Goal: Task Accomplishment & Management: Complete application form

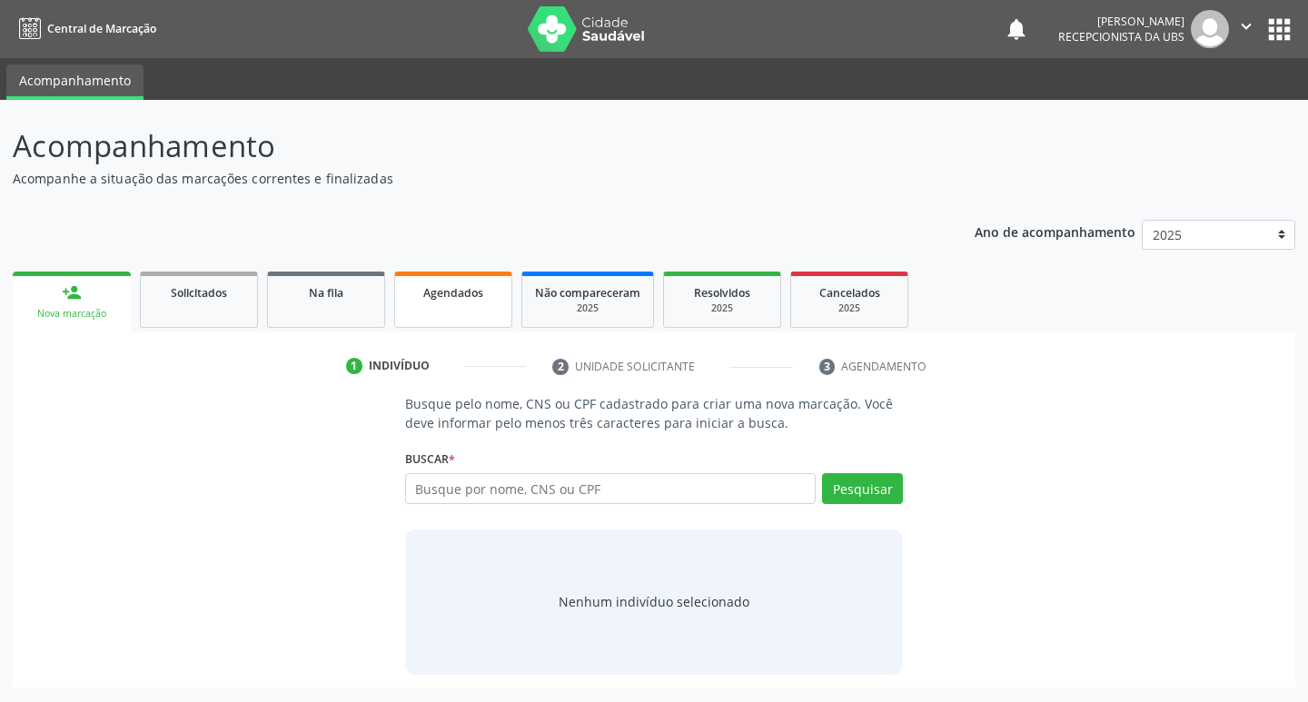
click at [477, 278] on link "Agendados" at bounding box center [453, 300] width 118 height 56
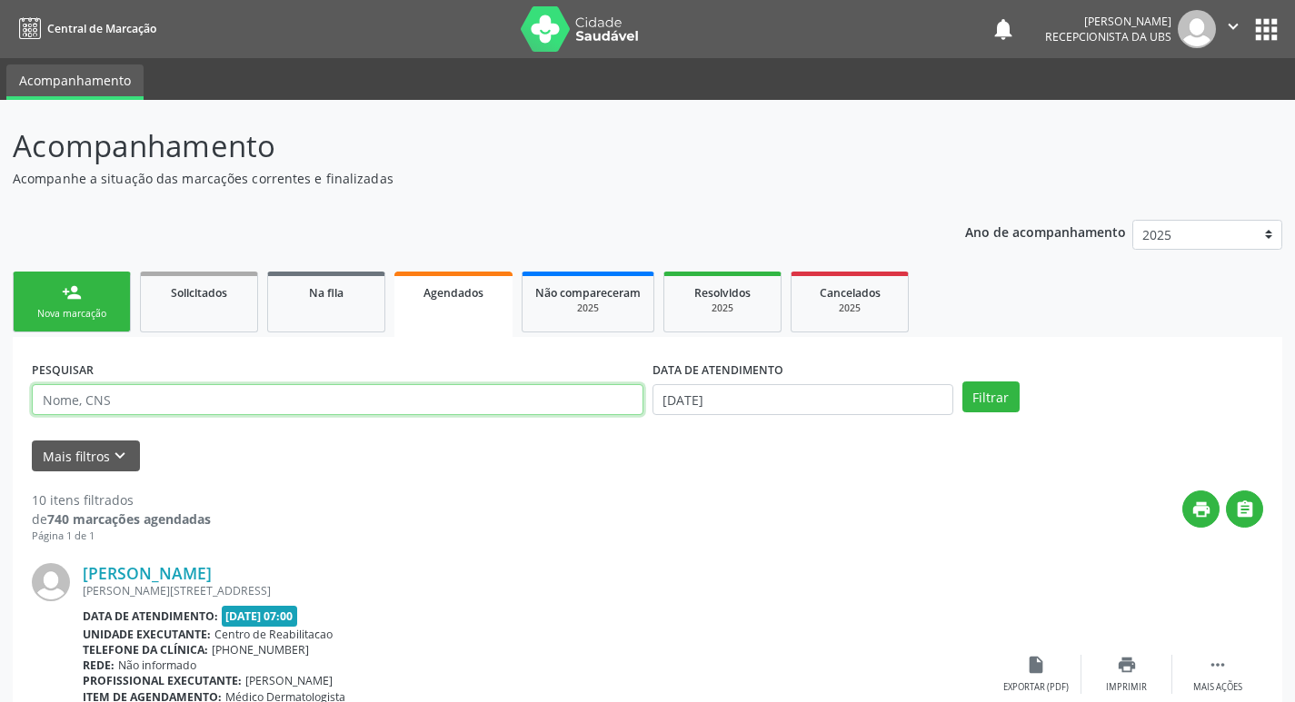
click at [352, 403] on input "text" at bounding box center [337, 399] width 611 height 31
type input "[PERSON_NAME]"
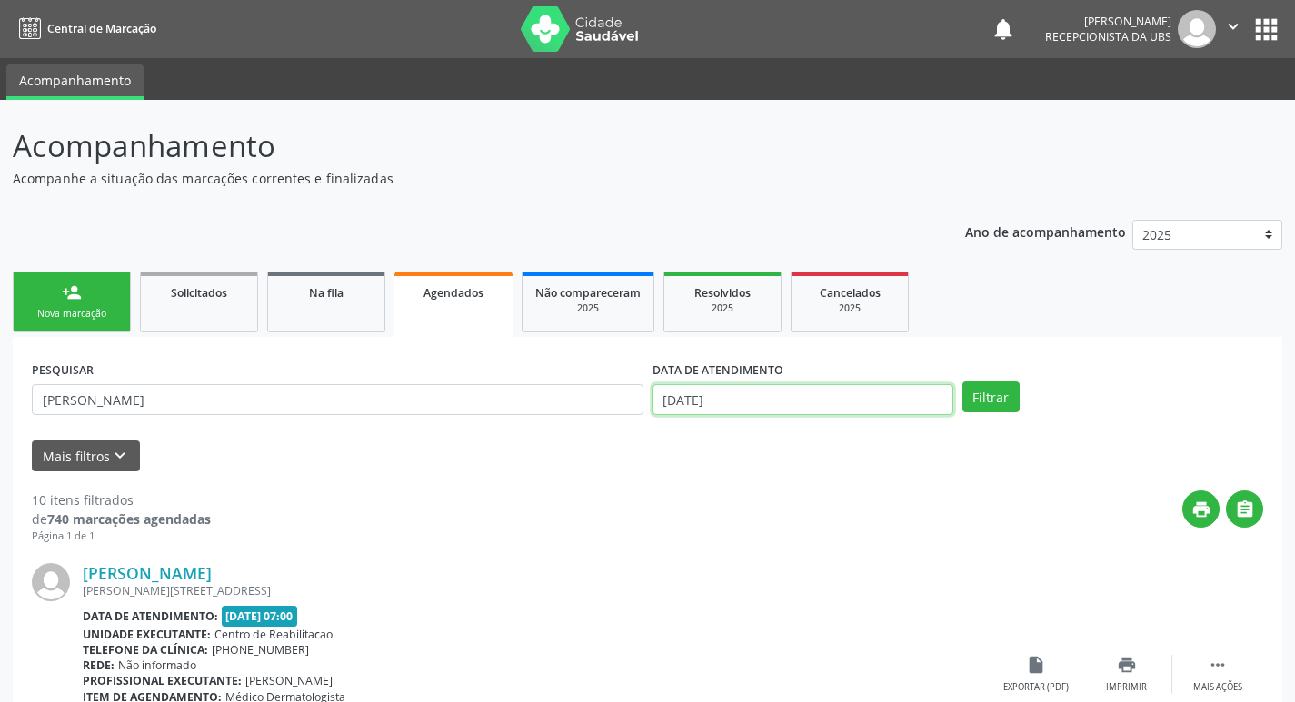
click at [812, 402] on input "[DATE]" at bounding box center [802, 399] width 301 height 31
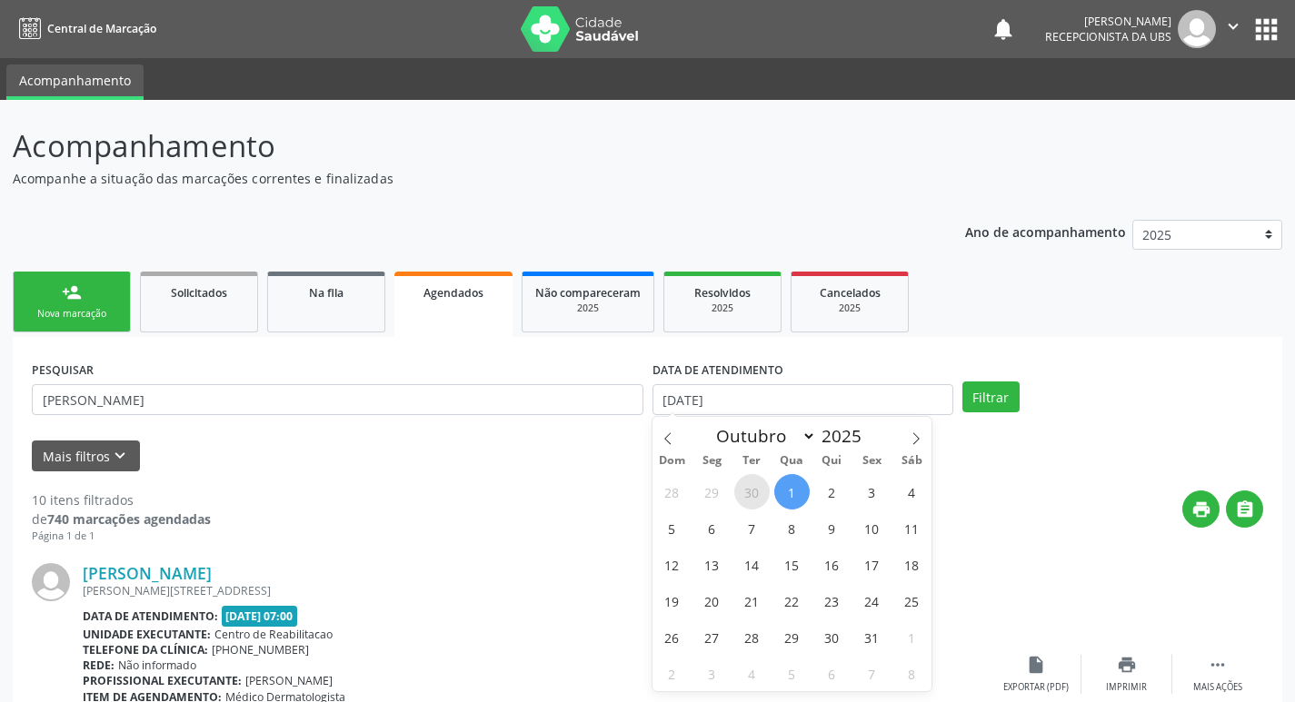
click at [745, 489] on span "30" at bounding box center [751, 491] width 35 height 35
type input "30/09/2025"
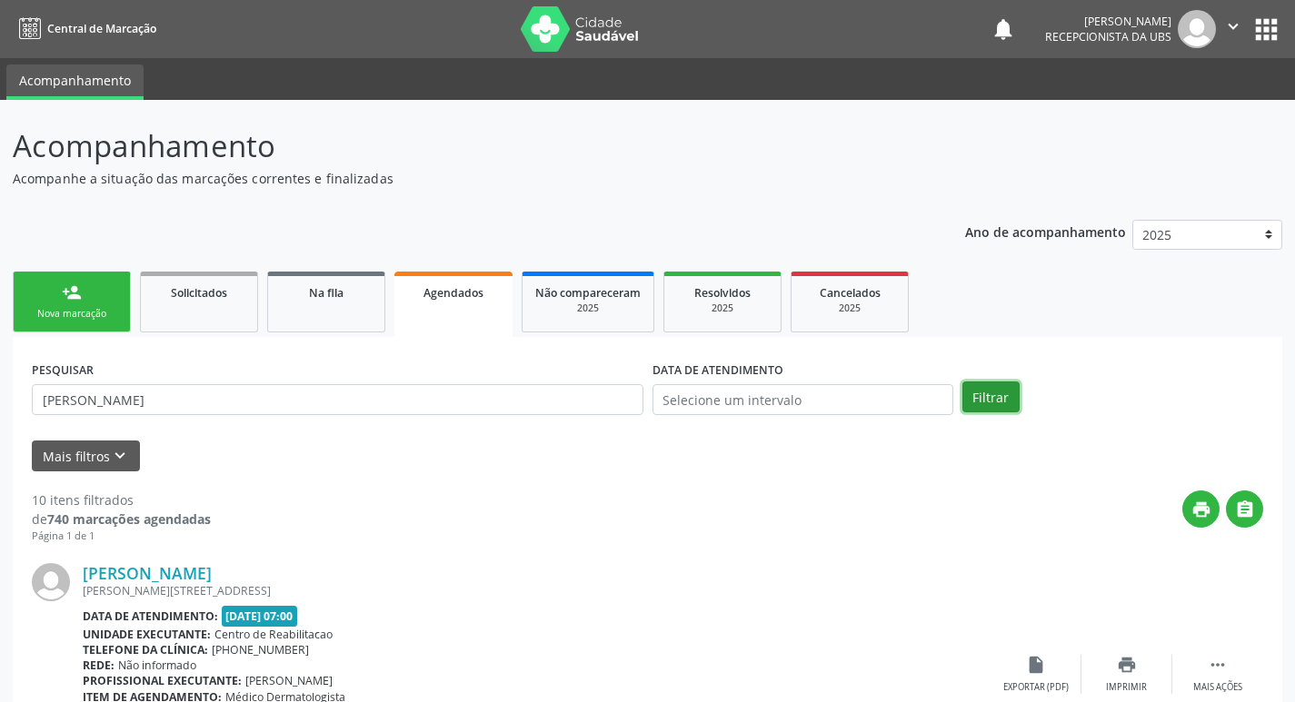
click at [992, 382] on button "Filtrar" at bounding box center [990, 397] width 57 height 31
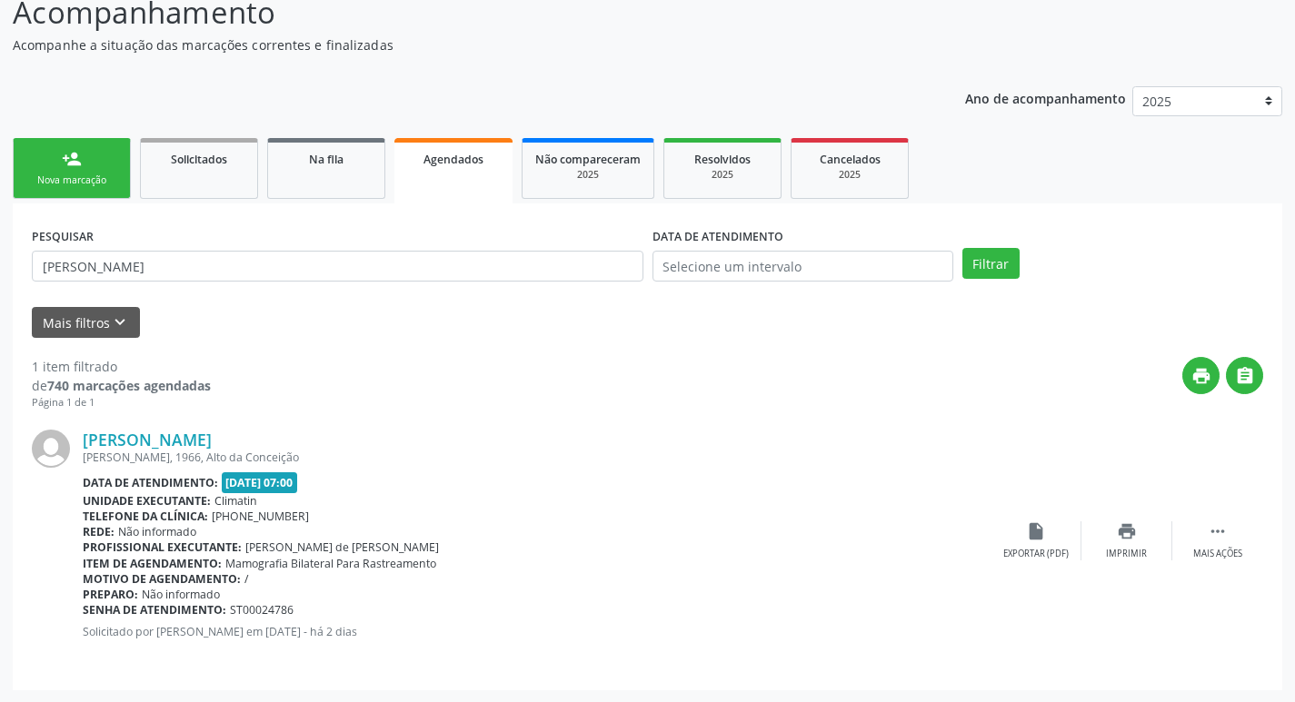
scroll to position [134, 0]
click at [1217, 531] on icon "" at bounding box center [1217, 531] width 20 height 20
click at [1122, 542] on div "edit Editar" at bounding box center [1126, 540] width 91 height 39
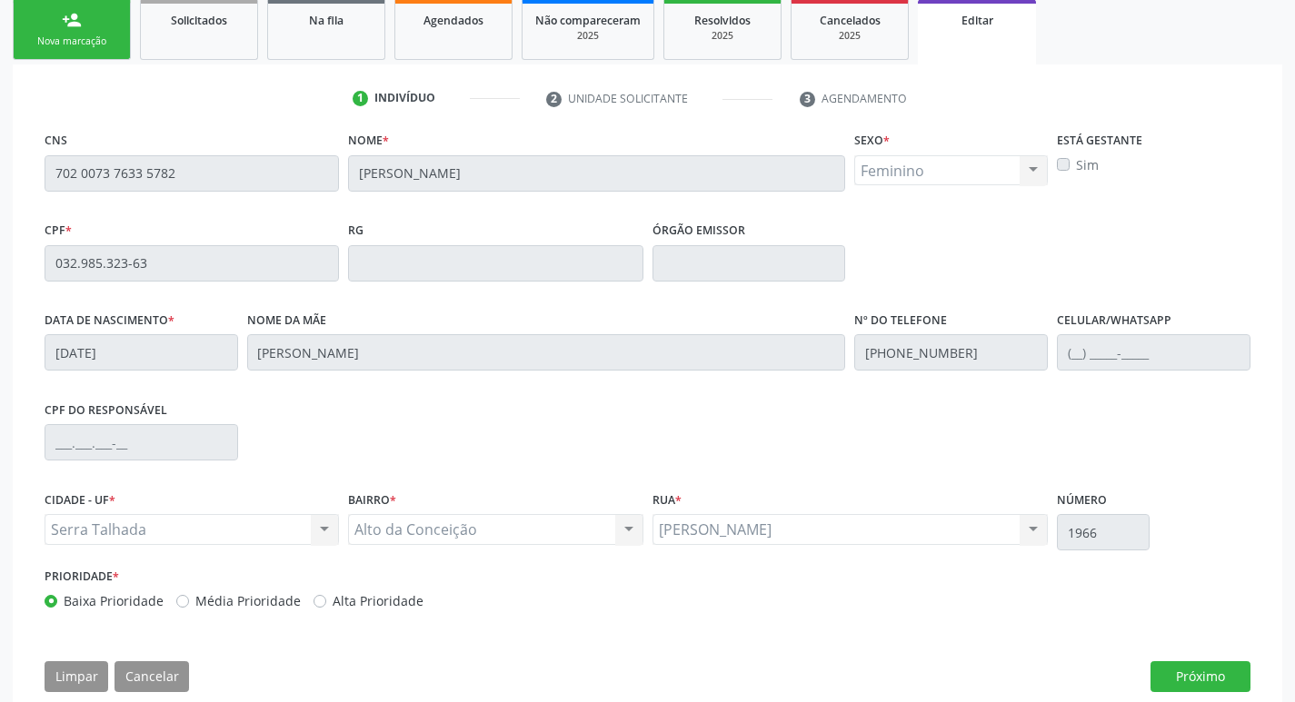
scroll to position [307, 0]
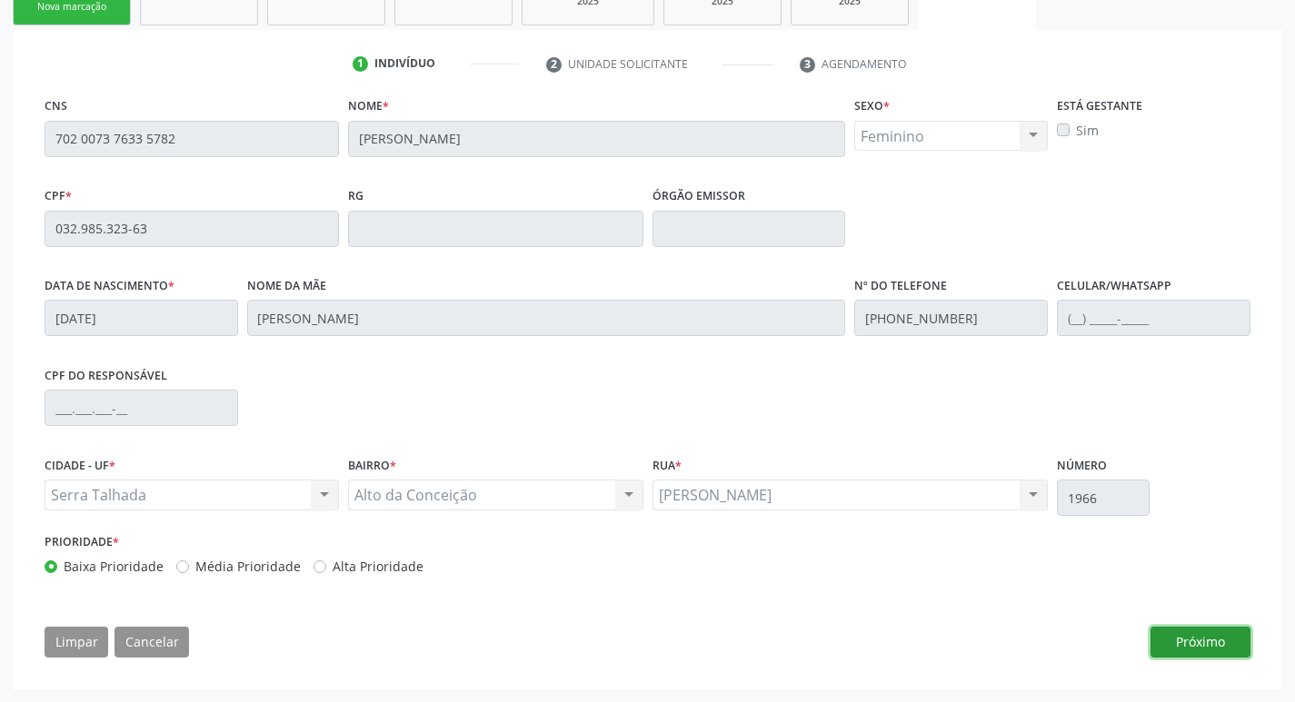
click at [1210, 639] on button "Próximo" at bounding box center [1200, 642] width 100 height 31
click at [0, 0] on button "Próximo" at bounding box center [0, 0] width 0 height 0
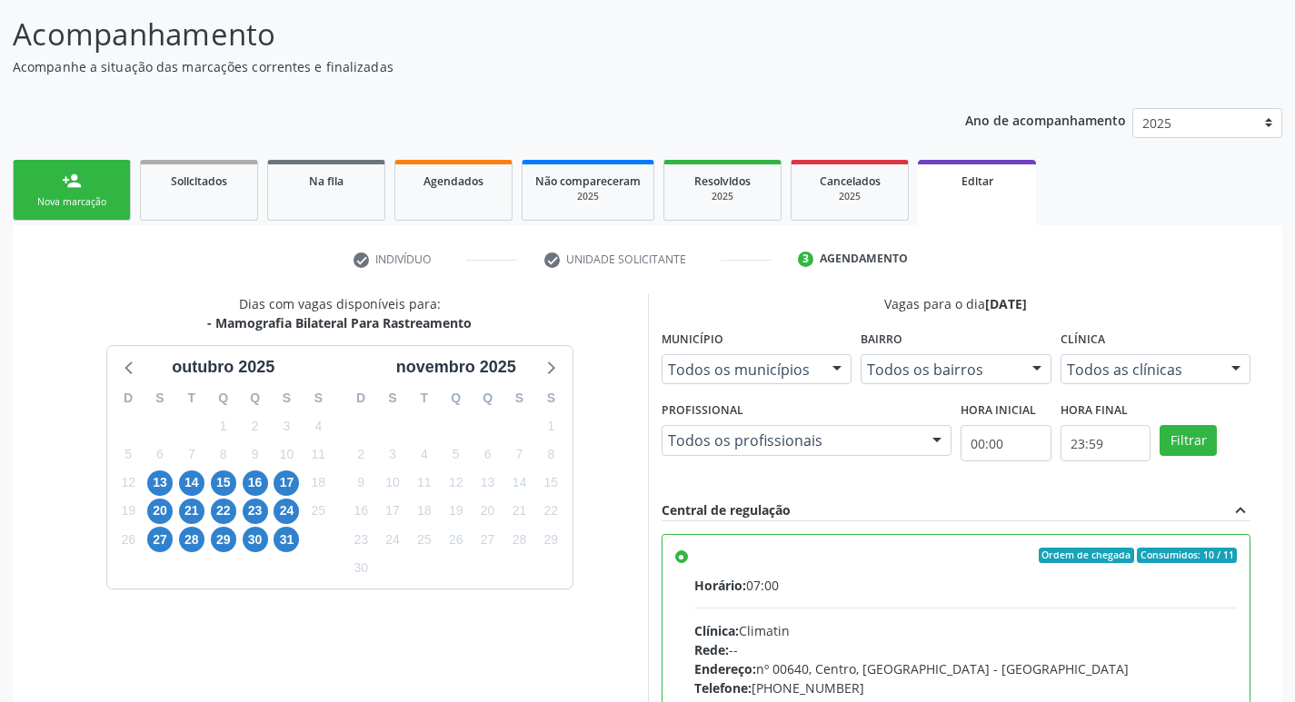
scroll to position [144, 0]
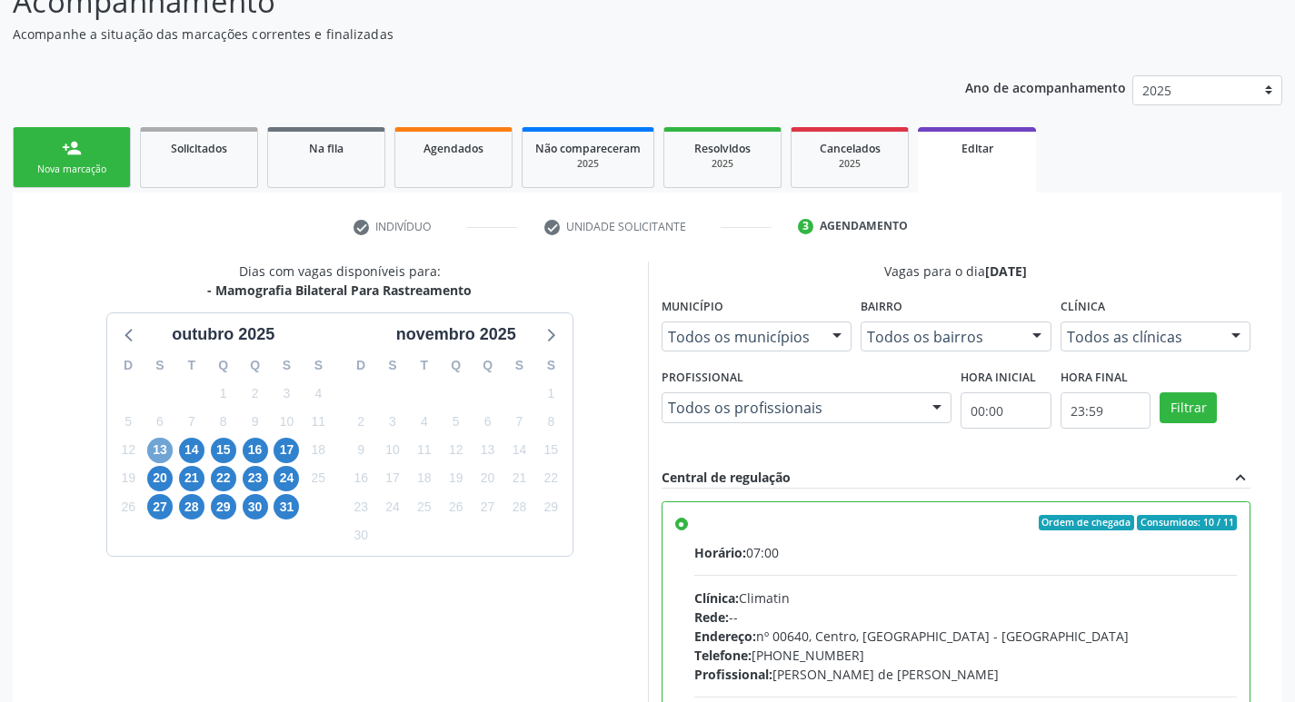
click at [155, 447] on span "13" at bounding box center [159, 450] width 25 height 25
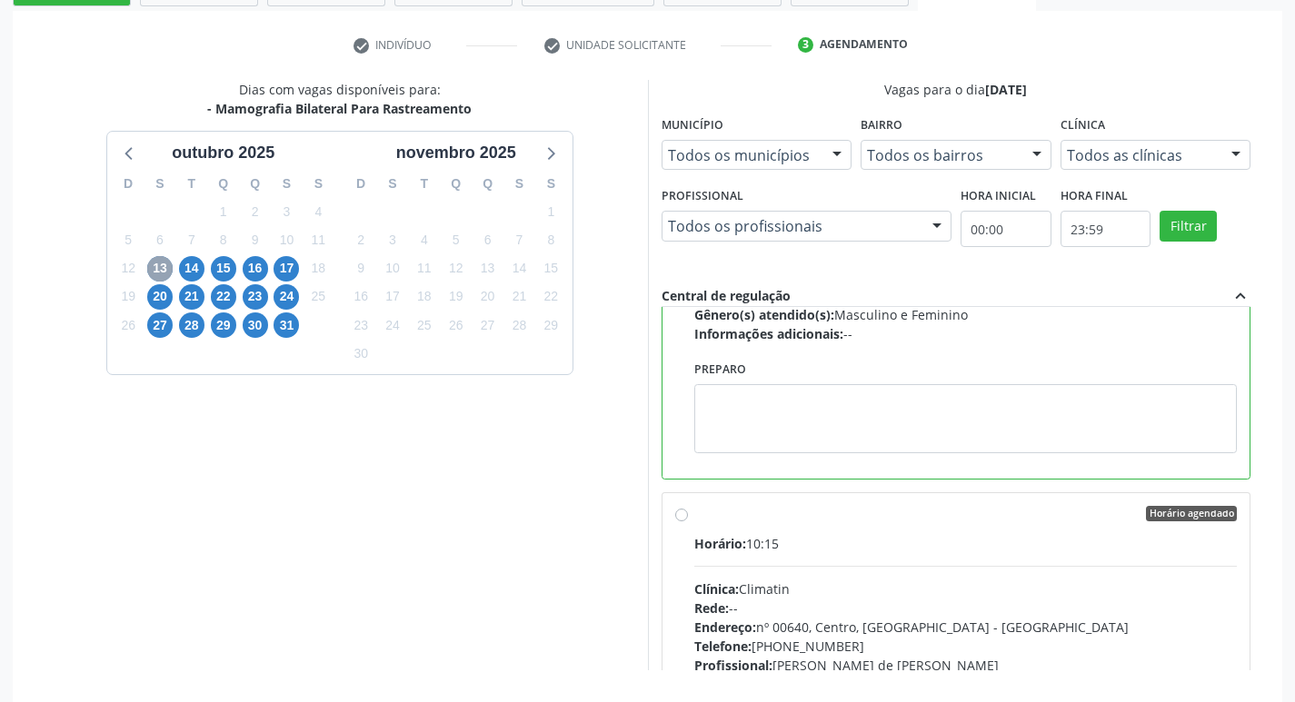
scroll to position [273, 0]
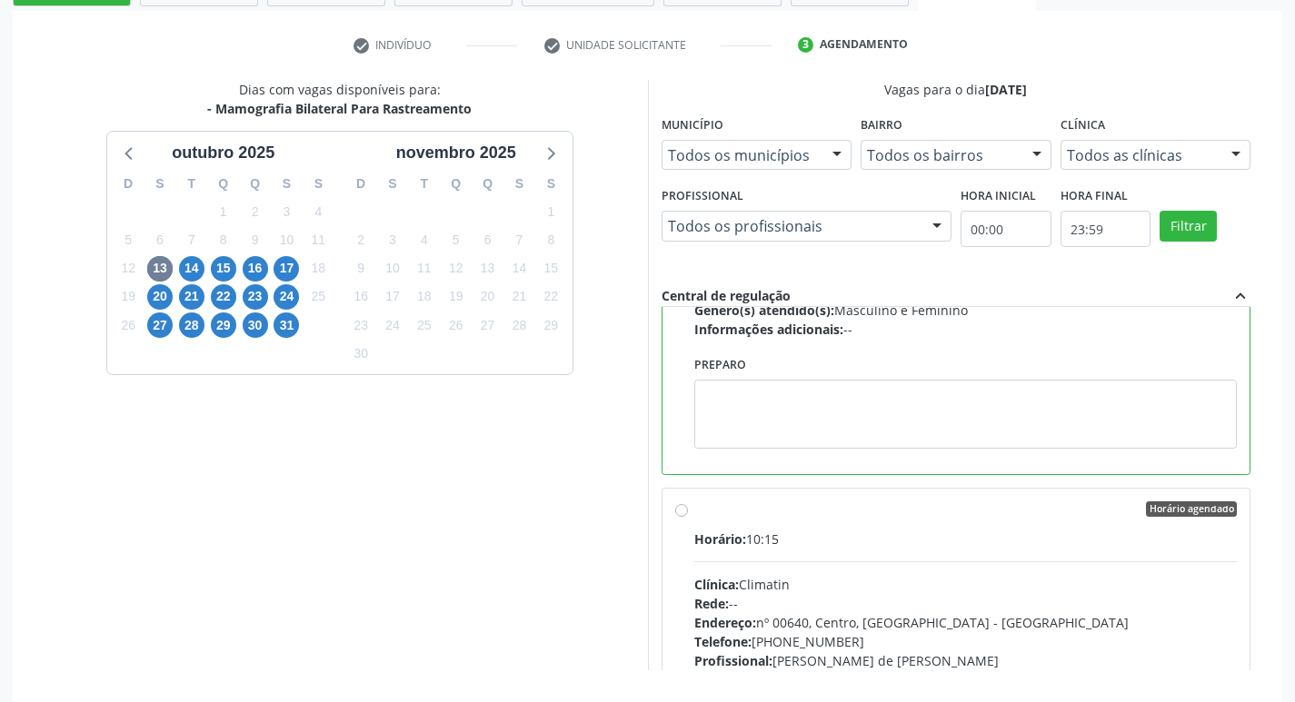
click at [694, 514] on label "Horário agendado Horário: 10:15 Clínica: Climatin Rede: -- Endereço: nº 00640, …" at bounding box center [965, 641] width 543 height 279
click at [680, 514] on input "Horário agendado Horário: 10:15 Clínica: Climatin Rede: -- Endereço: nº 00640, …" at bounding box center [681, 510] width 13 height 16
click at [680, 514] on div "Horário agendado Horário: 10:15 Clínica: Climatin Rede: -- Endereço: nº 00640, …" at bounding box center [956, 641] width 562 height 279
radio input "false"
radio input "true"
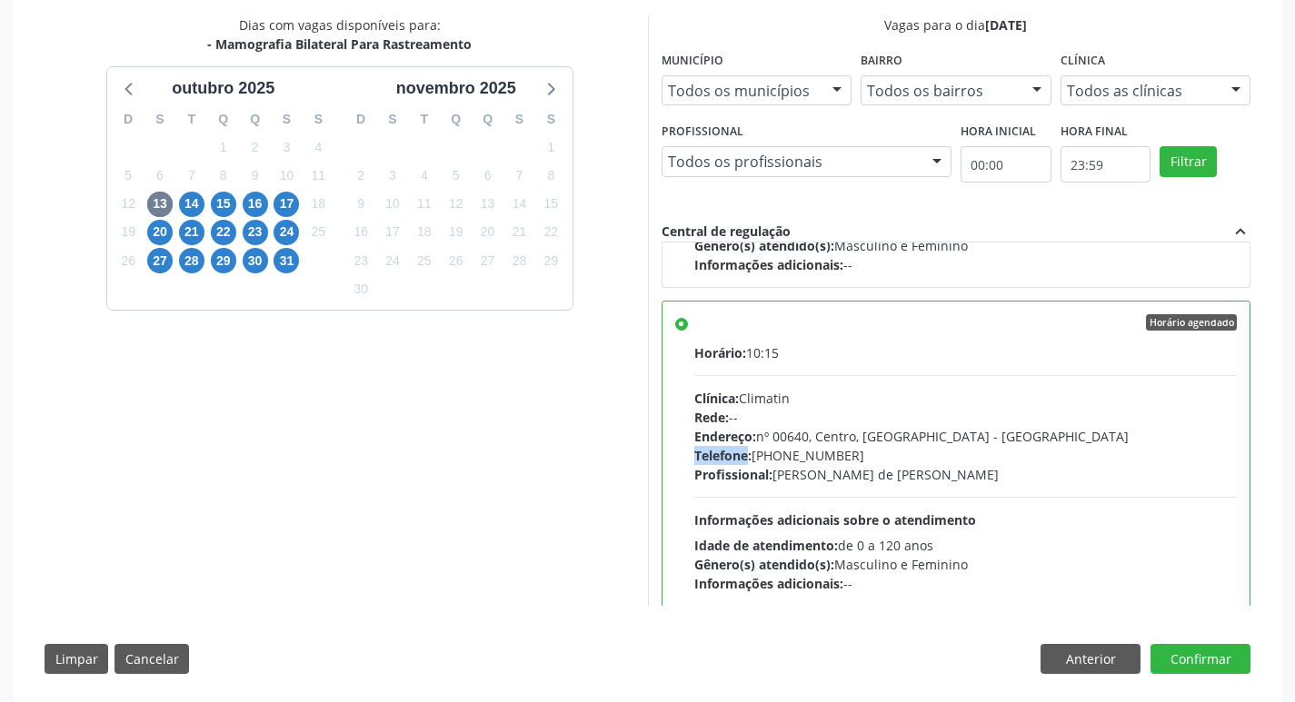
scroll to position [407, 0]
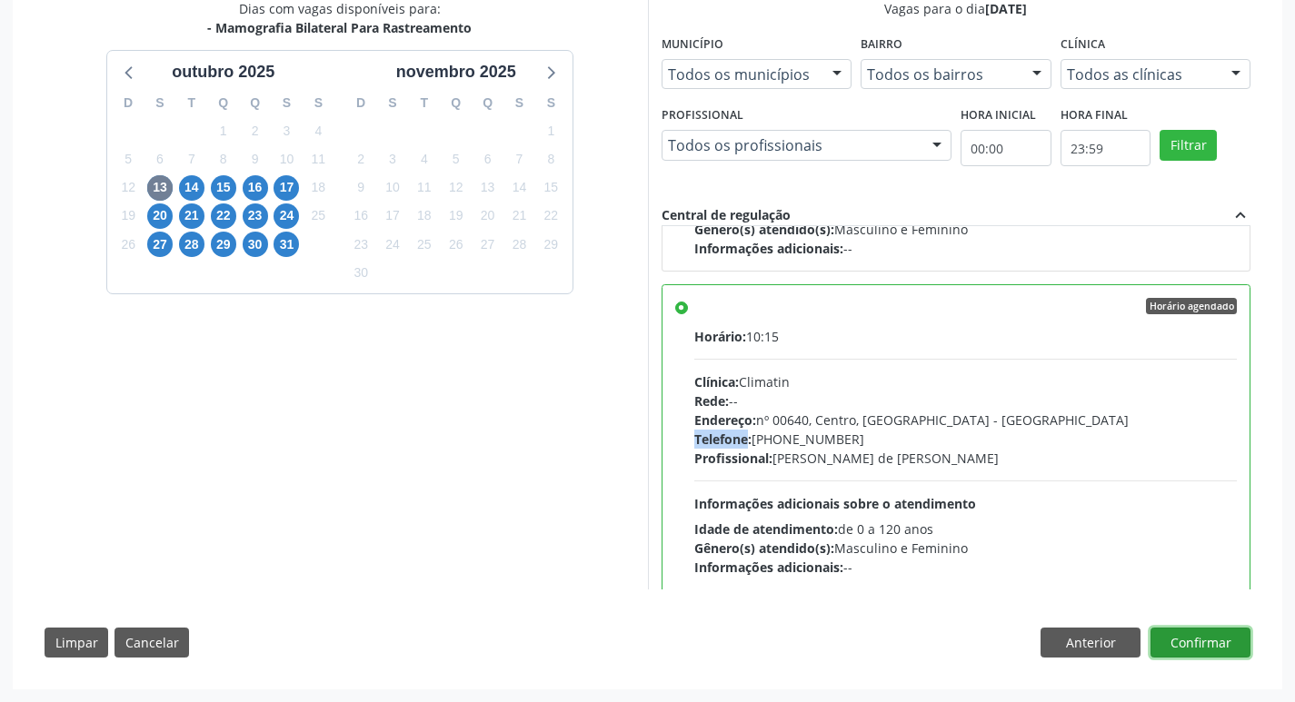
click at [1177, 640] on button "Confirmar" at bounding box center [1200, 643] width 100 height 31
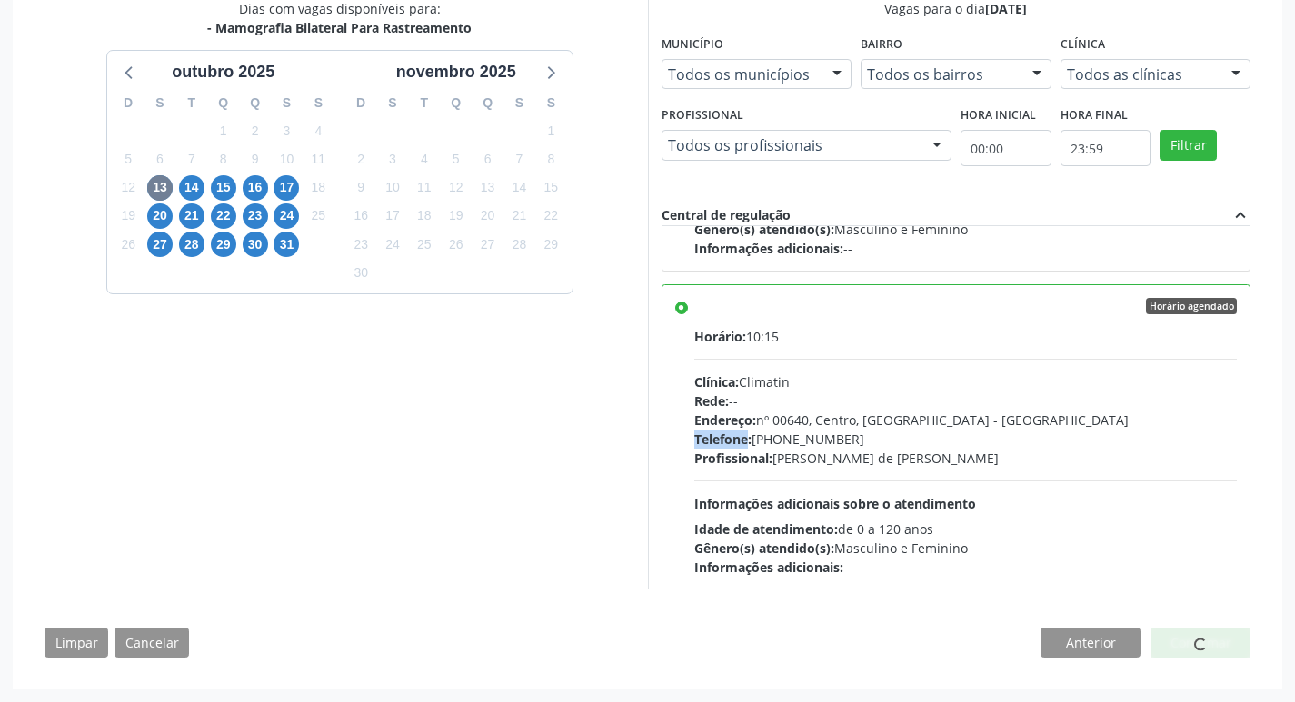
scroll to position [0, 0]
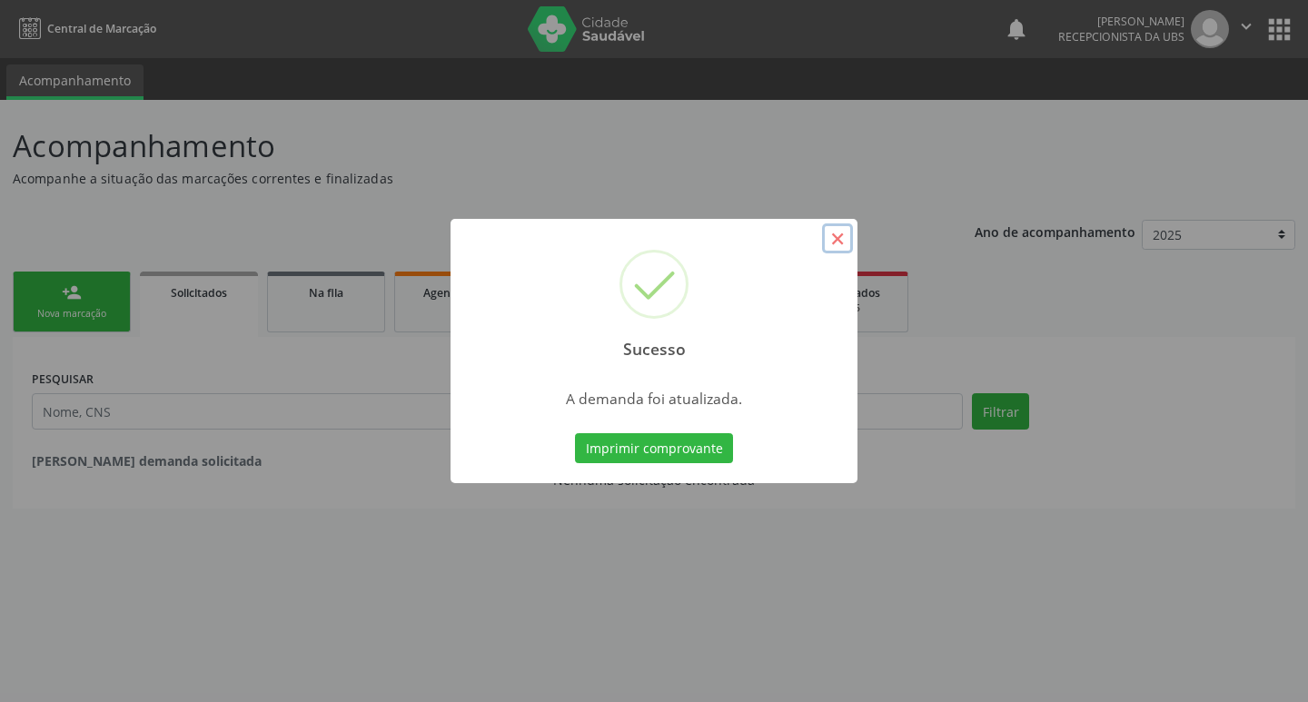
click at [836, 243] on button "×" at bounding box center [837, 238] width 31 height 31
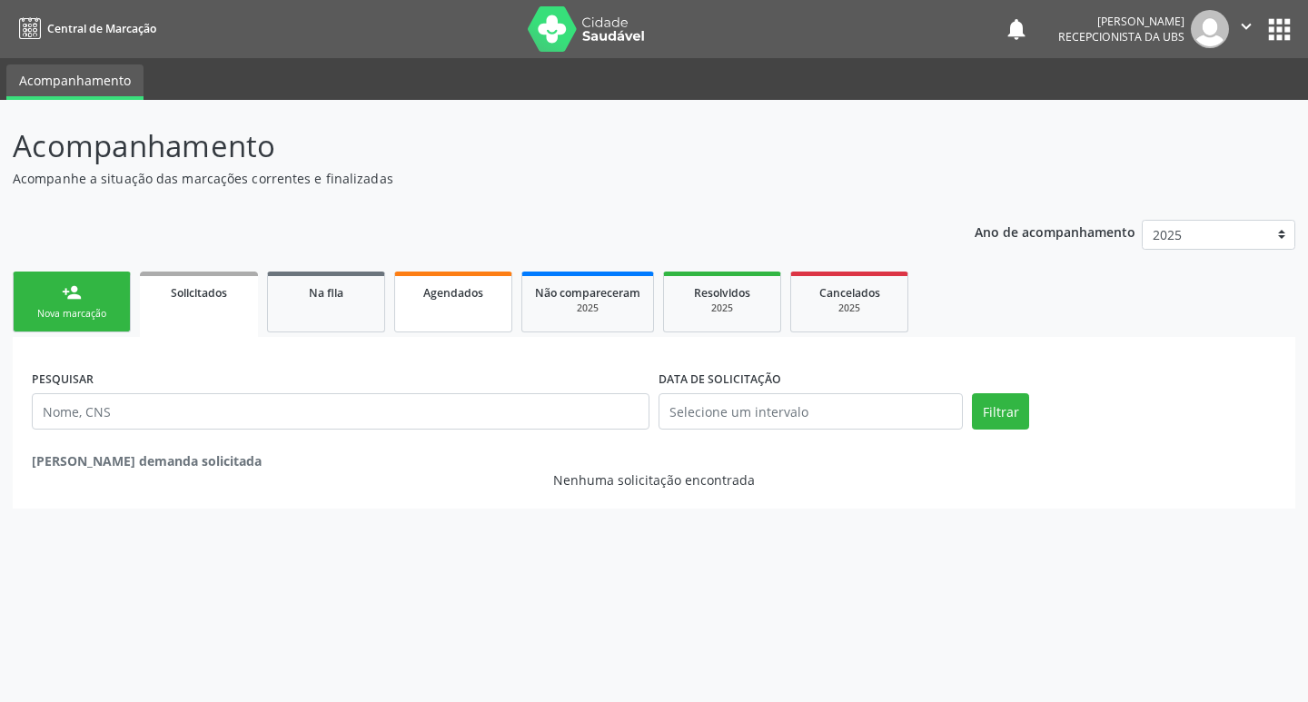
click at [472, 302] on link "Agendados" at bounding box center [453, 302] width 118 height 61
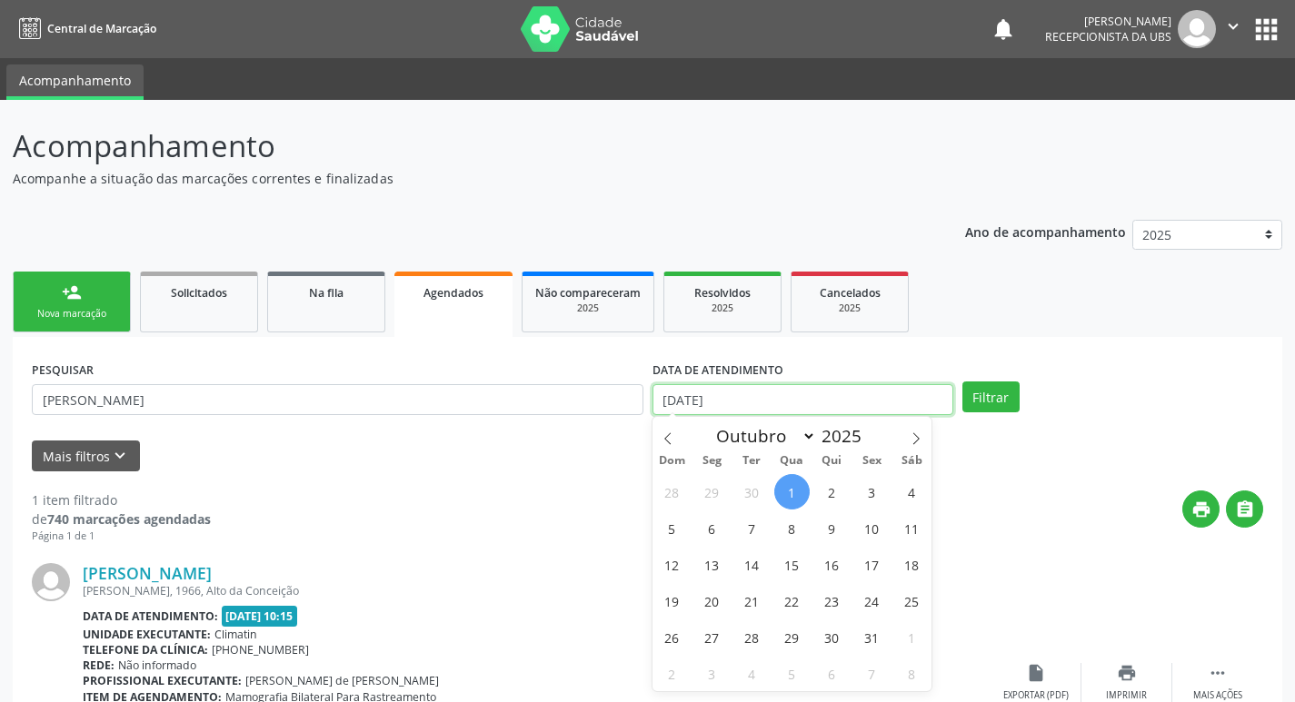
click at [865, 398] on input "01/10/2025" at bounding box center [802, 399] width 301 height 31
click at [716, 557] on span "13" at bounding box center [711, 564] width 35 height 35
type input "13/10/2025"
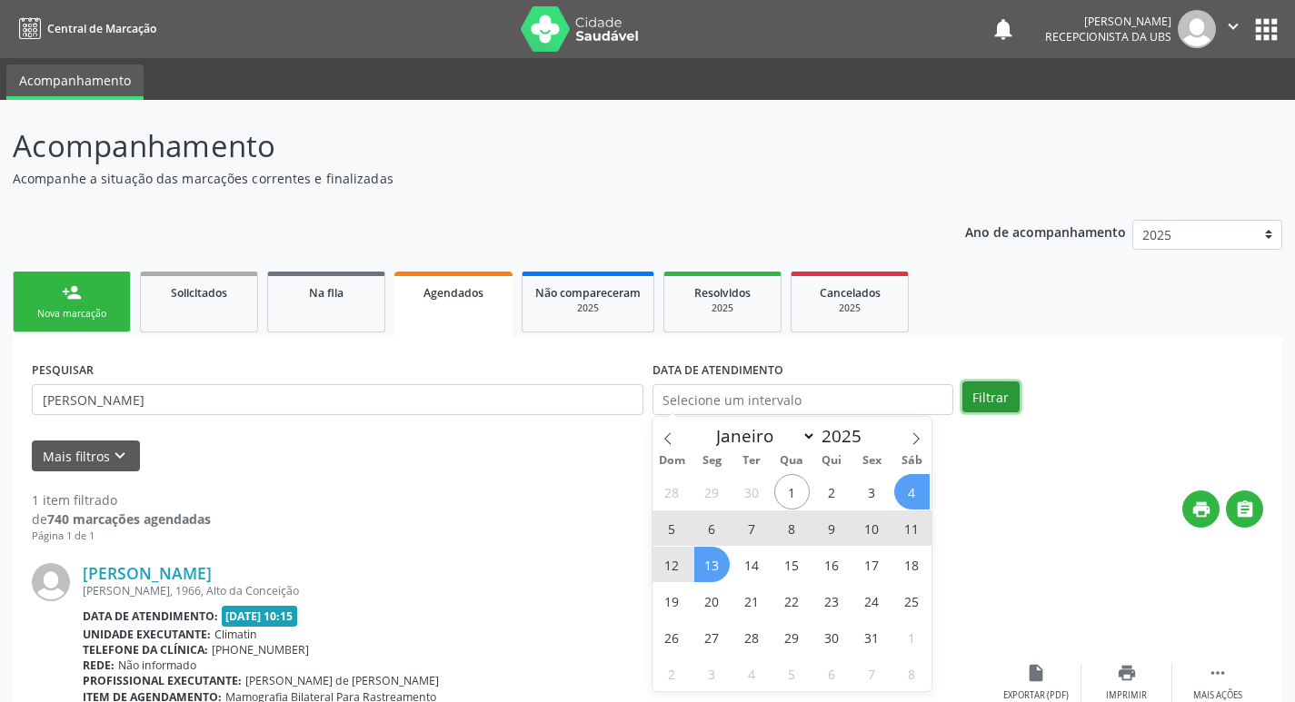
click at [994, 396] on button "Filtrar" at bounding box center [990, 397] width 57 height 31
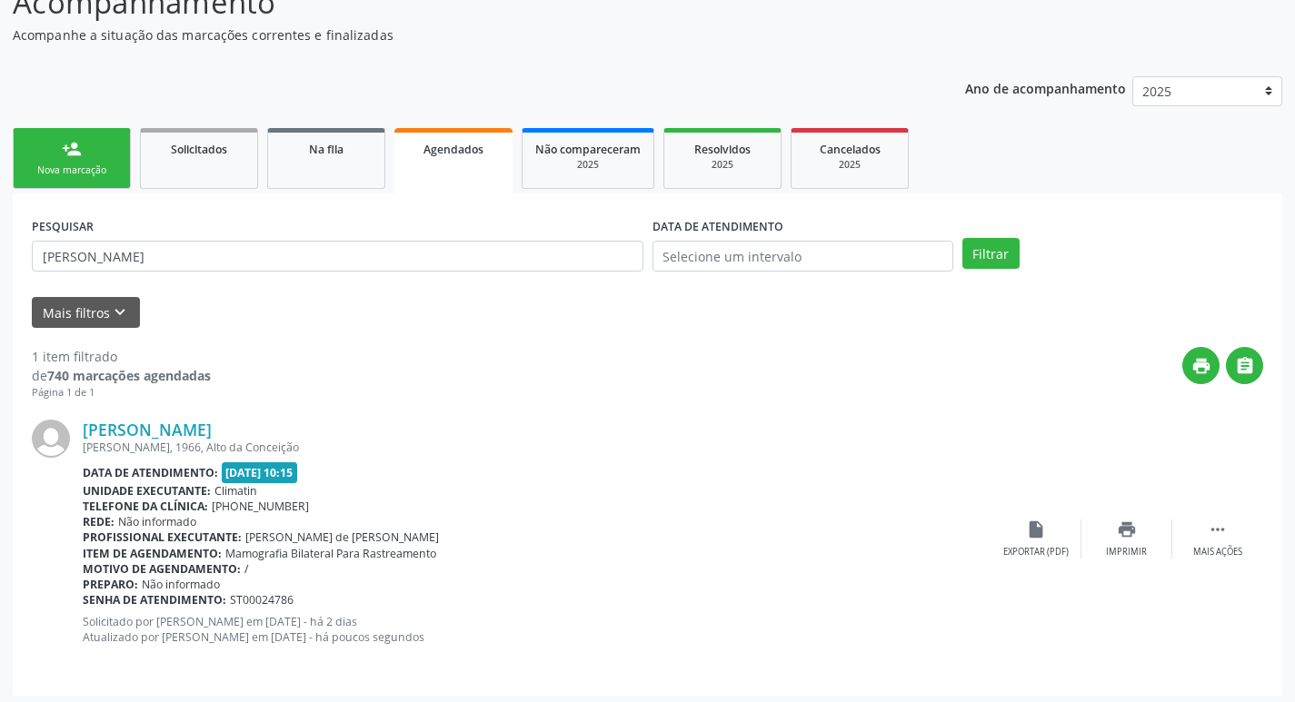
scroll to position [150, 0]
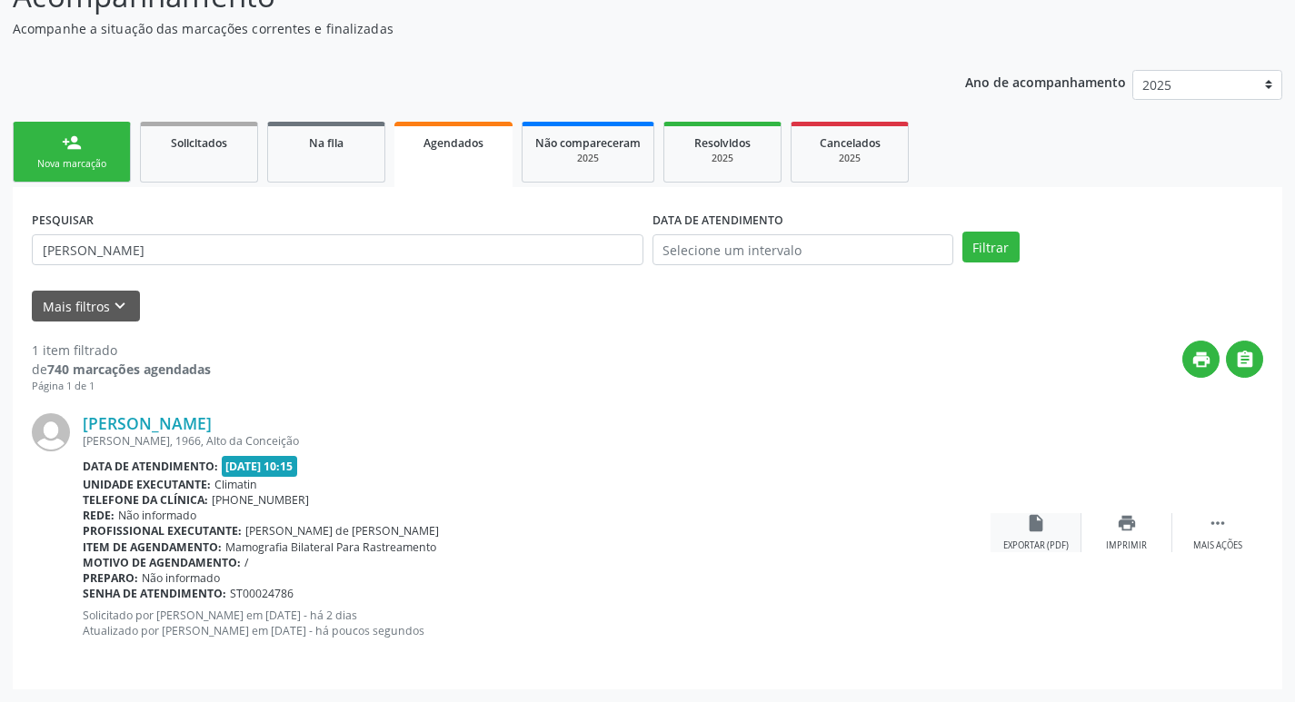
click at [1040, 521] on icon "insert_drive_file" at bounding box center [1036, 523] width 20 height 20
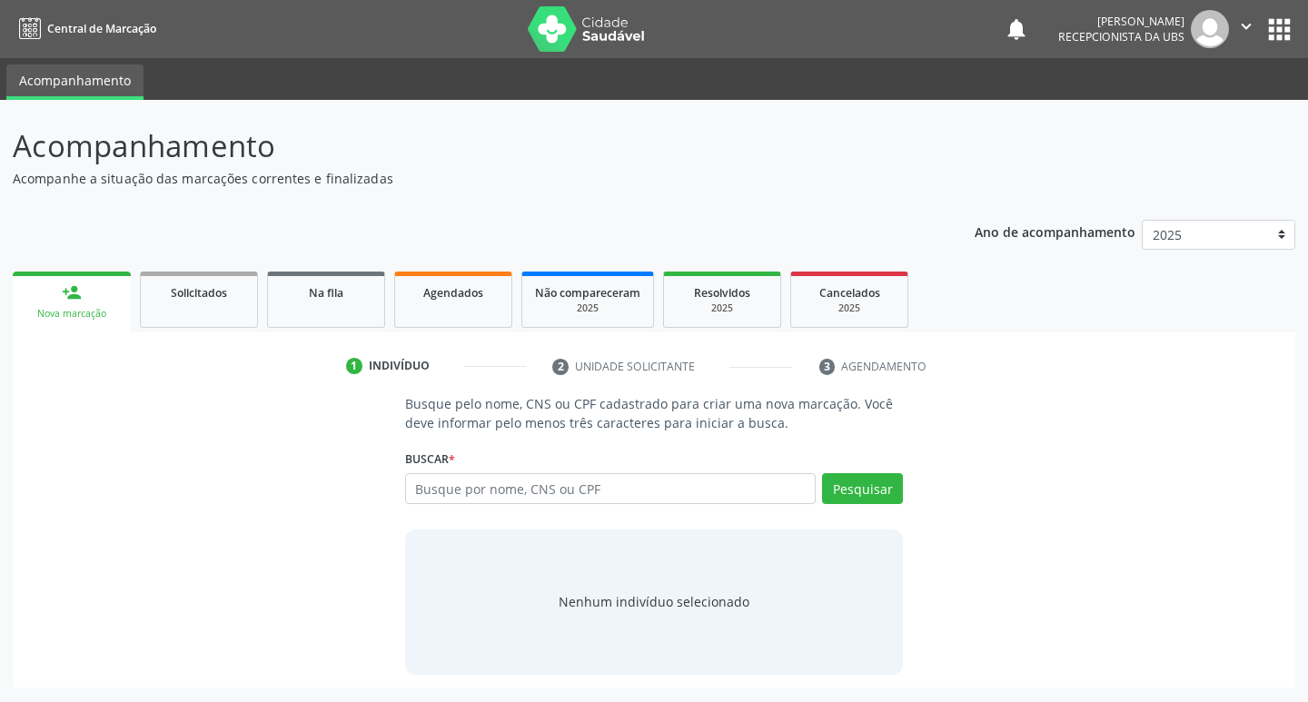
click at [97, 294] on link "person_add Nova marcação" at bounding box center [72, 302] width 118 height 61
click at [543, 489] on input "text" at bounding box center [611, 488] width 412 height 31
type input "02371045470"
click at [855, 486] on button "Pesquisar" at bounding box center [862, 488] width 81 height 31
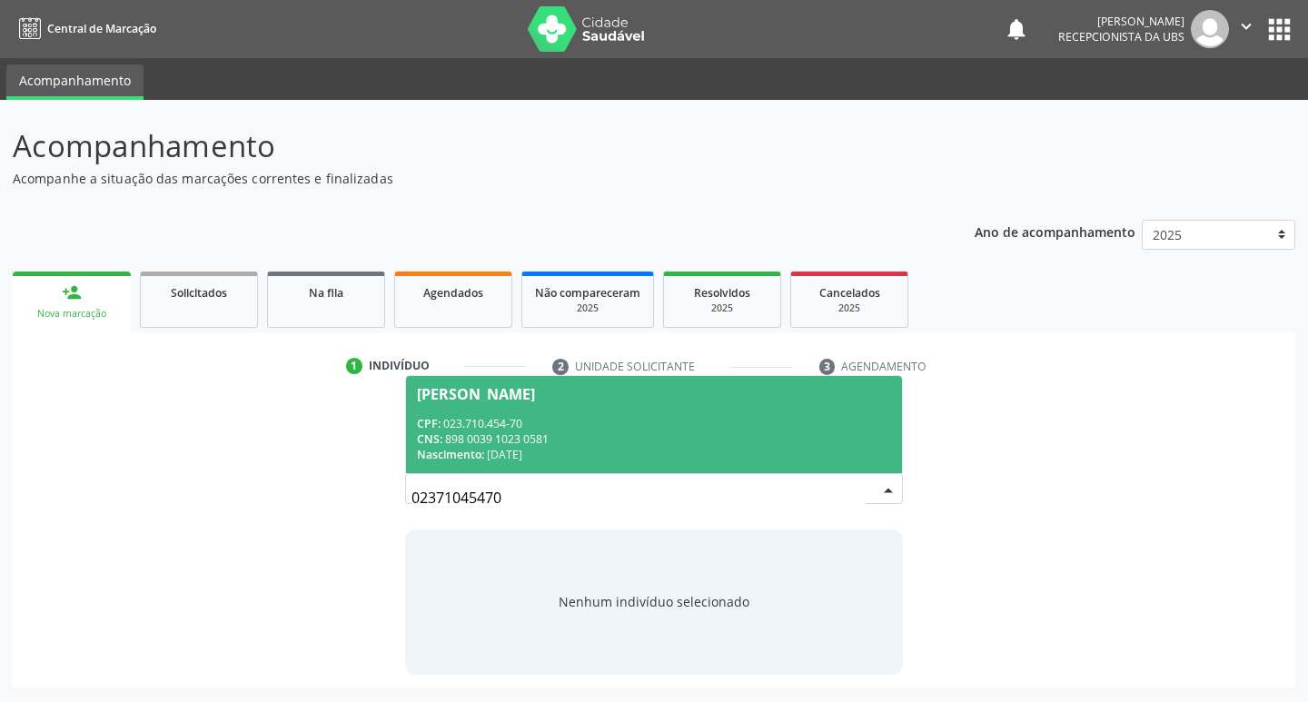
click at [499, 404] on span "Francisco Wagner Alipio do Nascimento CPF: 023.710.454-70 CNS: 898 0039 1023 05…" at bounding box center [654, 424] width 497 height 97
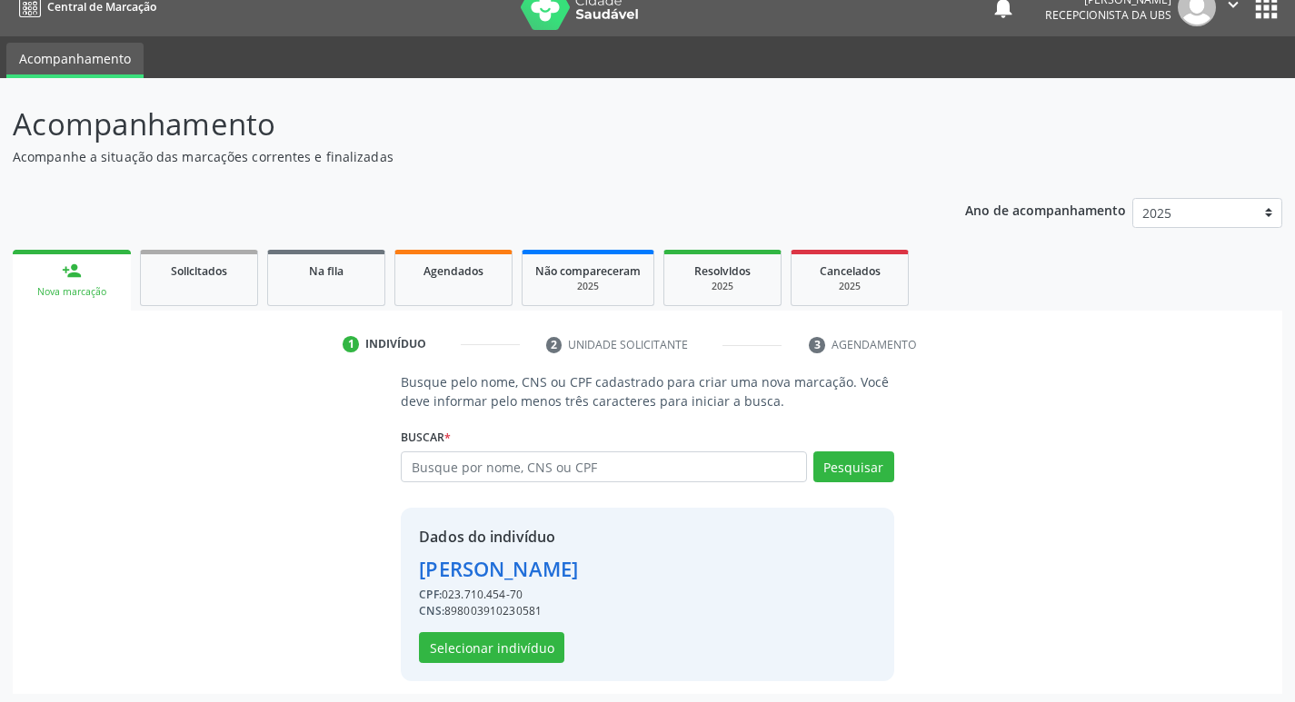
scroll to position [26, 0]
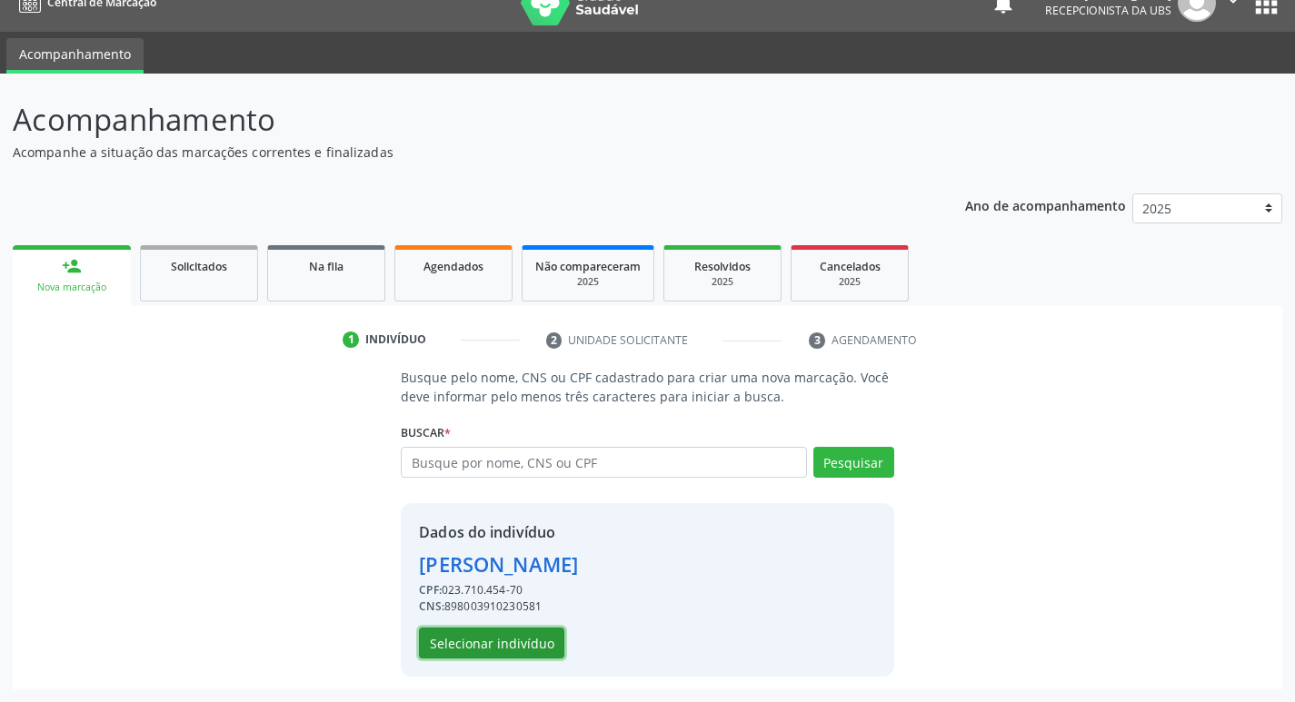
click at [510, 641] on button "Selecionar indivíduo" at bounding box center [491, 643] width 145 height 31
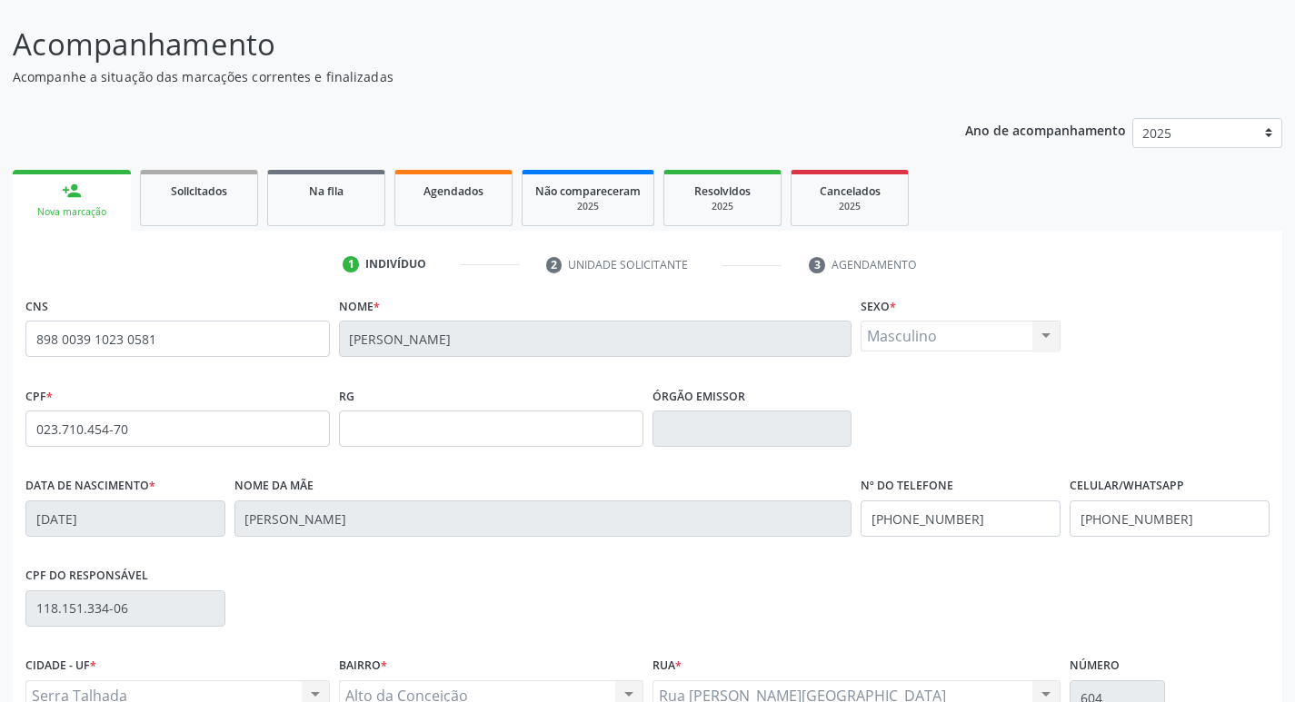
scroll to position [283, 0]
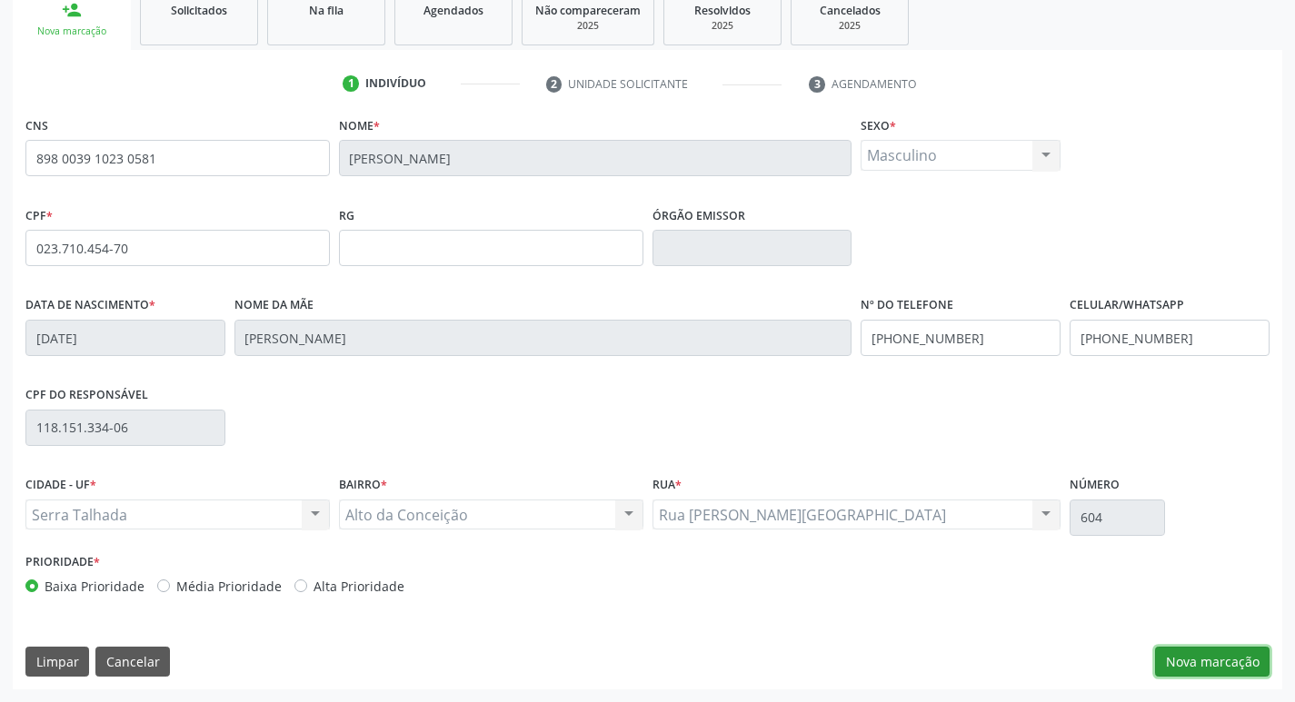
click at [1192, 663] on button "Nova marcação" at bounding box center [1212, 662] width 114 height 31
click at [0, 0] on button "Próximo" at bounding box center [0, 0] width 0 height 0
click at [0, 0] on fieldset "Motivo *" at bounding box center [0, 0] width 0 height 0
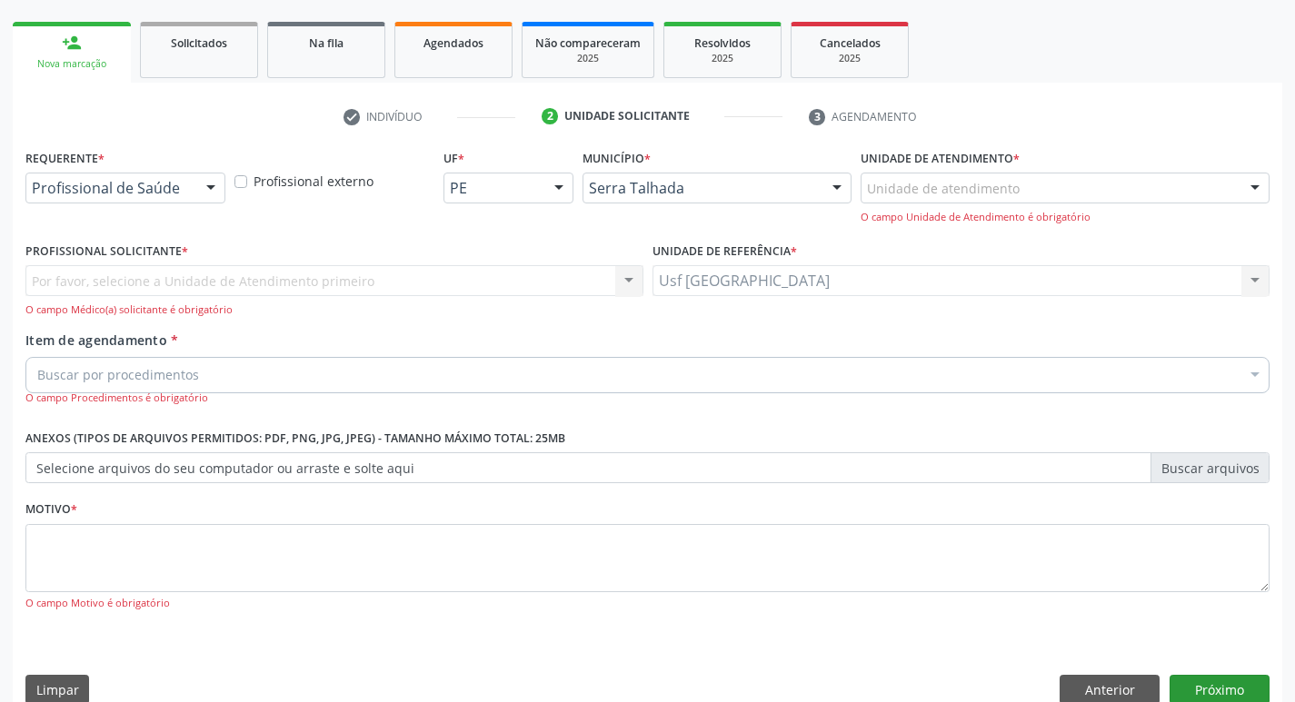
scroll to position [278, 0]
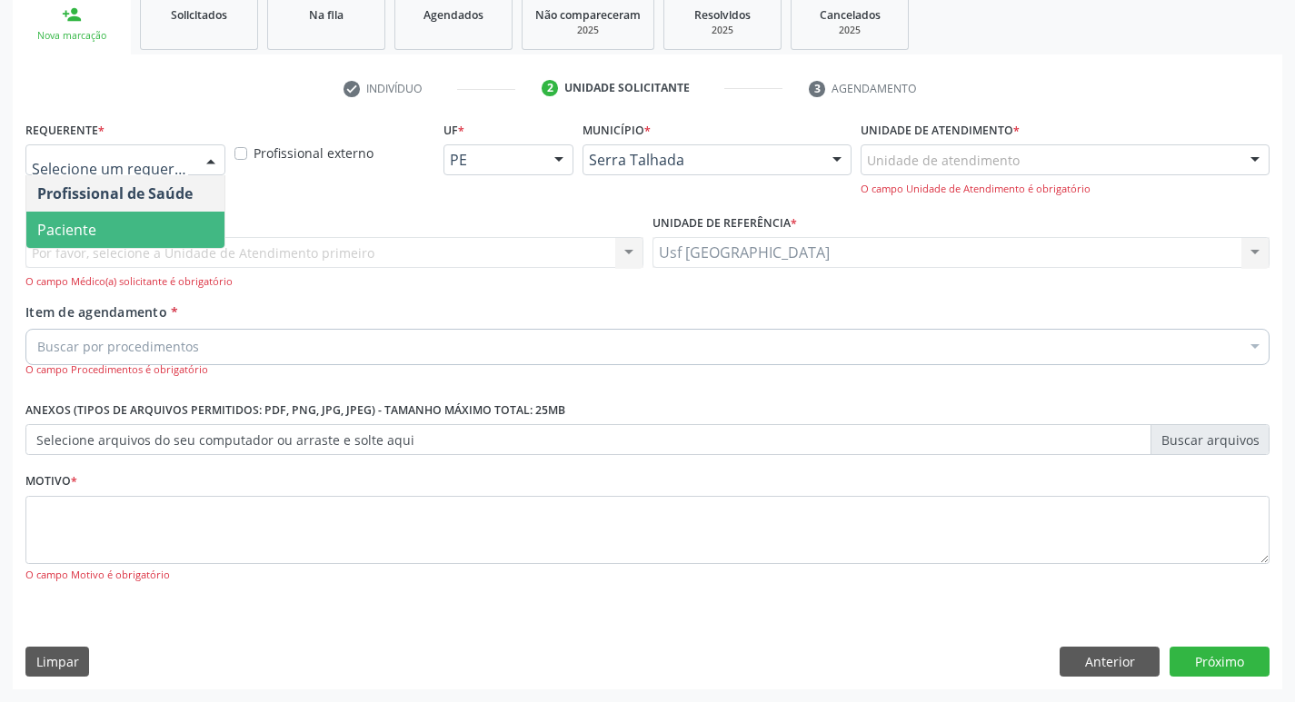
click at [119, 217] on span "Paciente" at bounding box center [125, 230] width 198 height 36
drag, startPoint x: 119, startPoint y: 217, endPoint x: 120, endPoint y: 258, distance: 40.9
click at [119, 175] on div at bounding box center [125, 159] width 200 height 31
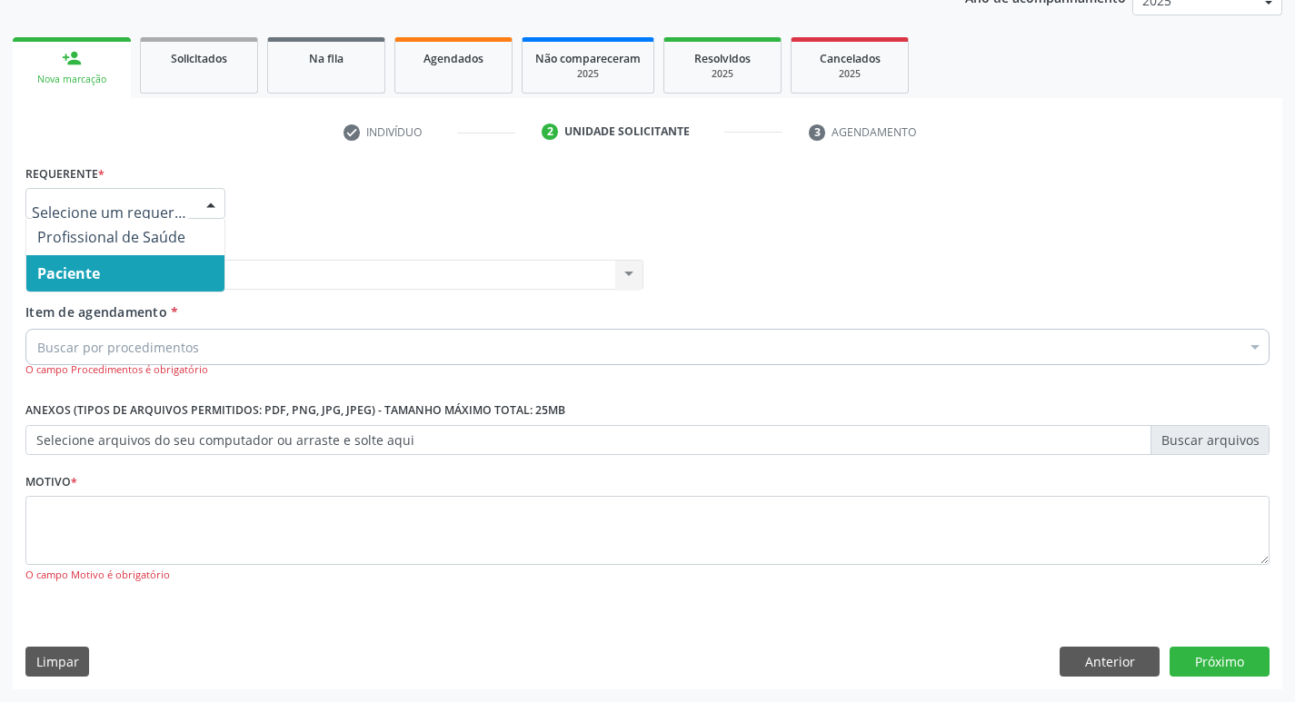
scroll to position [234, 0]
click at [146, 265] on span "Paciente" at bounding box center [125, 273] width 198 height 36
drag, startPoint x: 146, startPoint y: 265, endPoint x: 130, endPoint y: 283, distance: 23.8
click at [146, 265] on span "Paciente" at bounding box center [125, 273] width 198 height 36
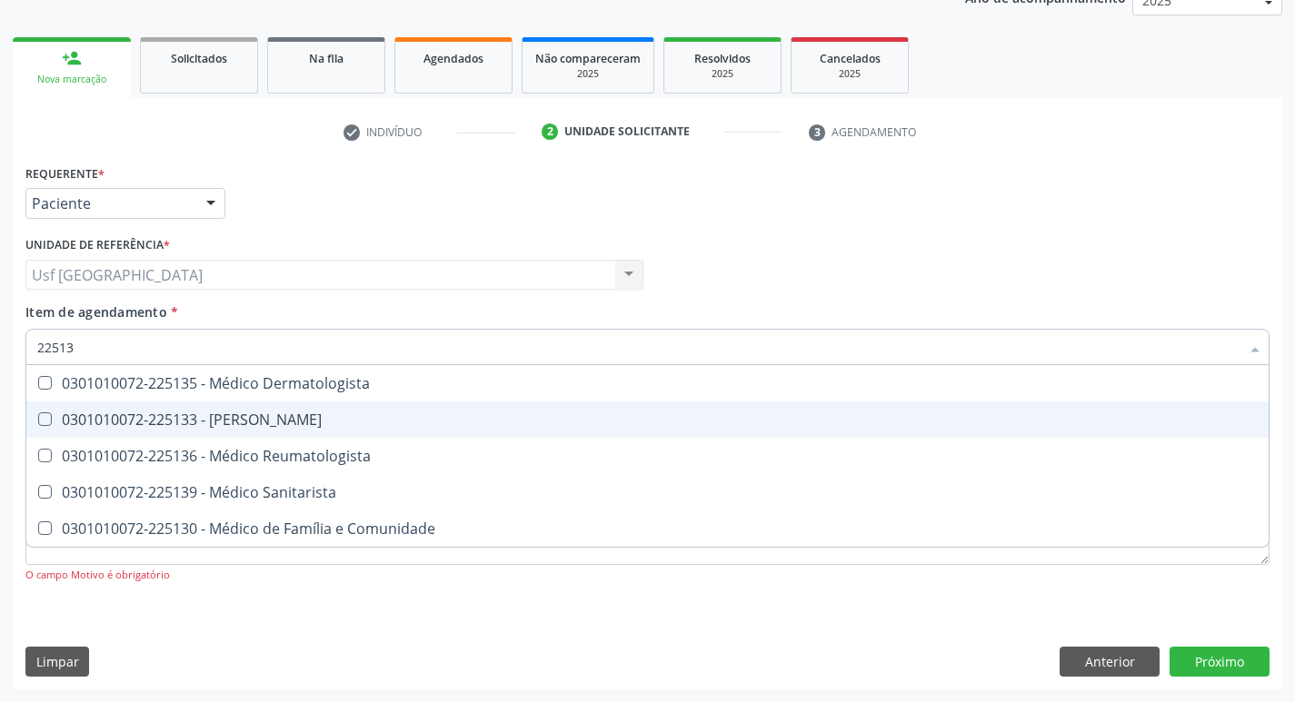
type input "225135"
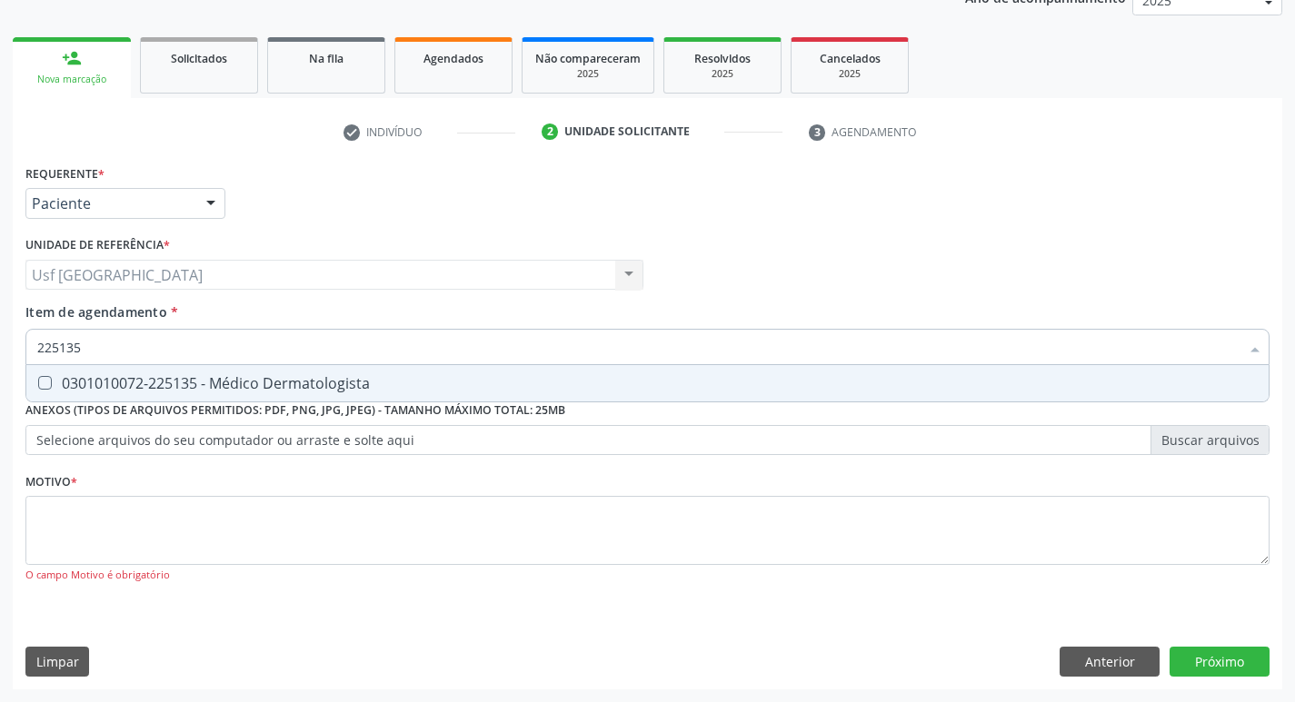
click at [283, 385] on div "0301010072-225135 - Médico Dermatologista" at bounding box center [647, 383] width 1220 height 15
checkbox Dermatologista "true"
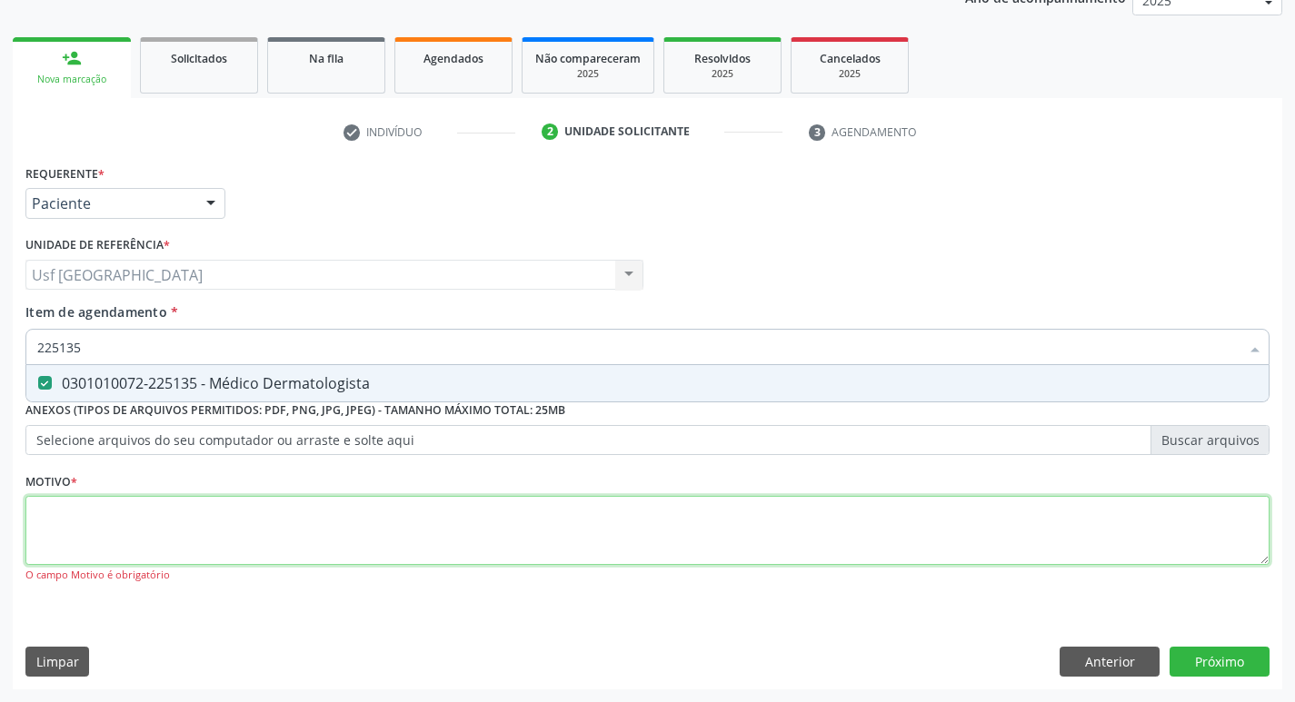
click at [209, 507] on div "Requerente * Paciente Profissional de Saúde Paciente Nenhum resultado encontrad…" at bounding box center [647, 384] width 1244 height 449
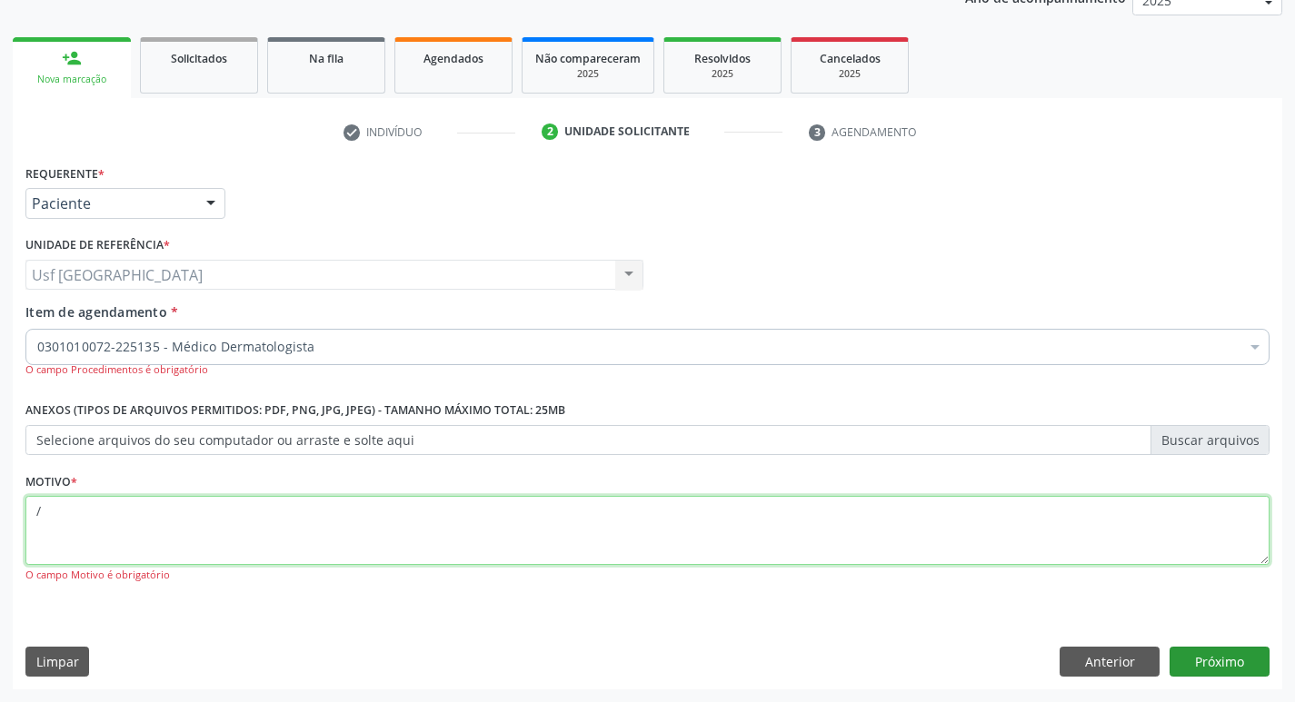
type textarea "/"
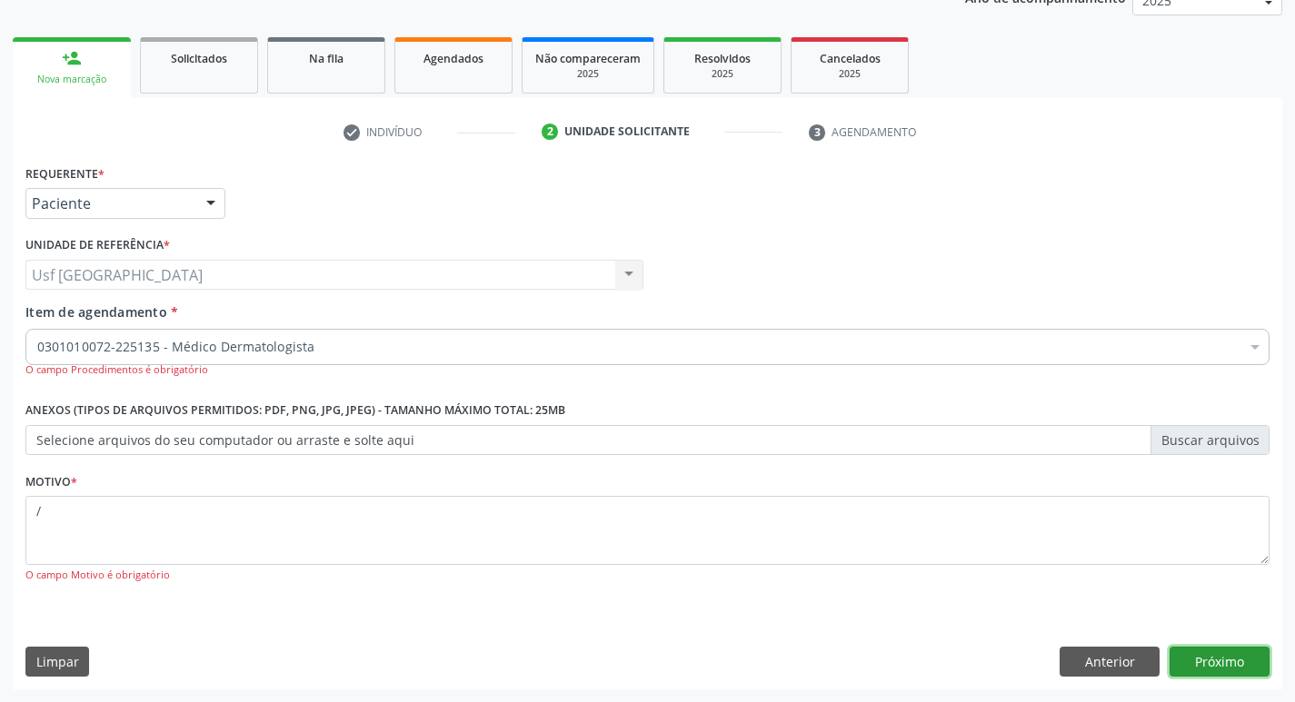
click at [1249, 658] on button "Próximo" at bounding box center [1219, 662] width 100 height 31
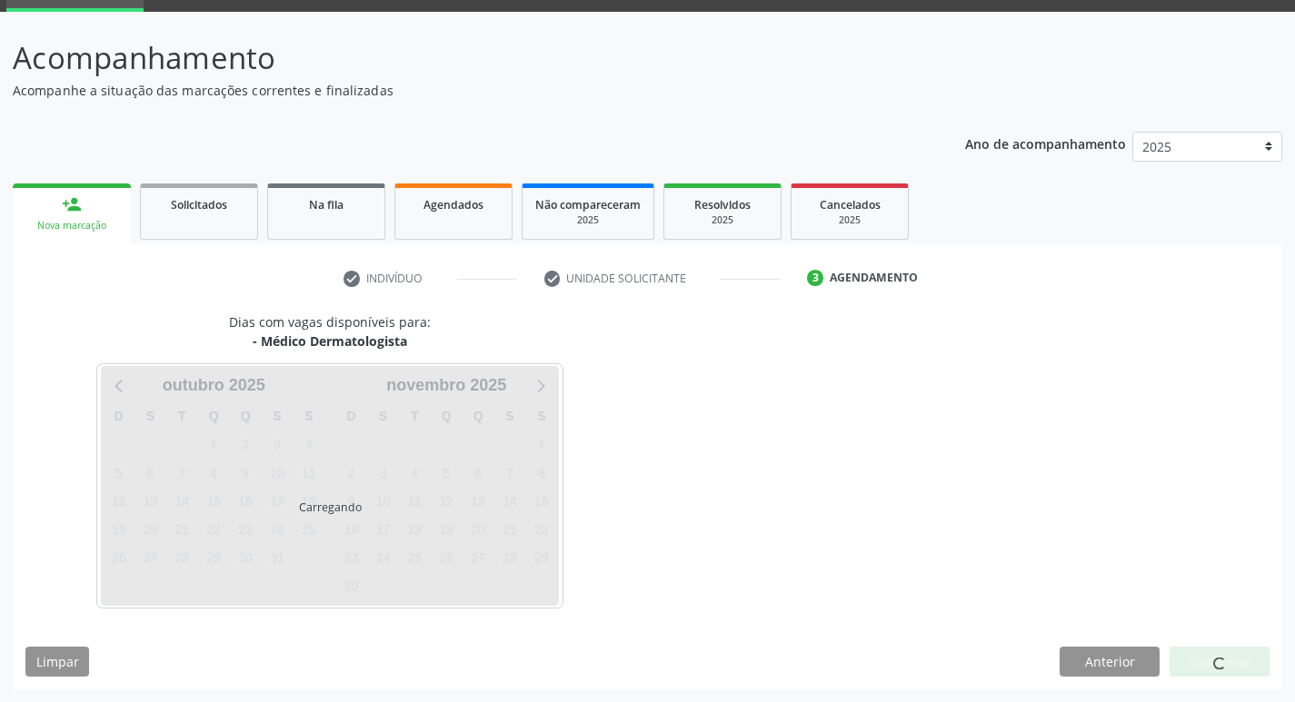
scroll to position [142, 0]
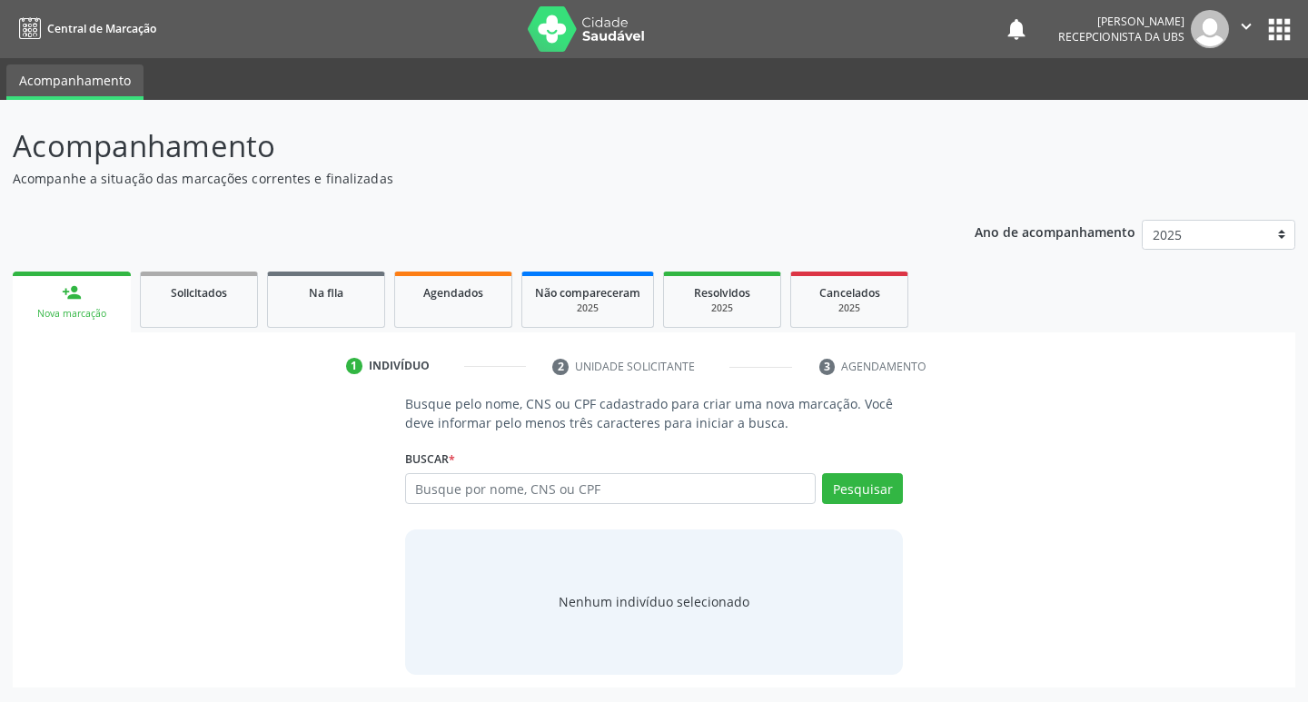
click at [569, 481] on input "text" at bounding box center [611, 488] width 412 height 31
type input "02371045470"
click at [859, 491] on button "Pesquisar" at bounding box center [862, 488] width 81 height 31
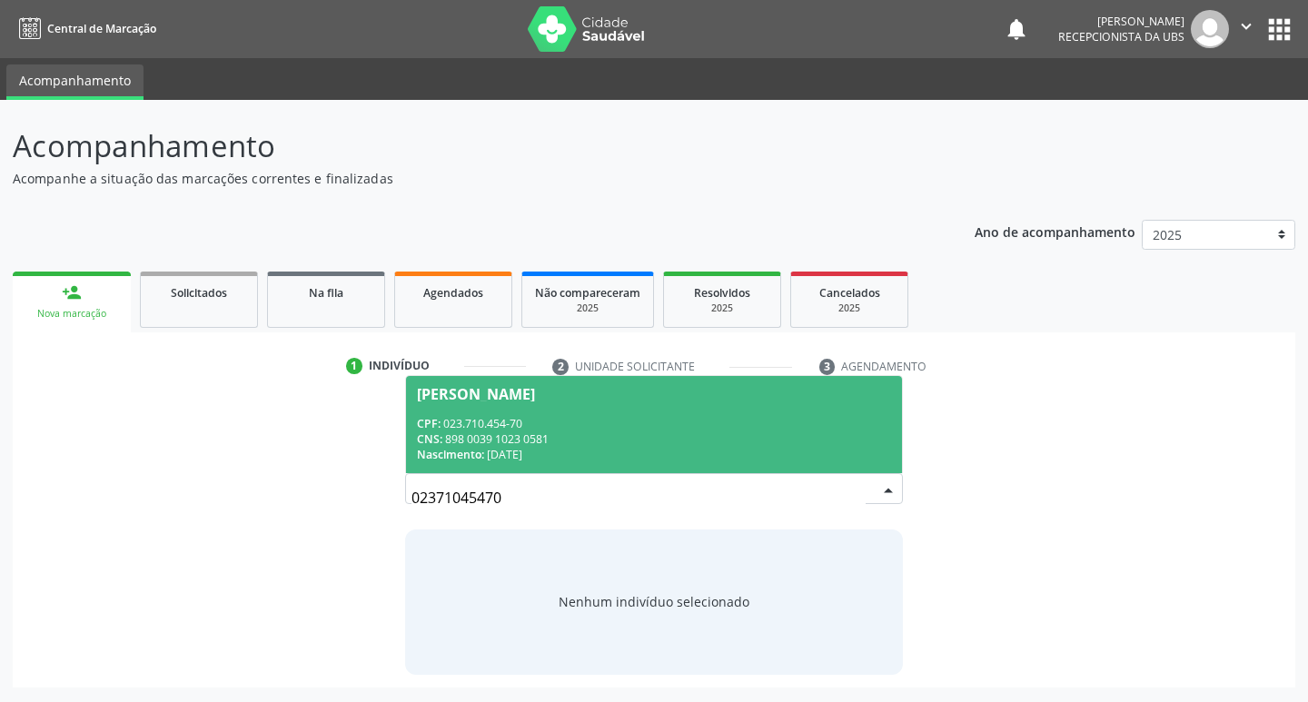
click at [484, 432] on div "CNS: 898 0039 1023 0581" at bounding box center [654, 439] width 475 height 15
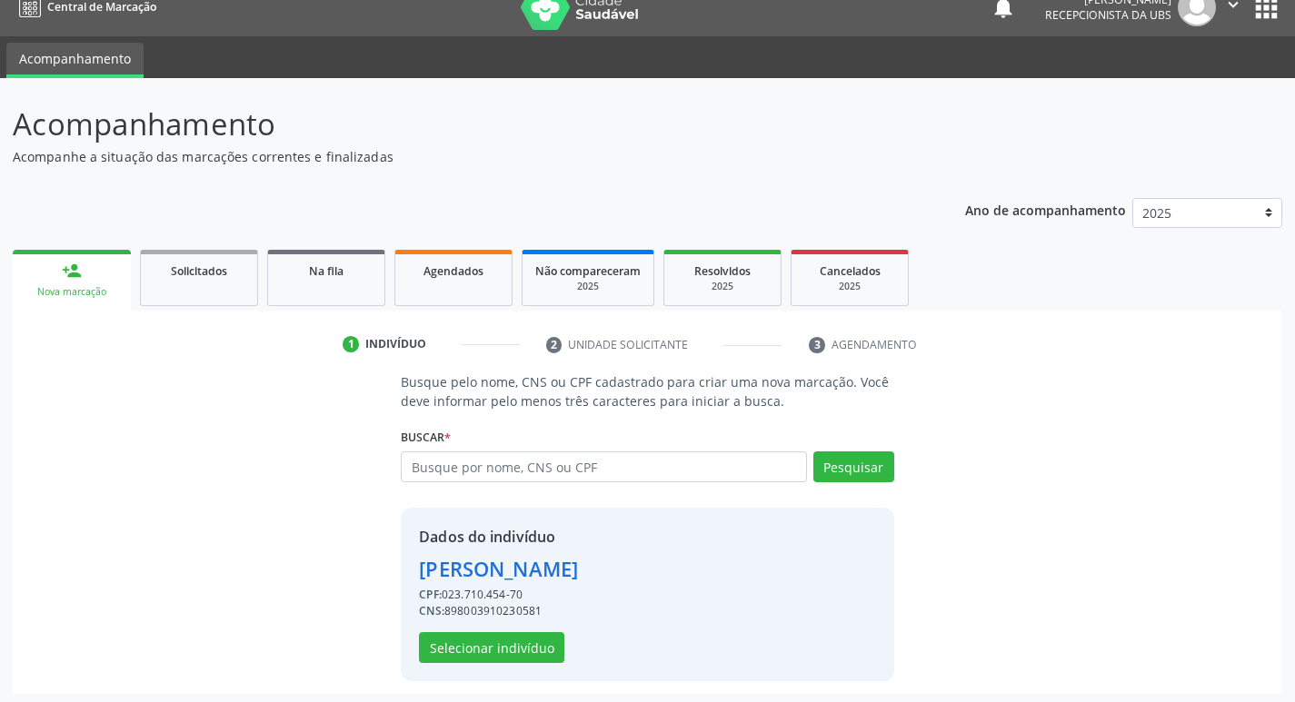
scroll to position [26, 0]
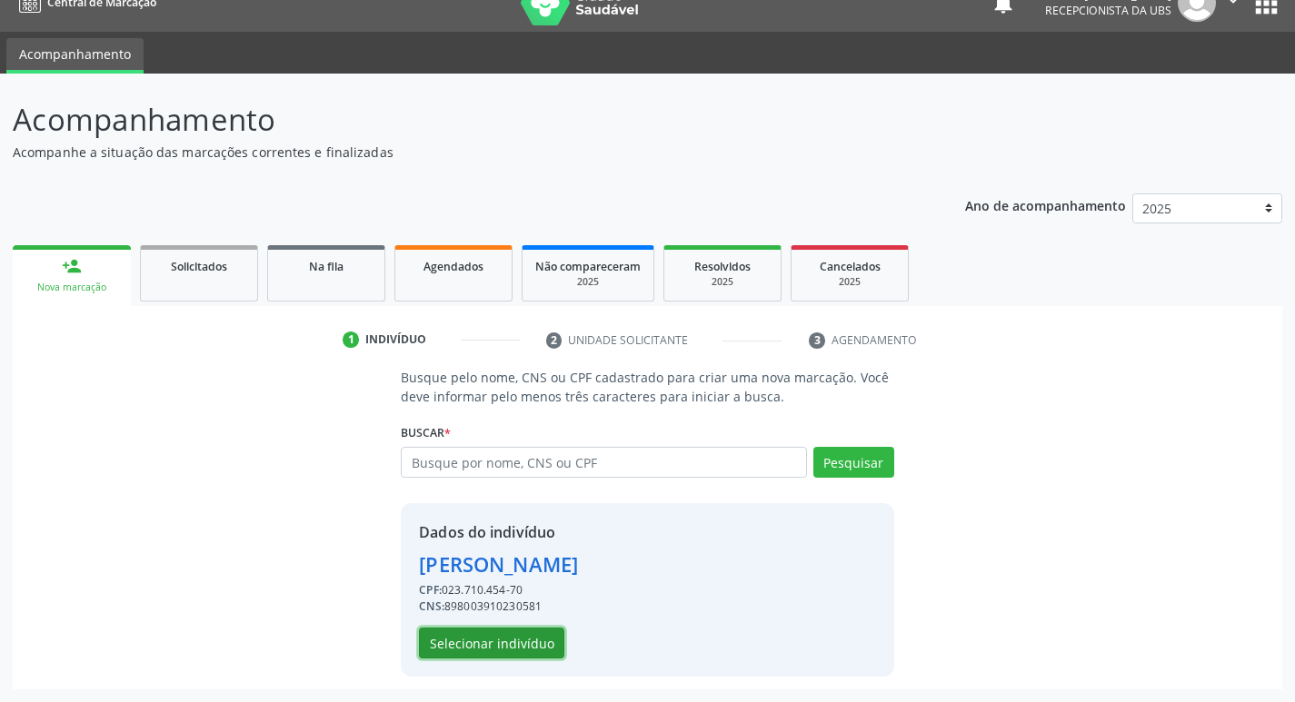
click at [520, 636] on button "Selecionar indivíduo" at bounding box center [491, 643] width 145 height 31
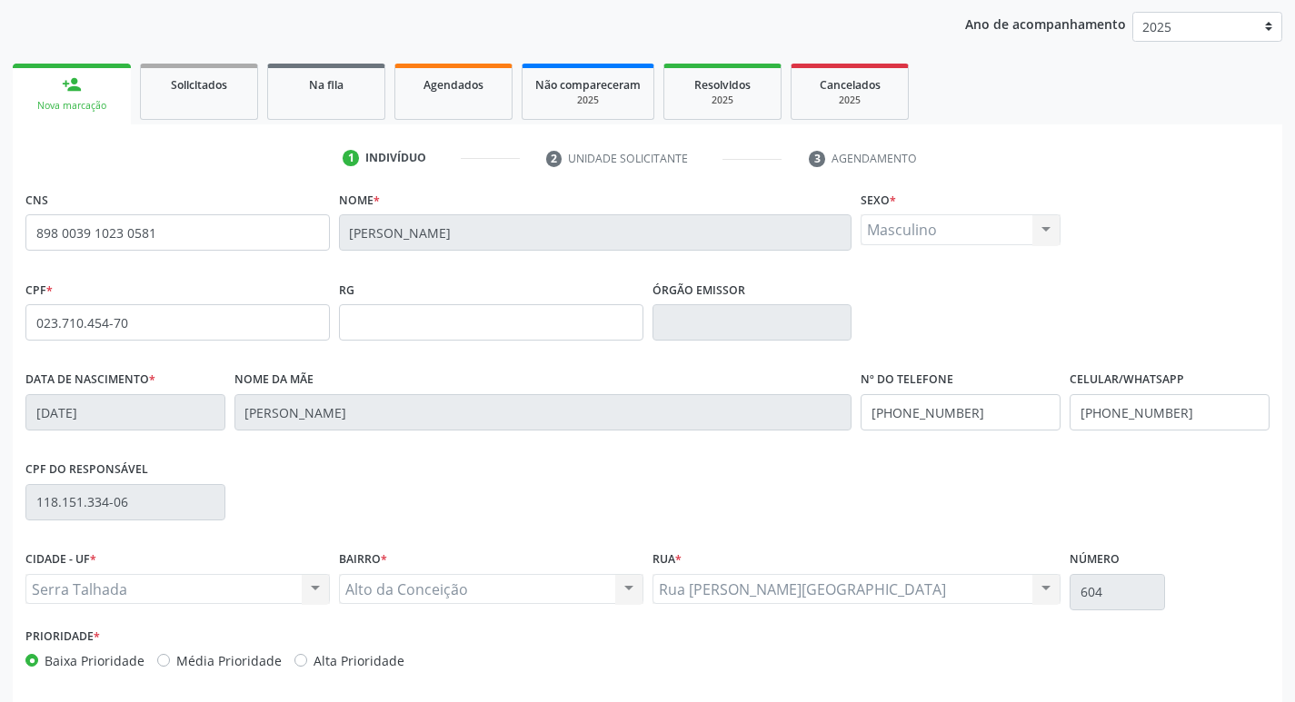
scroll to position [283, 0]
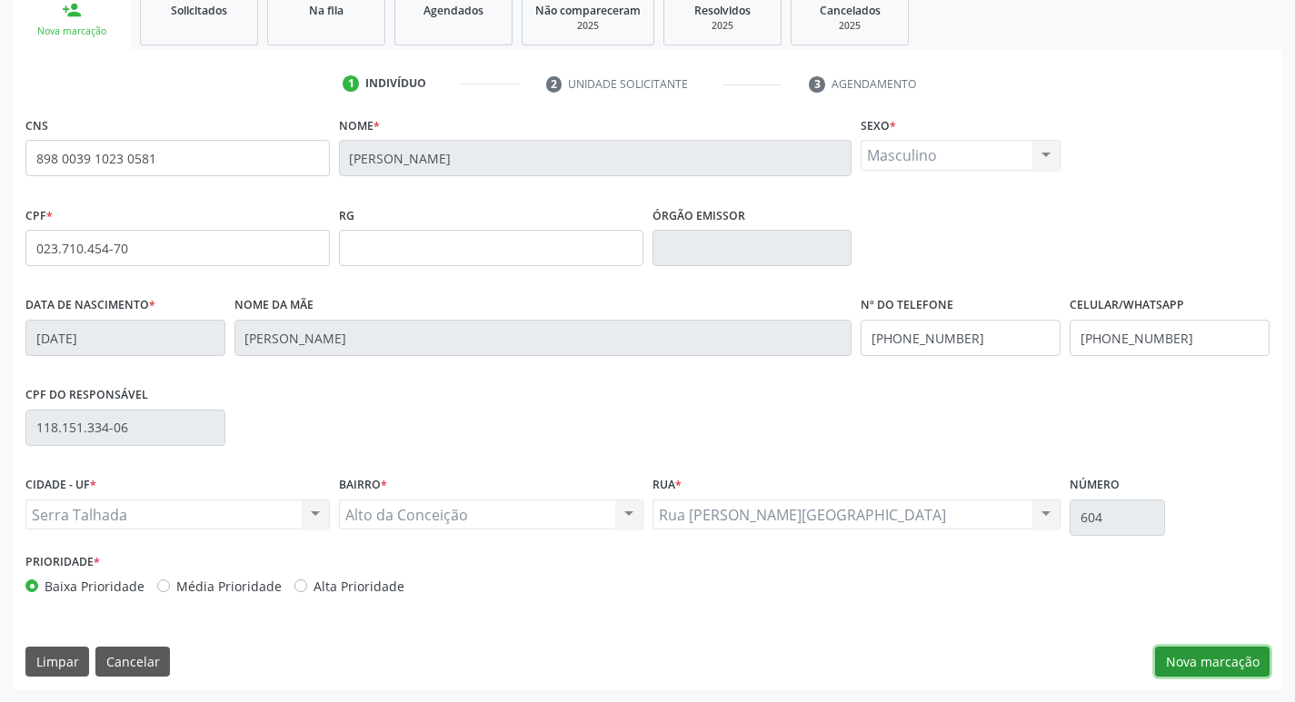
click at [1233, 657] on button "Nova marcação" at bounding box center [1212, 662] width 114 height 31
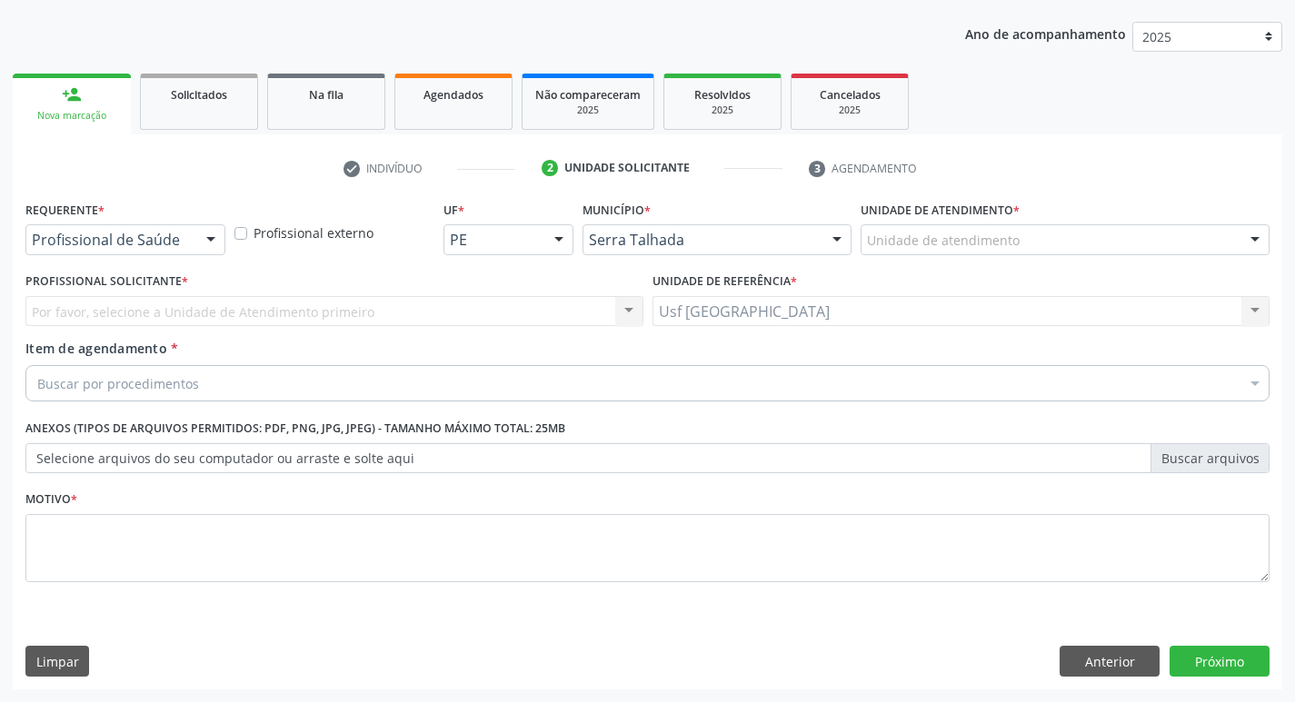
click at [207, 243] on div at bounding box center [210, 240] width 27 height 31
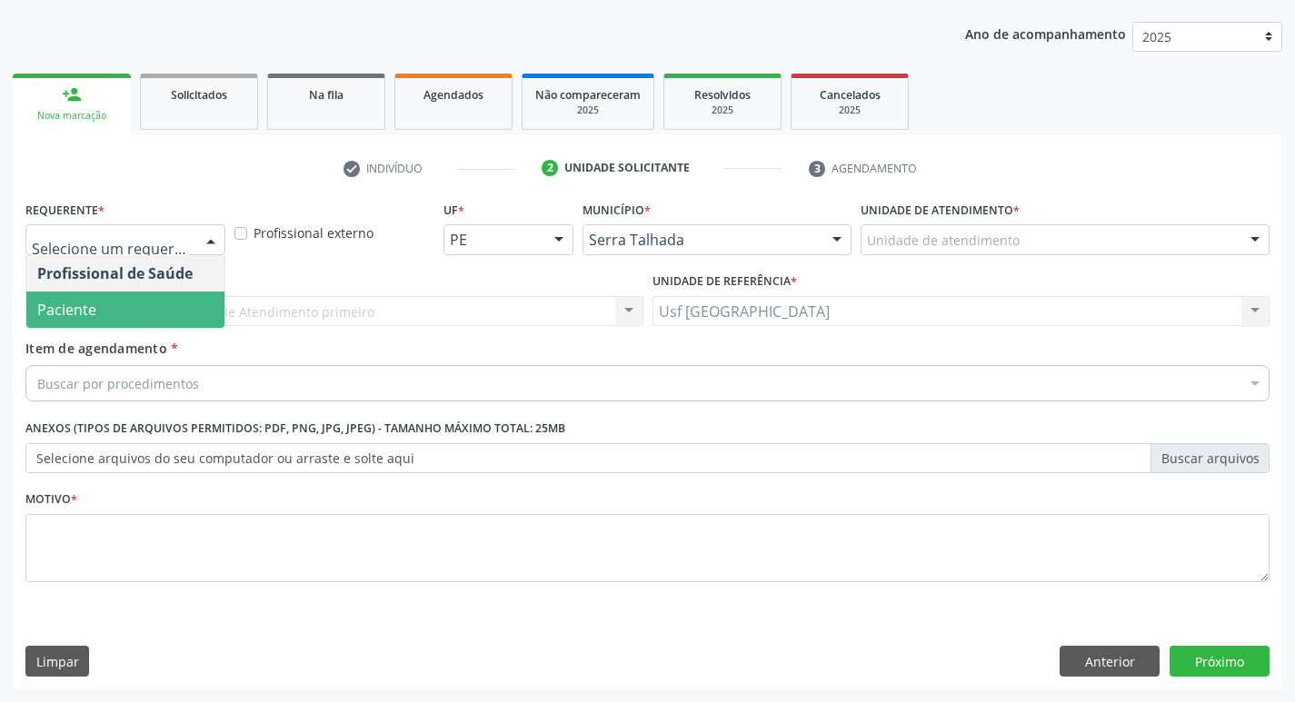
click at [141, 299] on span "Paciente" at bounding box center [125, 310] width 198 height 36
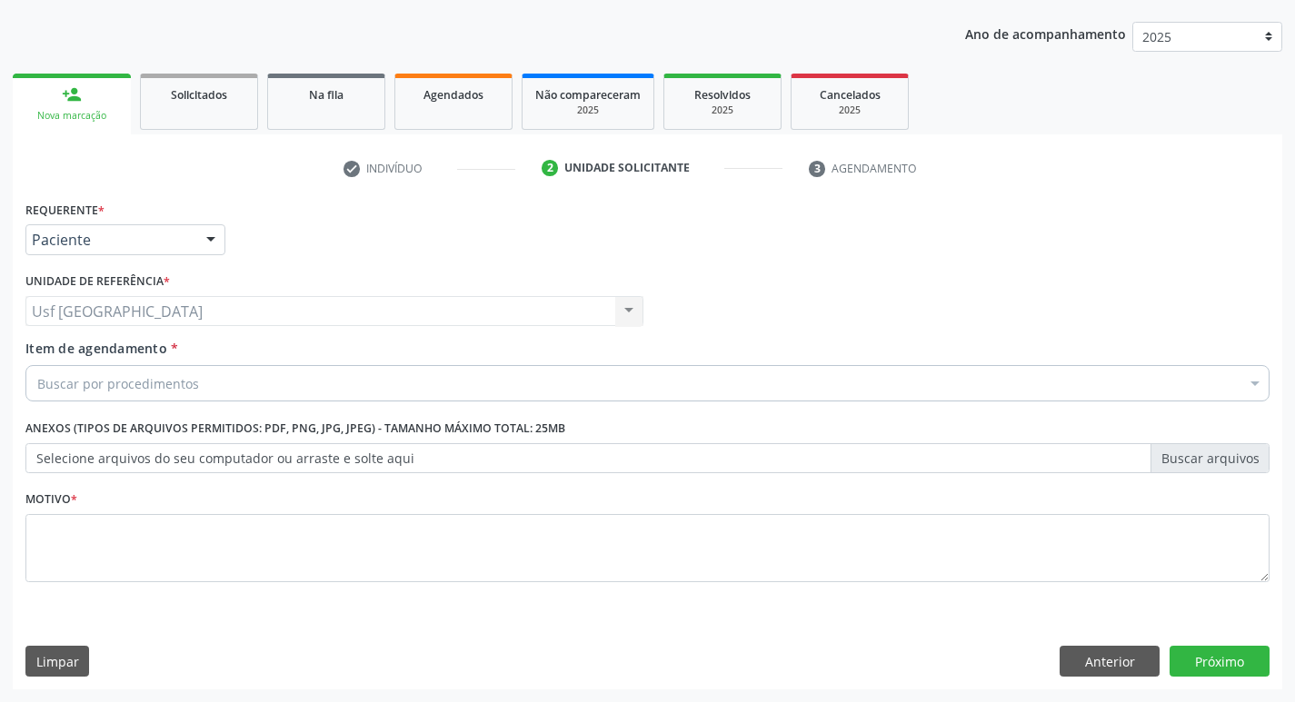
click at [141, 371] on div "Buscar por procedimentos" at bounding box center [647, 383] width 1244 height 36
click at [37, 371] on input "Item de agendamento *" at bounding box center [37, 383] width 0 height 36
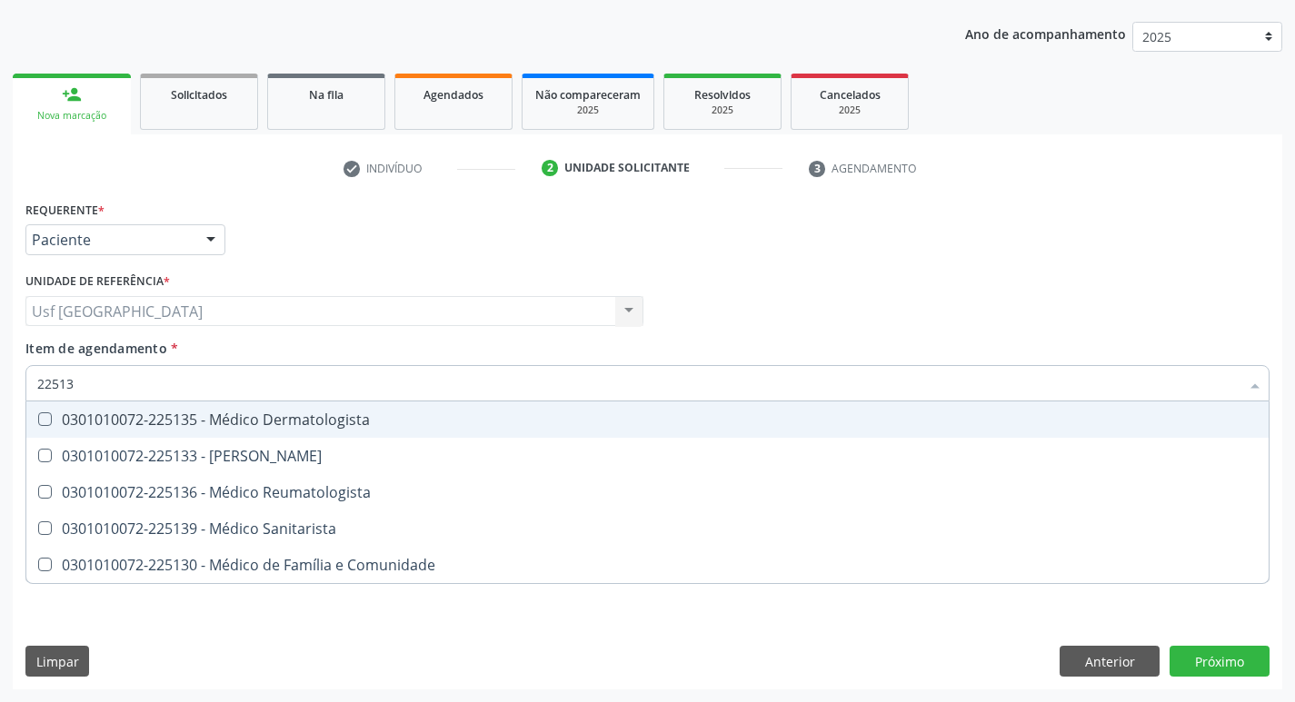
type input "225135"
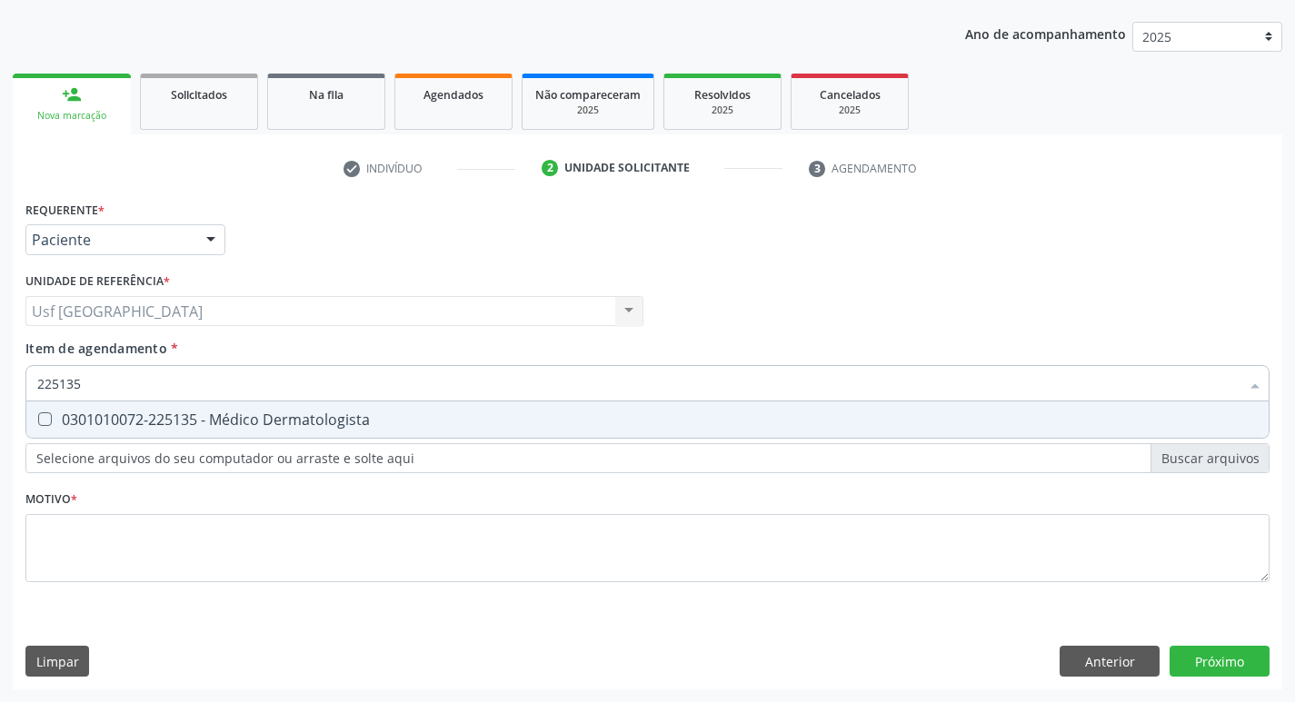
drag, startPoint x: 97, startPoint y: 418, endPoint x: 104, endPoint y: 519, distance: 101.1
click at [97, 419] on div "0301010072-225135 - Médico Dermatologista" at bounding box center [647, 419] width 1220 height 15
checkbox Dermatologista "true"
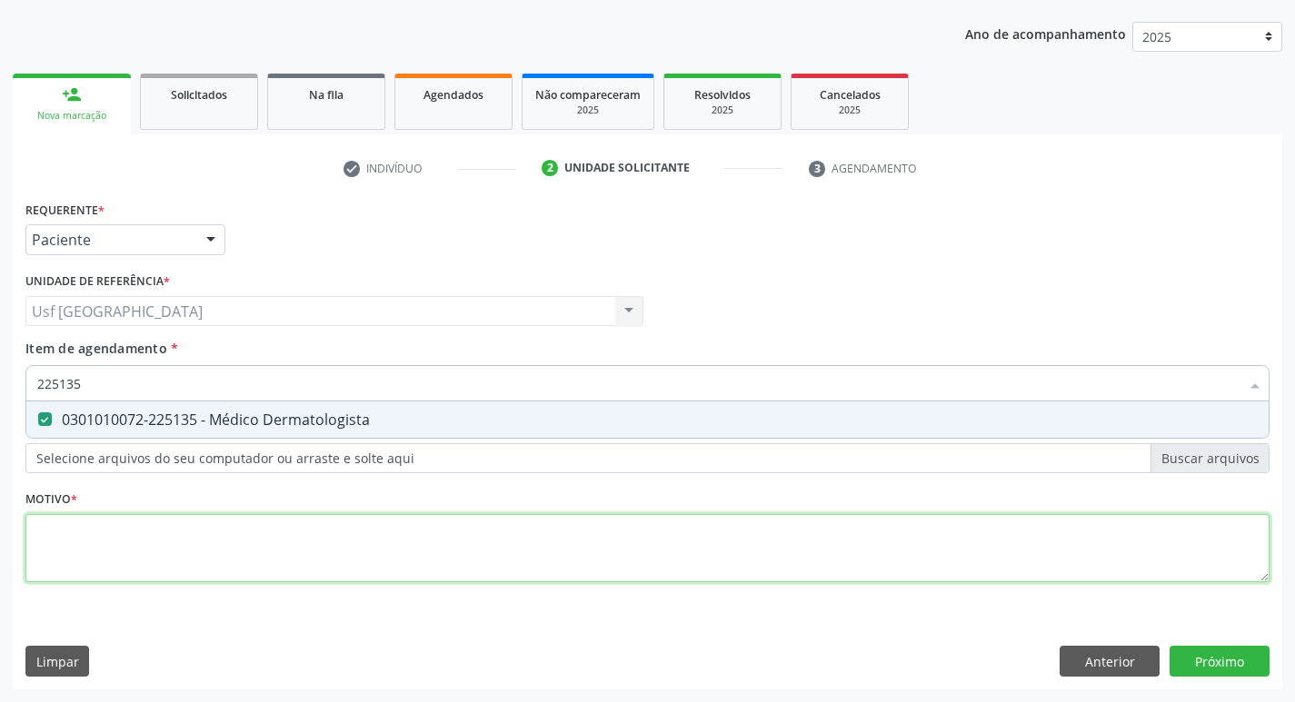
click at [117, 549] on div "Requerente * Paciente Profissional de Saúde Paciente Nenhum resultado encontrad…" at bounding box center [647, 402] width 1244 height 412
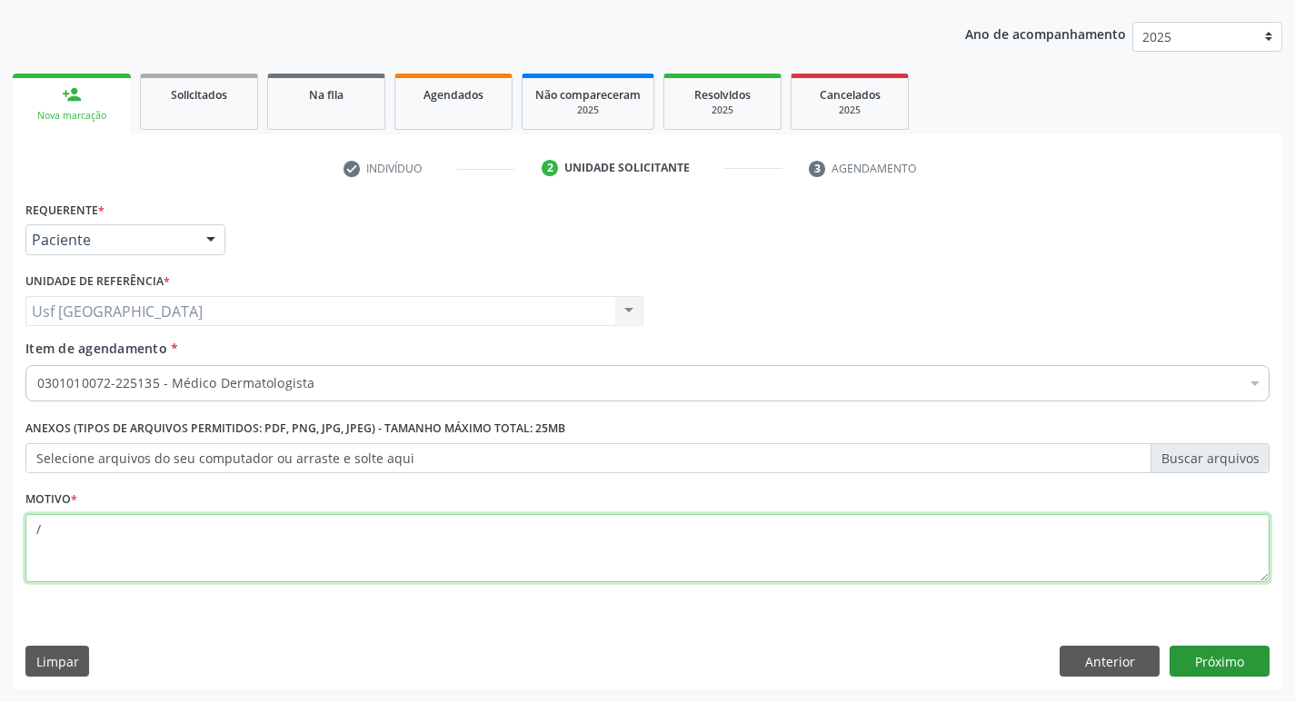
type textarea "/"
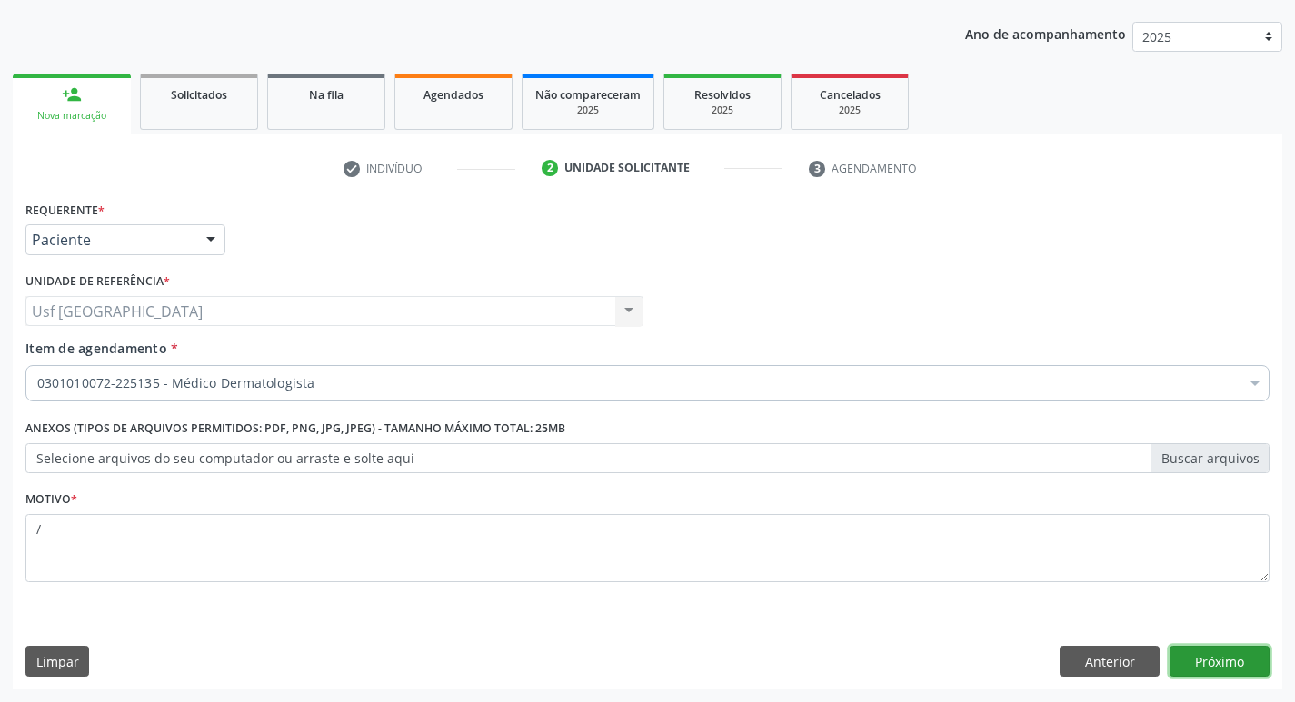
click at [1257, 662] on button "Próximo" at bounding box center [1219, 661] width 100 height 31
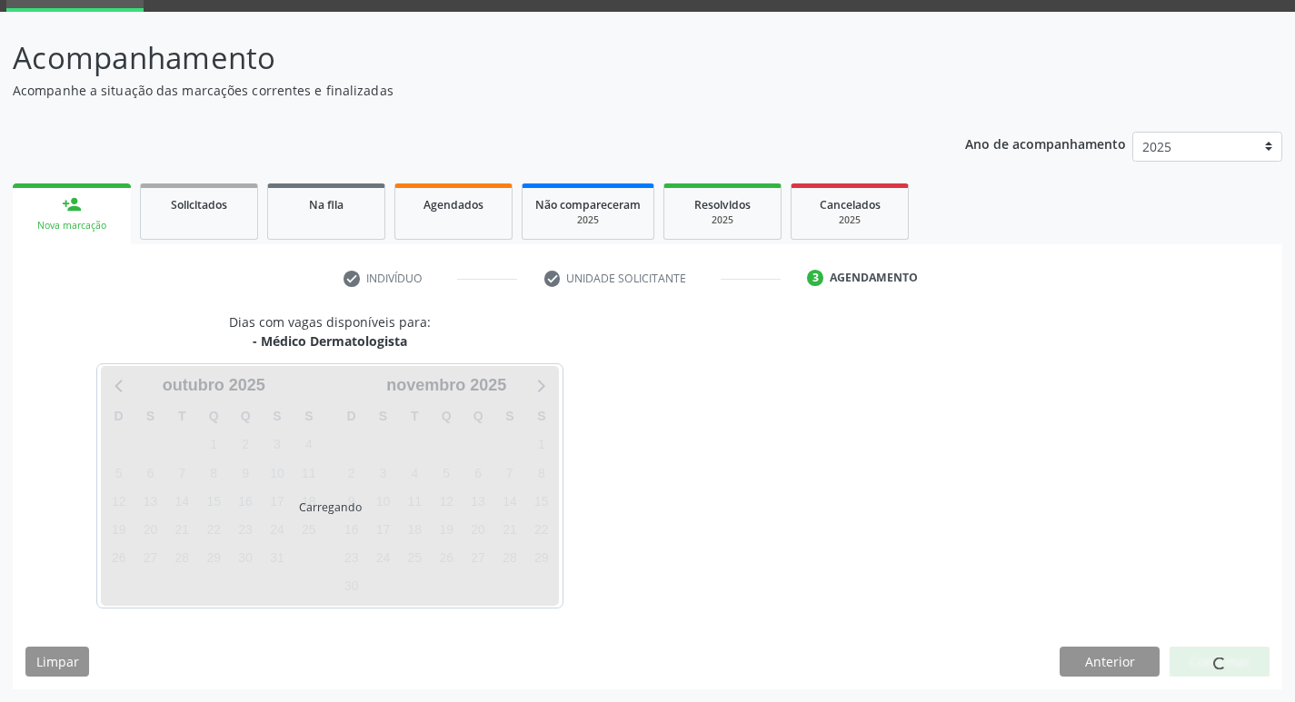
scroll to position [88, 0]
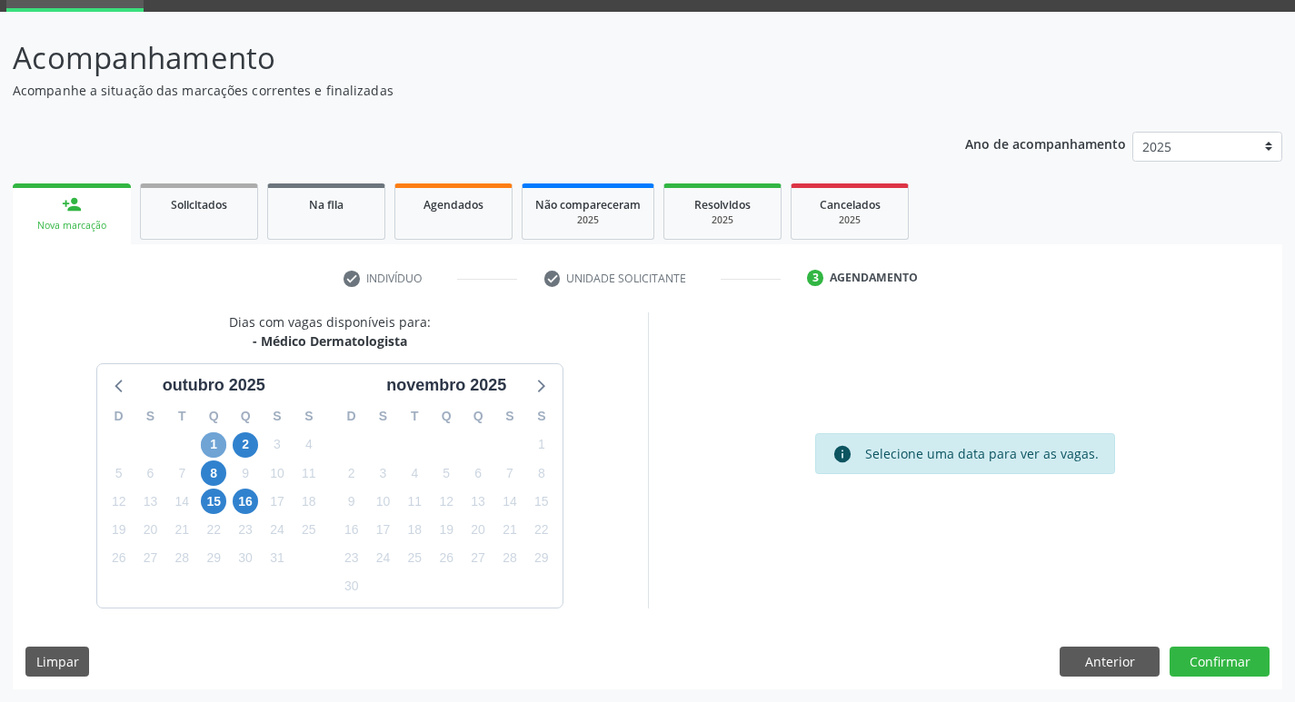
click at [211, 443] on span "1" at bounding box center [213, 444] width 25 height 25
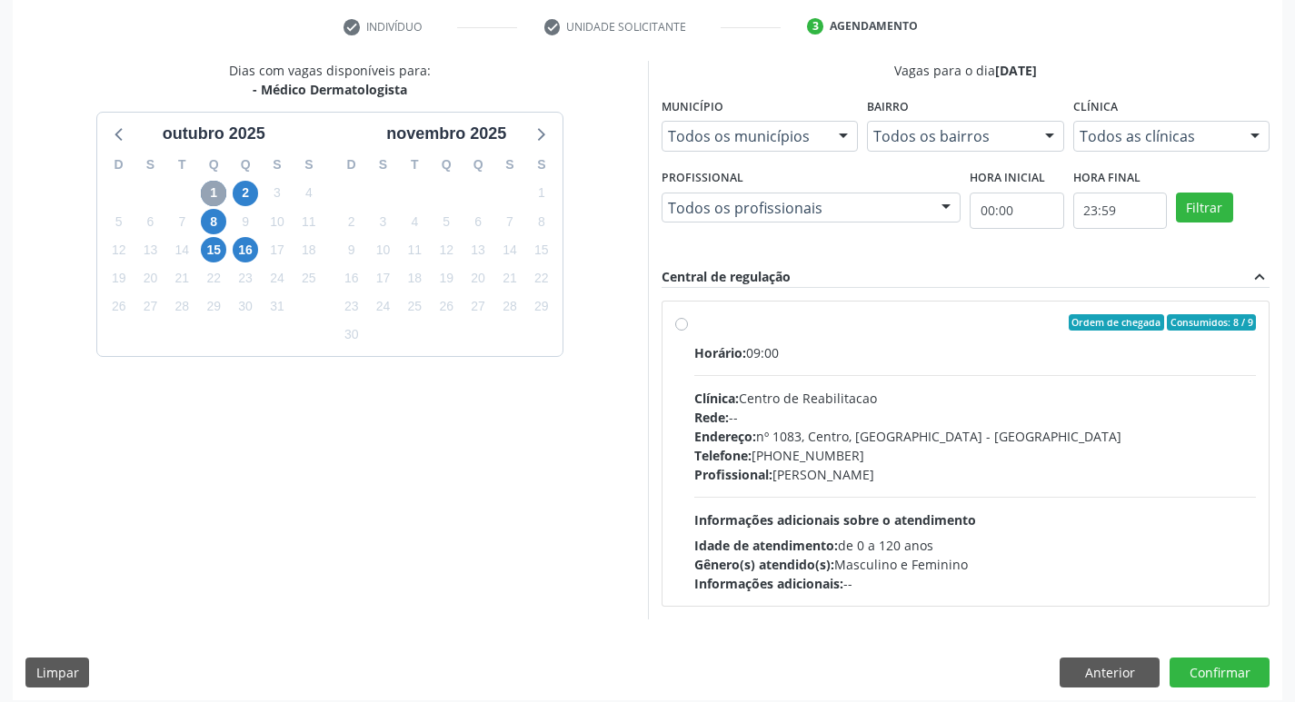
scroll to position [350, 0]
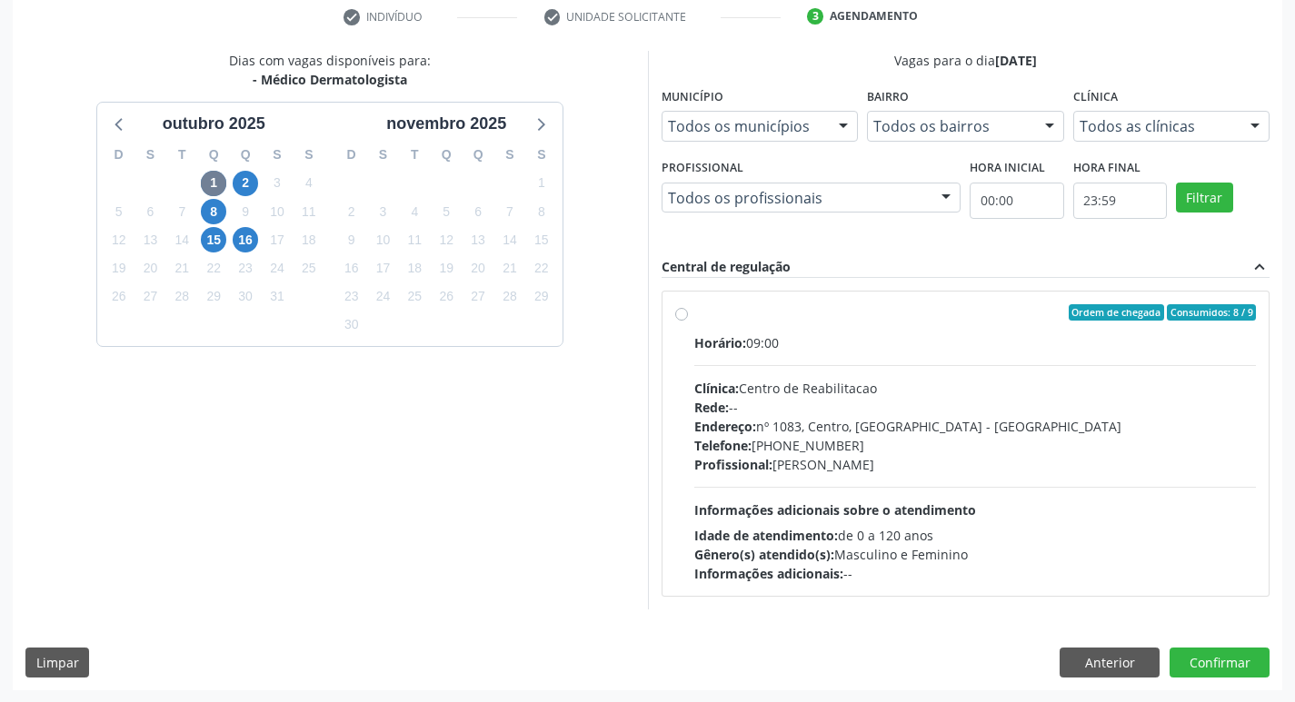
click at [694, 319] on label "Ordem de chegada Consumidos: 8 / 9 Horário: 09:00 Clínica: Centro de Reabilitac…" at bounding box center [975, 443] width 562 height 279
click at [687, 319] on input "Ordem de chegada Consumidos: 8 / 9 Horário: 09:00 Clínica: Centro de Reabilitac…" at bounding box center [681, 312] width 13 height 16
radio input "true"
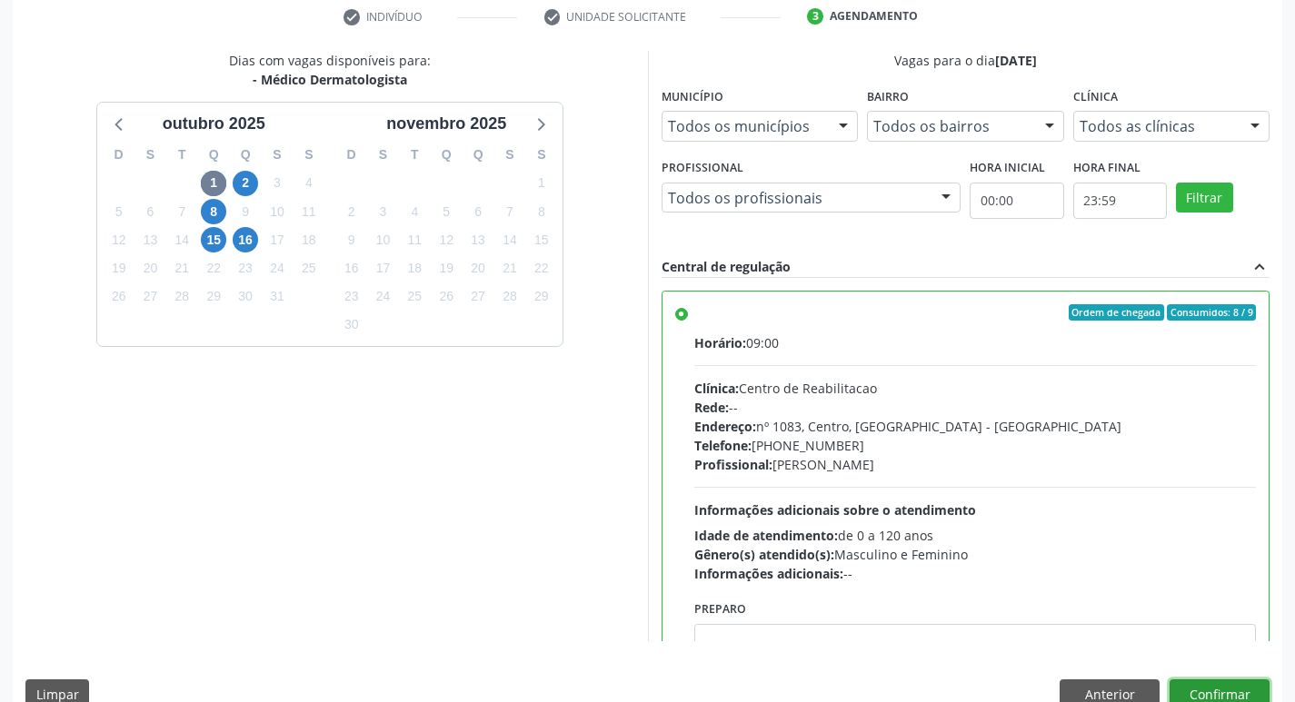
click at [1197, 690] on button "Confirmar" at bounding box center [1219, 695] width 100 height 31
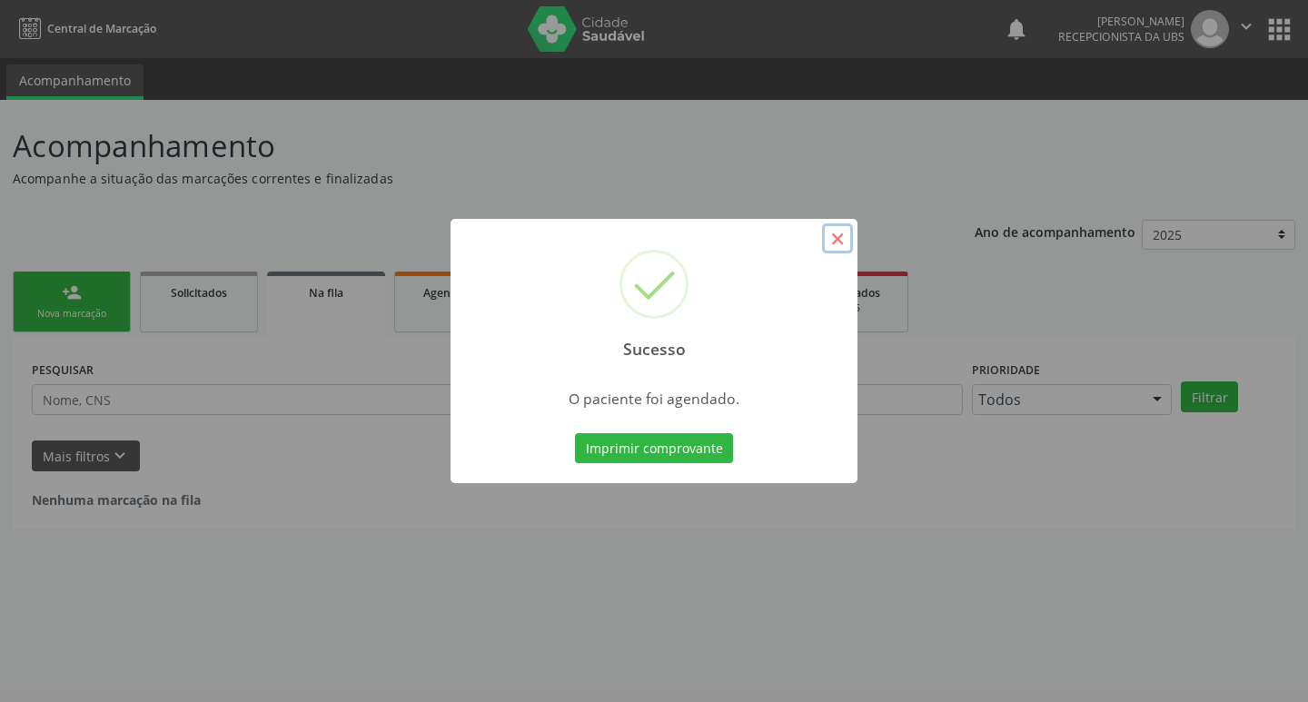
click at [829, 236] on button "×" at bounding box center [837, 238] width 31 height 31
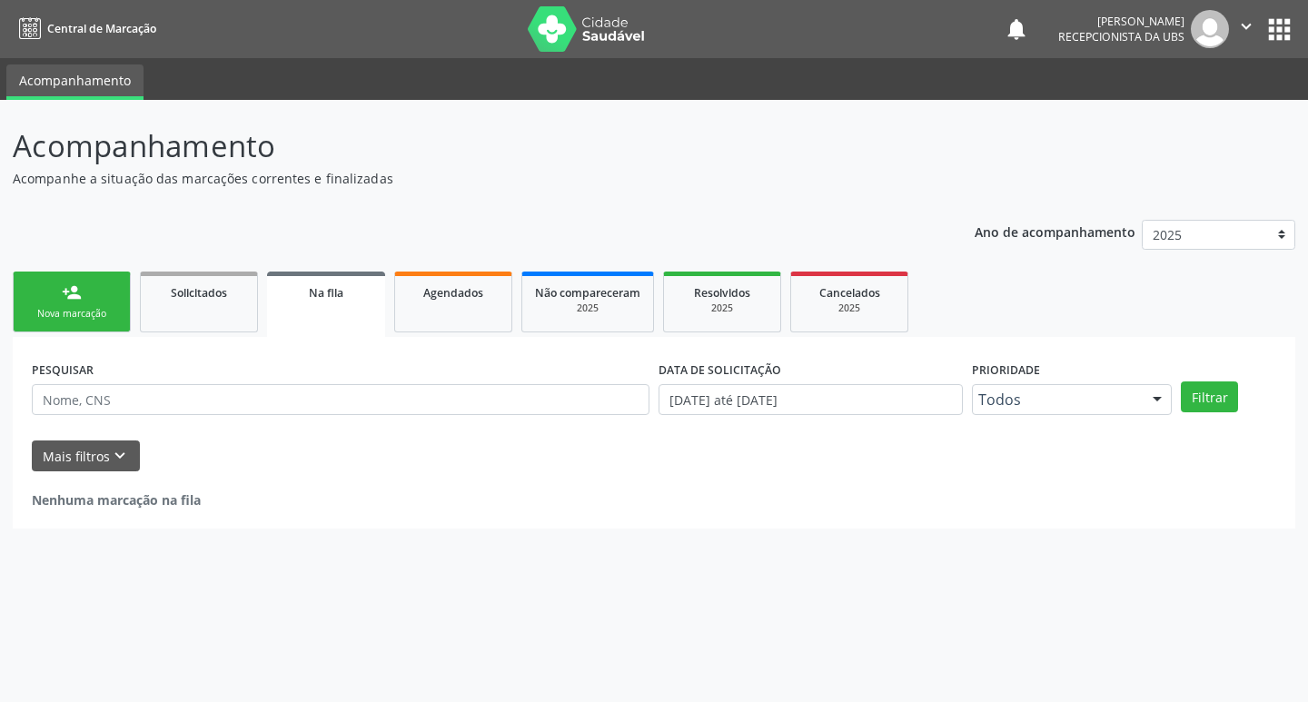
click at [98, 319] on div "Nova marcação" at bounding box center [71, 314] width 91 height 14
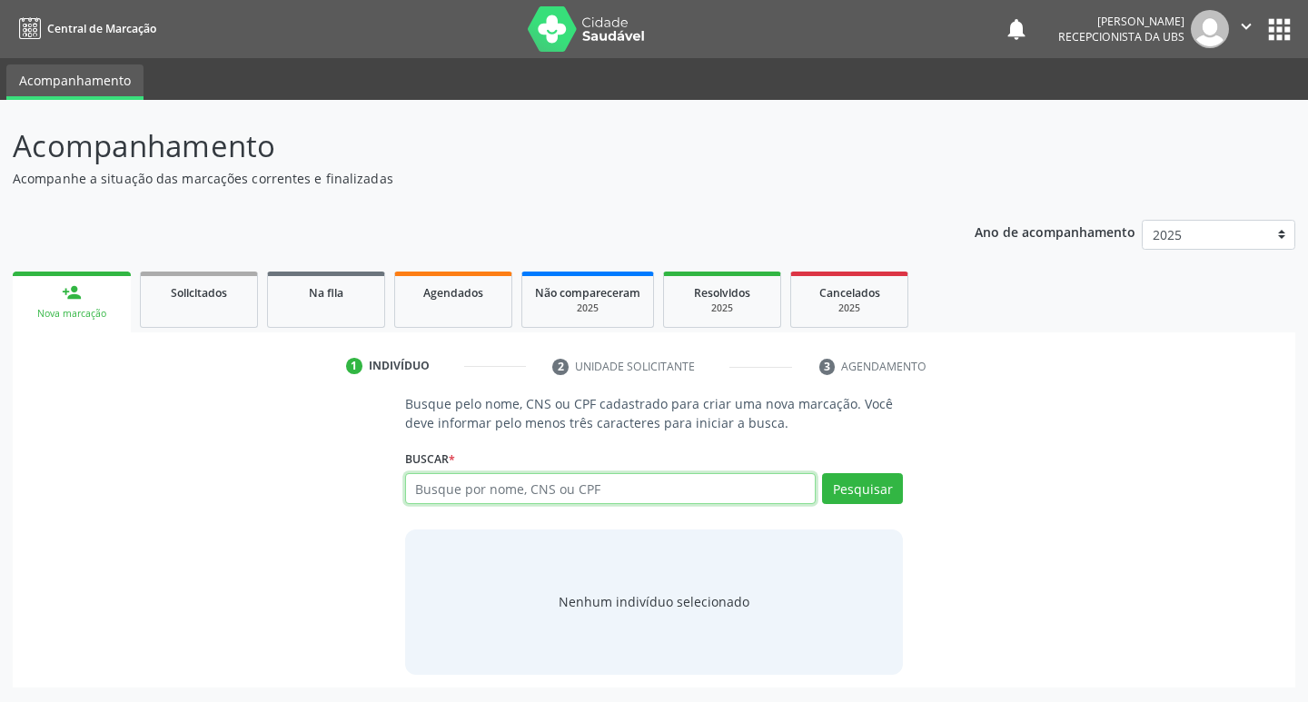
click at [521, 492] on input "text" at bounding box center [611, 488] width 412 height 31
click at [864, 491] on button "Pesquisar" at bounding box center [862, 488] width 81 height 31
click at [547, 488] on input "537488453" at bounding box center [611, 488] width 412 height 31
type input "5"
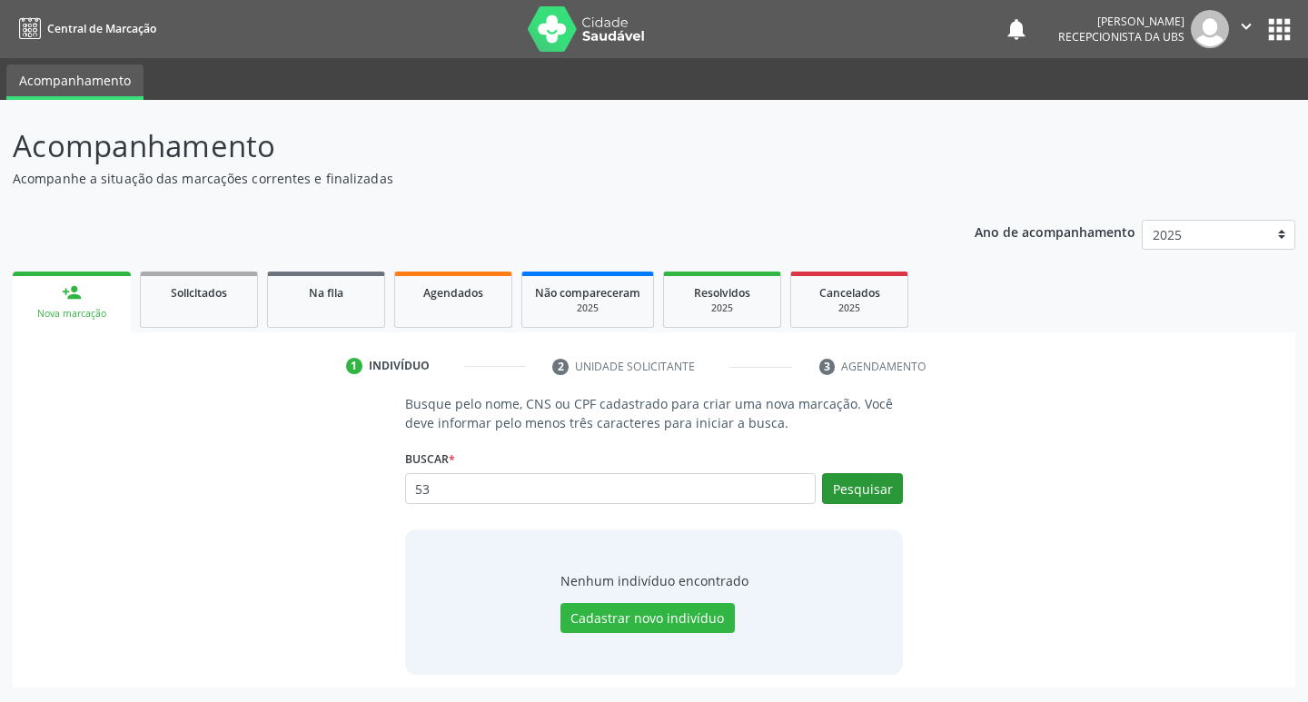
type input "5"
type input "53745388453"
click at [853, 480] on button "Pesquisar" at bounding box center [862, 488] width 81 height 31
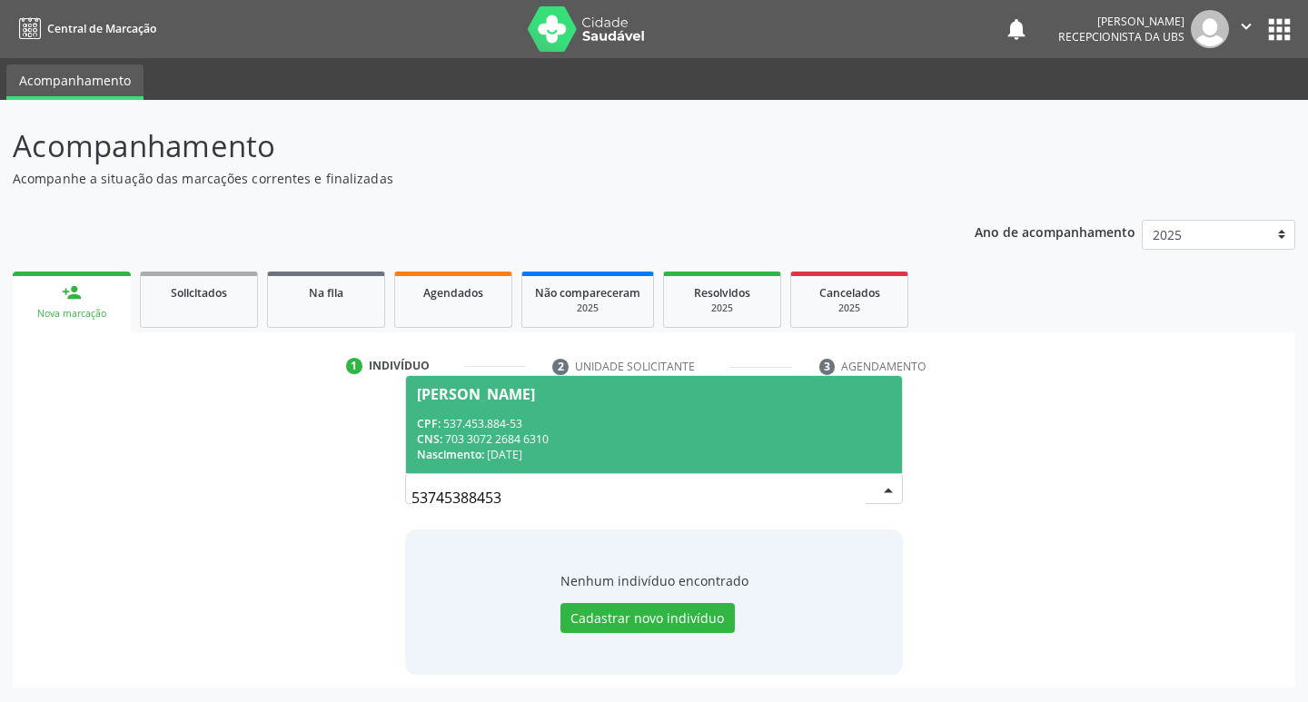
click at [523, 429] on div "CPF: 537.453.884-53" at bounding box center [654, 423] width 475 height 15
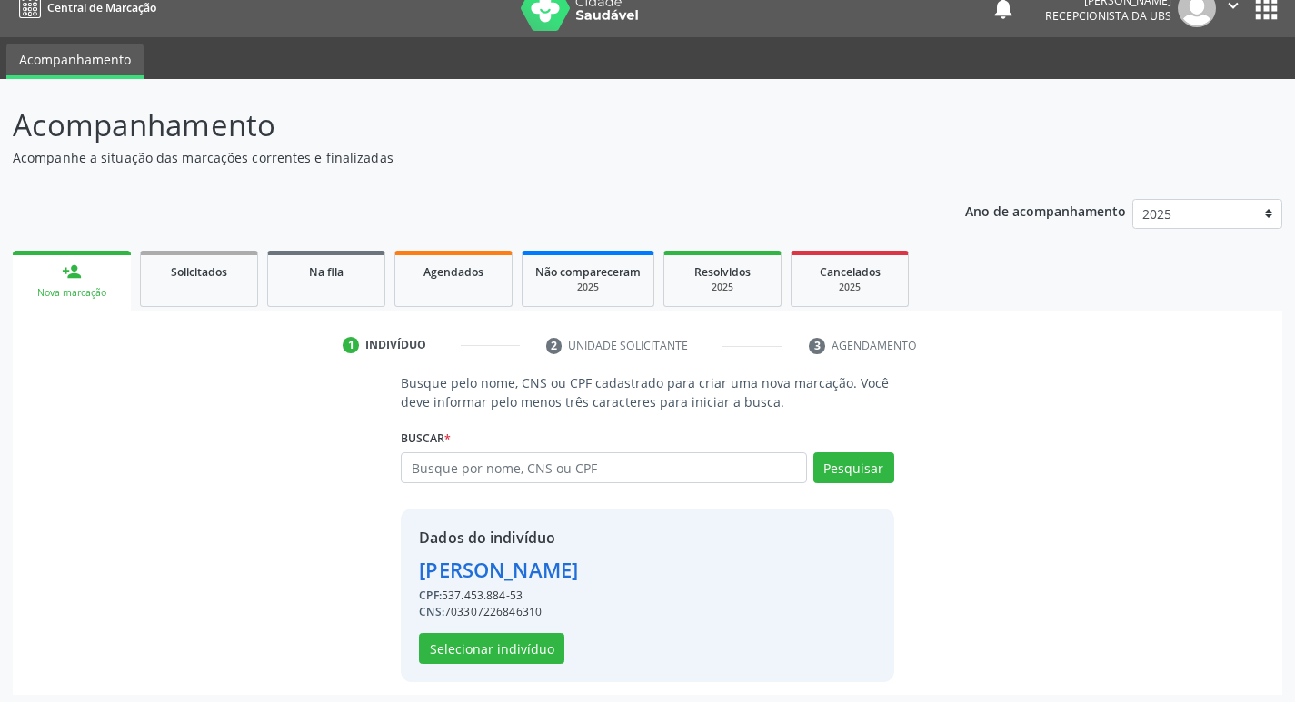
scroll to position [26, 0]
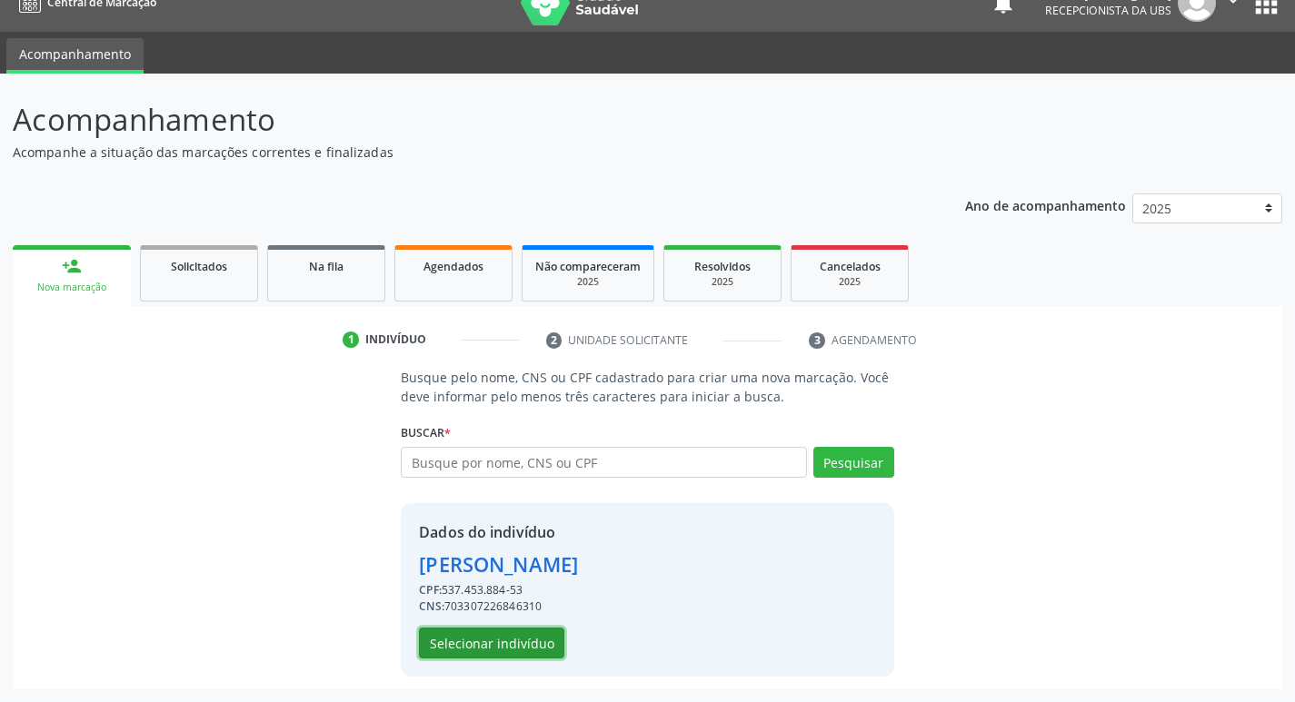
click at [507, 643] on button "Selecionar indivíduo" at bounding box center [491, 643] width 145 height 31
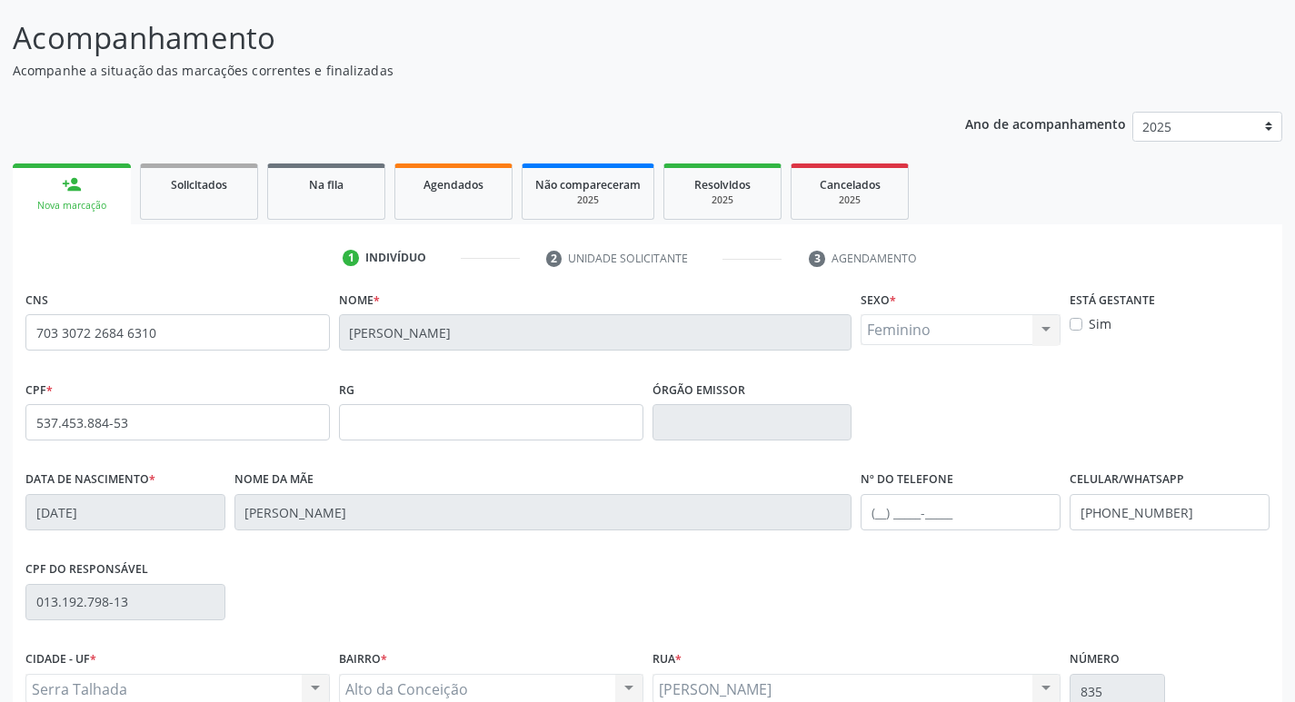
scroll to position [283, 0]
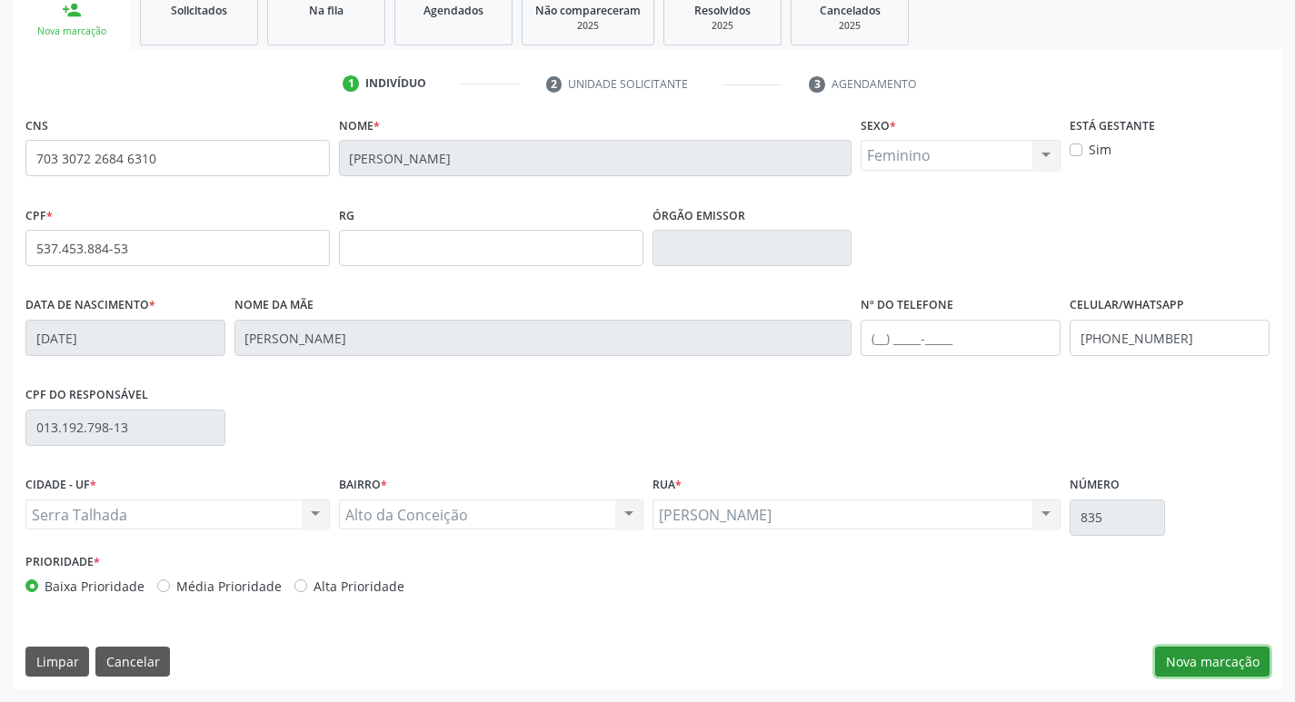
click at [1217, 666] on button "Nova marcação" at bounding box center [1212, 662] width 114 height 31
click at [0, 0] on button "Próximo" at bounding box center [0, 0] width 0 height 0
click at [0, 0] on fieldset "Motivo *" at bounding box center [0, 0] width 0 height 0
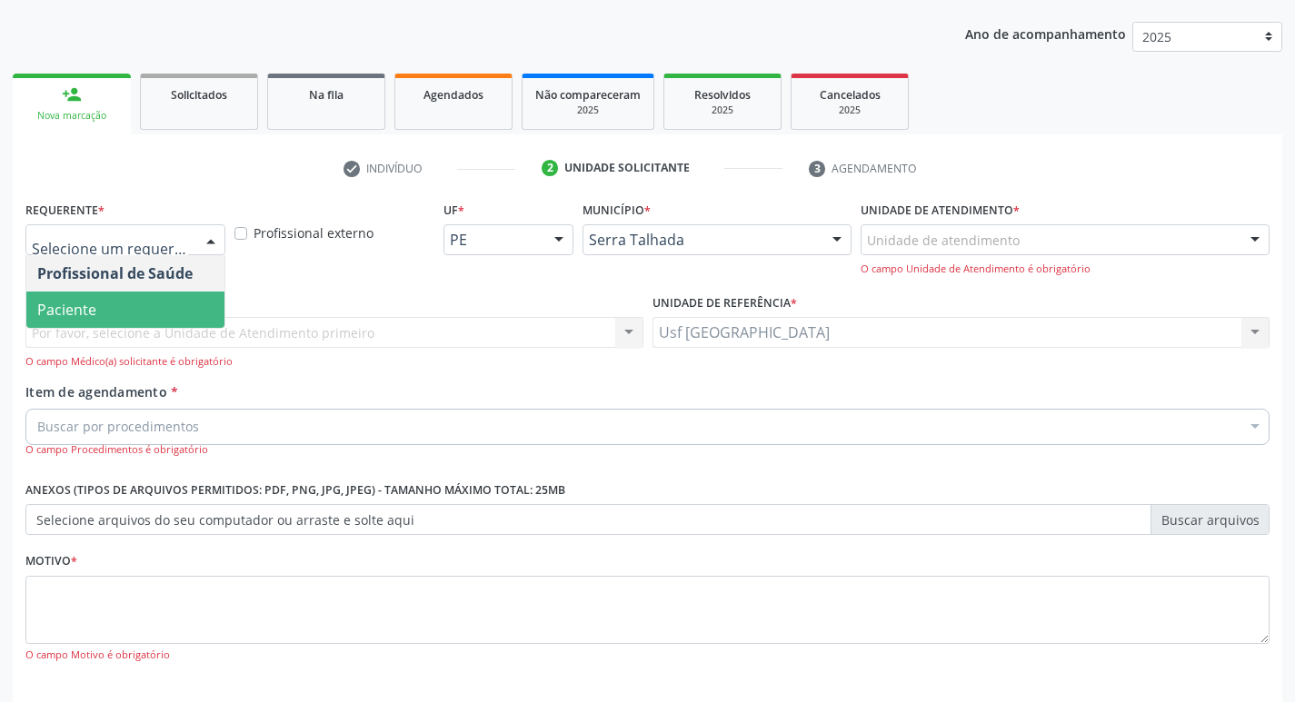
click at [104, 310] on span "Paciente" at bounding box center [125, 310] width 198 height 36
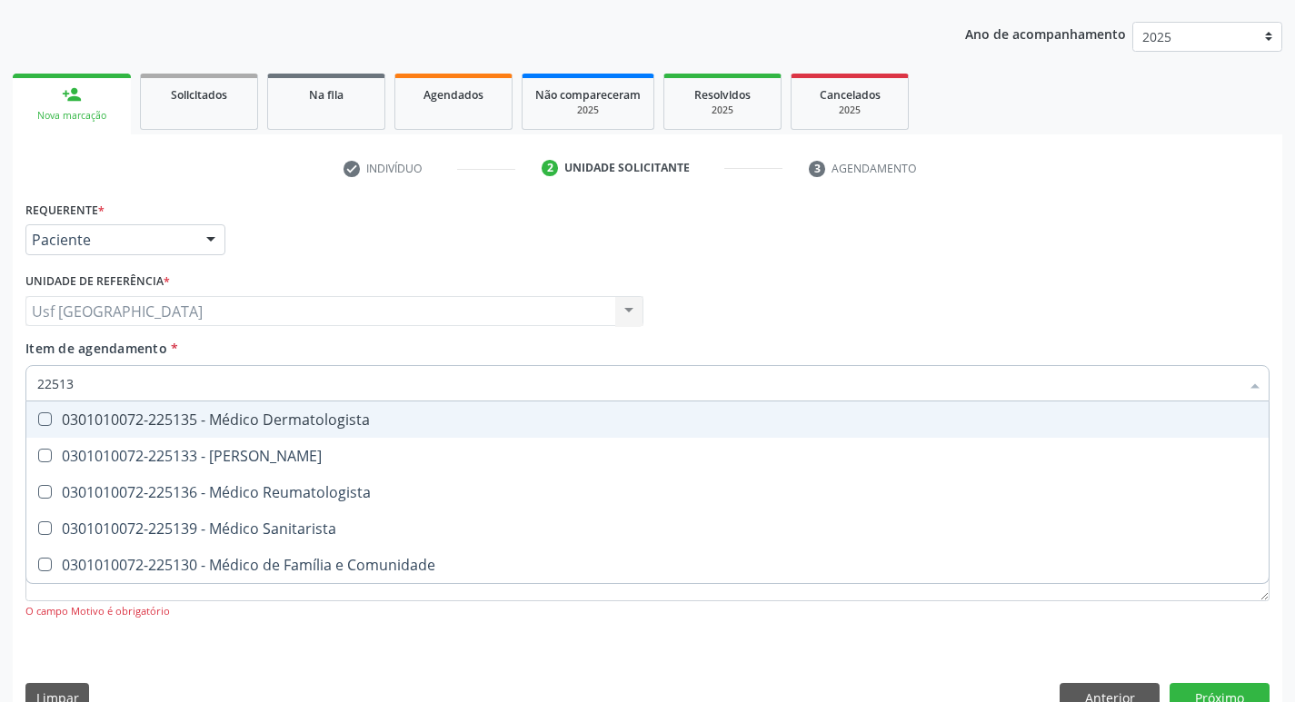
type input "225135"
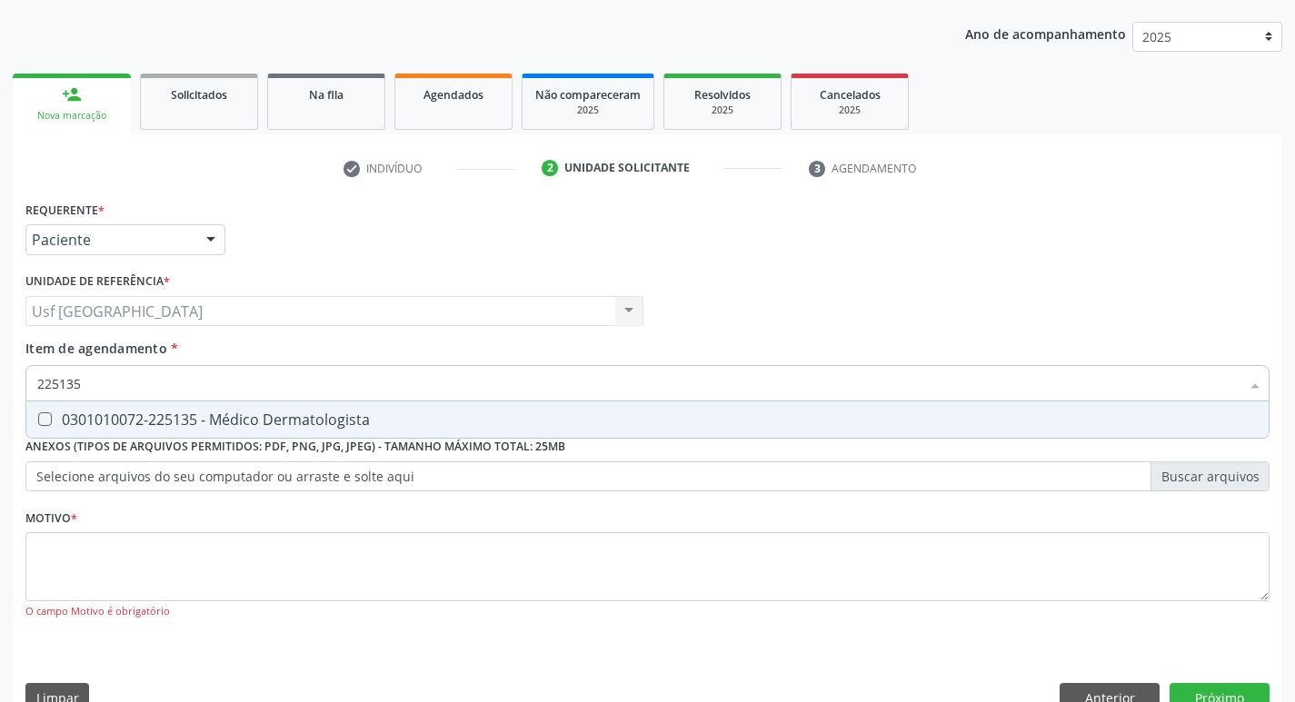
click at [145, 417] on div "0301010072-225135 - Médico Dermatologista" at bounding box center [647, 419] width 1220 height 15
checkbox Dermatologista "true"
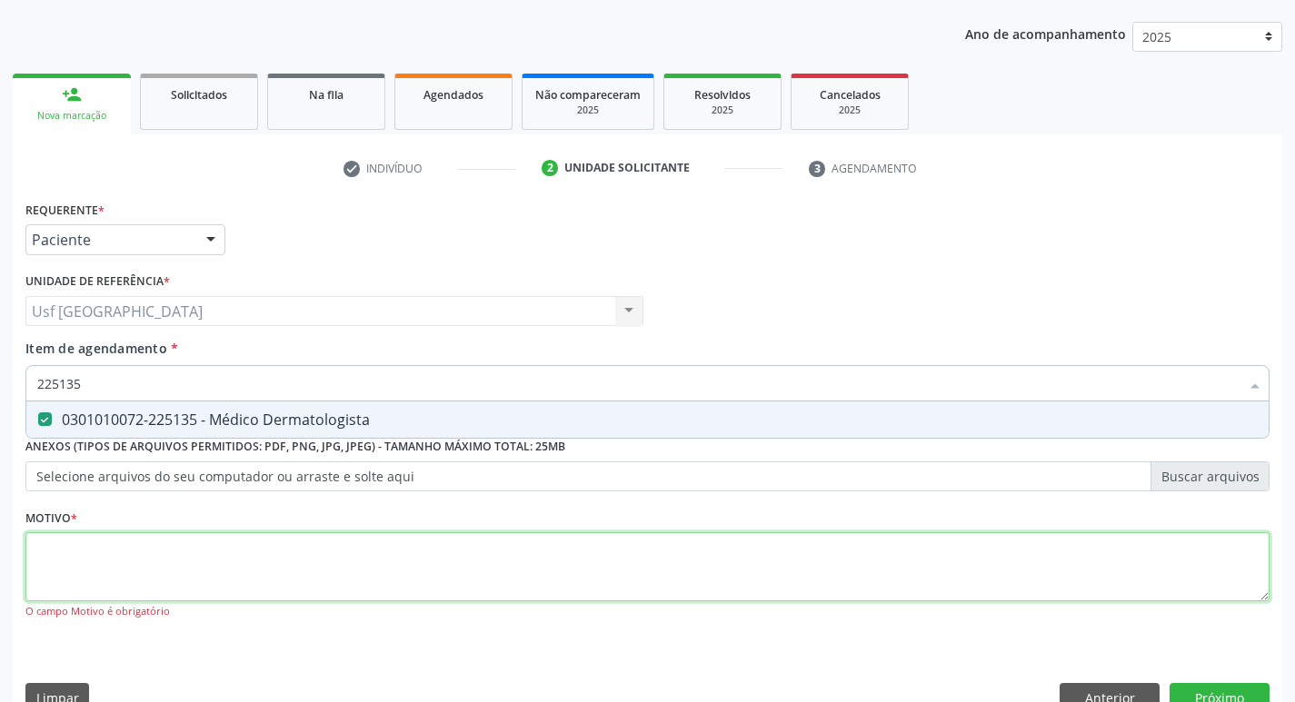
click at [164, 557] on div "Requerente * Paciente Profissional de Saúde Paciente Nenhum resultado encontrad…" at bounding box center [647, 420] width 1244 height 449
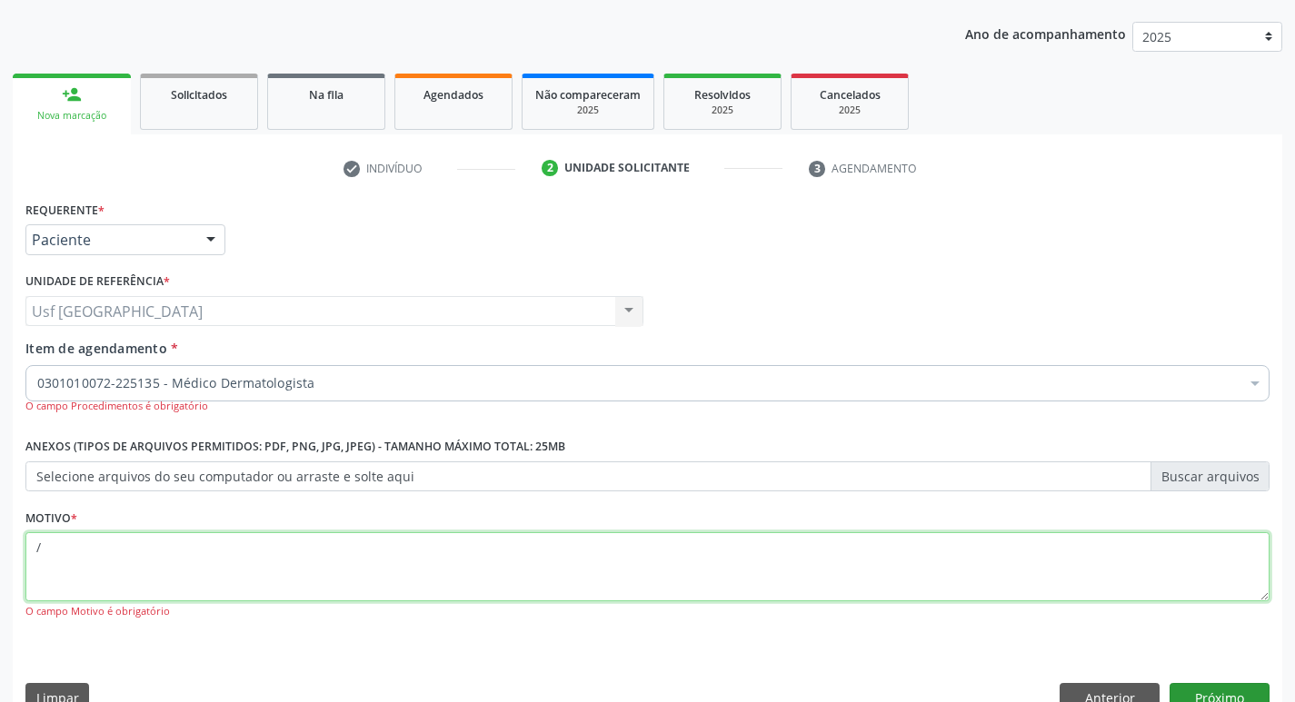
type textarea "/"
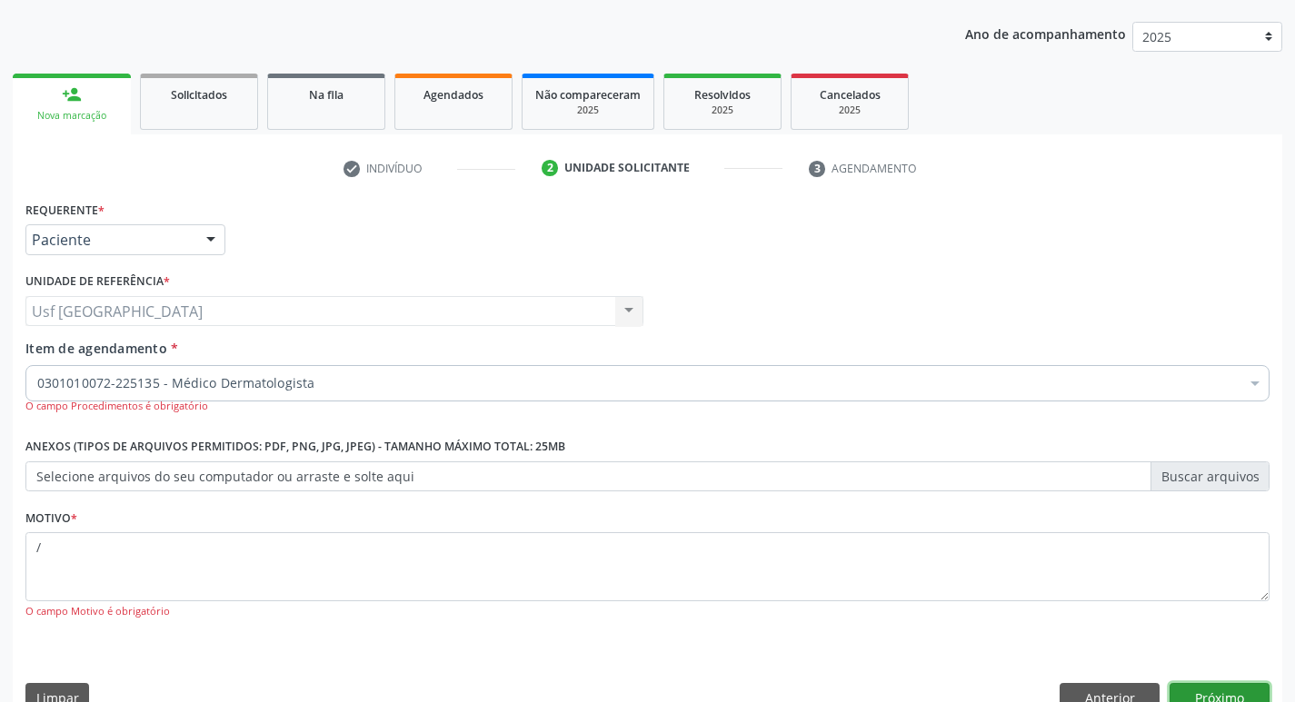
click at [1202, 689] on button "Próximo" at bounding box center [1219, 698] width 100 height 31
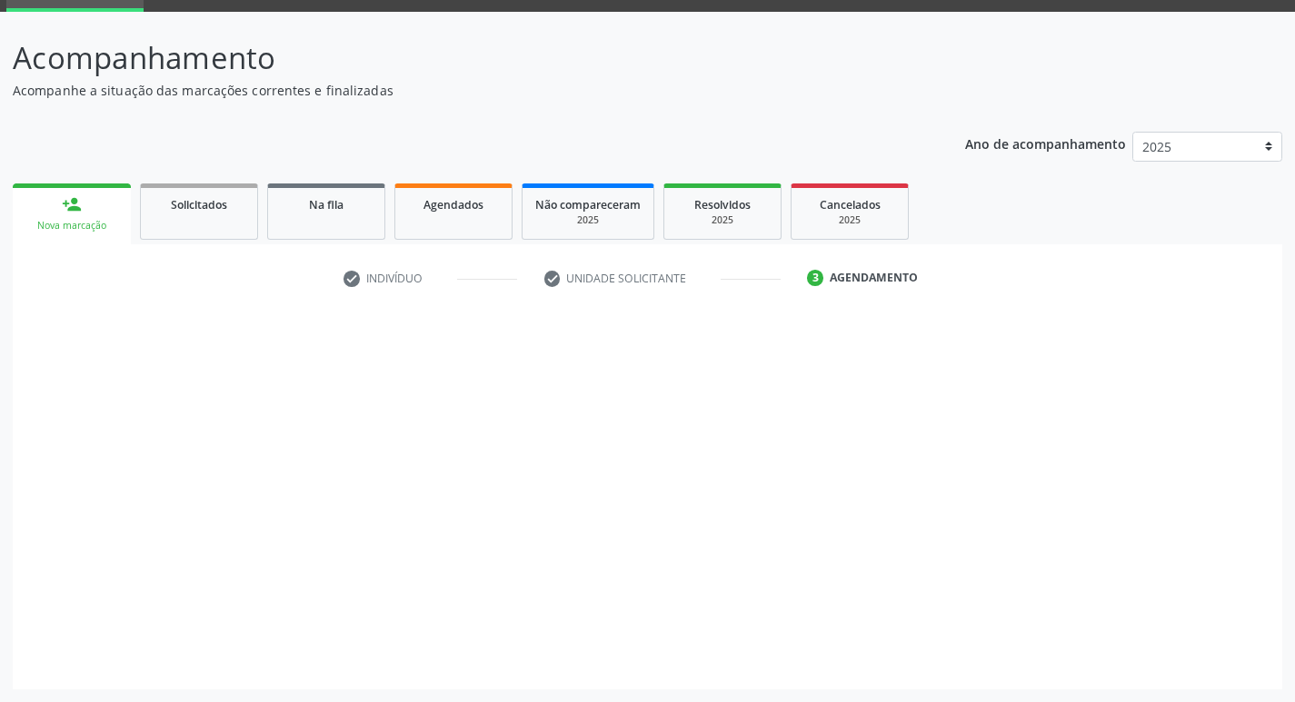
scroll to position [88, 0]
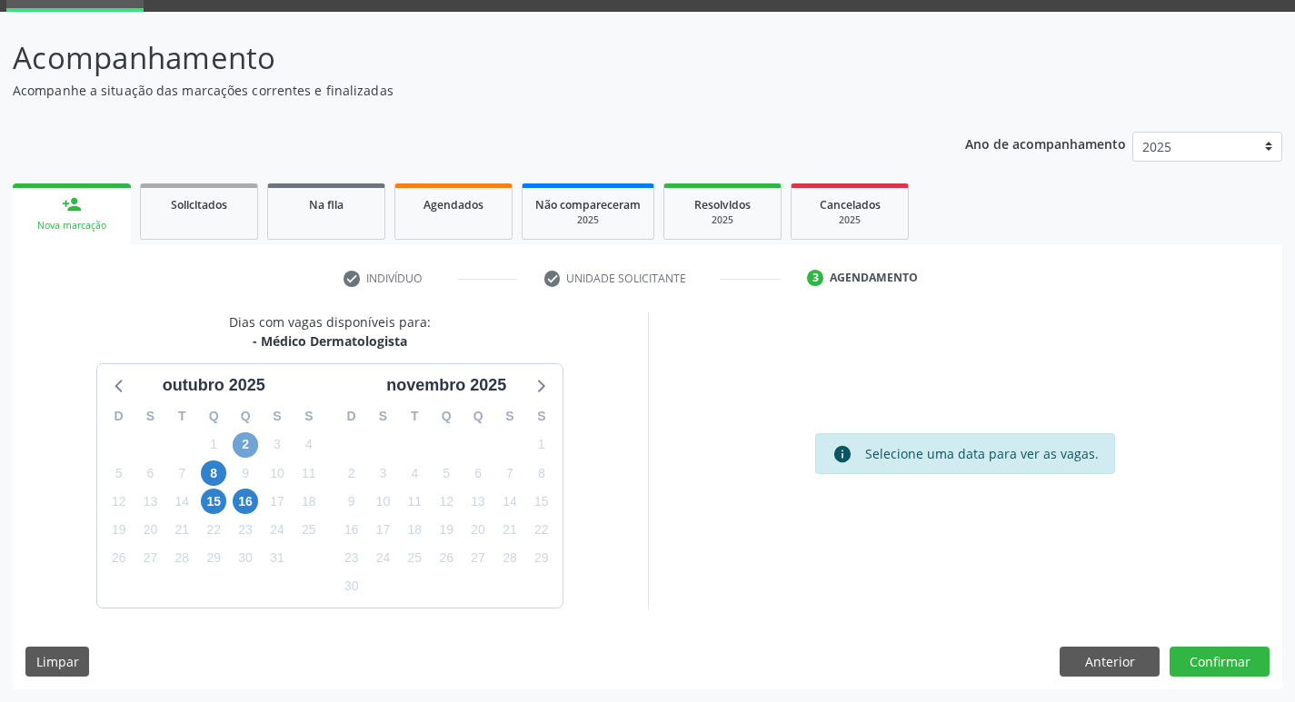
click at [241, 440] on span "2" at bounding box center [245, 444] width 25 height 25
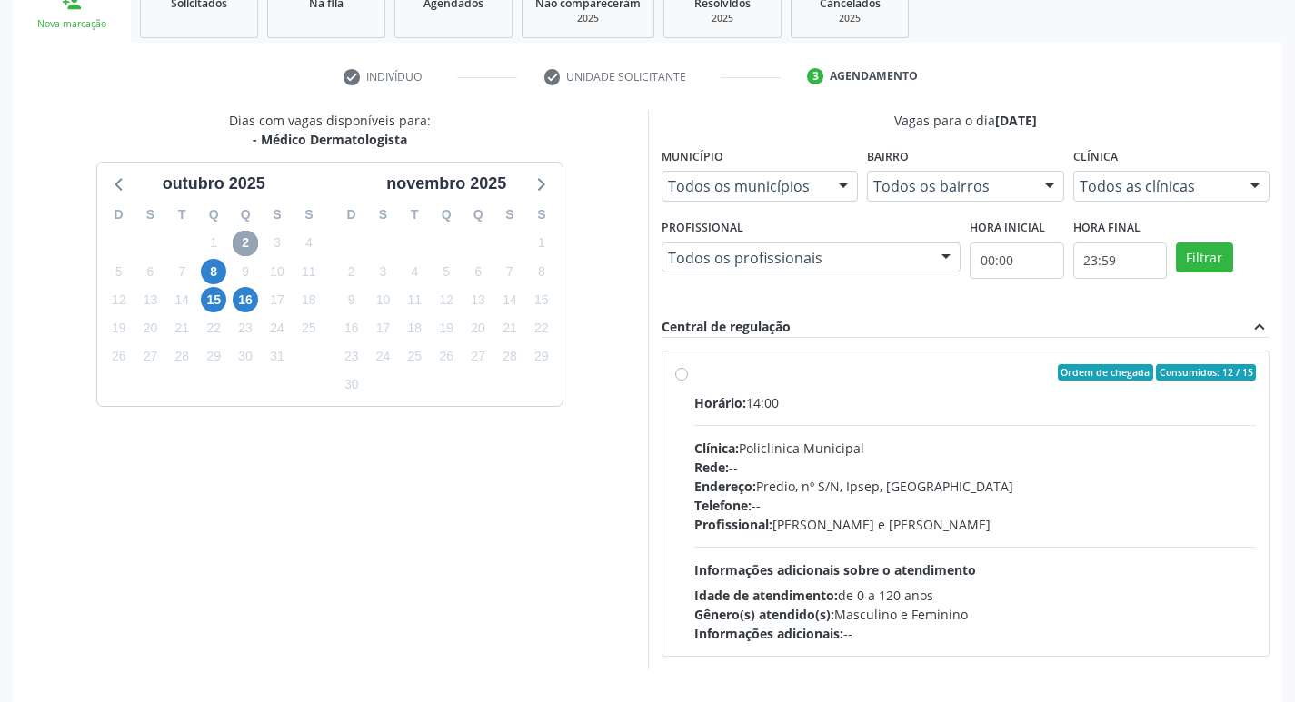
scroll to position [351, 0]
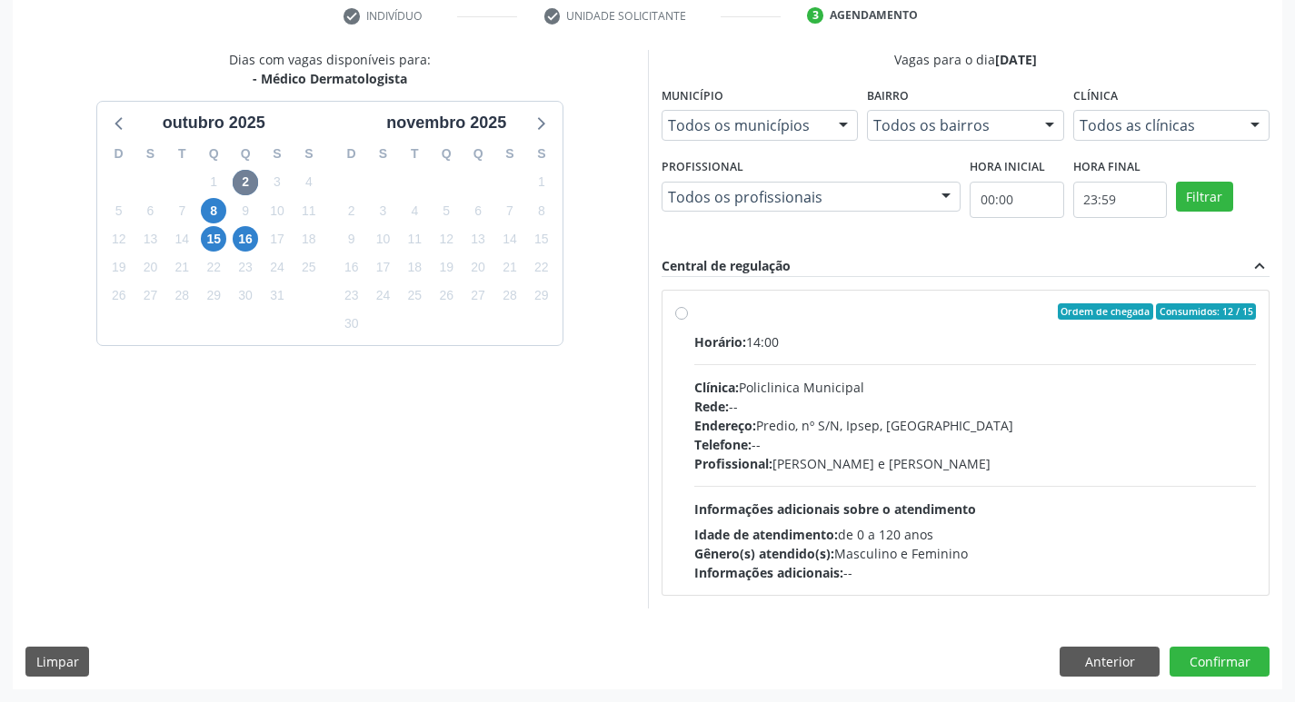
click at [694, 315] on label "Ordem de chegada Consumidos: 12 / 15 Horário: 14:00 Clínica: Policlinica Munici…" at bounding box center [975, 442] width 562 height 279
click at [686, 315] on input "Ordem de chegada Consumidos: 12 / 15 Horário: 14:00 Clínica: Policlinica Munici…" at bounding box center [681, 311] width 13 height 16
click at [694, 315] on label "Ordem de chegada Consumidos: 12 / 15 Horário: 14:00 Clínica: Policlinica Munici…" at bounding box center [975, 442] width 562 height 279
click at [686, 315] on input "Ordem de chegada Consumidos: 12 / 15 Horário: 14:00 Clínica: Policlinica Munici…" at bounding box center [681, 311] width 13 height 16
radio input "true"
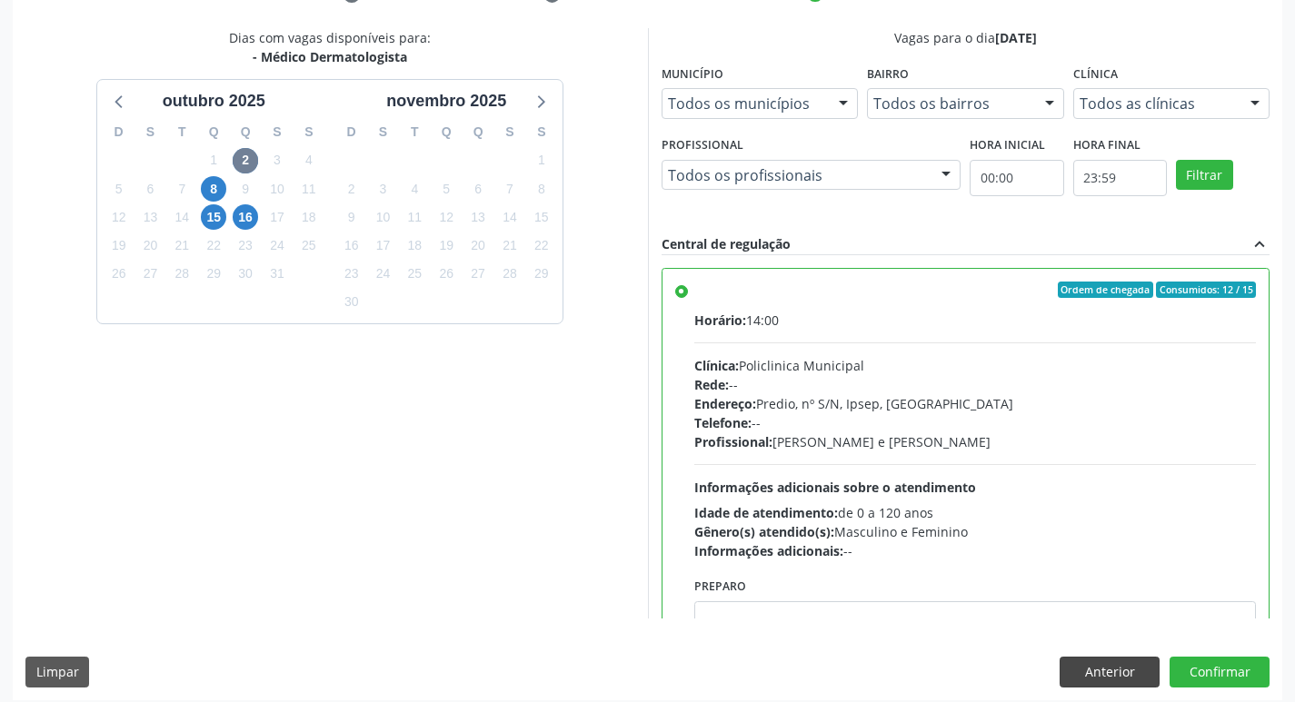
scroll to position [383, 0]
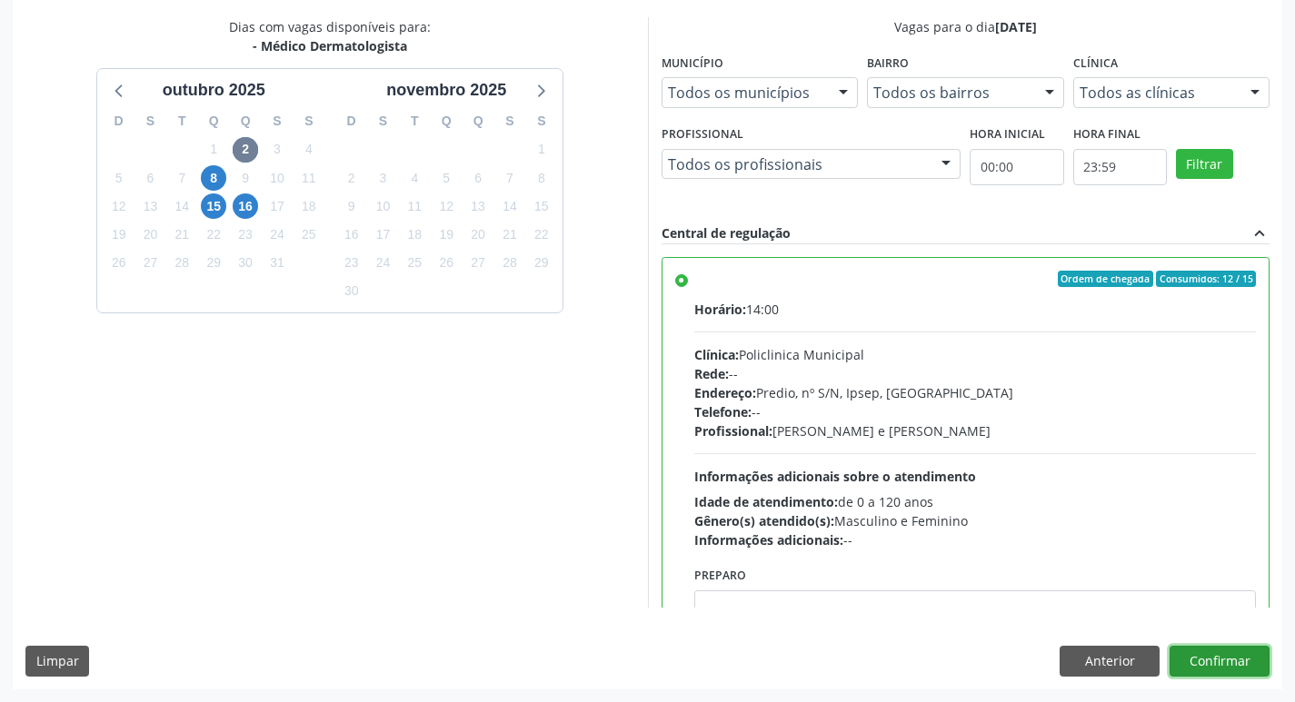
click at [1192, 655] on button "Confirmar" at bounding box center [1219, 661] width 100 height 31
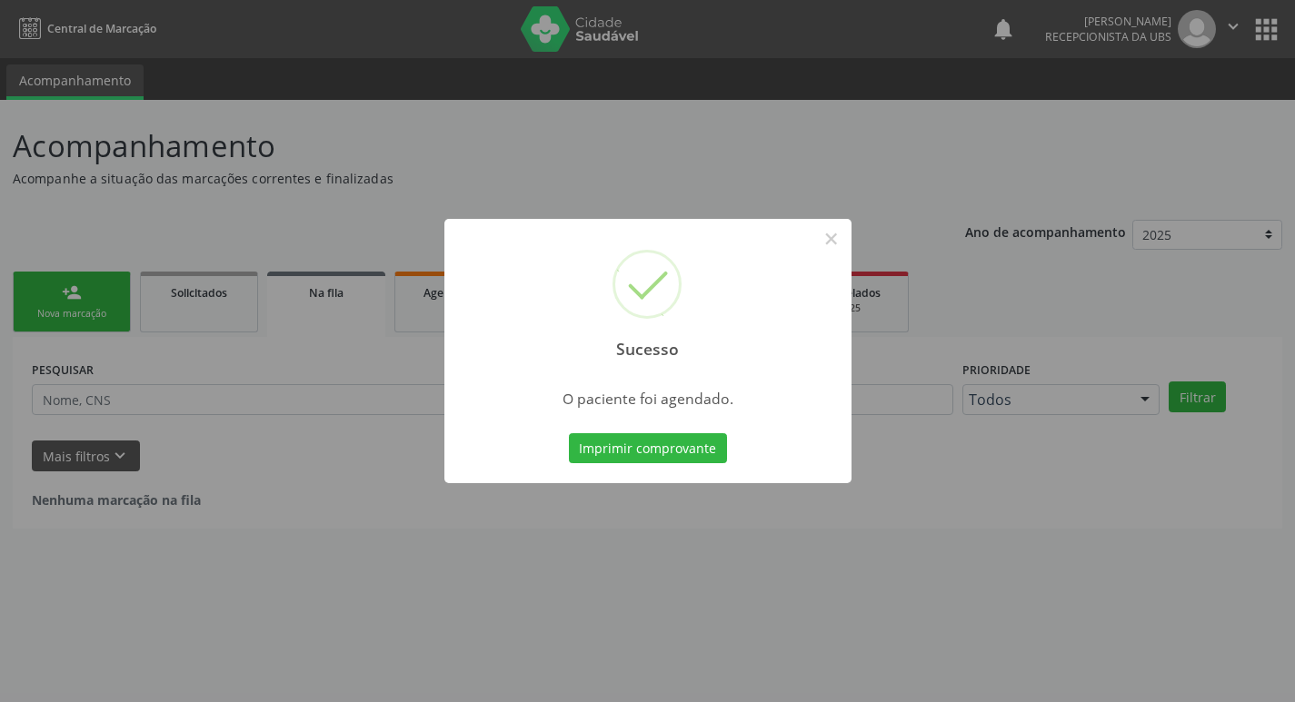
scroll to position [0, 0]
click at [839, 243] on button "×" at bounding box center [837, 238] width 31 height 31
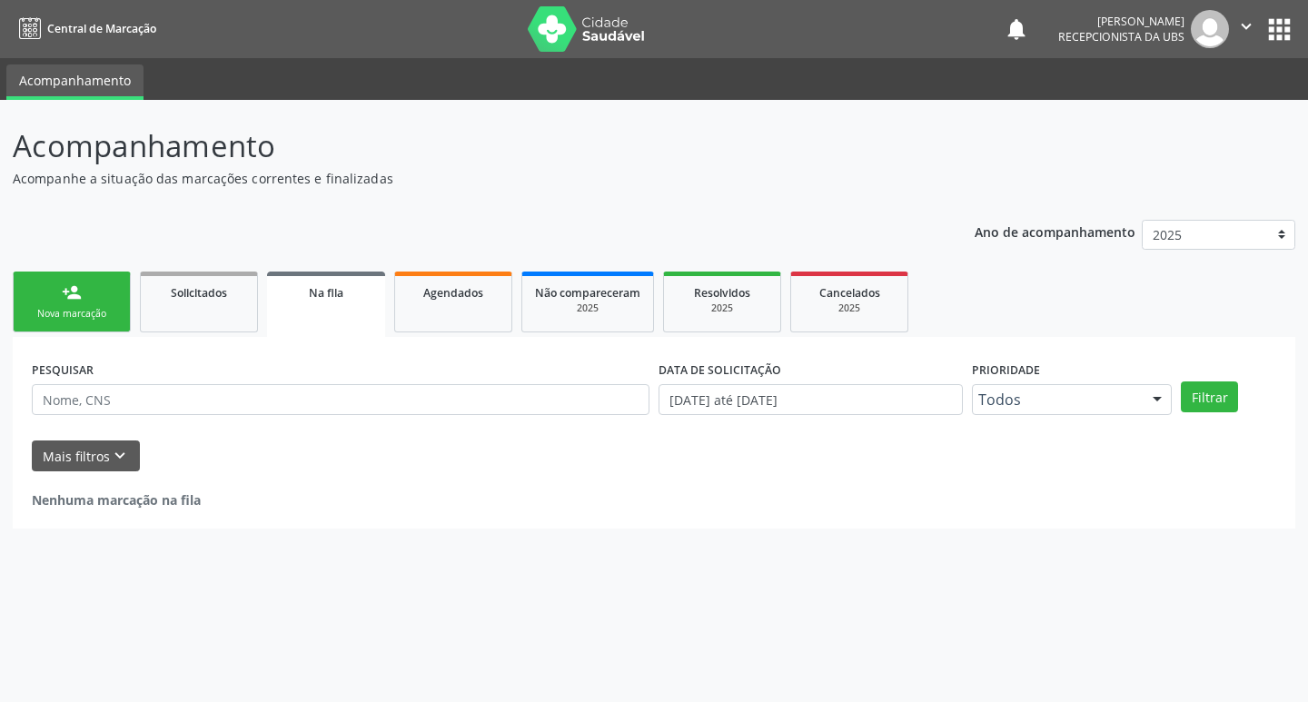
click at [91, 313] on div "Nova marcação" at bounding box center [71, 314] width 91 height 14
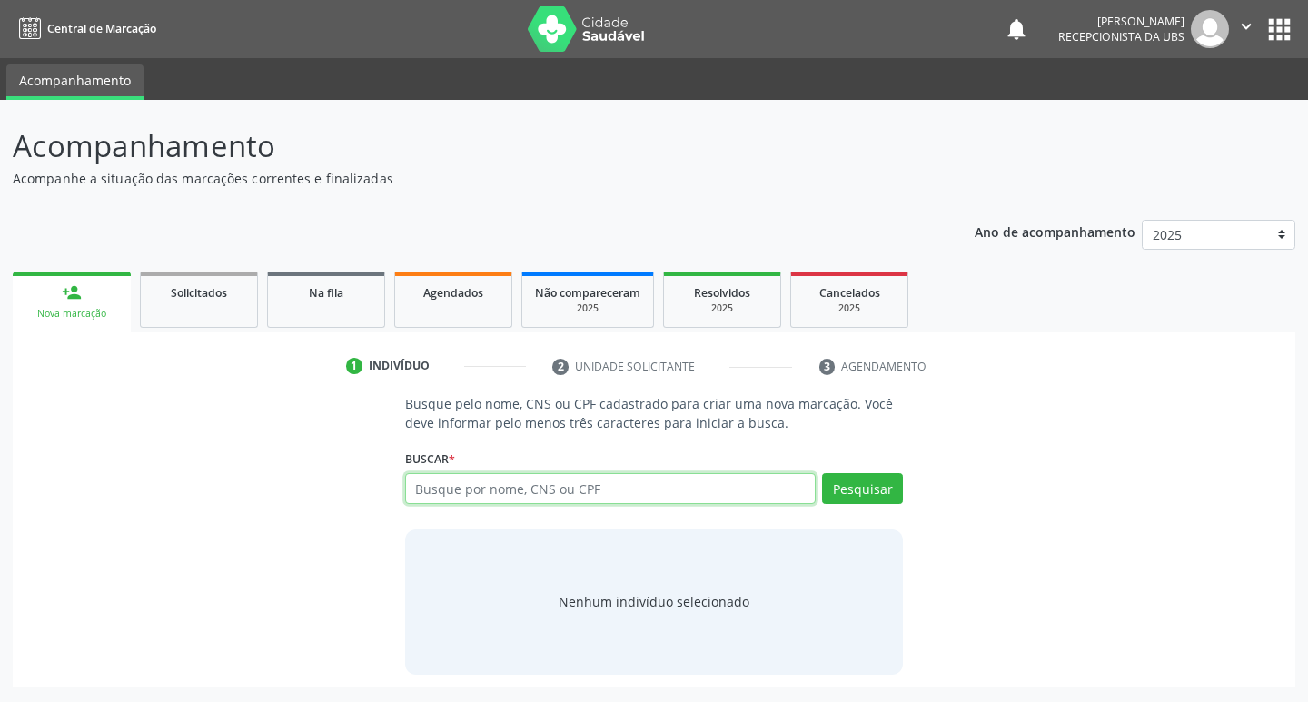
click at [499, 494] on input "text" at bounding box center [611, 488] width 412 height 31
type input "0053646907"
click at [865, 484] on button "Pesquisar" at bounding box center [862, 488] width 81 height 31
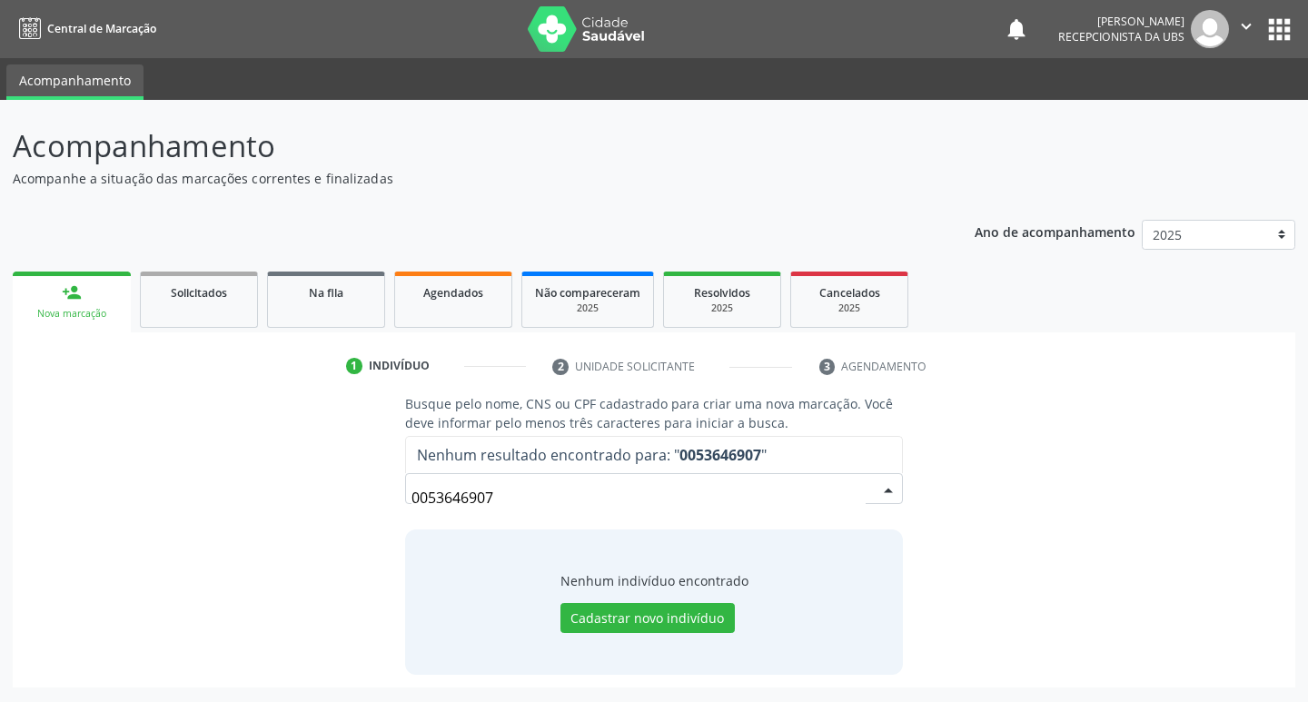
click at [477, 496] on input "0053646907" at bounding box center [639, 498] width 455 height 36
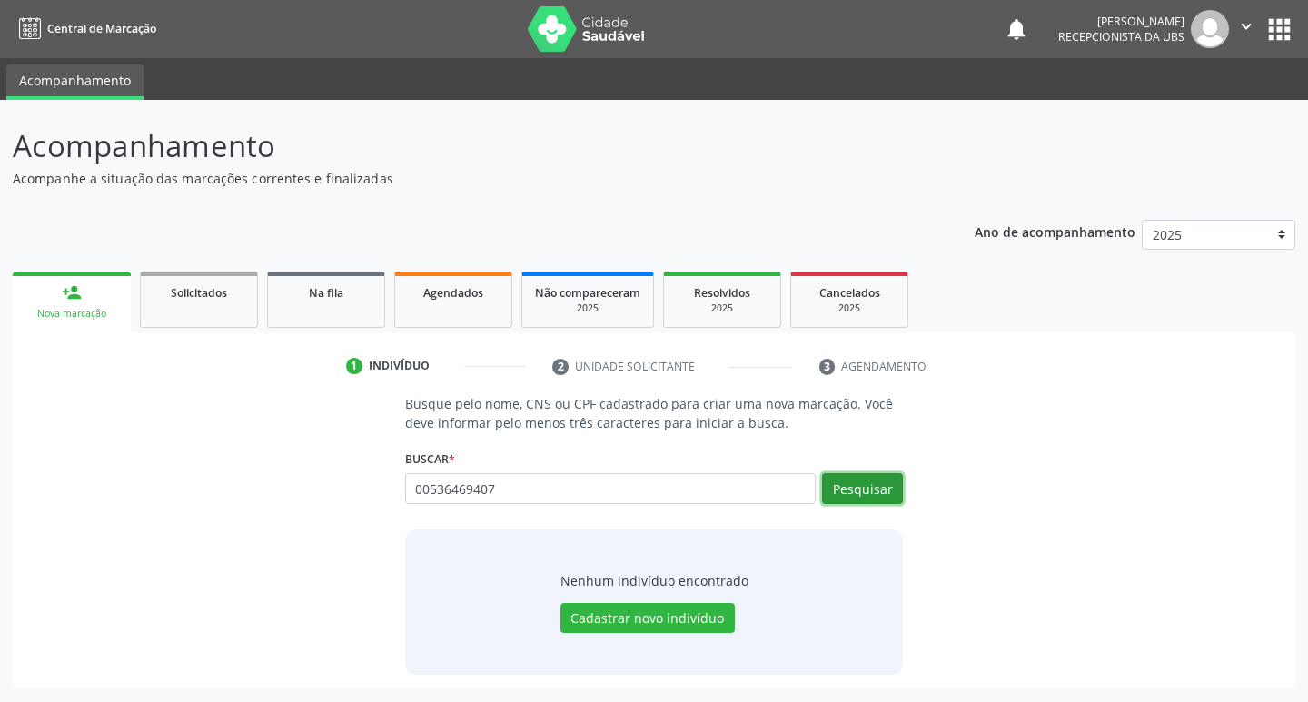
click at [859, 481] on button "Pesquisar" at bounding box center [862, 488] width 81 height 31
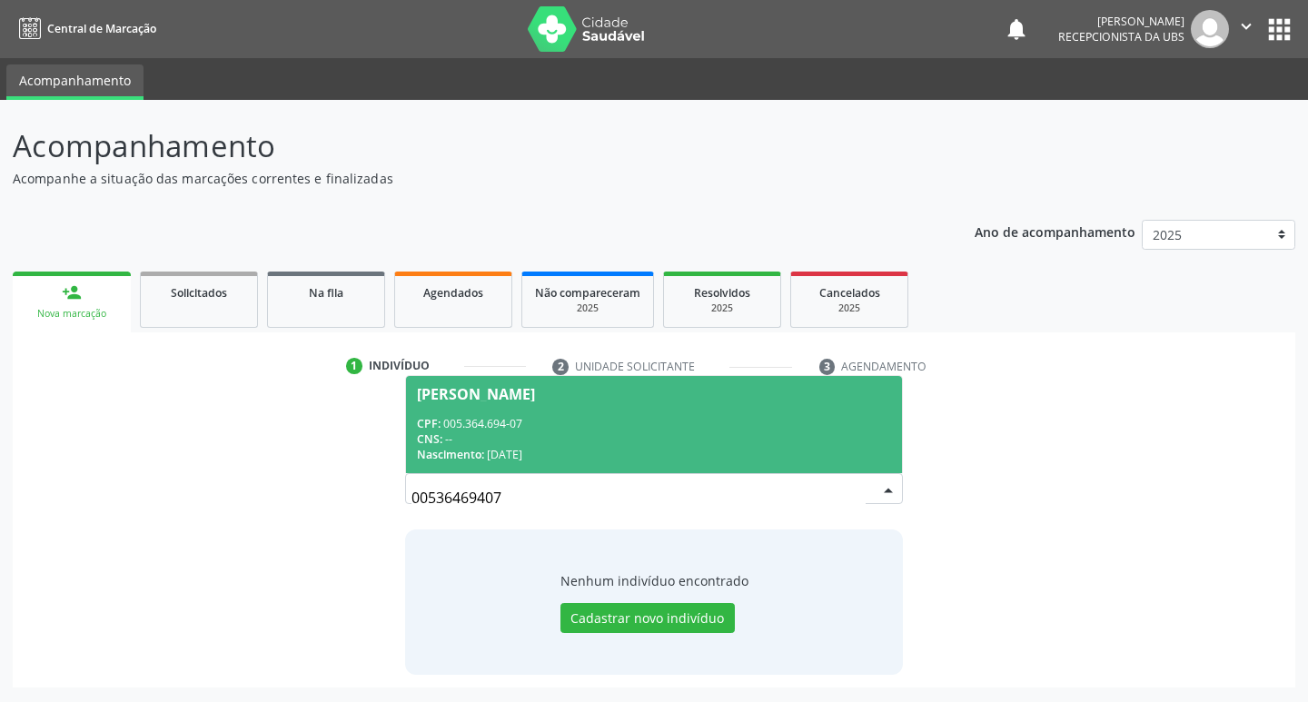
click at [542, 442] on div "CNS: --" at bounding box center [654, 439] width 475 height 15
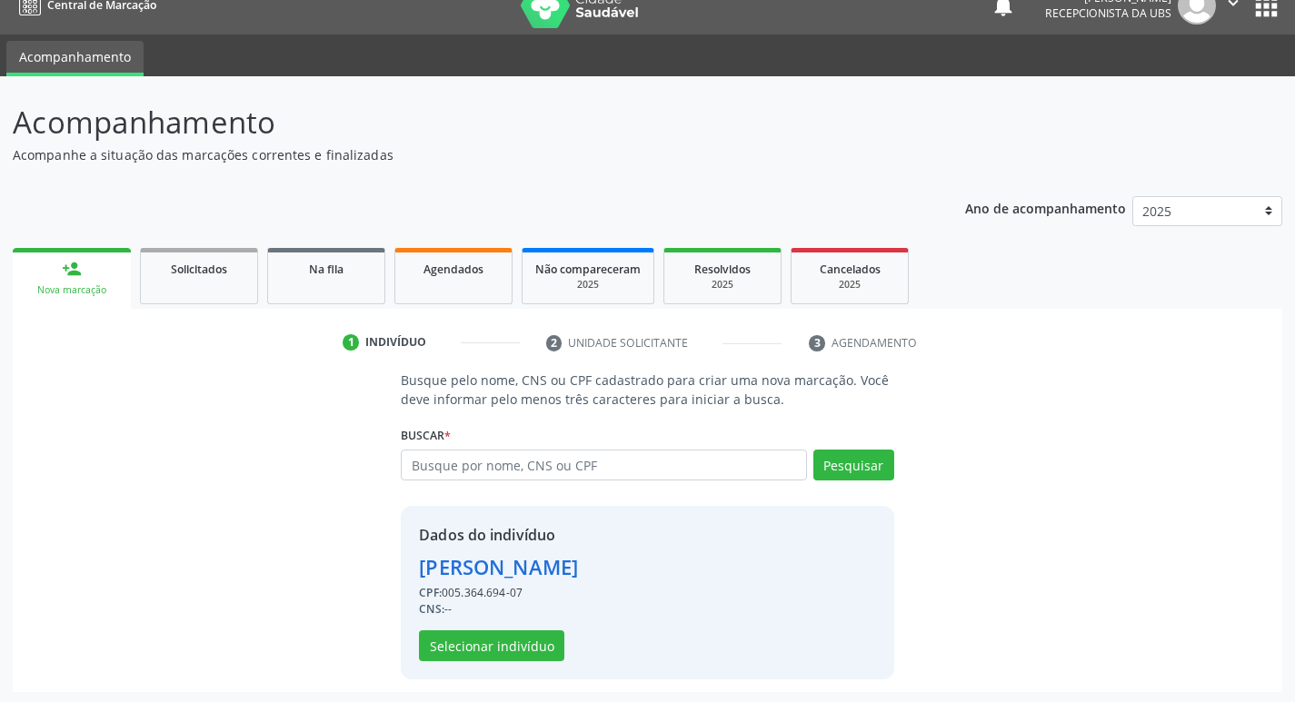
scroll to position [26, 0]
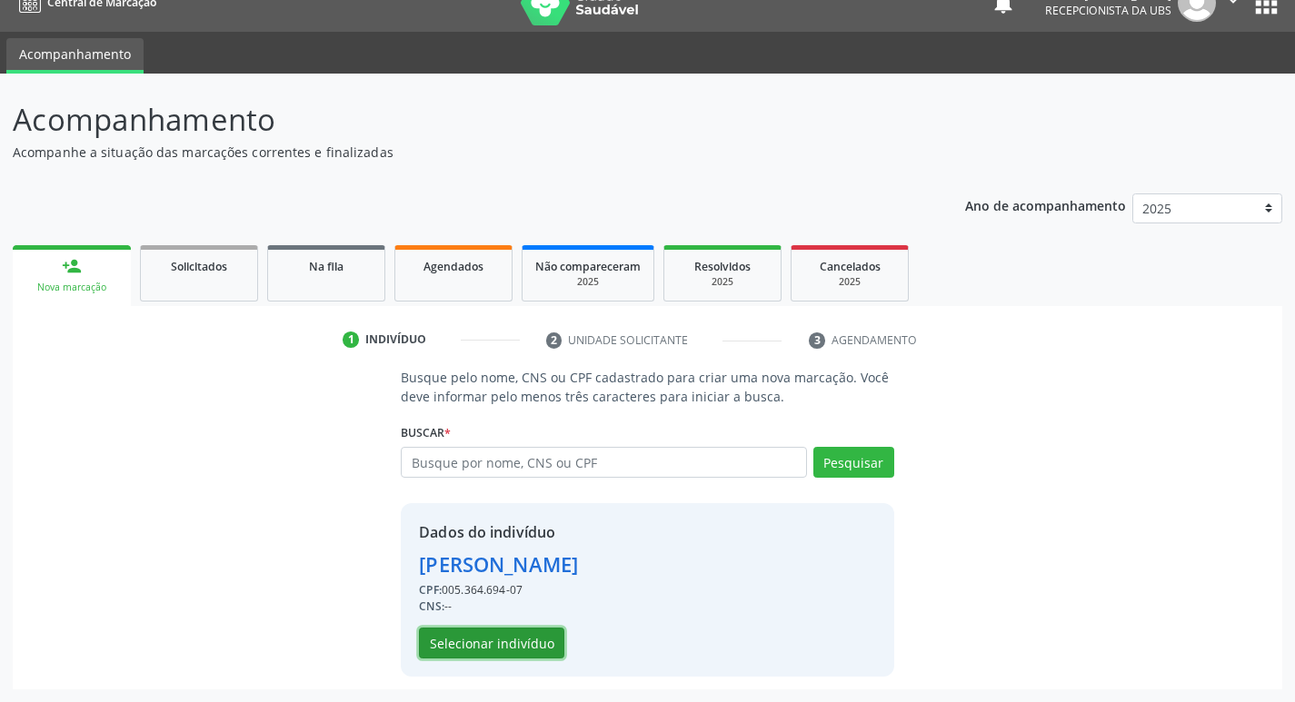
click at [531, 635] on button "Selecionar indivíduo" at bounding box center [491, 643] width 145 height 31
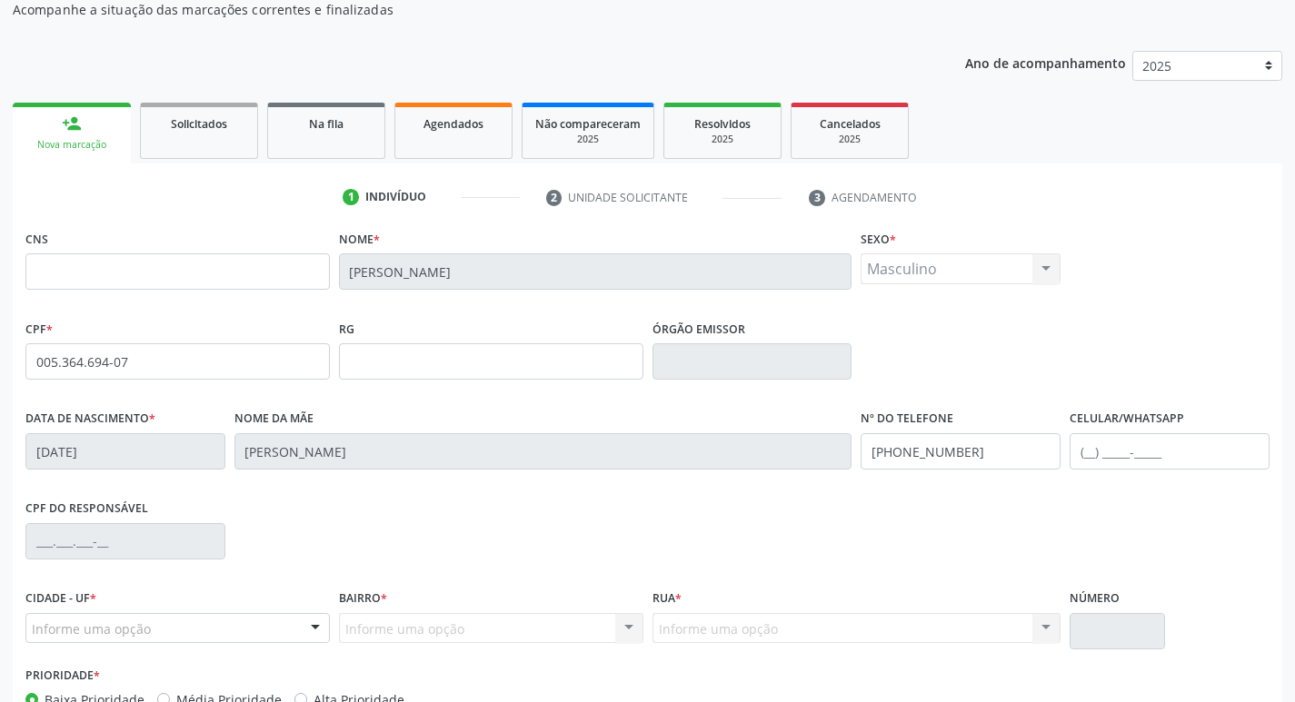
scroll to position [283, 0]
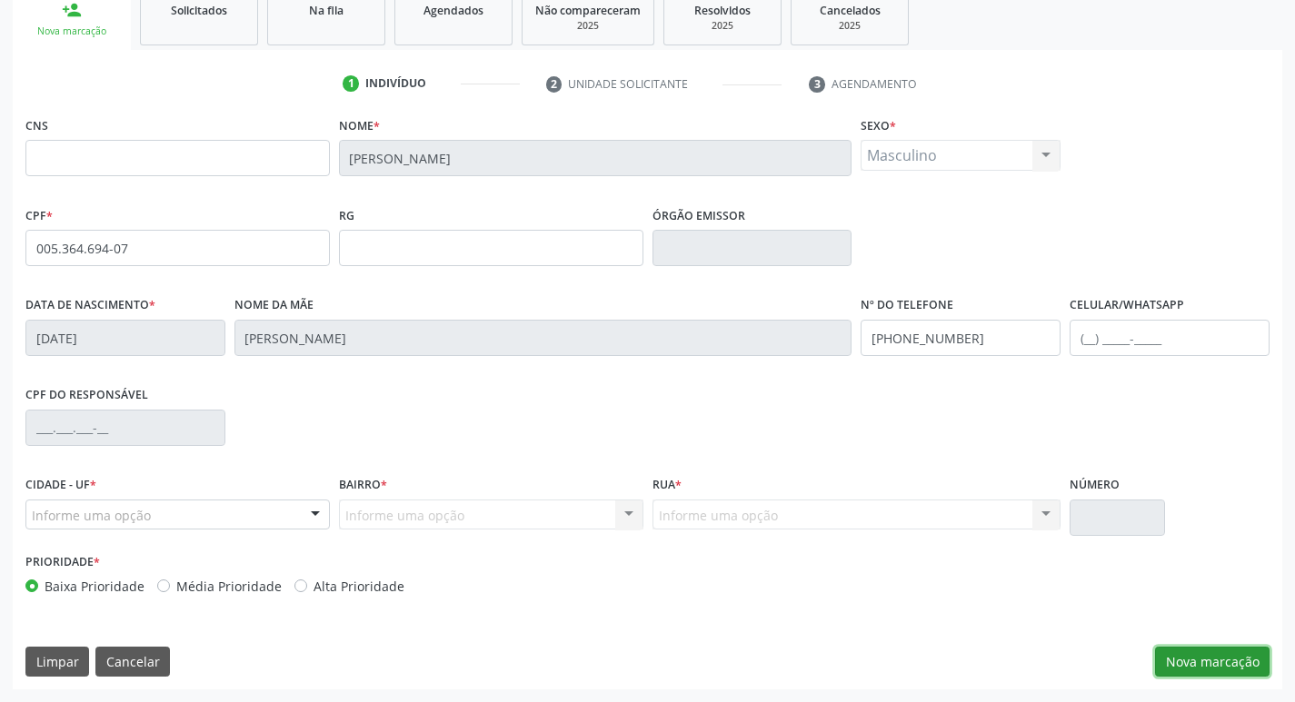
click at [1200, 654] on button "Nova marcação" at bounding box center [1212, 662] width 114 height 31
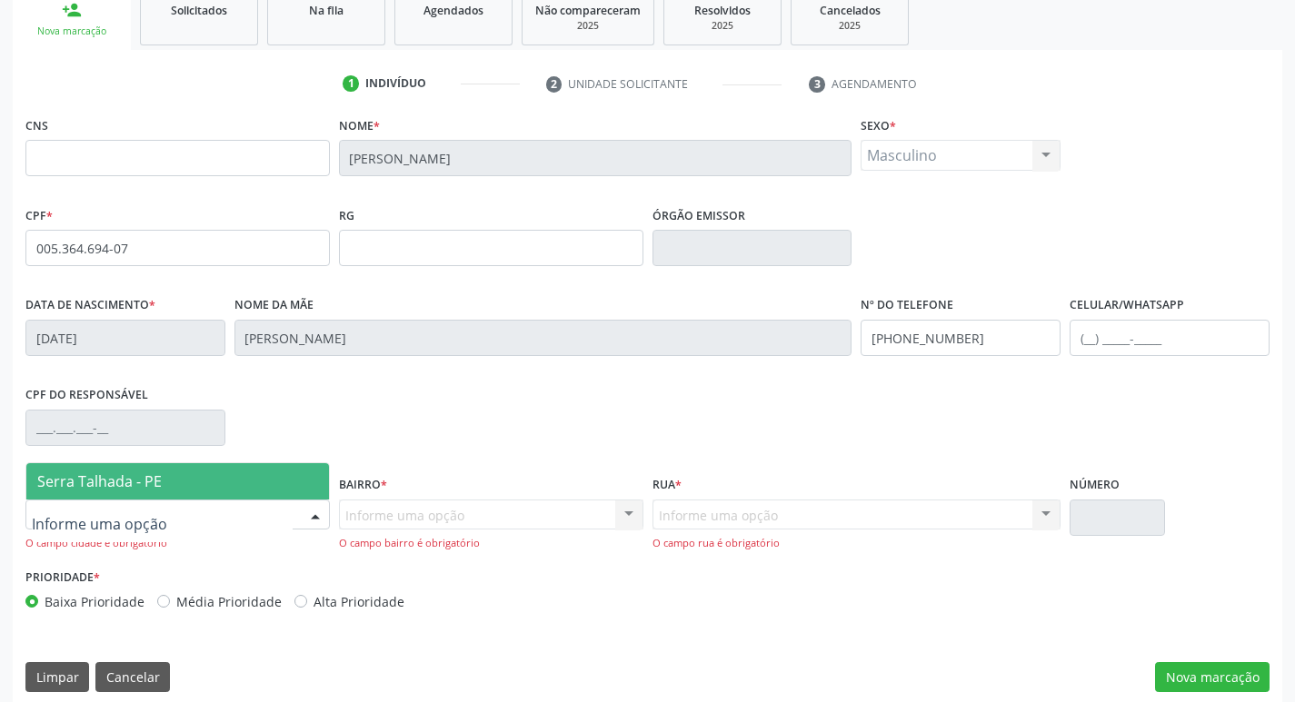
click at [180, 488] on span "Serra Talhada - PE" at bounding box center [177, 481] width 303 height 36
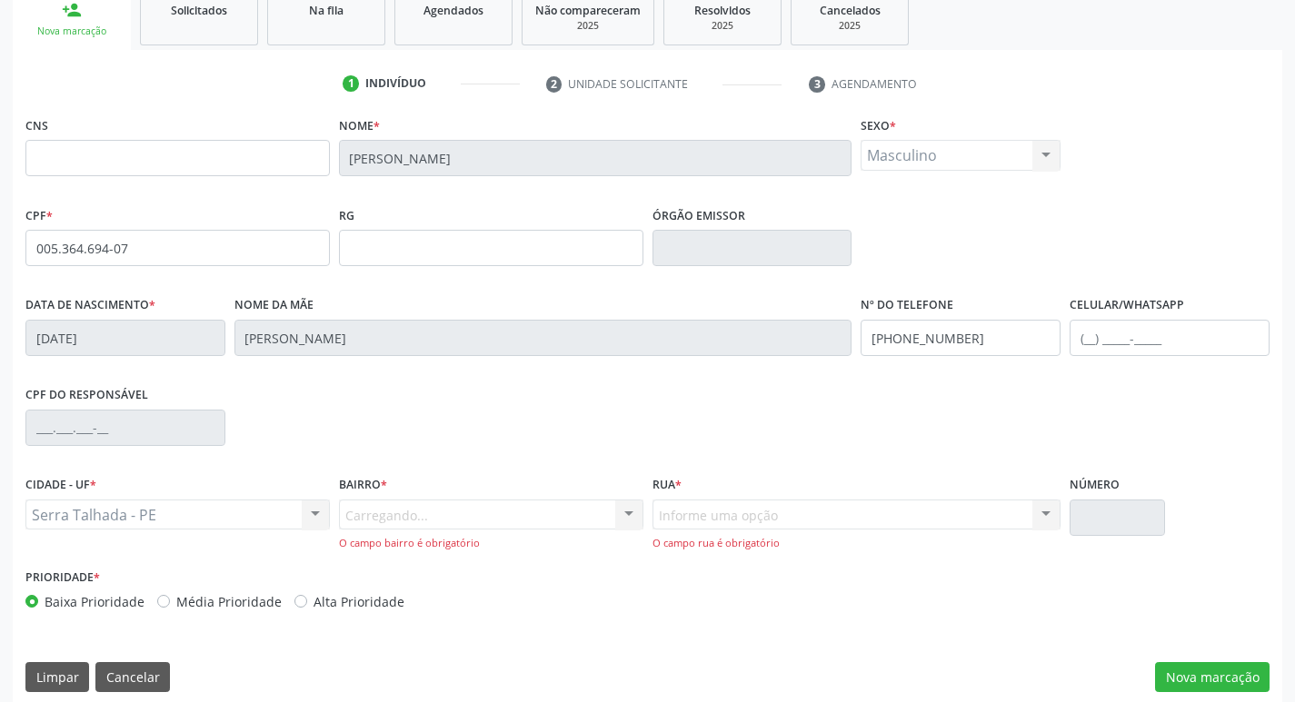
click at [385, 515] on div "Carregando... Nenhum resultado encontrado para: " " Nenhuma opção encontrada. D…" at bounding box center [491, 526] width 304 height 52
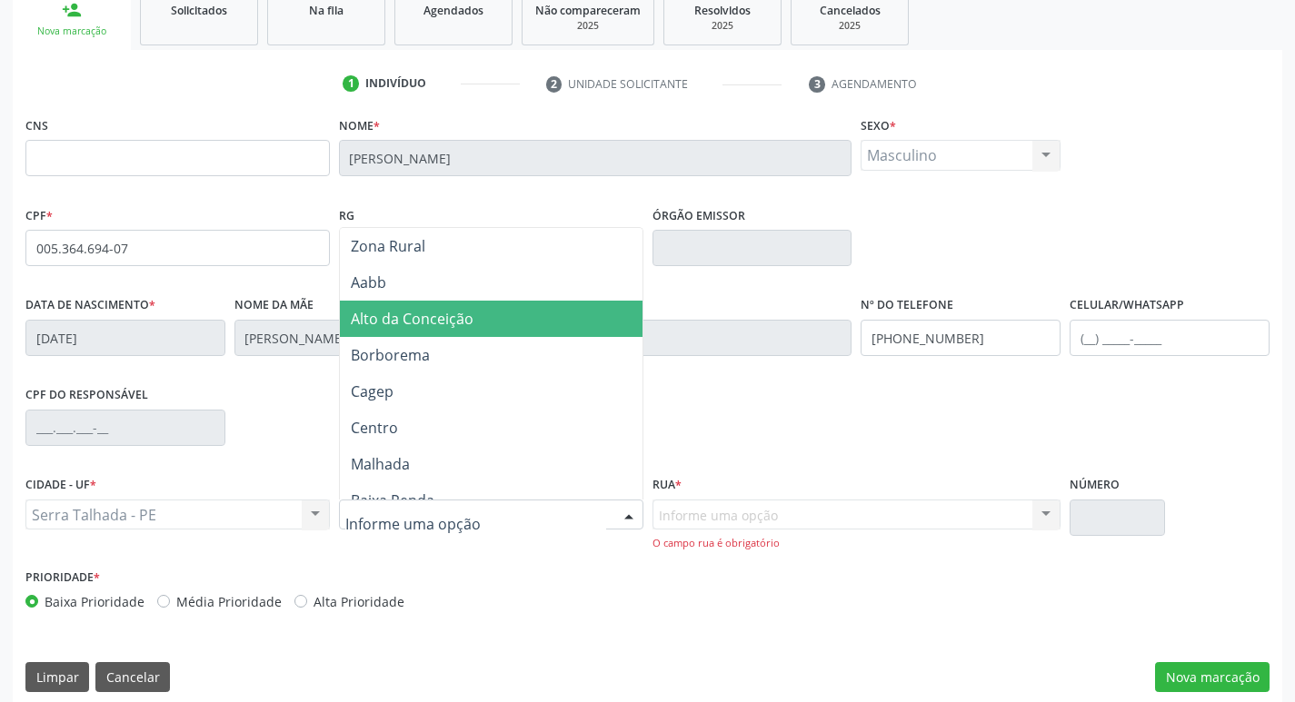
click at [442, 315] on span "Alto da Conceição" at bounding box center [412, 319] width 123 height 20
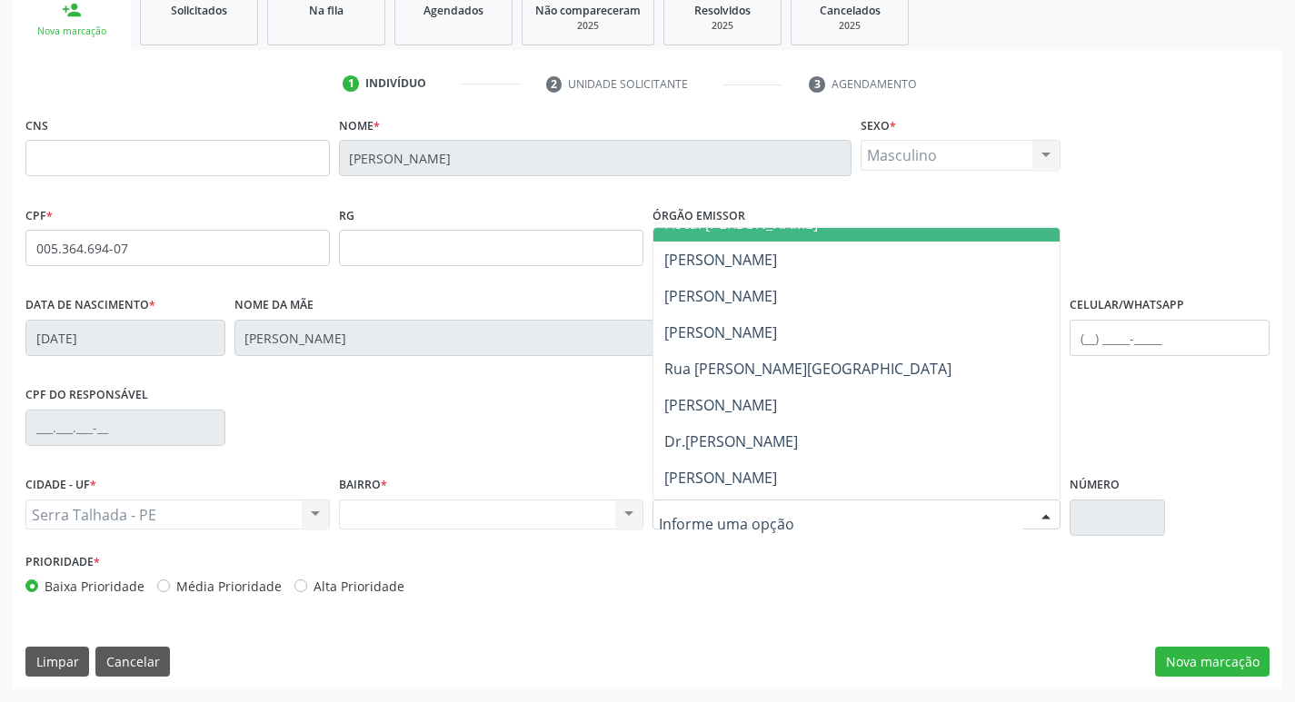
scroll to position [182, 0]
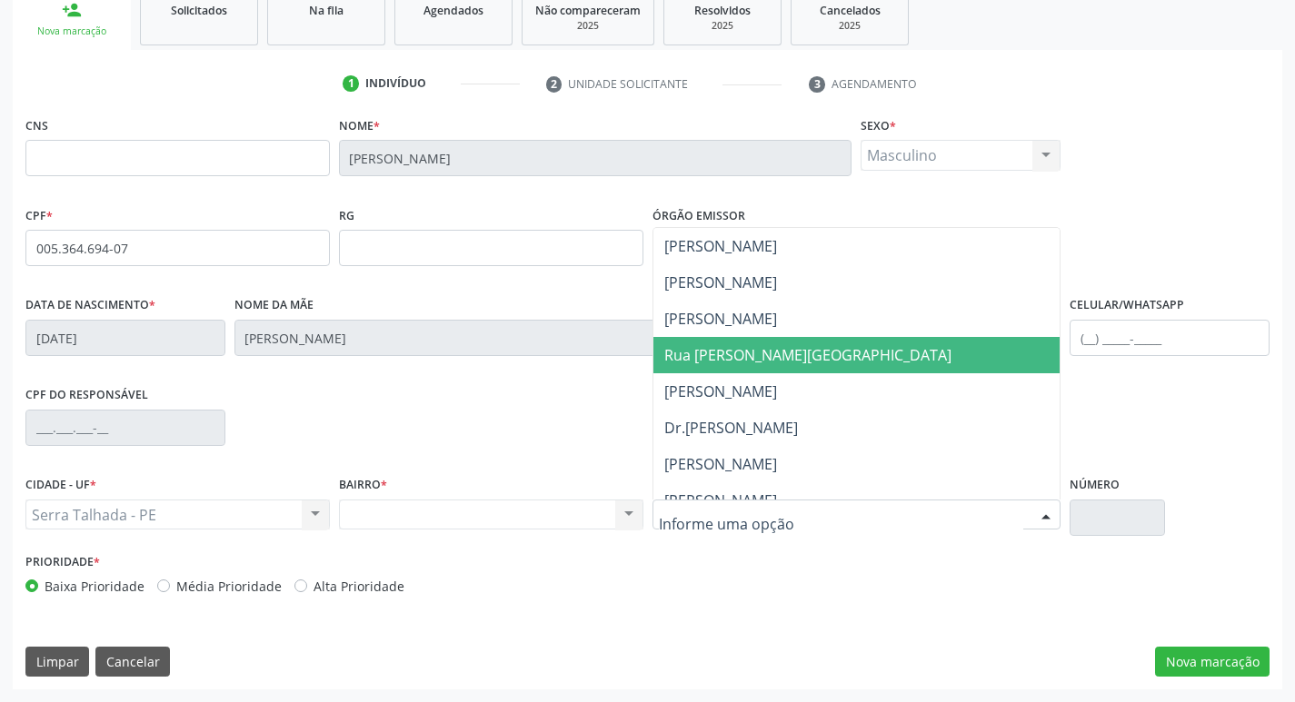
click at [760, 362] on span "Rua [PERSON_NAME][GEOGRAPHIC_DATA]" at bounding box center [807, 355] width 287 height 20
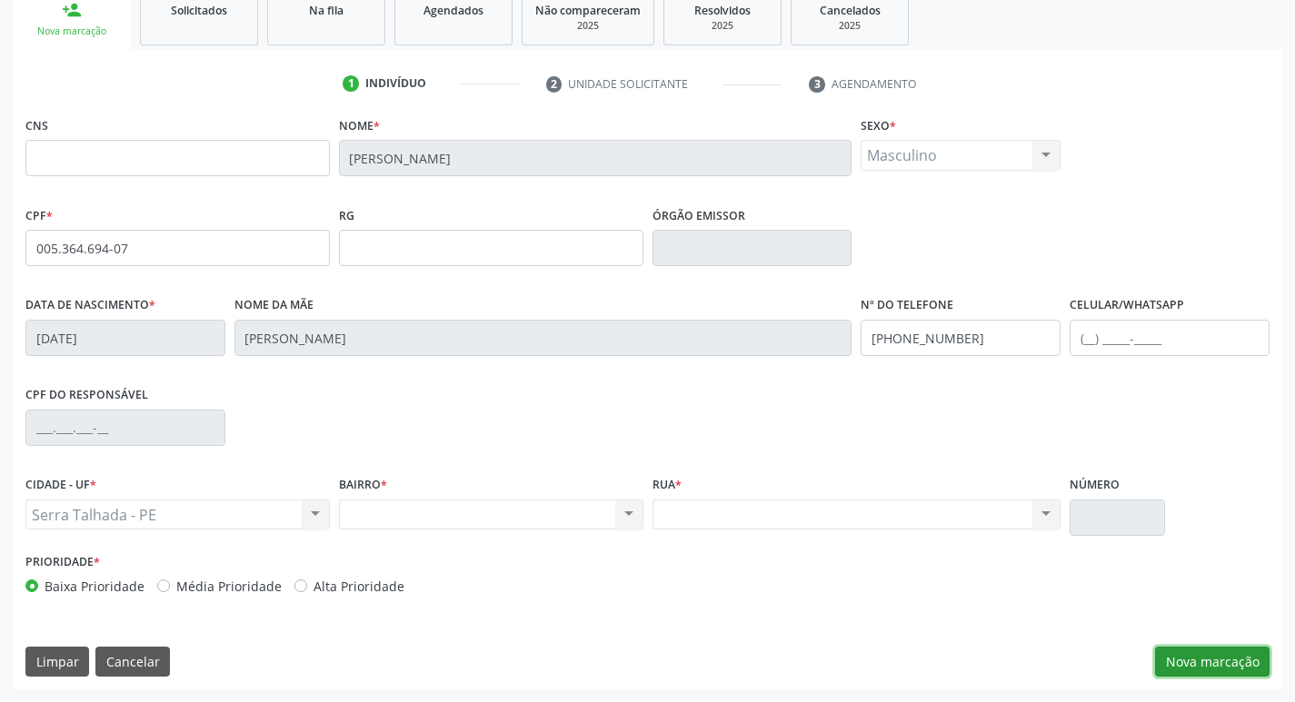
click at [1216, 653] on button "Nova marcação" at bounding box center [1212, 662] width 114 height 31
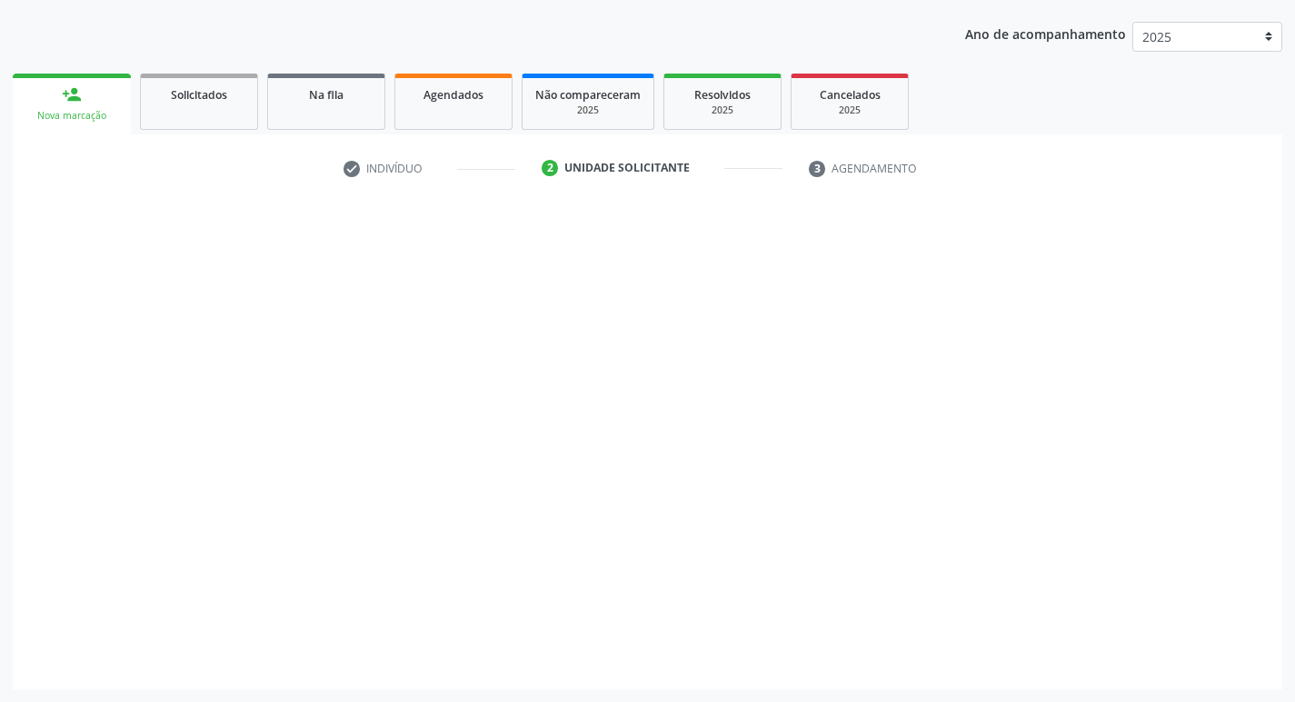
scroll to position [198, 0]
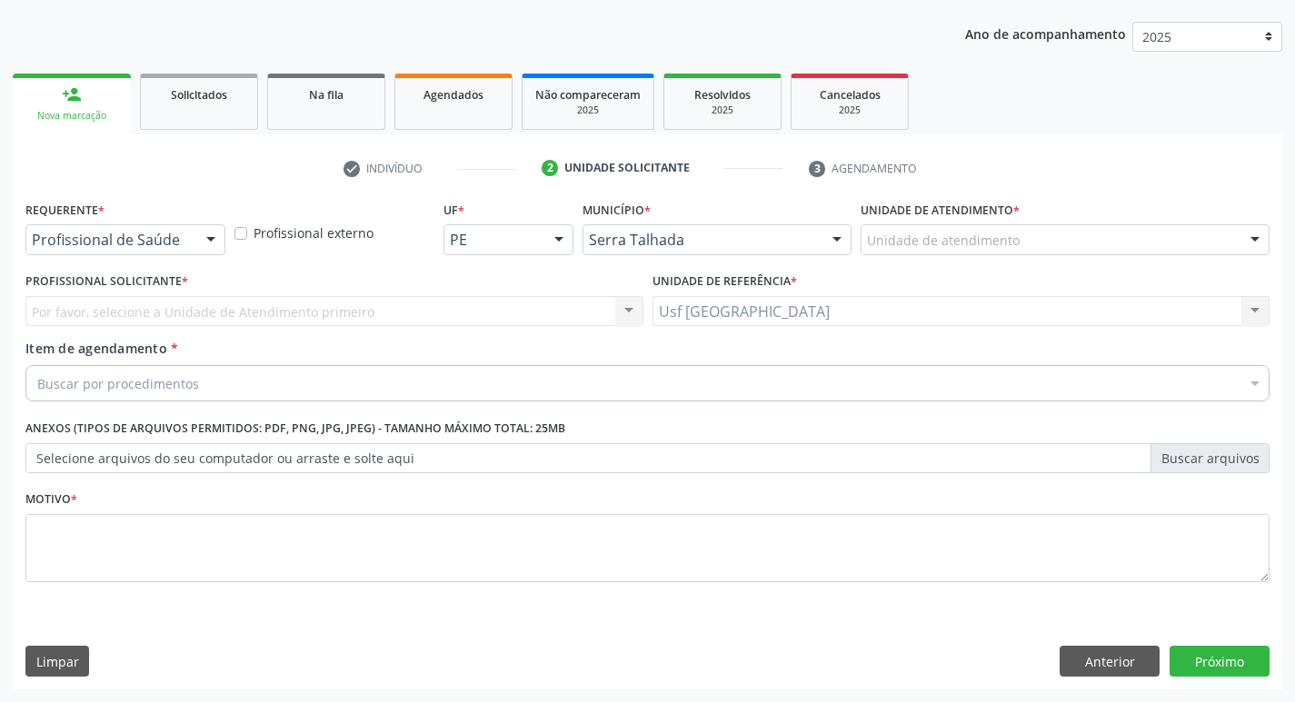
click at [195, 244] on div "Profissional de Saúde Profissional de Saúde Paciente Nenhum resultado encontrad…" at bounding box center [125, 239] width 200 height 31
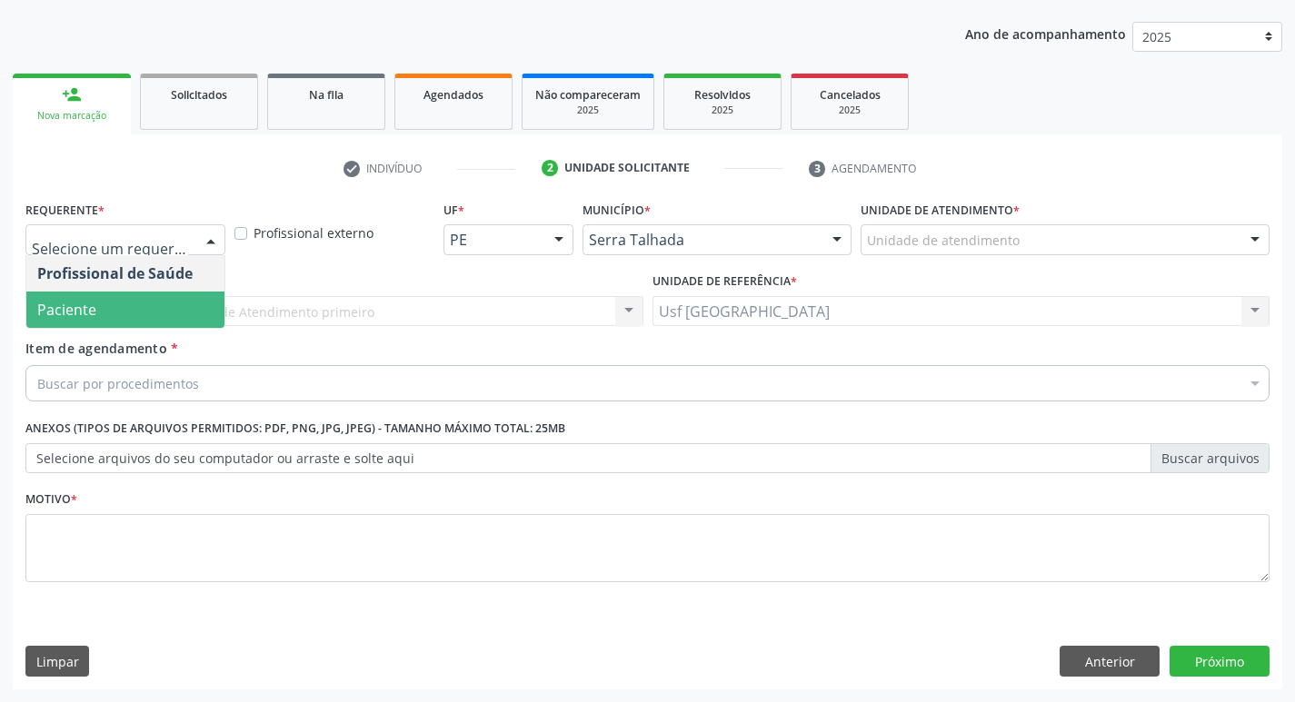
click at [104, 312] on span "Paciente" at bounding box center [125, 310] width 198 height 36
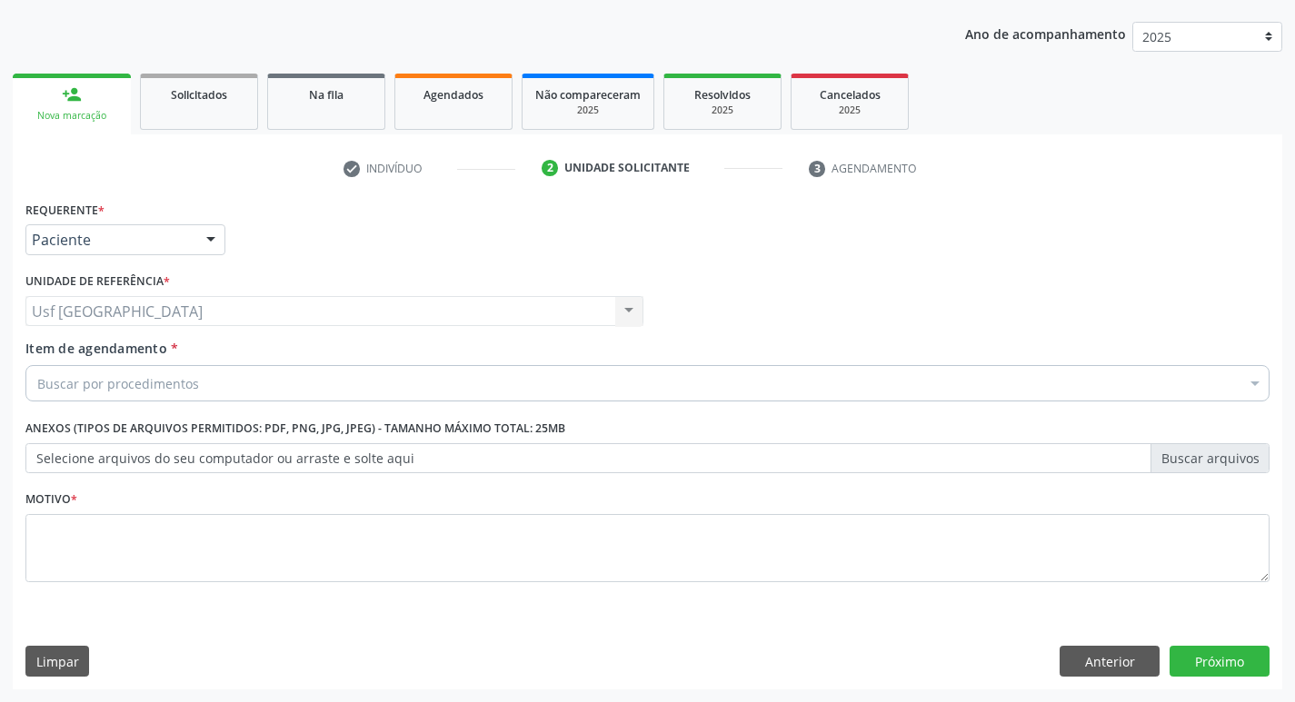
click at [37, 377] on input "Item de agendamento *" at bounding box center [37, 383] width 0 height 36
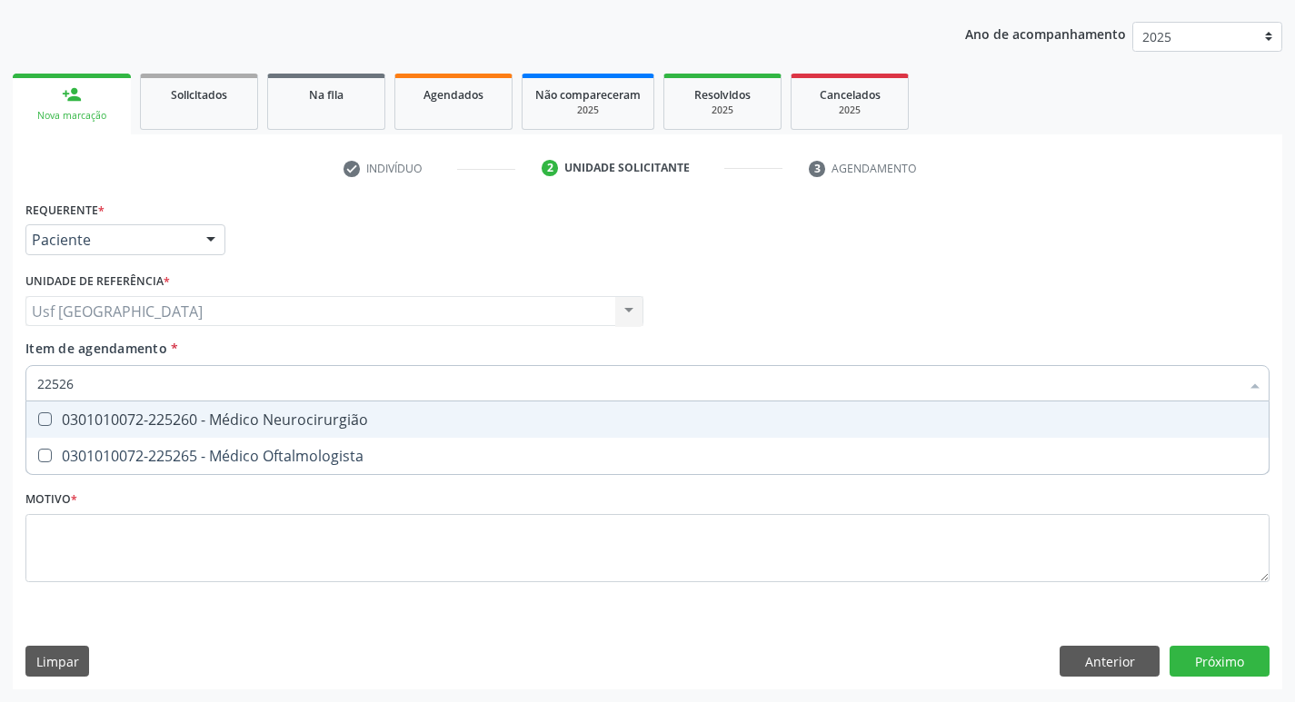
type input "225265"
click at [283, 419] on div "0301010072-225265 - Médico Oftalmologista" at bounding box center [647, 419] width 1220 height 15
checkbox Oftalmologista "true"
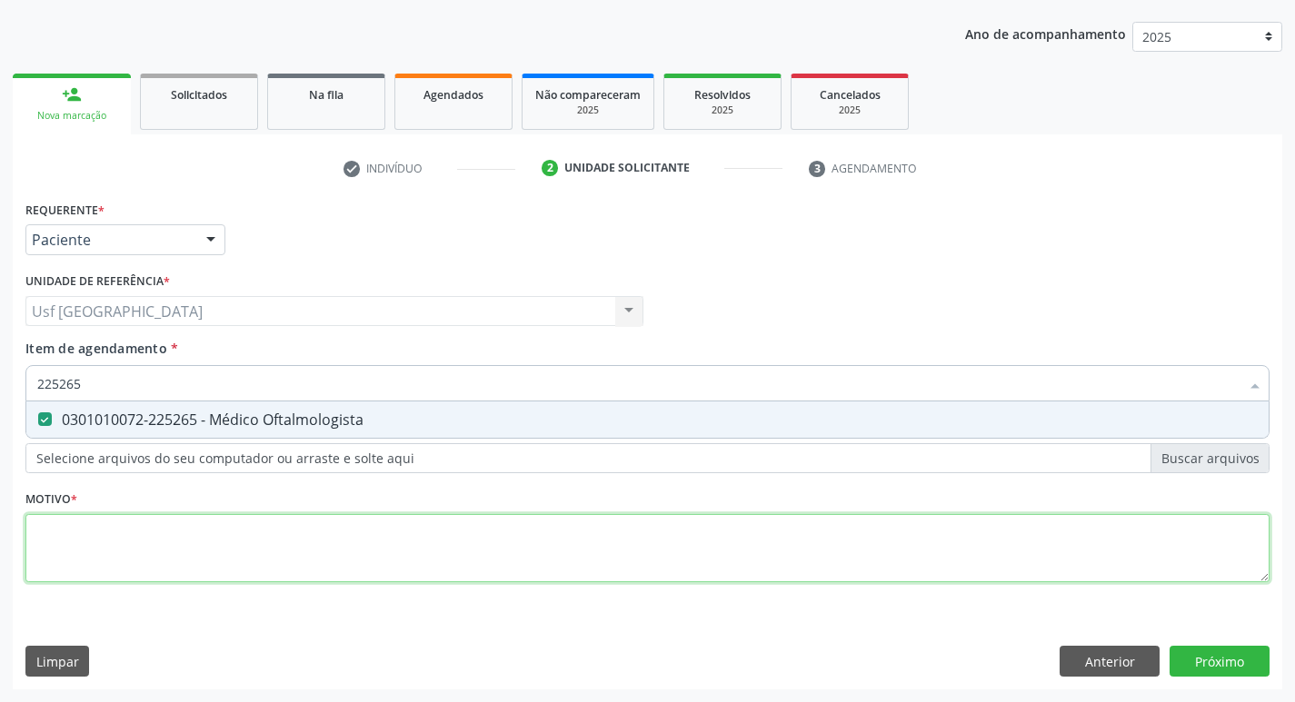
click at [196, 551] on div "Requerente * Paciente Profissional de Saúde Paciente Nenhum resultado encontrad…" at bounding box center [647, 402] width 1244 height 412
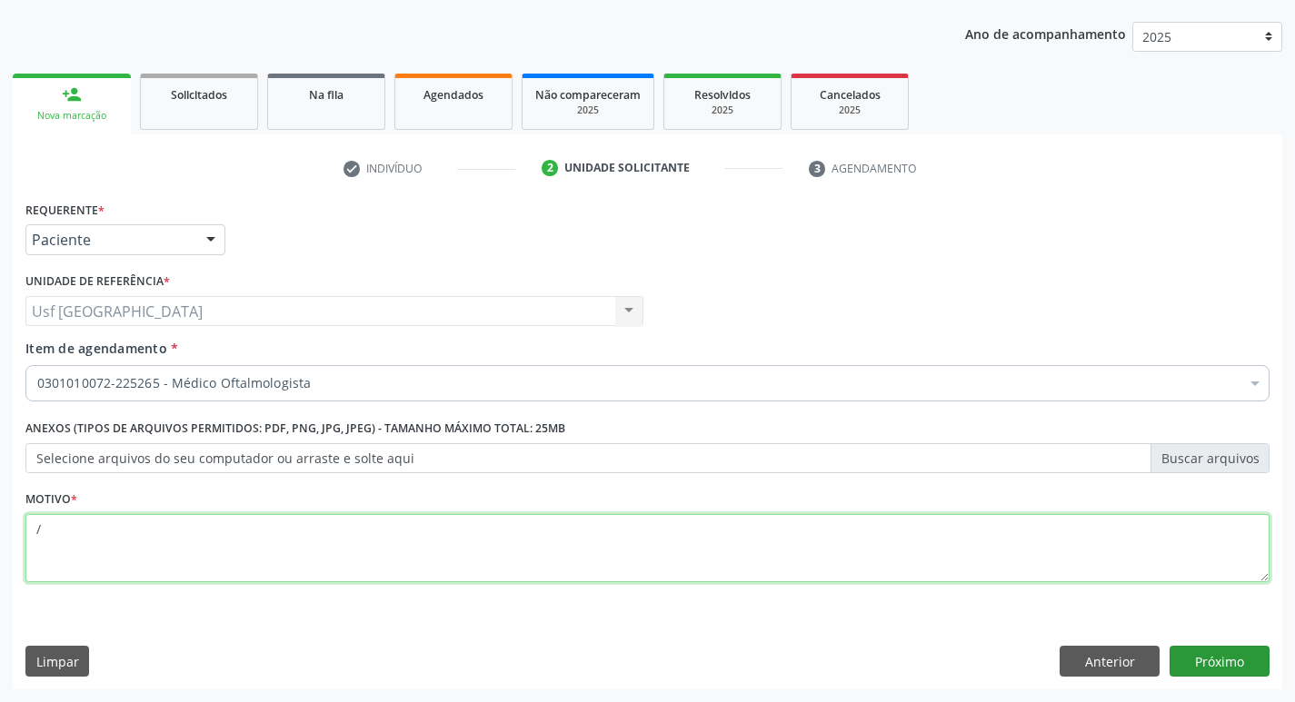
type textarea "/"
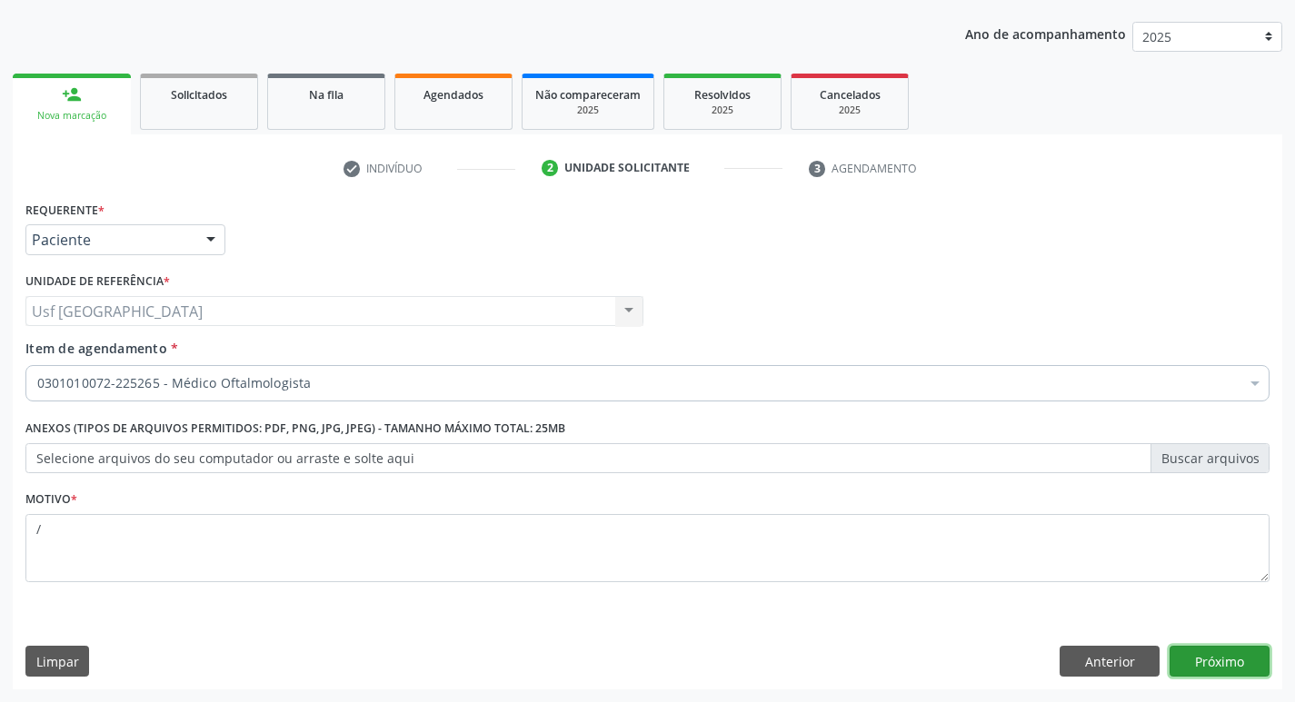
click at [1213, 650] on button "Próximo" at bounding box center [1219, 661] width 100 height 31
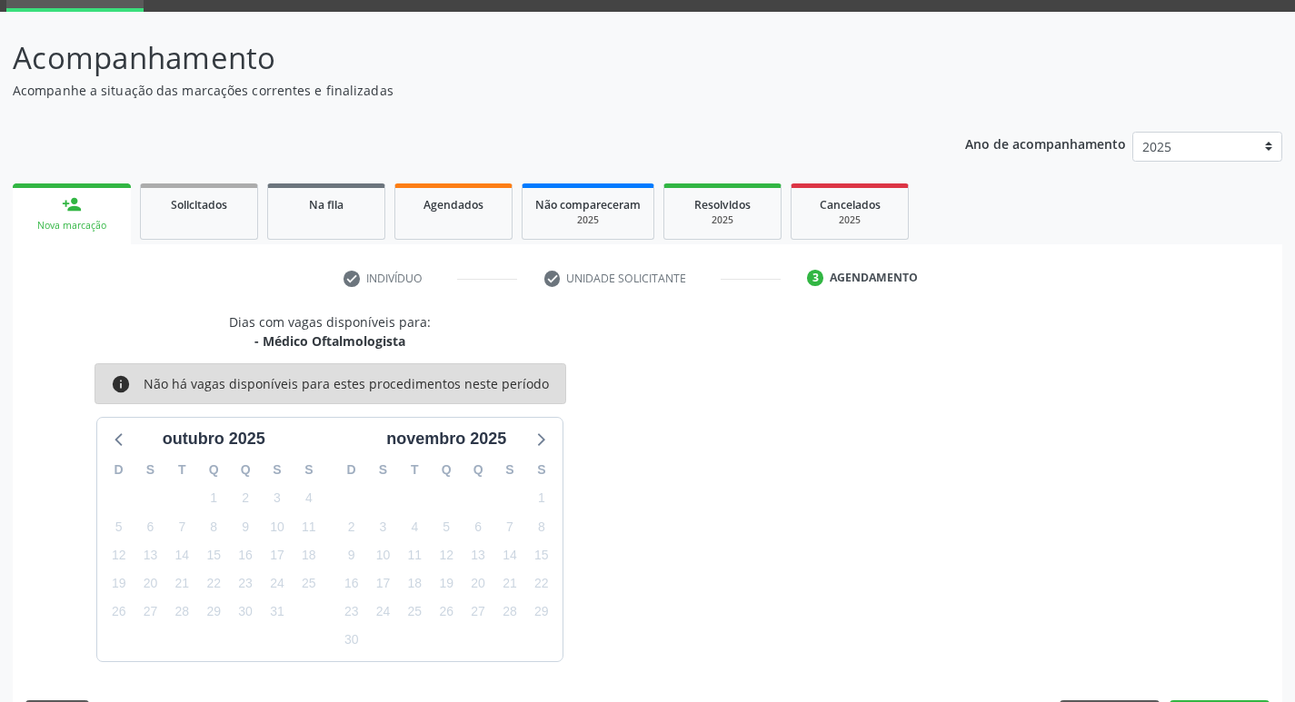
scroll to position [142, 0]
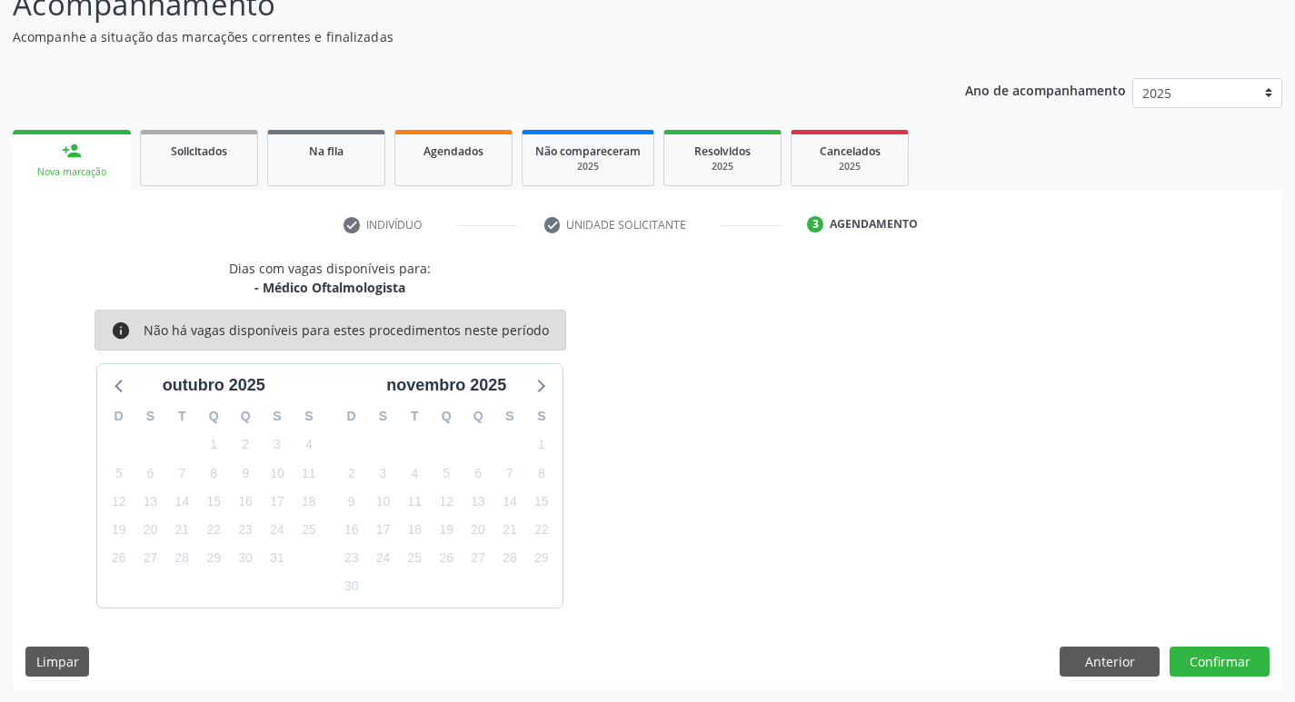
click at [91, 154] on link "person_add Nova marcação" at bounding box center [72, 160] width 118 height 61
click at [88, 147] on link "person_add Nova marcação" at bounding box center [72, 160] width 118 height 61
click at [1125, 665] on button "Anterior" at bounding box center [1109, 662] width 100 height 31
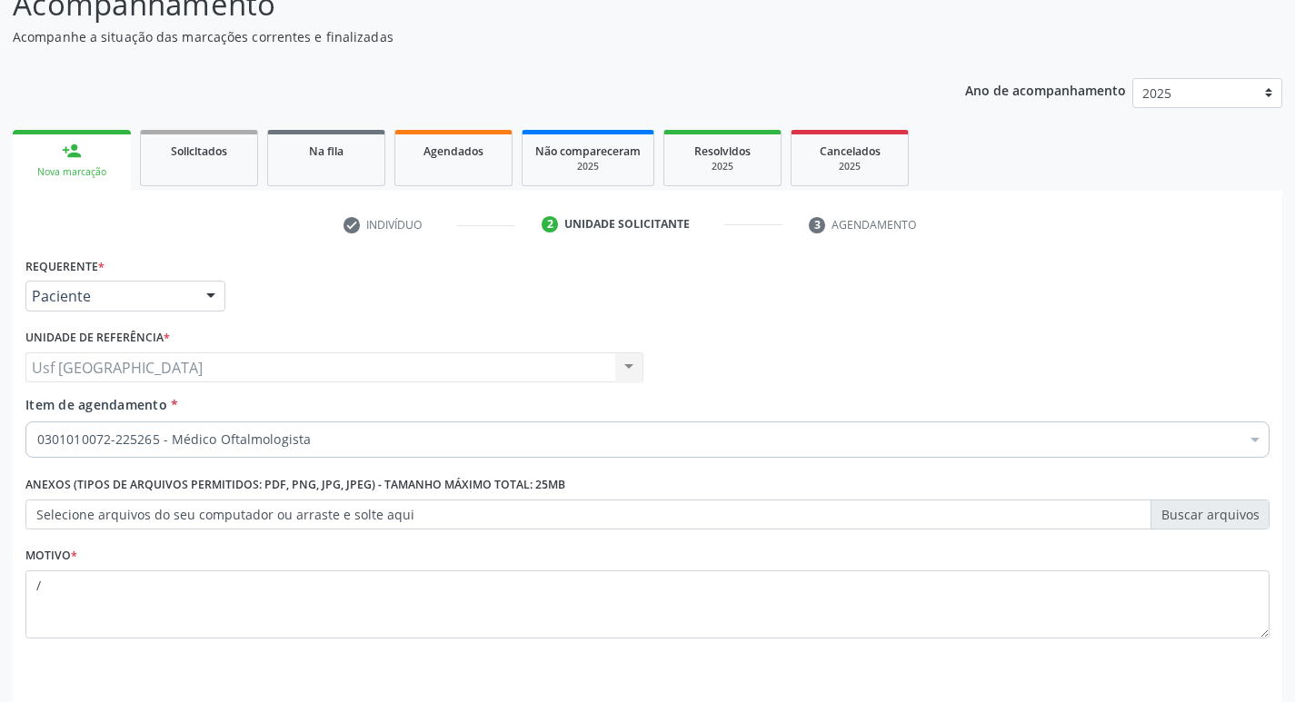
click at [61, 171] on div "Nova marcação" at bounding box center [71, 172] width 93 height 14
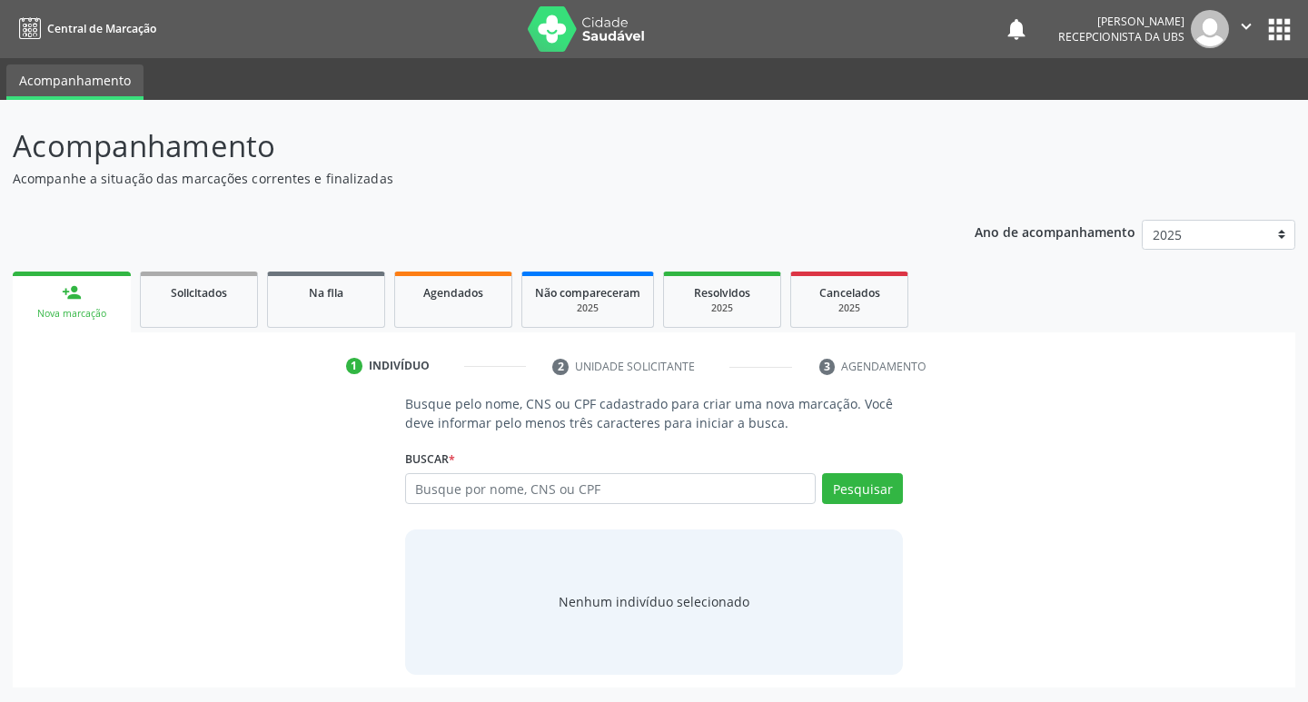
click at [514, 496] on input "text" at bounding box center [611, 488] width 412 height 31
type input "00786112450"
click at [870, 477] on button "Pesquisar" at bounding box center [862, 488] width 81 height 31
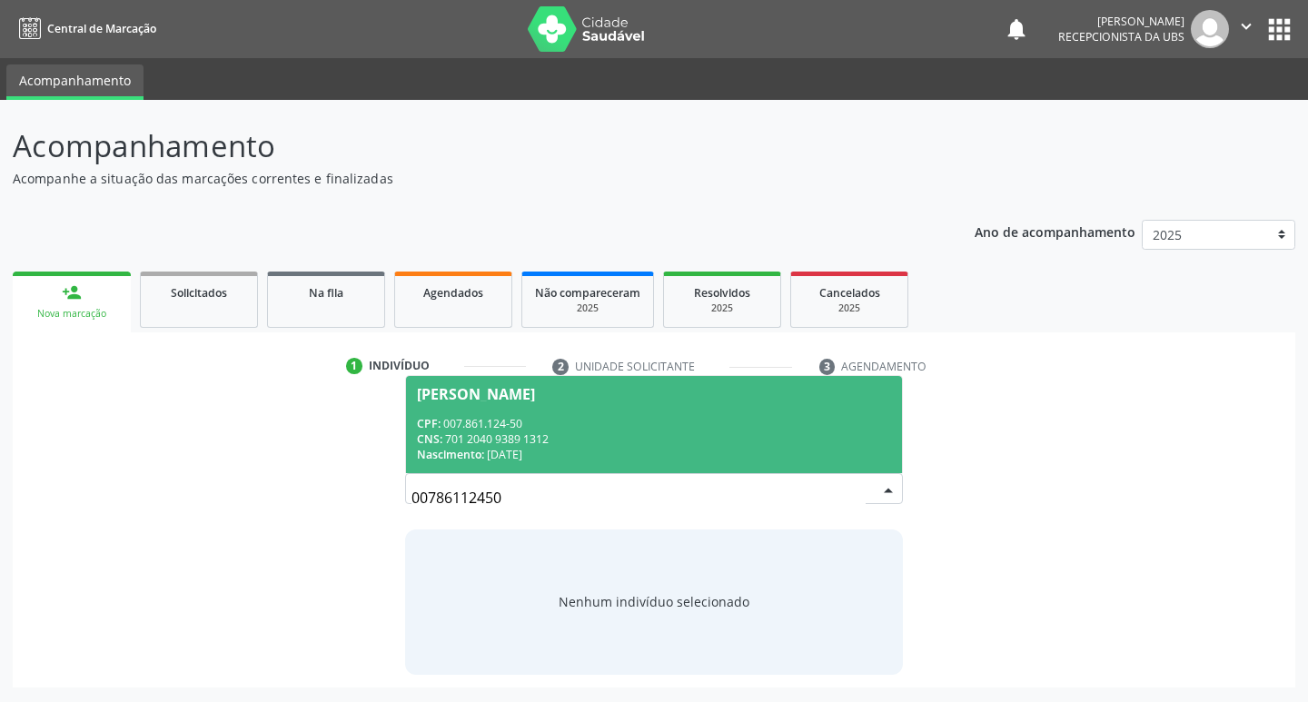
click at [478, 453] on span "Nascimento:" at bounding box center [450, 454] width 67 height 15
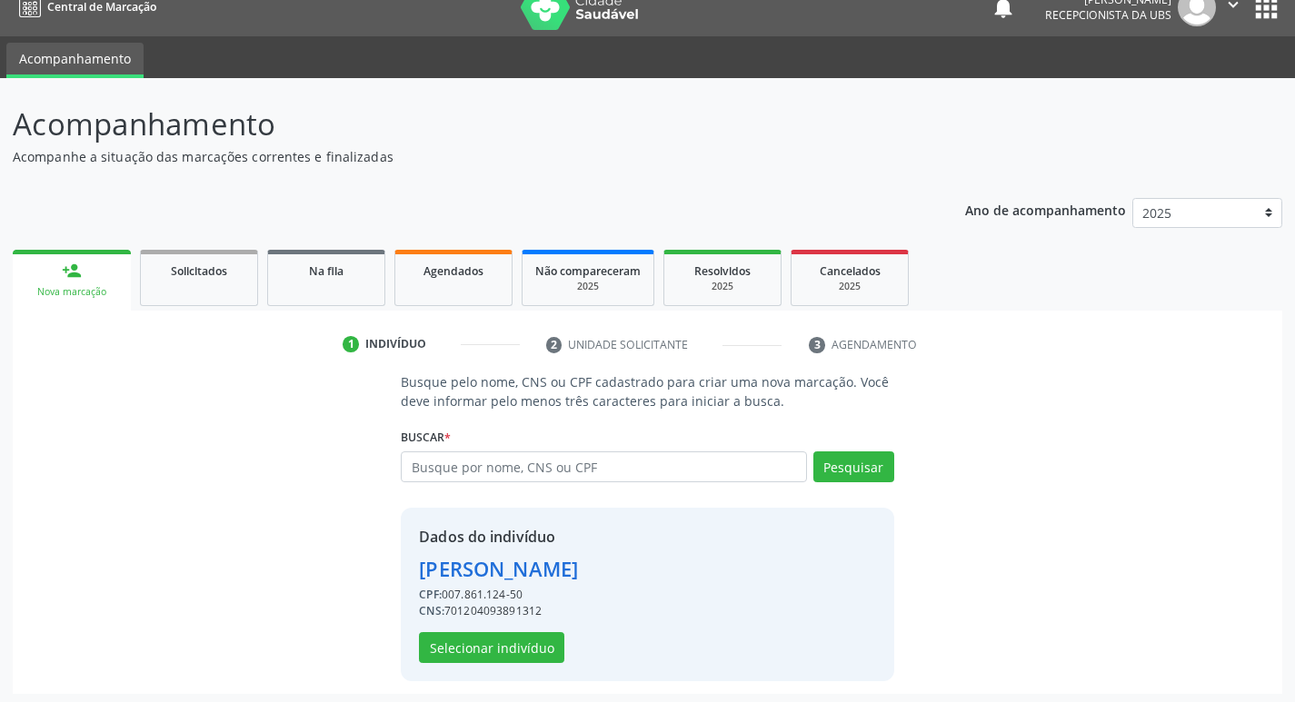
scroll to position [26, 0]
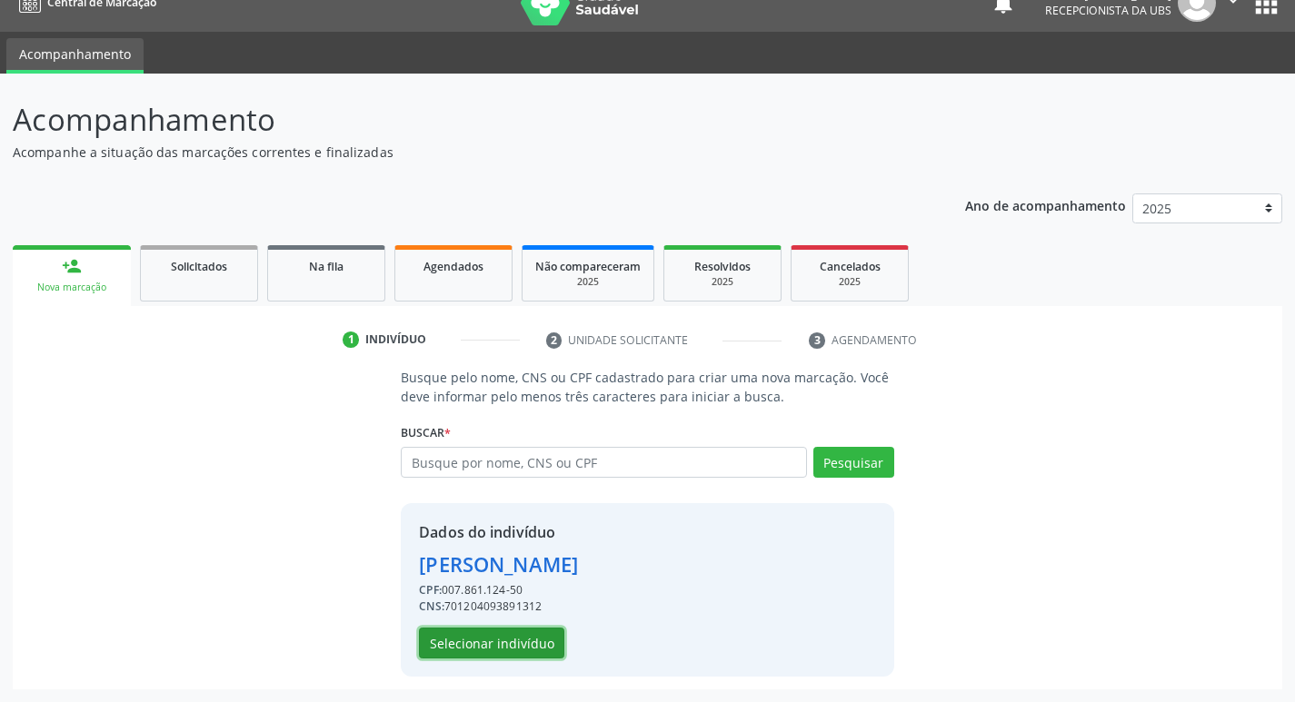
click at [481, 629] on button "Selecionar indivíduo" at bounding box center [491, 643] width 145 height 31
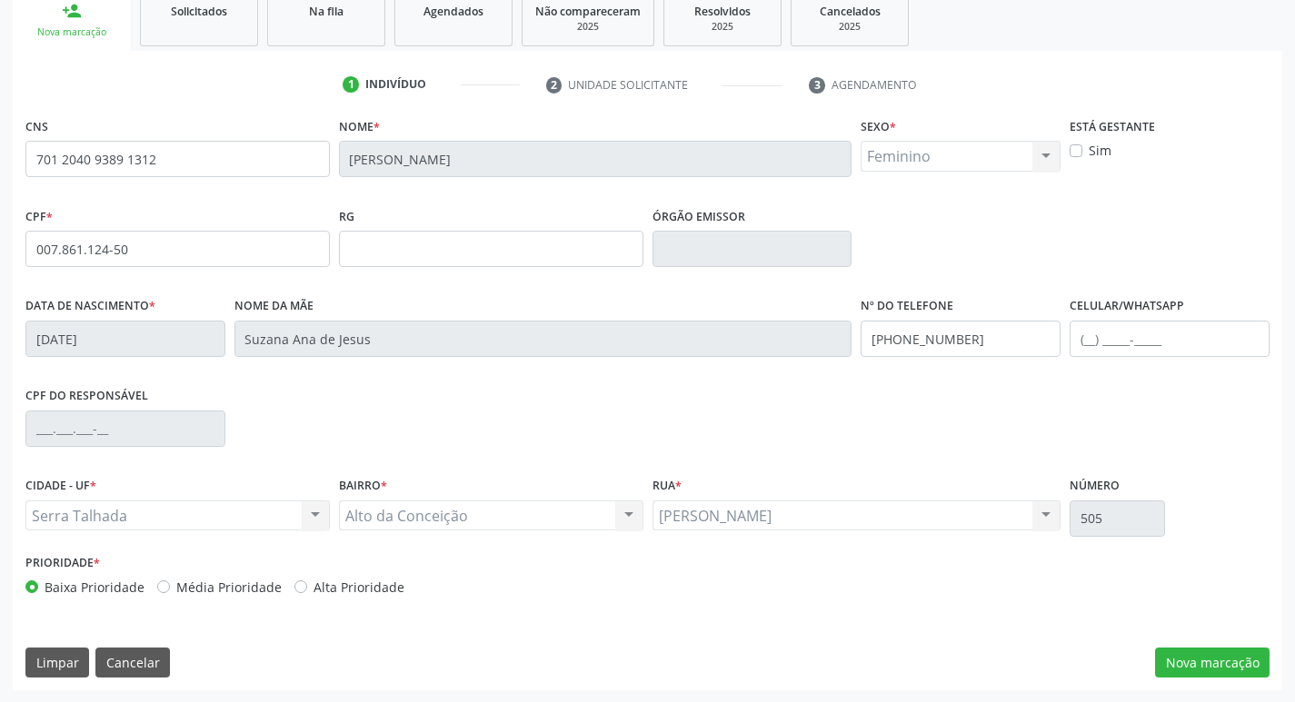
scroll to position [283, 0]
click at [1214, 667] on button "Nova marcação" at bounding box center [1212, 662] width 114 height 31
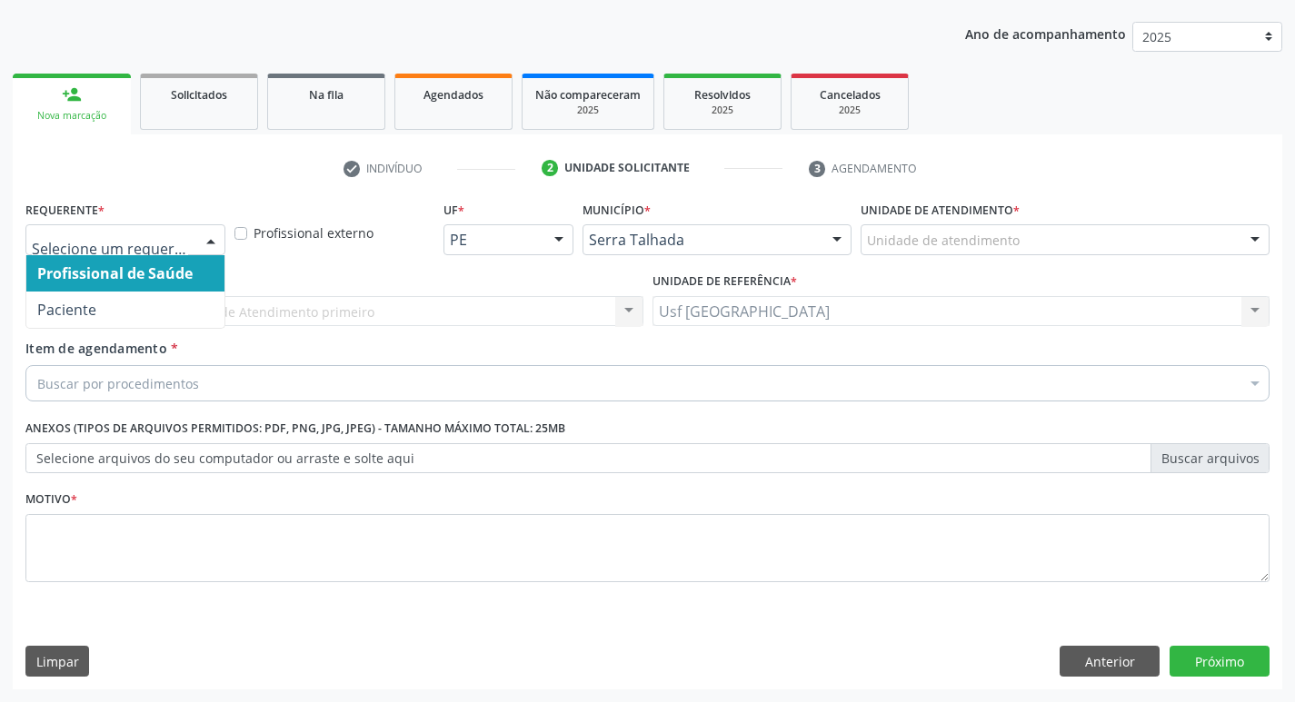
click at [192, 250] on div at bounding box center [125, 239] width 200 height 31
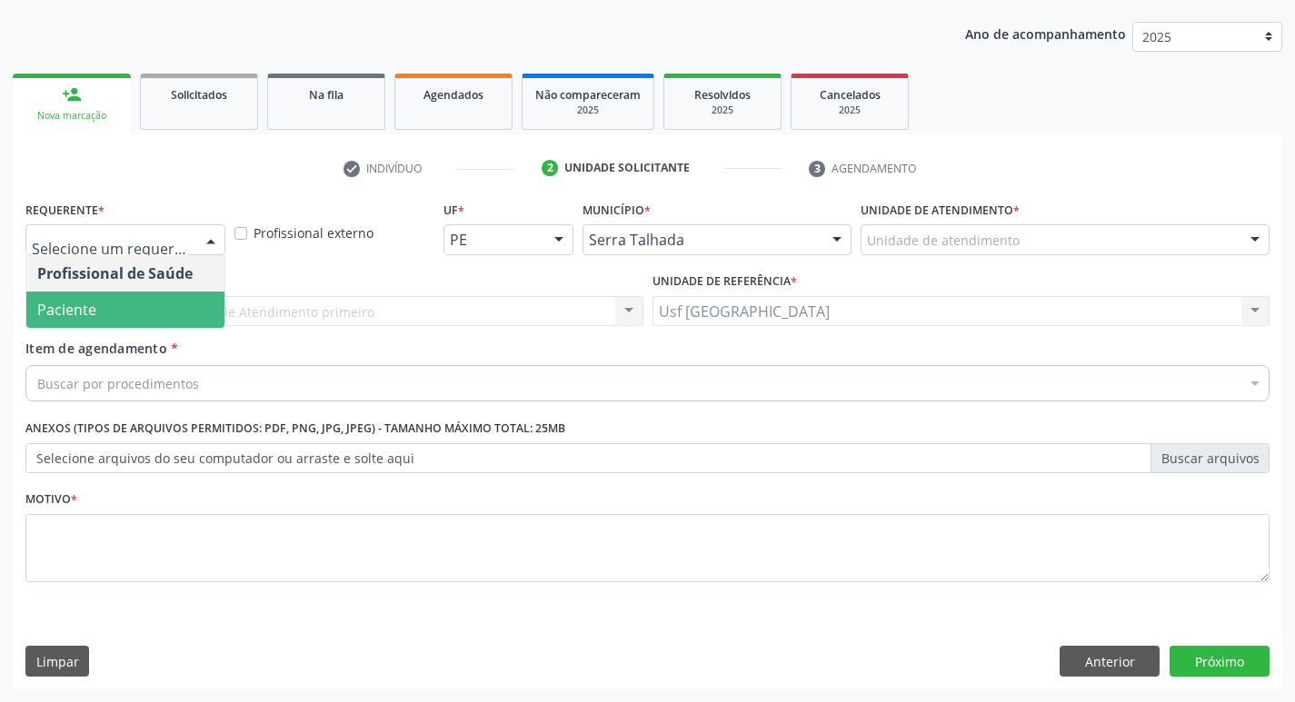
click at [141, 304] on span "Paciente" at bounding box center [125, 310] width 198 height 36
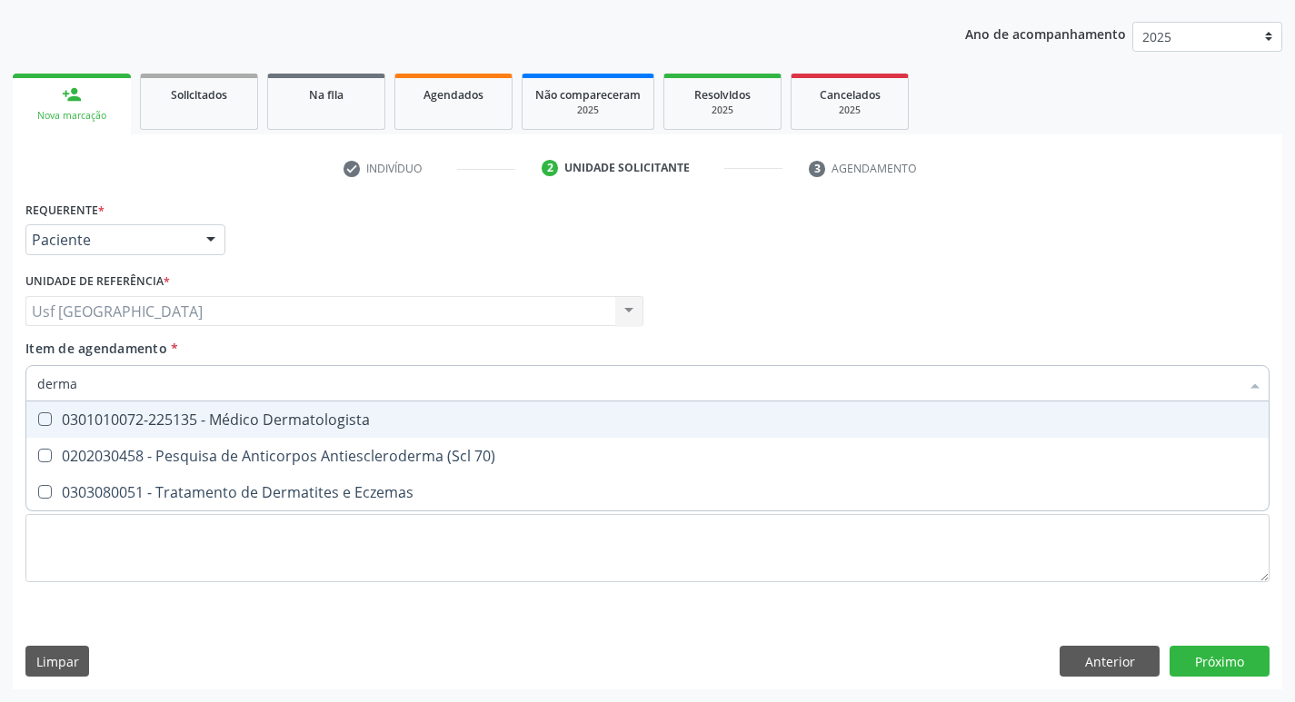
type input "dermat"
click at [104, 409] on span "0301010072-225135 - Médico Dermatologista" at bounding box center [647, 420] width 1242 height 36
checkbox Dermatologista "true"
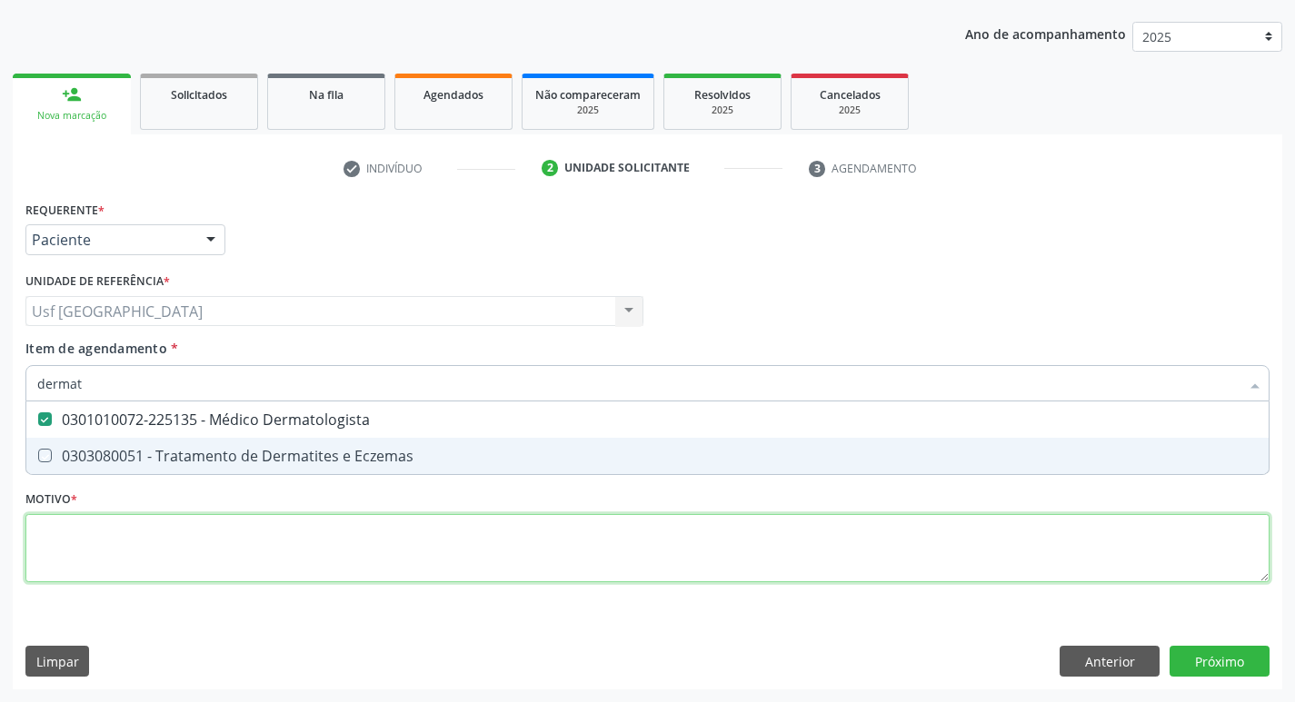
click at [183, 574] on div "Requerente * Paciente Profissional de Saúde Paciente Nenhum resultado encontrad…" at bounding box center [647, 402] width 1244 height 412
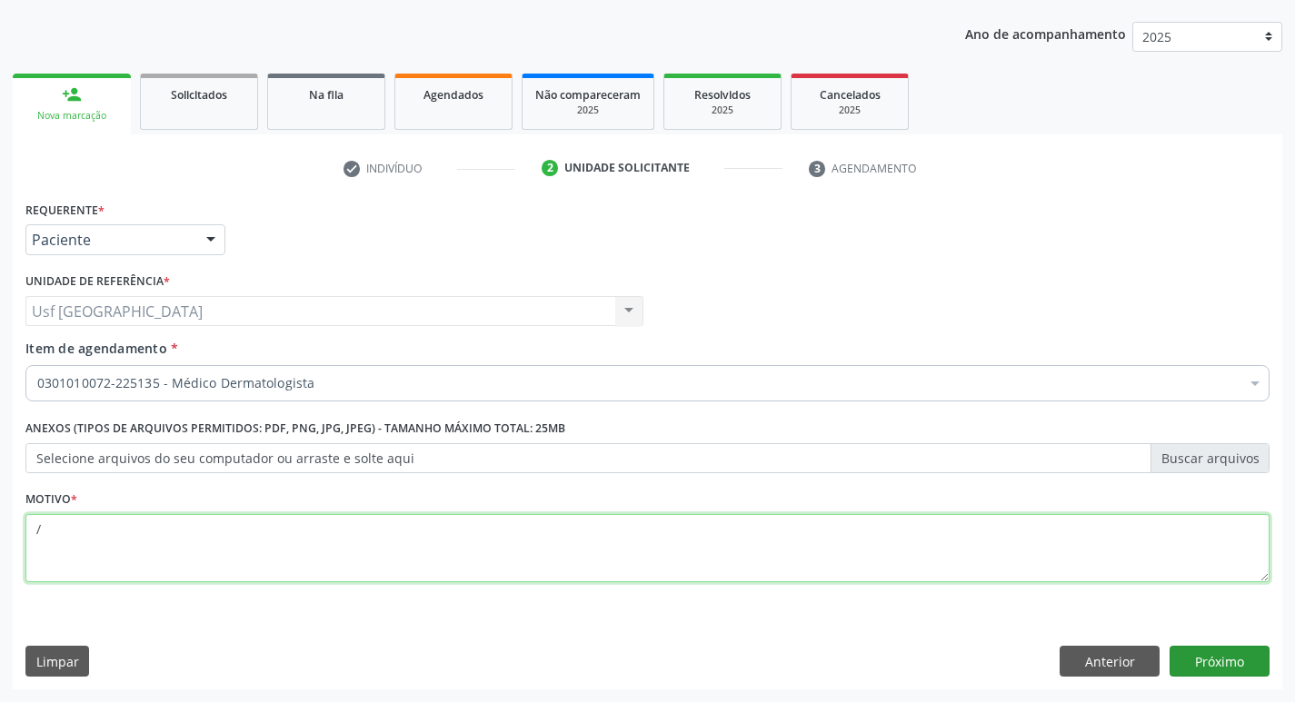
type textarea "/"
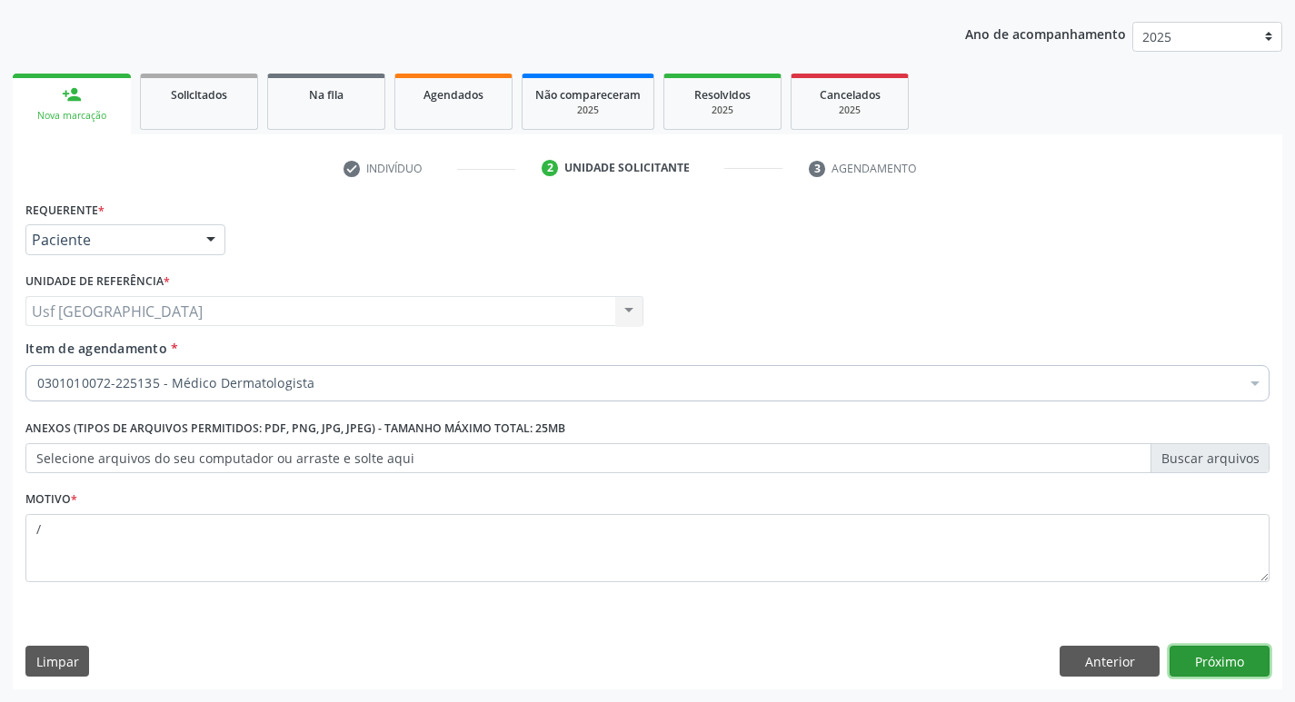
click at [1228, 652] on button "Próximo" at bounding box center [1219, 661] width 100 height 31
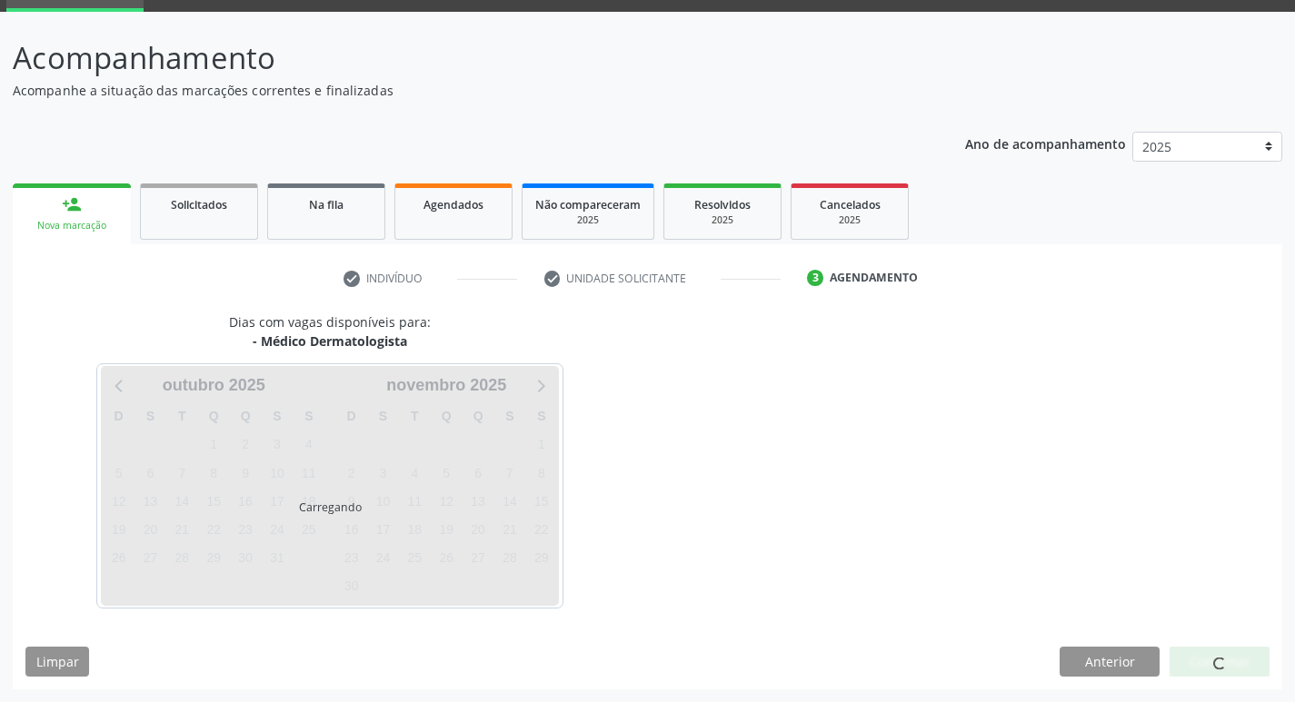
scroll to position [88, 0]
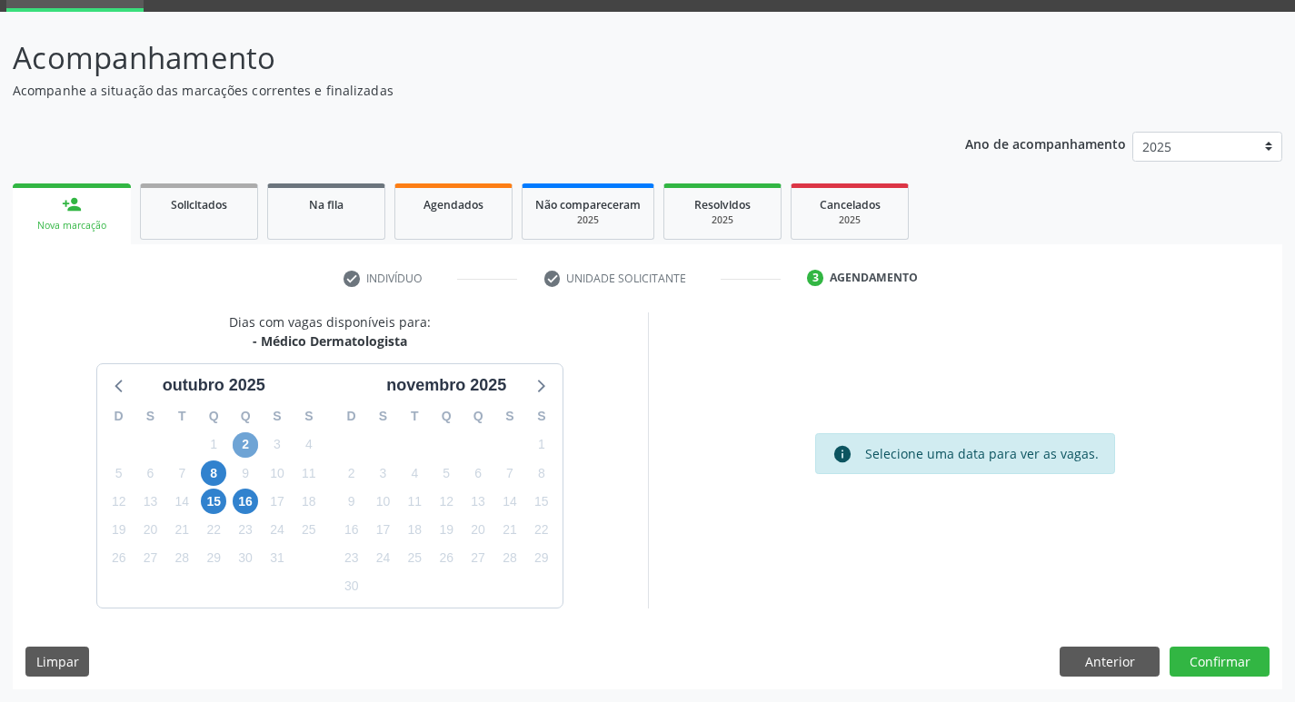
click at [246, 433] on span "2" at bounding box center [245, 444] width 25 height 25
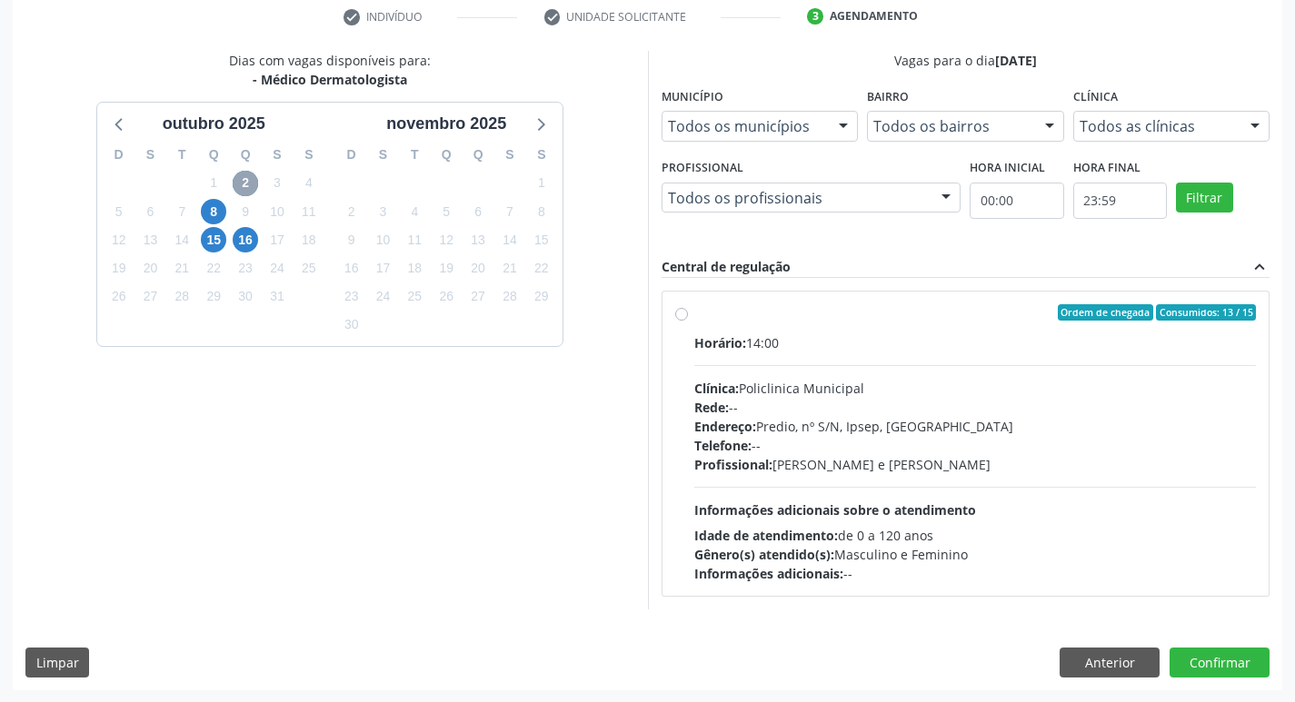
scroll to position [351, 0]
click at [221, 209] on span "8" at bounding box center [213, 210] width 25 height 25
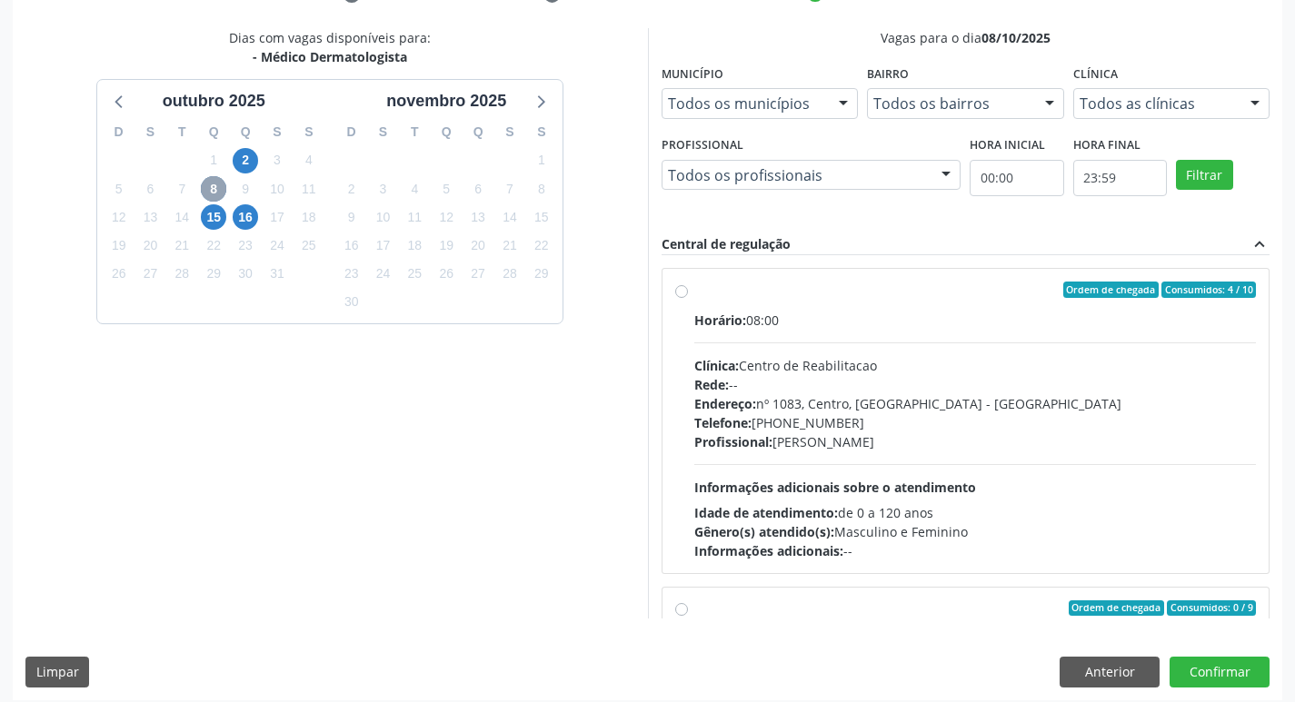
scroll to position [383, 0]
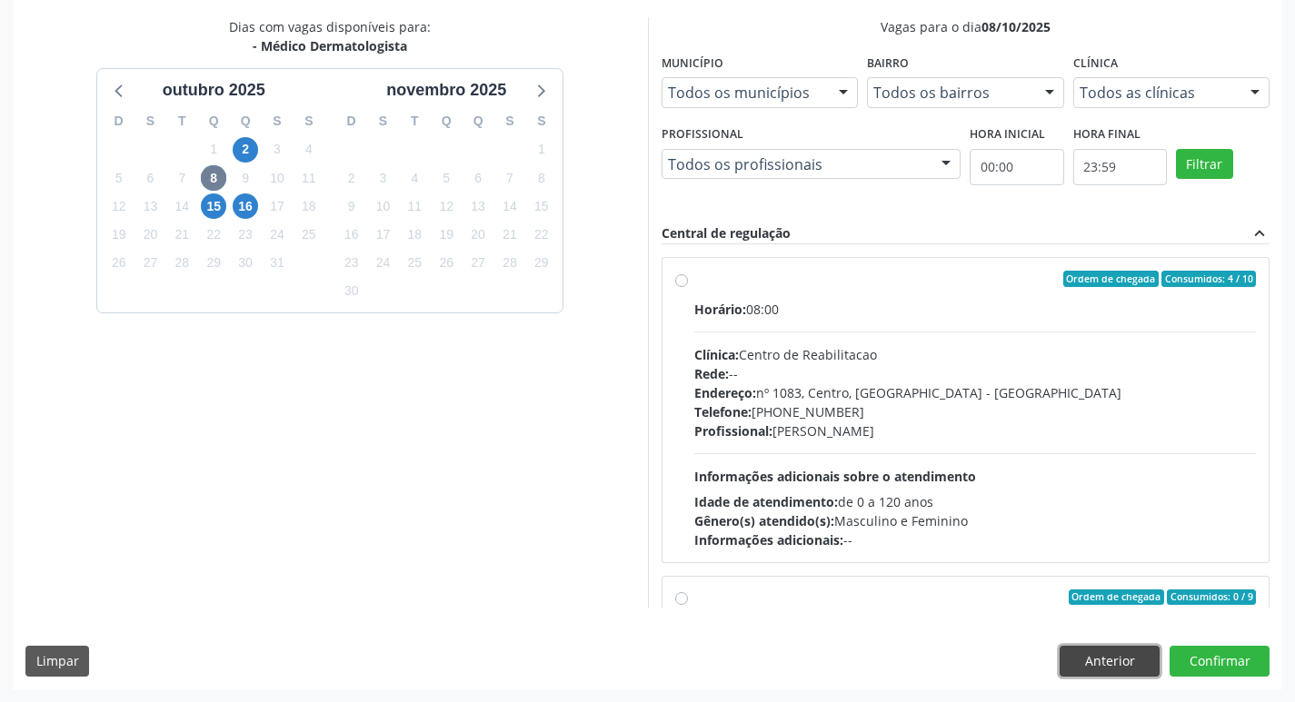
click at [1111, 660] on button "Anterior" at bounding box center [1109, 661] width 100 height 31
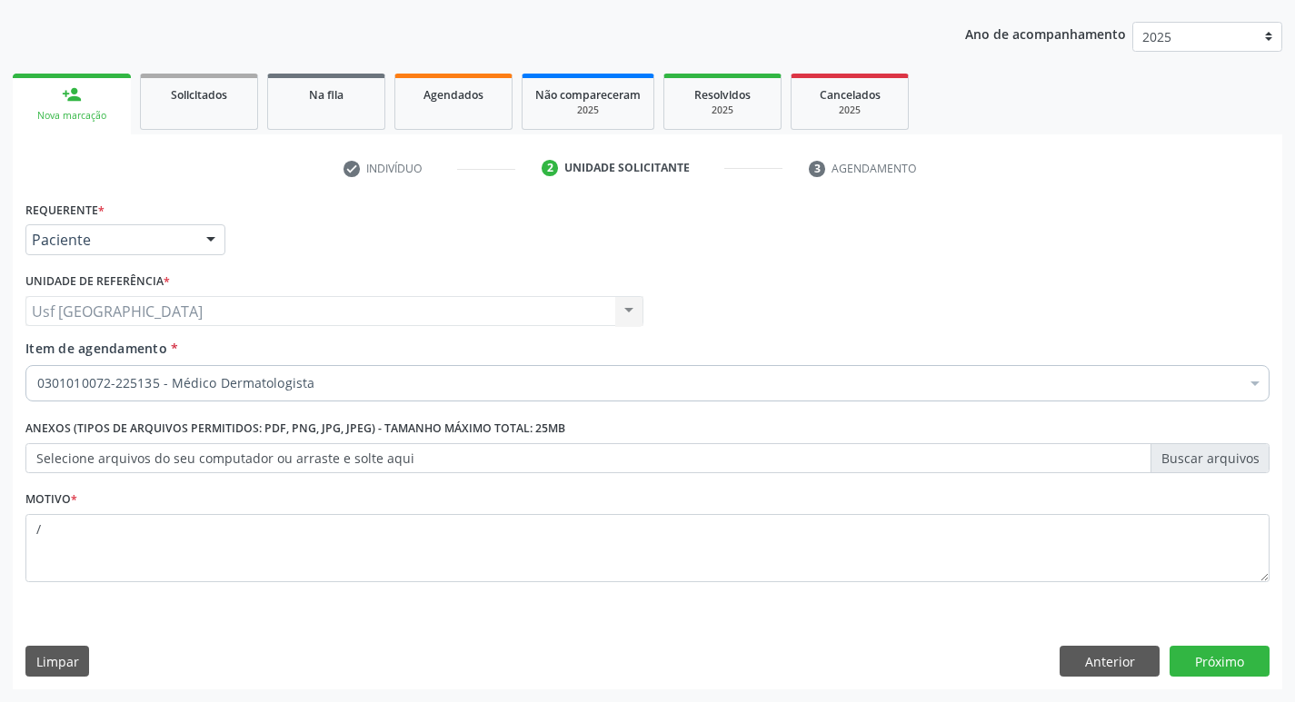
scroll to position [198, 0]
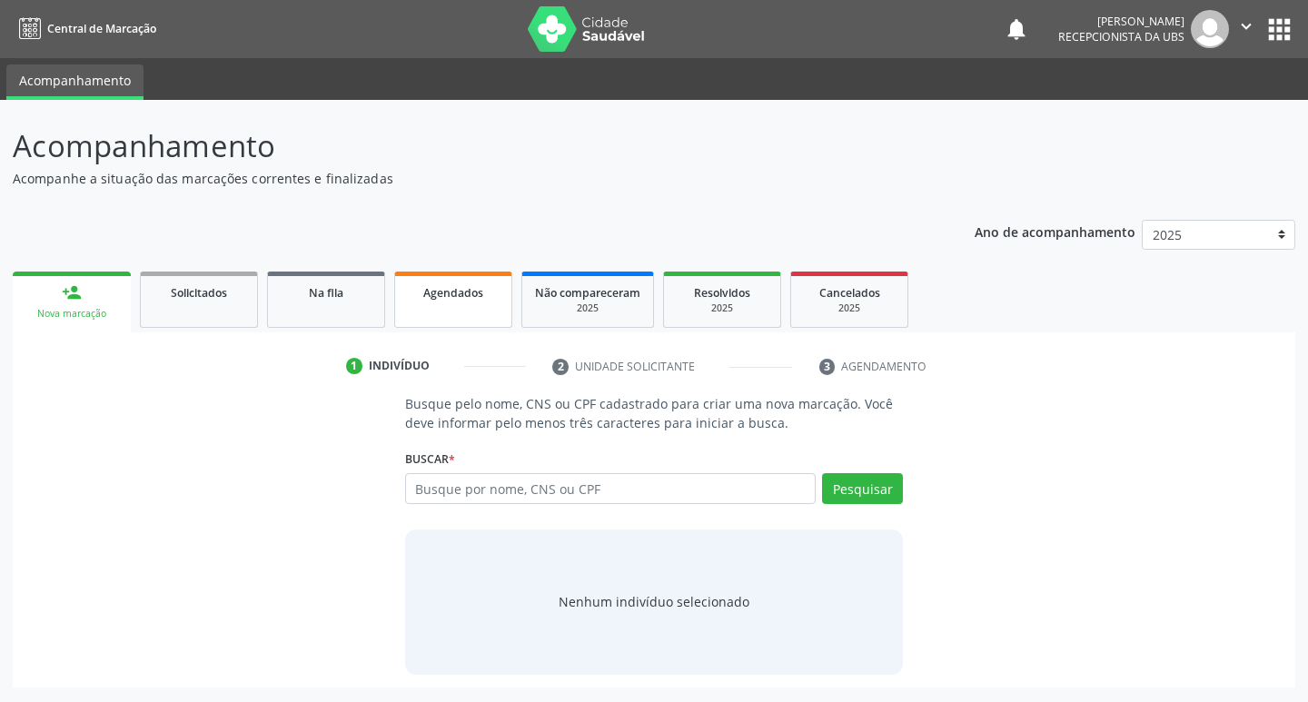
click at [467, 303] on link "Agendados" at bounding box center [453, 300] width 118 height 56
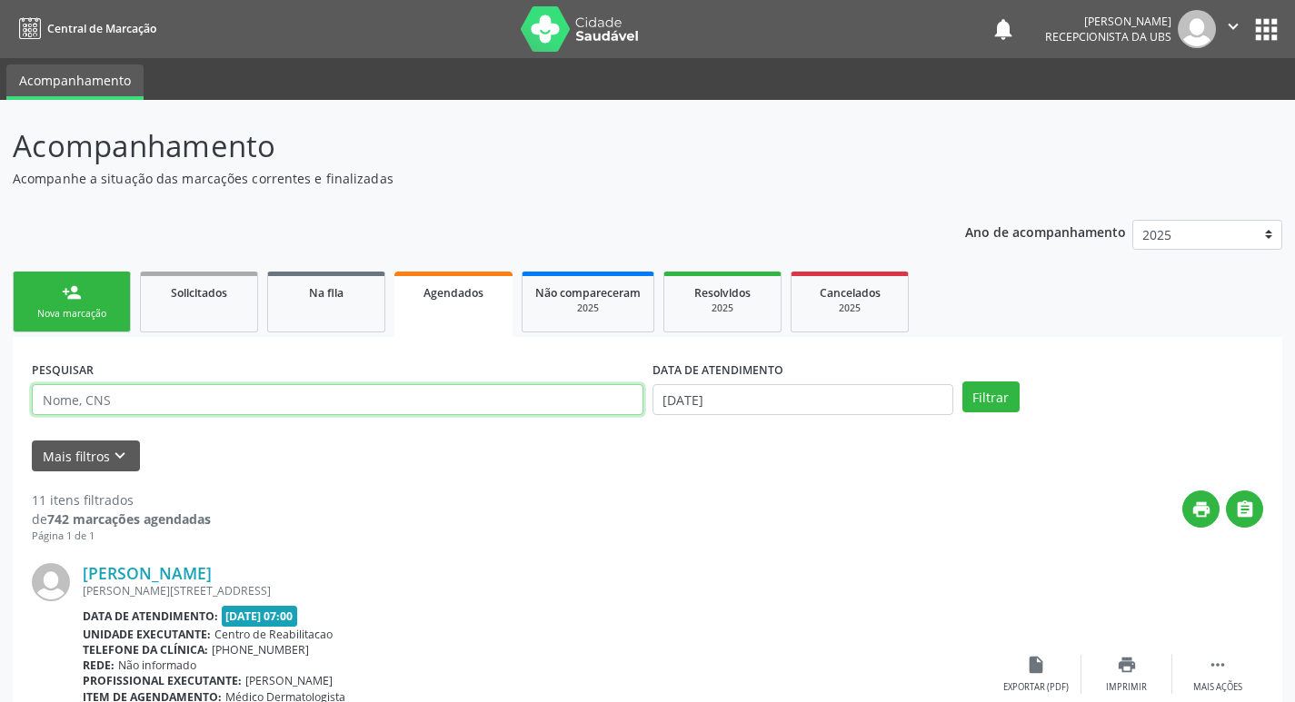
click at [182, 402] on input "text" at bounding box center [337, 399] width 611 height 31
type input "[PERSON_NAME]"
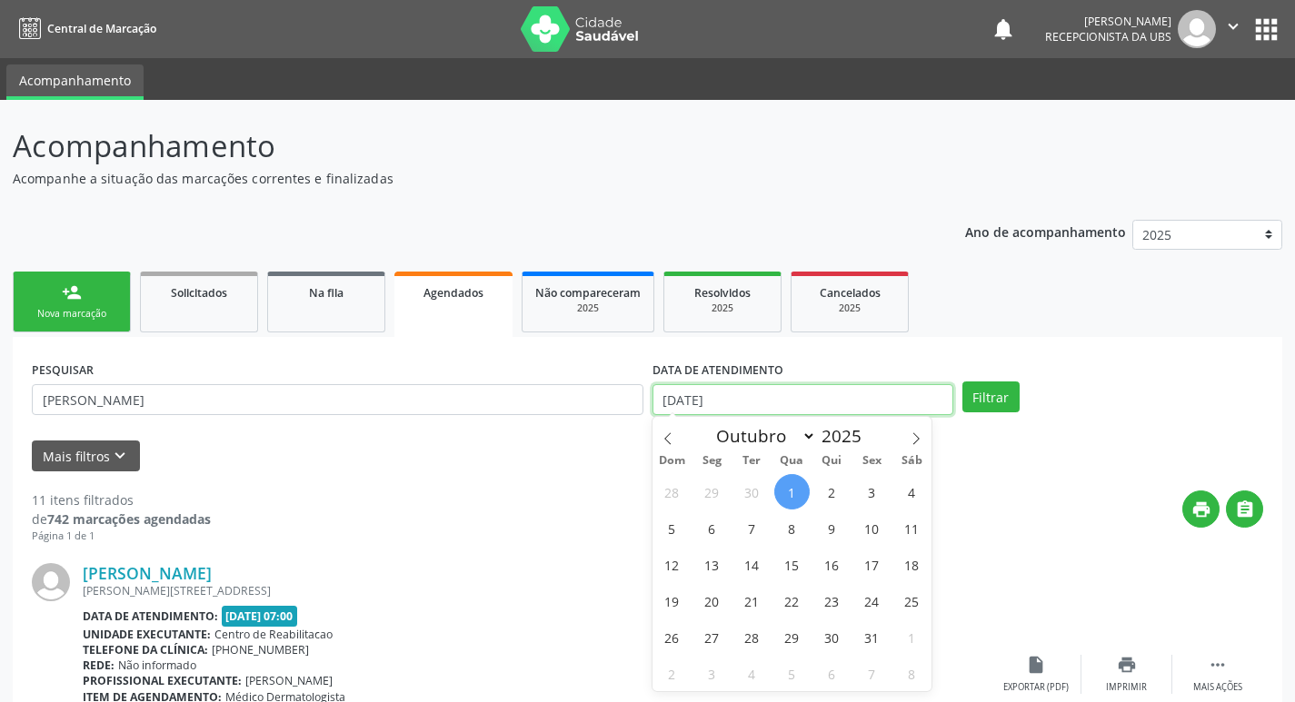
click at [737, 402] on input "[DATE]" at bounding box center [802, 399] width 301 height 31
click at [825, 493] on span "2" at bounding box center [831, 491] width 35 height 35
type input "[DATE]"
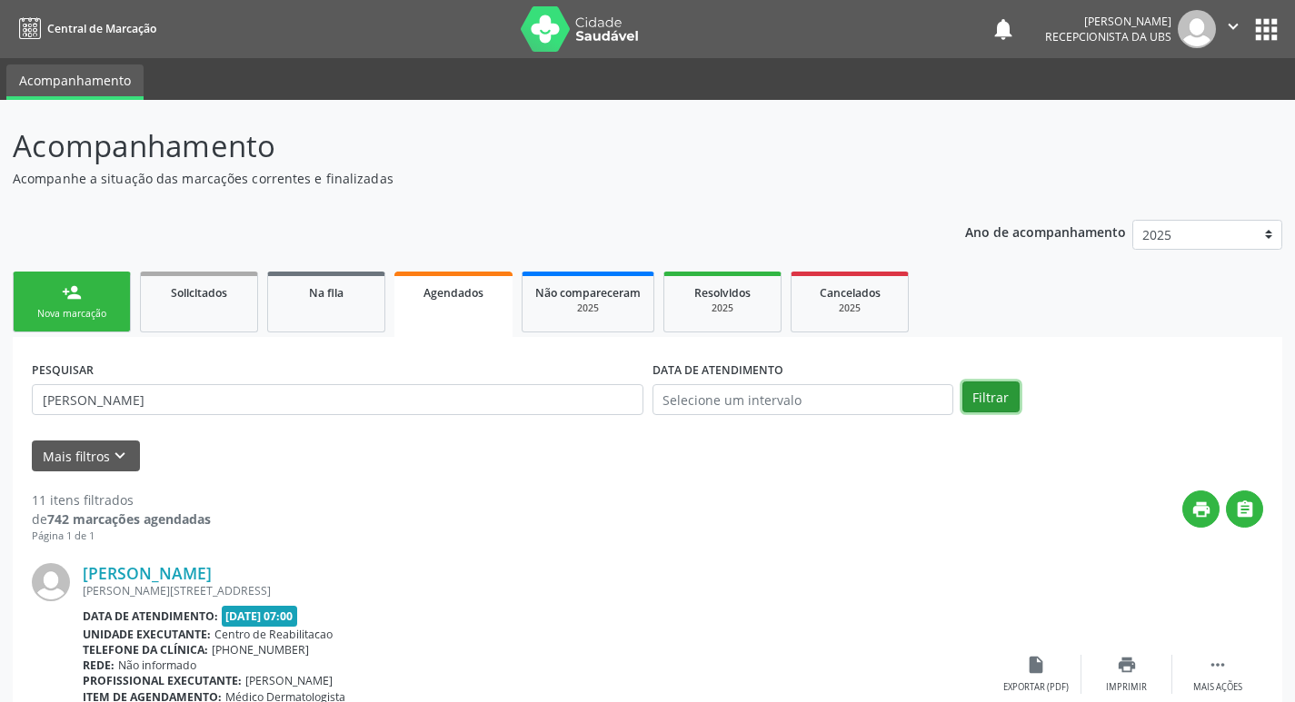
click at [984, 394] on button "Filtrar" at bounding box center [990, 397] width 57 height 31
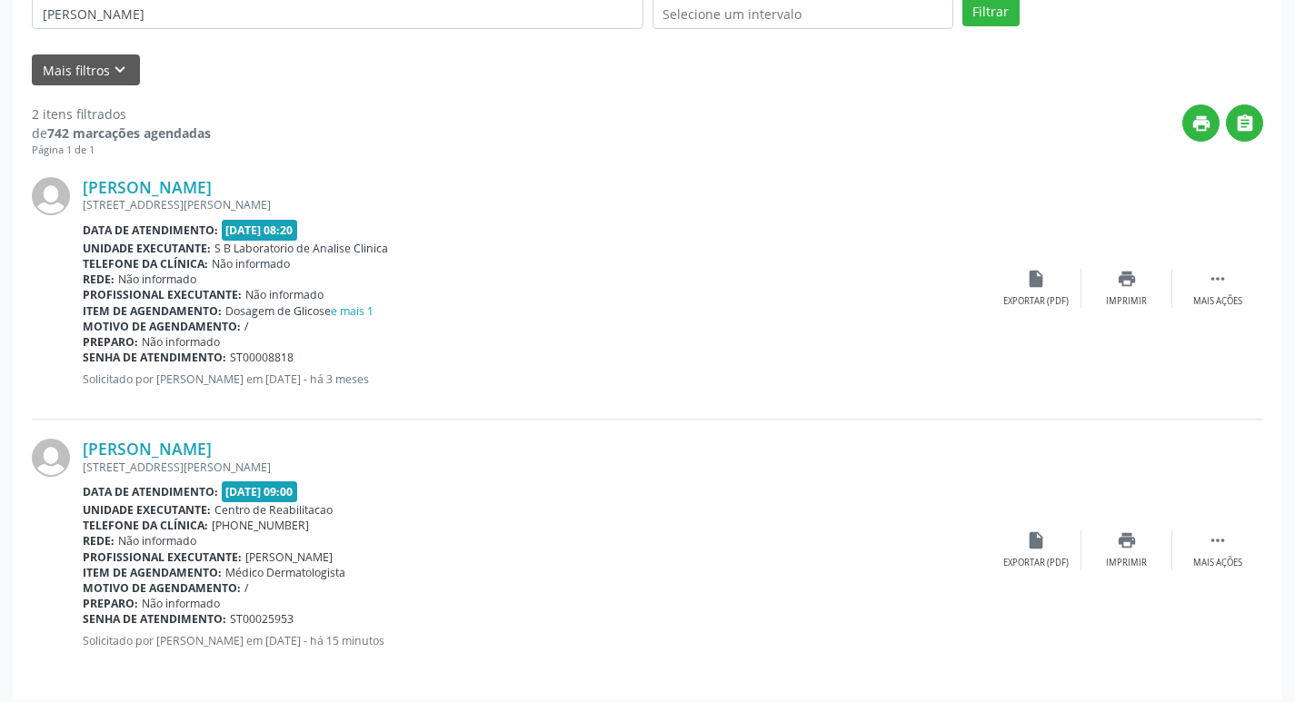
scroll to position [397, 0]
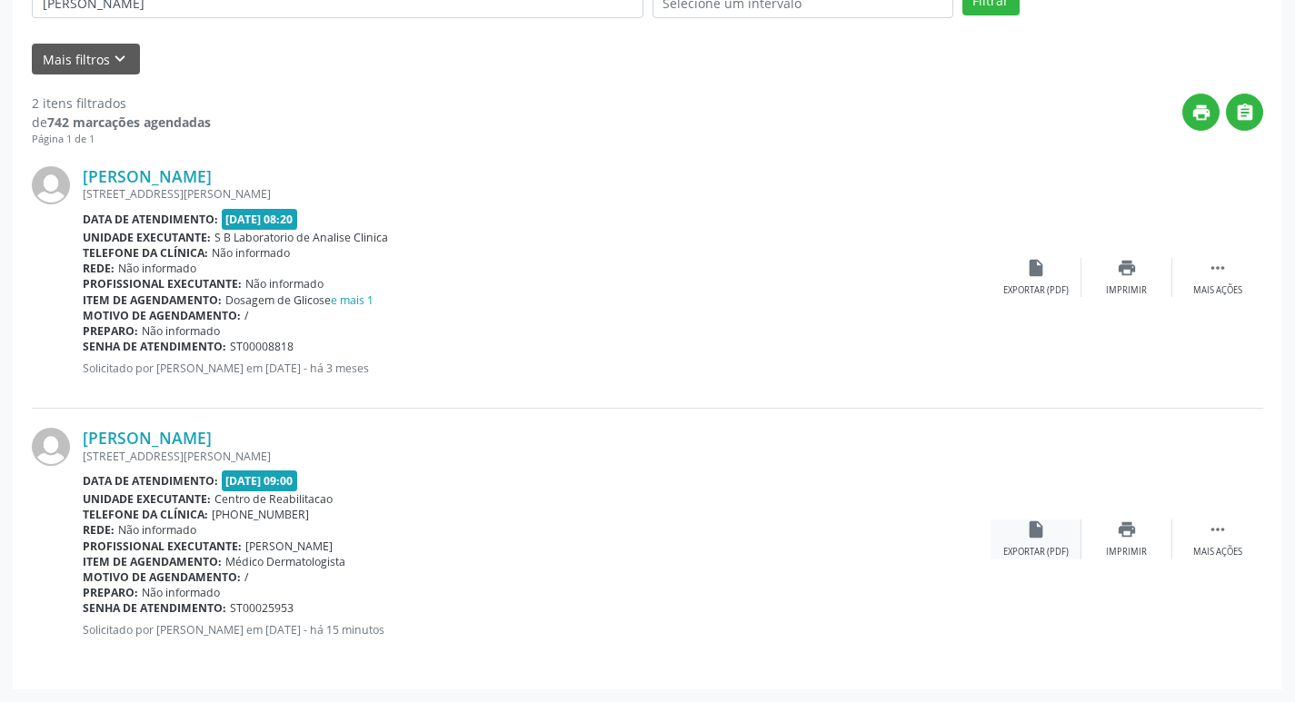
click at [1031, 536] on icon "insert_drive_file" at bounding box center [1036, 530] width 20 height 20
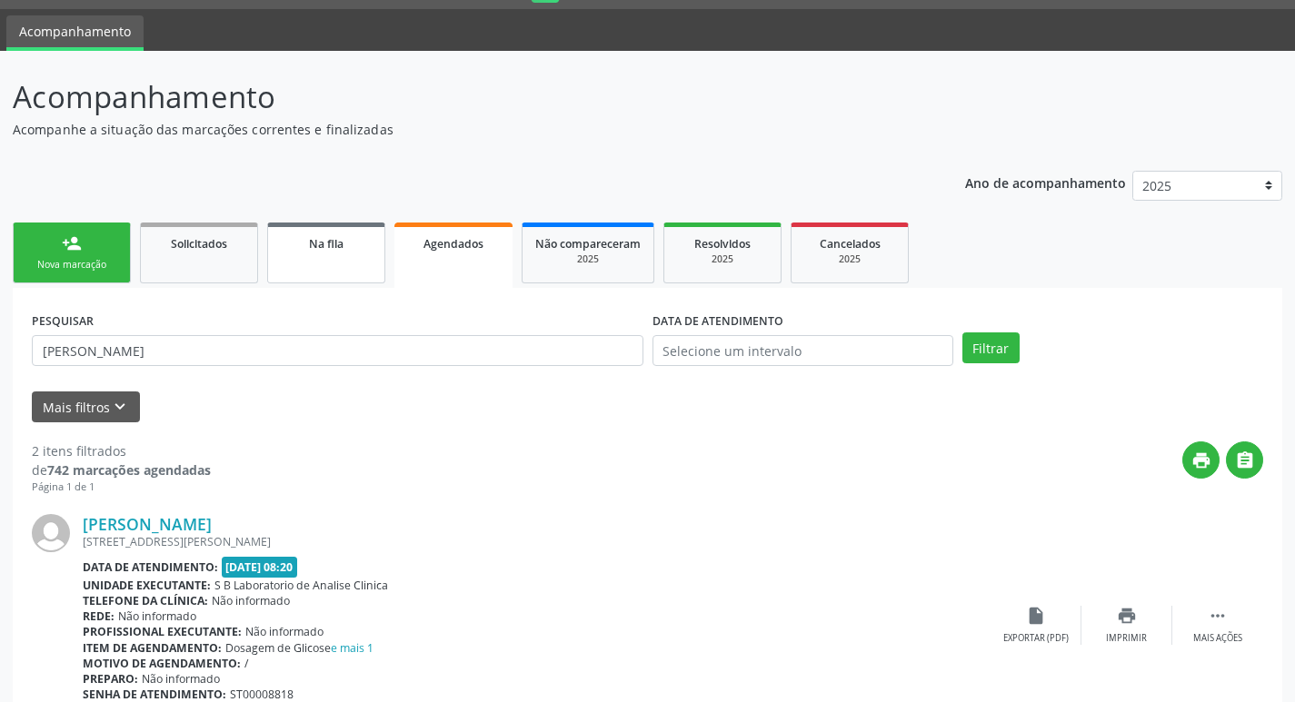
scroll to position [0, 0]
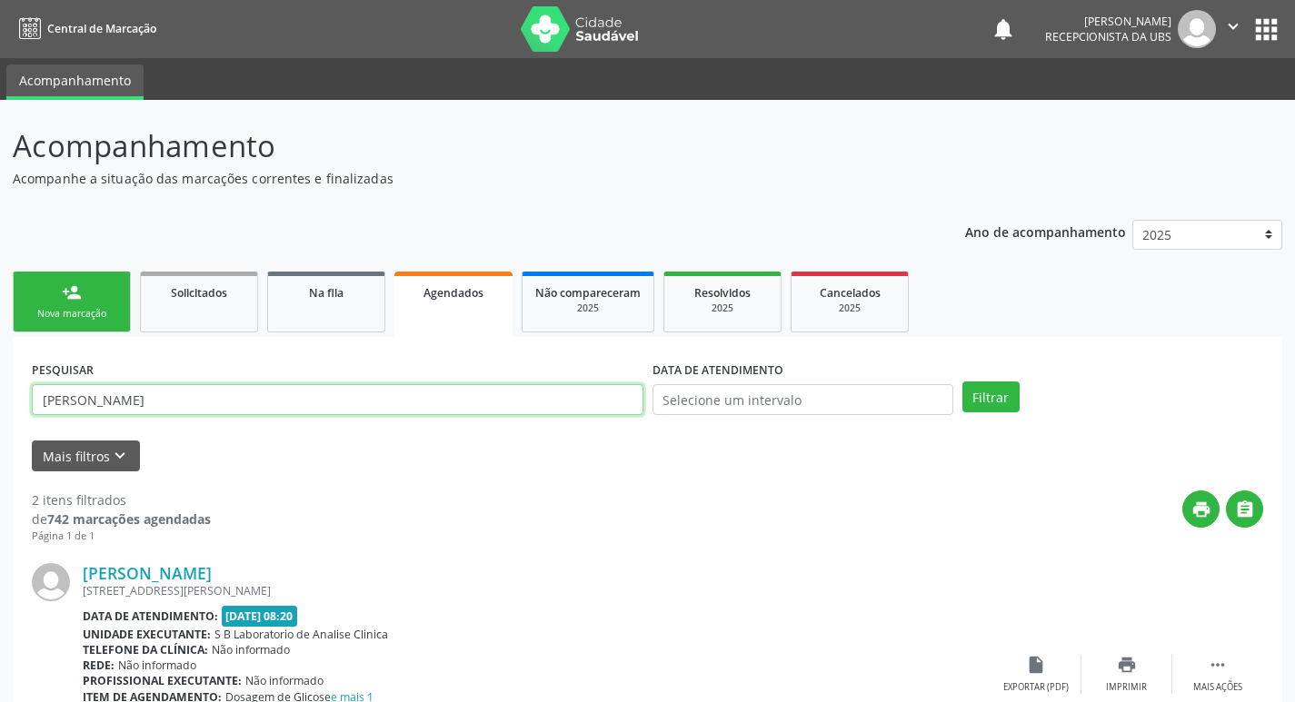
click at [335, 409] on input "[PERSON_NAME]" at bounding box center [337, 399] width 611 height 31
type input "f"
type input "ilanete"
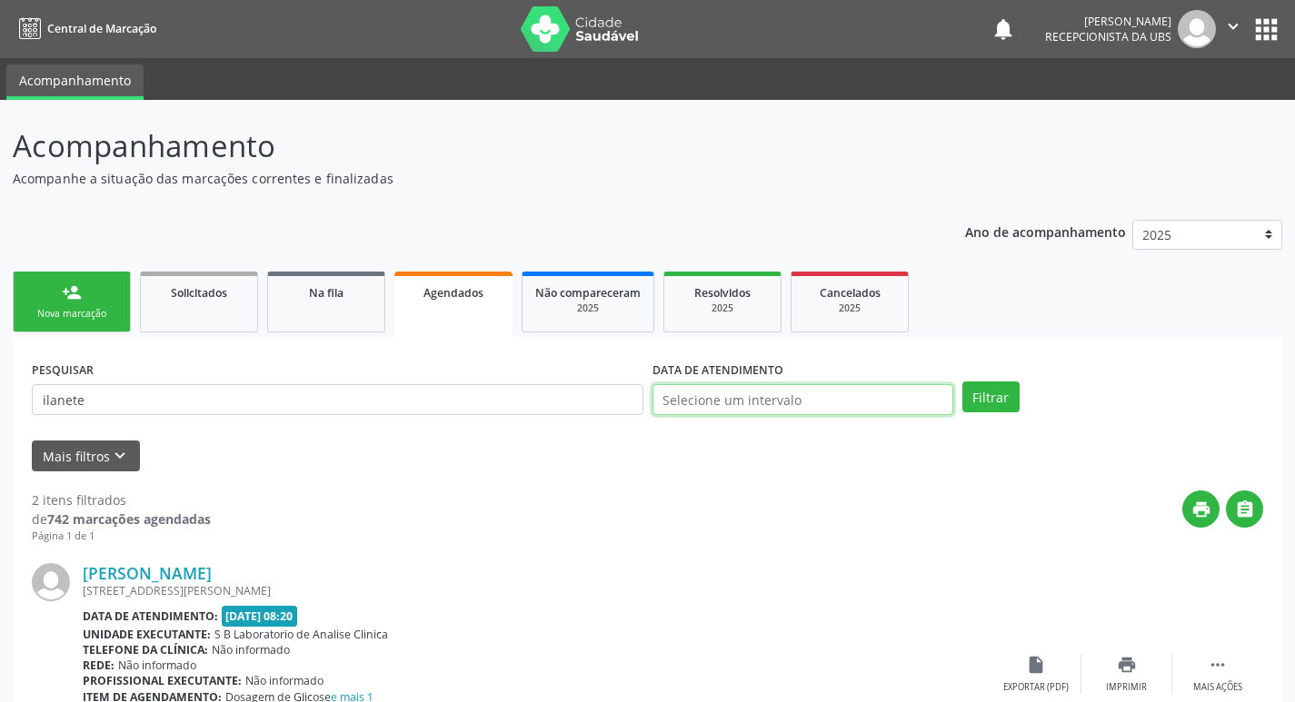
click at [699, 399] on input "text" at bounding box center [802, 399] width 301 height 31
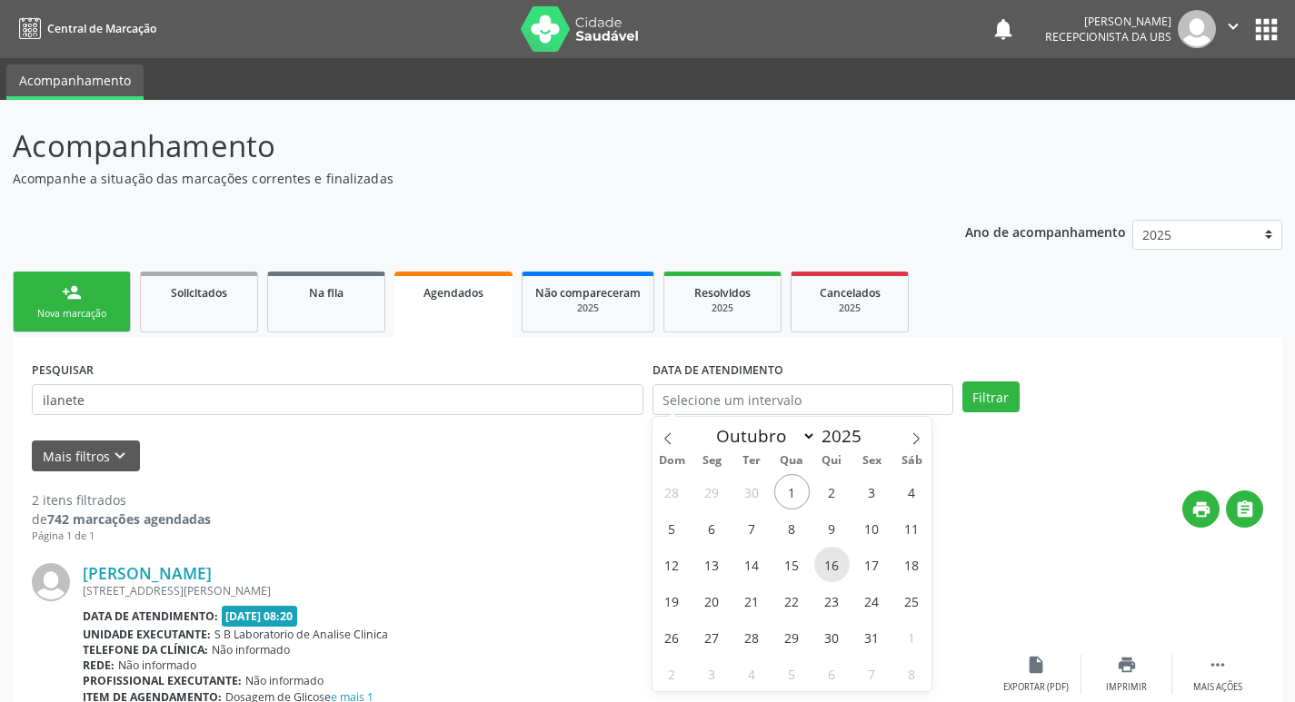
click at [830, 562] on span "16" at bounding box center [831, 564] width 35 height 35
type input "[DATE]"
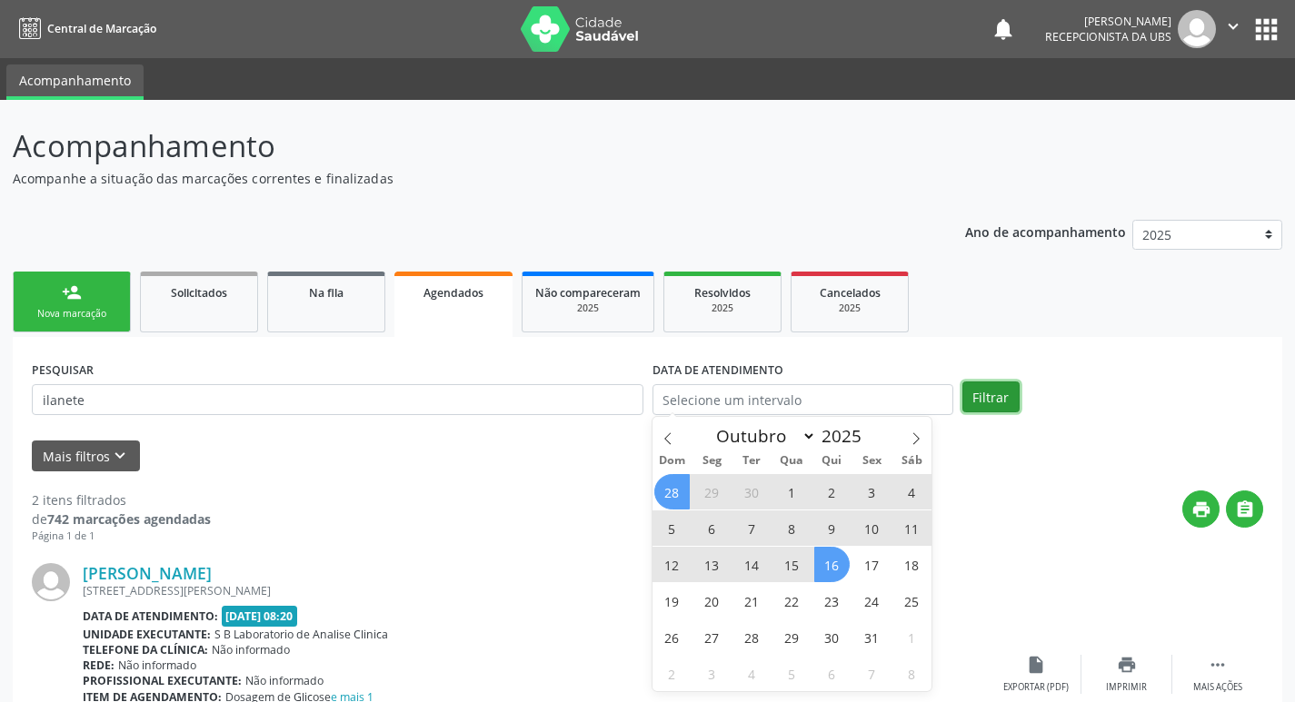
click at [985, 398] on button "Filtrar" at bounding box center [990, 397] width 57 height 31
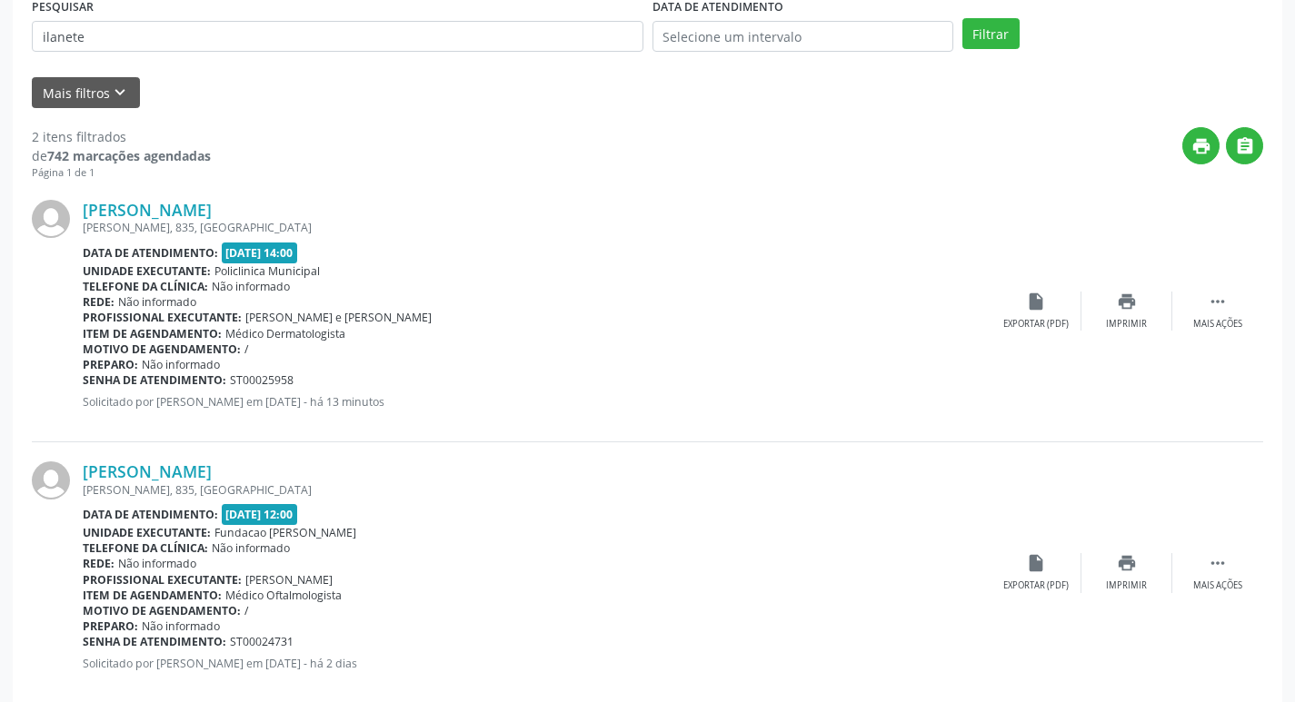
scroll to position [397, 0]
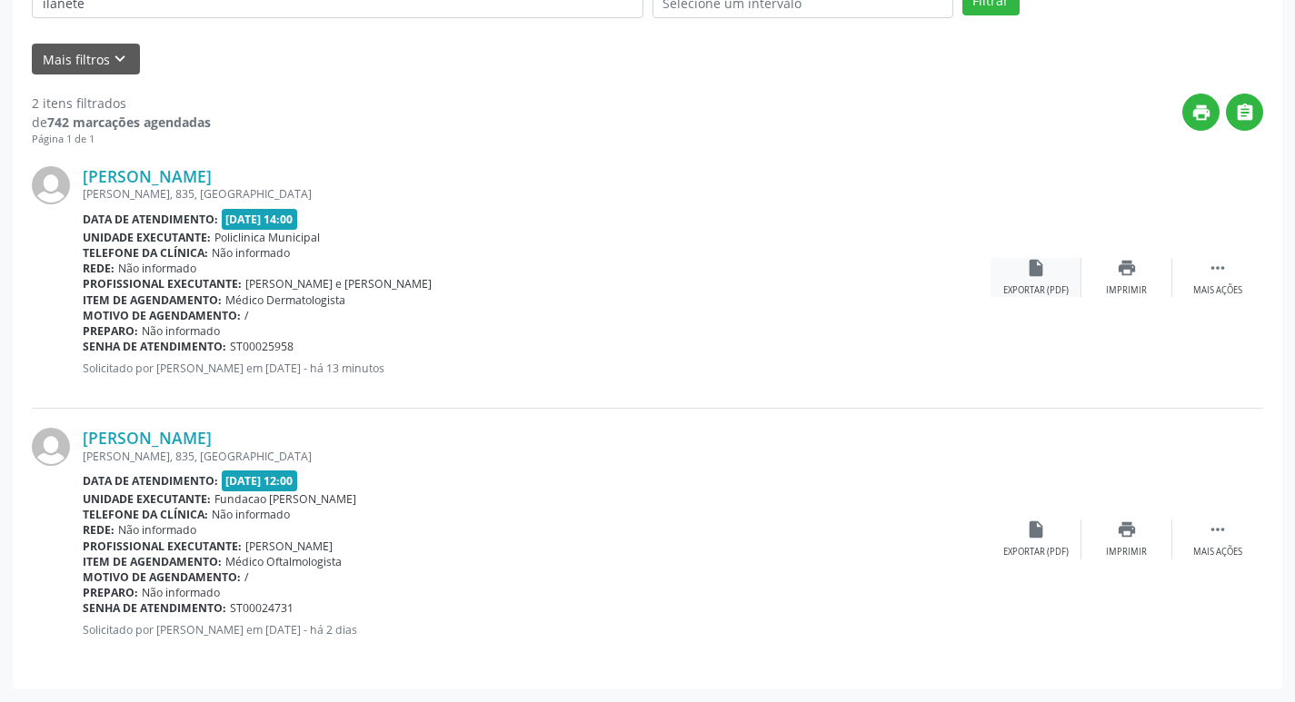
click at [1060, 281] on div "insert_drive_file Exportar (PDF)" at bounding box center [1035, 277] width 91 height 39
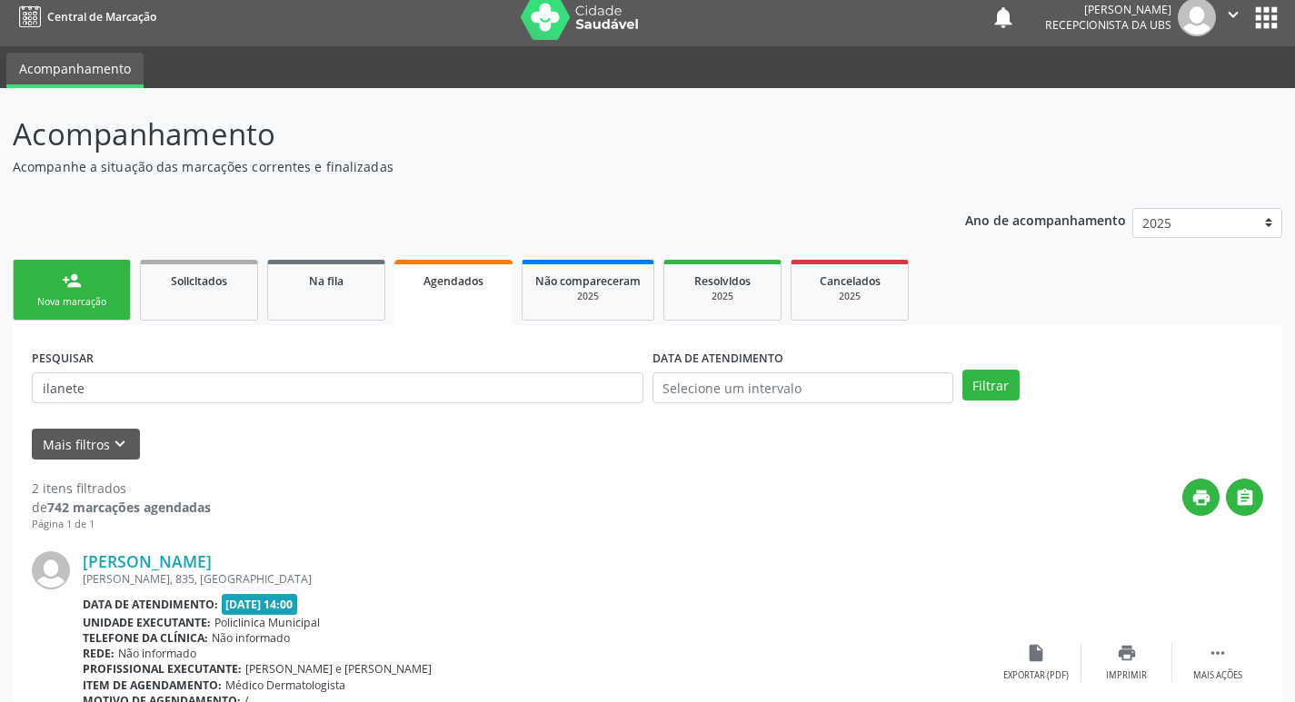
scroll to position [0, 0]
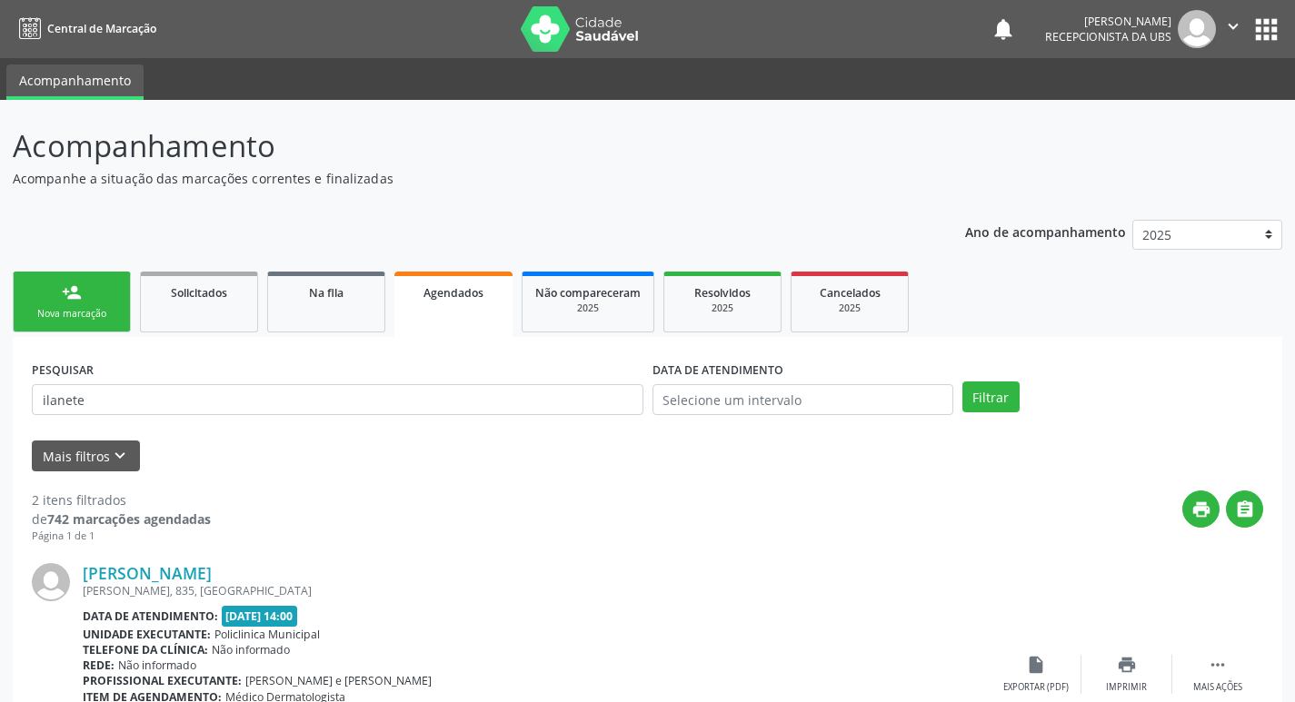
click at [76, 291] on div "person_add" at bounding box center [72, 293] width 20 height 20
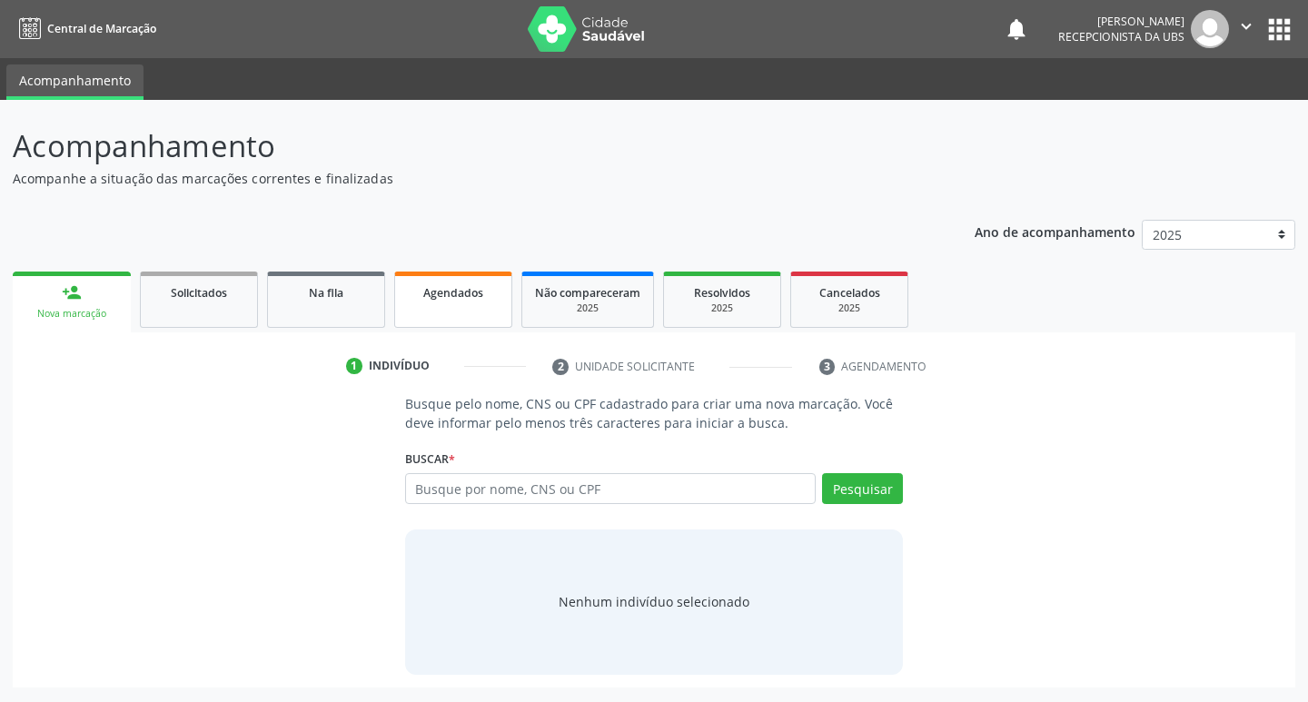
click at [467, 308] on link "Agendados" at bounding box center [453, 300] width 118 height 56
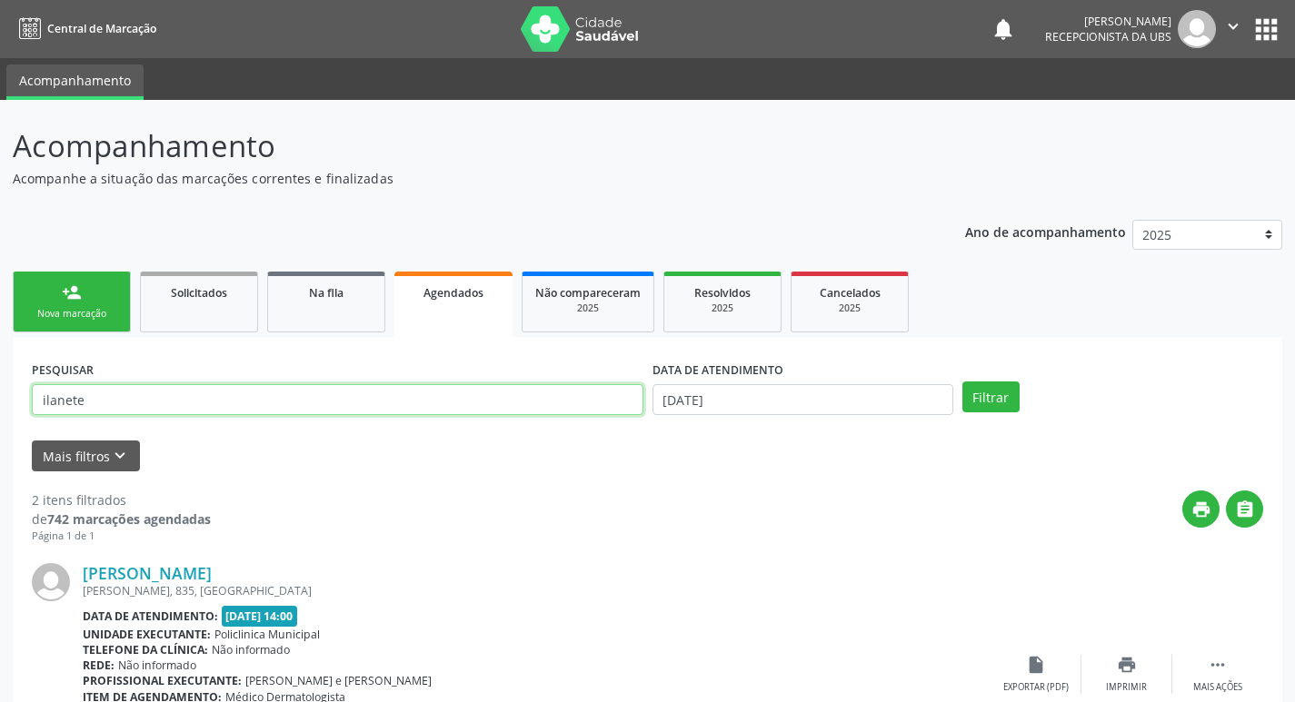
drag, startPoint x: 121, startPoint y: 401, endPoint x: 154, endPoint y: 383, distance: 37.8
click at [121, 400] on input "ilanete" at bounding box center [337, 399] width 611 height 31
type input "i"
type input "[PERSON_NAME]"
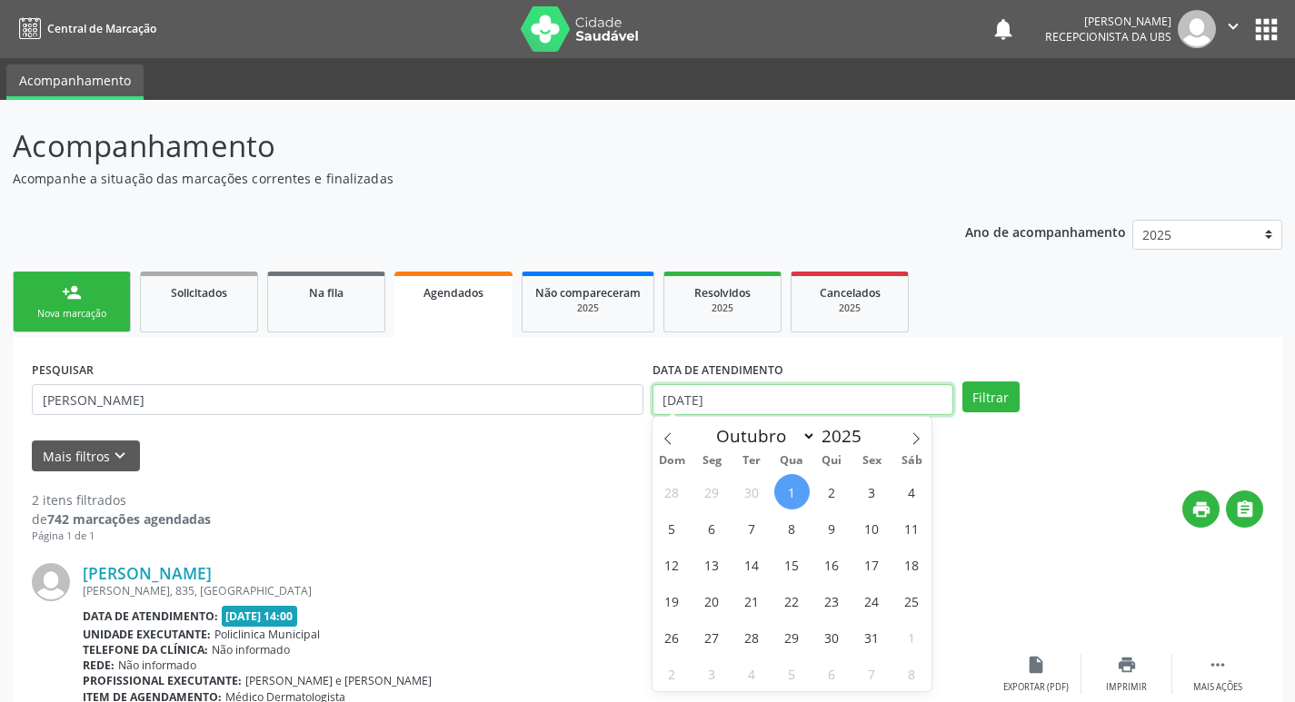
click at [771, 392] on input "[DATE]" at bounding box center [802, 399] width 301 height 31
click at [975, 390] on button "Filtrar" at bounding box center [990, 397] width 57 height 31
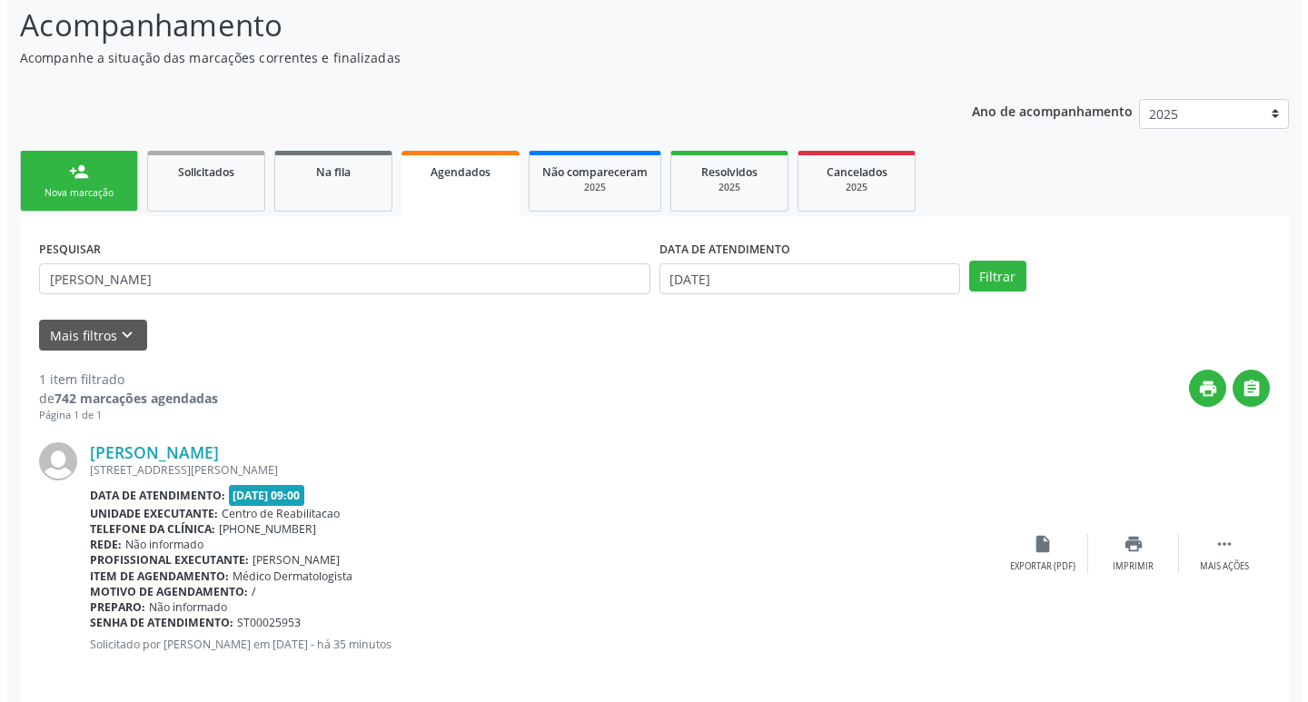
scroll to position [134, 0]
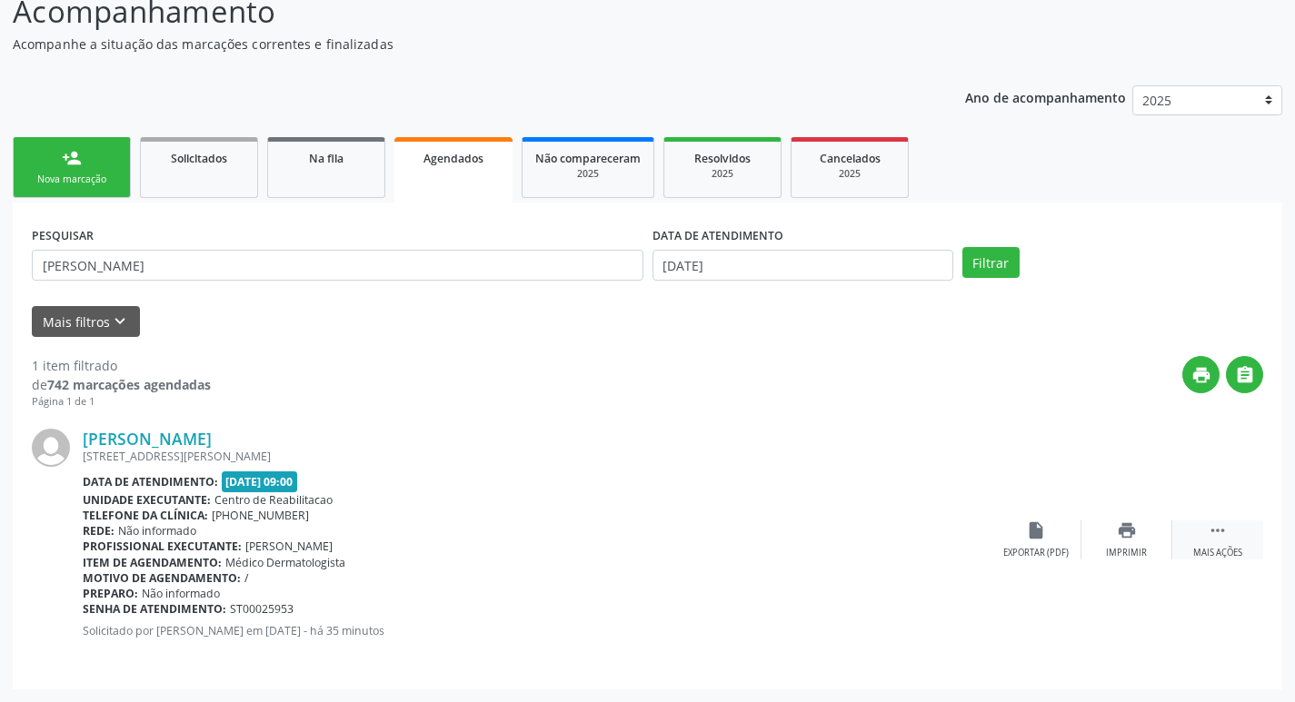
click at [1232, 529] on div " Mais ações" at bounding box center [1217, 540] width 91 height 39
click at [1217, 536] on icon "" at bounding box center [1217, 531] width 20 height 20
click at [1028, 528] on icon "cancel" at bounding box center [1036, 531] width 20 height 20
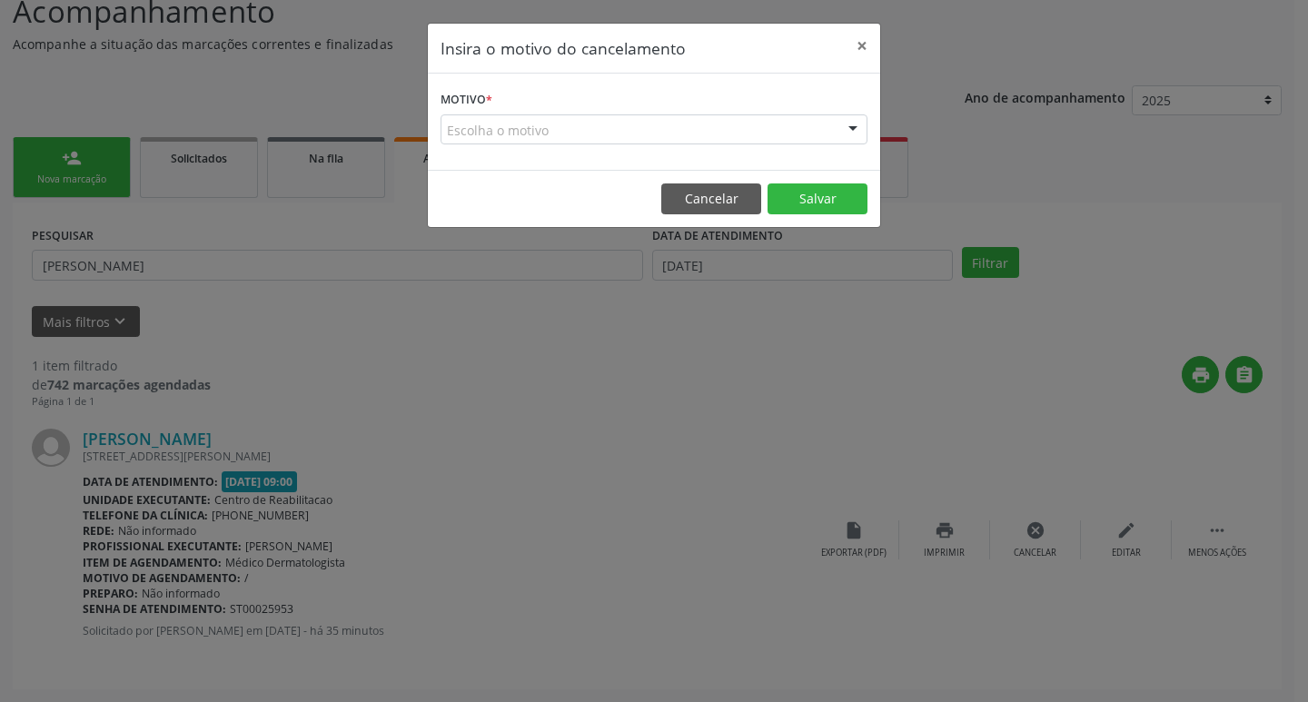
click at [511, 131] on div "Escolha o motivo" at bounding box center [654, 129] width 427 height 31
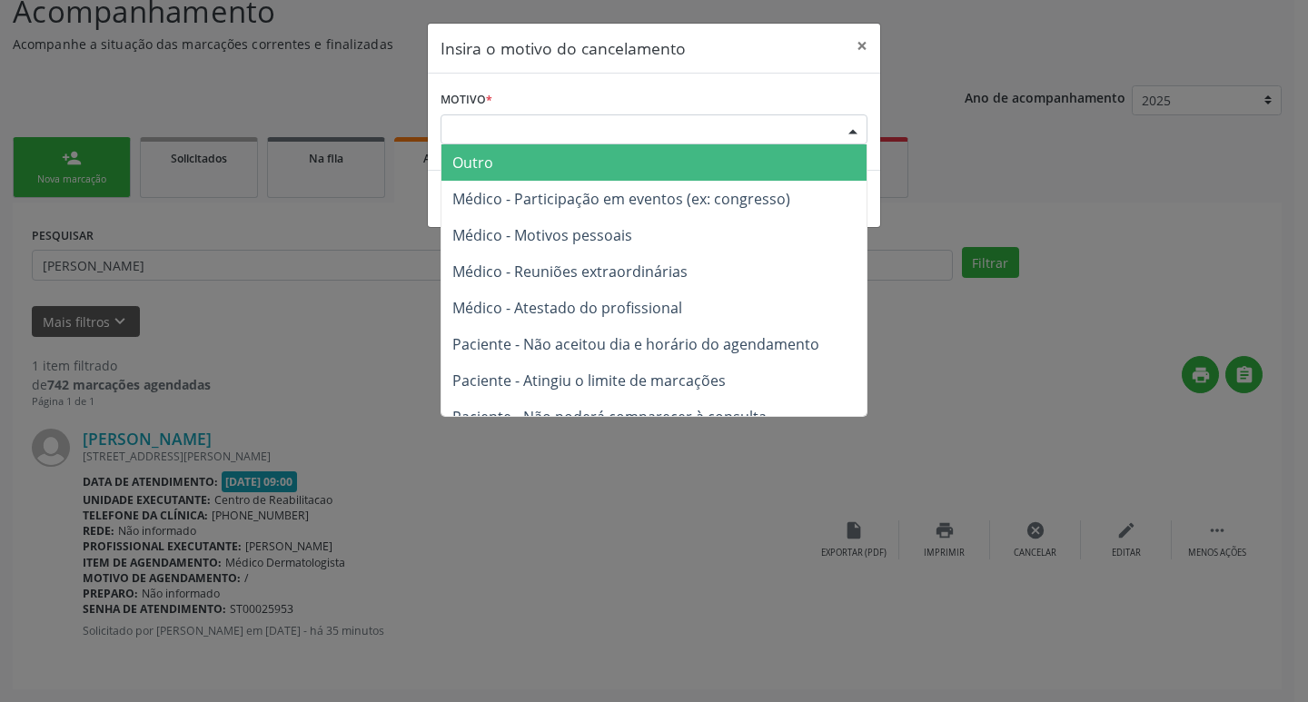
click at [511, 131] on div "Escolha o motivo" at bounding box center [654, 129] width 427 height 31
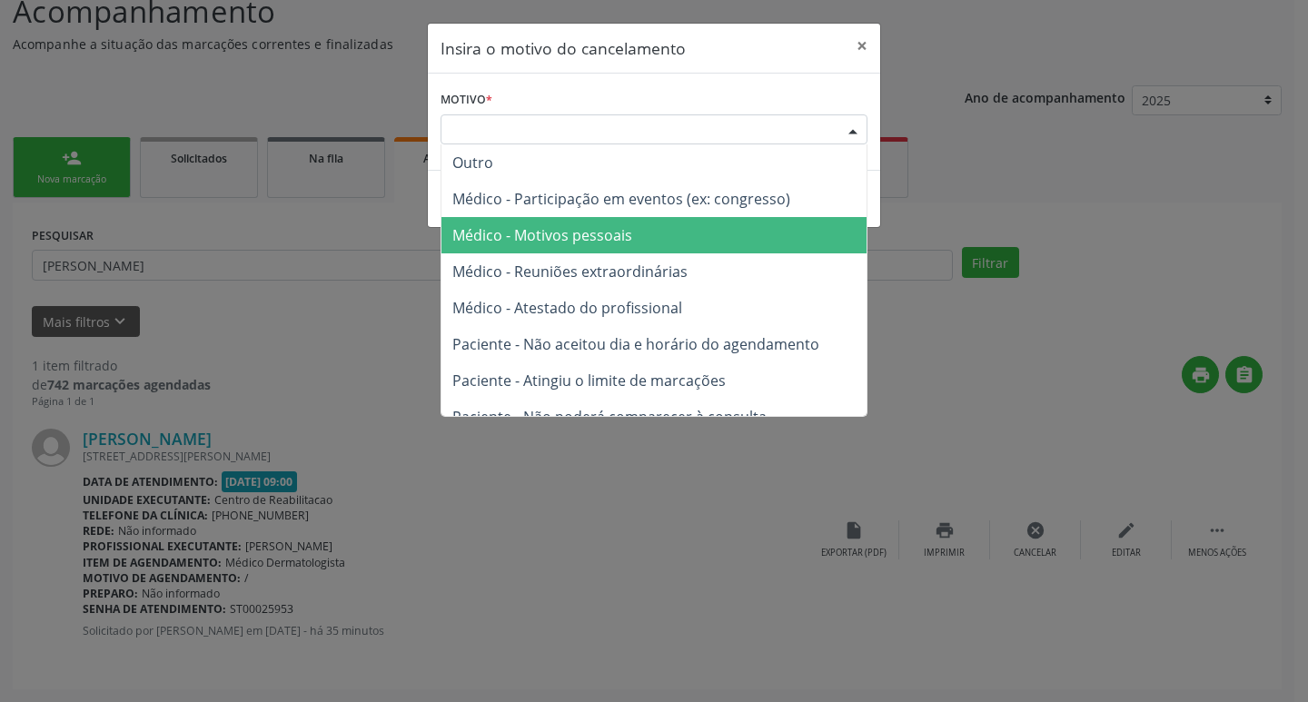
click at [524, 234] on span "Médico - Motivos pessoais" at bounding box center [542, 235] width 180 height 20
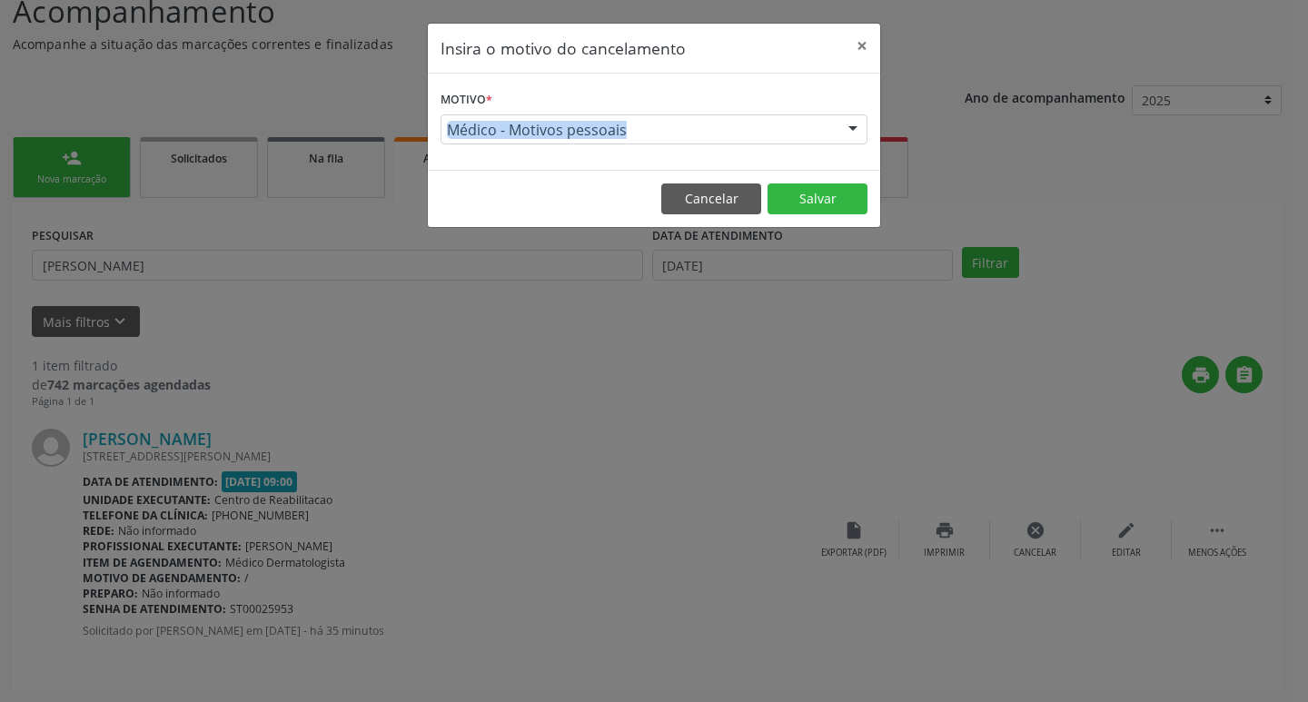
scroll to position [0, 0]
click at [802, 192] on button "Salvar" at bounding box center [818, 199] width 100 height 31
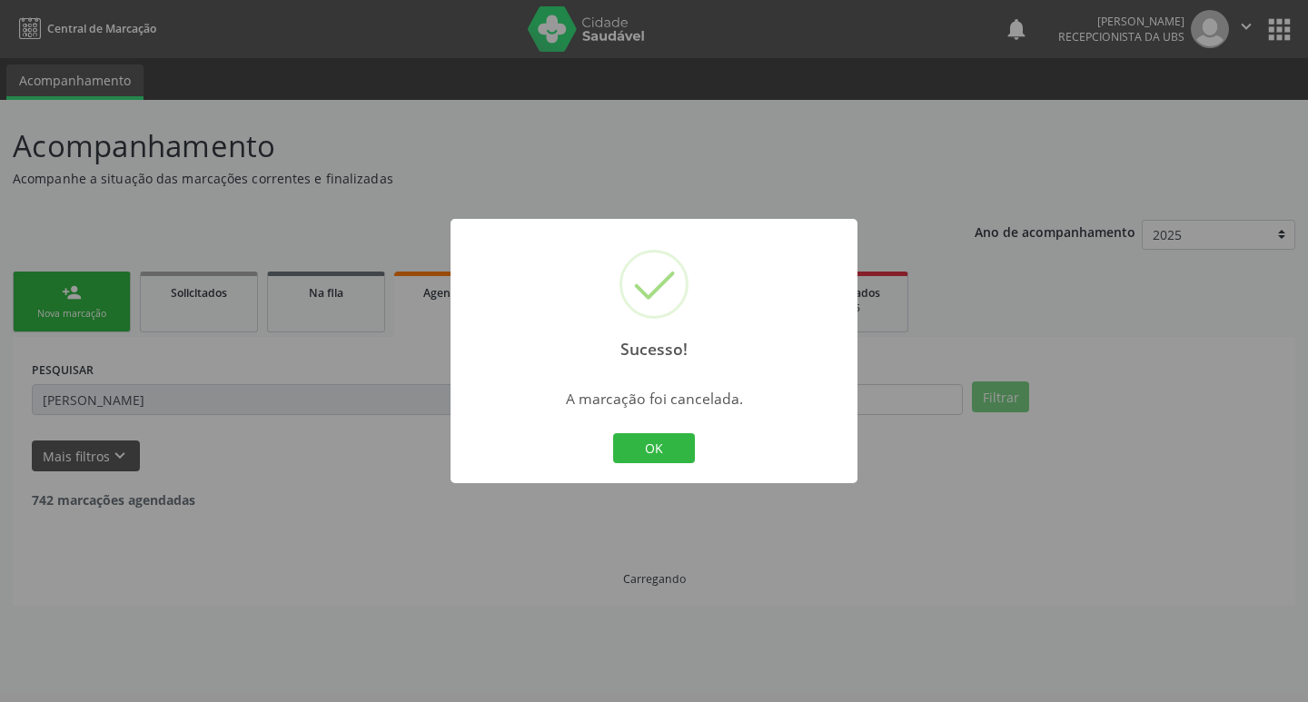
drag, startPoint x: 747, startPoint y: 263, endPoint x: 745, endPoint y: 290, distance: 27.3
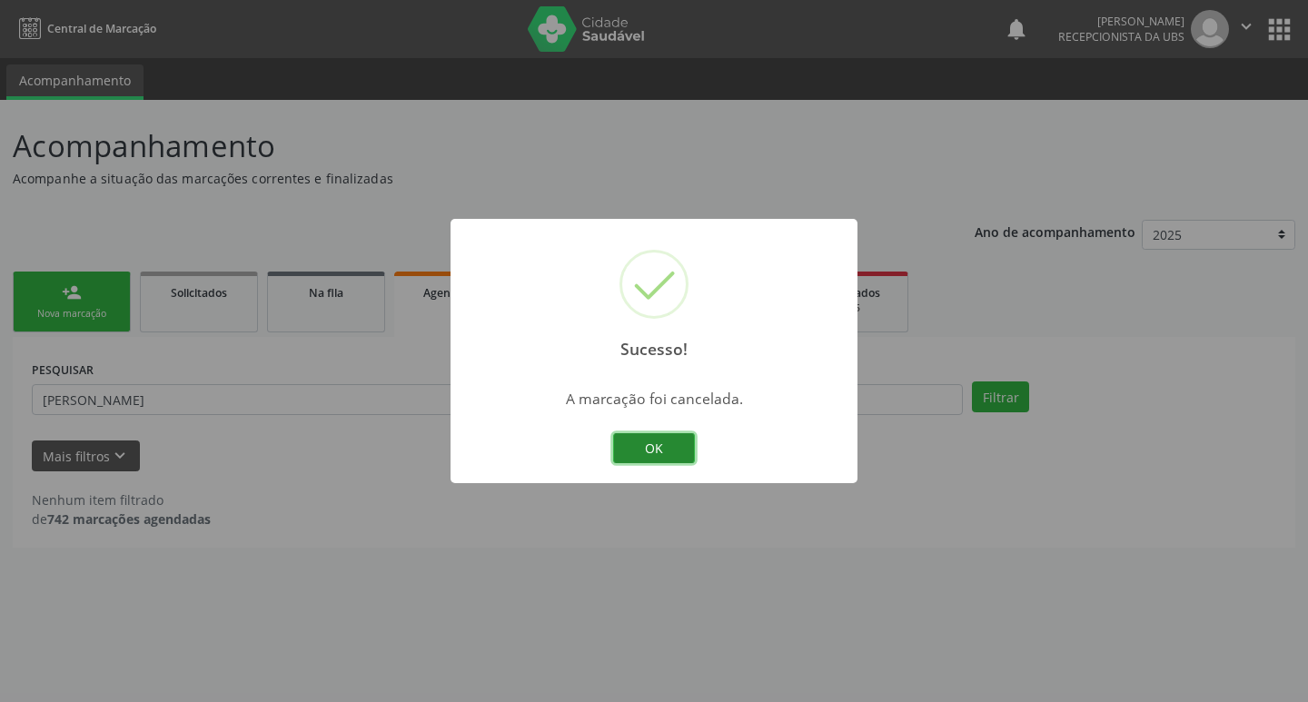
drag, startPoint x: 745, startPoint y: 290, endPoint x: 674, endPoint y: 449, distance: 174.1
click at [674, 449] on button "OK" at bounding box center [654, 448] width 82 height 31
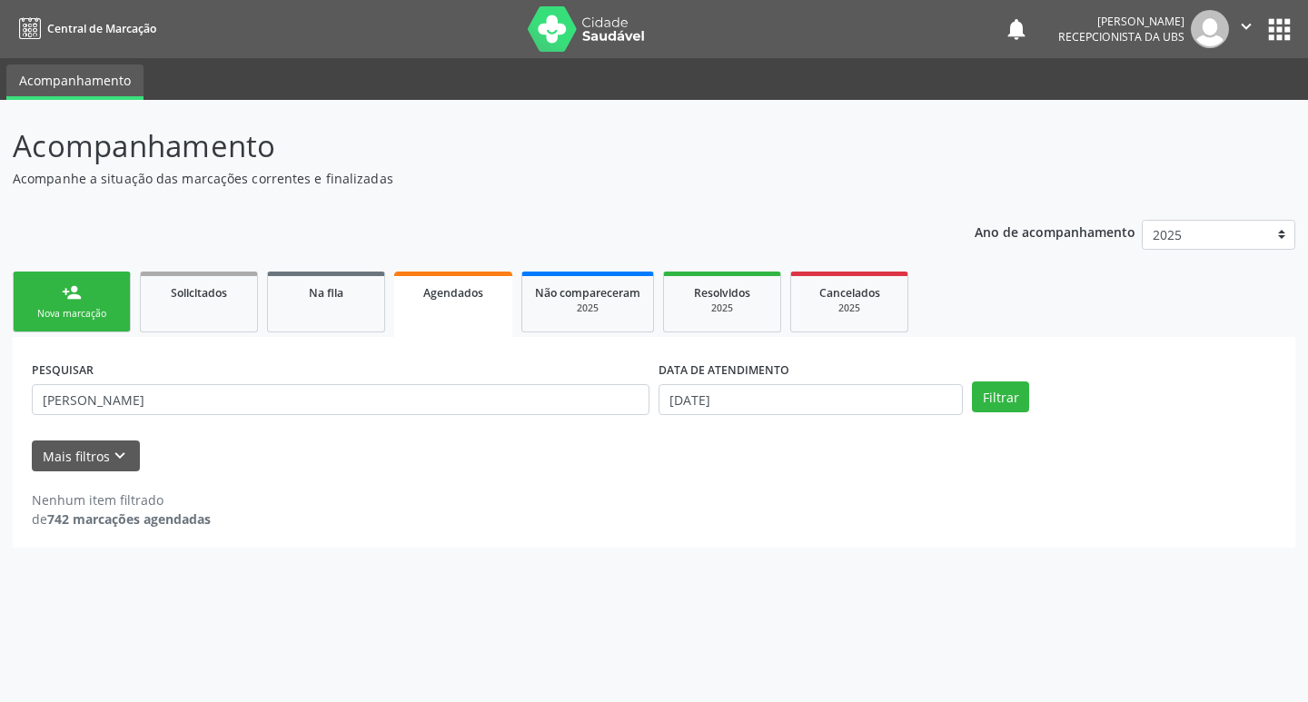
click at [83, 303] on link "person_add Nova marcação" at bounding box center [72, 302] width 118 height 61
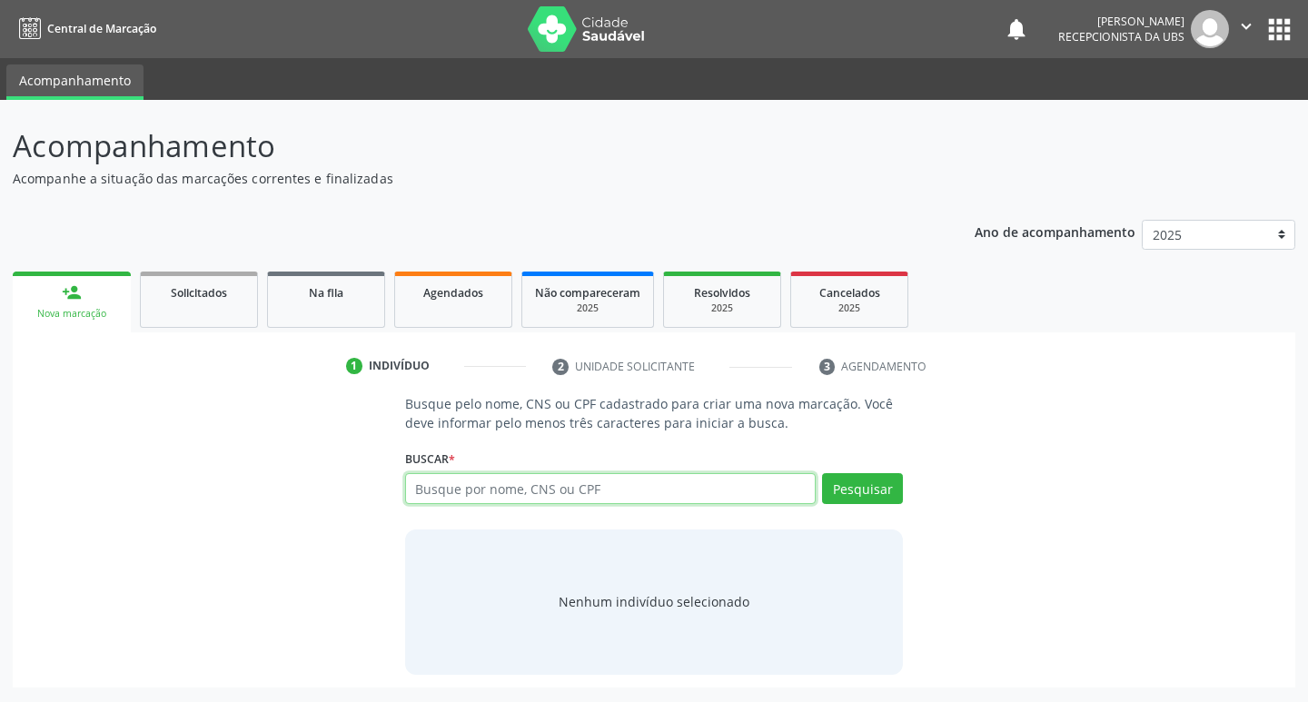
click at [437, 488] on input "text" at bounding box center [611, 488] width 412 height 31
type input "02371045470"
click at [843, 491] on button "Pesquisar" at bounding box center [862, 488] width 81 height 31
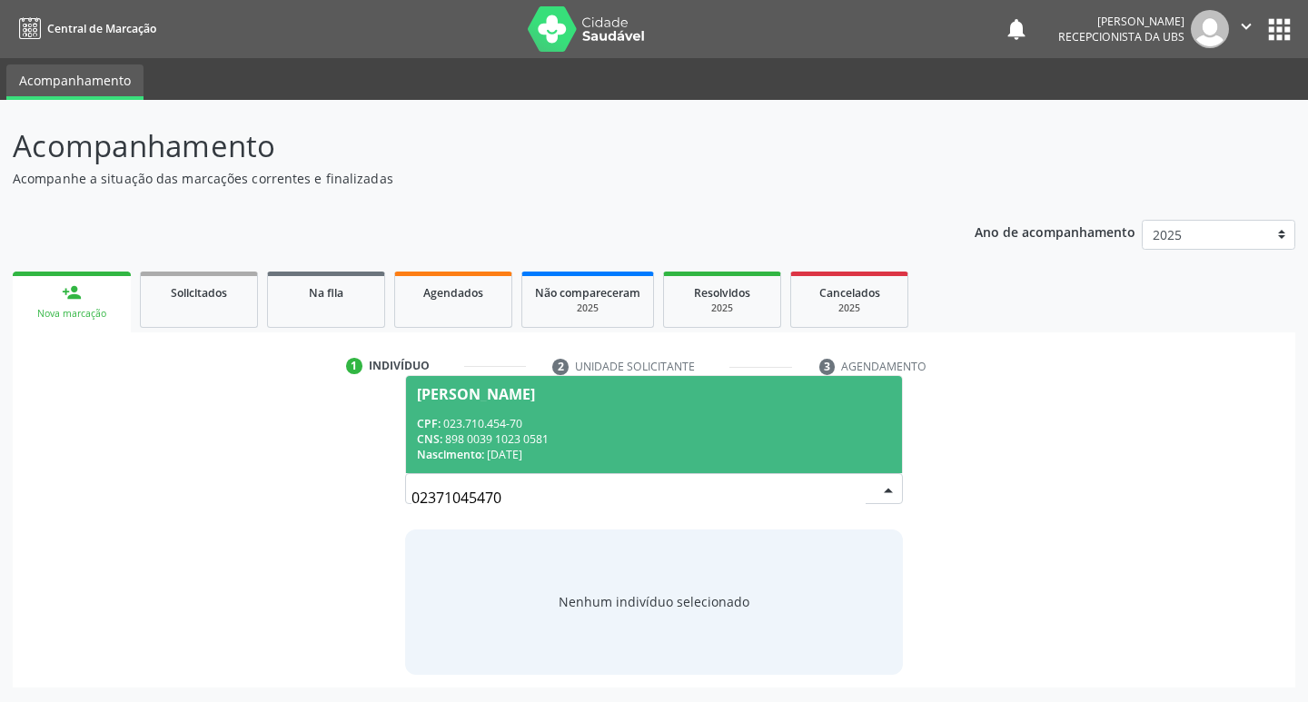
click at [578, 429] on div "CPF: 023.710.454-70" at bounding box center [654, 423] width 475 height 15
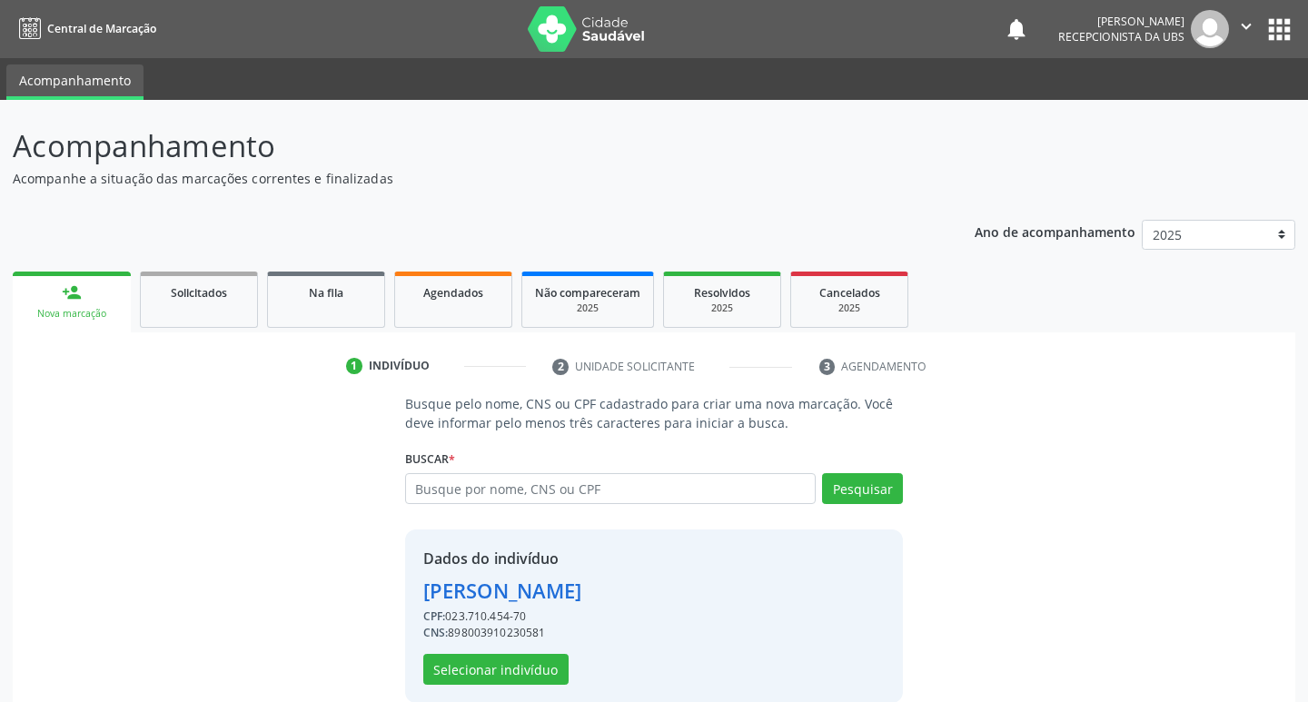
click at [578, 429] on p "Busque pelo nome, CNS ou CPF cadastrado para criar uma nova marcação. Você deve…" at bounding box center [654, 413] width 499 height 38
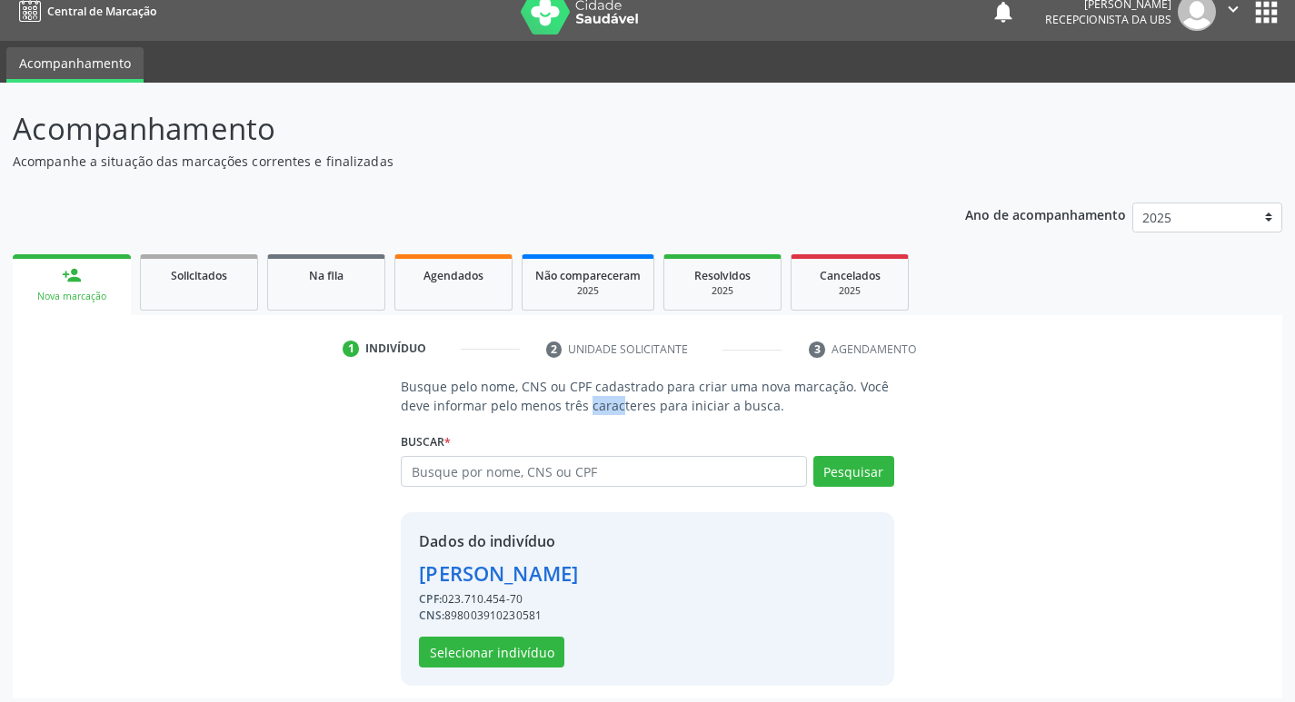
scroll to position [26, 0]
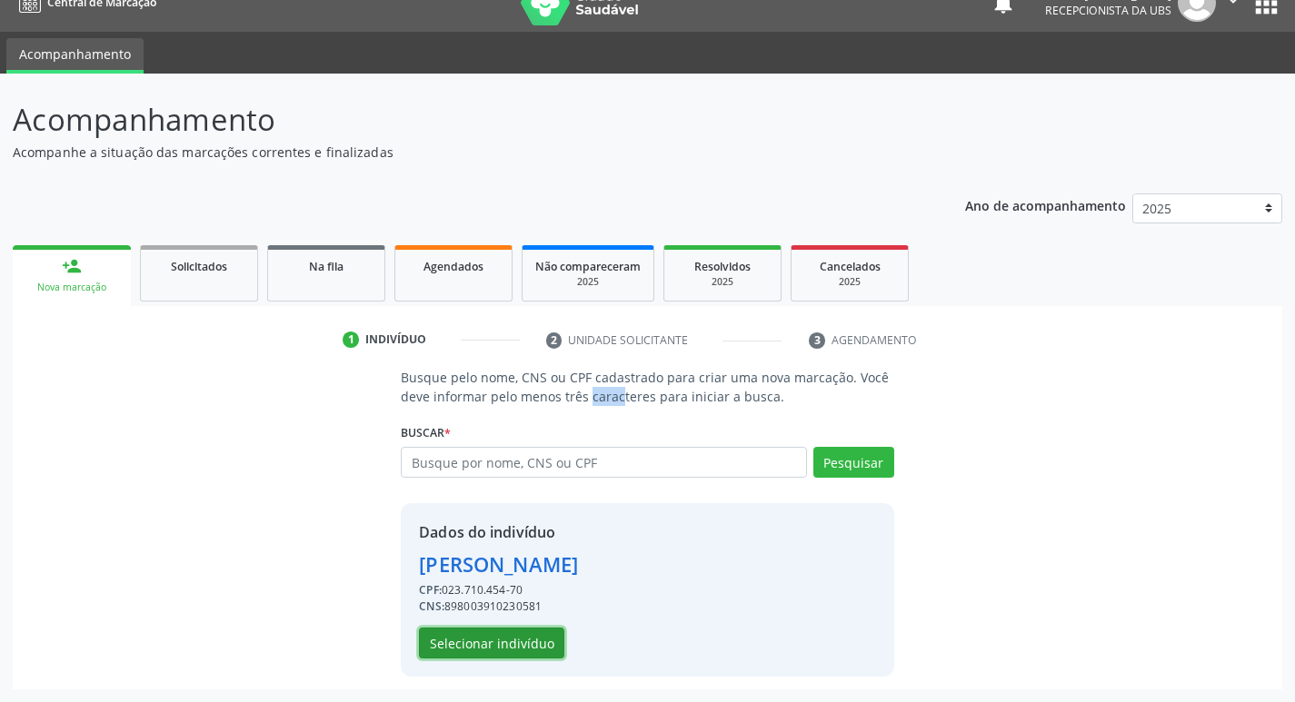
click at [526, 641] on button "Selecionar indivíduo" at bounding box center [491, 643] width 145 height 31
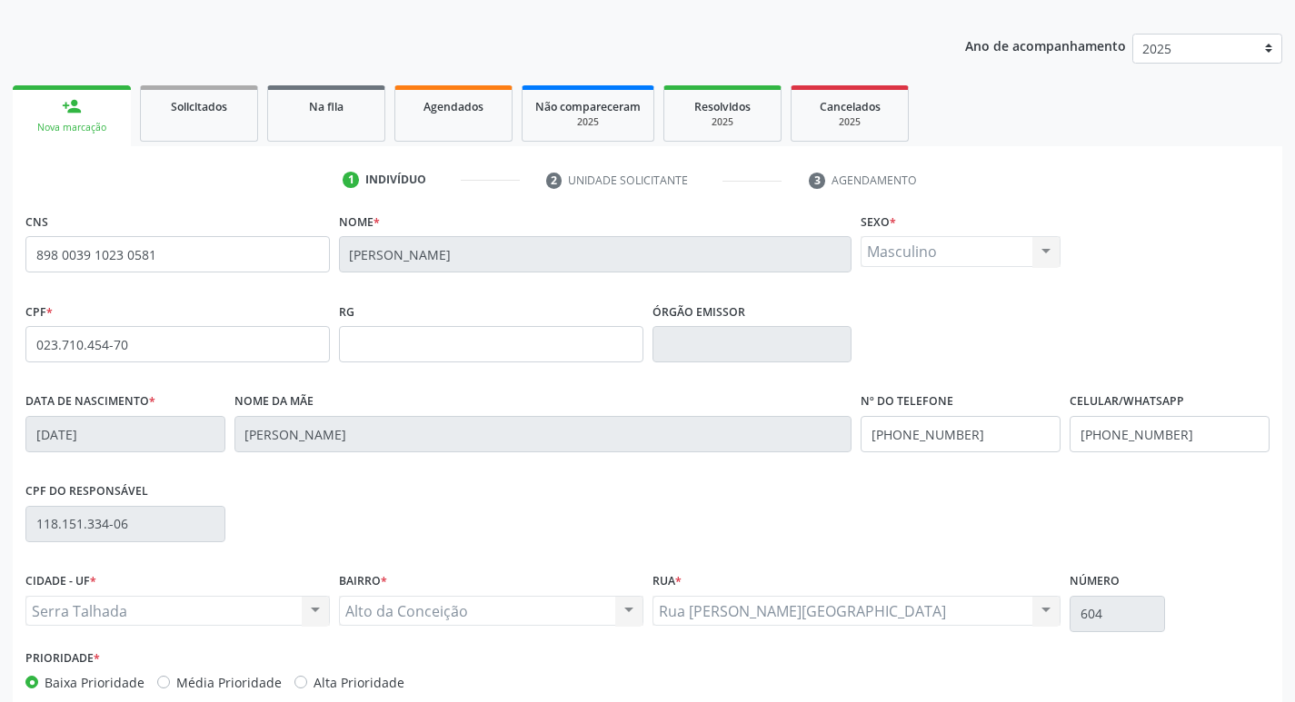
scroll to position [283, 0]
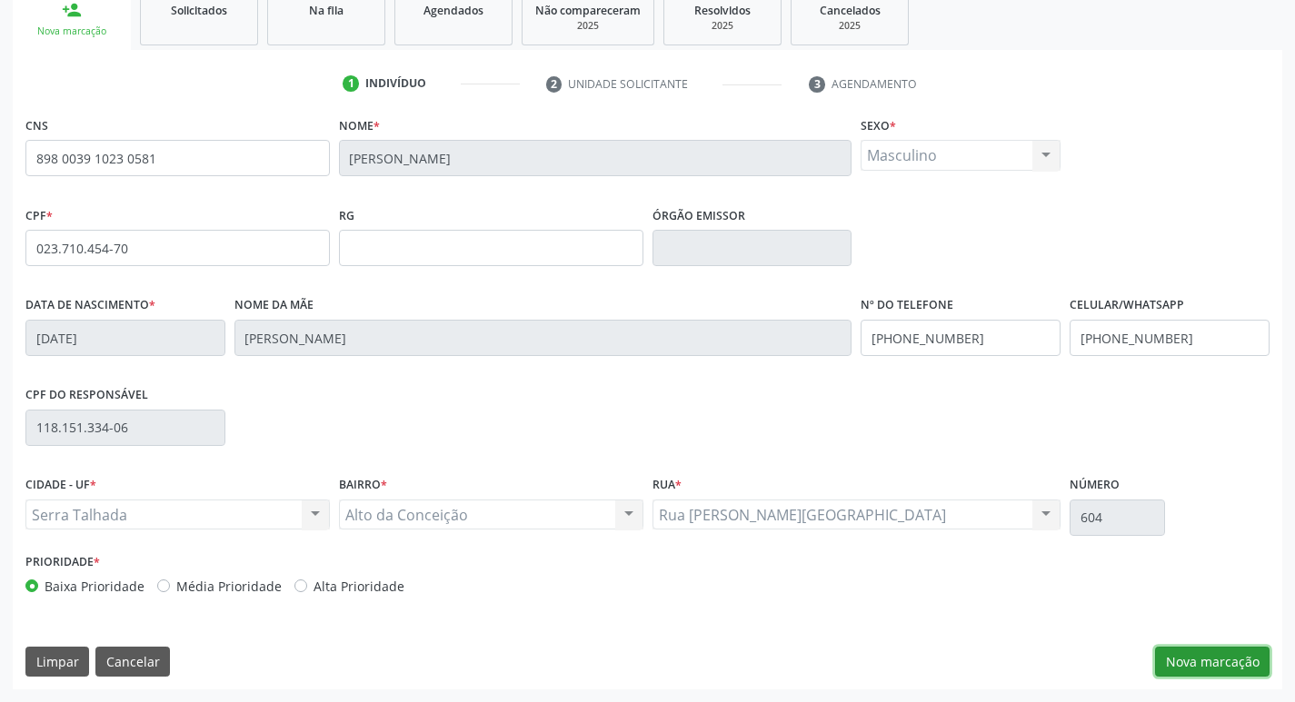
click at [1231, 668] on button "Nova marcação" at bounding box center [1212, 662] width 114 height 31
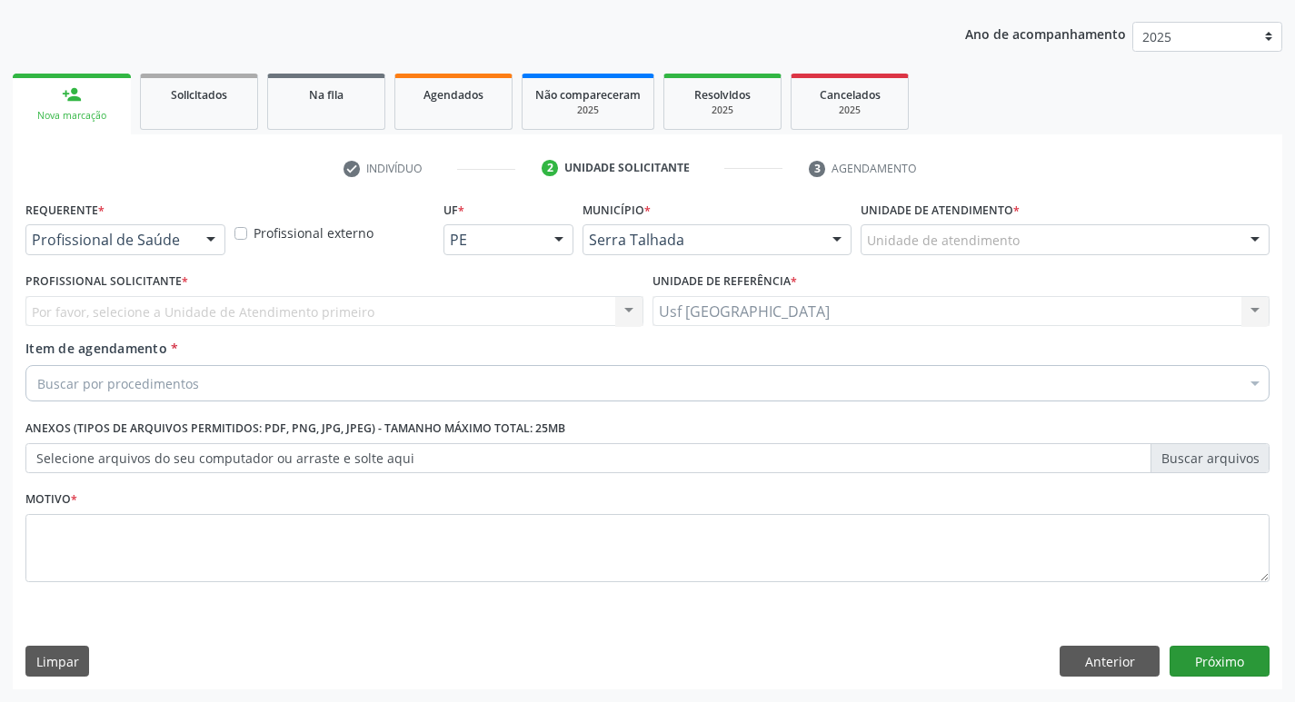
scroll to position [198, 0]
click at [198, 238] on div at bounding box center [210, 240] width 27 height 31
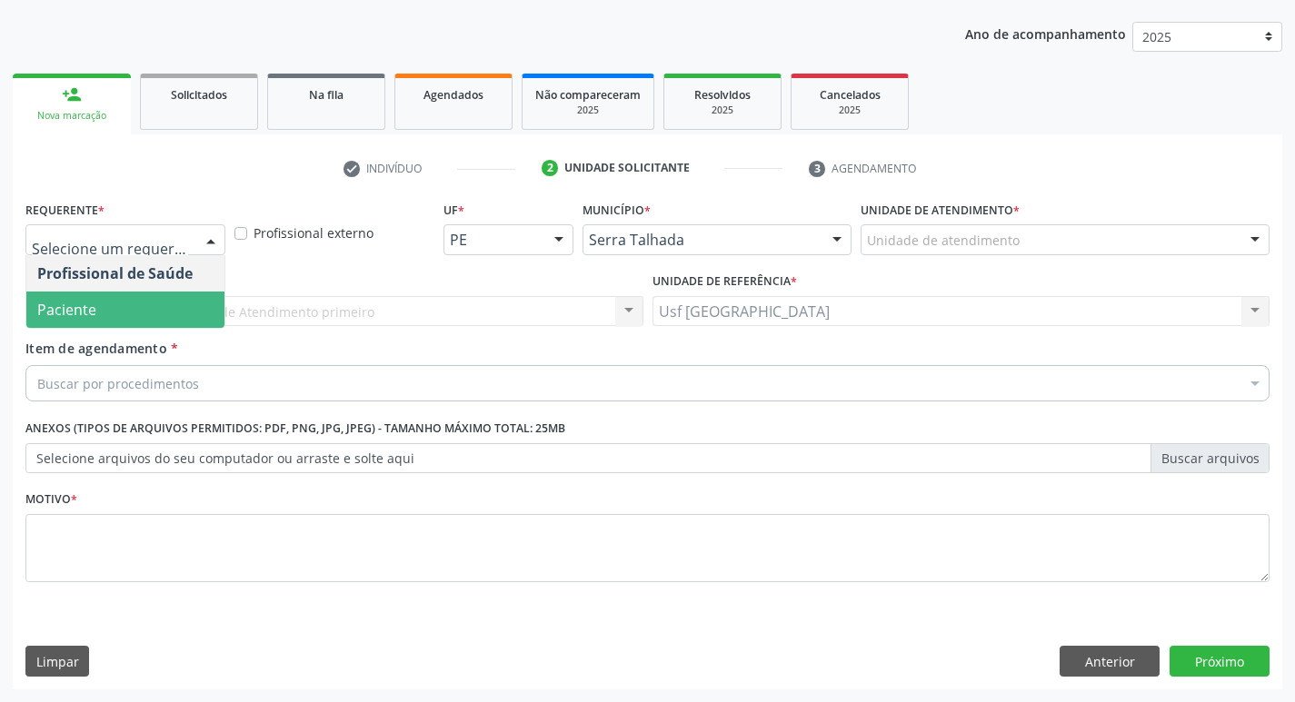
click at [104, 308] on span "Paciente" at bounding box center [125, 310] width 198 height 36
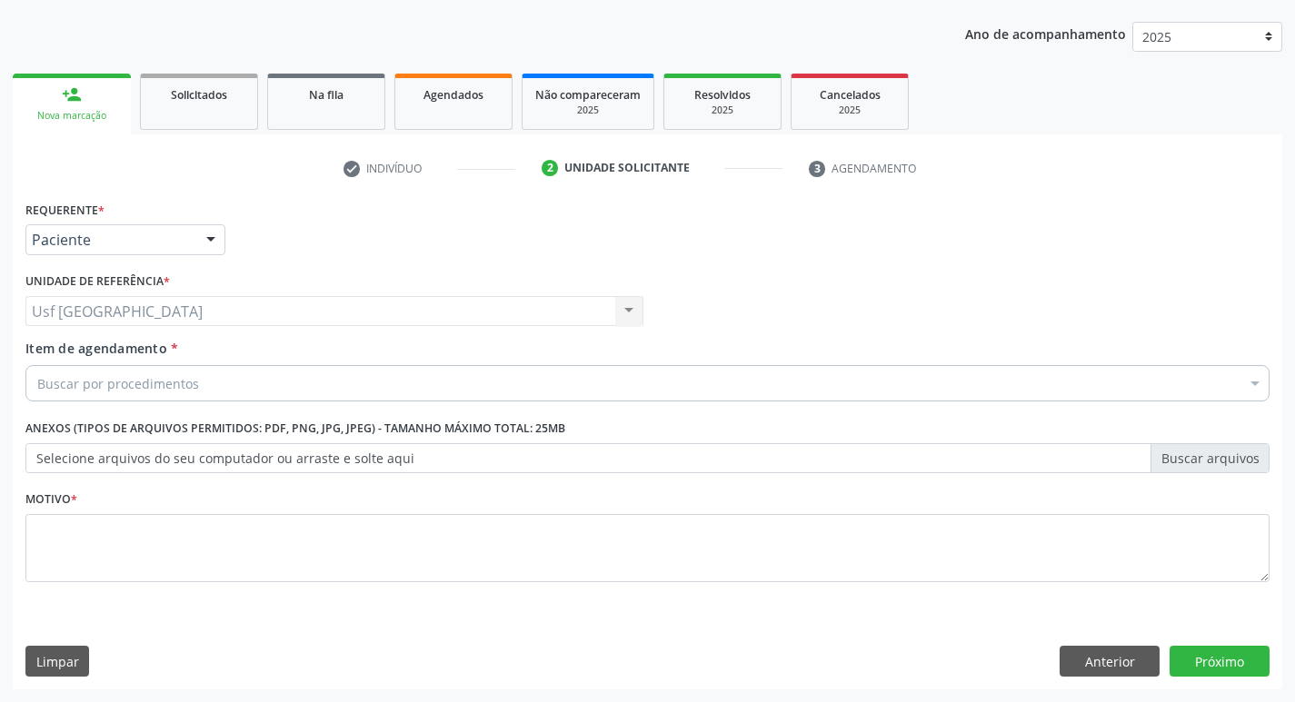
drag, startPoint x: 113, startPoint y: 380, endPoint x: 127, endPoint y: 360, distance: 24.7
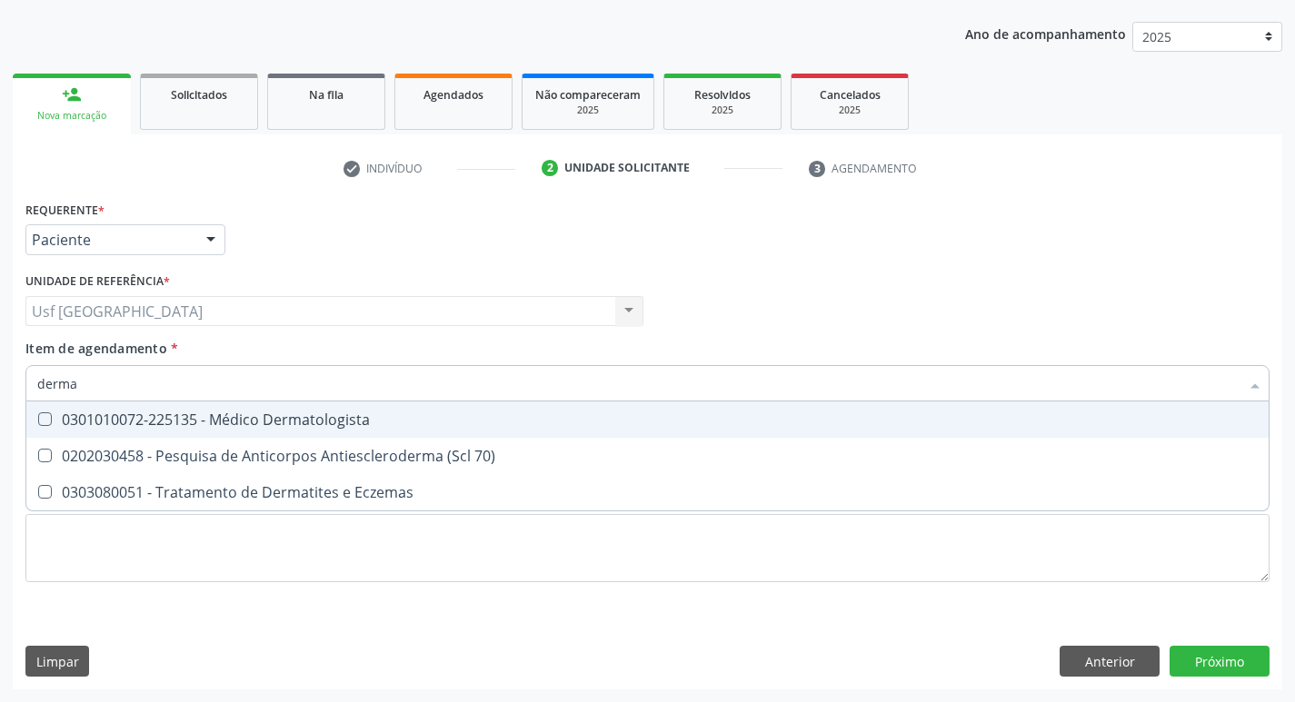
type input "dermat"
click at [182, 412] on div "0301010072-225135 - Médico Dermatologista" at bounding box center [647, 419] width 1220 height 15
checkbox Dermatologista "true"
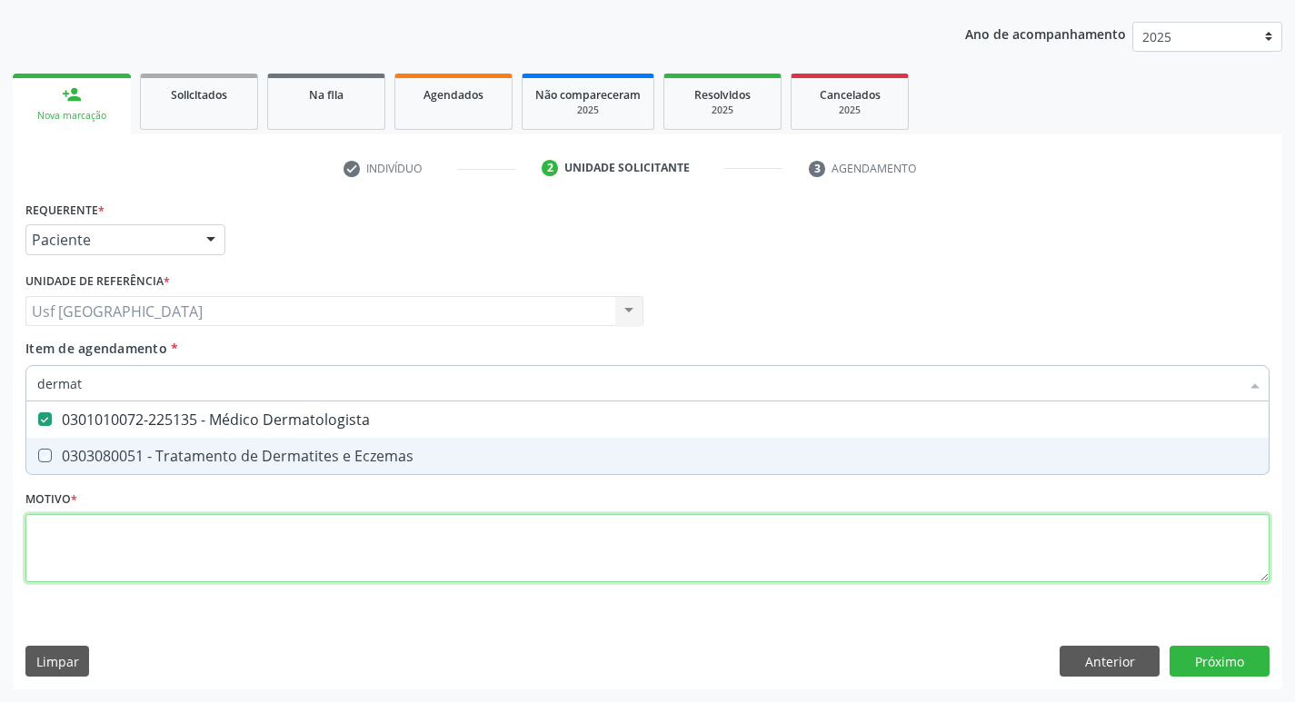
click at [152, 561] on div "Requerente * Paciente Profissional de Saúde Paciente Nenhum resultado encontrad…" at bounding box center [647, 402] width 1244 height 412
checkbox Eczemas "true"
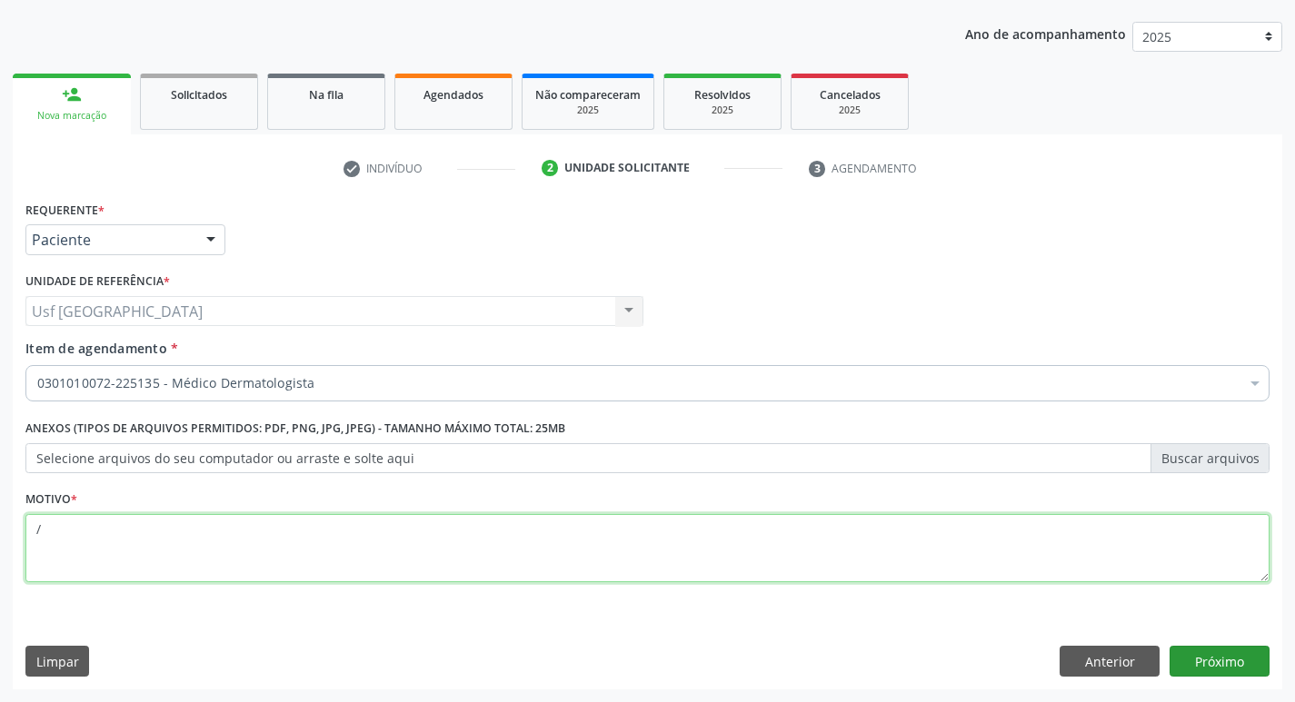
type textarea "/"
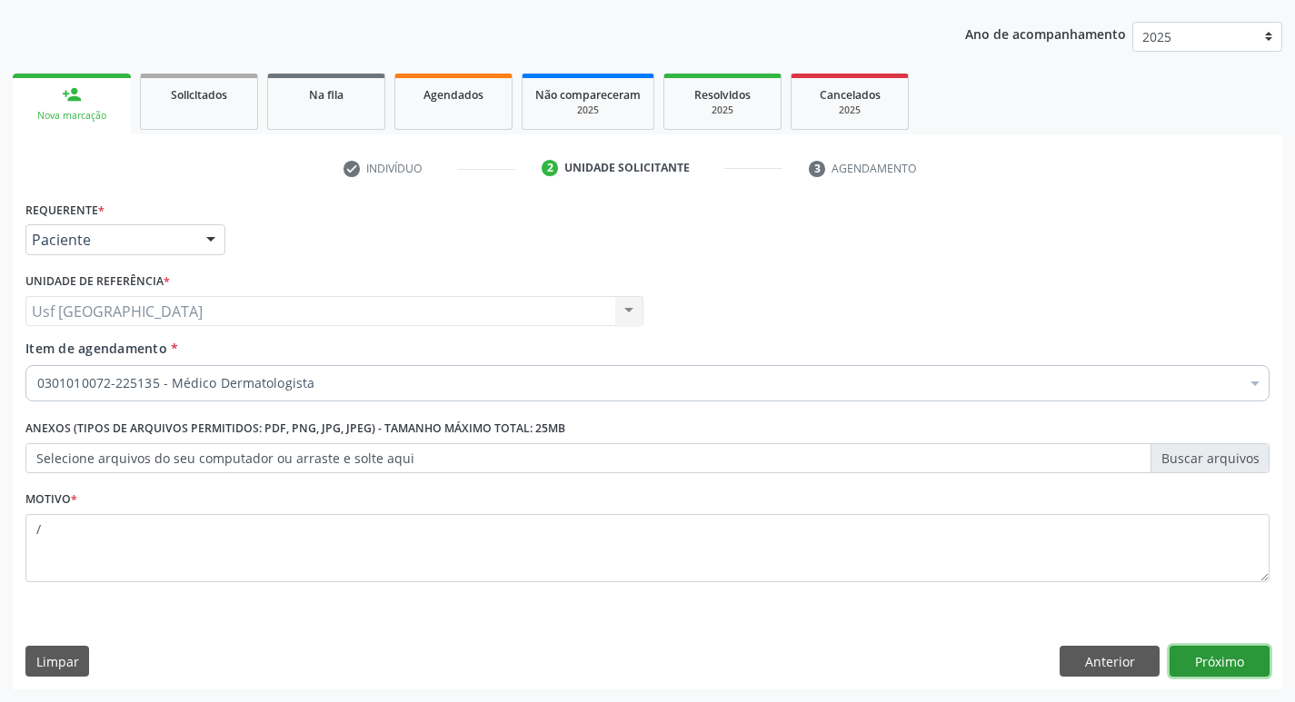
click at [1216, 658] on button "Próximo" at bounding box center [1219, 661] width 100 height 31
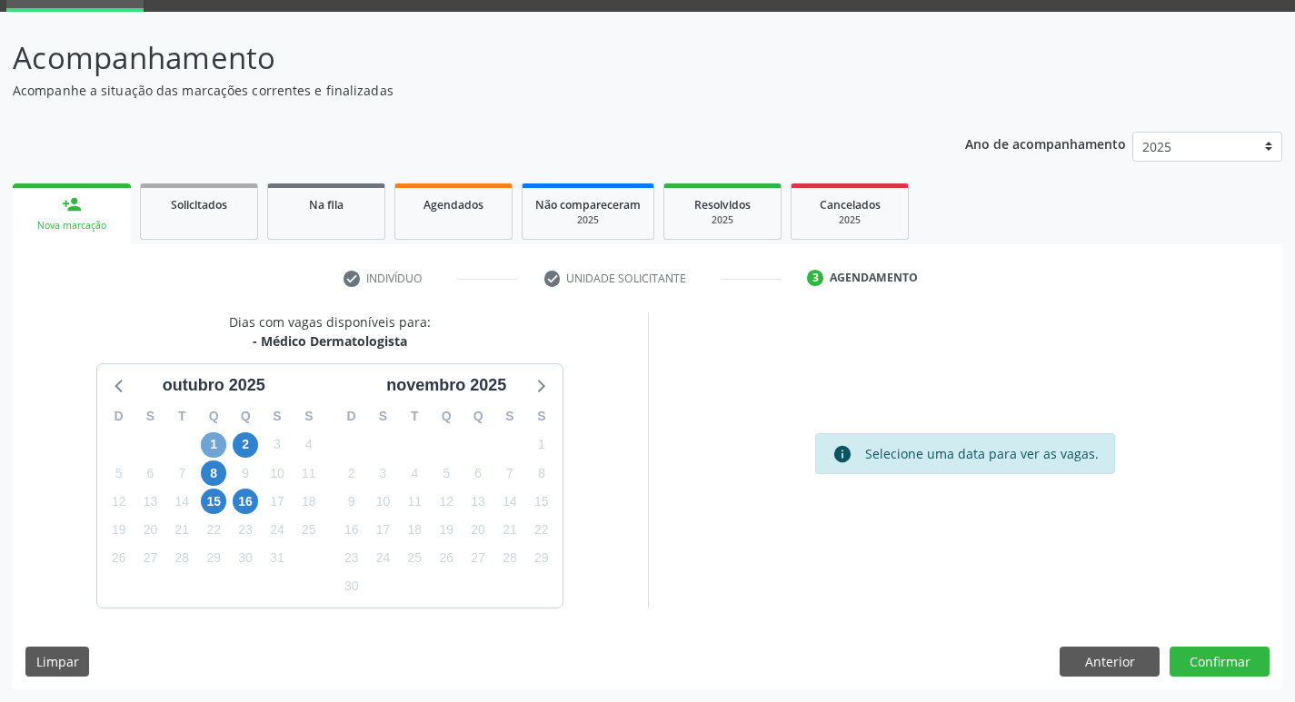
click at [213, 442] on span "1" at bounding box center [213, 444] width 25 height 25
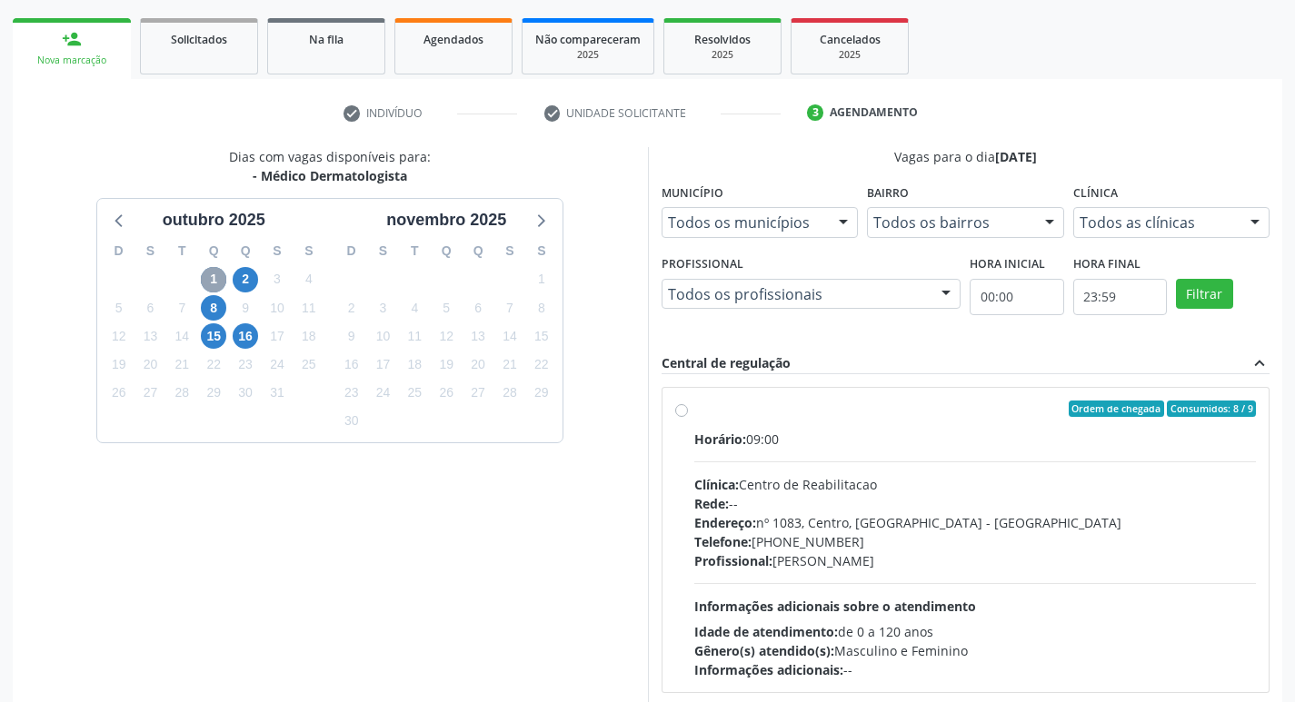
scroll to position [270, 0]
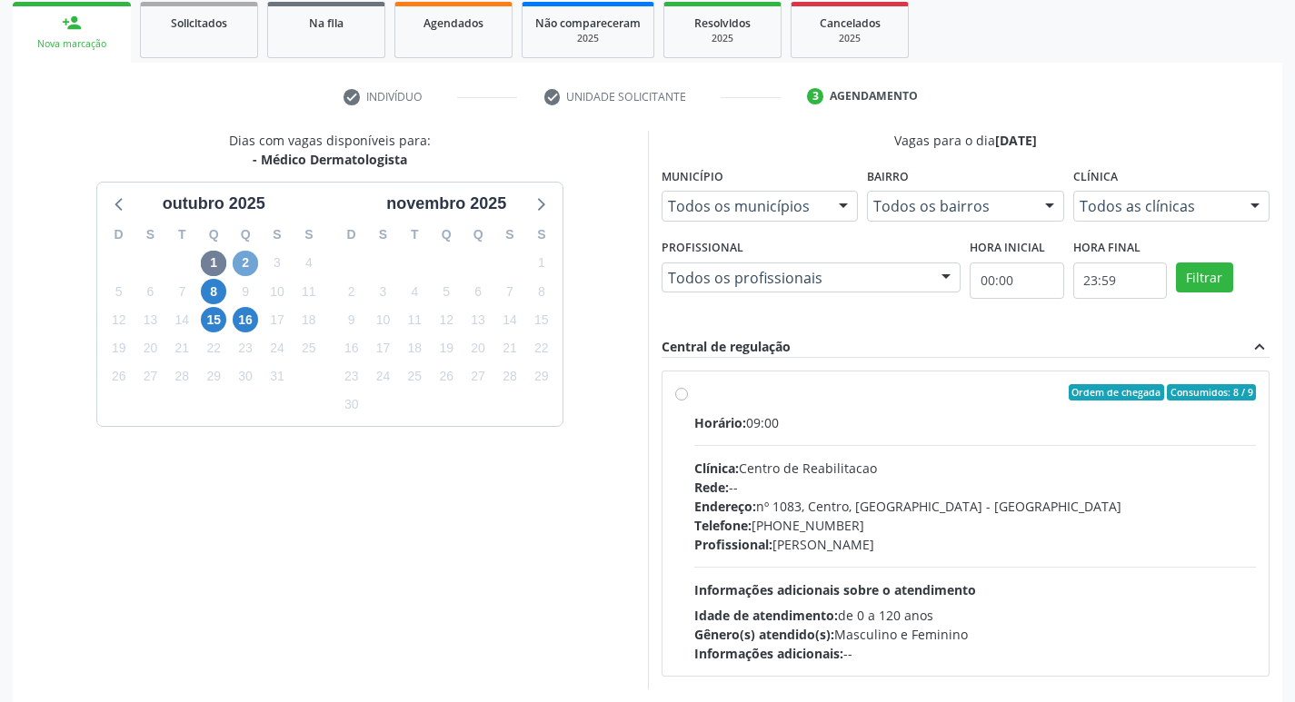
click at [248, 261] on span "2" at bounding box center [245, 263] width 25 height 25
click at [214, 263] on span "1" at bounding box center [213, 263] width 25 height 25
click at [214, 263] on div "check Indivíduo check Unidade solicitante 3 Agendamento CNS 898 0039 1023 0581 …" at bounding box center [647, 417] width 1269 height 708
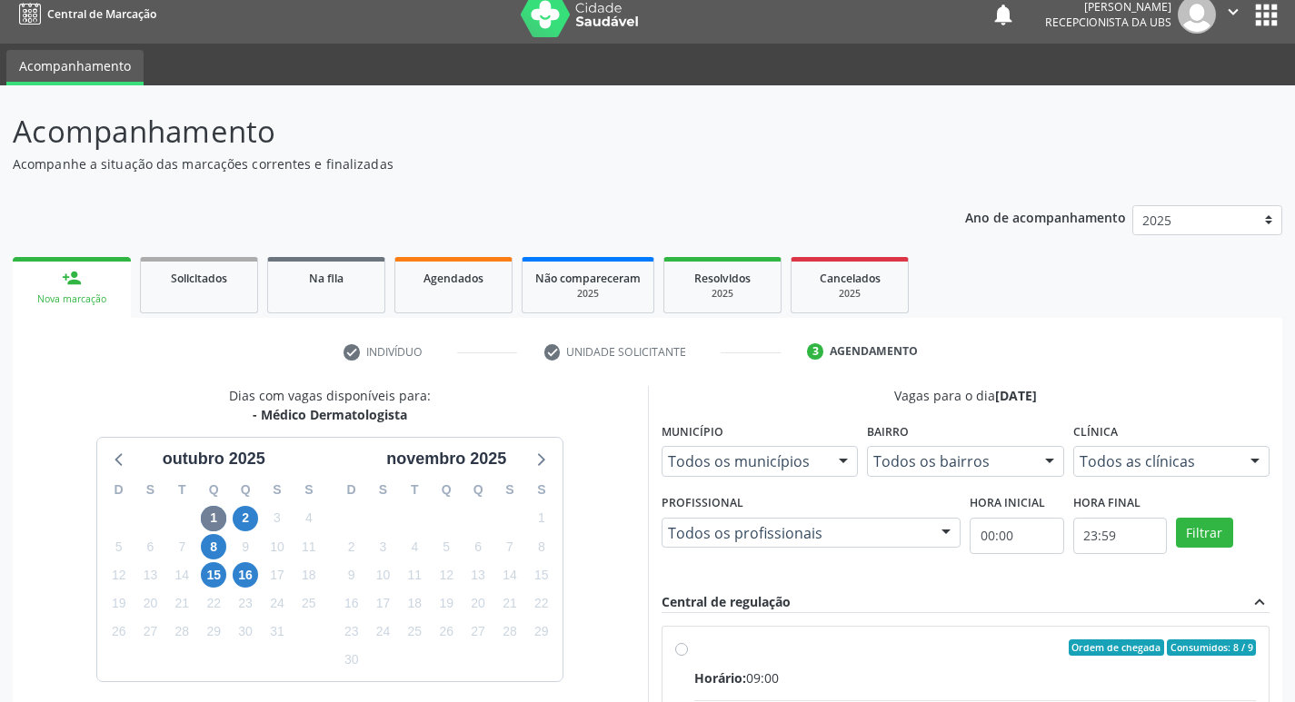
scroll to position [0, 0]
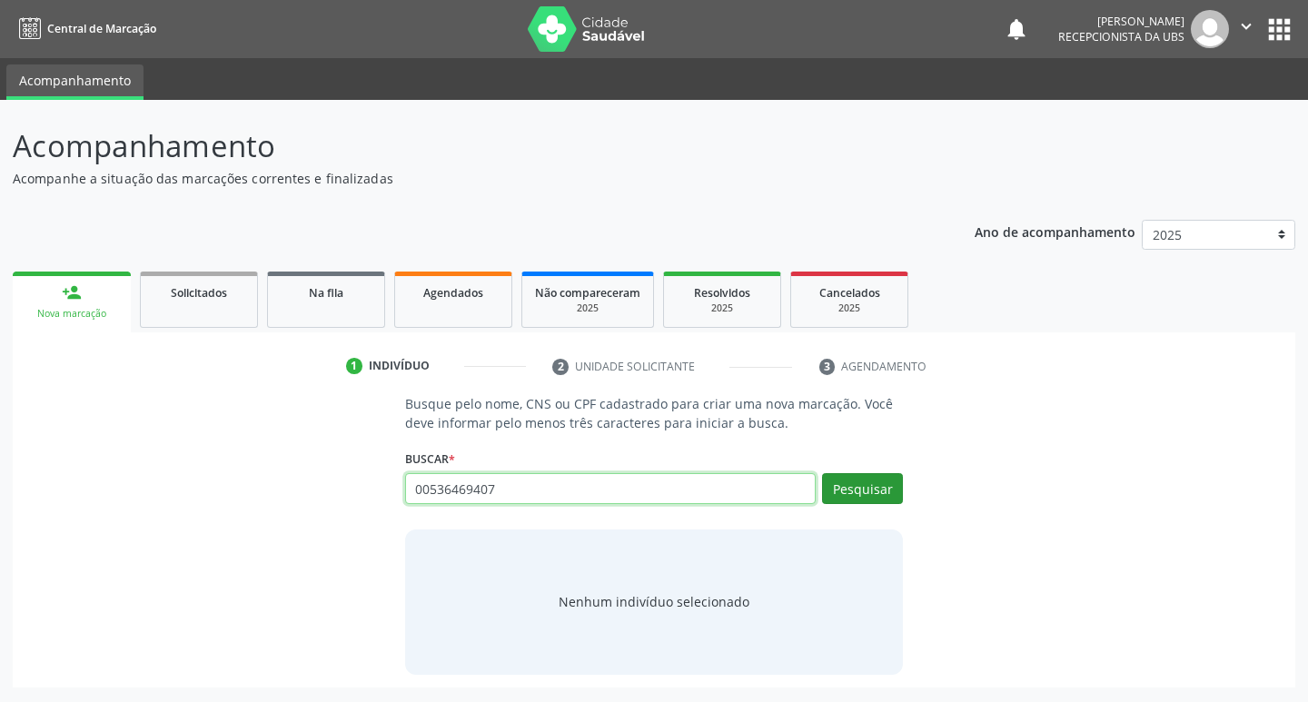
type input "00536469407"
click at [852, 487] on button "Pesquisar" at bounding box center [862, 488] width 81 height 31
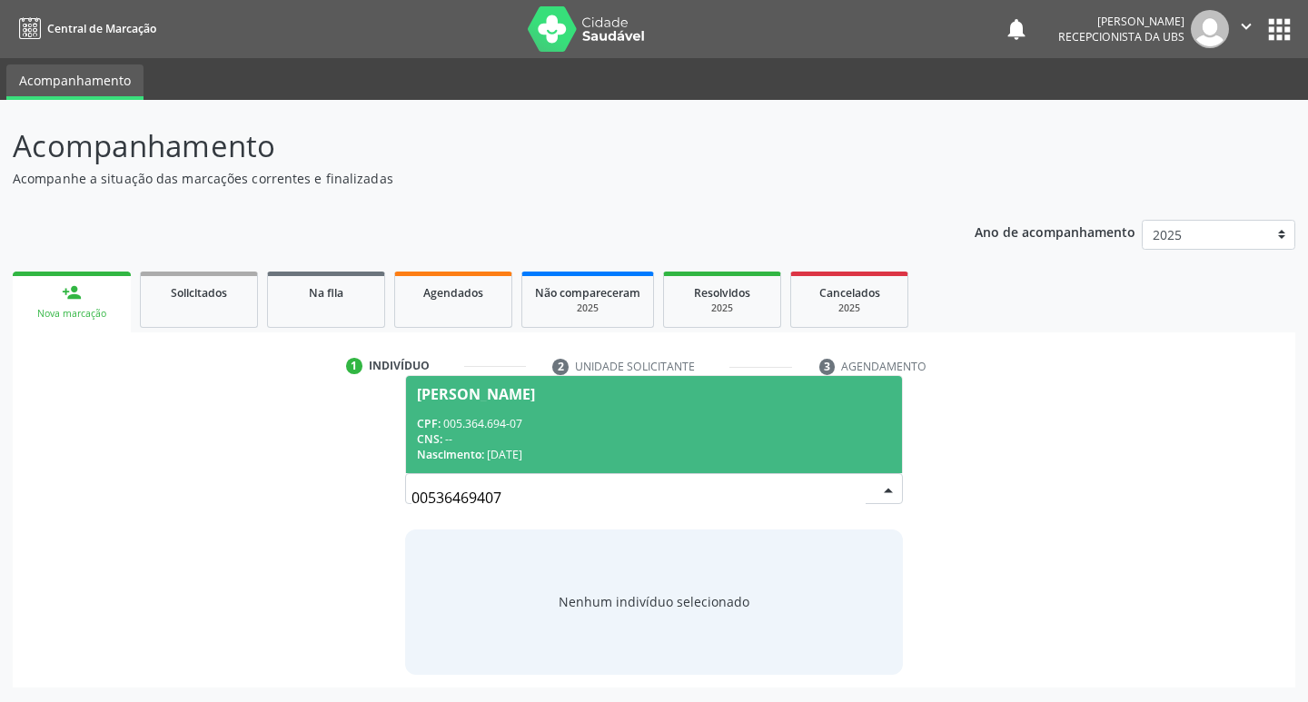
click at [505, 432] on div "CNS: --" at bounding box center [654, 439] width 475 height 15
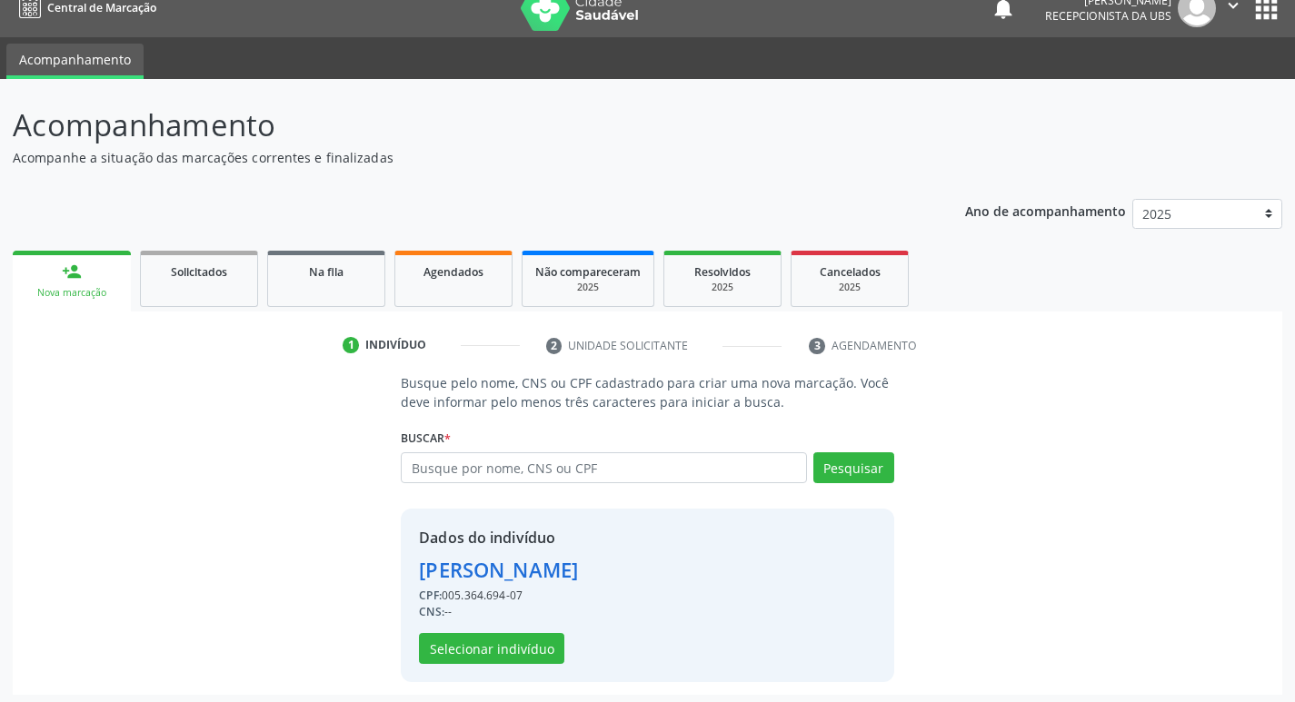
scroll to position [26, 0]
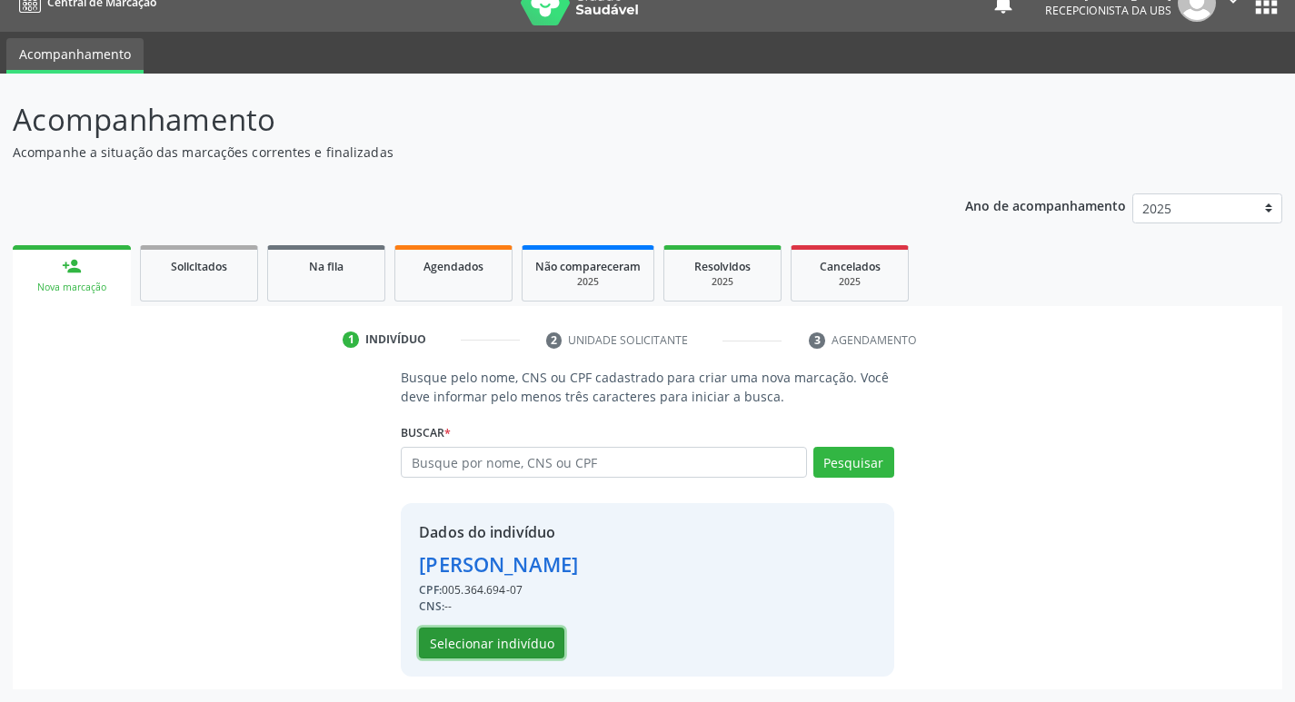
click at [524, 650] on button "Selecionar indivíduo" at bounding box center [491, 643] width 145 height 31
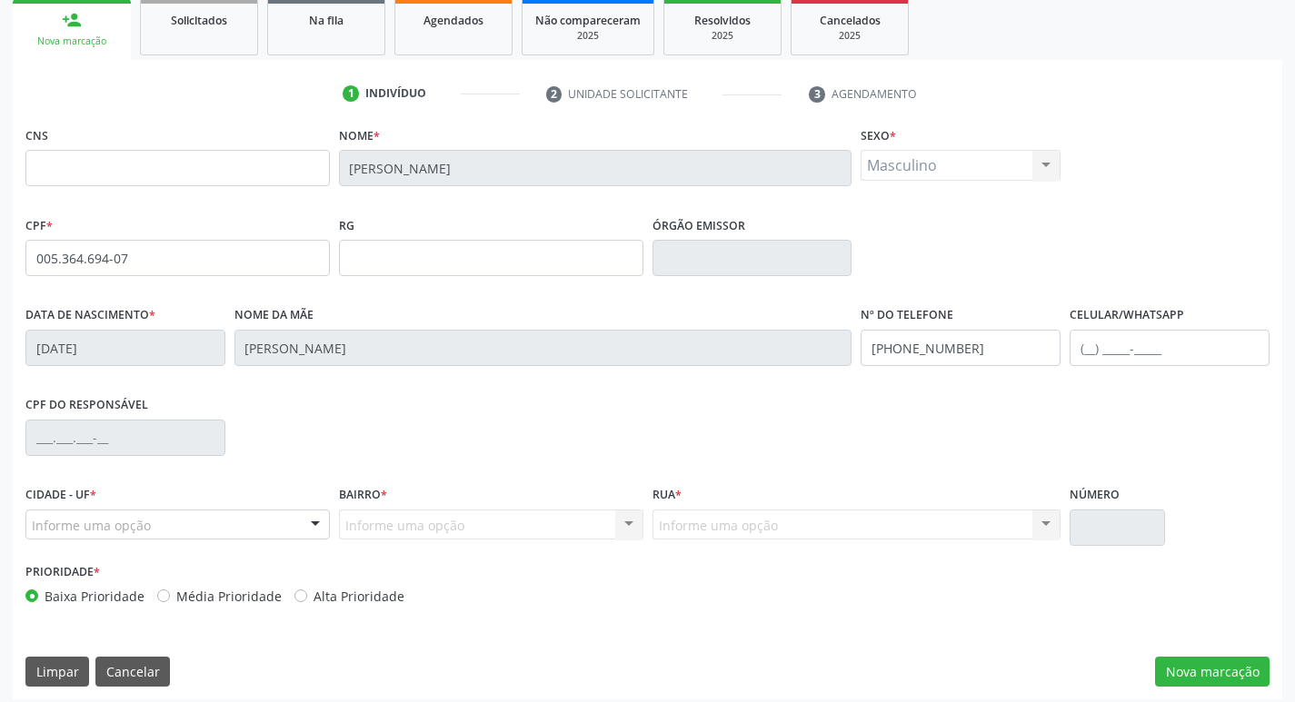
scroll to position [283, 0]
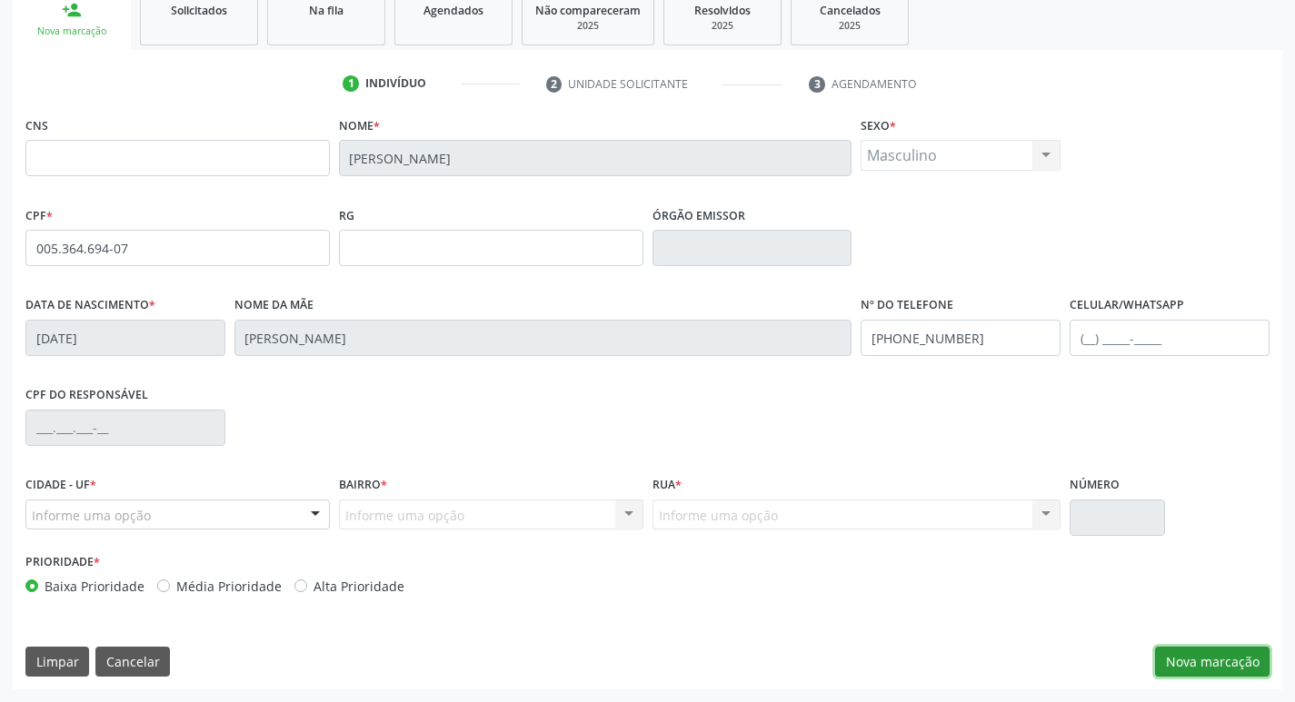
click at [1187, 661] on button "Nova marcação" at bounding box center [1212, 662] width 114 height 31
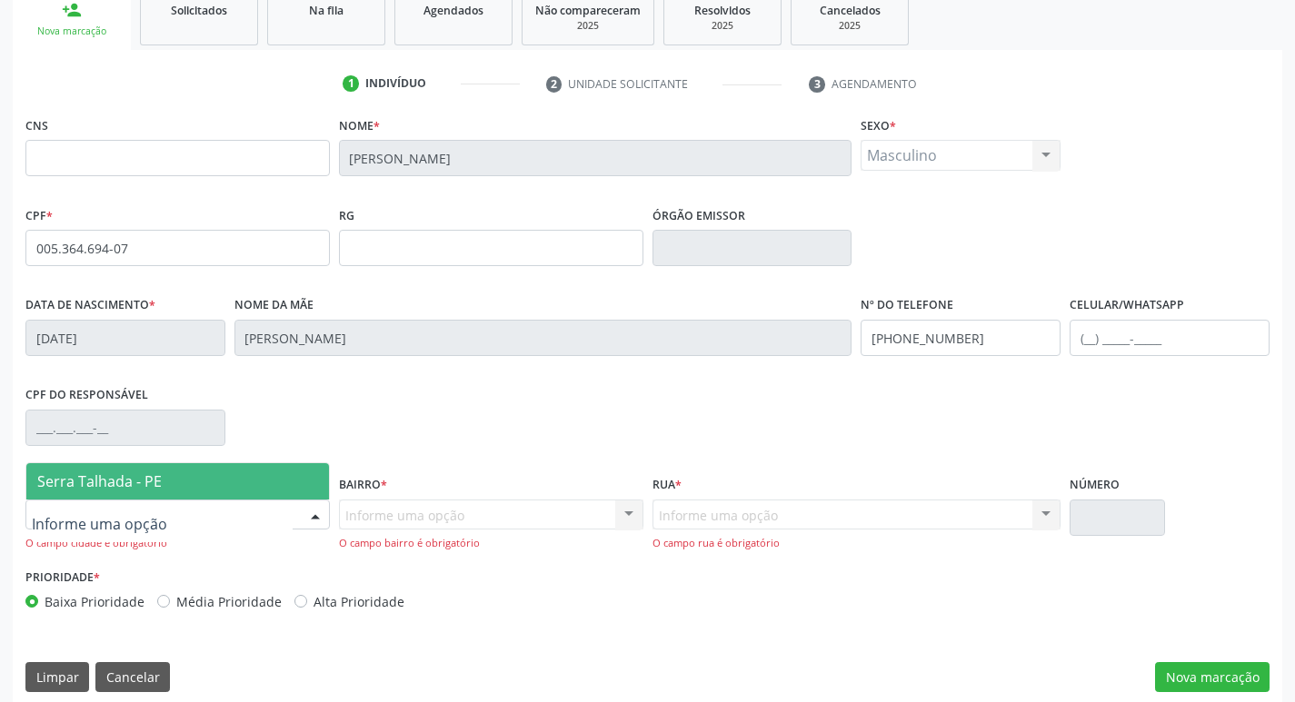
click at [197, 522] on div at bounding box center [177, 515] width 304 height 31
click at [200, 492] on span "Serra Talhada - PE" at bounding box center [177, 481] width 303 height 36
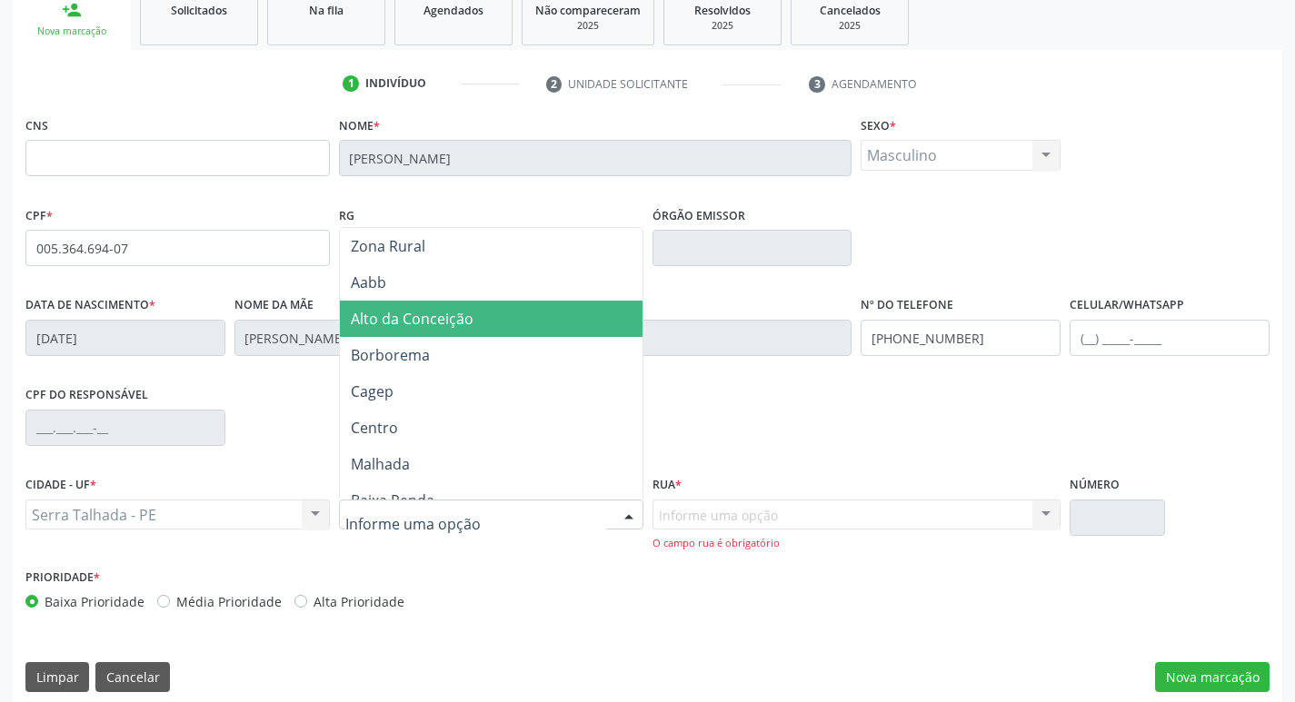
click at [427, 321] on span "Alto da Conceição" at bounding box center [412, 319] width 123 height 20
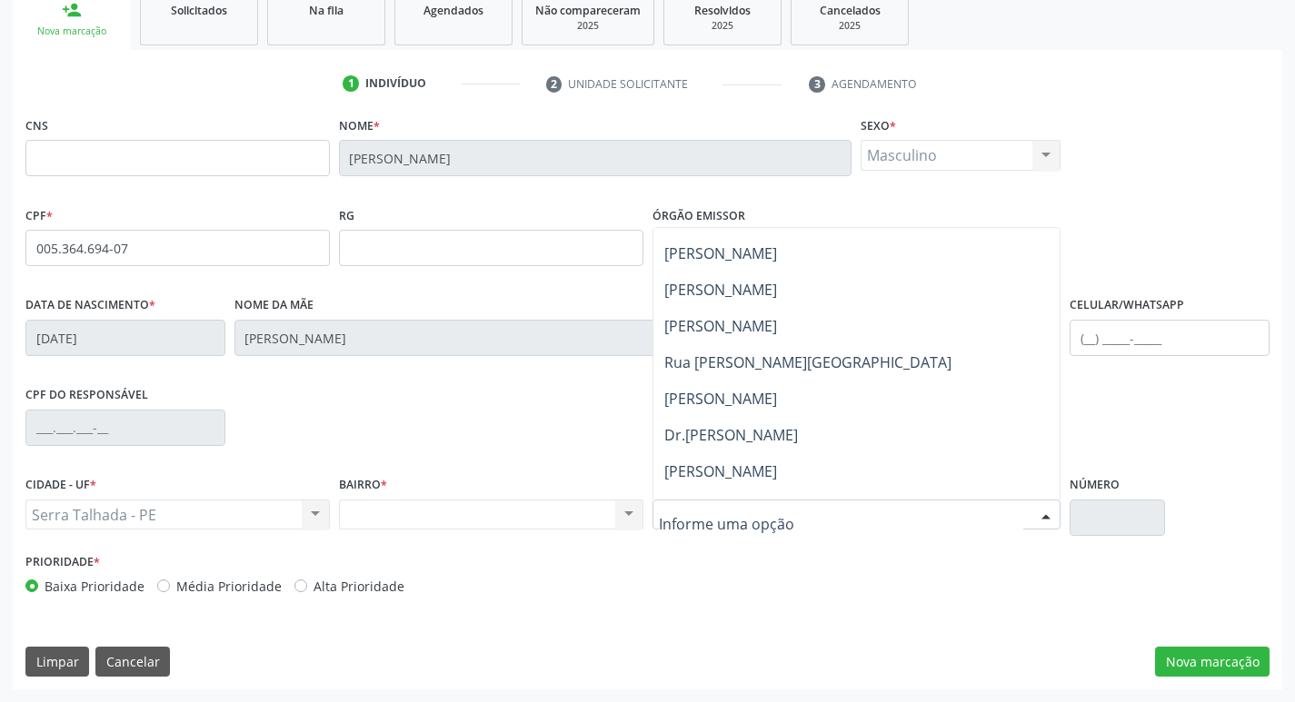
scroll to position [182, 0]
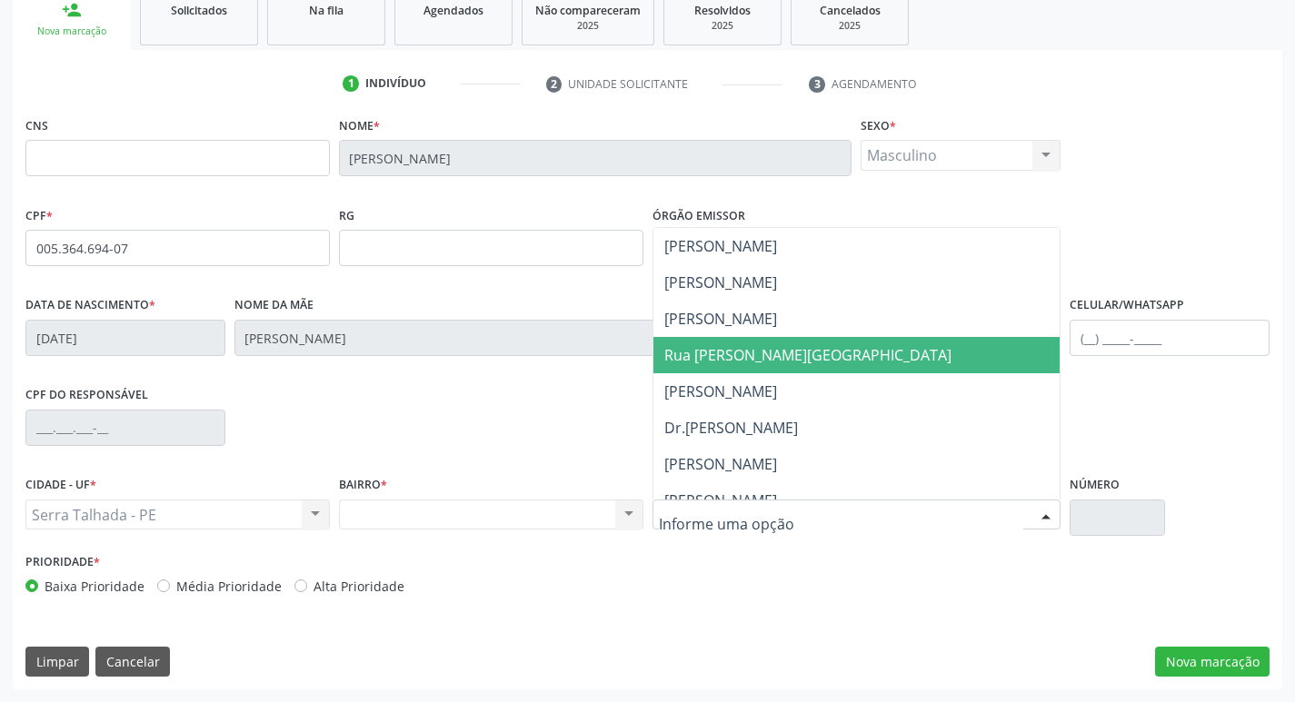
click at [720, 353] on span "Rua [PERSON_NAME][GEOGRAPHIC_DATA]" at bounding box center [807, 355] width 287 height 20
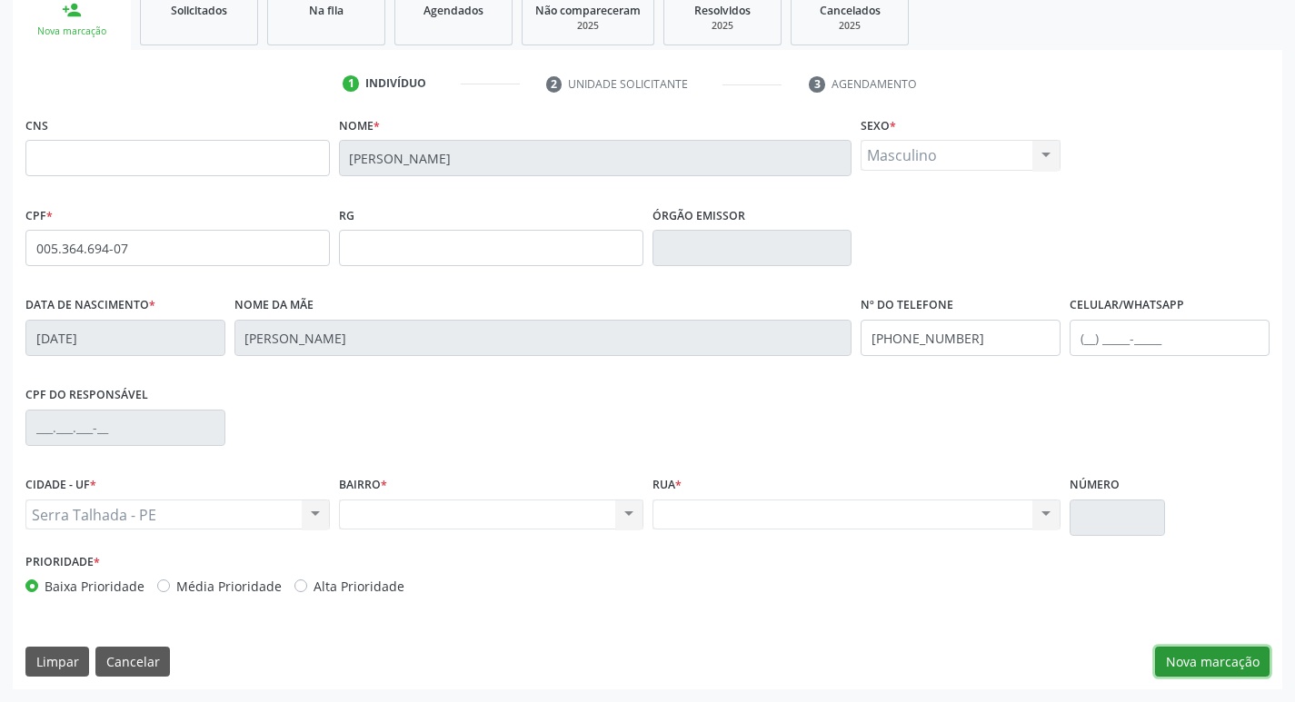
click at [1223, 667] on button "Nova marcação" at bounding box center [1212, 662] width 114 height 31
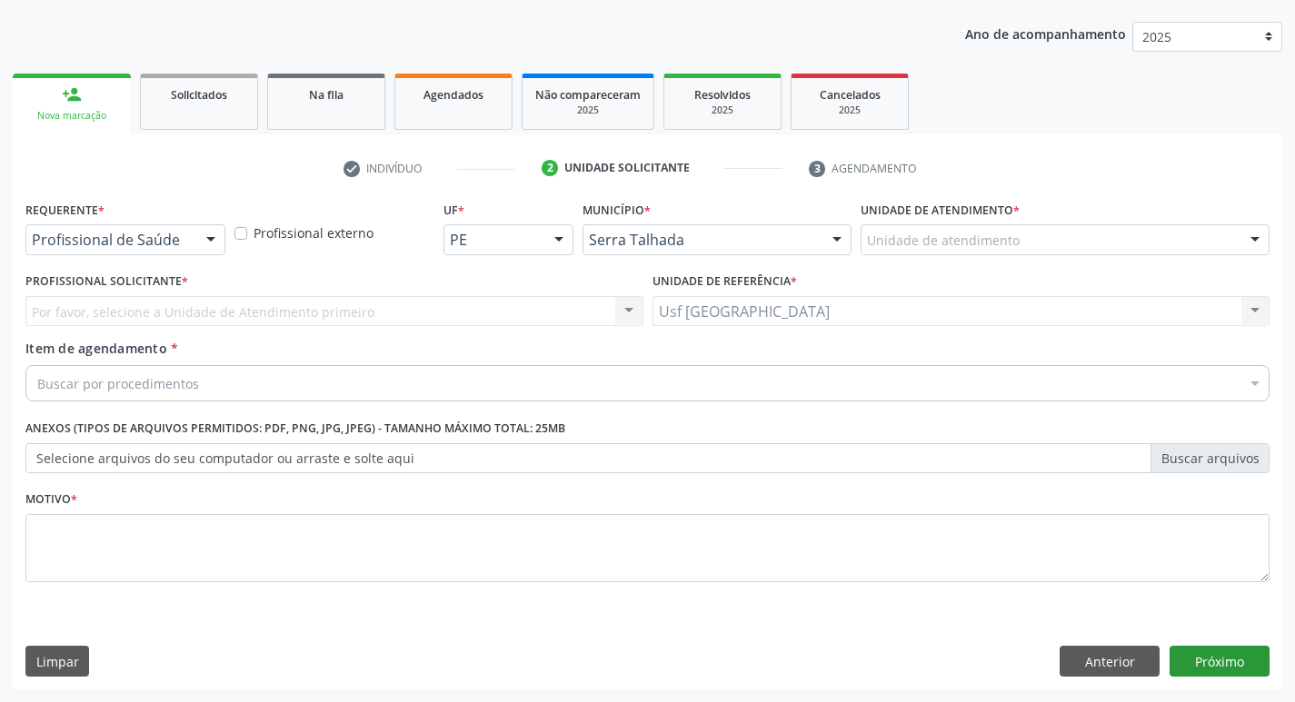
scroll to position [198, 0]
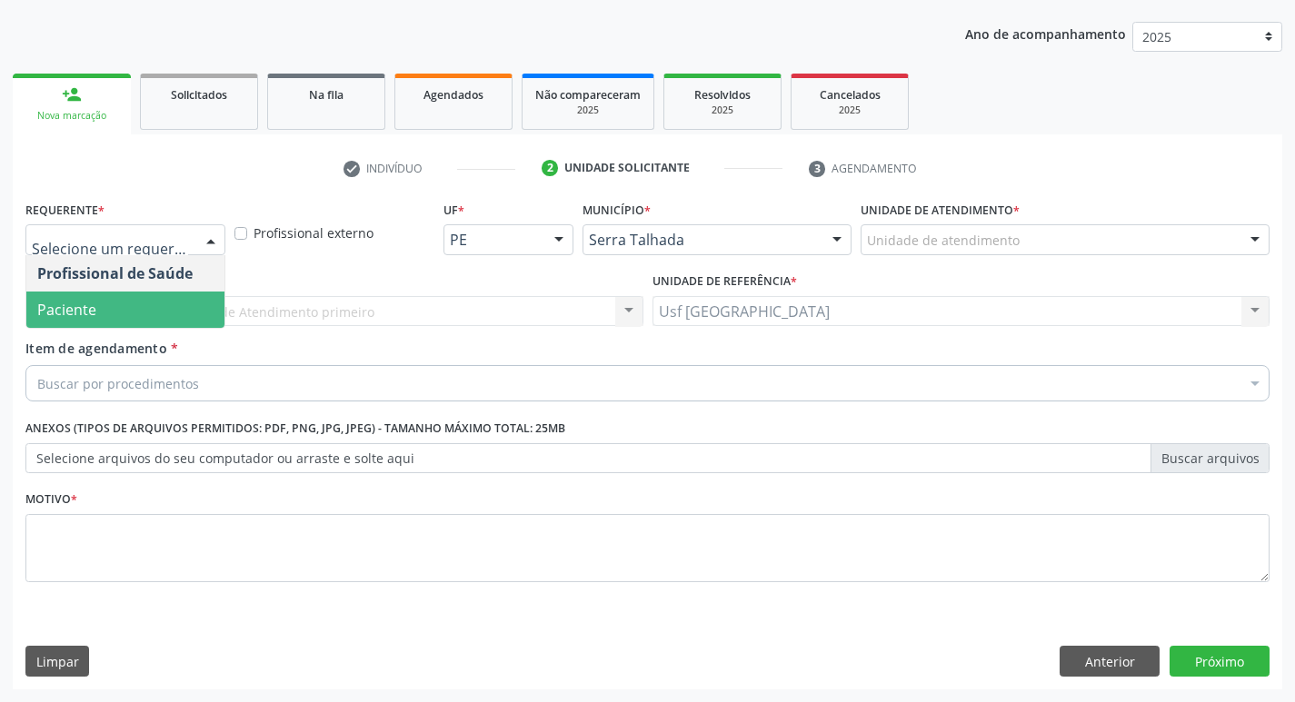
click at [88, 306] on span "Paciente" at bounding box center [66, 310] width 59 height 20
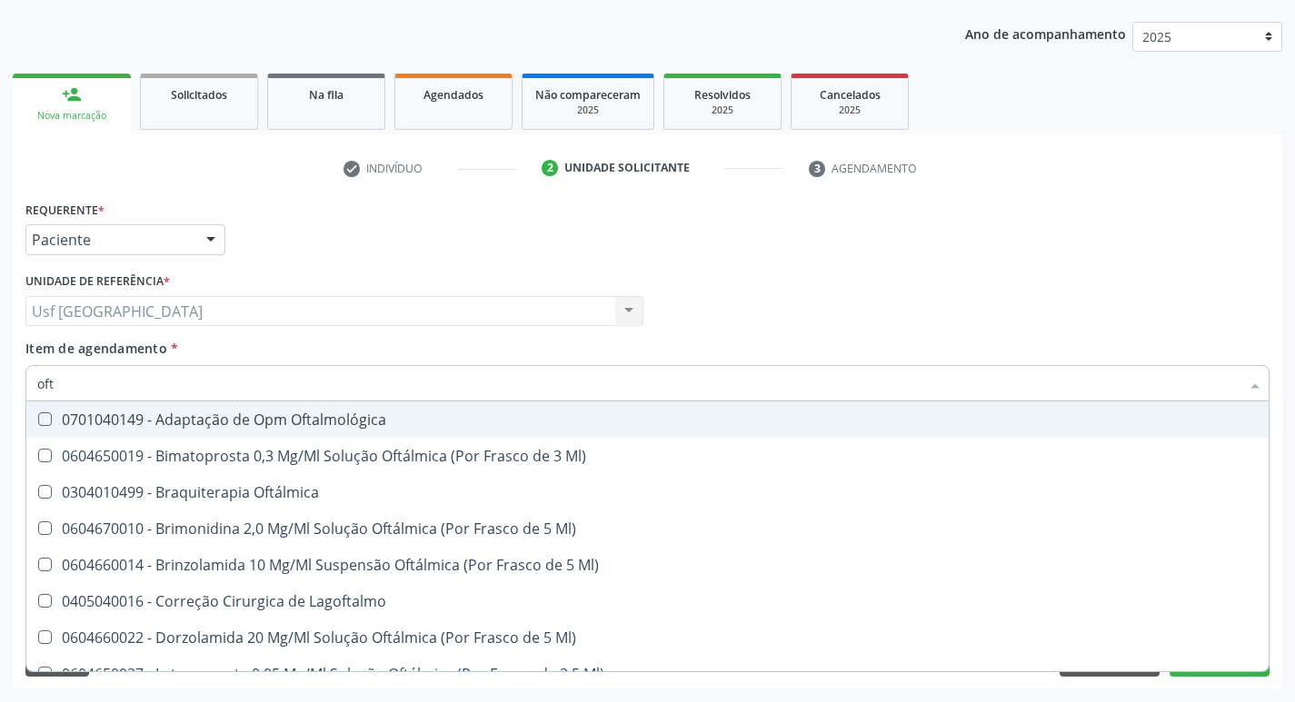
type input "ofta"
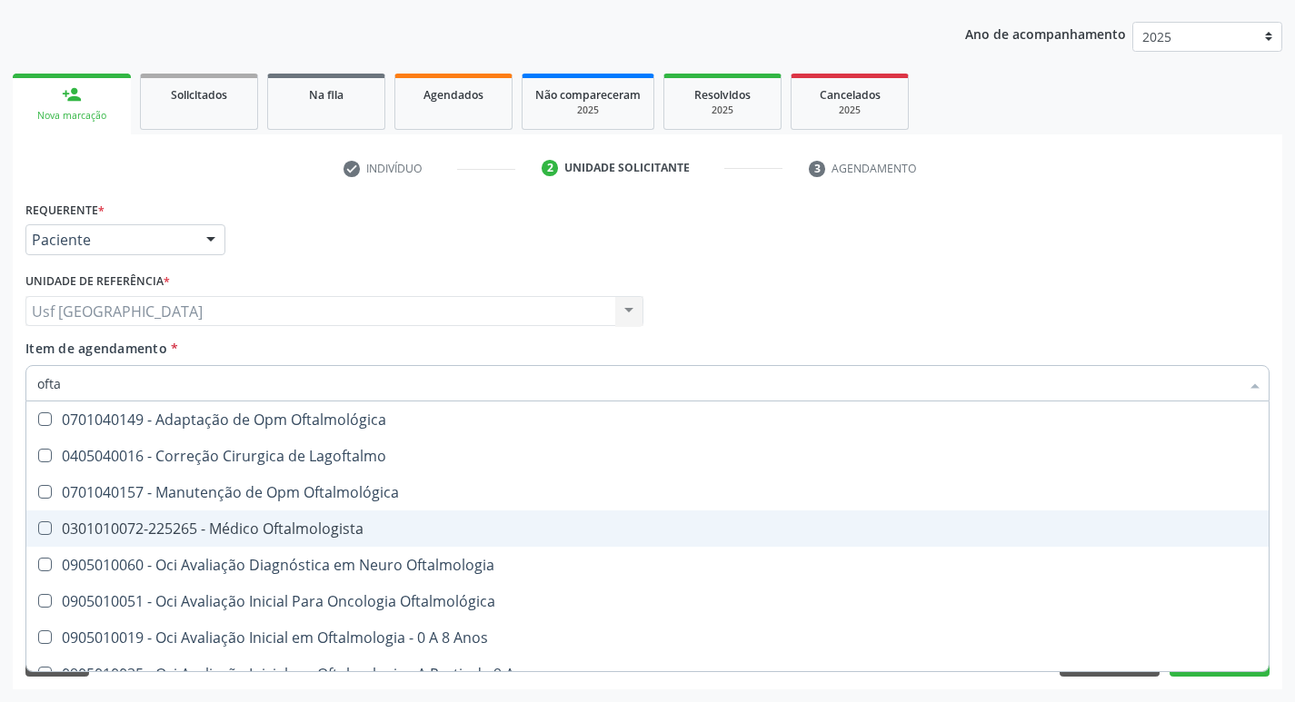
click at [247, 526] on div "0301010072-225265 - Médico Oftalmologista" at bounding box center [647, 528] width 1220 height 15
checkbox Oftalmologista "true"
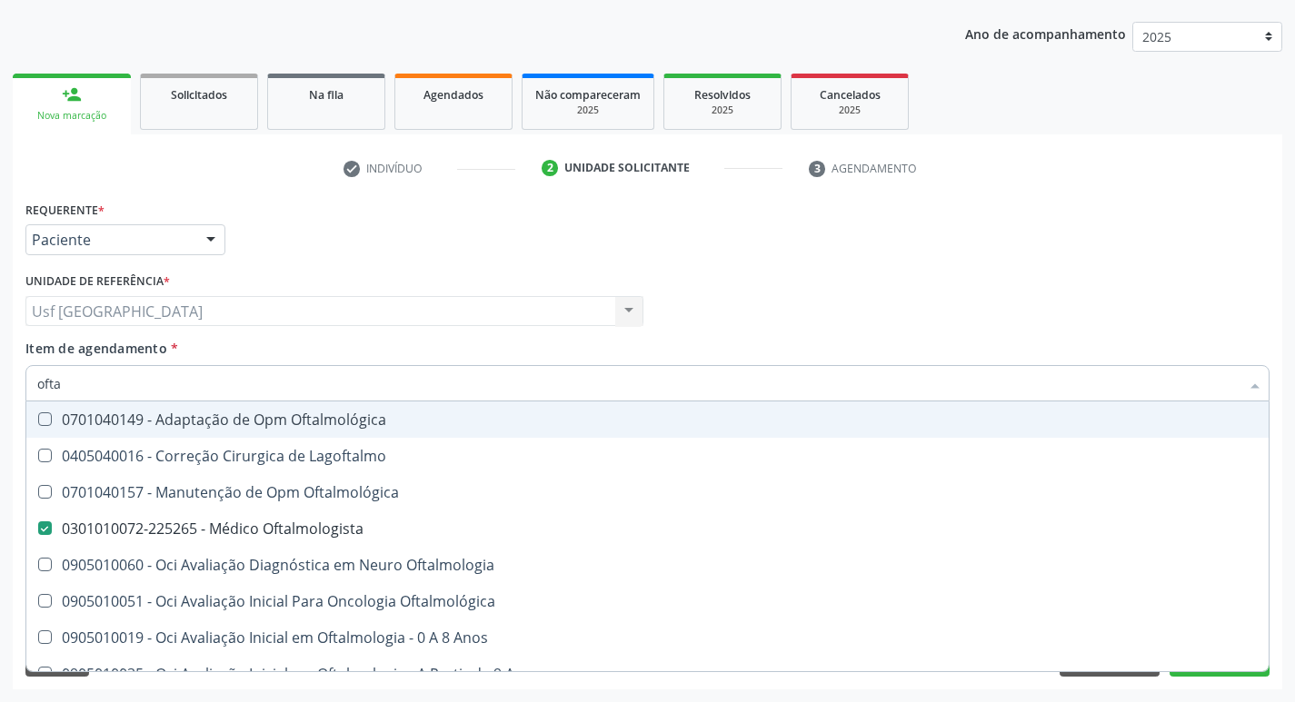
click at [1154, 280] on div "Profissional Solicitante Por favor, selecione a Unidade de Atendimento primeiro…" at bounding box center [647, 303] width 1253 height 71
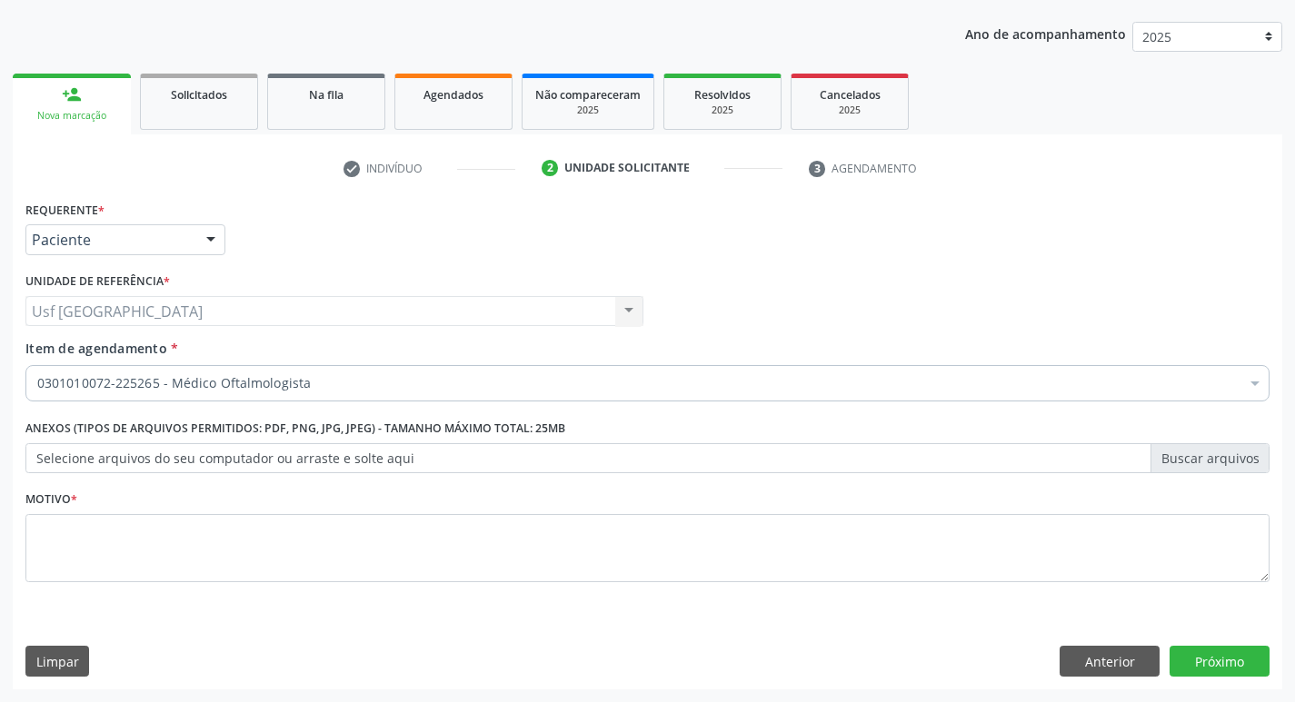
checkbox Oftalmologista "true"
checkbox Manutenção "false"
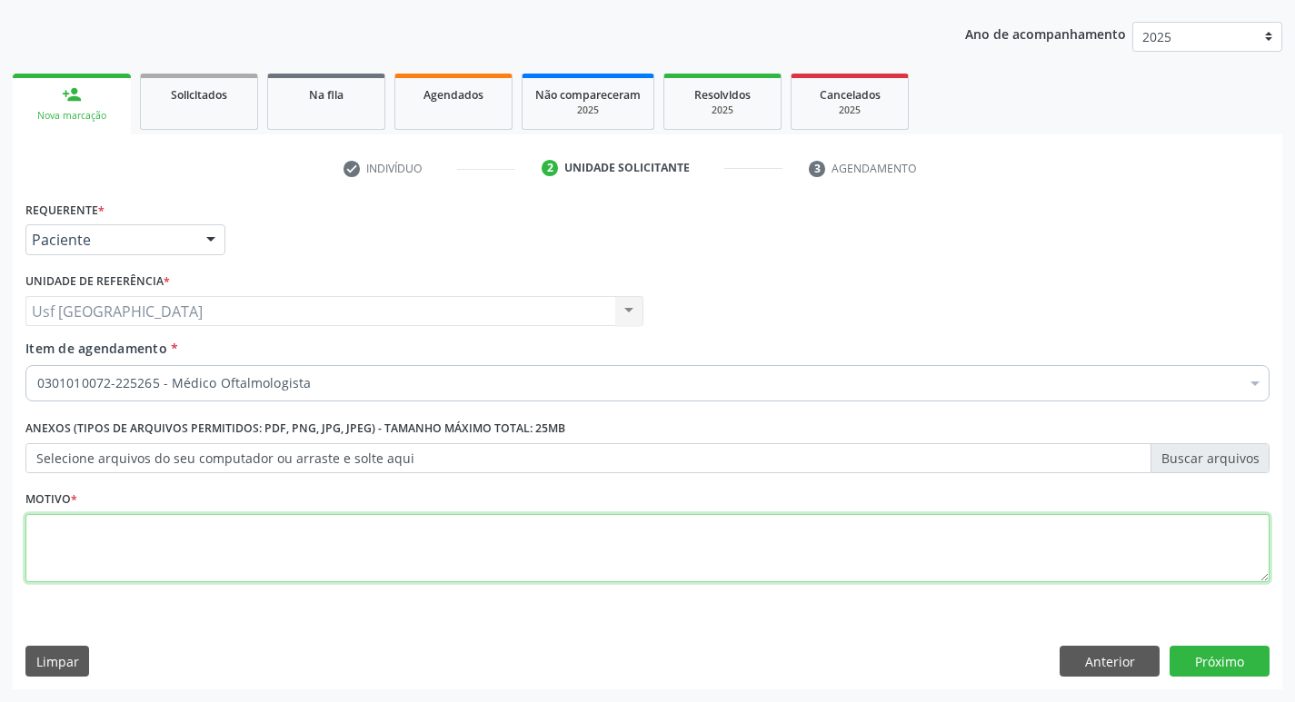
click at [292, 555] on textarea at bounding box center [647, 548] width 1244 height 69
type textarea "/"
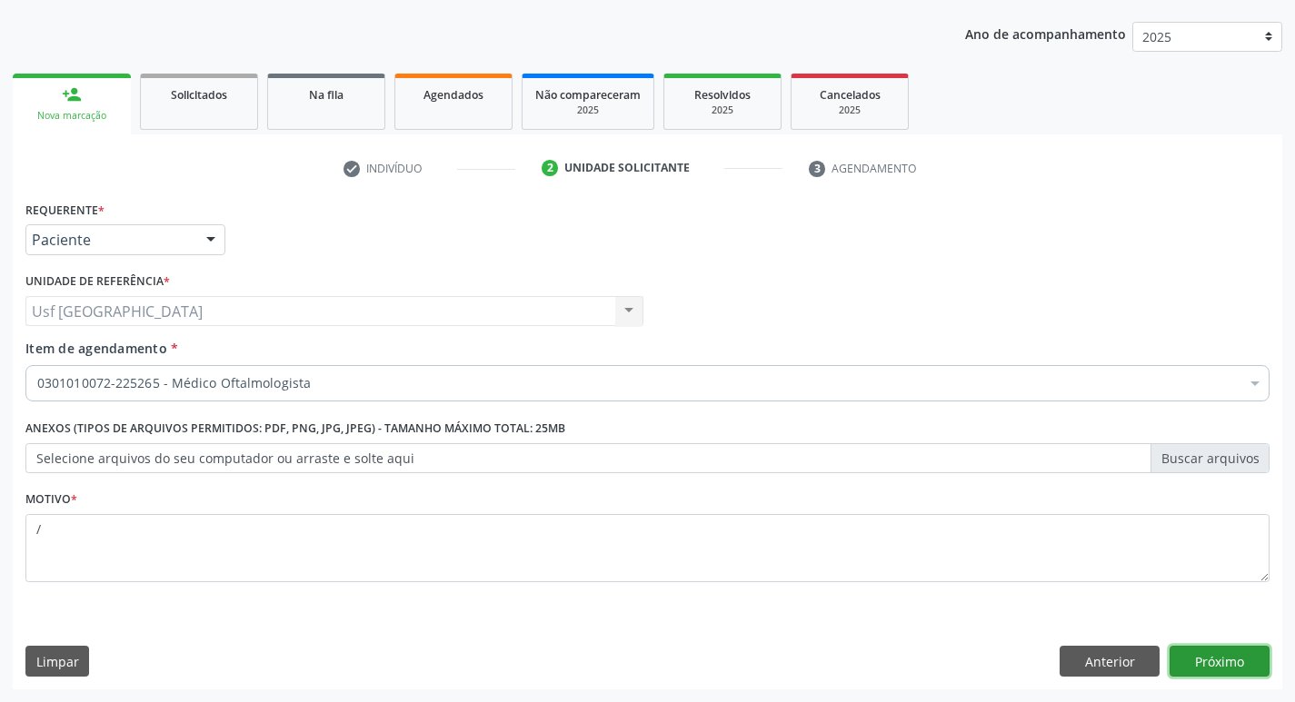
click at [1204, 655] on button "Próximo" at bounding box center [1219, 661] width 100 height 31
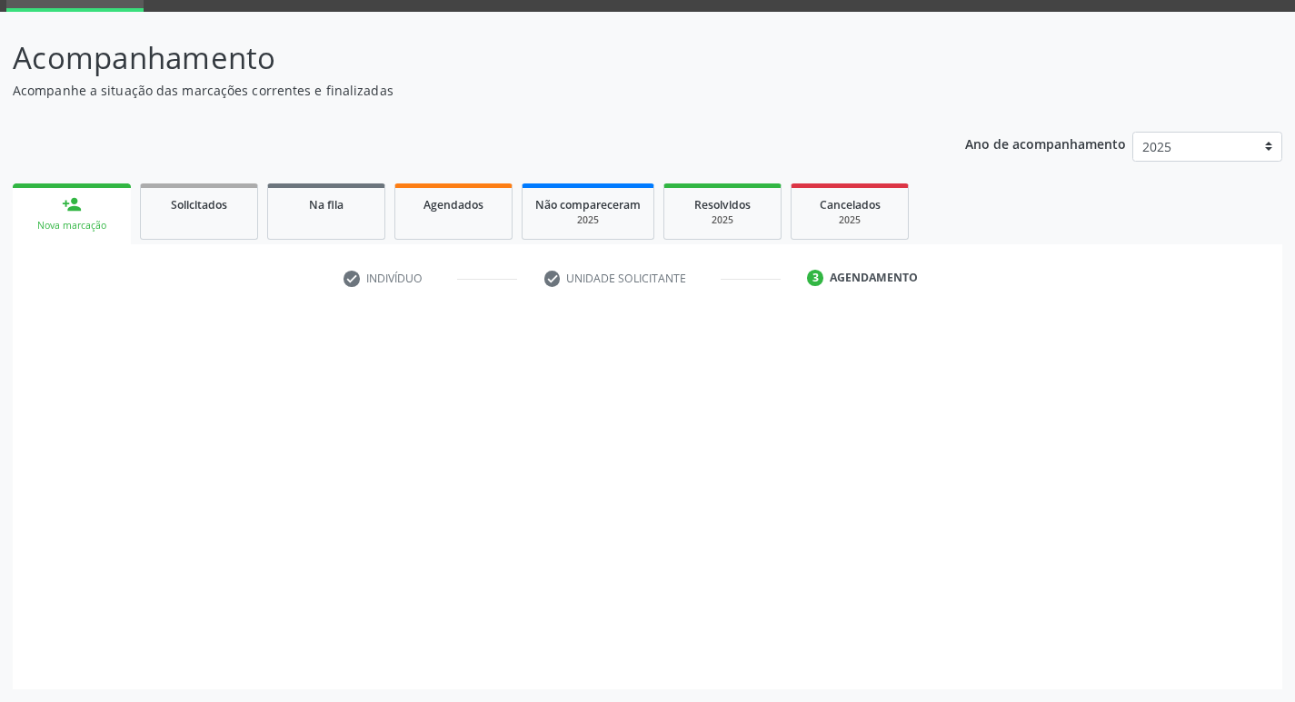
scroll to position [88, 0]
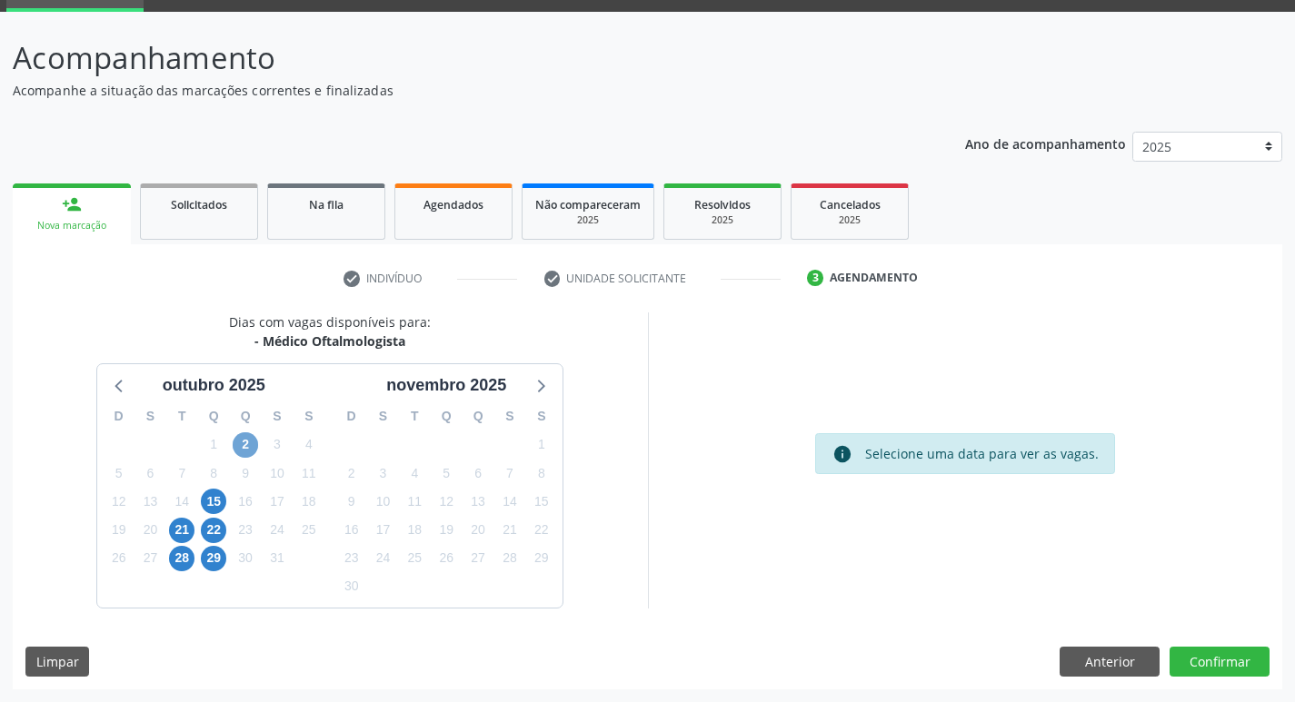
click at [242, 442] on span "2" at bounding box center [245, 444] width 25 height 25
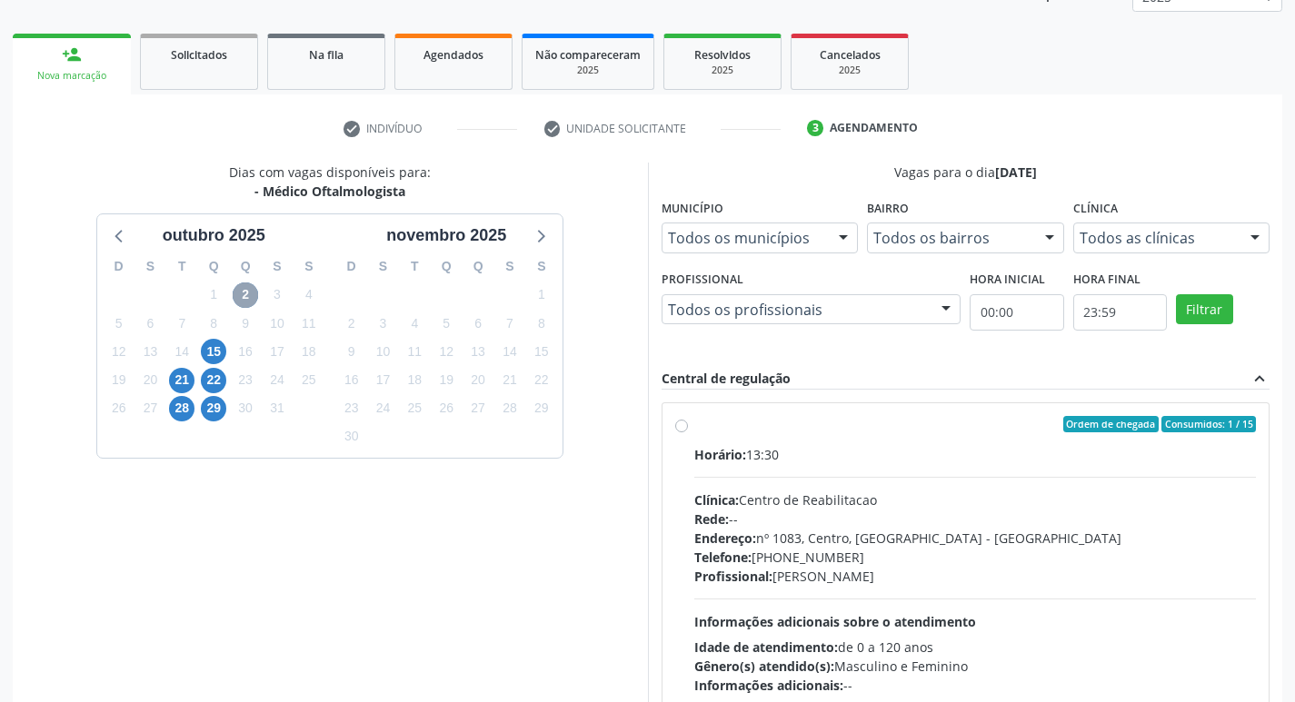
scroll to position [270, 0]
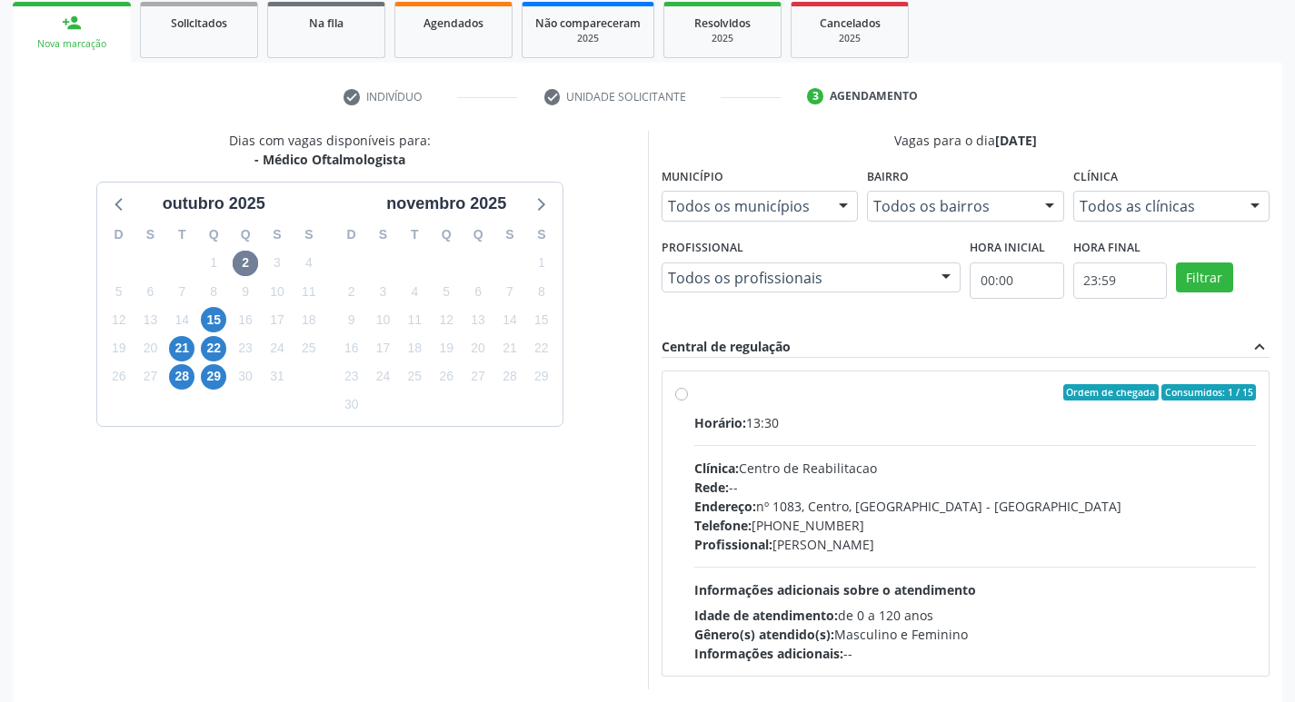
click at [694, 397] on label "Ordem de chegada Consumidos: 1 / 15 Horário: 13:30 Clínica: Centro de Reabilita…" at bounding box center [975, 523] width 562 height 279
click at [684, 397] on input "Ordem de chegada Consumidos: 1 / 15 Horário: 13:30 Clínica: Centro de Reabilita…" at bounding box center [681, 392] width 13 height 16
radio input "true"
click at [694, 397] on label "Ordem de chegada Consumidos: 1 / 15 Horário: 13:30 Clínica: Centro de Reabilita…" at bounding box center [975, 523] width 562 height 279
click at [684, 397] on input "Ordem de chegada Consumidos: 1 / 15 Horário: 13:30 Clínica: Centro de Reabilita…" at bounding box center [681, 392] width 13 height 16
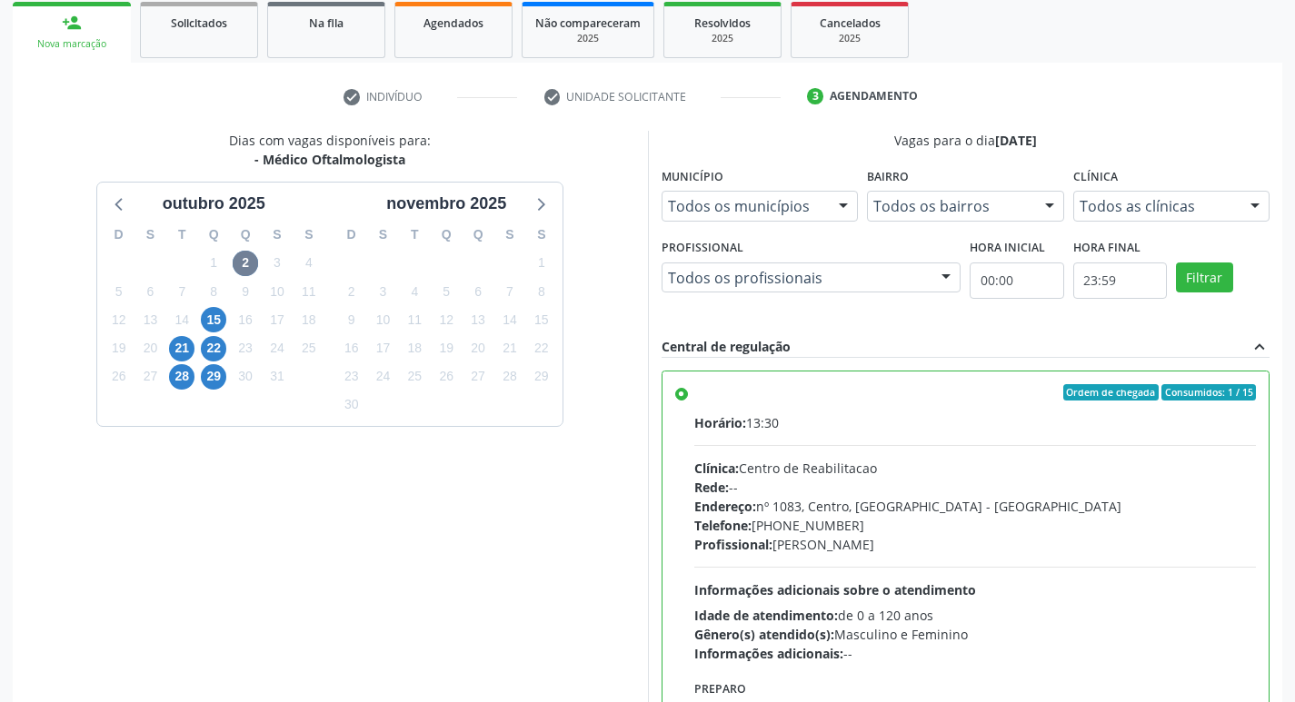
scroll to position [383, 0]
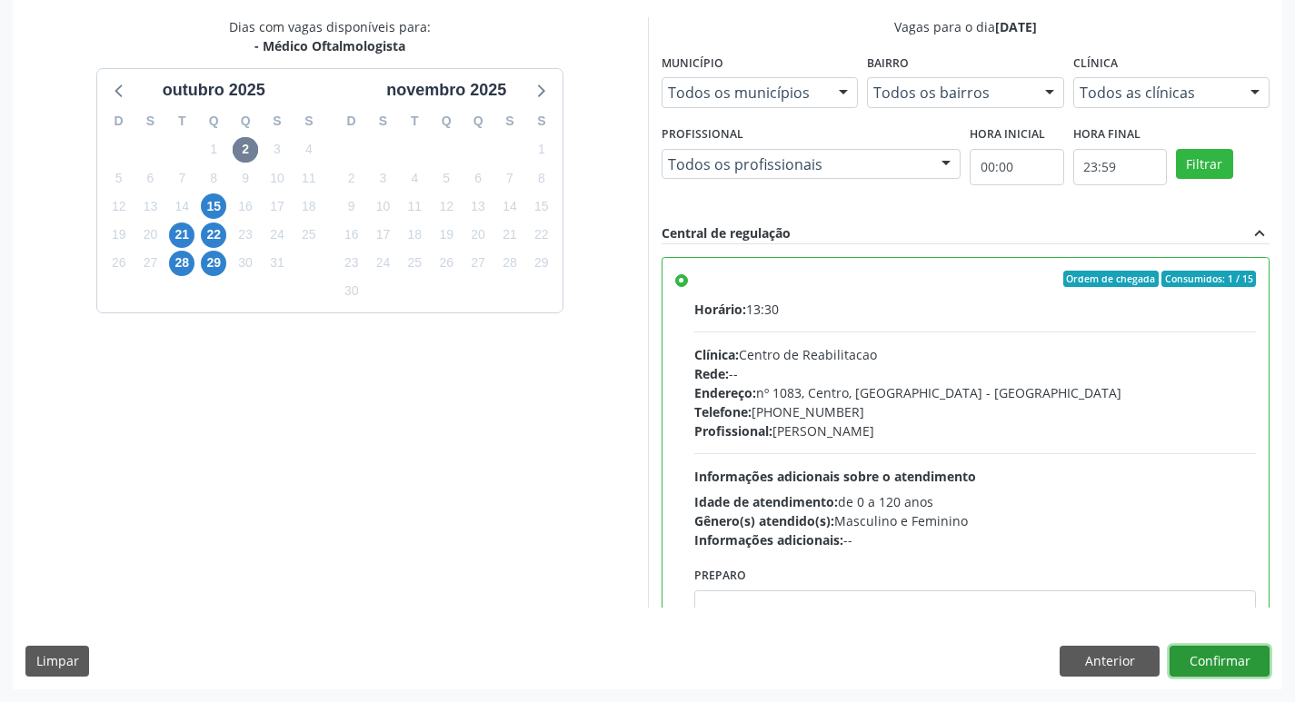
click at [1219, 651] on button "Confirmar" at bounding box center [1219, 661] width 100 height 31
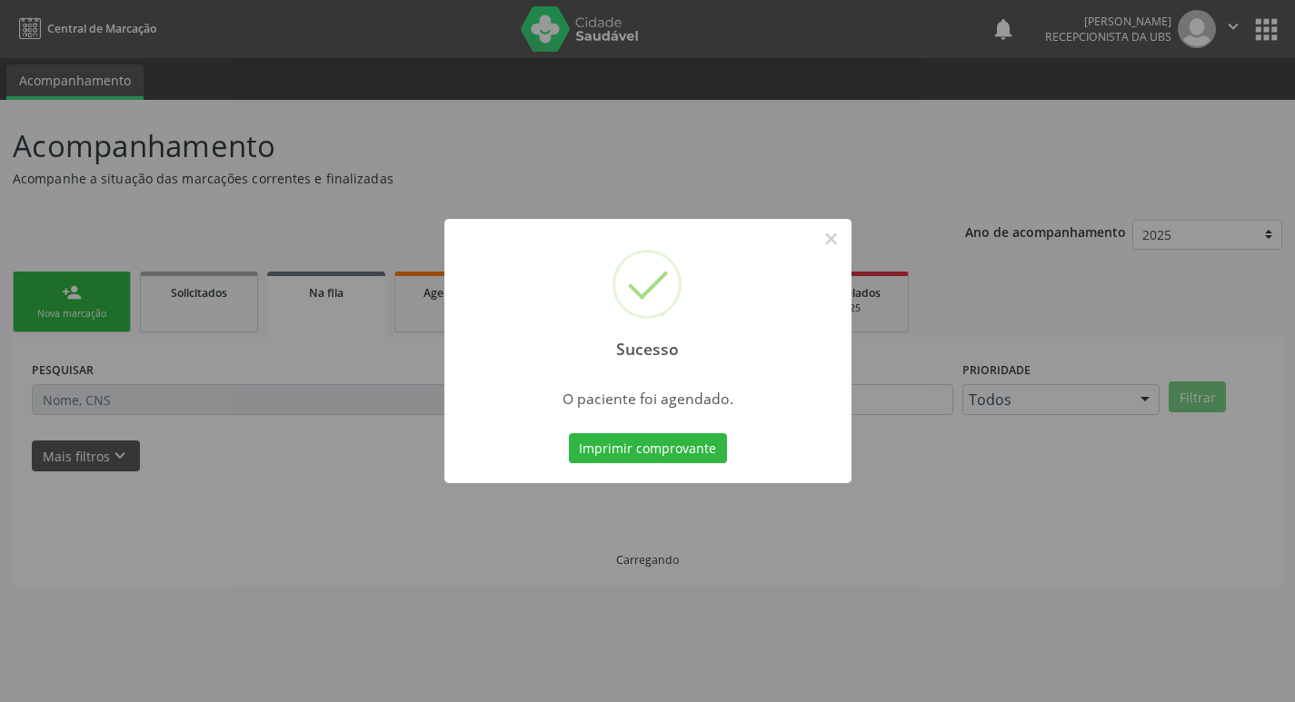
scroll to position [0, 0]
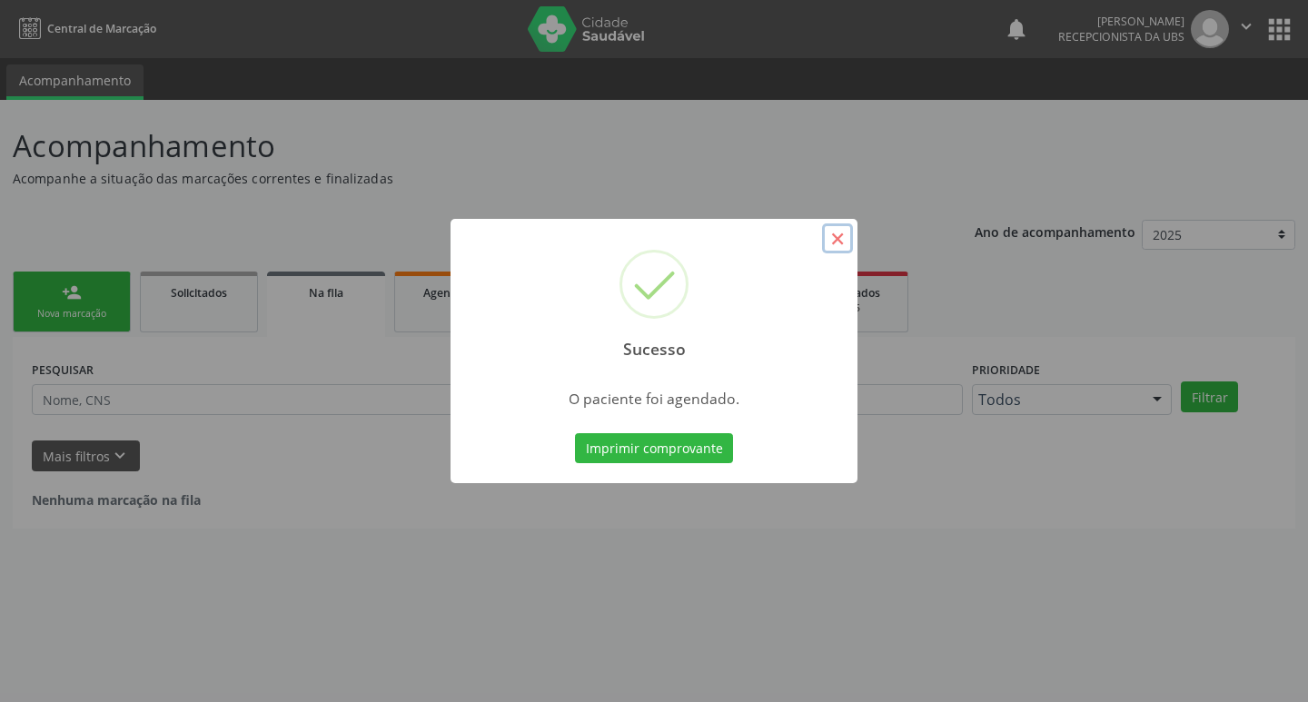
click at [834, 241] on button "×" at bounding box center [837, 238] width 31 height 31
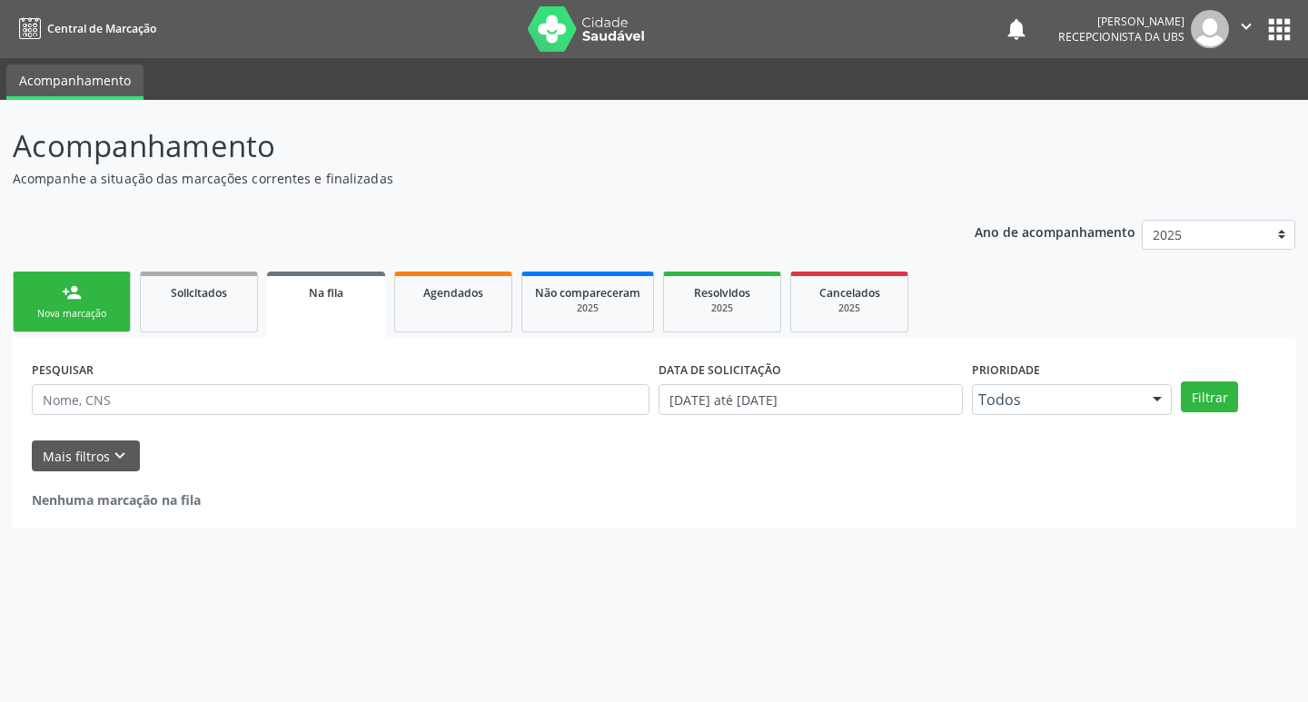
click at [85, 304] on link "person_add Nova marcação" at bounding box center [72, 302] width 118 height 61
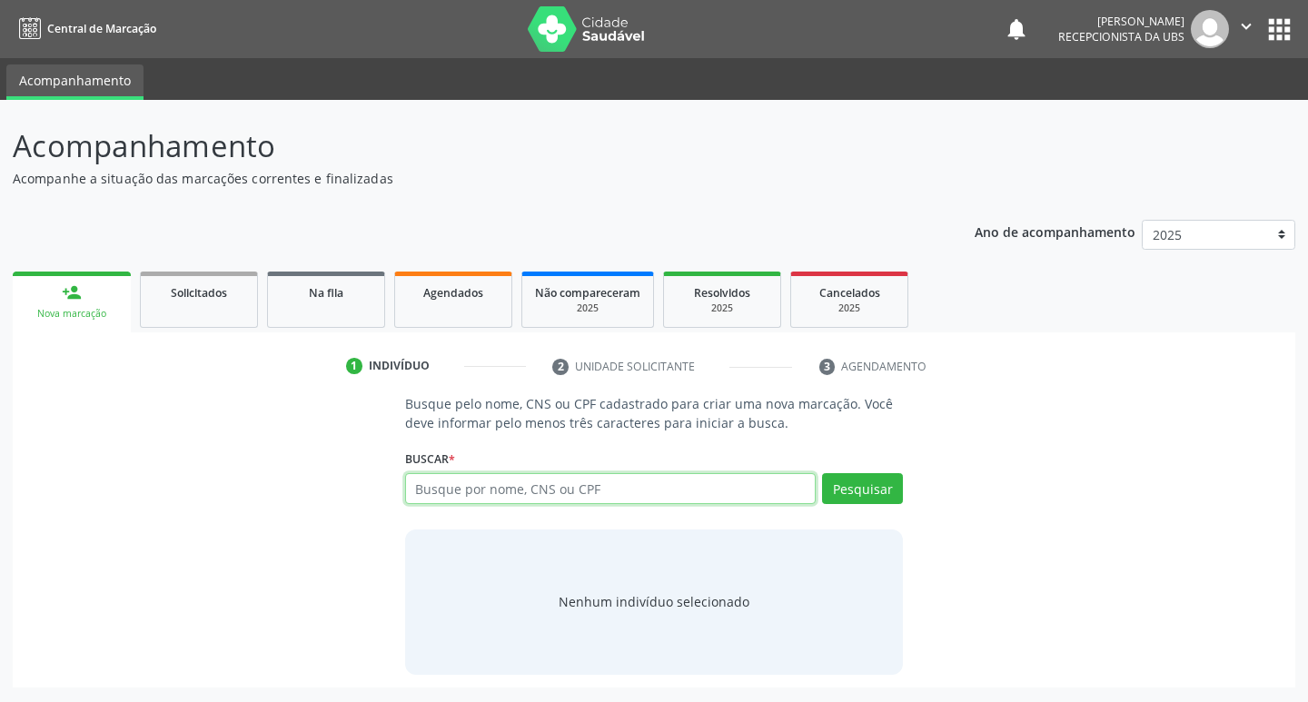
click at [458, 492] on input "text" at bounding box center [611, 488] width 412 height 31
type input "16008870409"
click at [861, 494] on button "Pesquisar" at bounding box center [862, 488] width 81 height 31
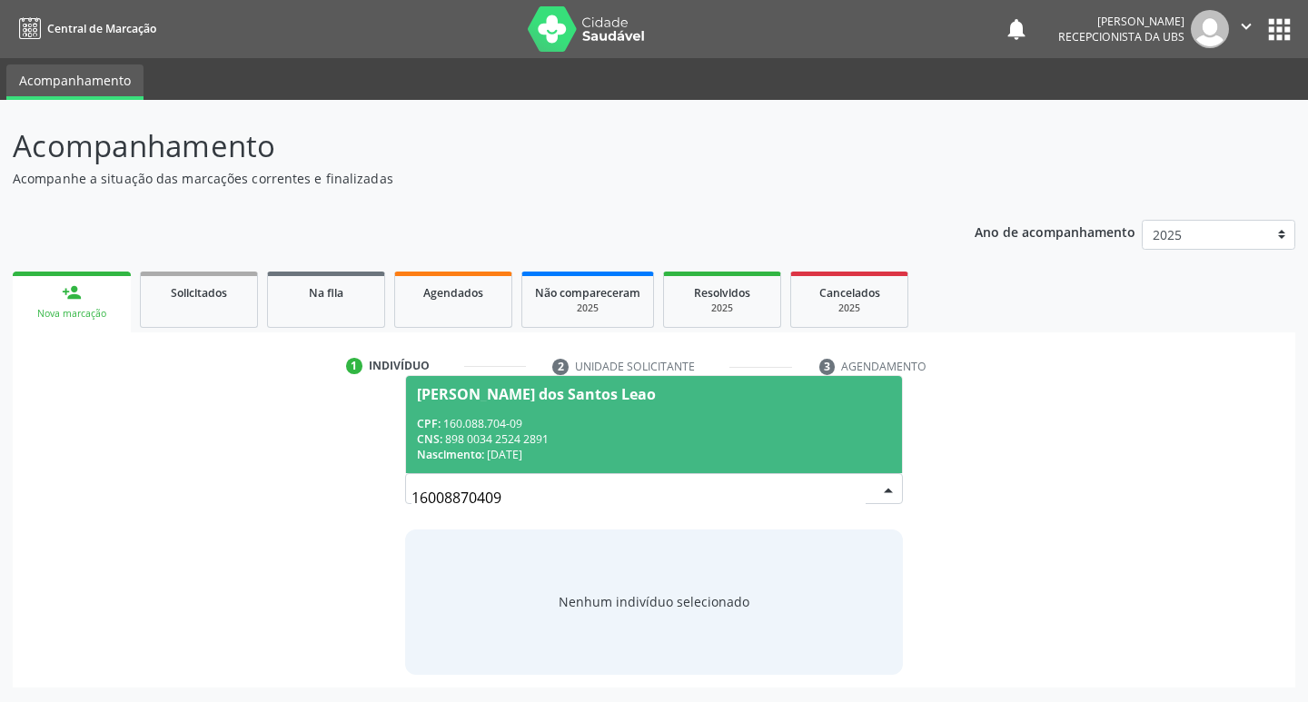
click at [467, 419] on div "CPF: 160.088.704-09" at bounding box center [654, 423] width 475 height 15
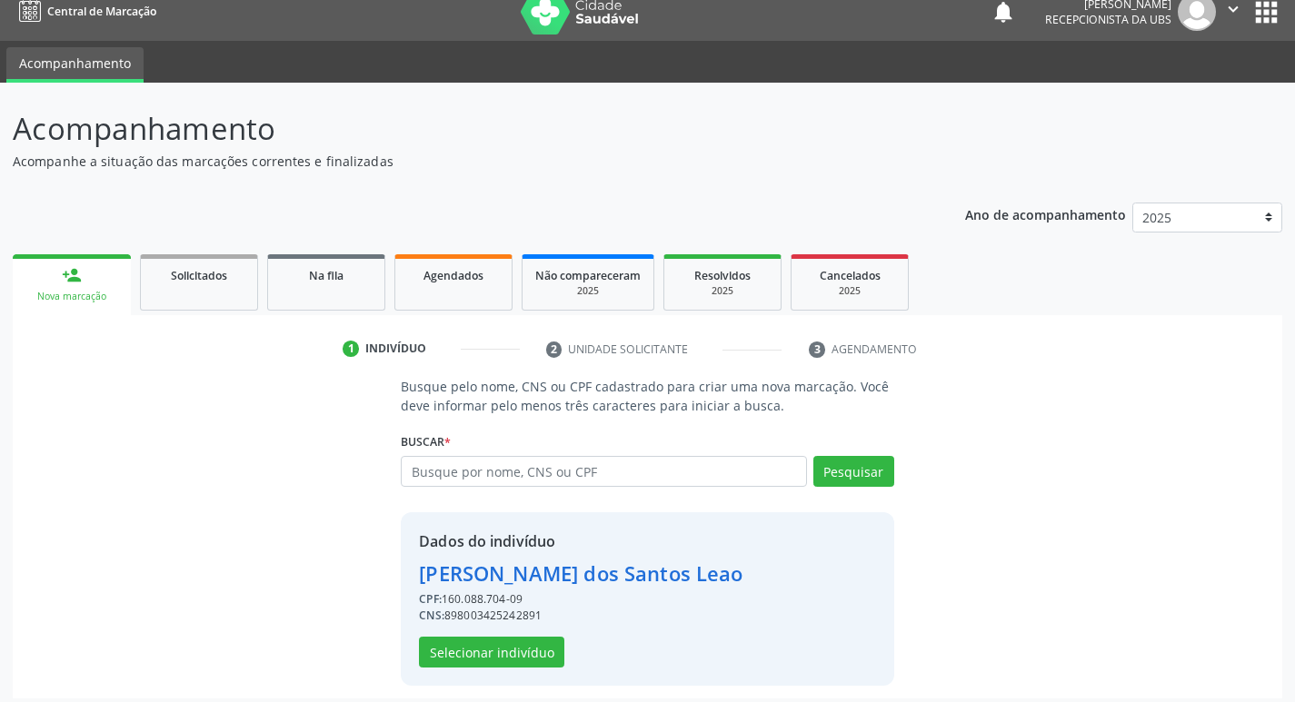
scroll to position [26, 0]
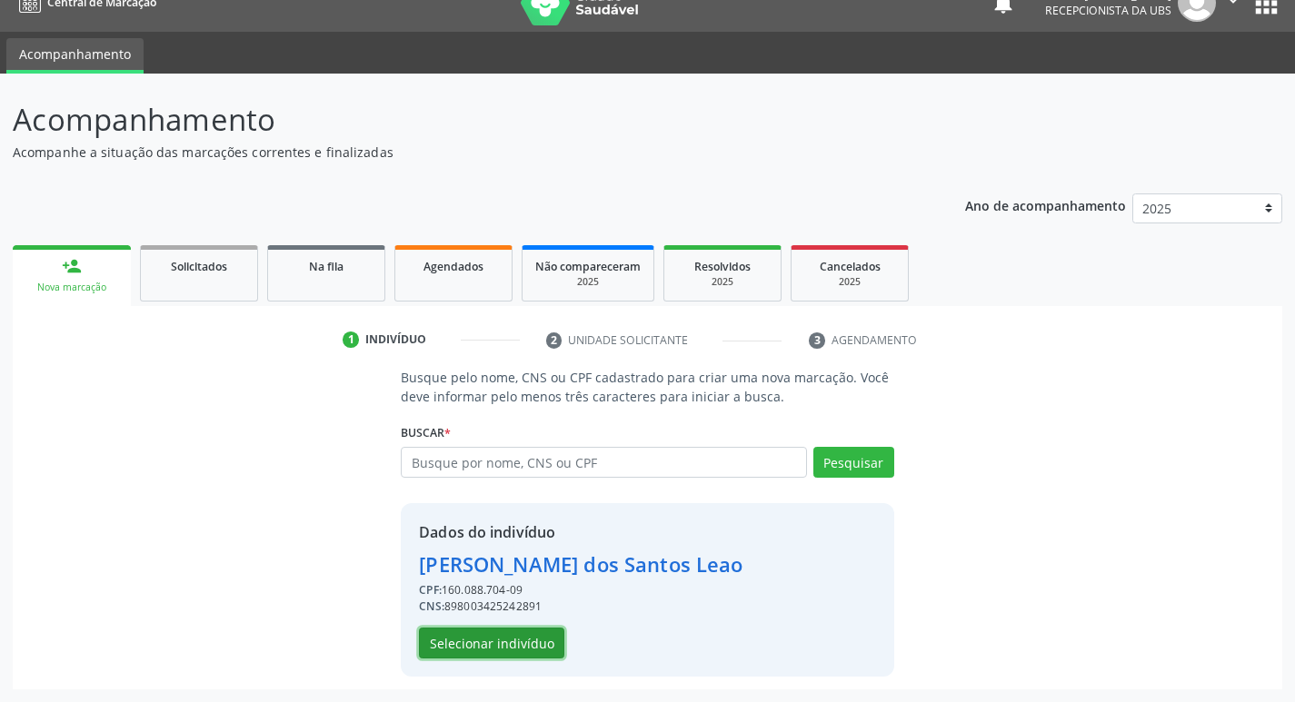
click at [494, 643] on button "Selecionar indivíduo" at bounding box center [491, 643] width 145 height 31
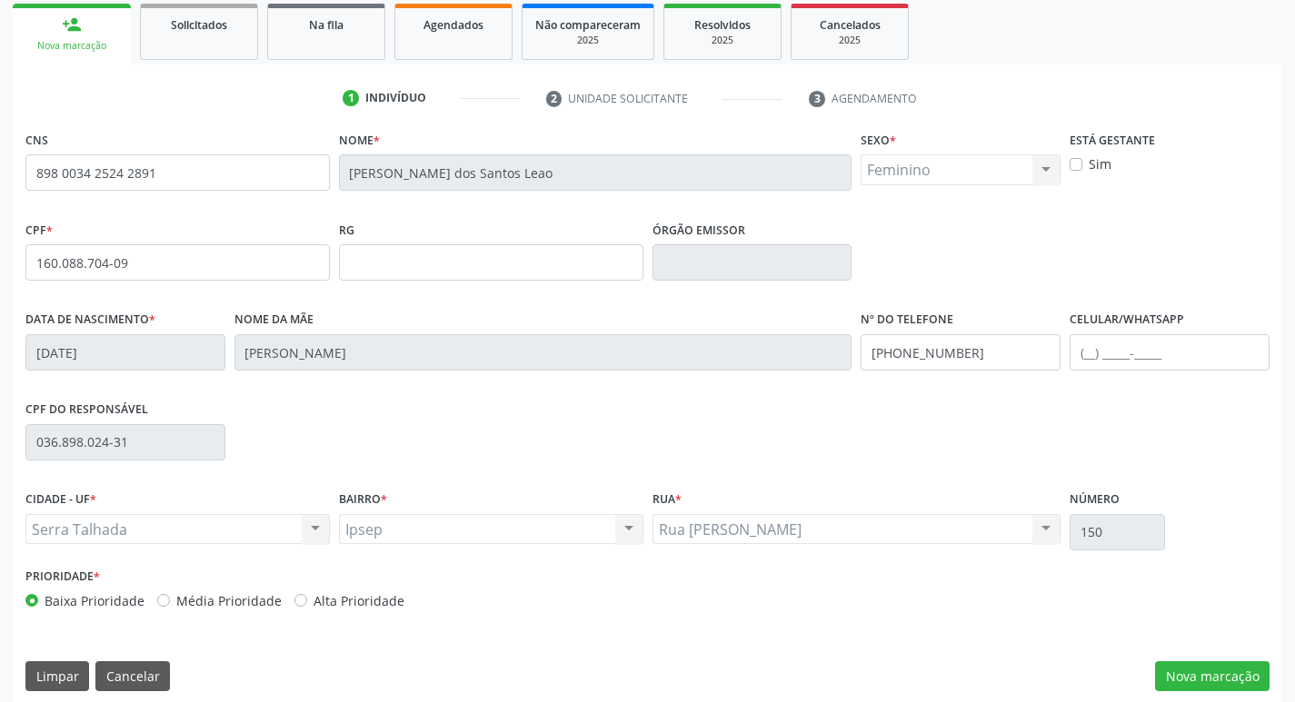
scroll to position [283, 0]
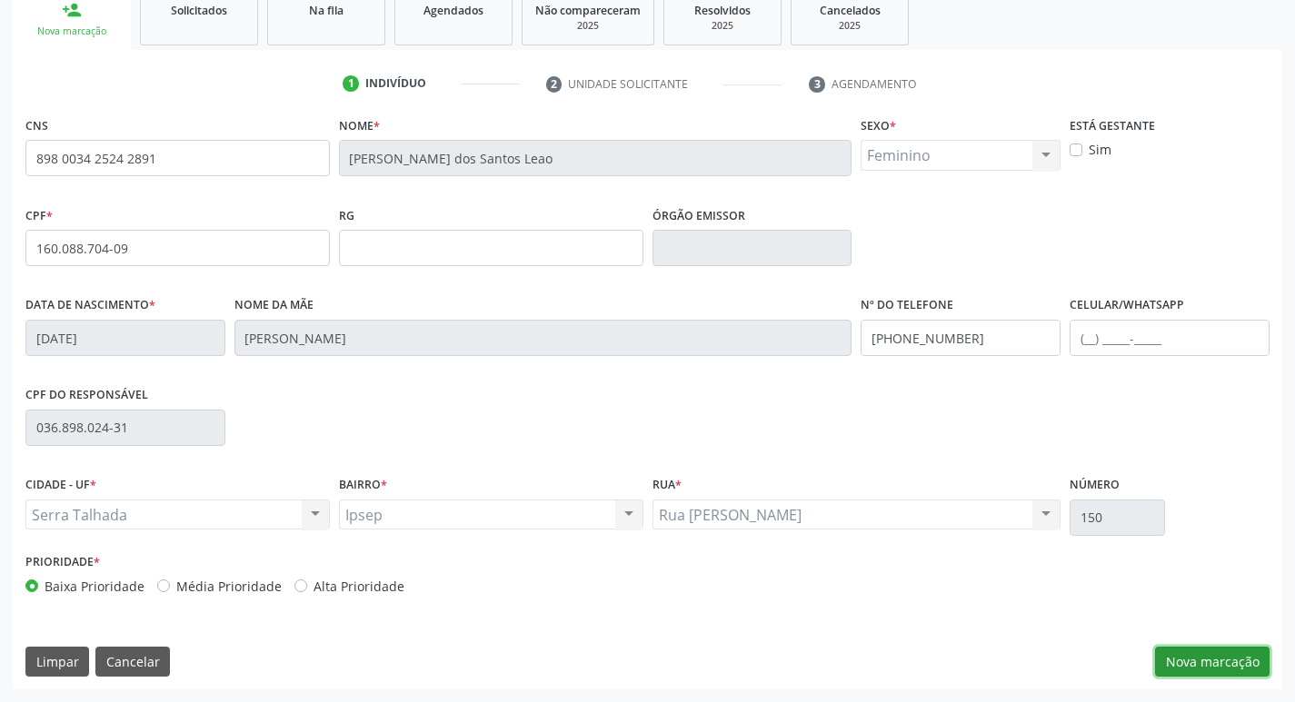
click at [1187, 654] on button "Nova marcação" at bounding box center [1212, 662] width 114 height 31
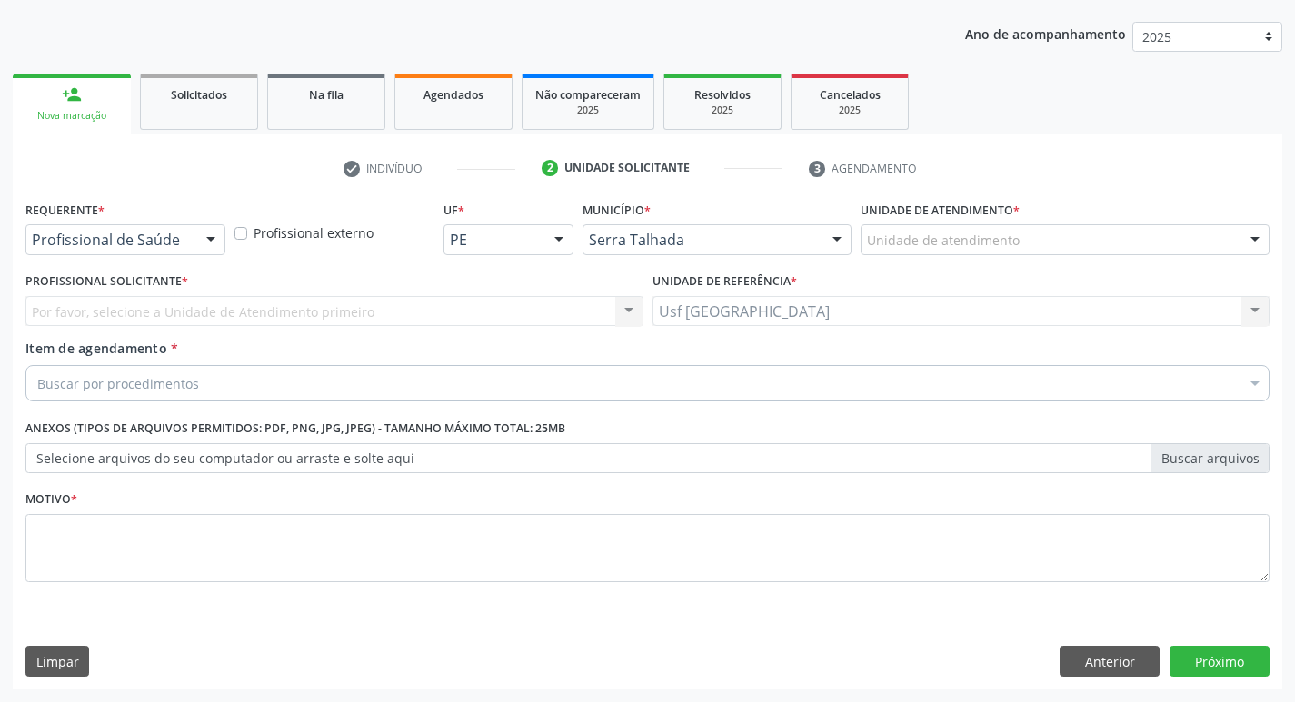
click at [207, 246] on div at bounding box center [210, 240] width 27 height 31
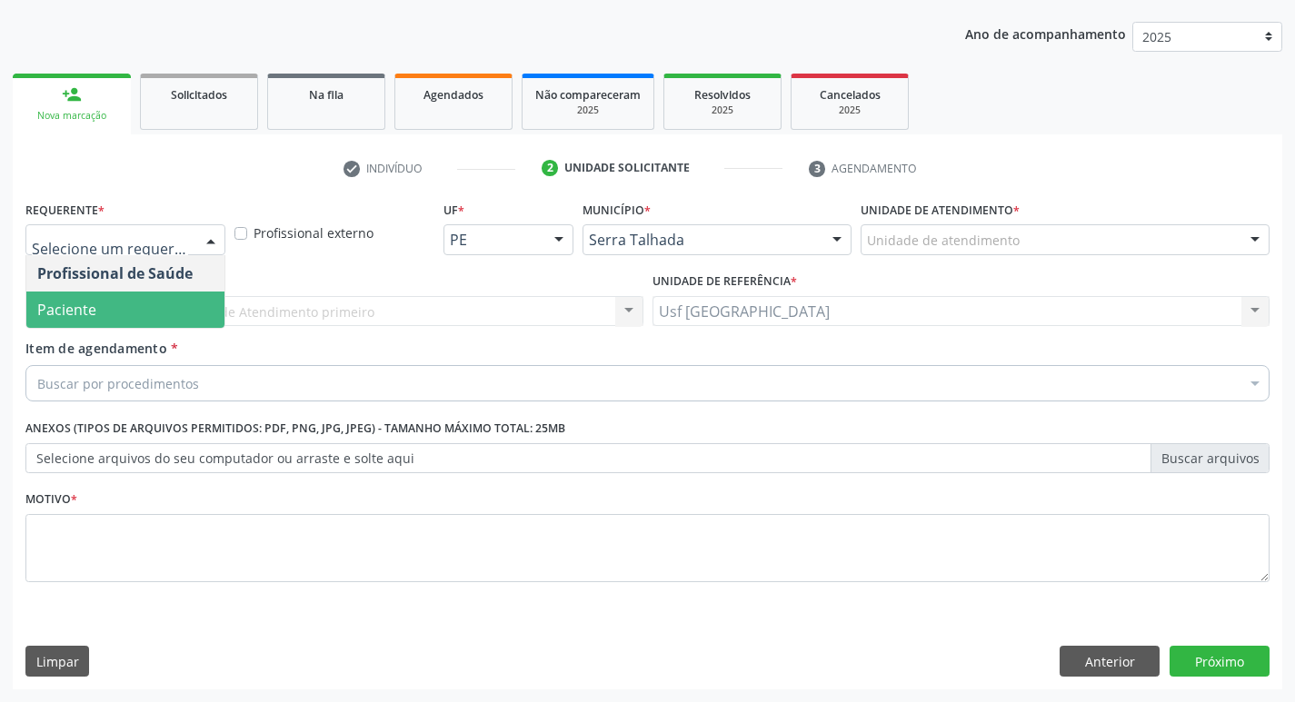
click at [114, 305] on span "Paciente" at bounding box center [125, 310] width 198 height 36
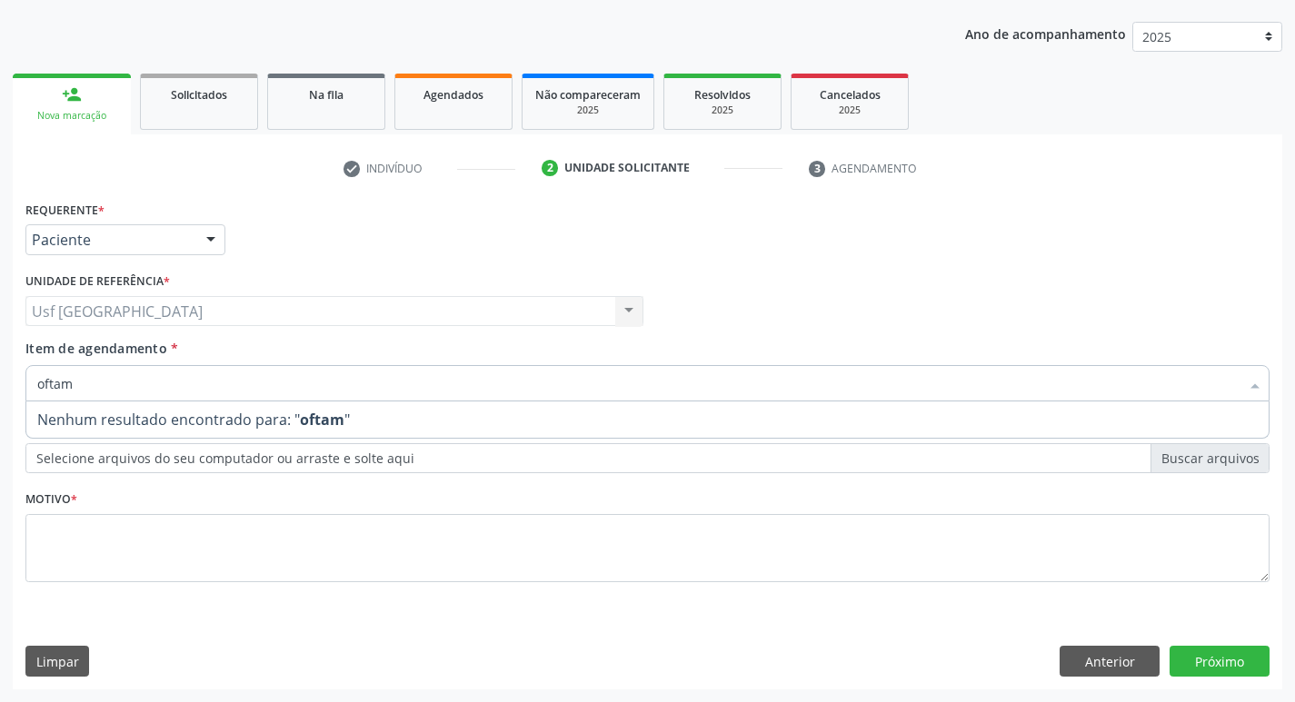
type input "ofta"
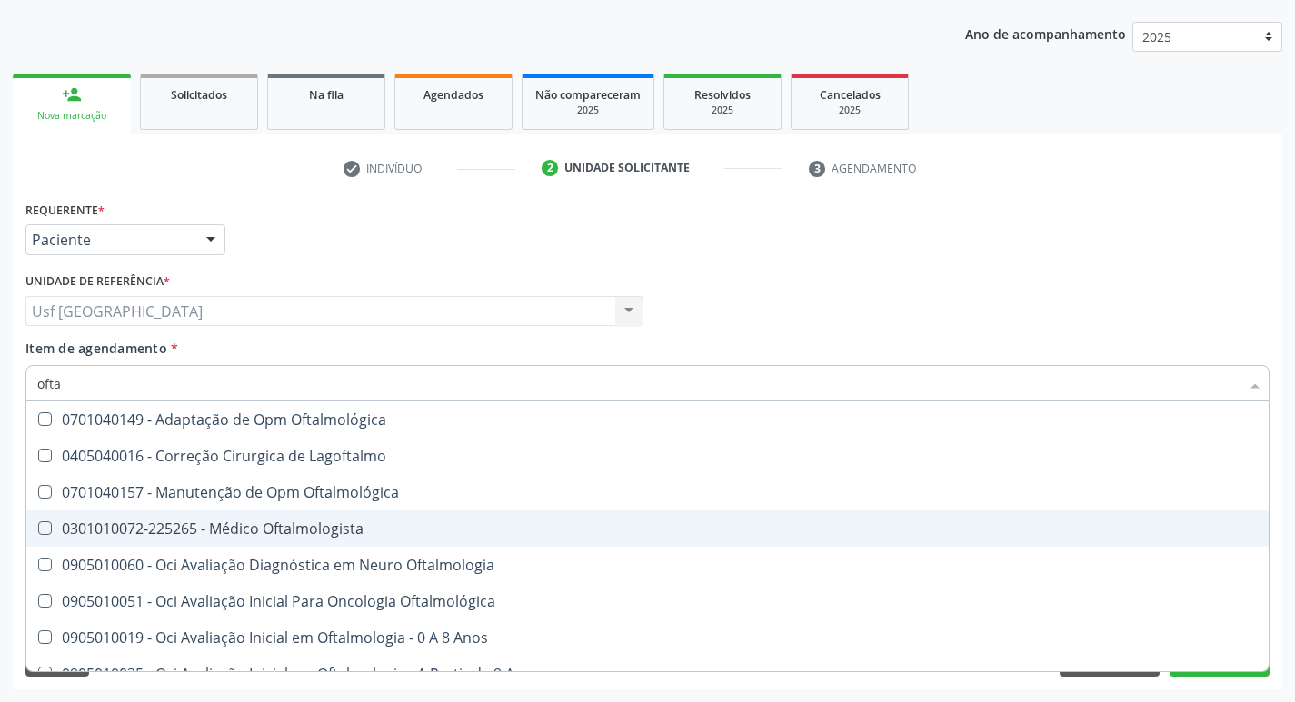
drag, startPoint x: 214, startPoint y: 526, endPoint x: 253, endPoint y: 526, distance: 39.1
click at [214, 528] on div "0301010072-225265 - Médico Oftalmologista" at bounding box center [647, 528] width 1220 height 15
checkbox Oftalmologista "true"
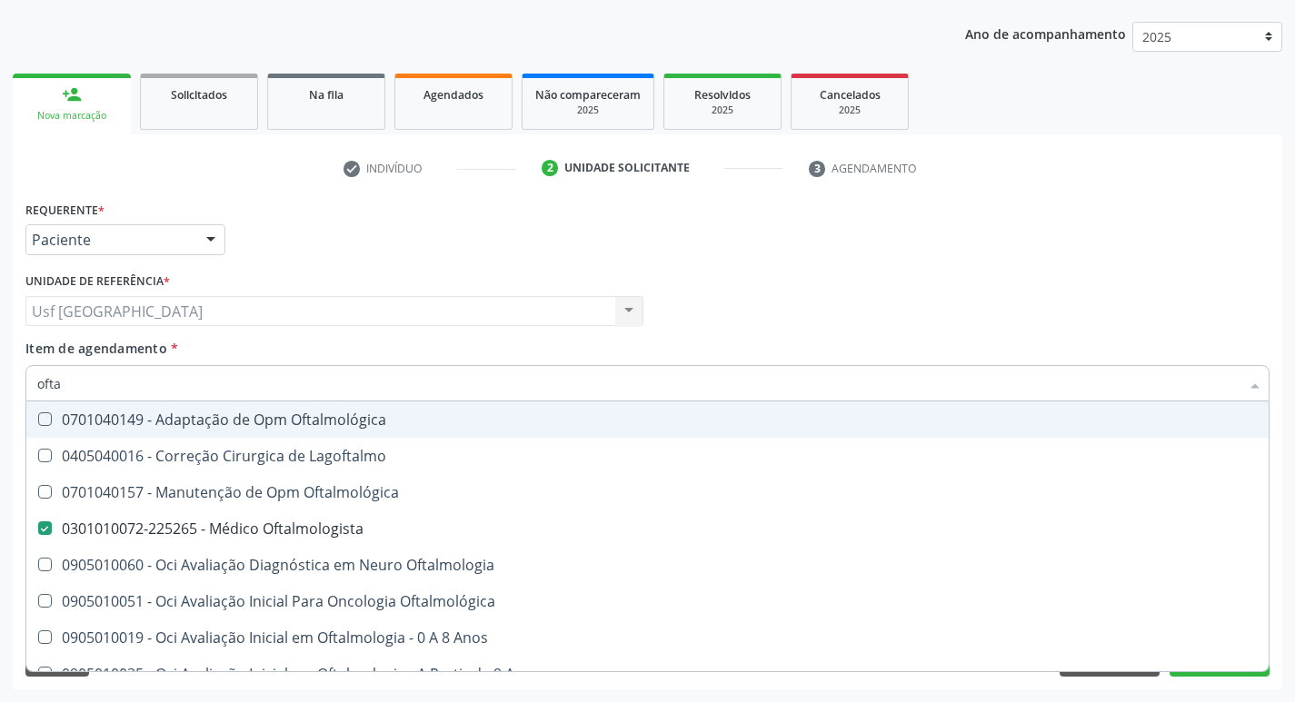
drag, startPoint x: 1112, startPoint y: 193, endPoint x: 300, endPoint y: 638, distance: 926.2
click at [1111, 193] on div "check Indivíduo 2 Unidade solicitante 3 Agendamento CNS 898 0034 2524 2891 Nome…" at bounding box center [647, 422] width 1269 height 536
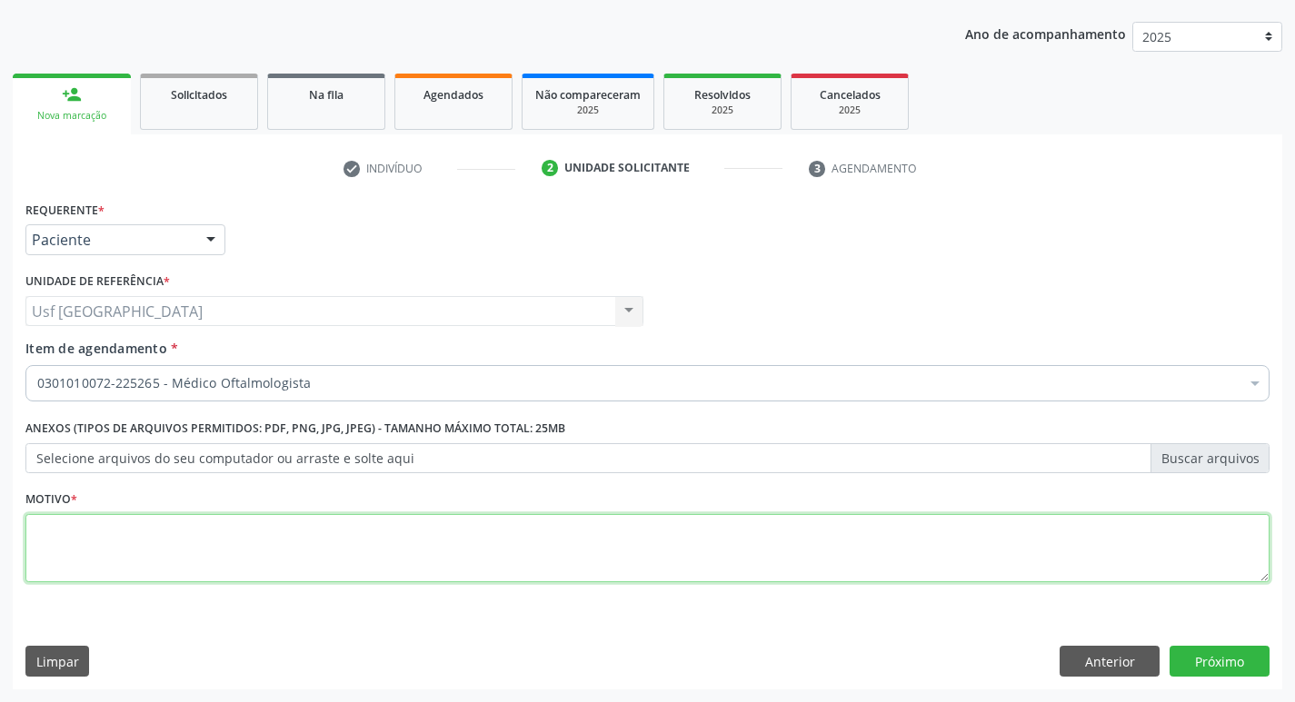
drag, startPoint x: 199, startPoint y: 556, endPoint x: 204, endPoint y: 548, distance: 9.4
click at [202, 551] on textarea at bounding box center [647, 548] width 1244 height 69
type textarea "/"
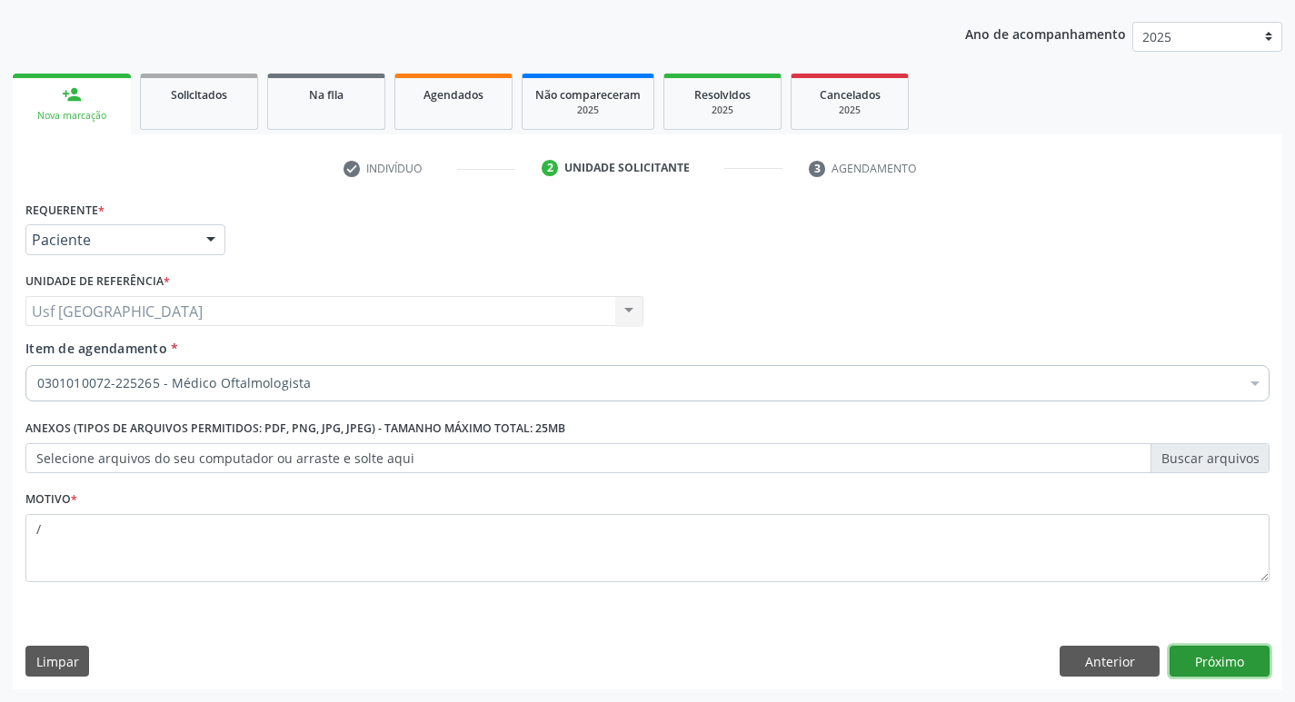
click at [1207, 655] on button "Próximo" at bounding box center [1219, 661] width 100 height 31
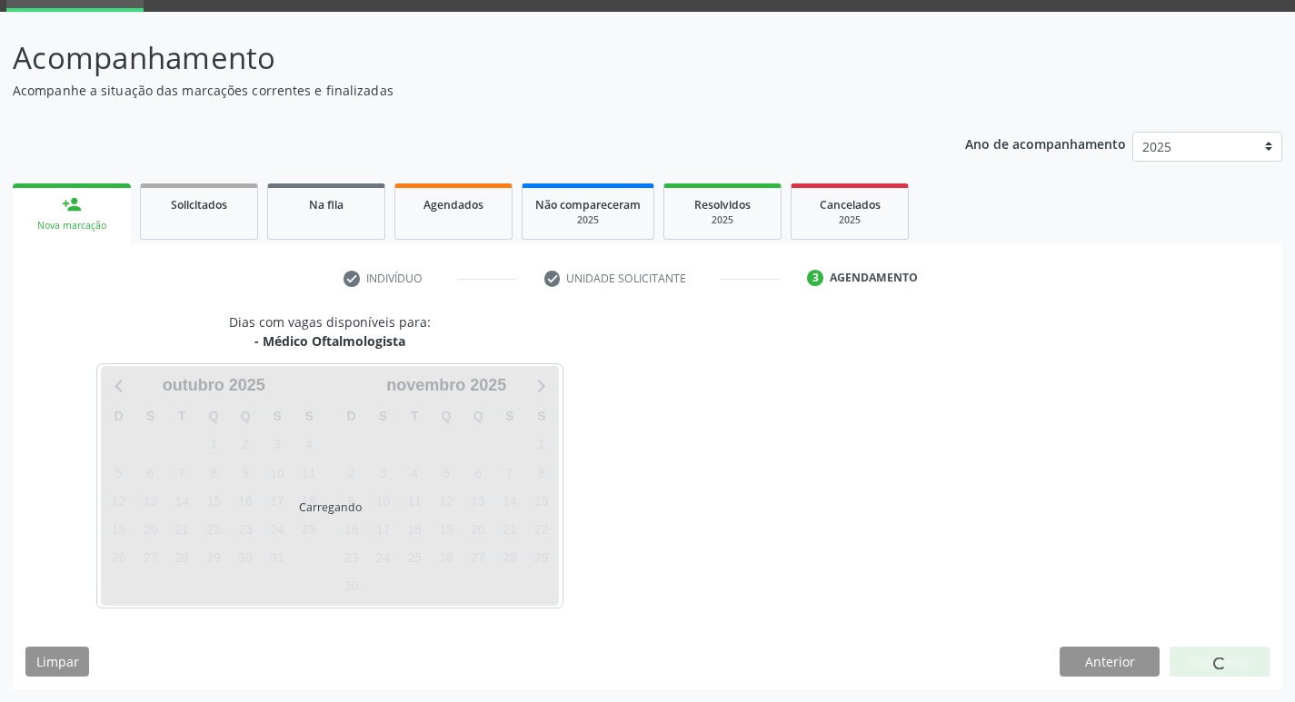
scroll to position [88, 0]
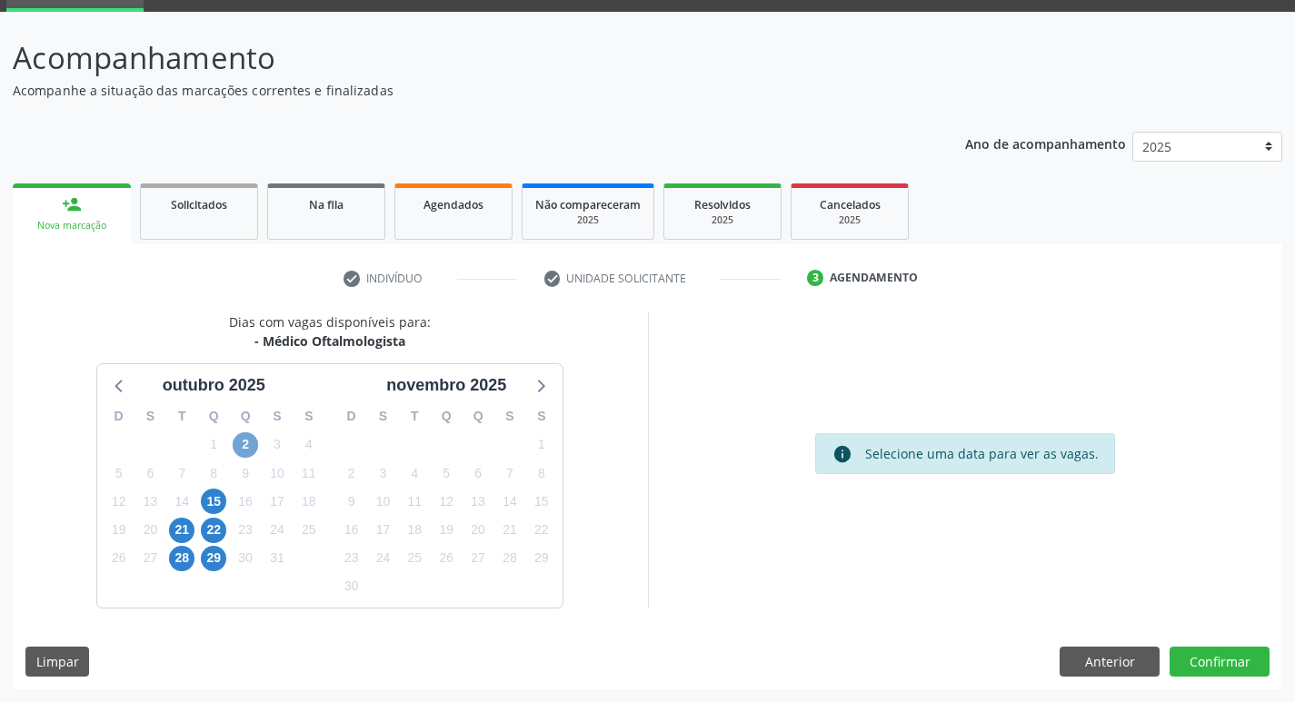
click at [242, 442] on span "2" at bounding box center [245, 444] width 25 height 25
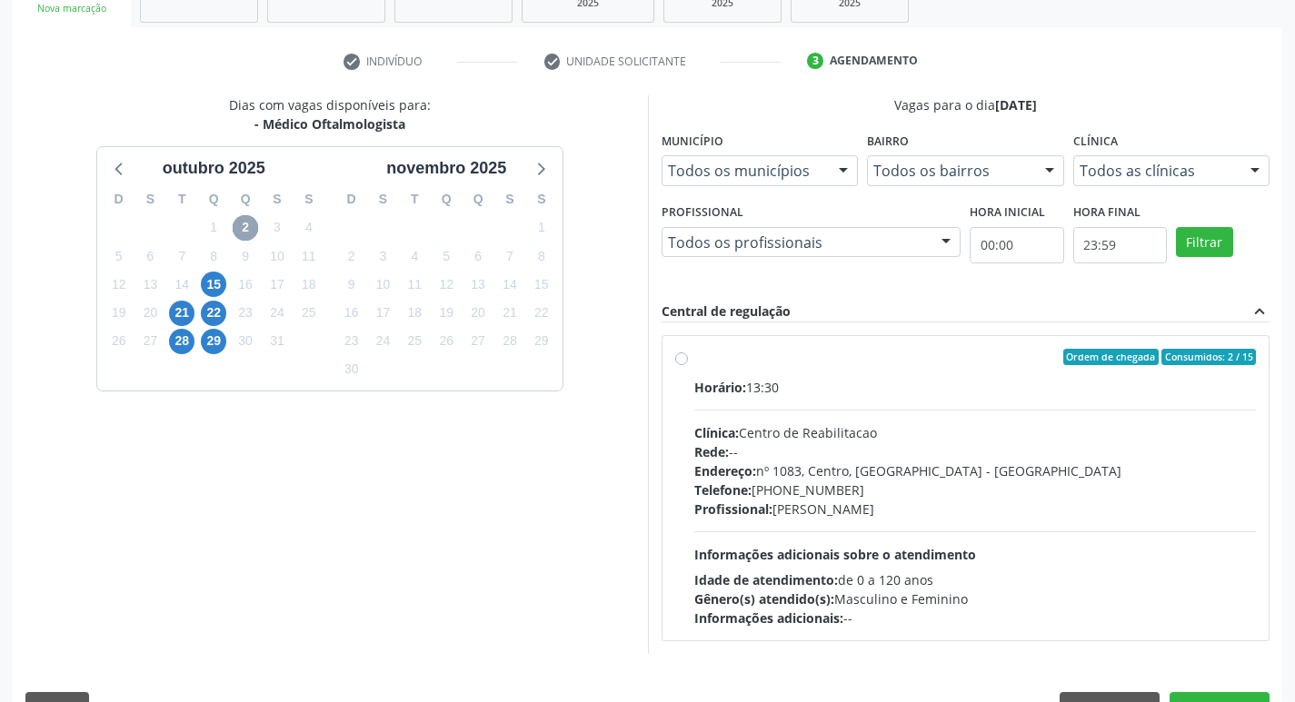
scroll to position [351, 0]
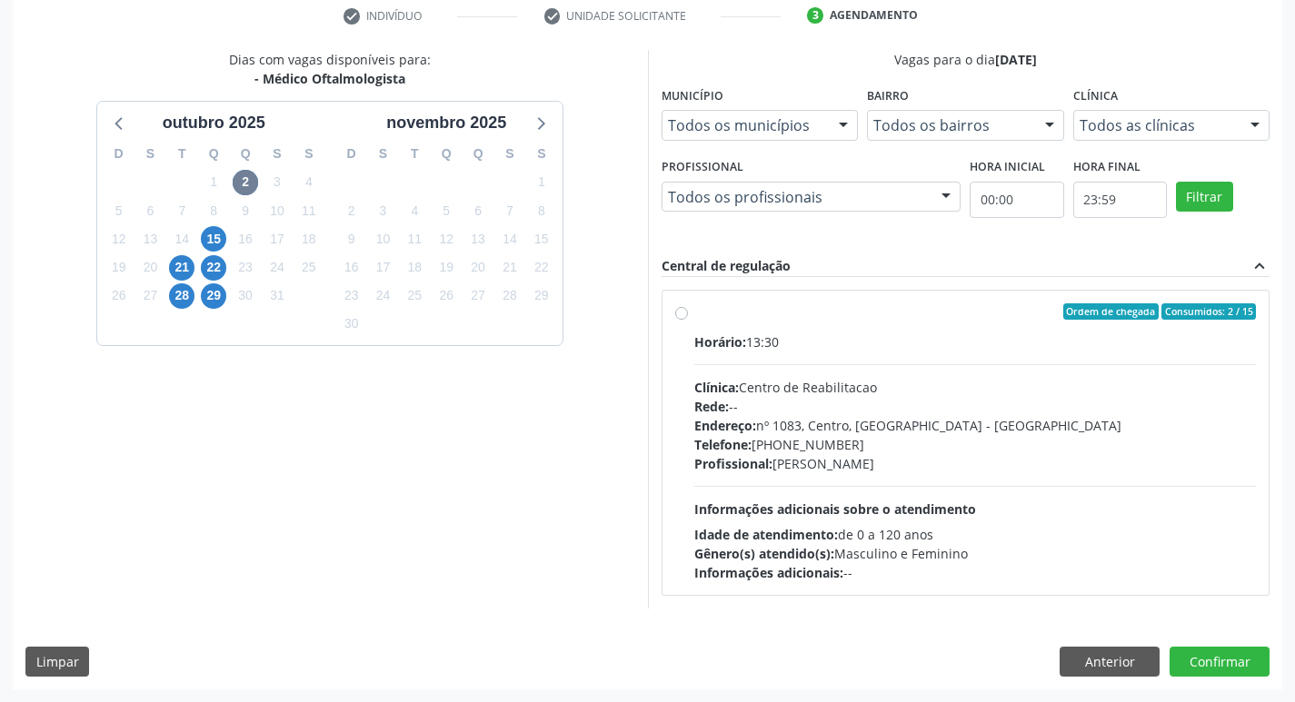
click at [694, 310] on label "Ordem de chegada Consumidos: 2 / 15 Horário: 13:30 Clínica: Centro de Reabilita…" at bounding box center [975, 442] width 562 height 279
click at [679, 310] on input "Ordem de chegada Consumidos: 2 / 15 Horário: 13:30 Clínica: Centro de Reabilita…" at bounding box center [681, 311] width 13 height 16
radio input "true"
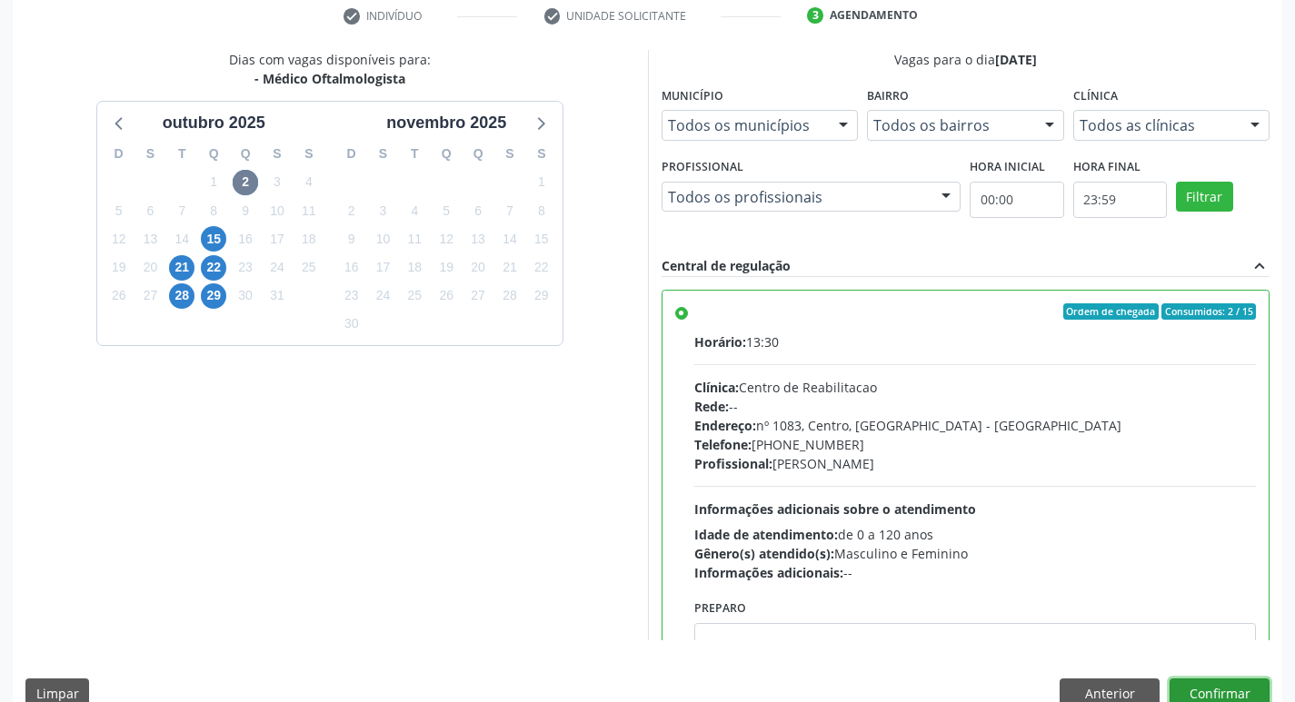
click at [1192, 690] on button "Confirmar" at bounding box center [1219, 694] width 100 height 31
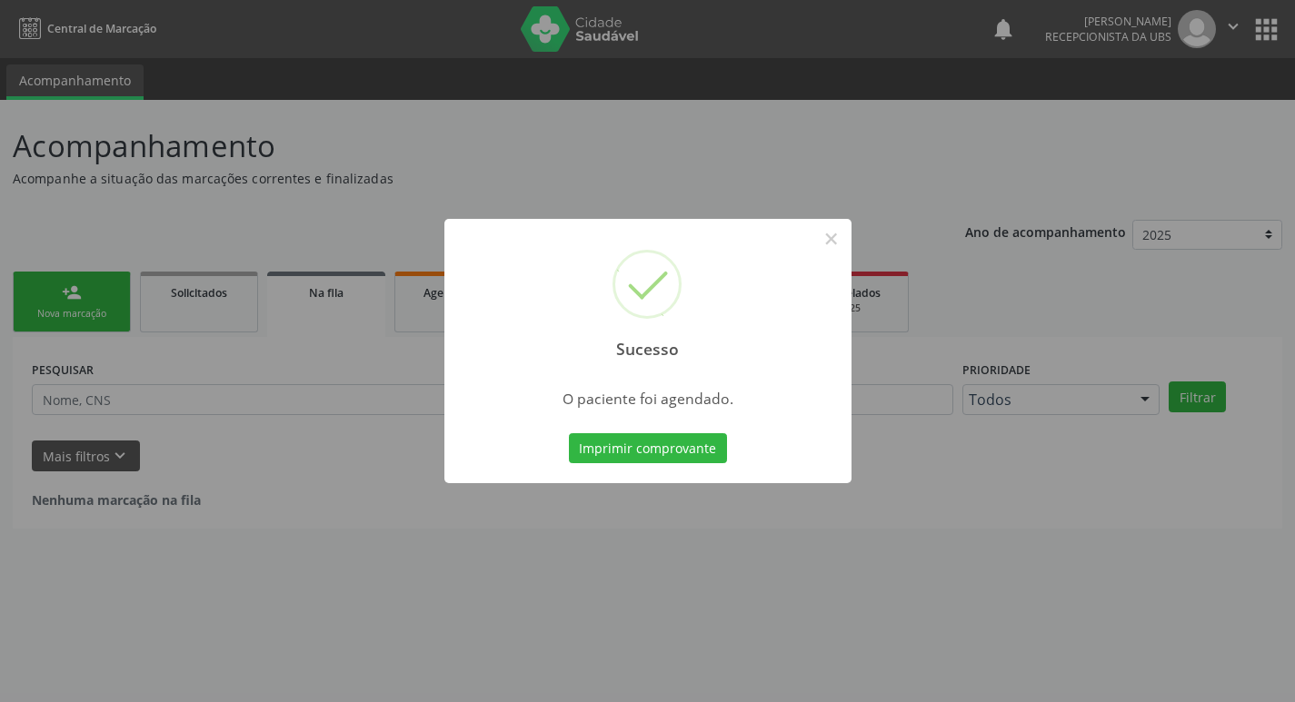
scroll to position [0, 0]
drag, startPoint x: 839, startPoint y: 236, endPoint x: 849, endPoint y: 227, distance: 13.5
click at [840, 236] on button "×" at bounding box center [837, 238] width 31 height 31
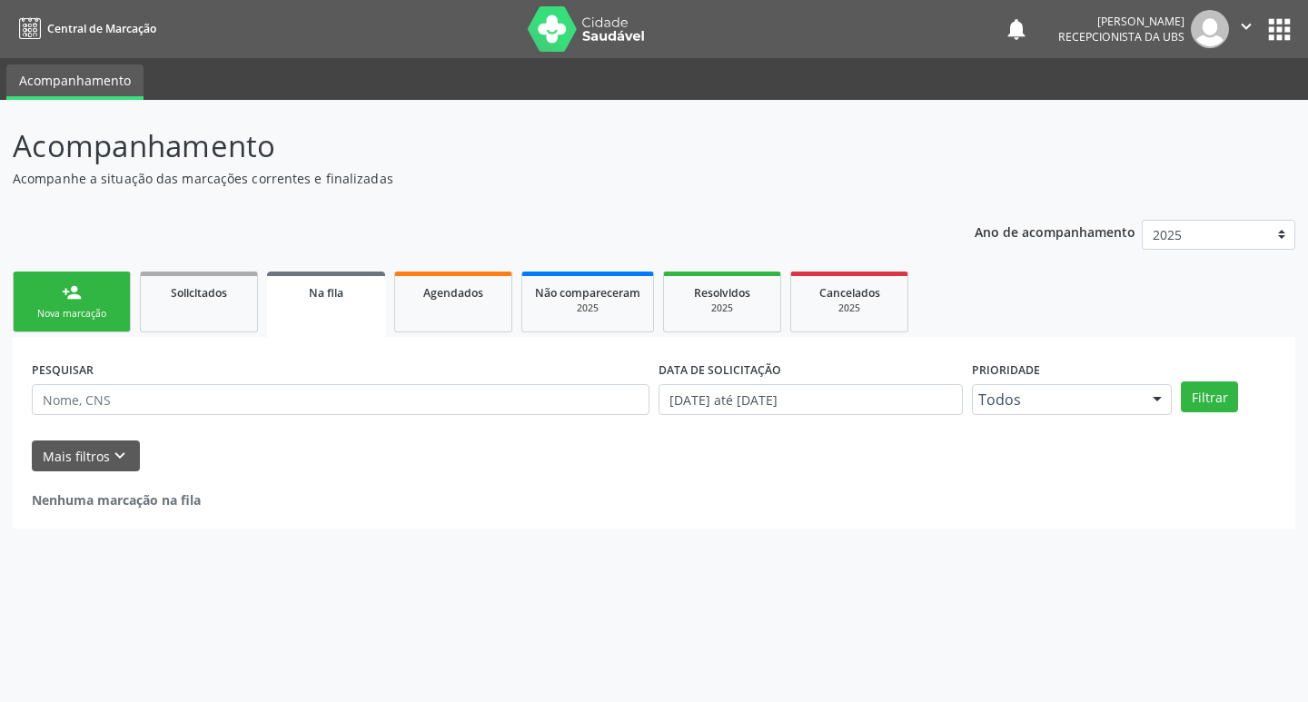
click at [100, 312] on div "Nova marcação" at bounding box center [71, 314] width 91 height 14
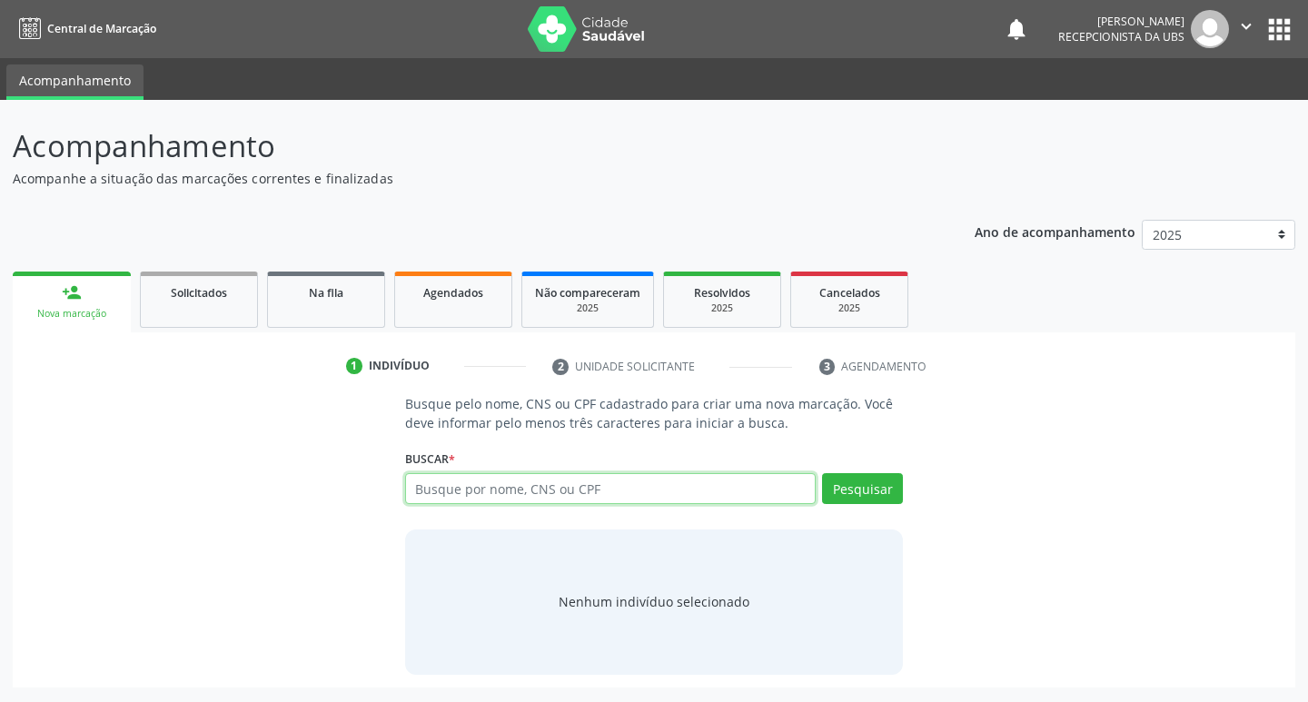
click at [552, 481] on input "text" at bounding box center [611, 488] width 412 height 31
type input "12340771404"
click at [844, 492] on button "Pesquisar" at bounding box center [862, 488] width 81 height 31
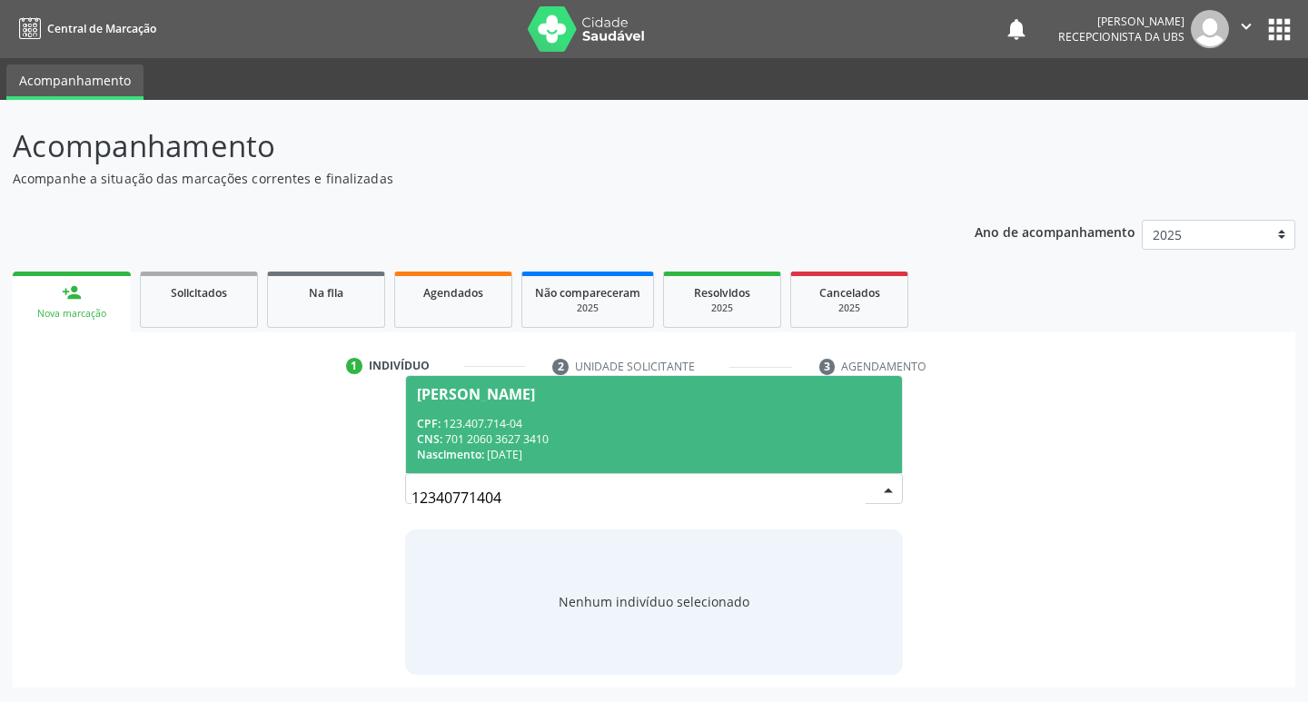
click at [531, 421] on div "CPF: 123.407.714-04" at bounding box center [654, 423] width 475 height 15
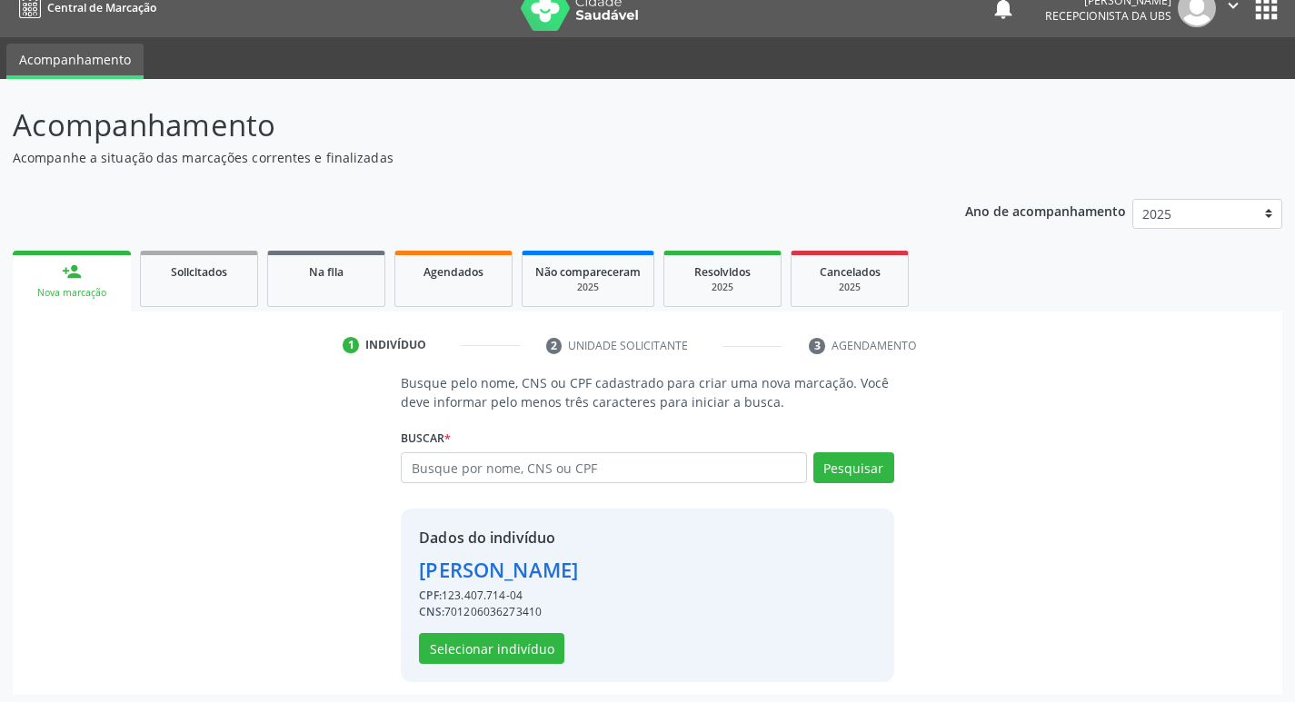
scroll to position [26, 0]
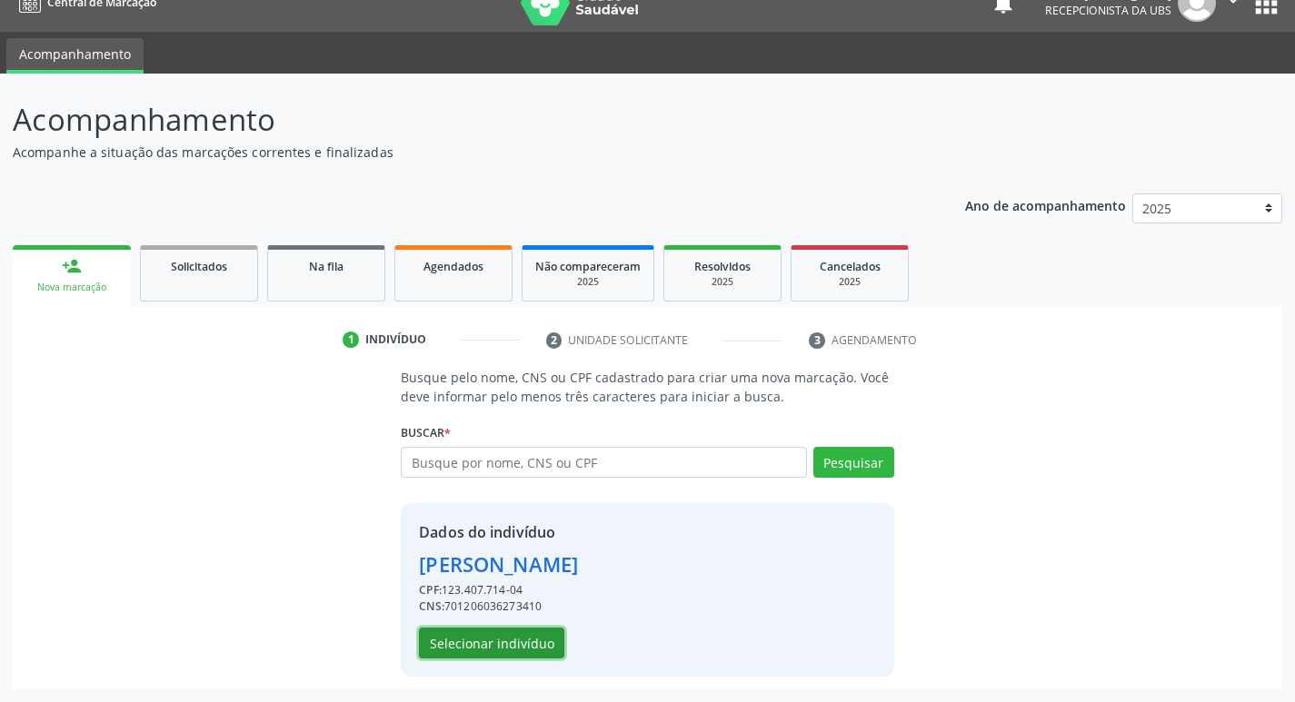
click at [516, 639] on button "Selecionar indivíduo" at bounding box center [491, 643] width 145 height 31
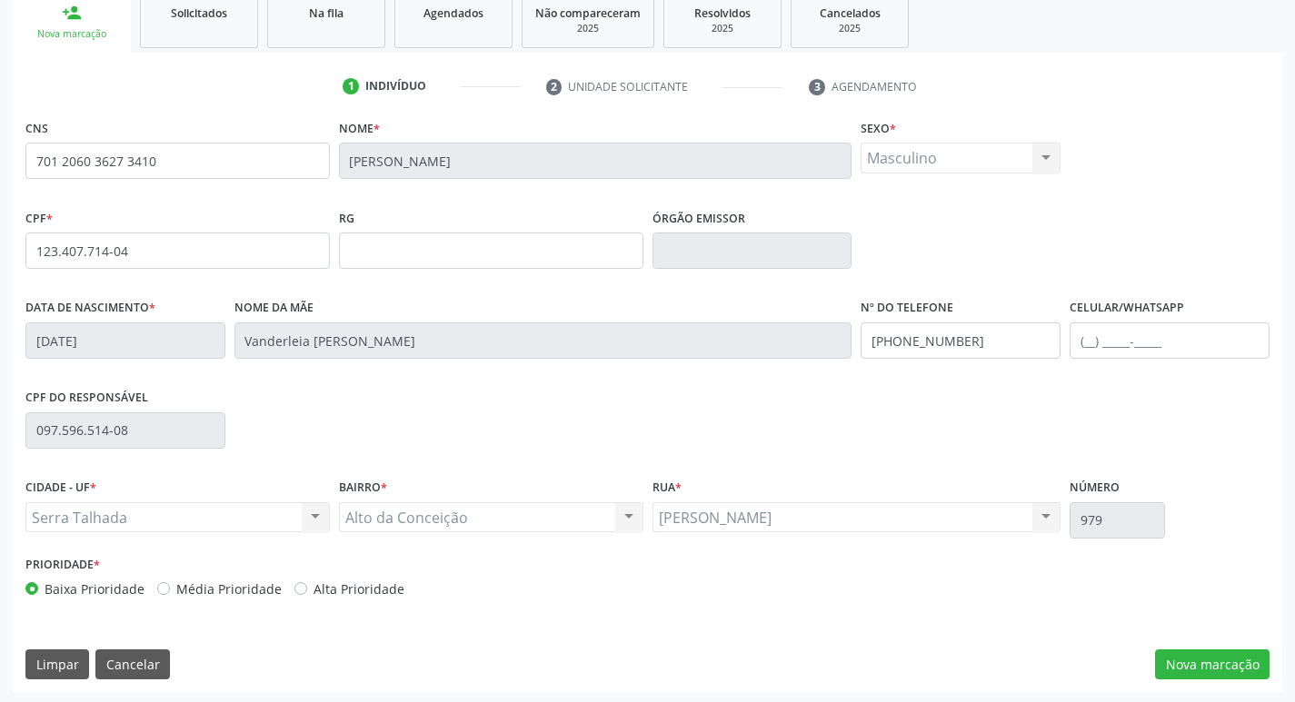
scroll to position [283, 0]
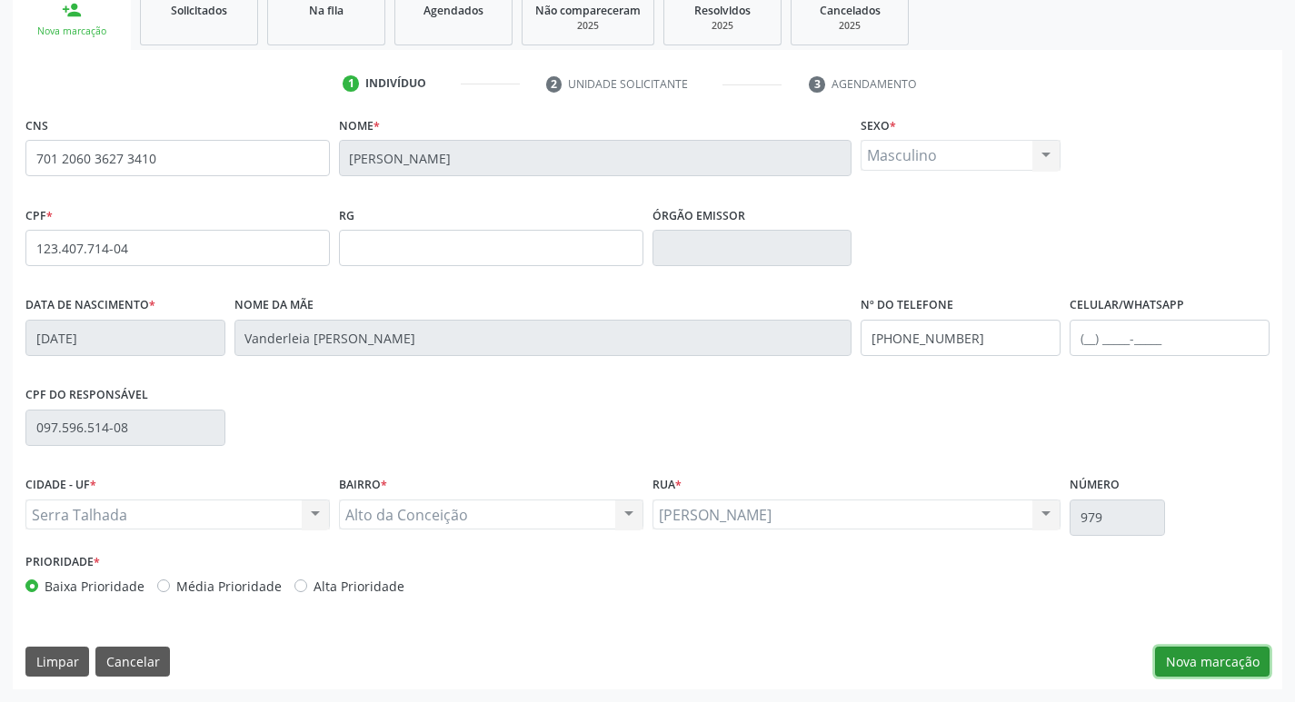
click at [1203, 658] on button "Nova marcação" at bounding box center [1212, 662] width 114 height 31
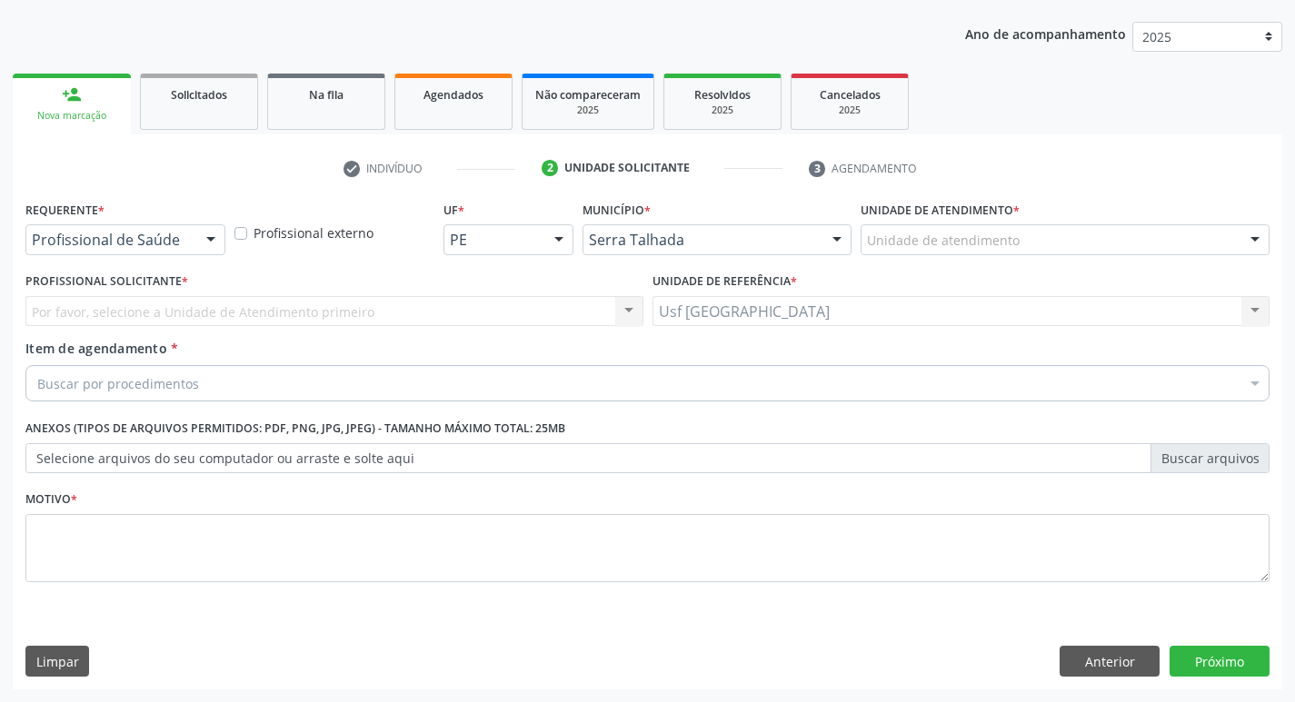
scroll to position [198, 0]
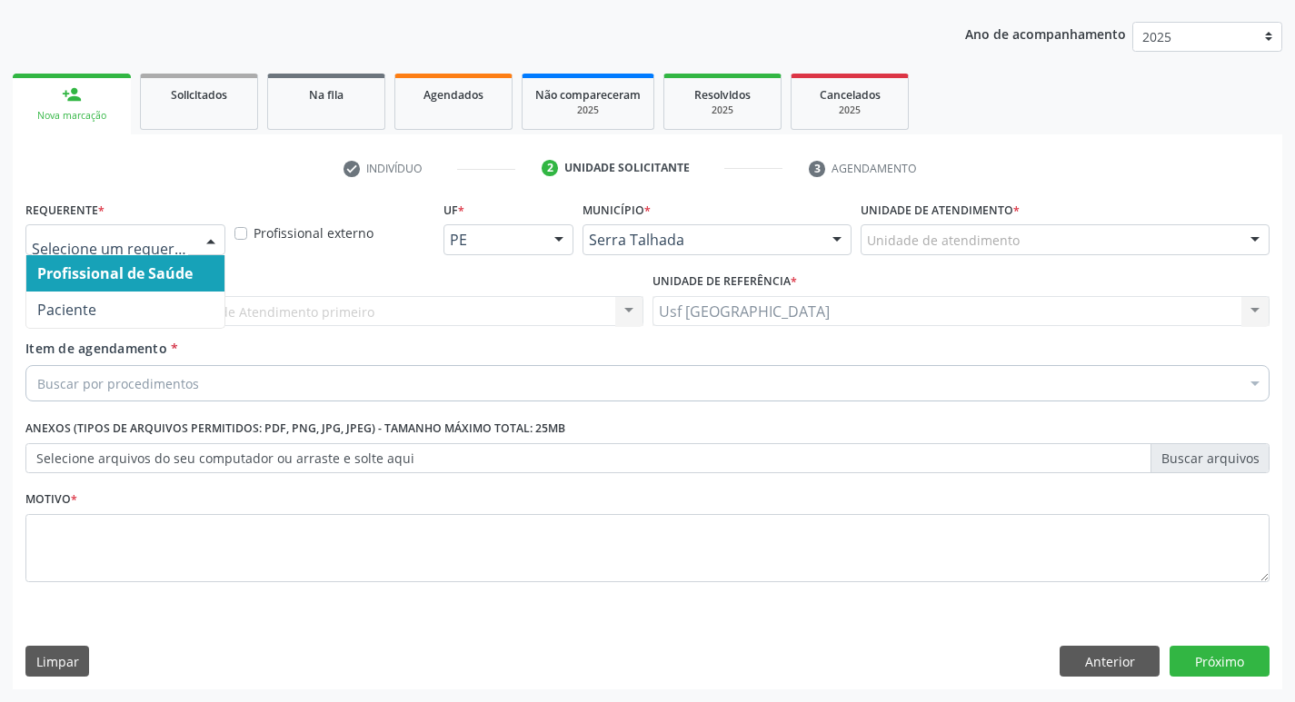
click at [208, 243] on div at bounding box center [210, 240] width 27 height 31
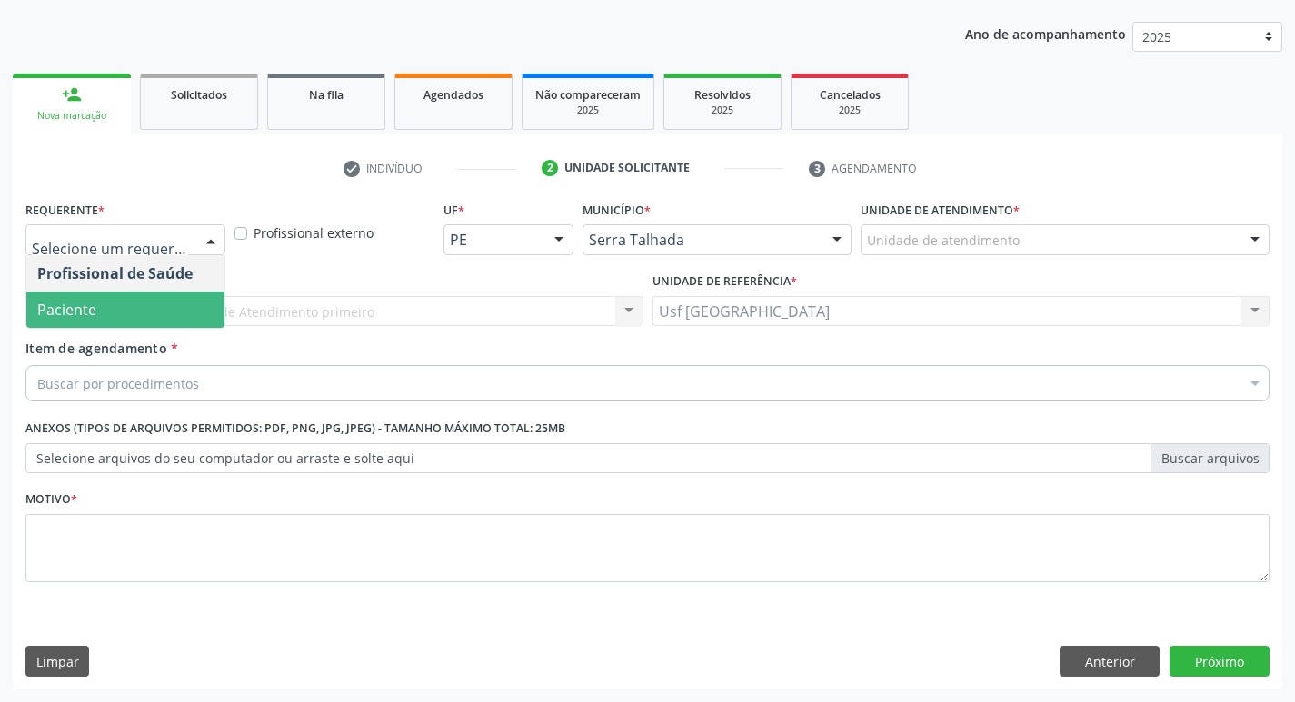
drag, startPoint x: 152, startPoint y: 300, endPoint x: 142, endPoint y: 349, distance: 50.1
click at [151, 300] on span "Paciente" at bounding box center [125, 310] width 198 height 36
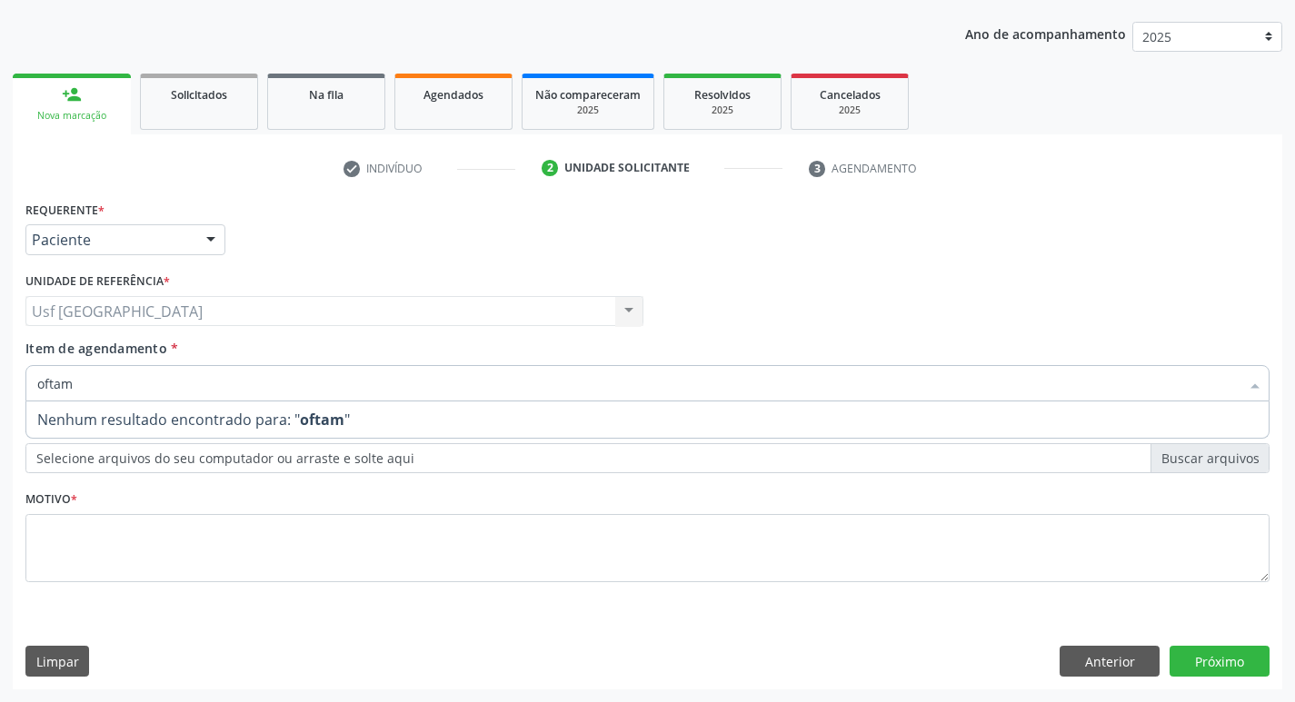
type input "ofta"
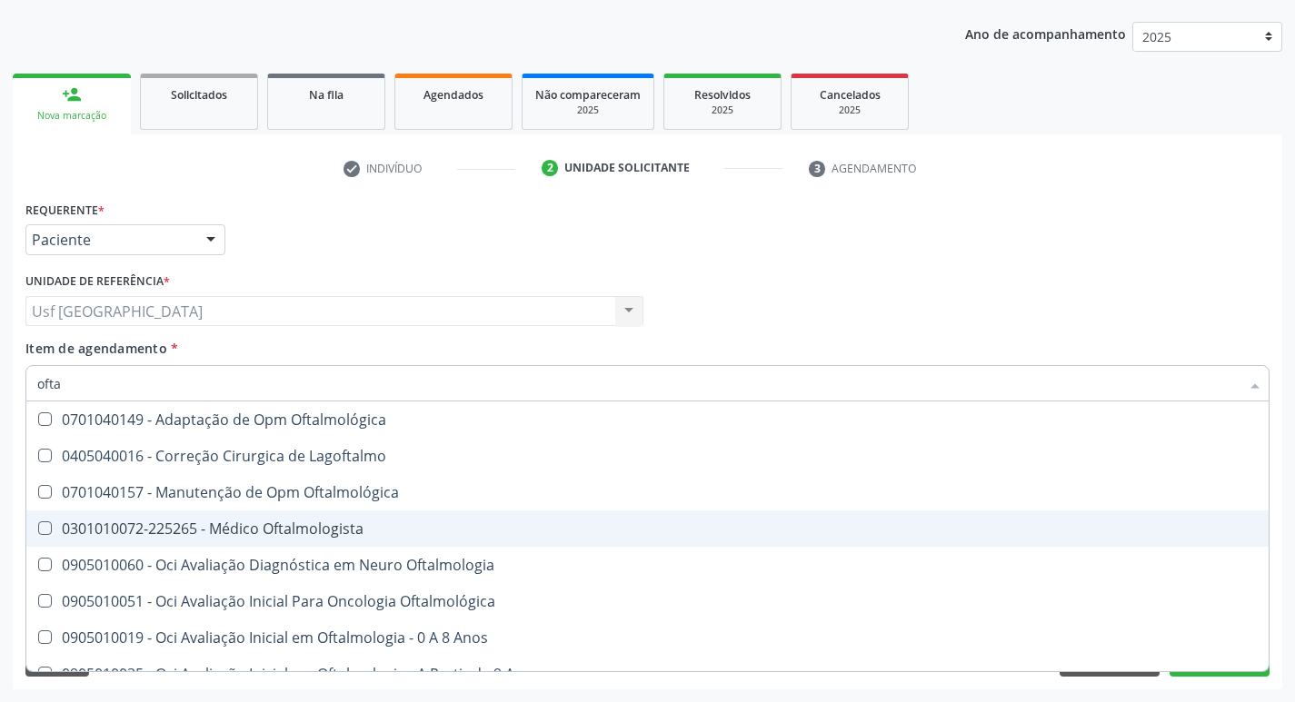
click at [276, 526] on div "0301010072-225265 - Médico Oftalmologista" at bounding box center [647, 528] width 1220 height 15
checkbox Oftalmologista "true"
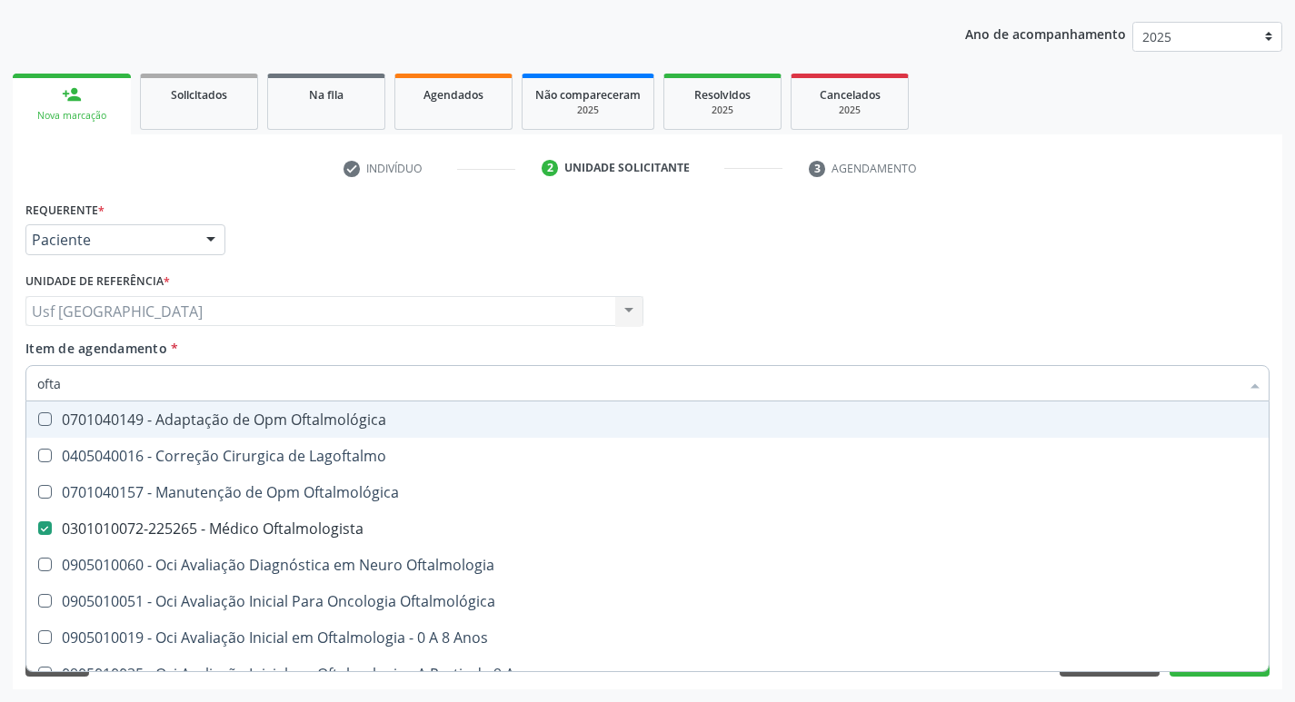
drag, startPoint x: 1223, startPoint y: 257, endPoint x: 432, endPoint y: 618, distance: 869.6
click at [1223, 256] on div "Requerente * Paciente Profissional de Saúde Paciente Nenhum resultado encontrad…" at bounding box center [647, 231] width 1253 height 71
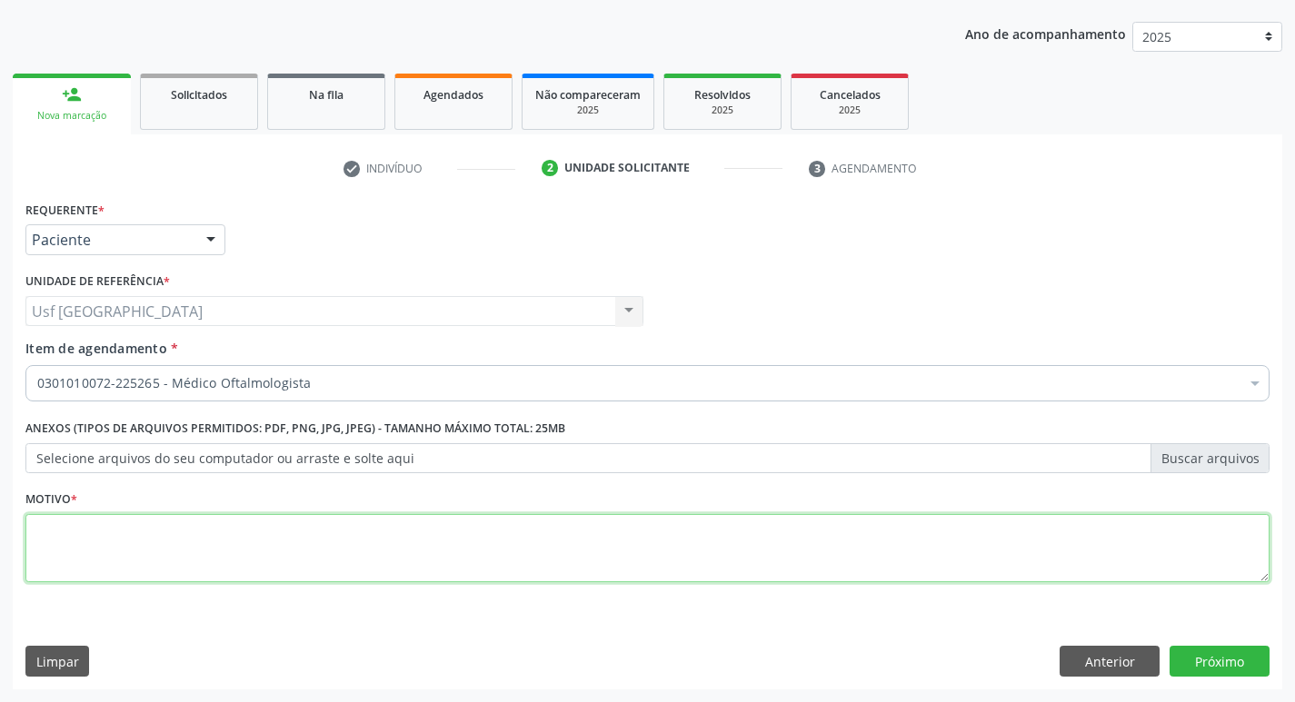
drag, startPoint x: 333, startPoint y: 549, endPoint x: 341, endPoint y: 534, distance: 16.7
click at [333, 547] on textarea at bounding box center [647, 548] width 1244 height 69
type textarea "/"
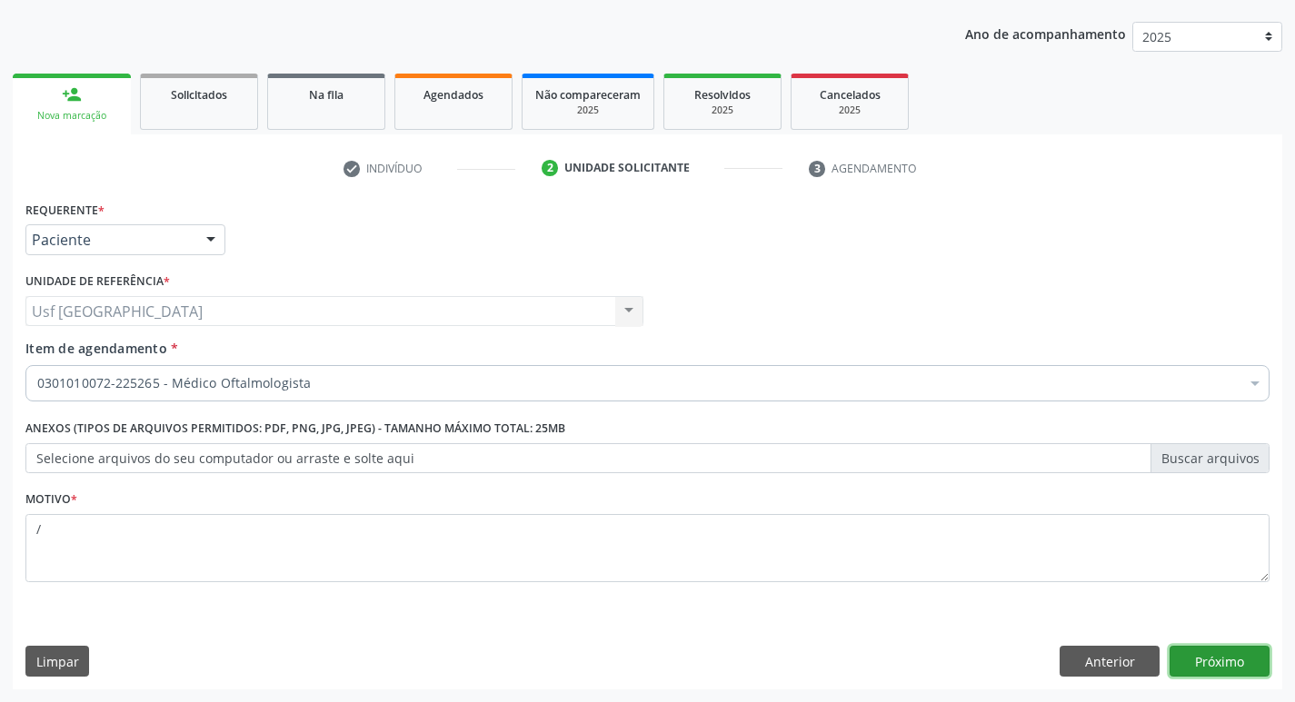
click at [1209, 652] on button "Próximo" at bounding box center [1219, 661] width 100 height 31
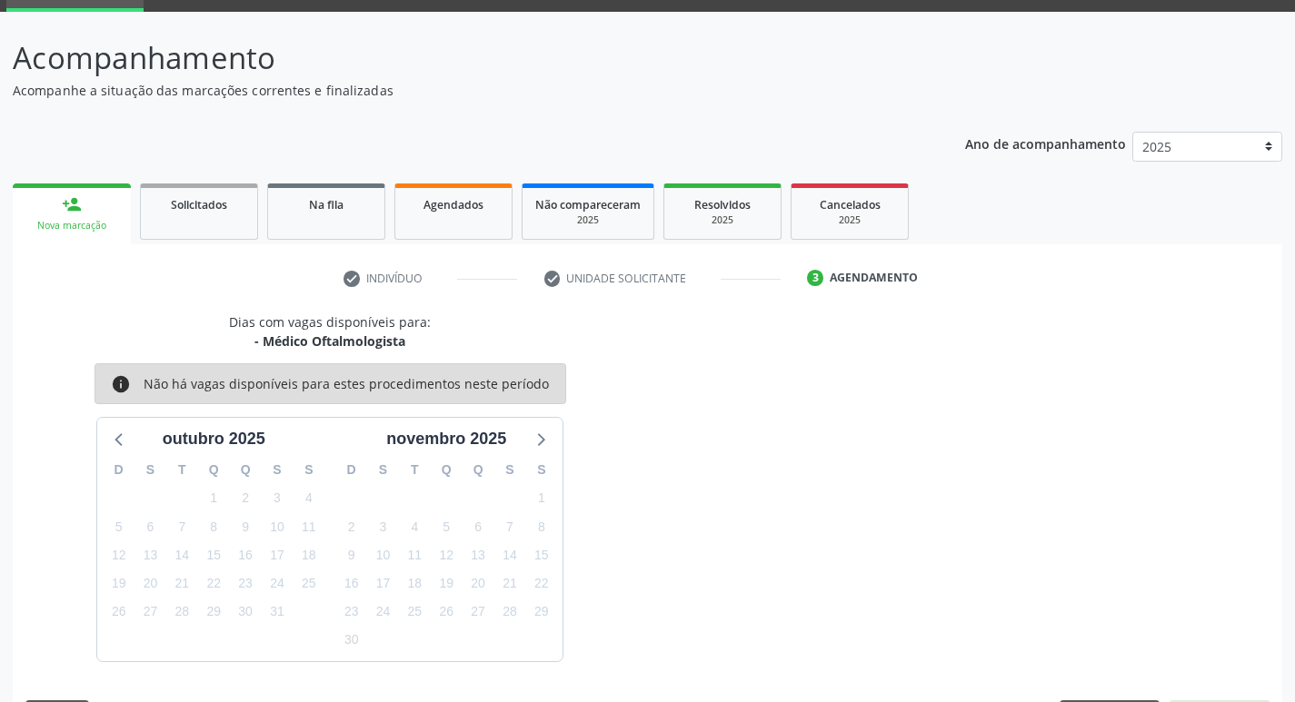
scroll to position [142, 0]
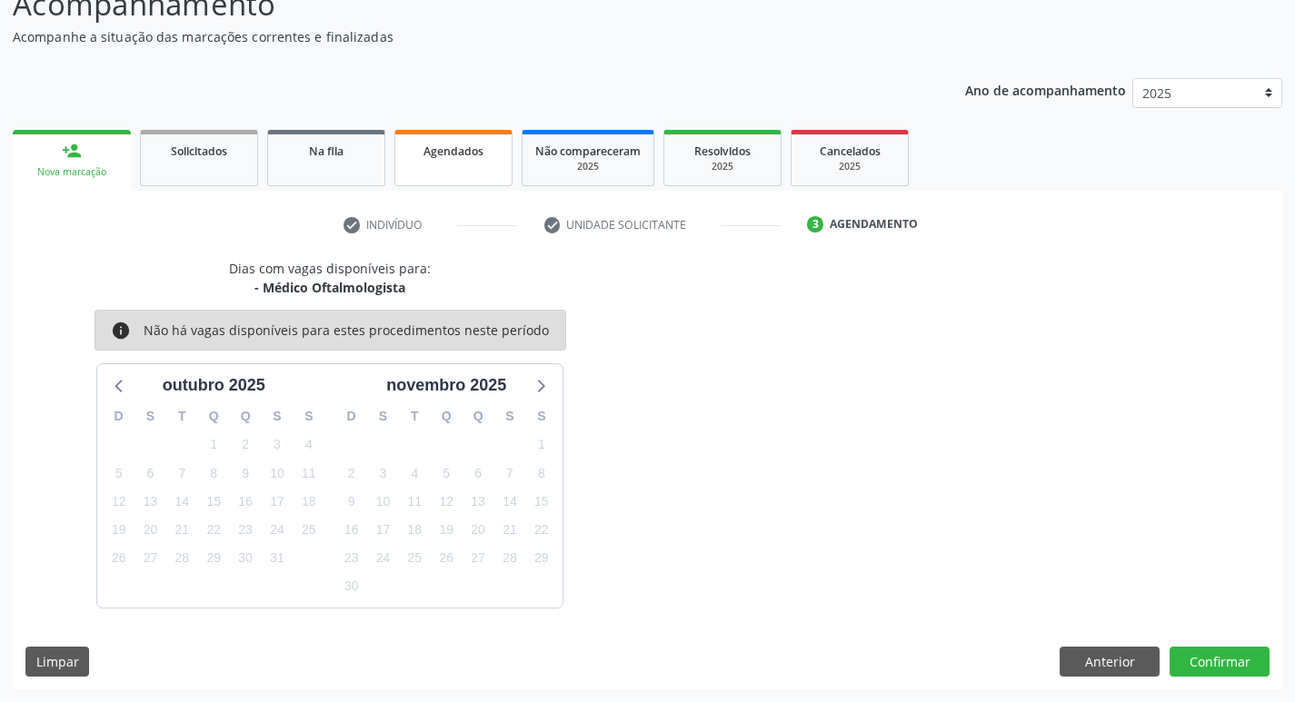
click at [432, 165] on link "Agendados" at bounding box center [453, 158] width 118 height 56
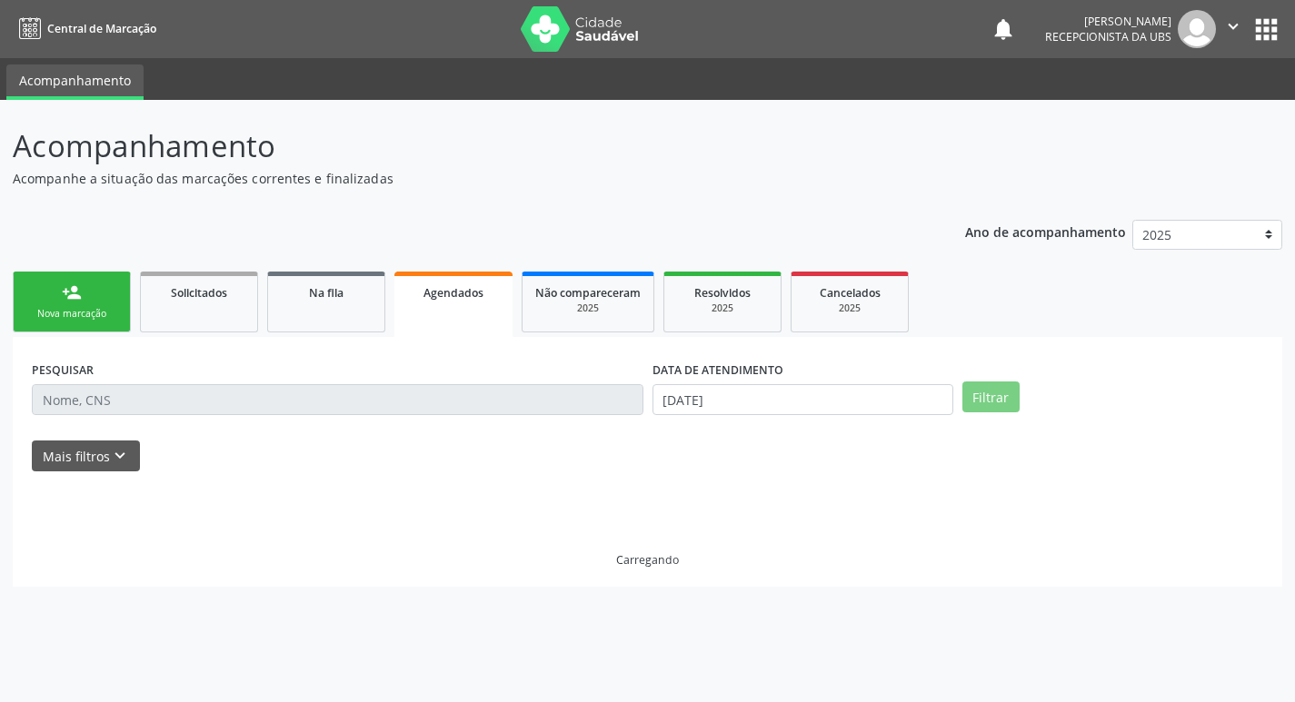
scroll to position [0, 0]
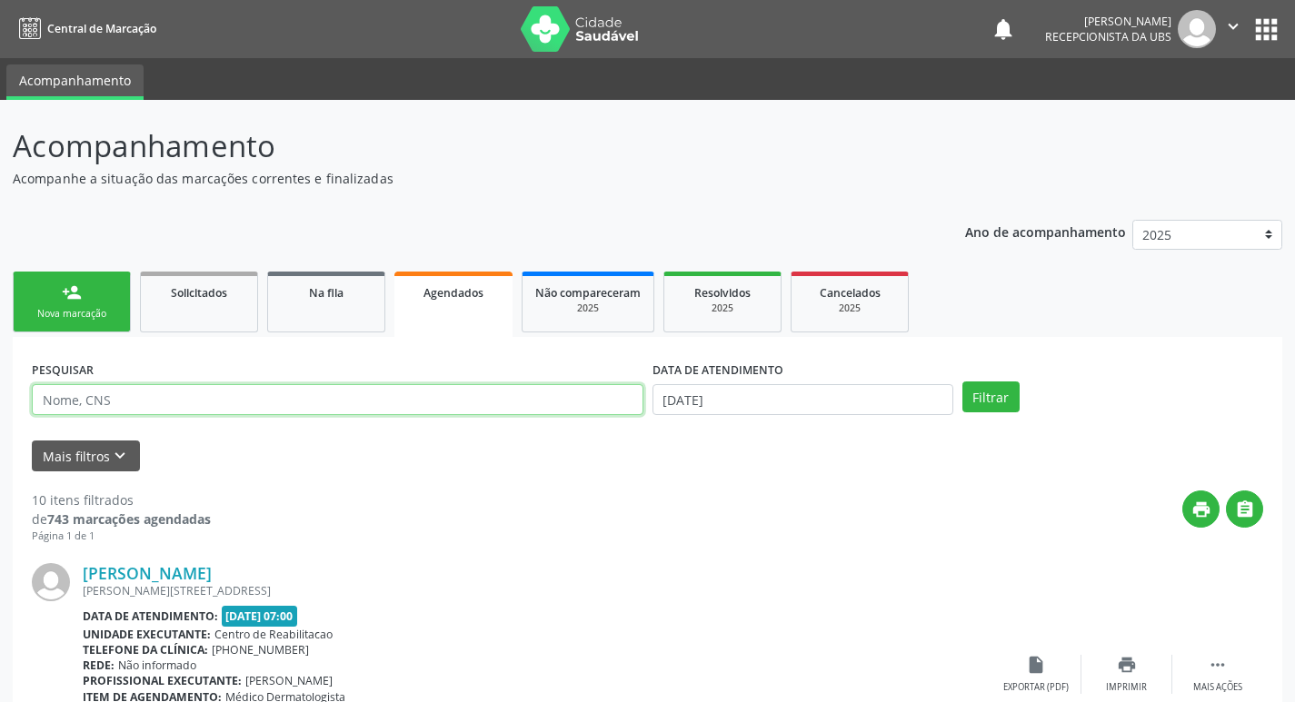
click at [152, 401] on input "text" at bounding box center [337, 399] width 611 height 31
type input "erick"
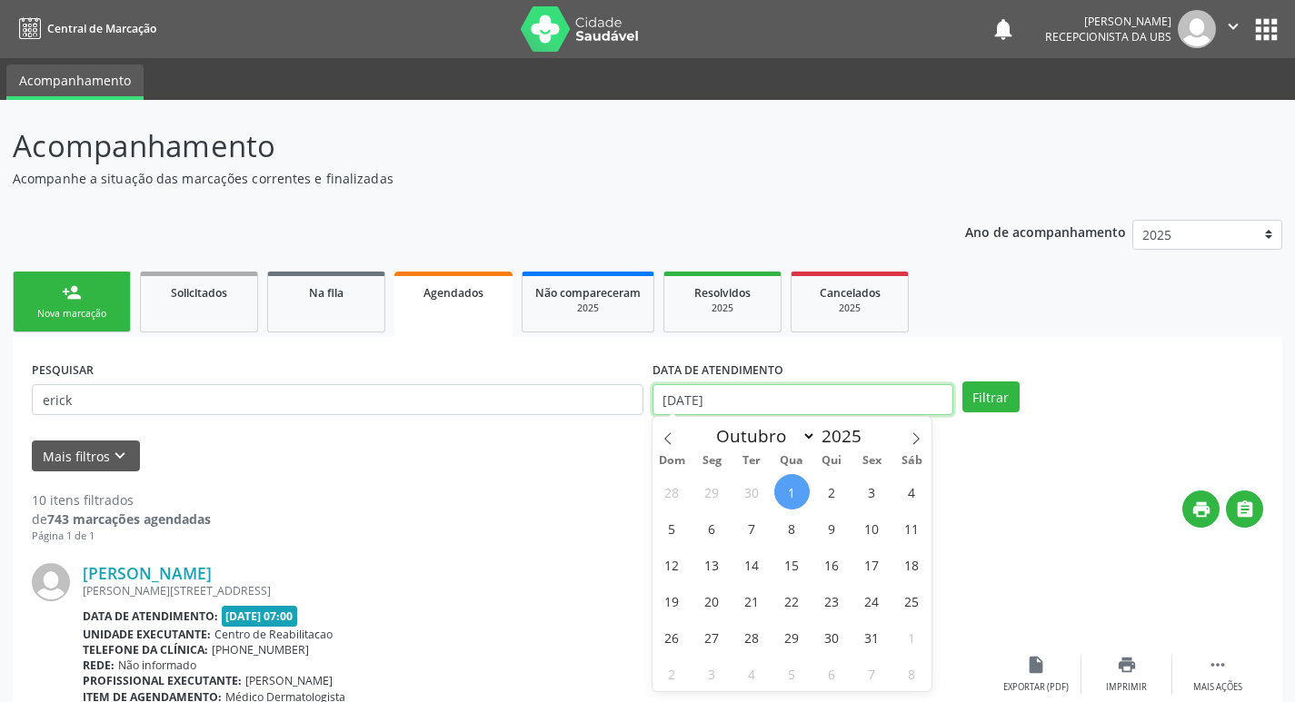
click at [756, 388] on input "[DATE]" at bounding box center [802, 399] width 301 height 31
click at [834, 483] on span "2" at bounding box center [831, 491] width 35 height 35
type input "[DATE]"
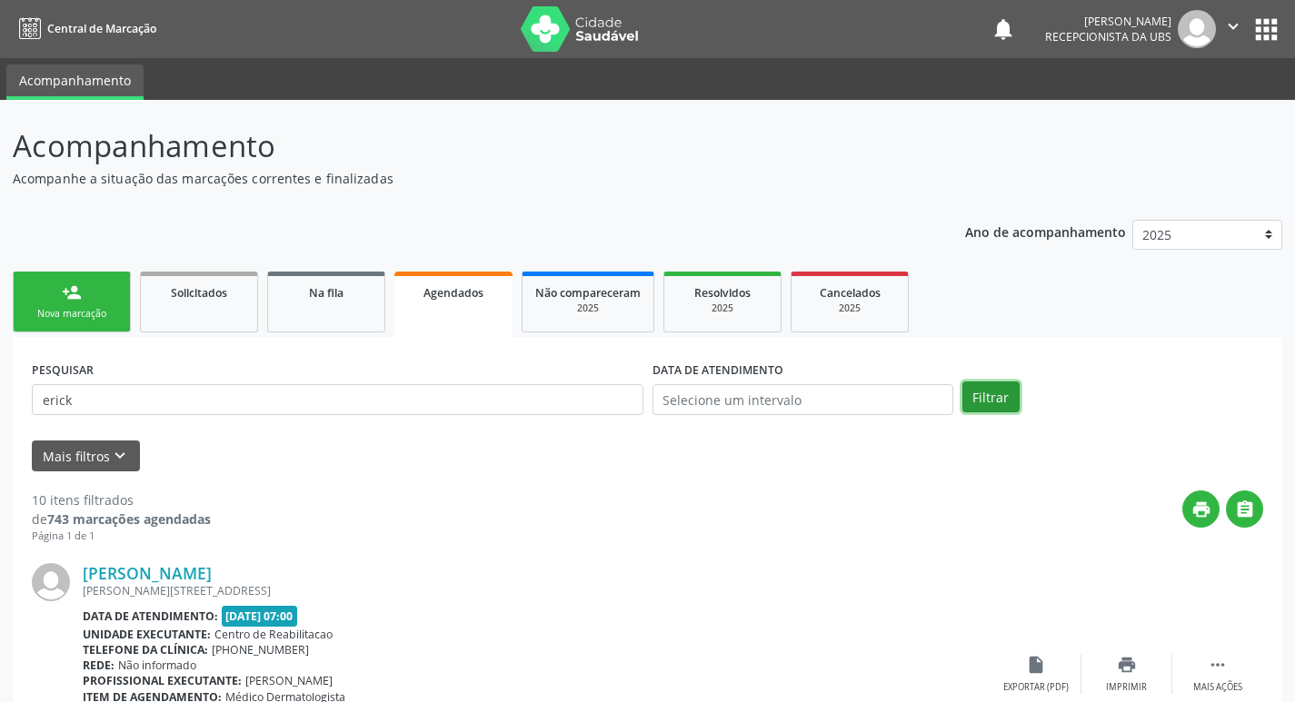
click at [984, 392] on button "Filtrar" at bounding box center [990, 397] width 57 height 31
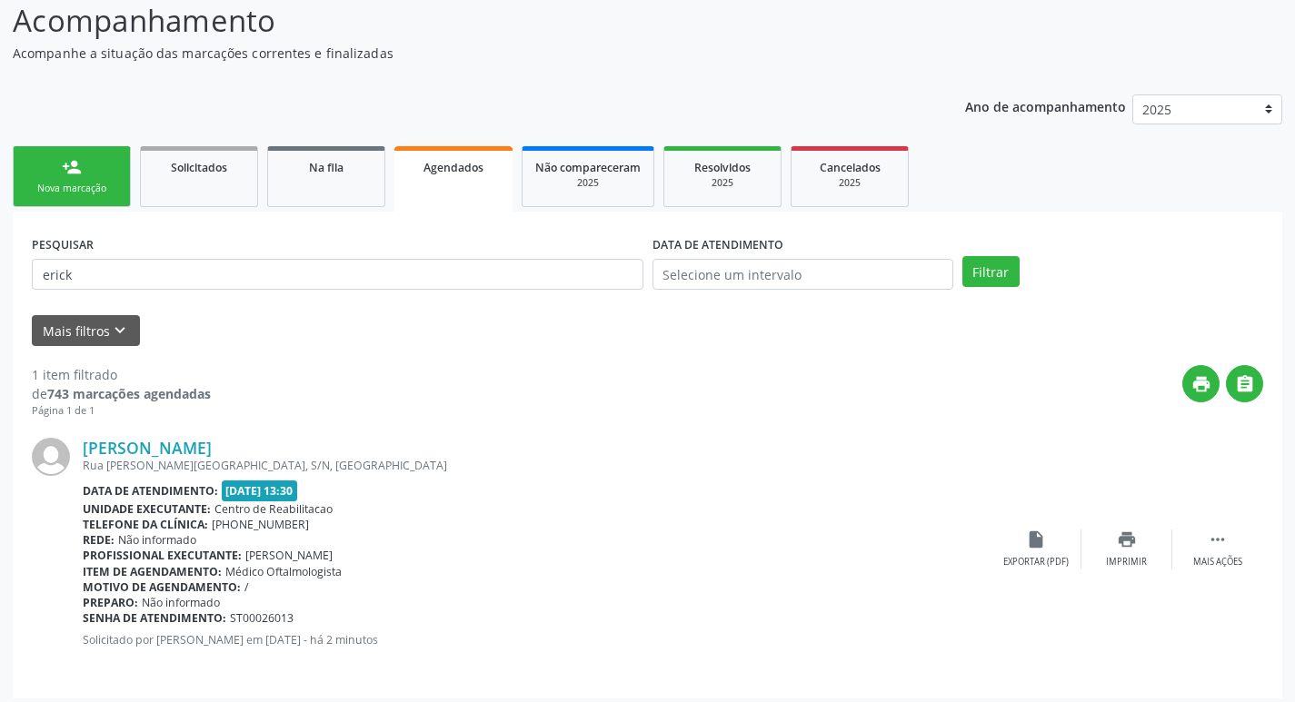
scroll to position [134, 0]
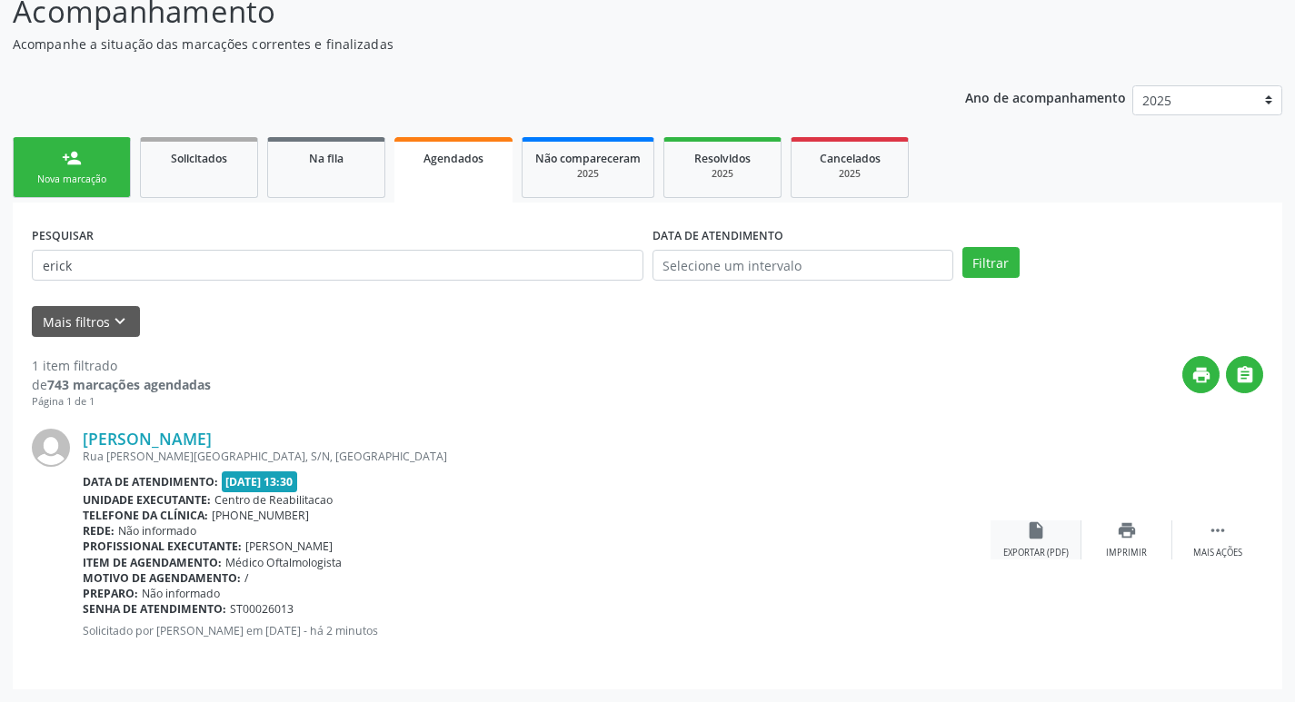
click at [1030, 531] on icon "insert_drive_file" at bounding box center [1036, 531] width 20 height 20
click at [200, 270] on input "erick" at bounding box center [337, 265] width 611 height 31
type input "e"
type input "anna vitoria"
click at [694, 261] on input "text" at bounding box center [802, 265] width 301 height 31
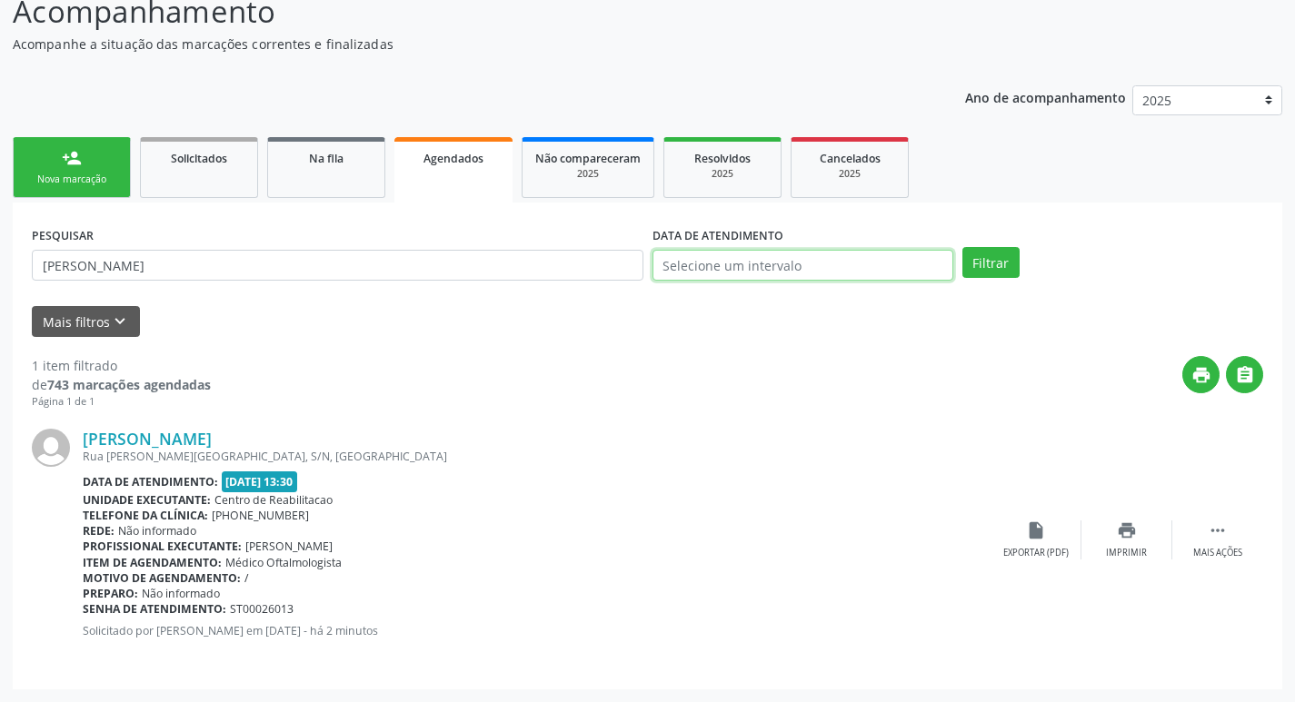
click at [694, 261] on input "text" at bounding box center [802, 265] width 301 height 31
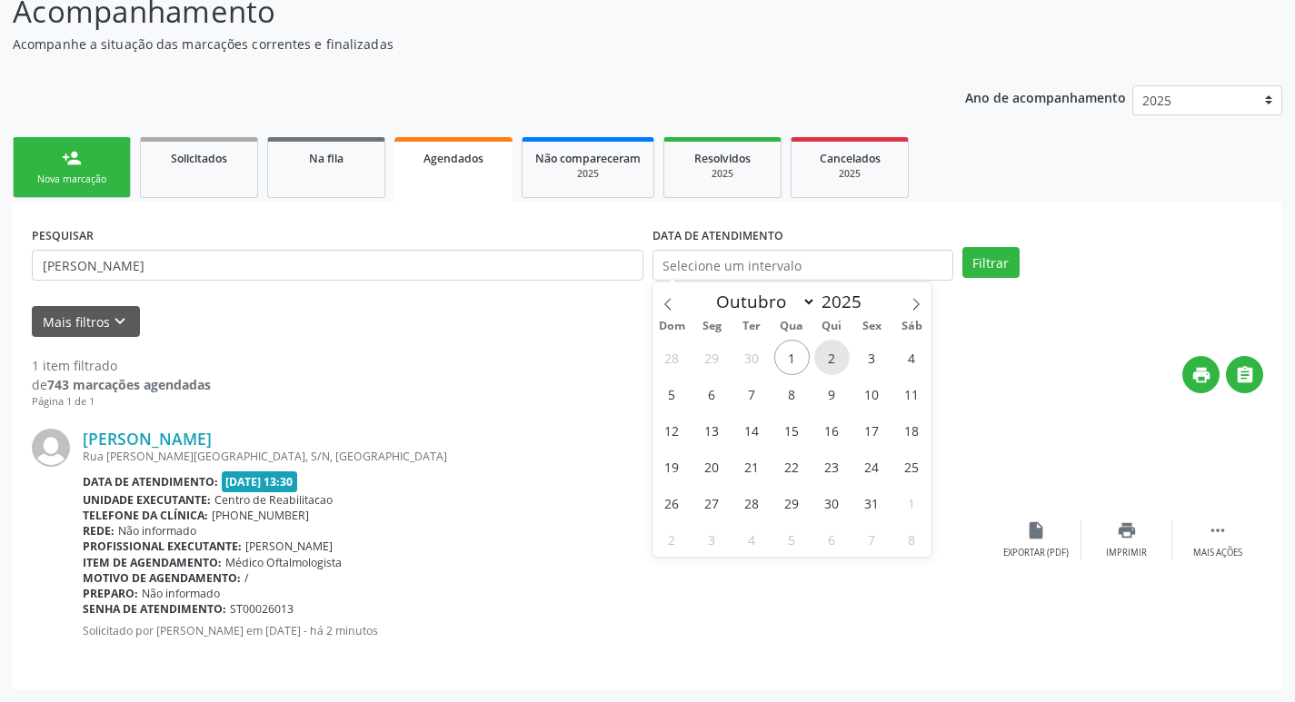
click at [823, 354] on span "2" at bounding box center [831, 357] width 35 height 35
type input "[DATE]"
click at [990, 263] on button "Filtrar" at bounding box center [990, 262] width 57 height 31
click at [990, 134] on div "Ano de acompanhamento 2025 2024" at bounding box center [1123, 103] width 317 height 61
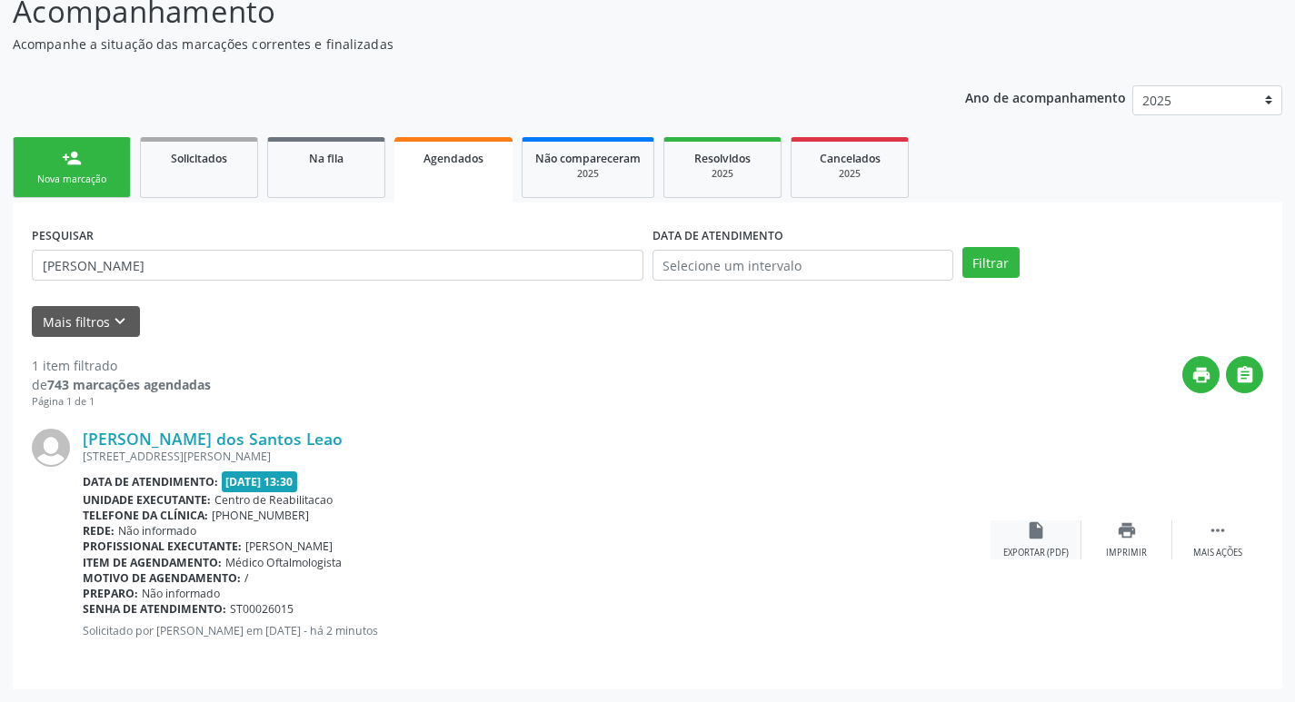
click at [1048, 541] on div "insert_drive_file Exportar (PDF)" at bounding box center [1035, 540] width 91 height 39
click at [82, 177] on div "Nova marcação" at bounding box center [71, 180] width 91 height 14
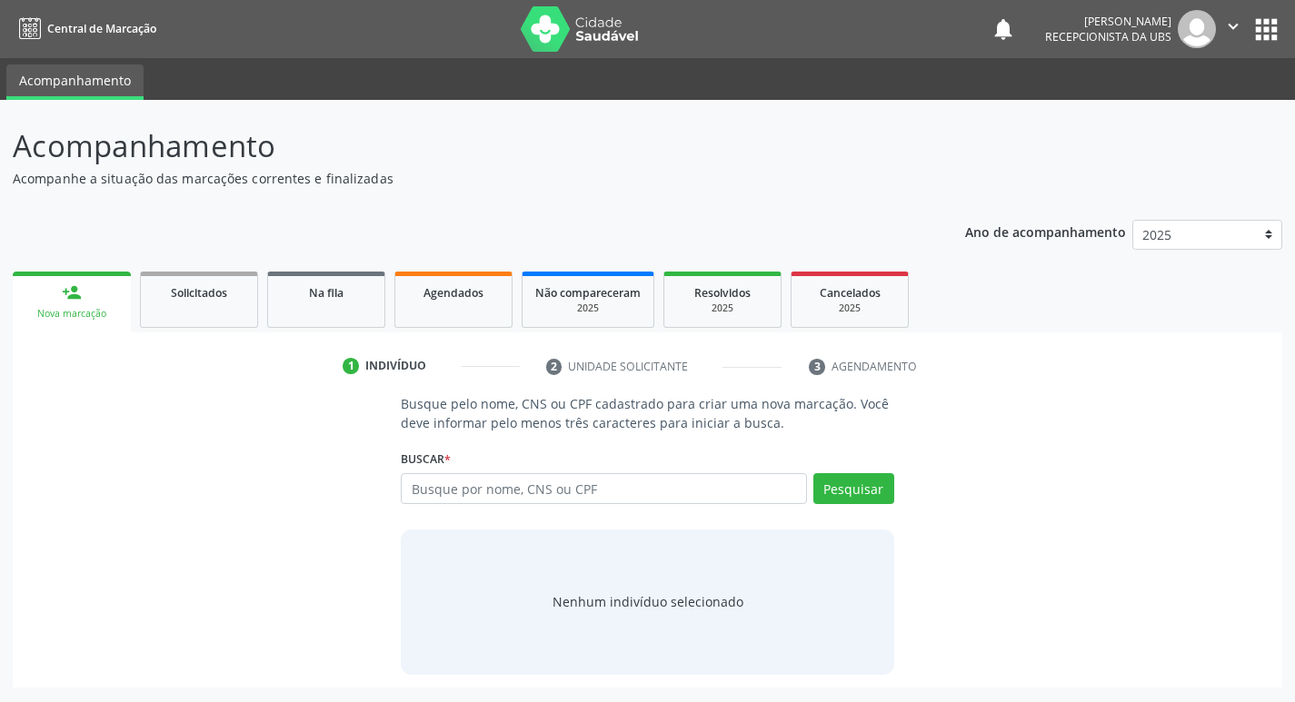
scroll to position [0, 0]
click at [535, 490] on input "text" at bounding box center [611, 488] width 412 height 31
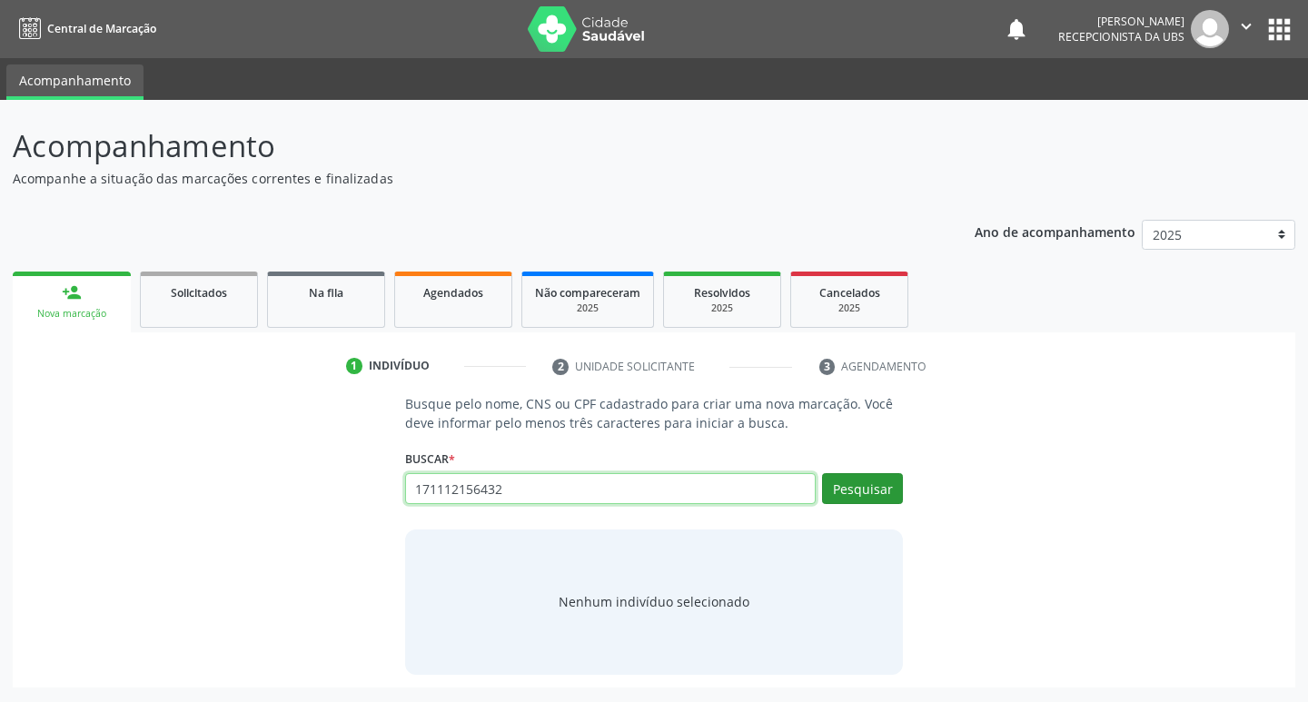
type input "171112156432"
click at [884, 493] on button "Pesquisar" at bounding box center [862, 488] width 81 height 31
click at [521, 483] on input "171112156432" at bounding box center [611, 488] width 412 height 31
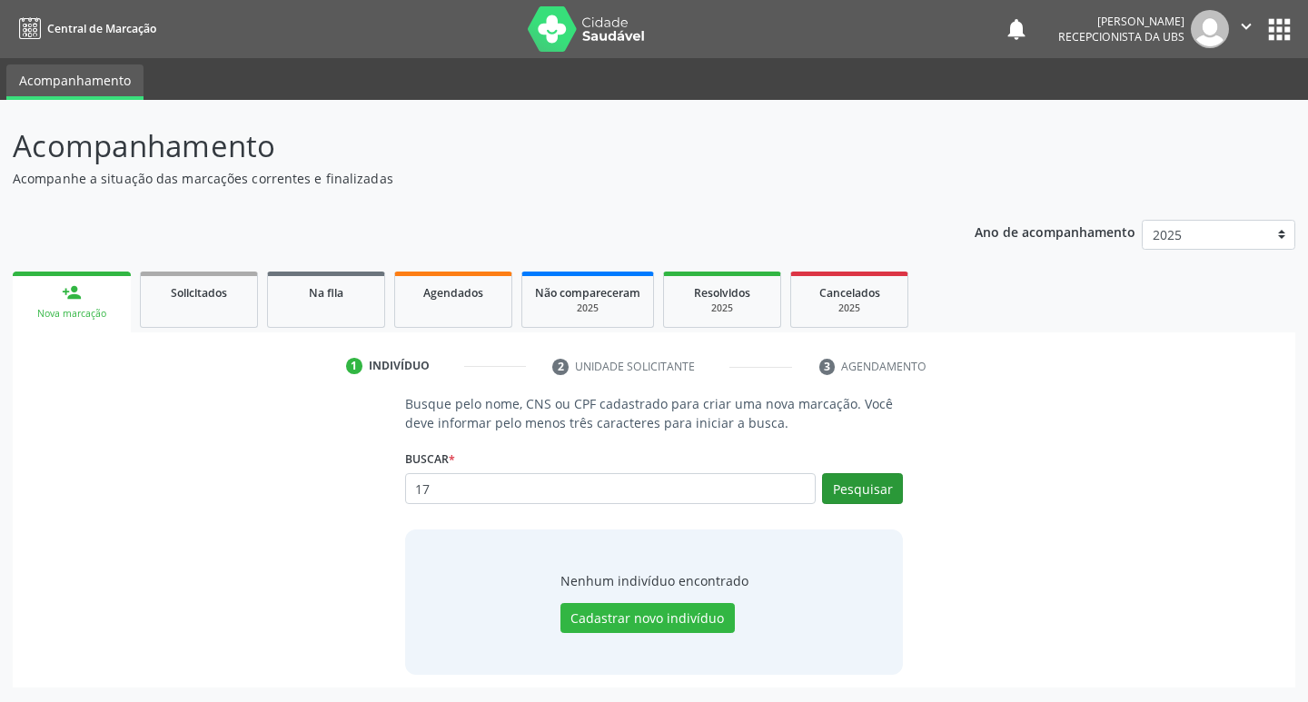
type input "1"
type input "17112156432"
click at [887, 474] on button "Pesquisar" at bounding box center [862, 488] width 81 height 31
type input "17112156432"
click at [579, 500] on input "17112156432" at bounding box center [611, 488] width 412 height 31
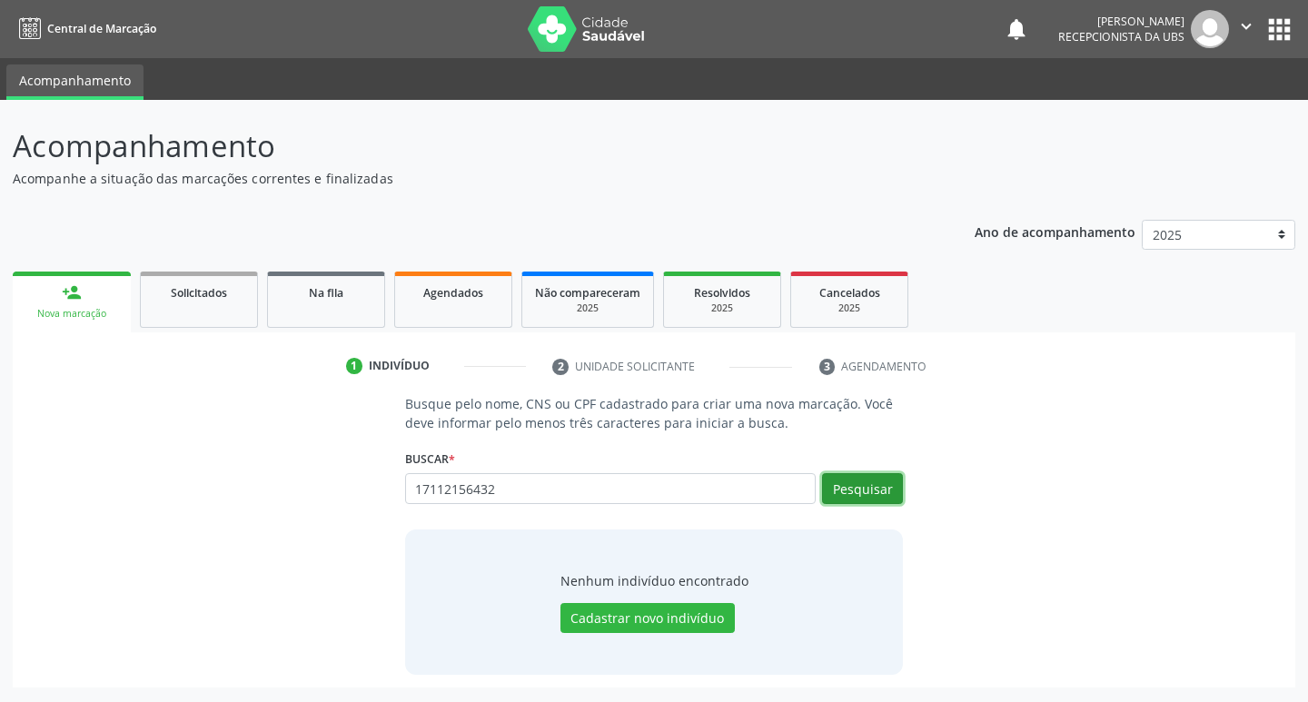
click at [855, 488] on button "Pesquisar" at bounding box center [862, 488] width 81 height 31
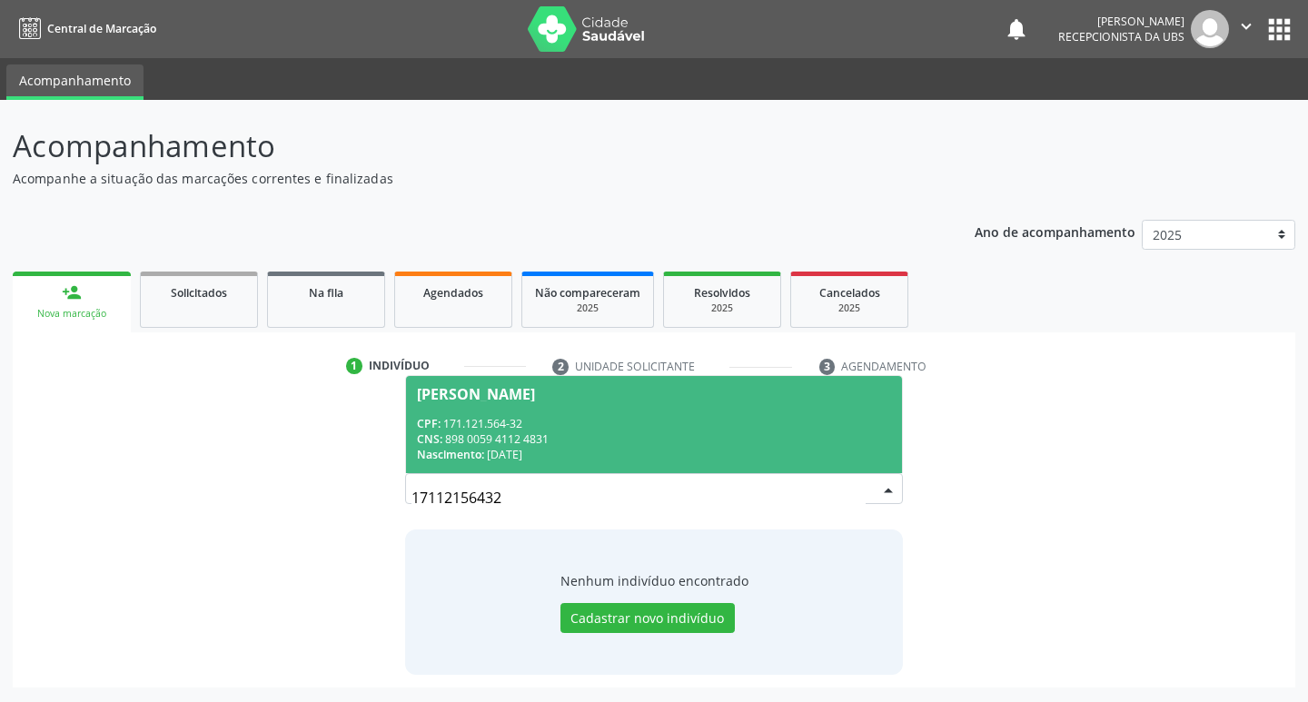
click at [547, 445] on div "CNS: 898 0059 4112 4831" at bounding box center [654, 439] width 475 height 15
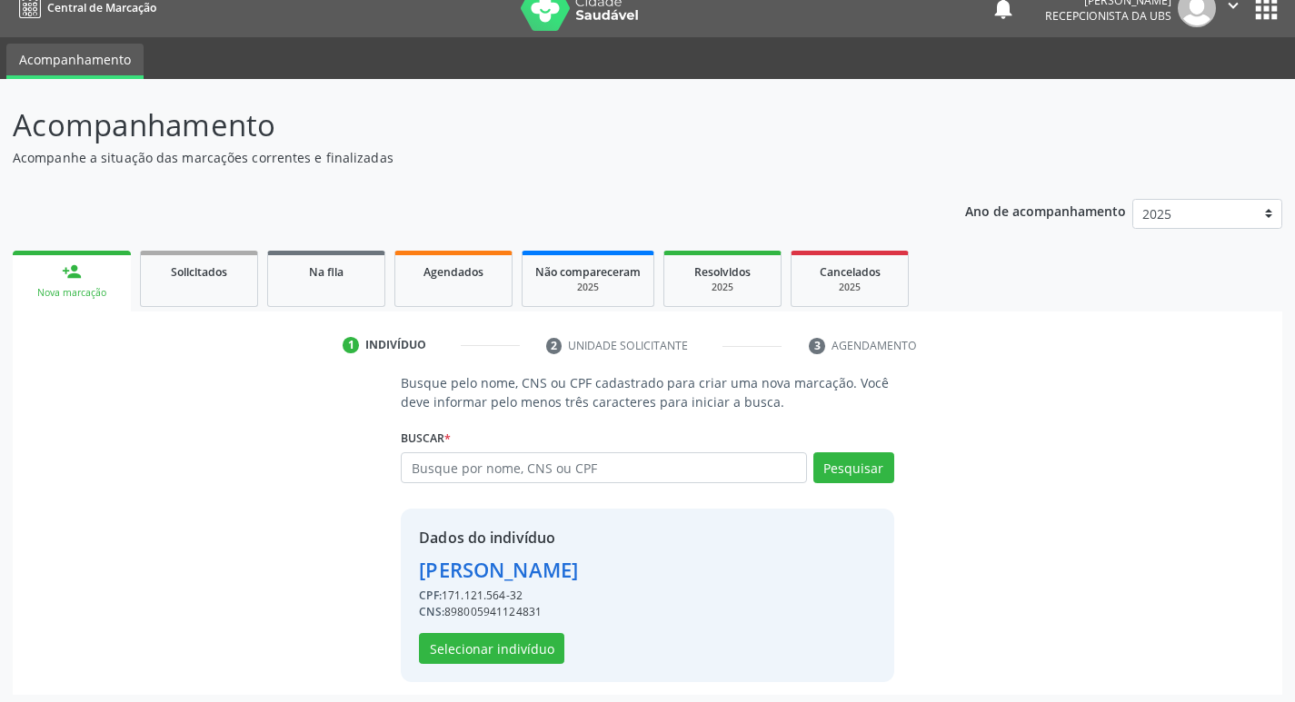
scroll to position [26, 0]
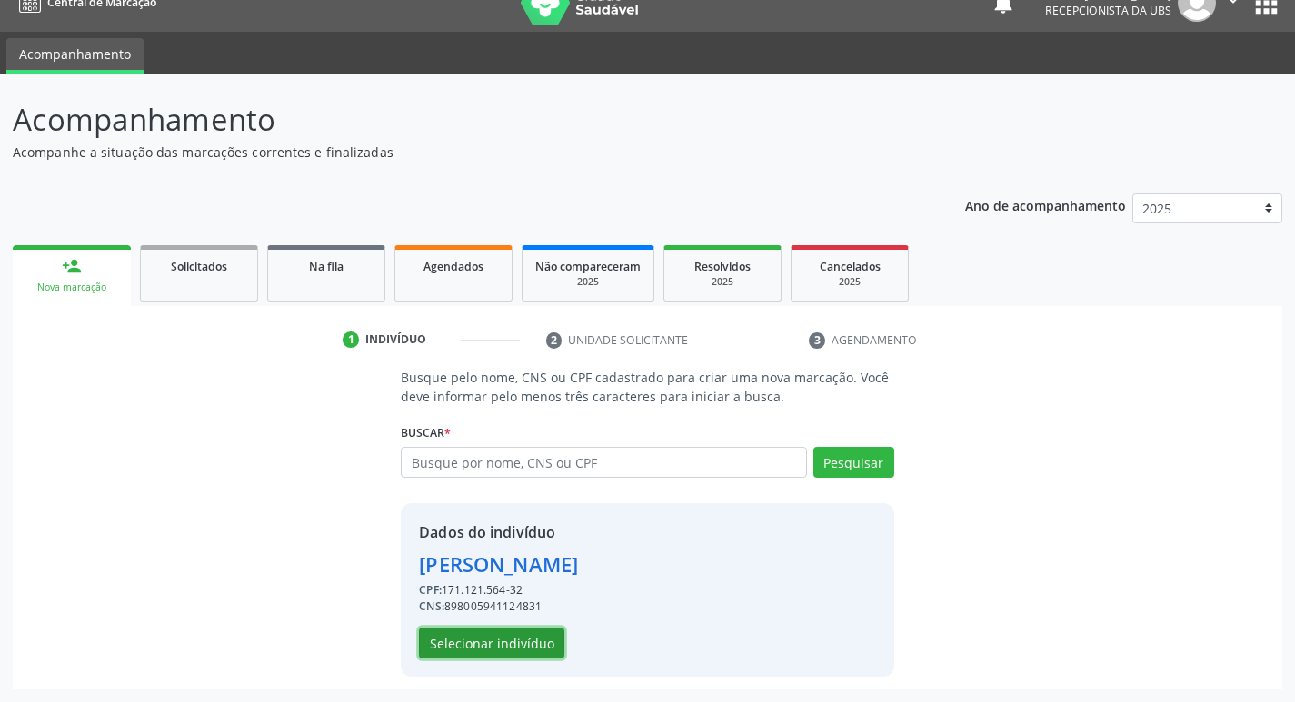
click at [531, 646] on button "Selecionar indivíduo" at bounding box center [491, 643] width 145 height 31
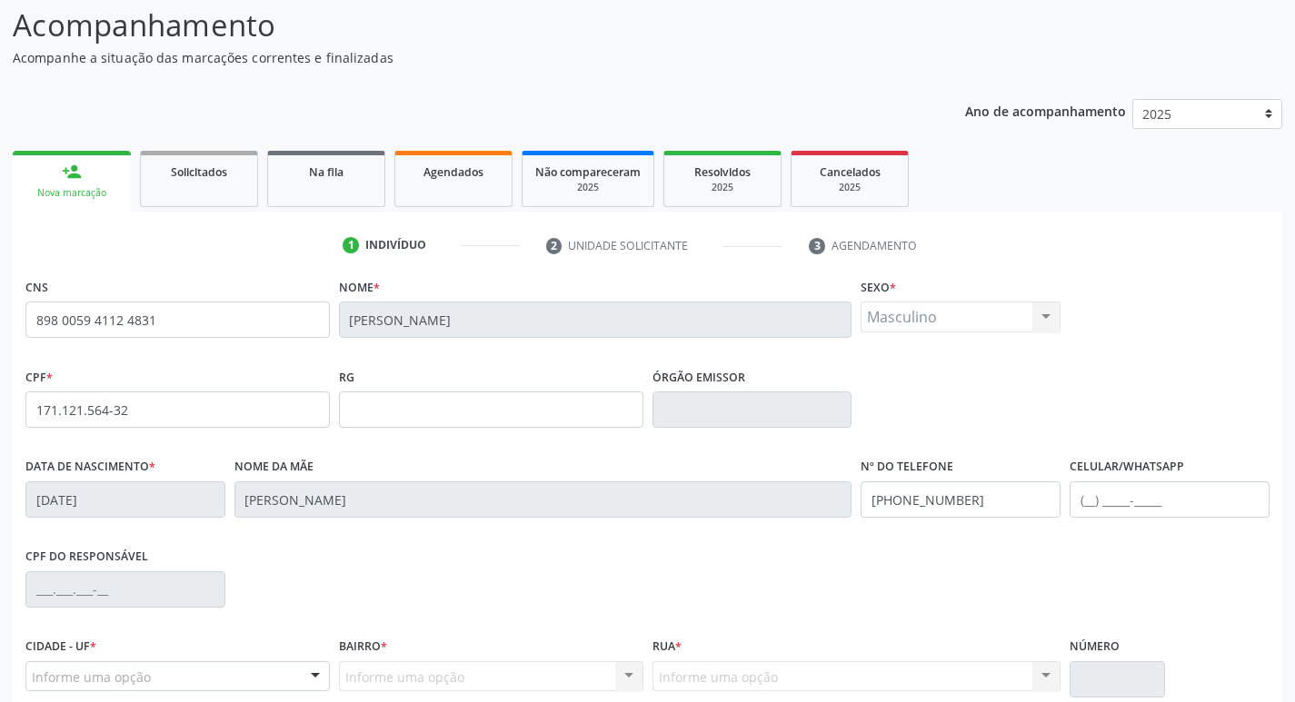
scroll to position [283, 0]
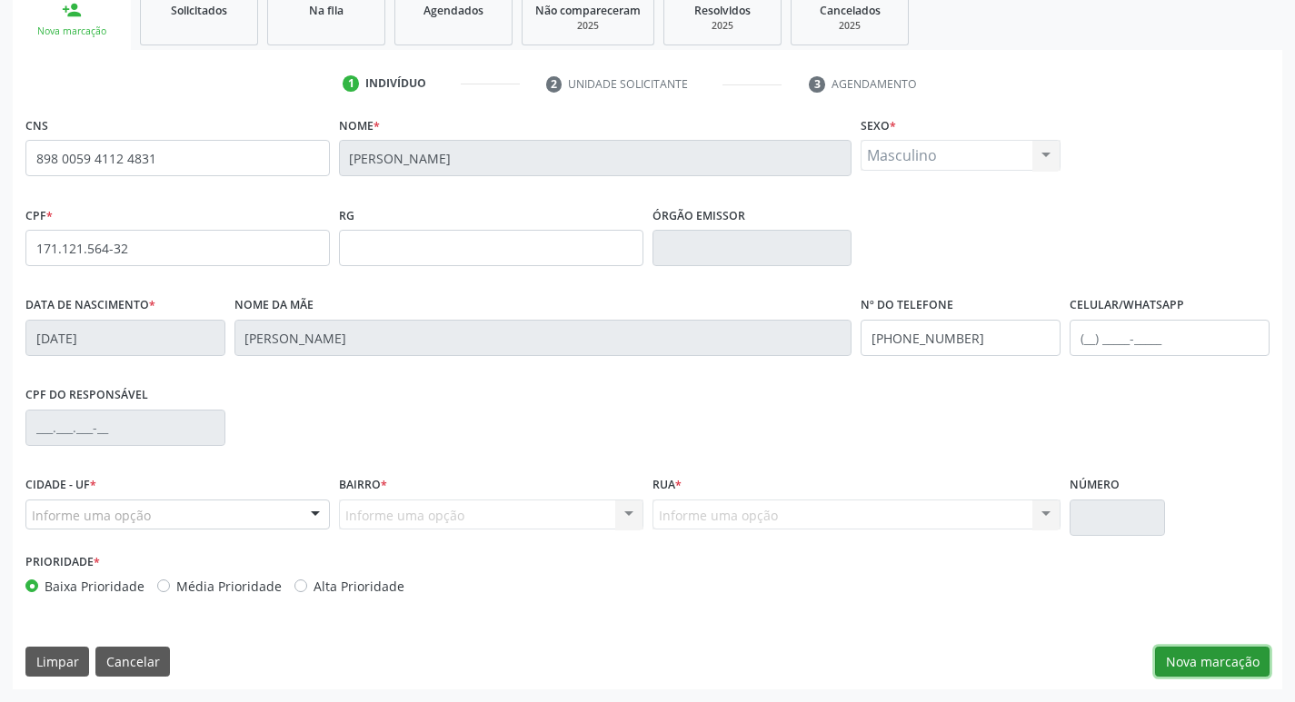
click at [1179, 647] on button "Nova marcação" at bounding box center [1212, 662] width 114 height 31
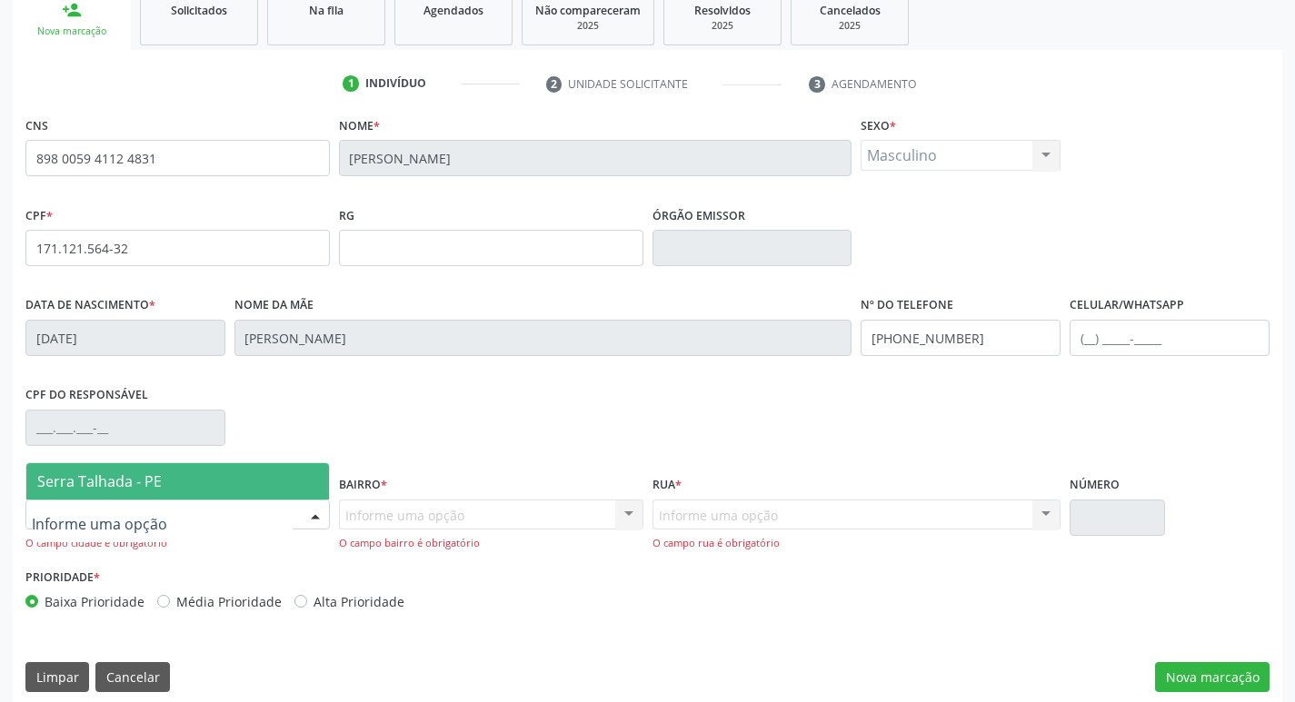
click at [268, 511] on div at bounding box center [177, 515] width 304 height 31
click at [279, 493] on span "Serra Talhada - PE" at bounding box center [177, 481] width 303 height 36
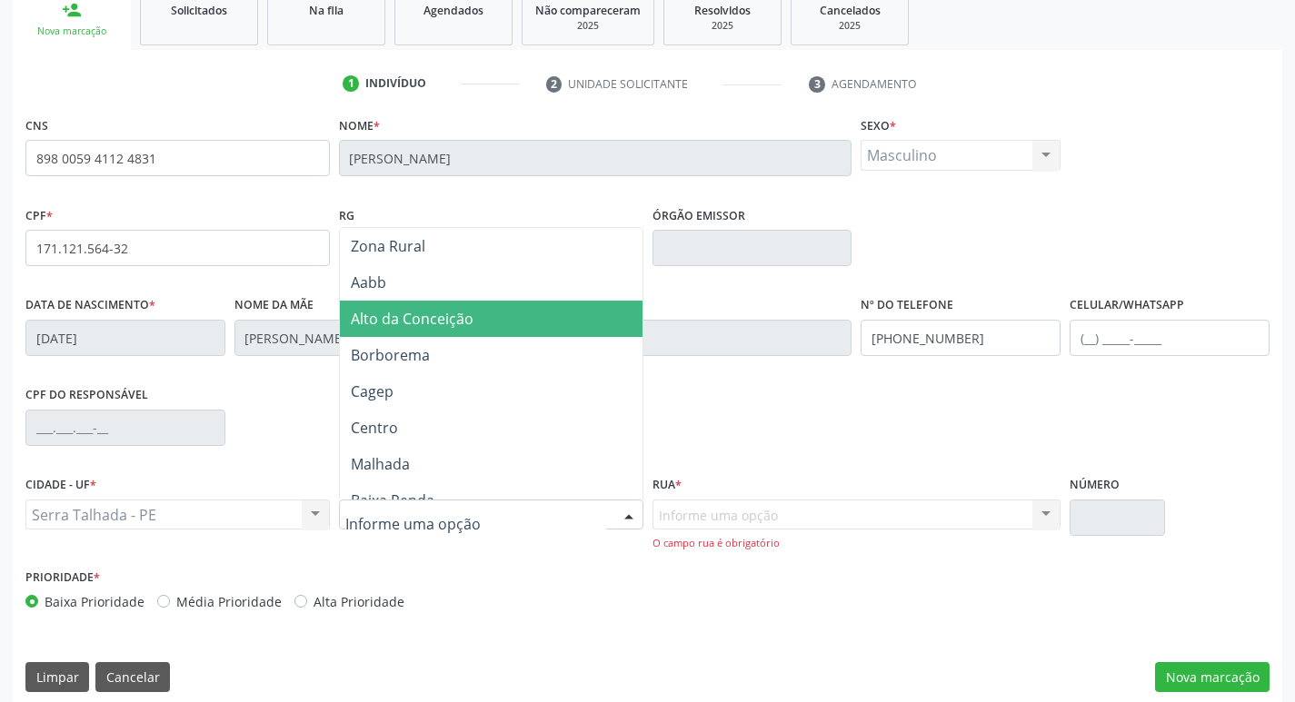
click at [421, 317] on span "Alto da Conceição" at bounding box center [412, 319] width 123 height 20
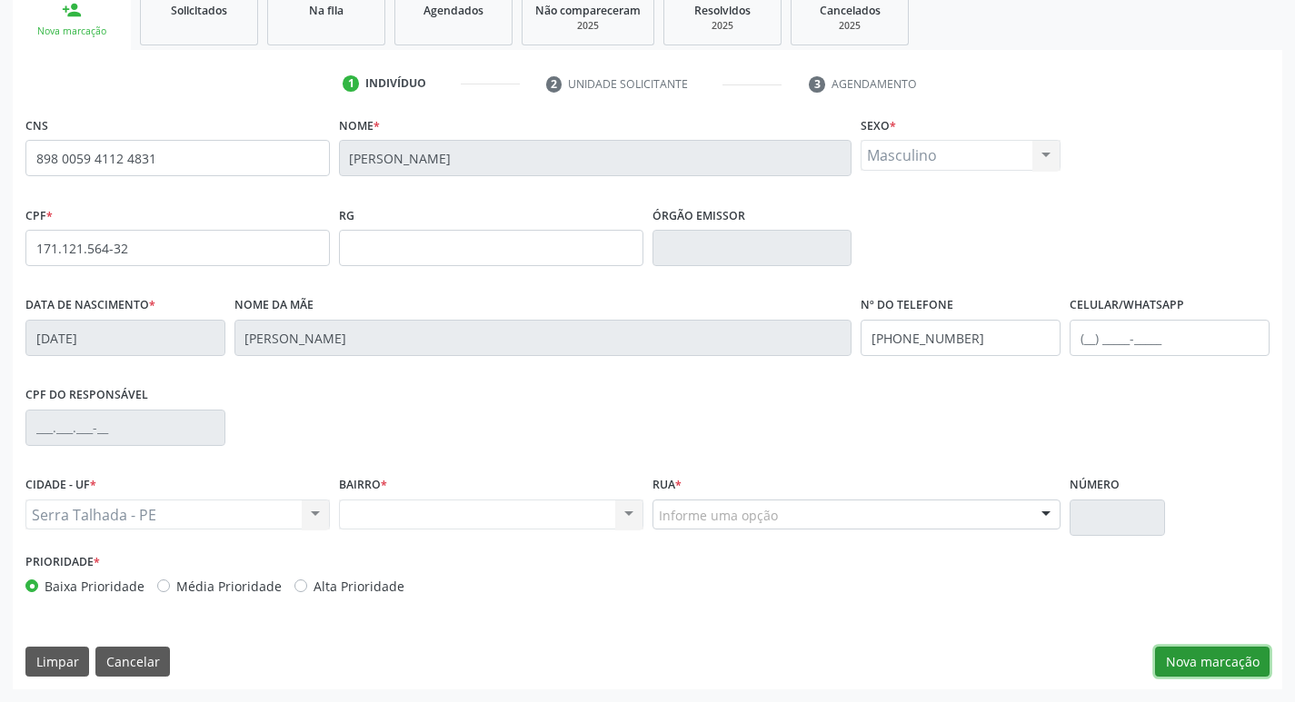
click at [1217, 659] on button "Nova marcação" at bounding box center [1212, 662] width 114 height 31
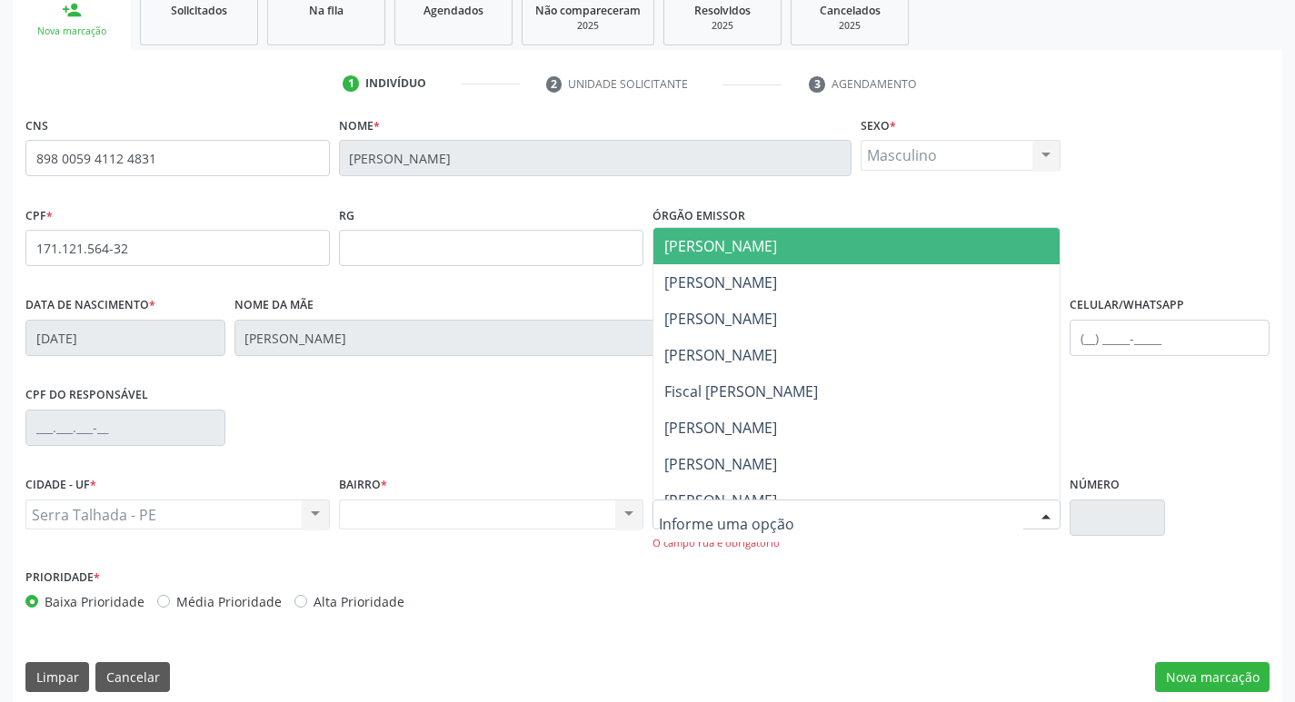
click at [909, 516] on div at bounding box center [856, 515] width 409 height 31
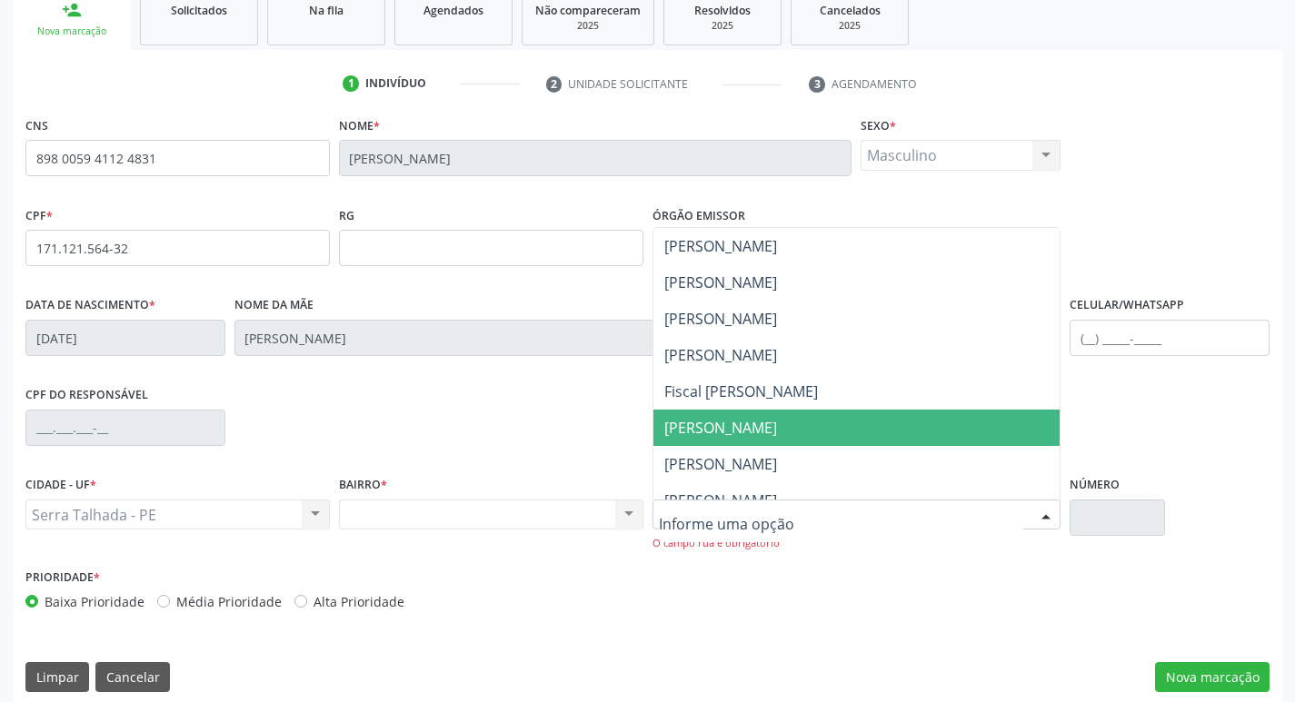
click at [707, 428] on span "Severino Pereira Lins" at bounding box center [720, 428] width 113 height 20
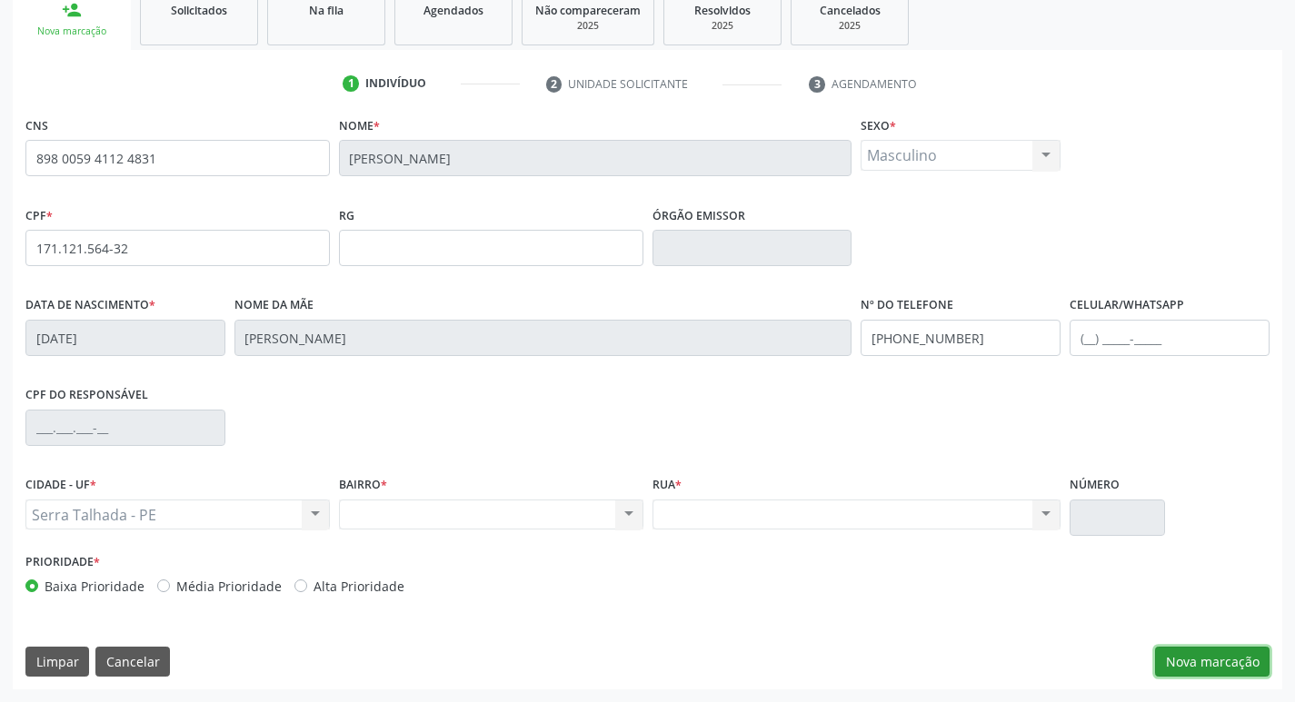
click at [1205, 659] on button "Nova marcação" at bounding box center [1212, 662] width 114 height 31
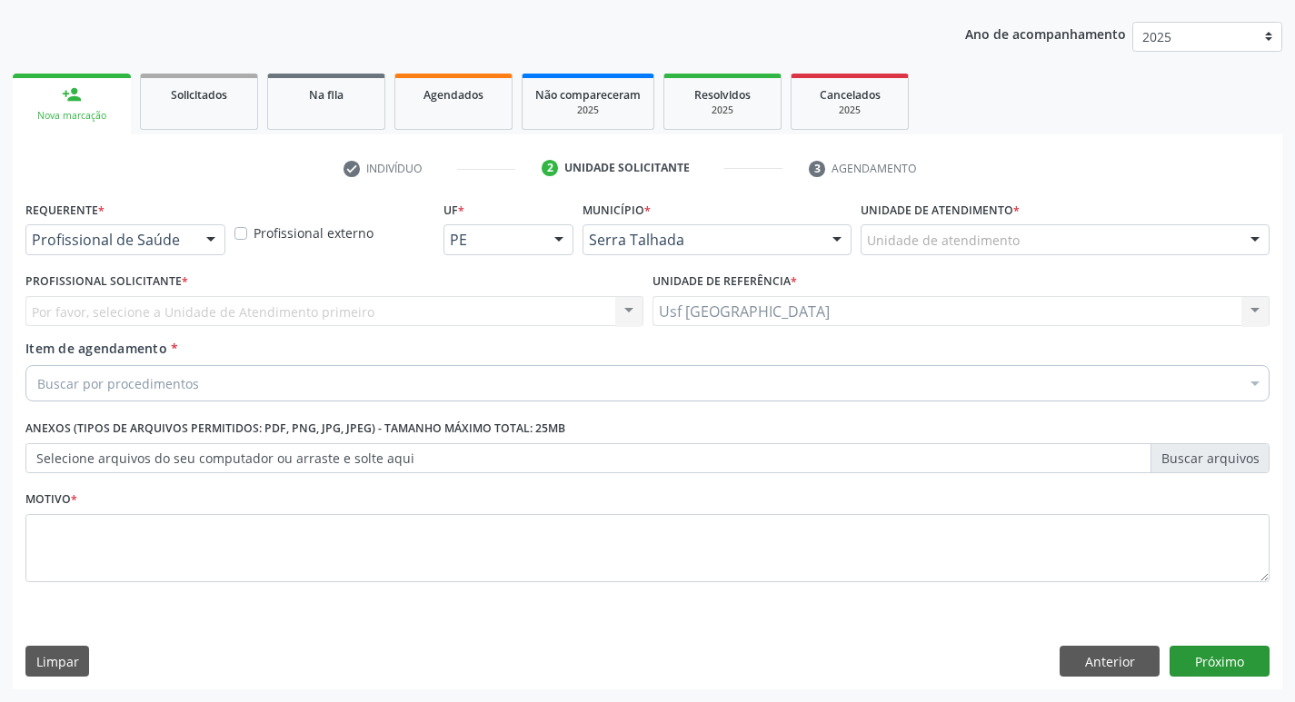
scroll to position [198, 0]
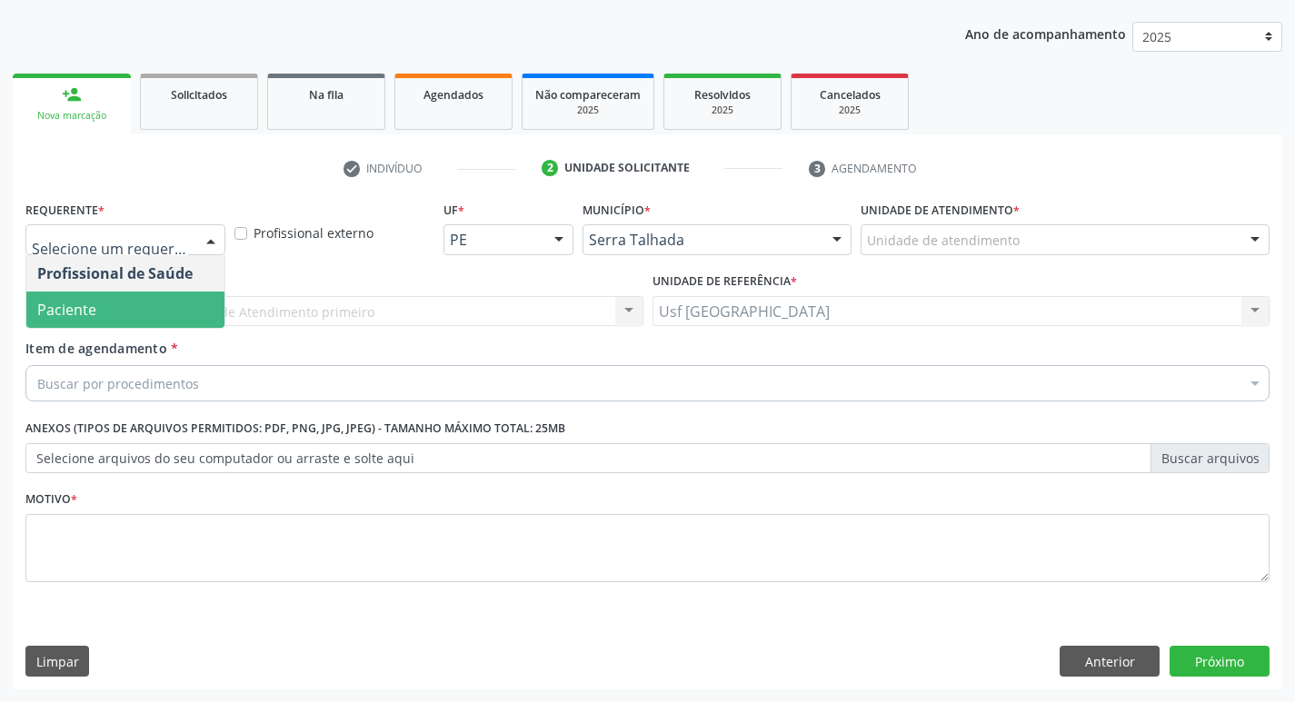
click at [87, 301] on span "Paciente" at bounding box center [66, 310] width 59 height 20
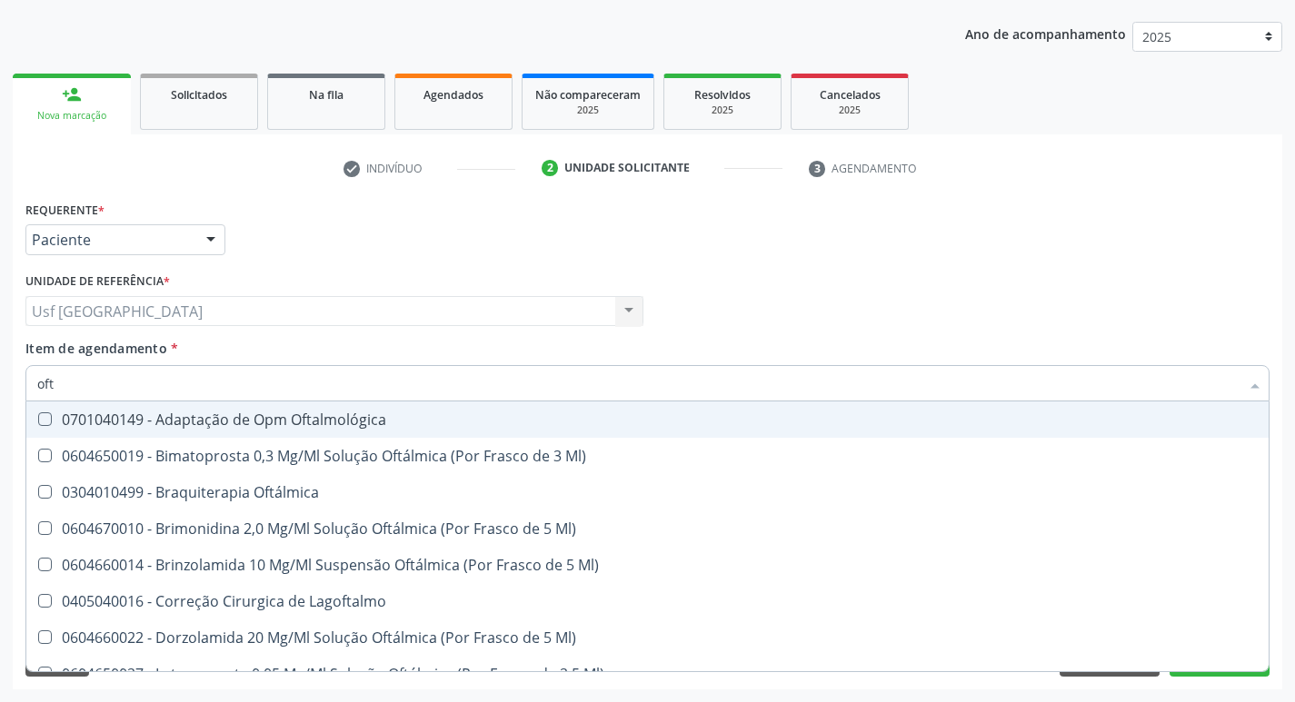
type input "ofta"
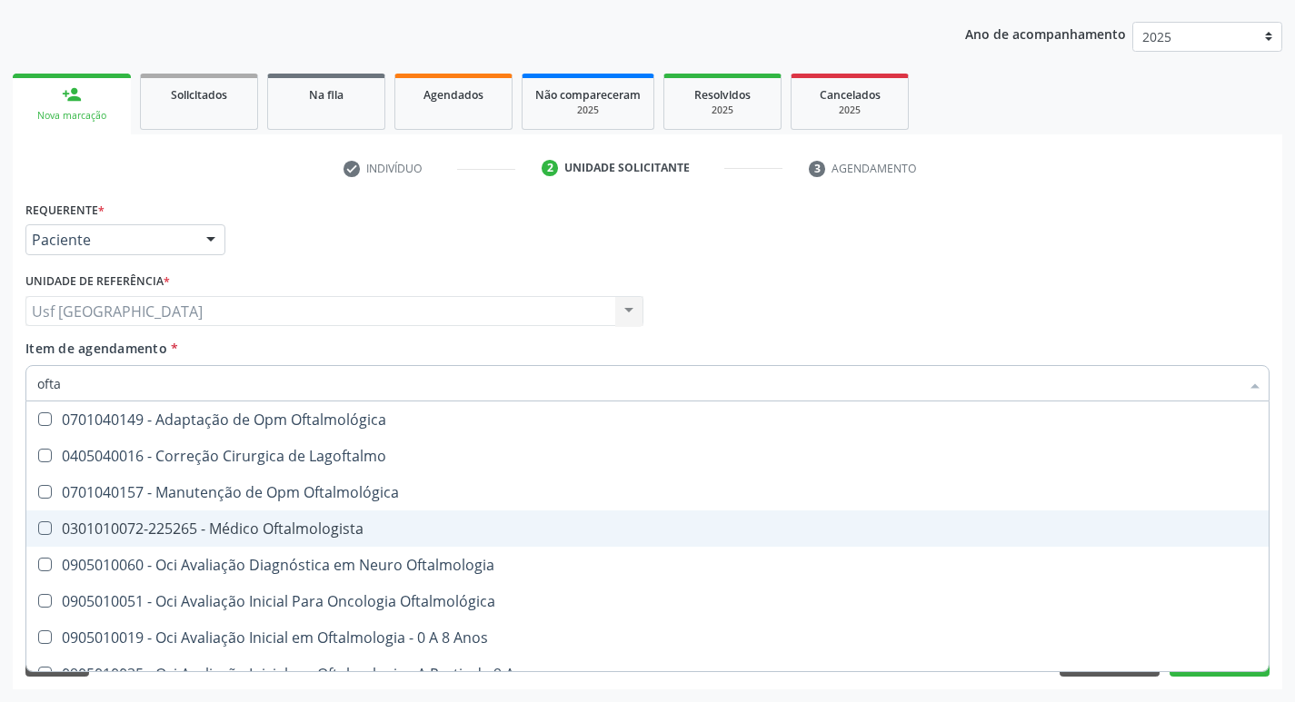
click at [279, 526] on div "0301010072-225265 - Médico Oftalmologista" at bounding box center [647, 528] width 1220 height 15
checkbox Oftalmologista "true"
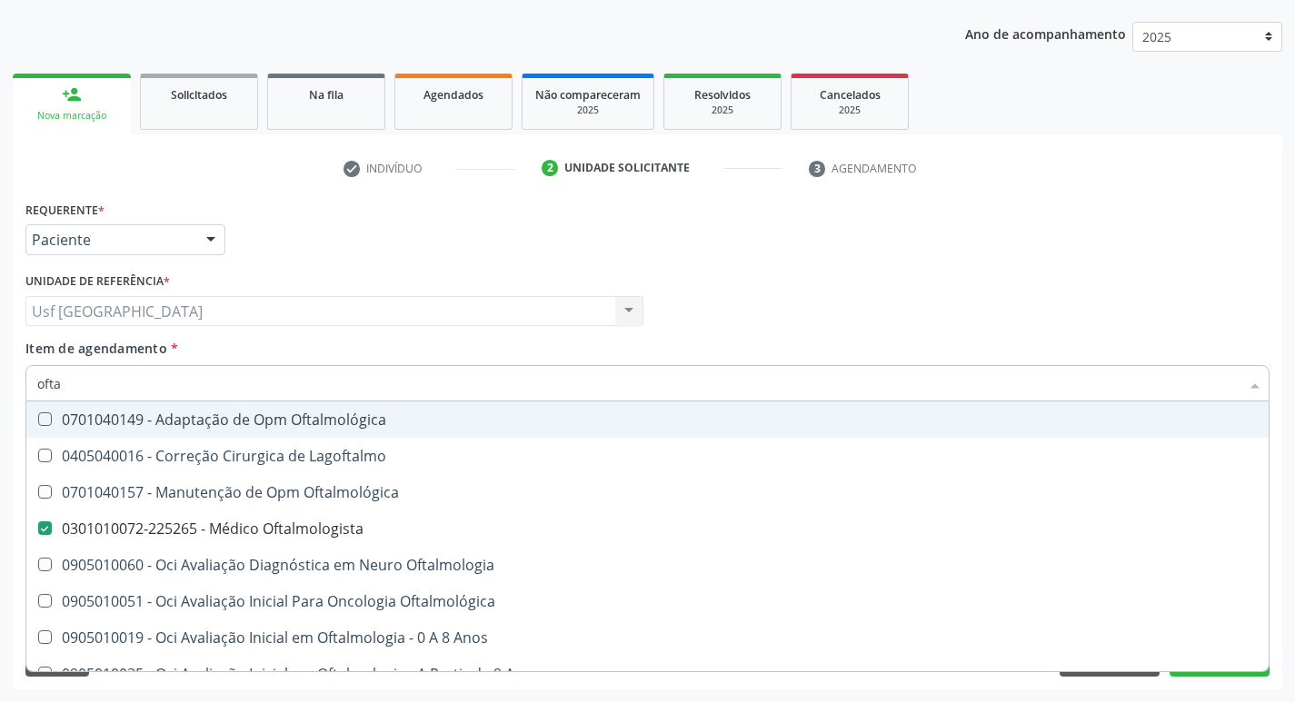
click at [1160, 295] on div "Profissional Solicitante Por favor, selecione a Unidade de Atendimento primeiro…" at bounding box center [647, 303] width 1253 height 71
checkbox Lagoftalmo "true"
checkbox Oftalmologista "false"
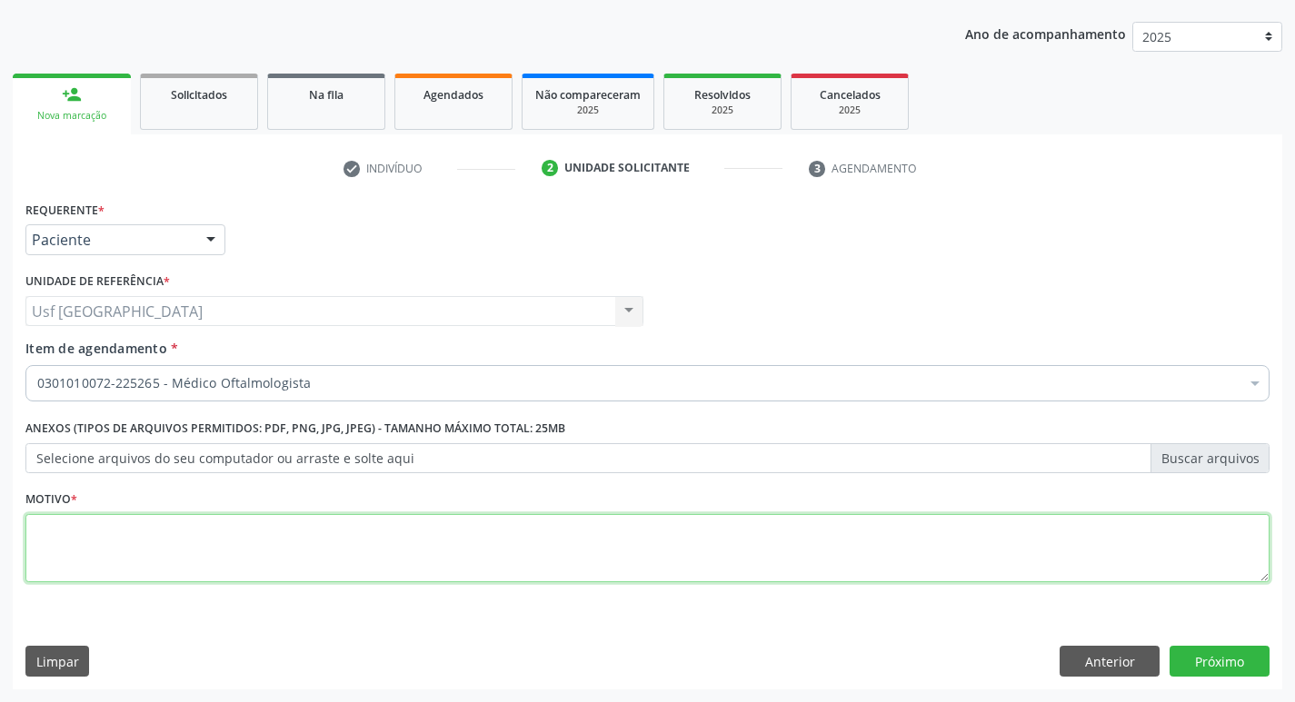
click at [223, 545] on textarea at bounding box center [647, 548] width 1244 height 69
type textarea "/"
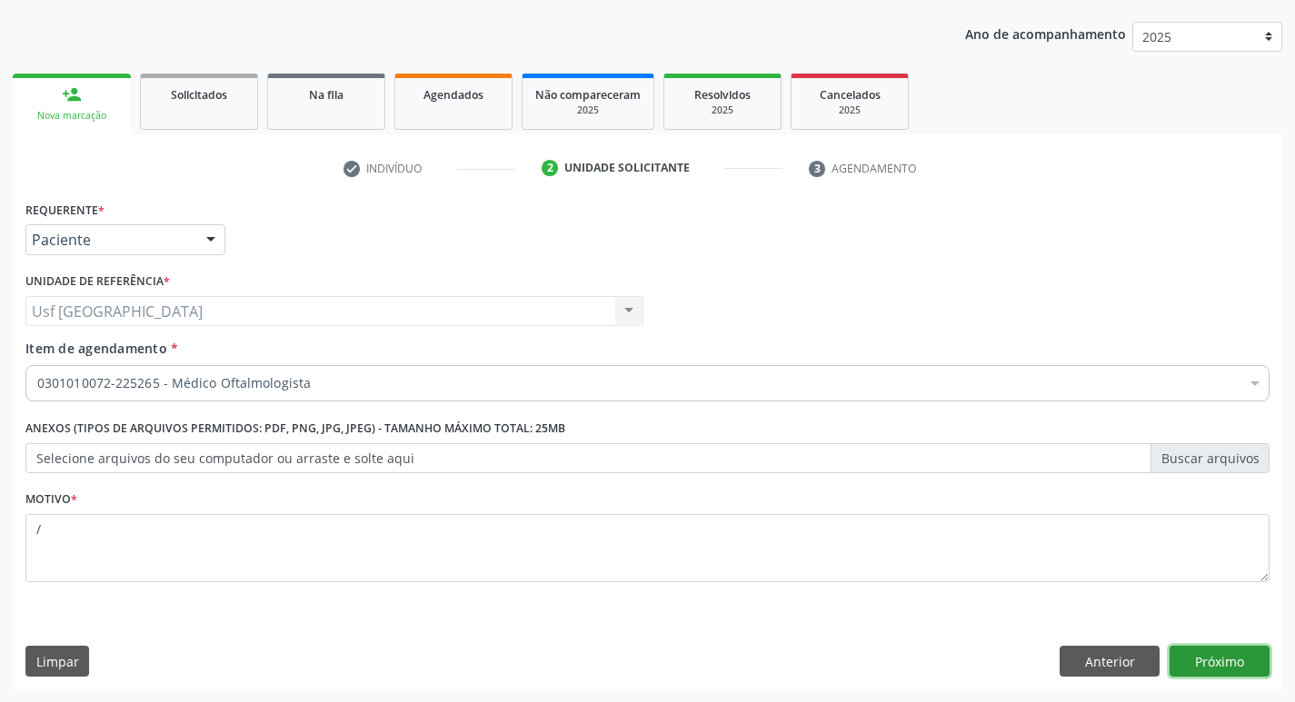
click at [1189, 658] on button "Próximo" at bounding box center [1219, 661] width 100 height 31
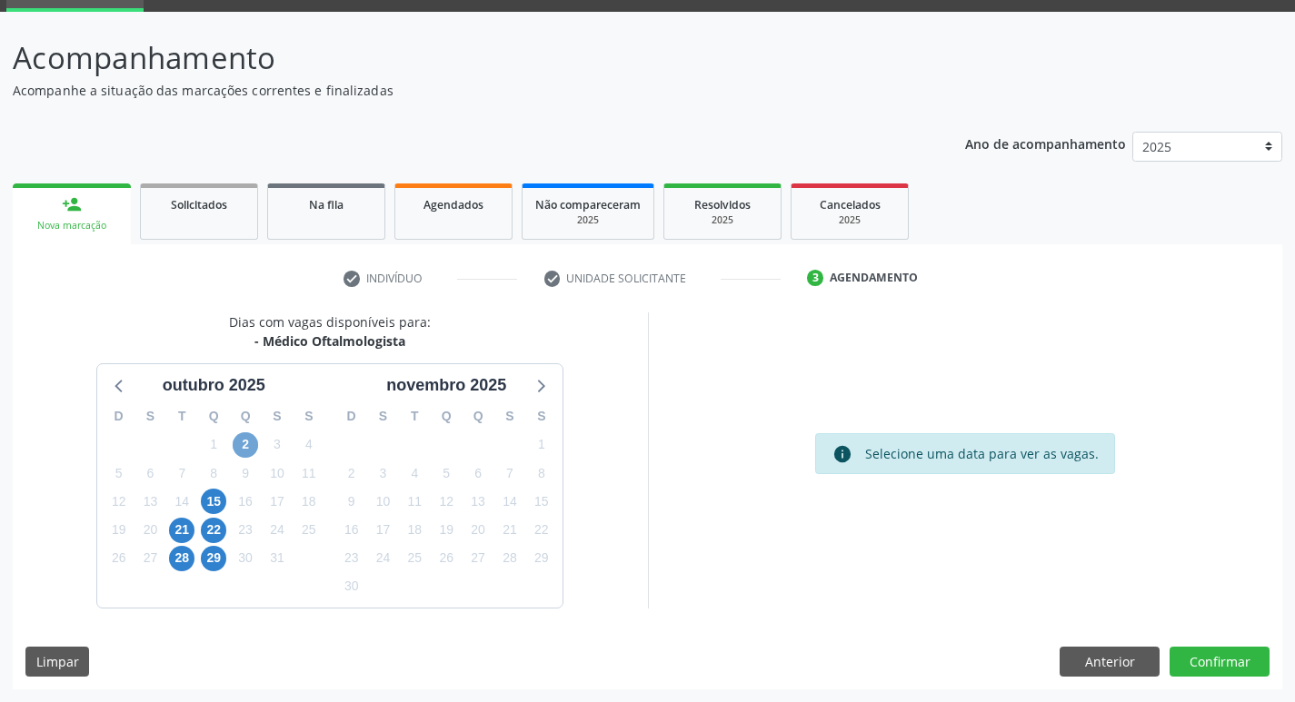
click at [243, 441] on span "2" at bounding box center [245, 444] width 25 height 25
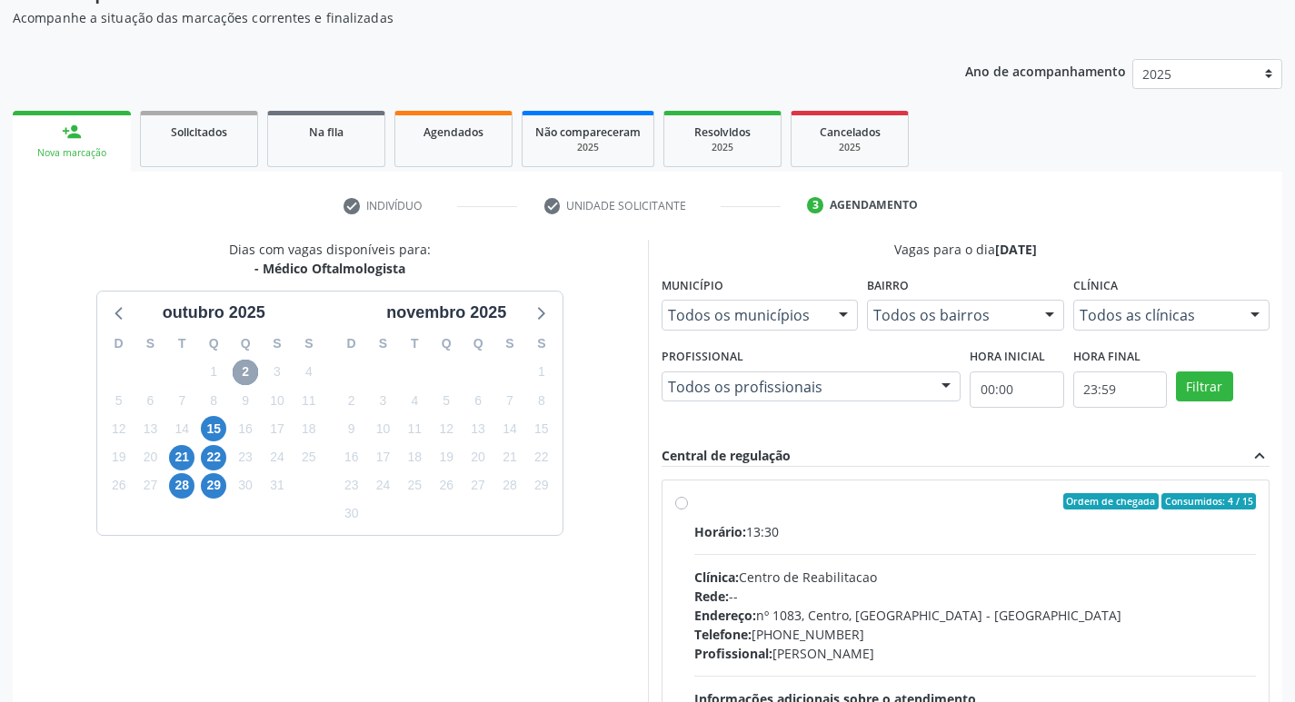
scroll to position [351, 0]
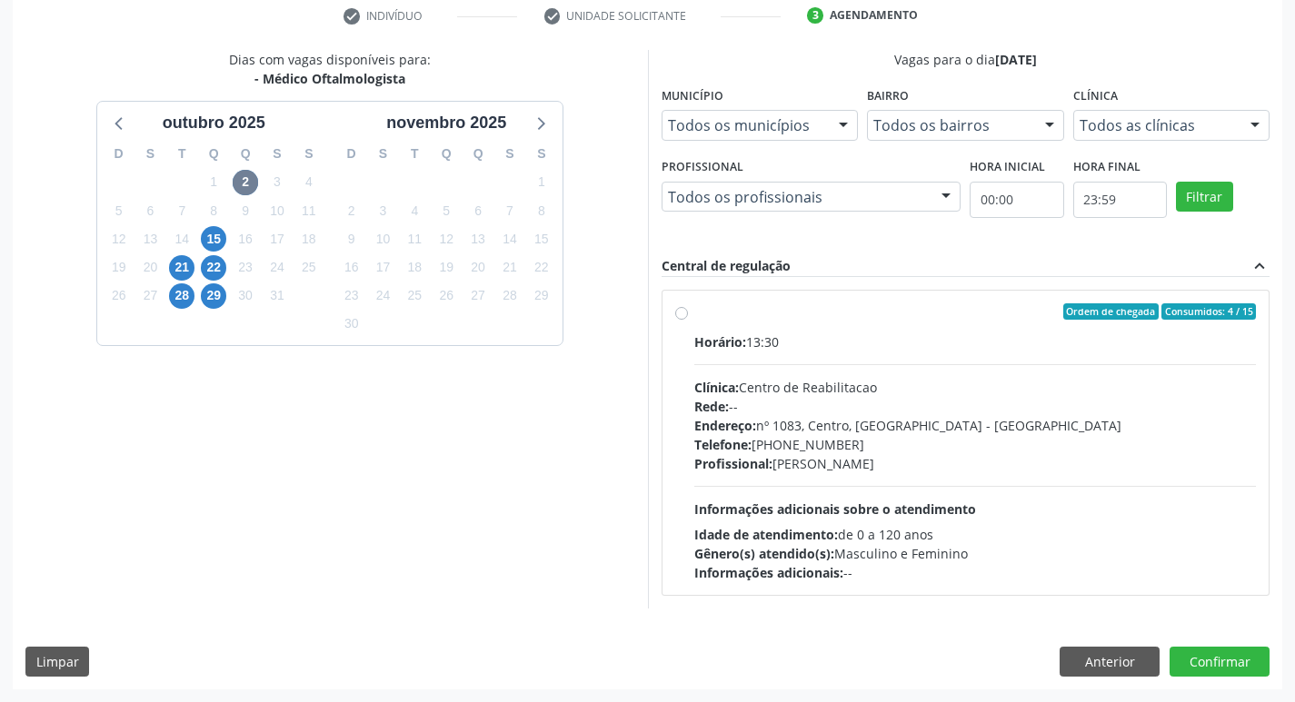
click at [694, 315] on label "Ordem de chegada Consumidos: 4 / 15 Horário: 13:30 Clínica: Centro de Reabilita…" at bounding box center [975, 442] width 562 height 279
click at [687, 315] on input "Ordem de chegada Consumidos: 4 / 15 Horário: 13:30 Clínica: Centro de Reabilita…" at bounding box center [681, 311] width 13 height 16
radio input "true"
click at [694, 315] on label "Ordem de chegada Consumidos: 4 / 15 Horário: 13:30 Clínica: Centro de Reabilita…" at bounding box center [975, 442] width 562 height 279
click at [687, 315] on input "Ordem de chegada Consumidos: 4 / 15 Horário: 13:30 Clínica: Centro de Reabilita…" at bounding box center [681, 311] width 13 height 16
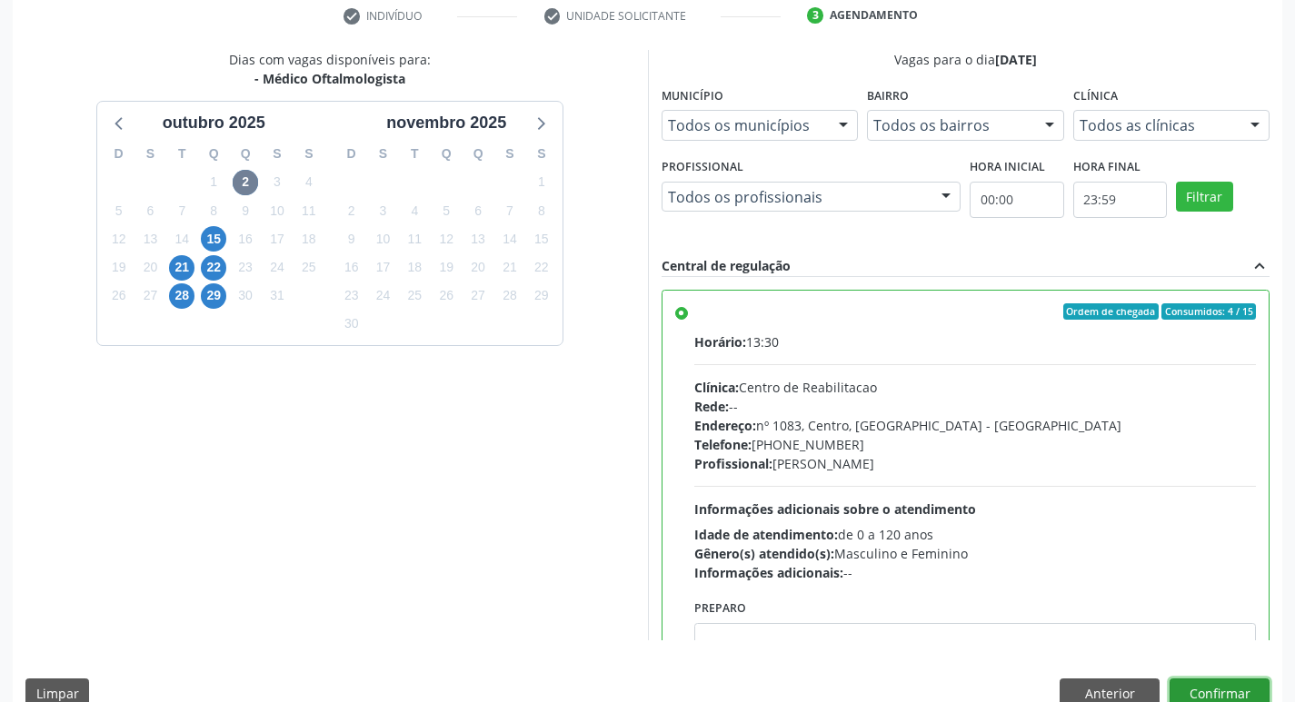
click at [1208, 681] on button "Confirmar" at bounding box center [1219, 694] width 100 height 31
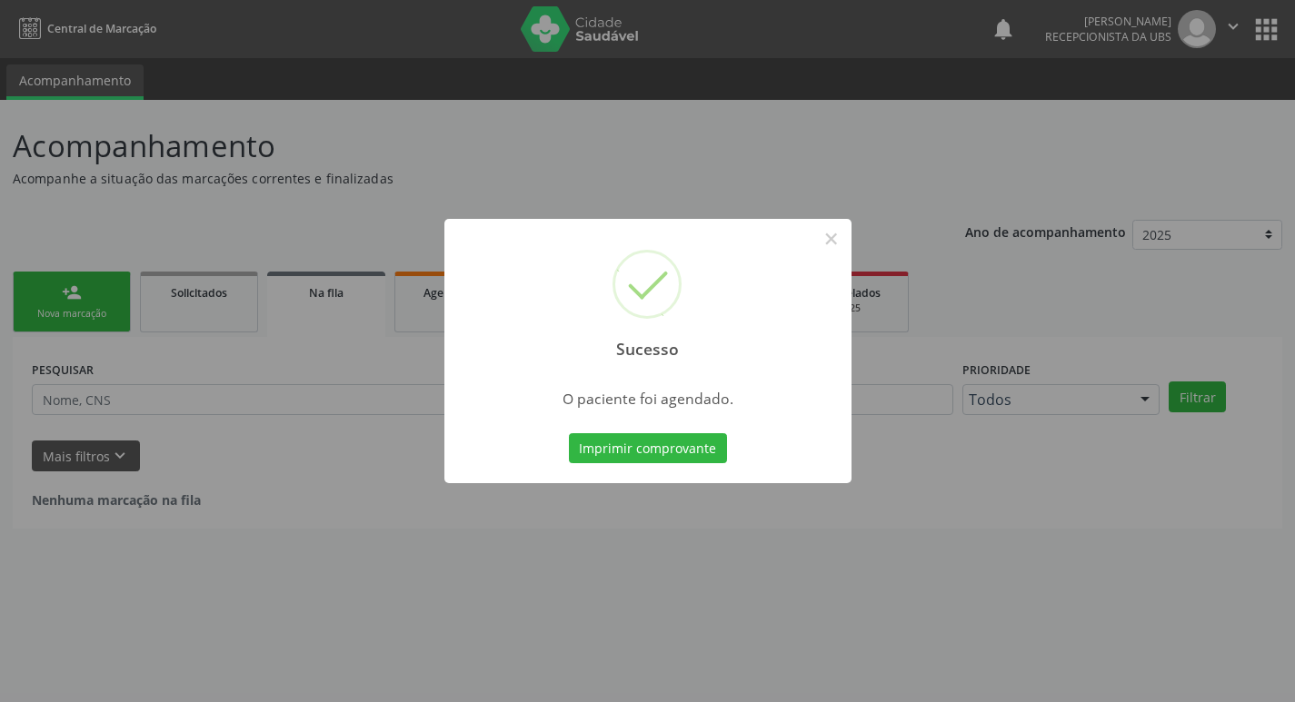
scroll to position [0, 0]
click at [837, 238] on button "×" at bounding box center [837, 238] width 31 height 31
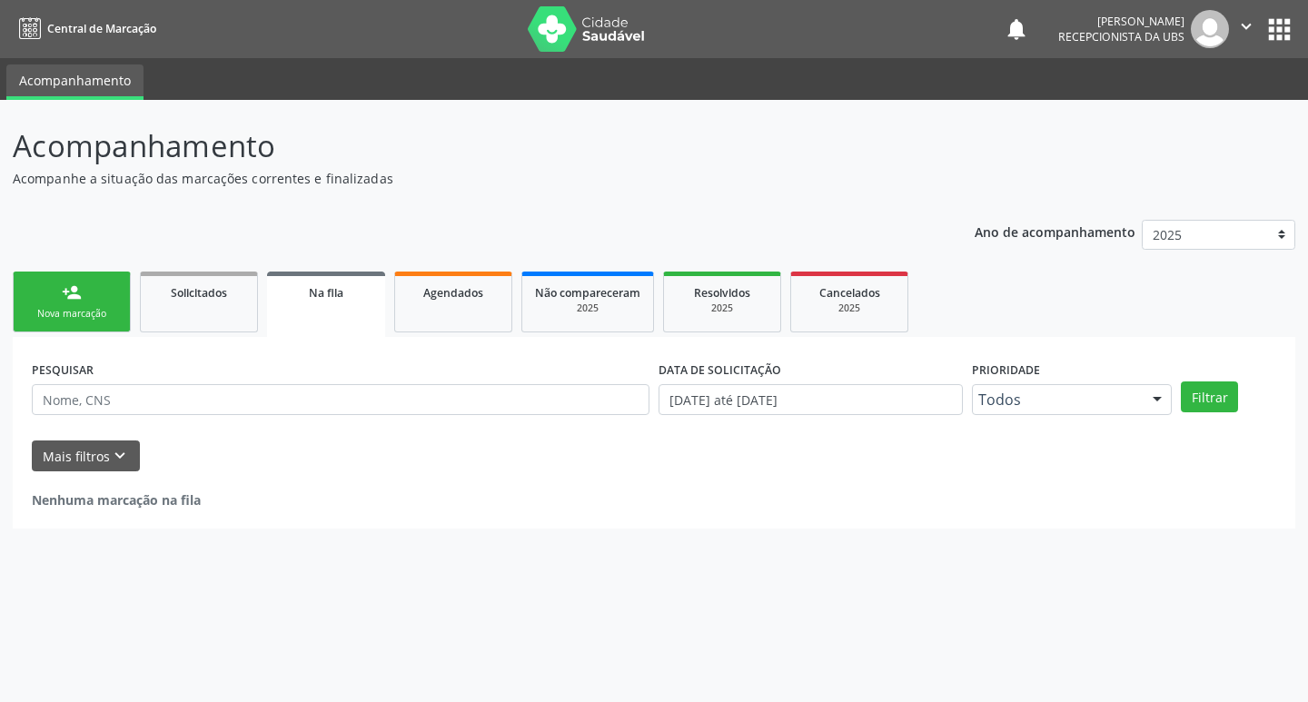
click at [112, 313] on div "Nova marcação" at bounding box center [71, 314] width 91 height 14
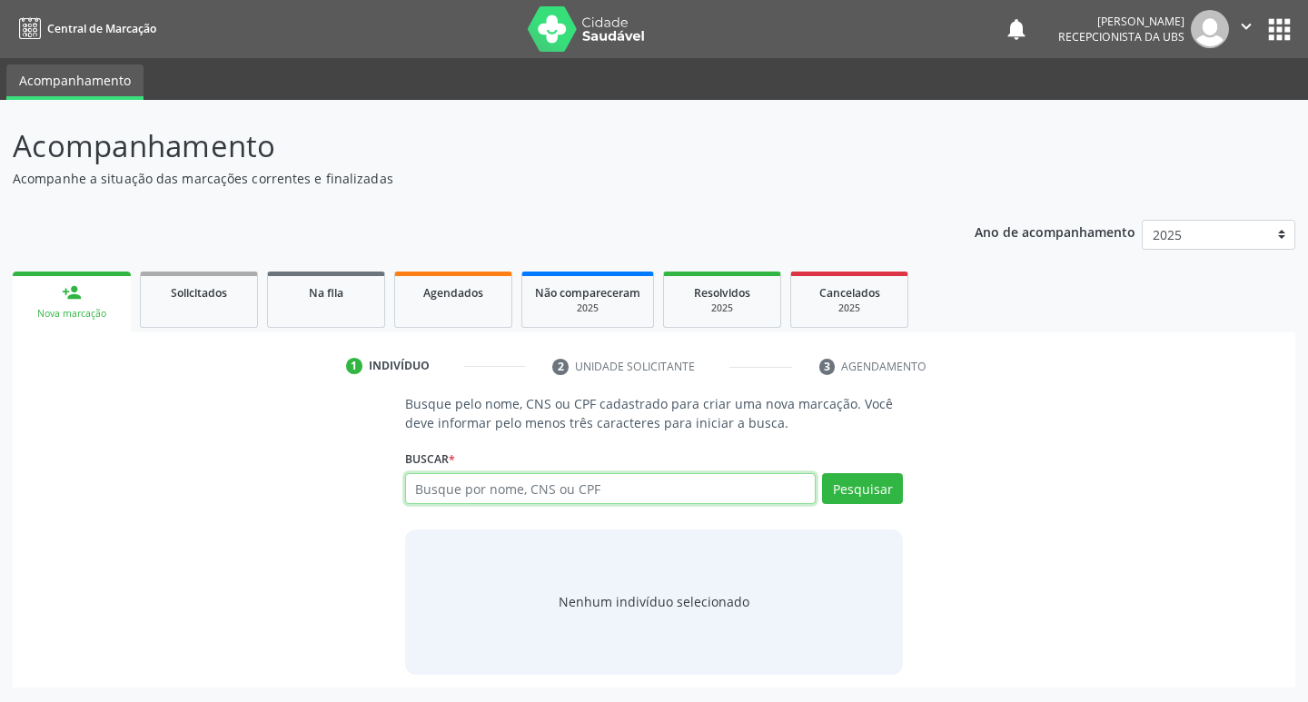
click at [521, 495] on input "text" at bounding box center [611, 488] width 412 height 31
type input "12340771404"
click at [833, 497] on button "Pesquisar" at bounding box center [862, 488] width 81 height 31
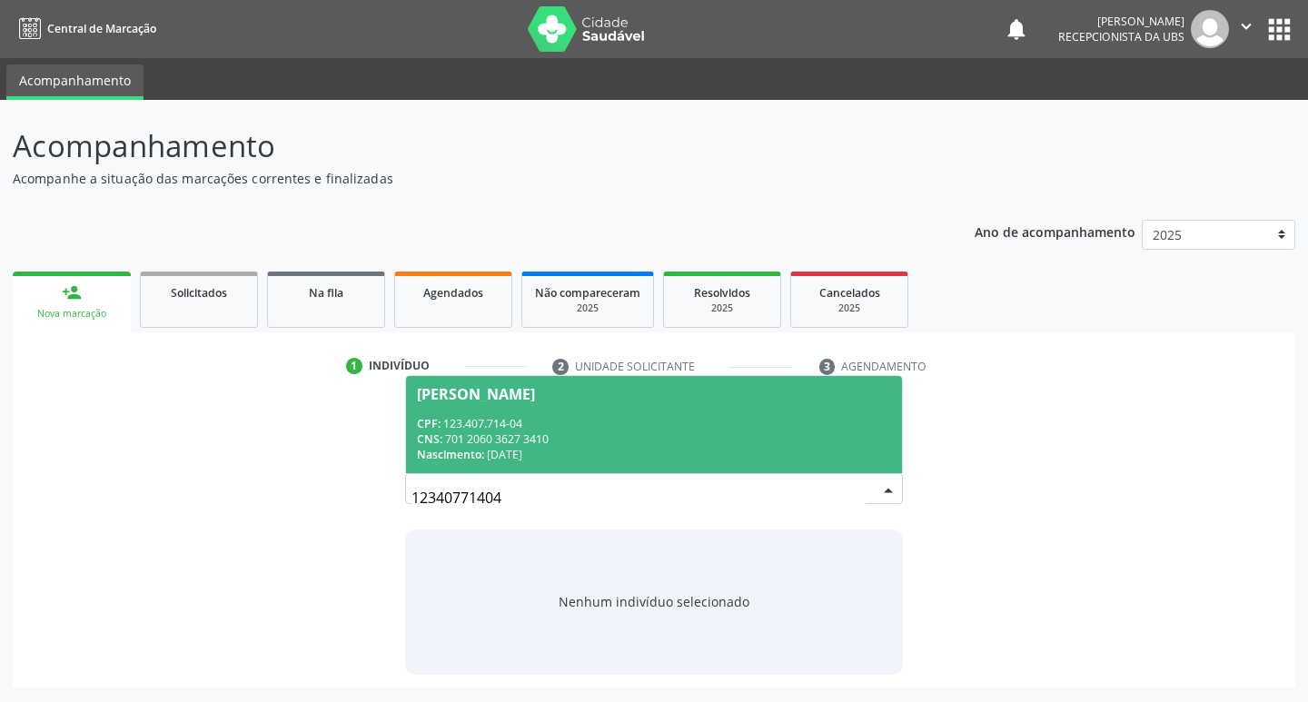
click at [493, 422] on div "CPF: 123.407.714-04" at bounding box center [654, 423] width 475 height 15
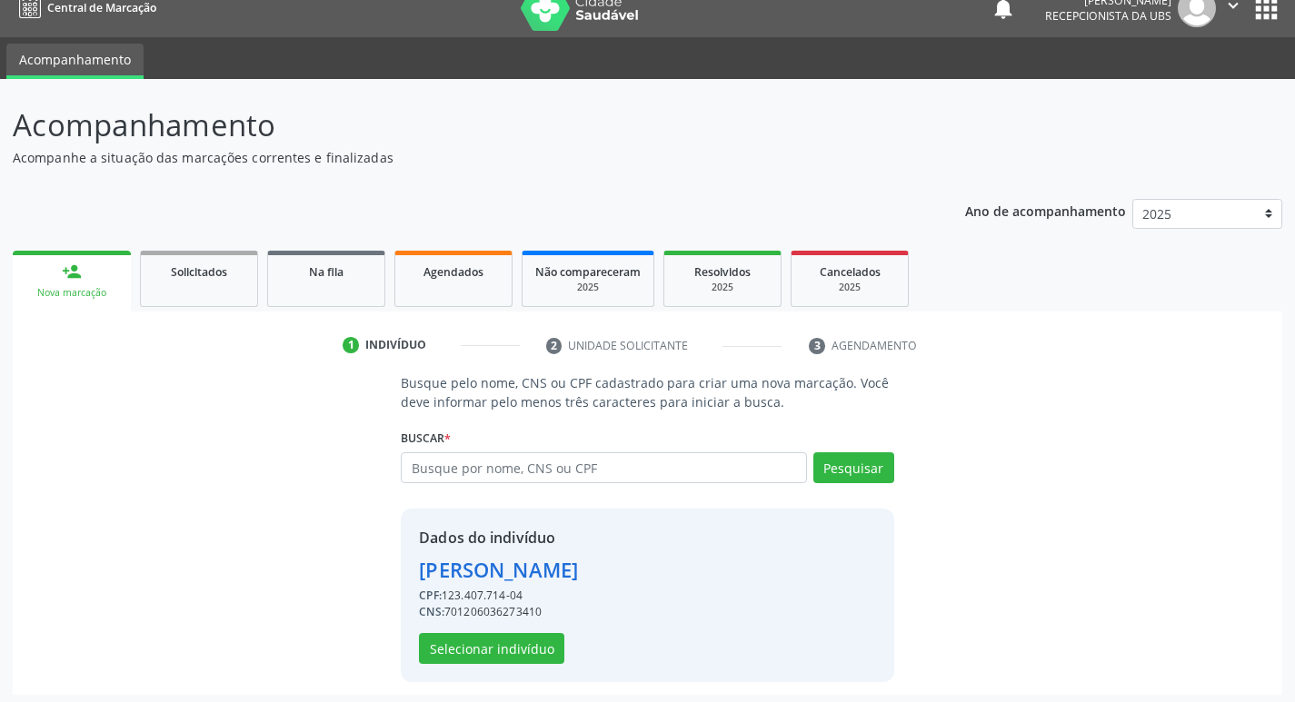
scroll to position [26, 0]
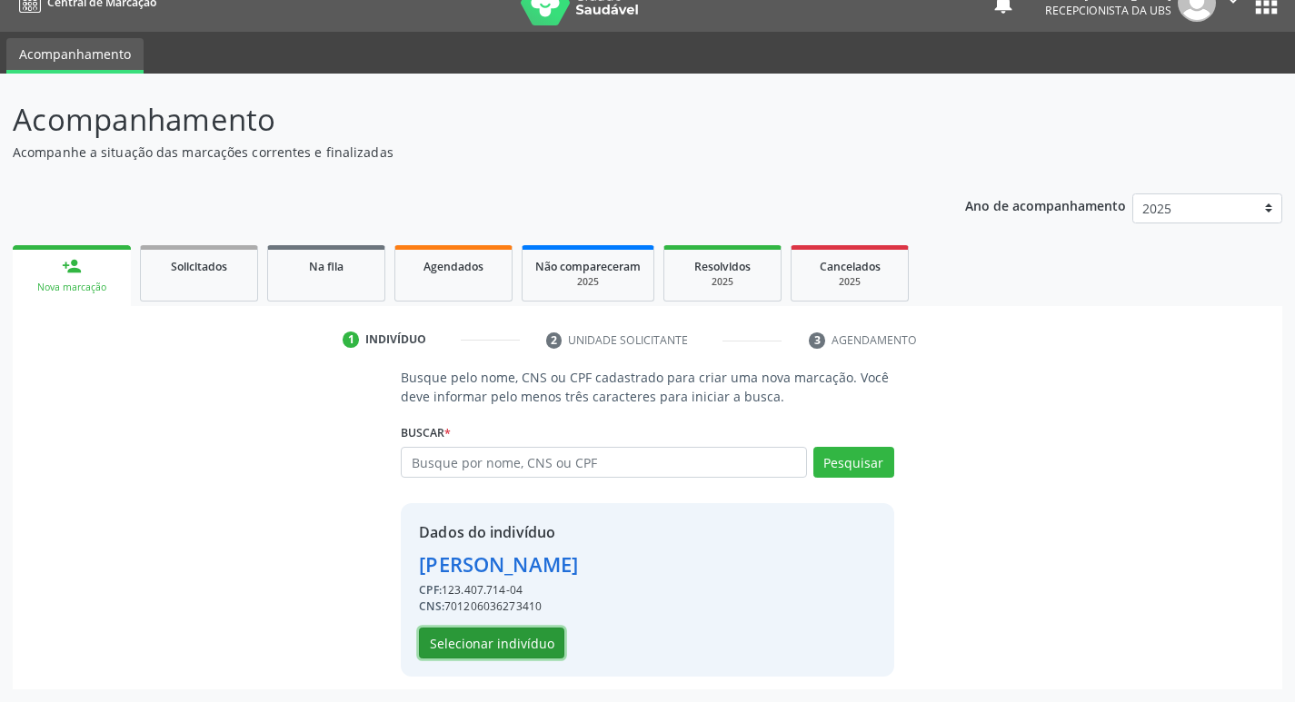
click at [510, 636] on button "Selecionar indivíduo" at bounding box center [491, 643] width 145 height 31
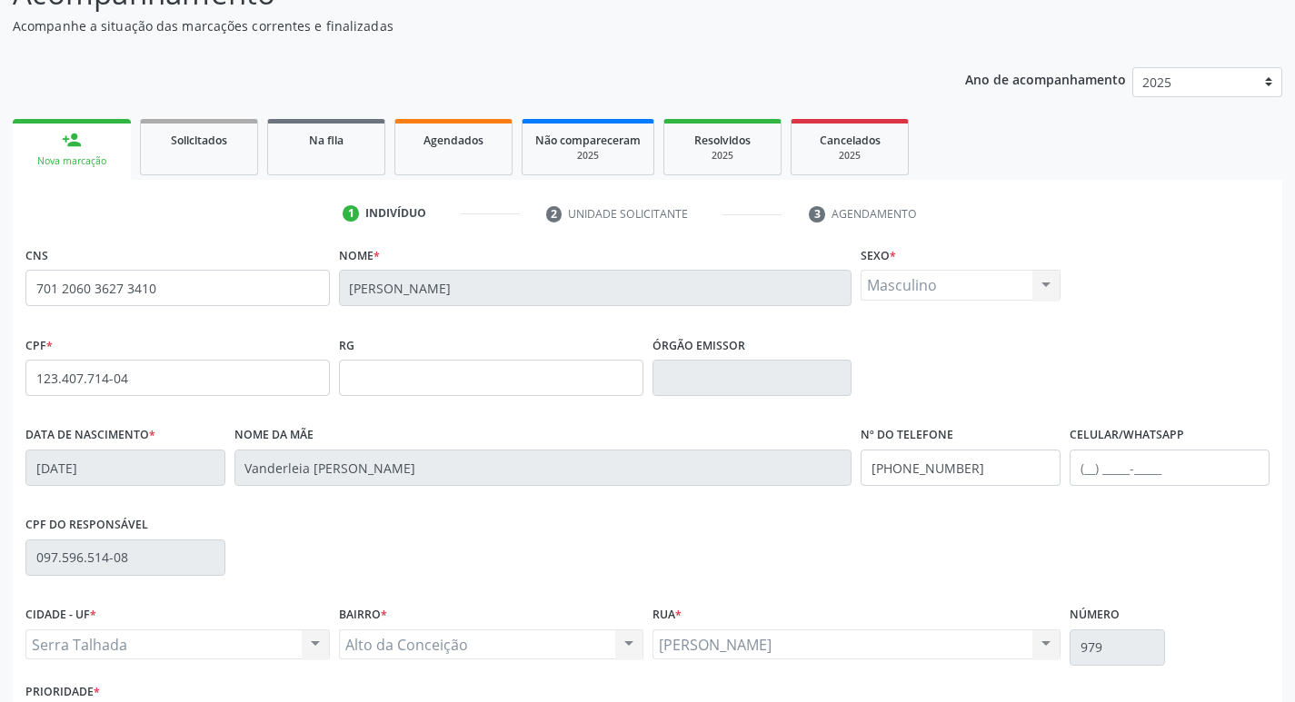
scroll to position [283, 0]
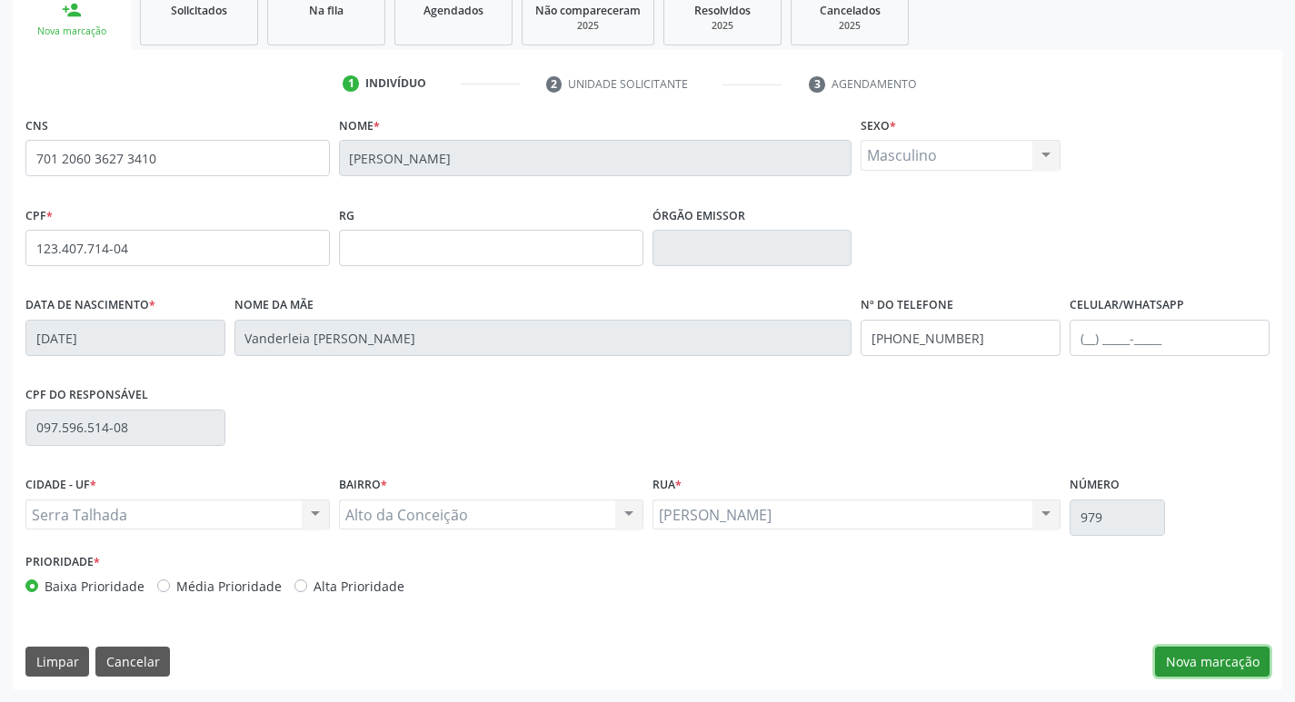
click at [1174, 647] on button "Nova marcação" at bounding box center [1212, 662] width 114 height 31
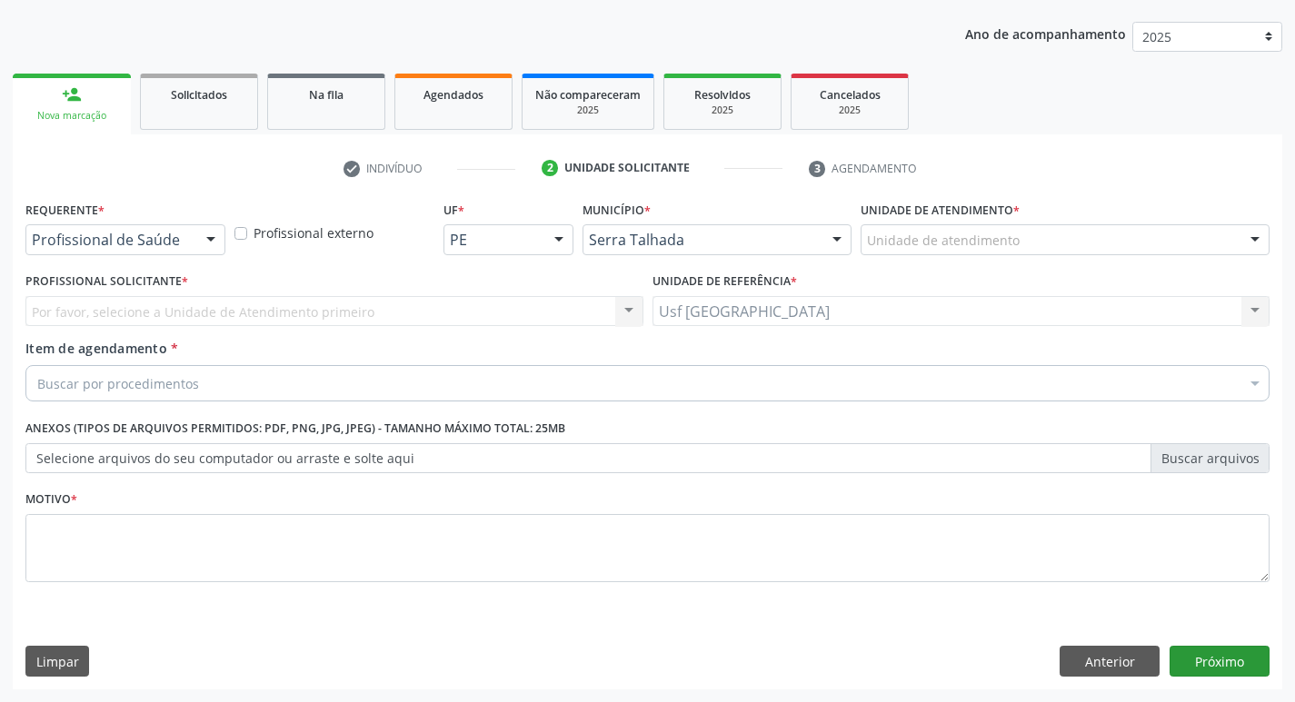
scroll to position [198, 0]
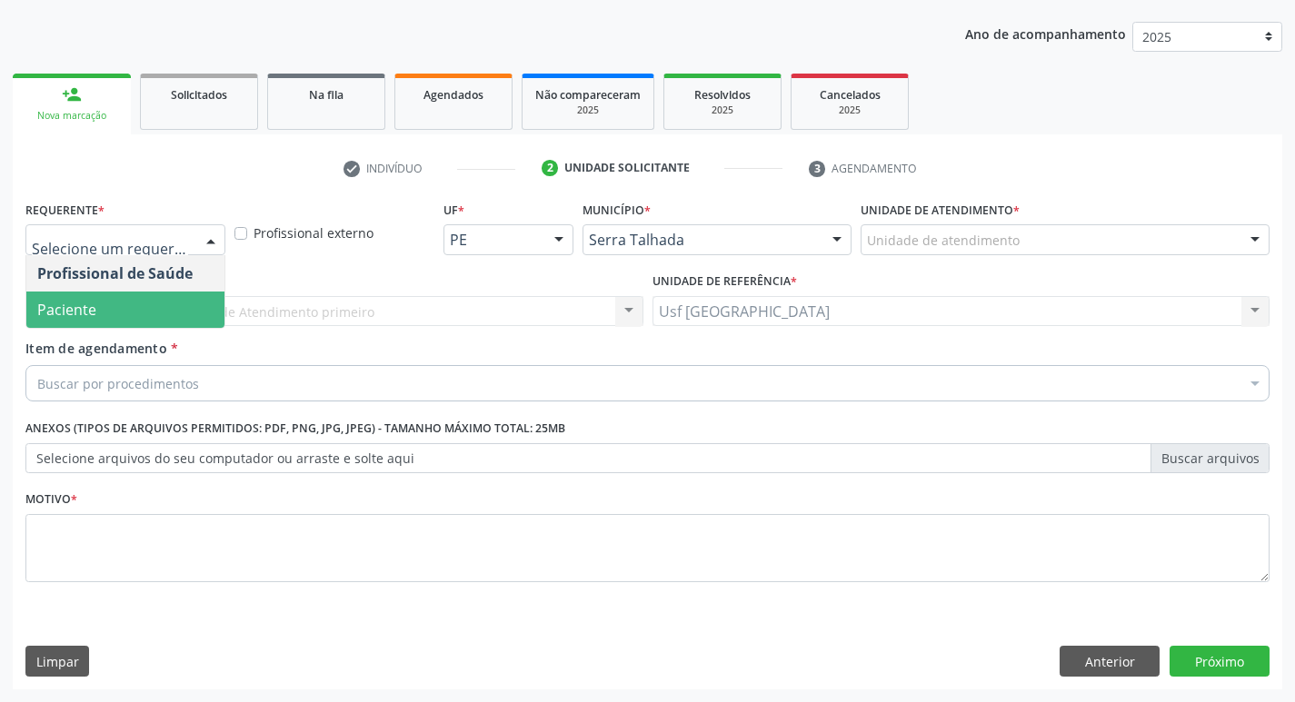
click at [95, 302] on span "Paciente" at bounding box center [125, 310] width 198 height 36
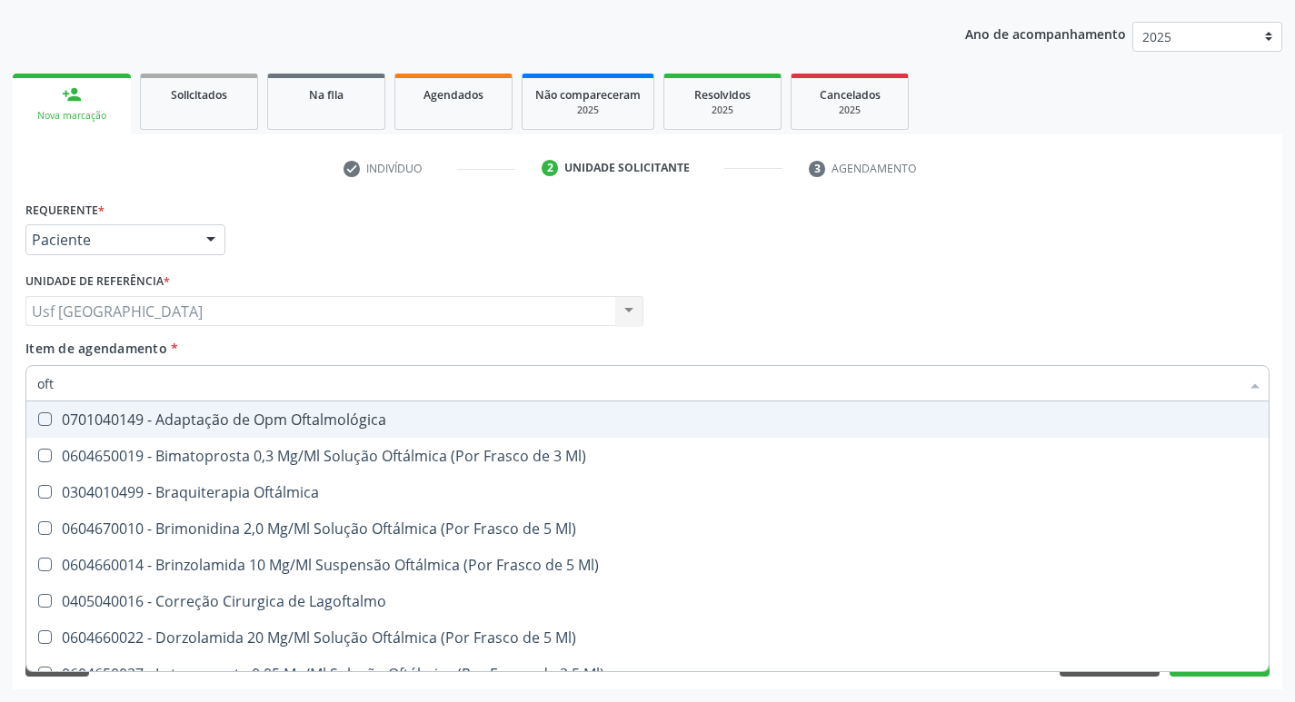
type input "ofta"
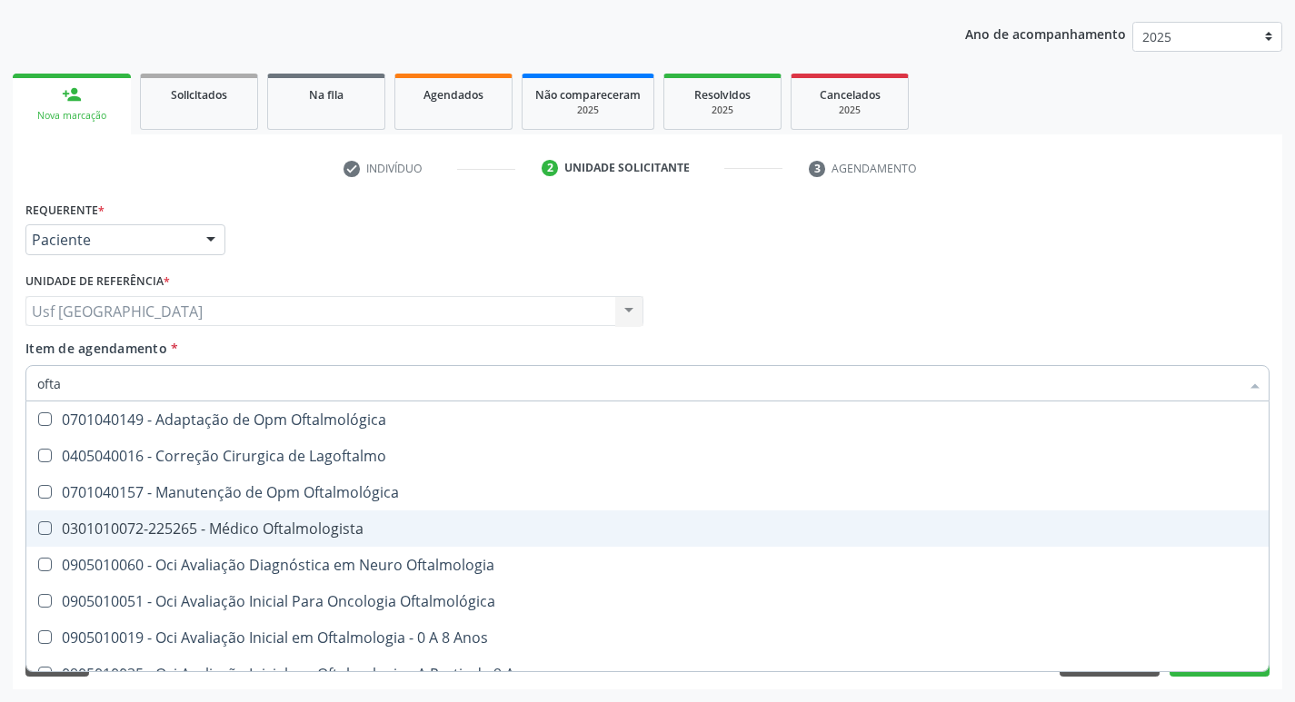
click at [235, 531] on div "0301010072-225265 - Médico Oftalmologista" at bounding box center [647, 528] width 1220 height 15
checkbox Oftalmologista "true"
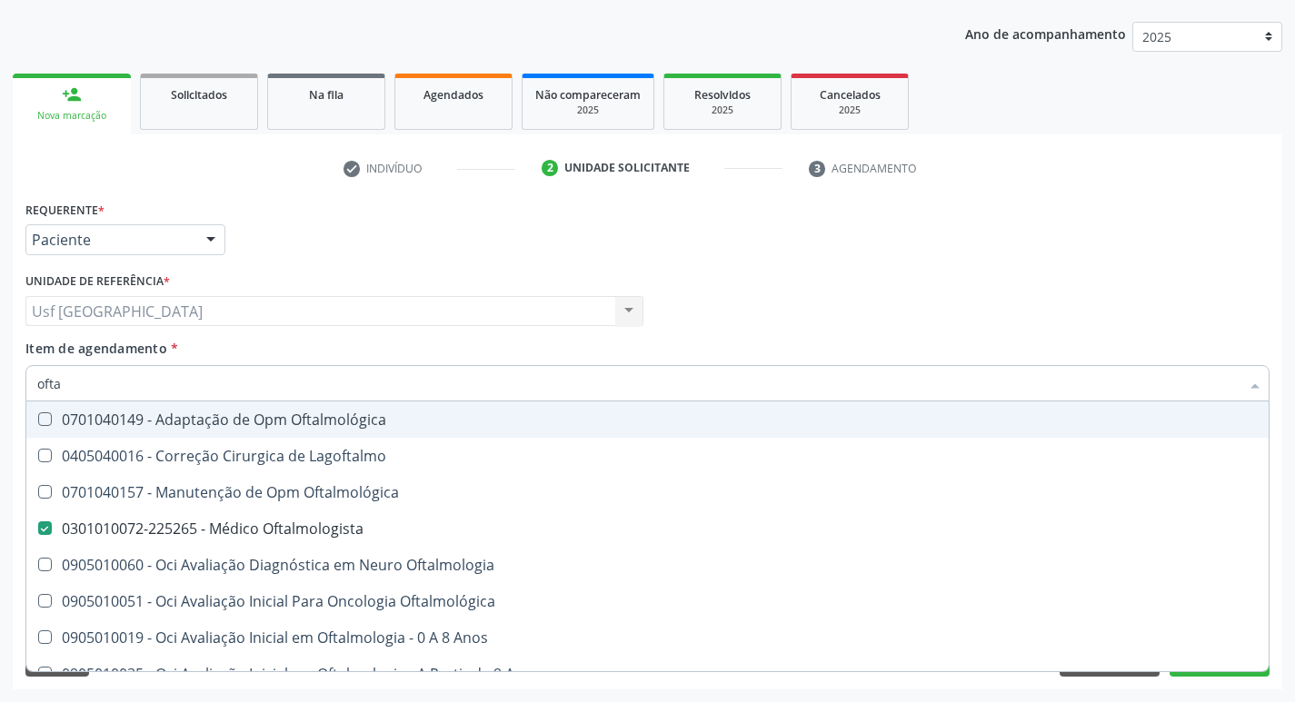
click at [1015, 291] on div "Profissional Solicitante Por favor, selecione a Unidade de Atendimento primeiro…" at bounding box center [647, 303] width 1253 height 71
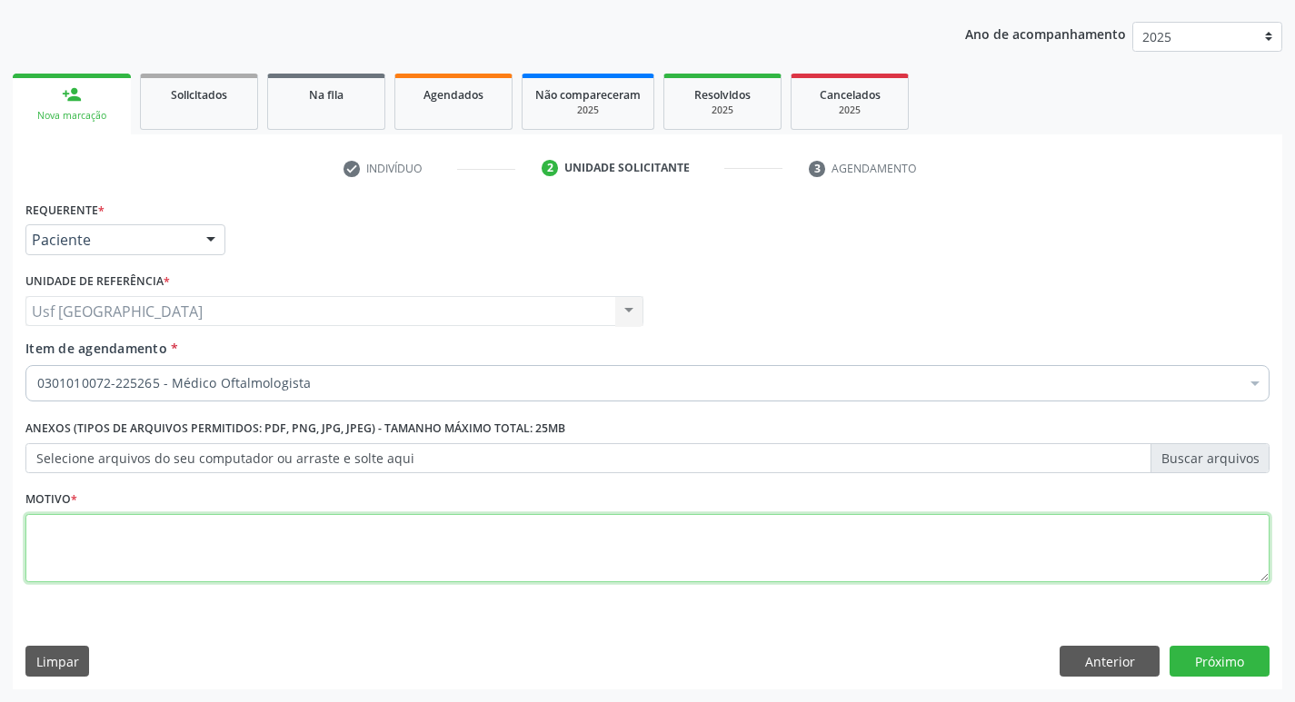
click at [194, 551] on textarea at bounding box center [647, 548] width 1244 height 69
type textarea "/"
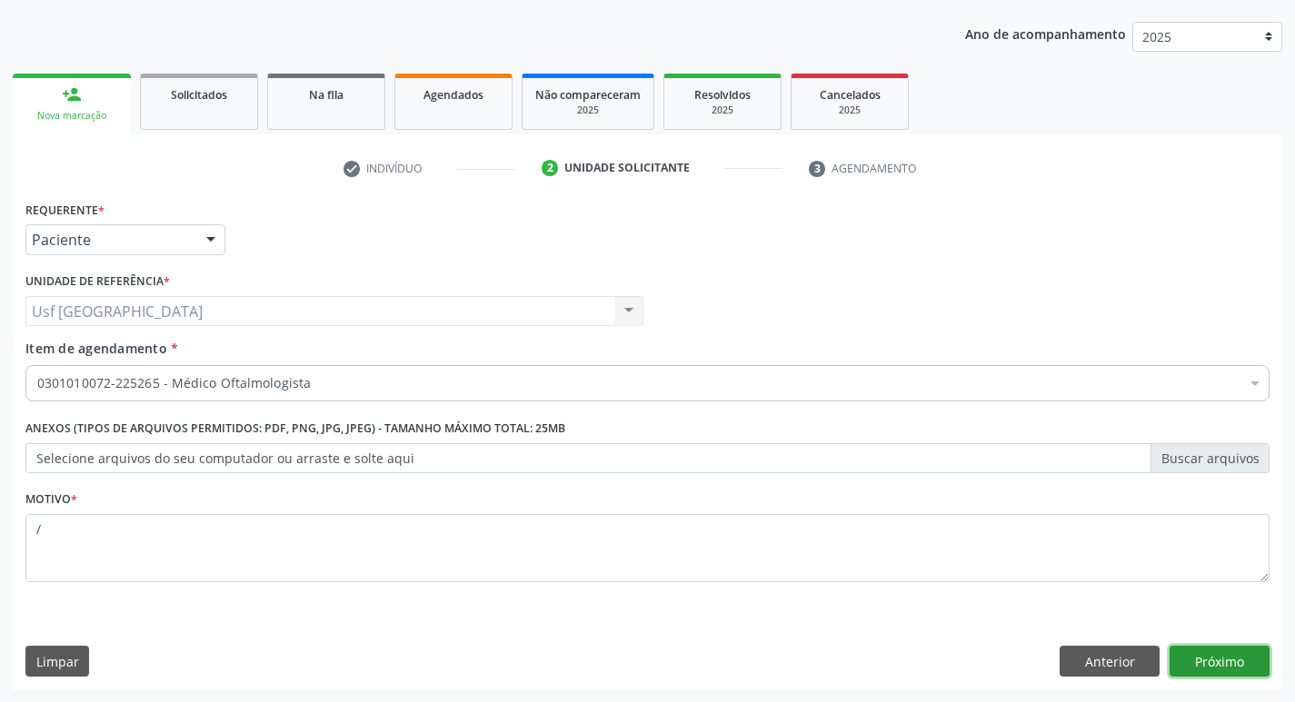
click at [1199, 663] on button "Próximo" at bounding box center [1219, 661] width 100 height 31
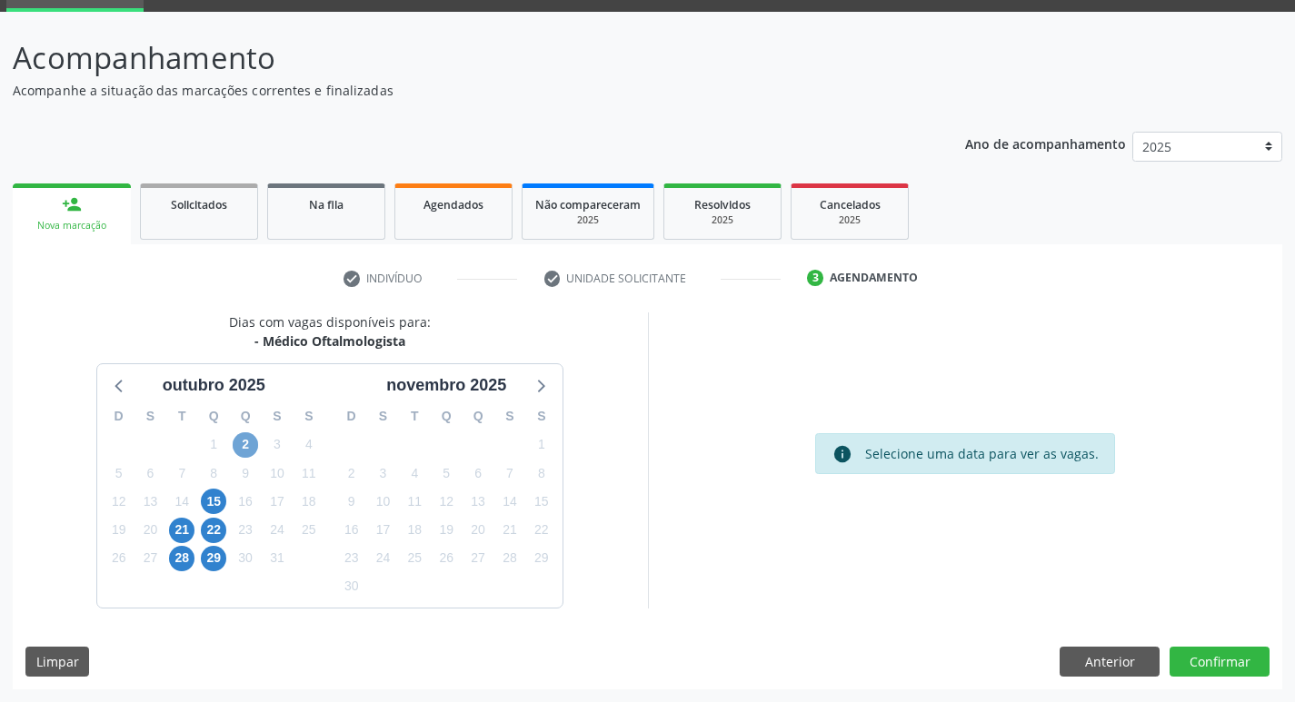
click at [249, 448] on span "2" at bounding box center [245, 444] width 25 height 25
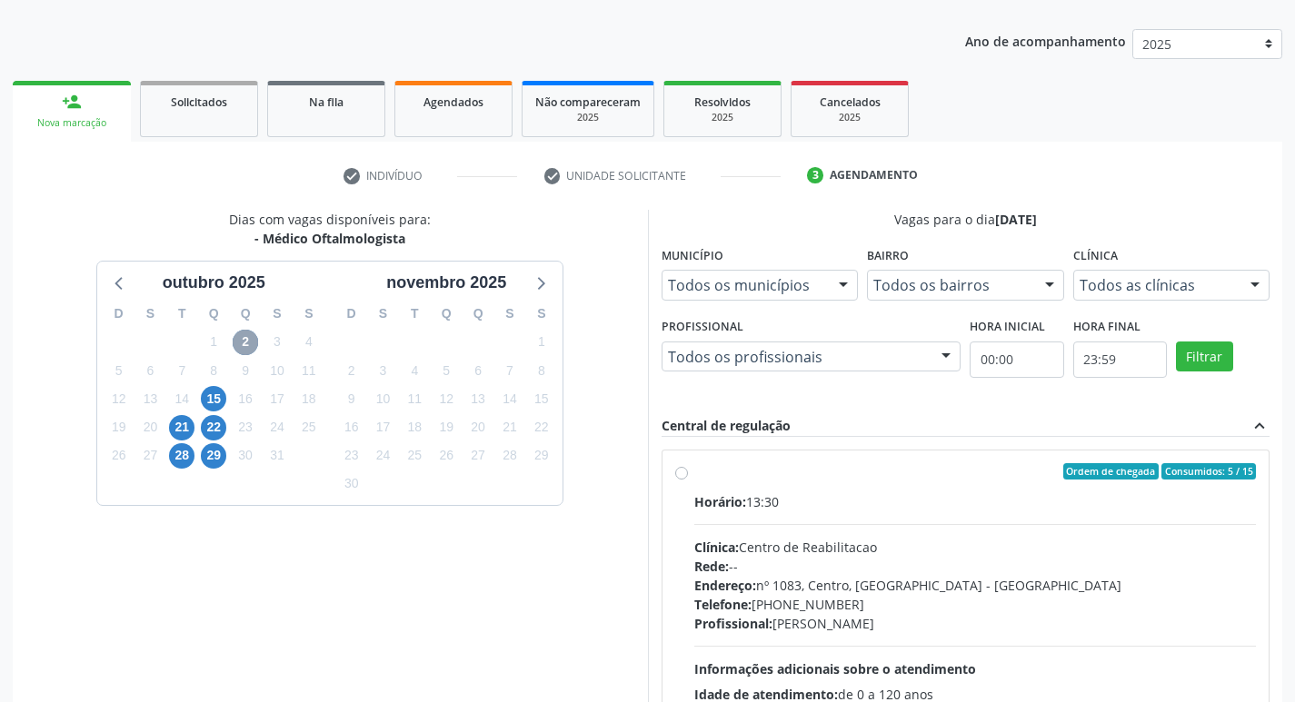
scroll to position [351, 0]
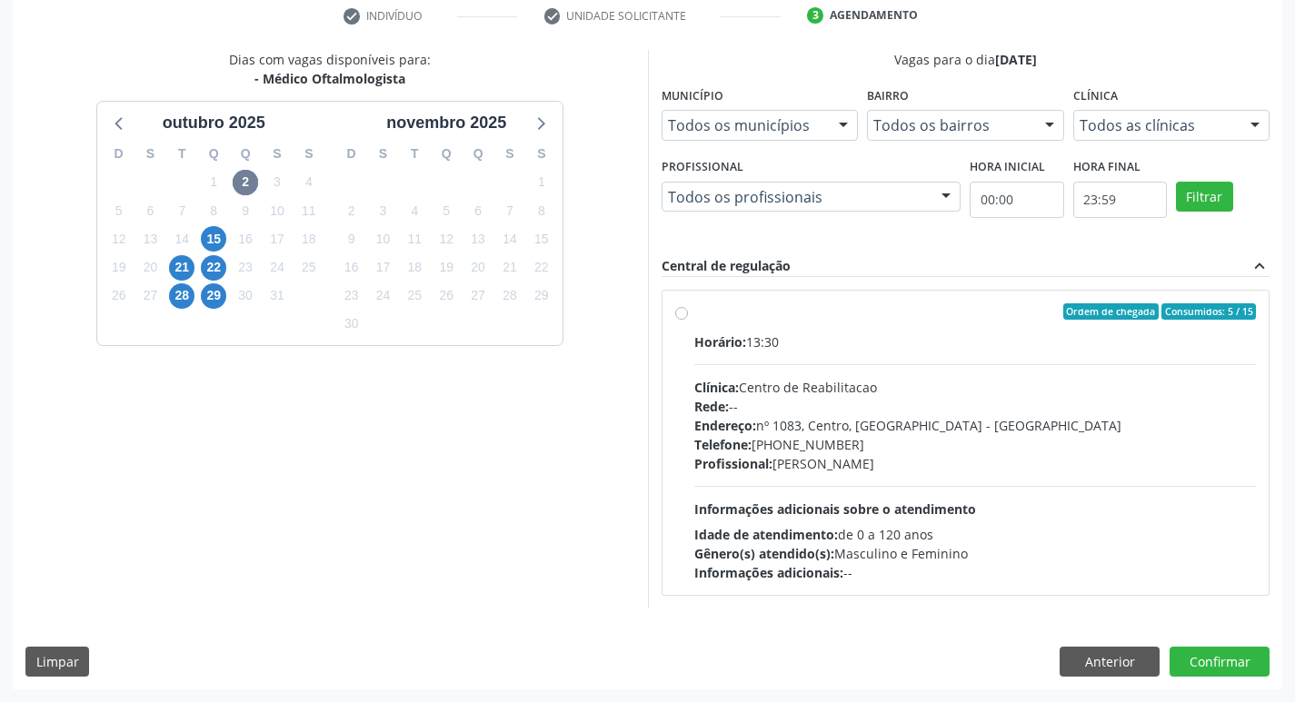
click at [694, 313] on label "Ordem de chegada Consumidos: 5 / 15 Horário: 13:30 Clínica: Centro de Reabilita…" at bounding box center [975, 442] width 562 height 279
click at [685, 313] on input "Ordem de chegada Consumidos: 5 / 15 Horário: 13:30 Clínica: Centro de Reabilita…" at bounding box center [681, 311] width 13 height 16
radio input "true"
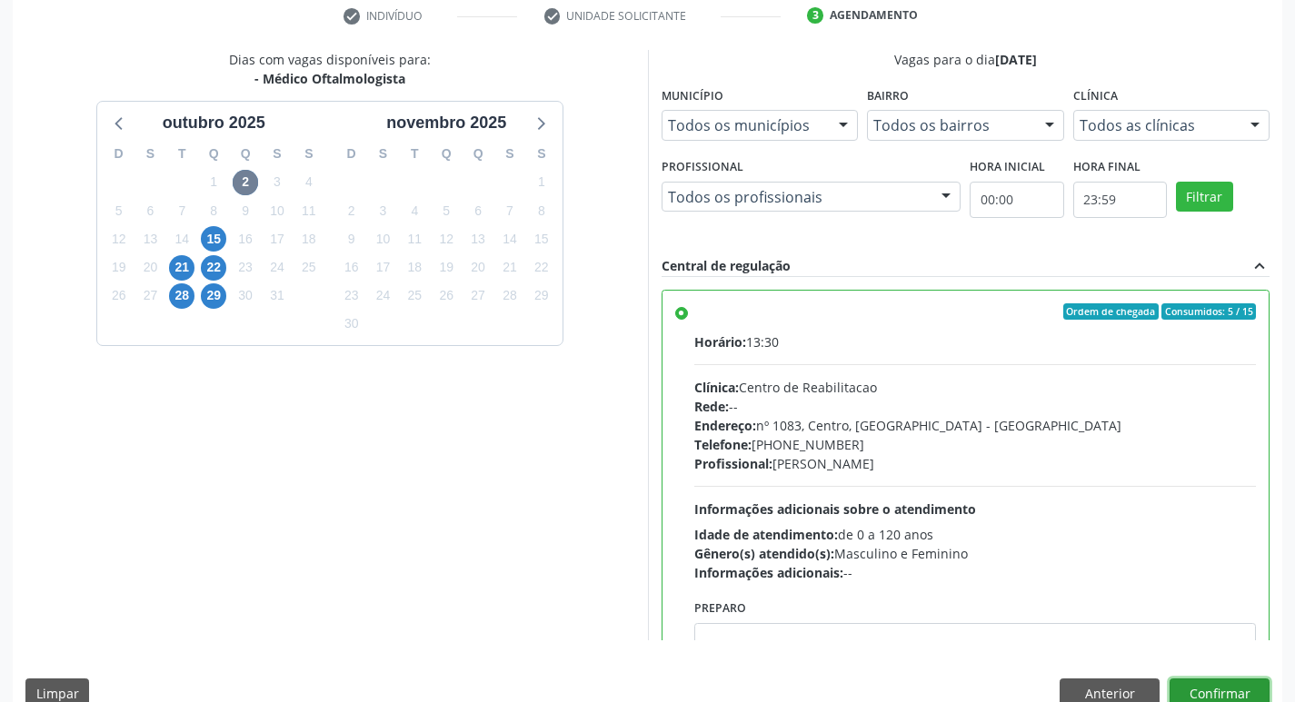
click at [1202, 688] on button "Confirmar" at bounding box center [1219, 694] width 100 height 31
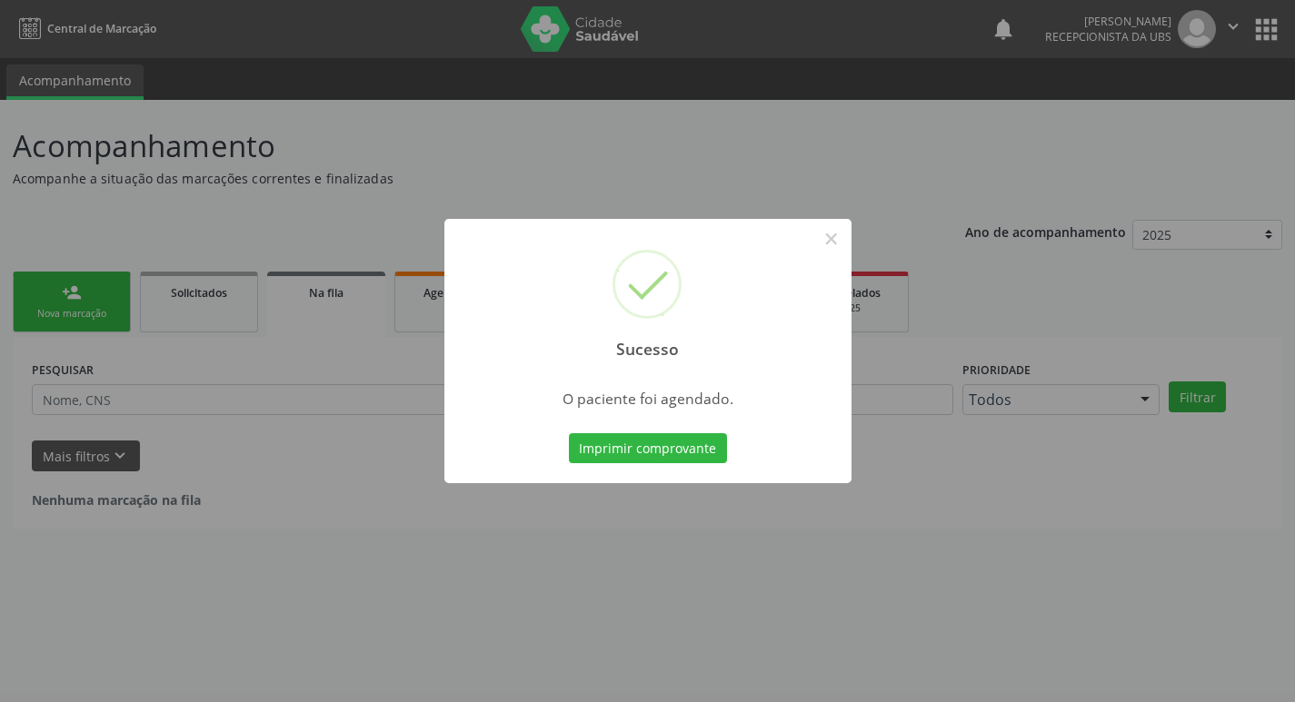
scroll to position [0, 0]
click at [837, 240] on button "×" at bounding box center [837, 238] width 31 height 31
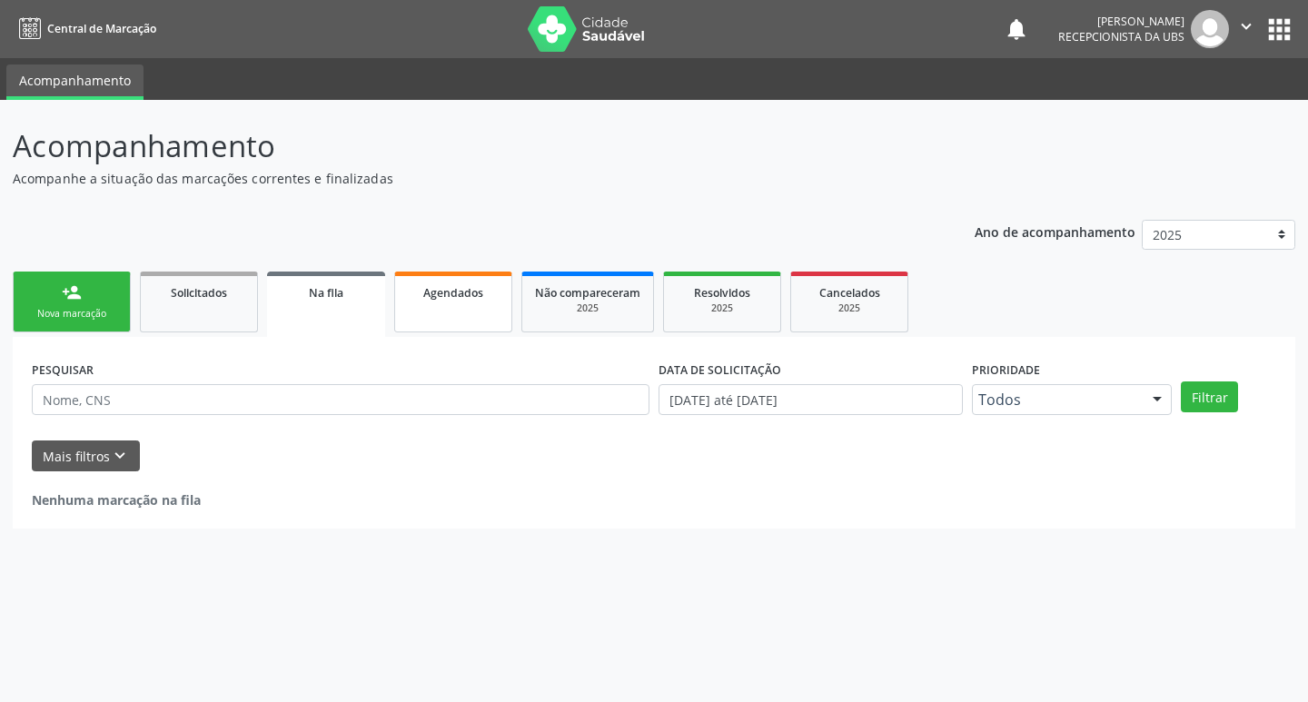
click at [482, 303] on link "Agendados" at bounding box center [453, 302] width 118 height 61
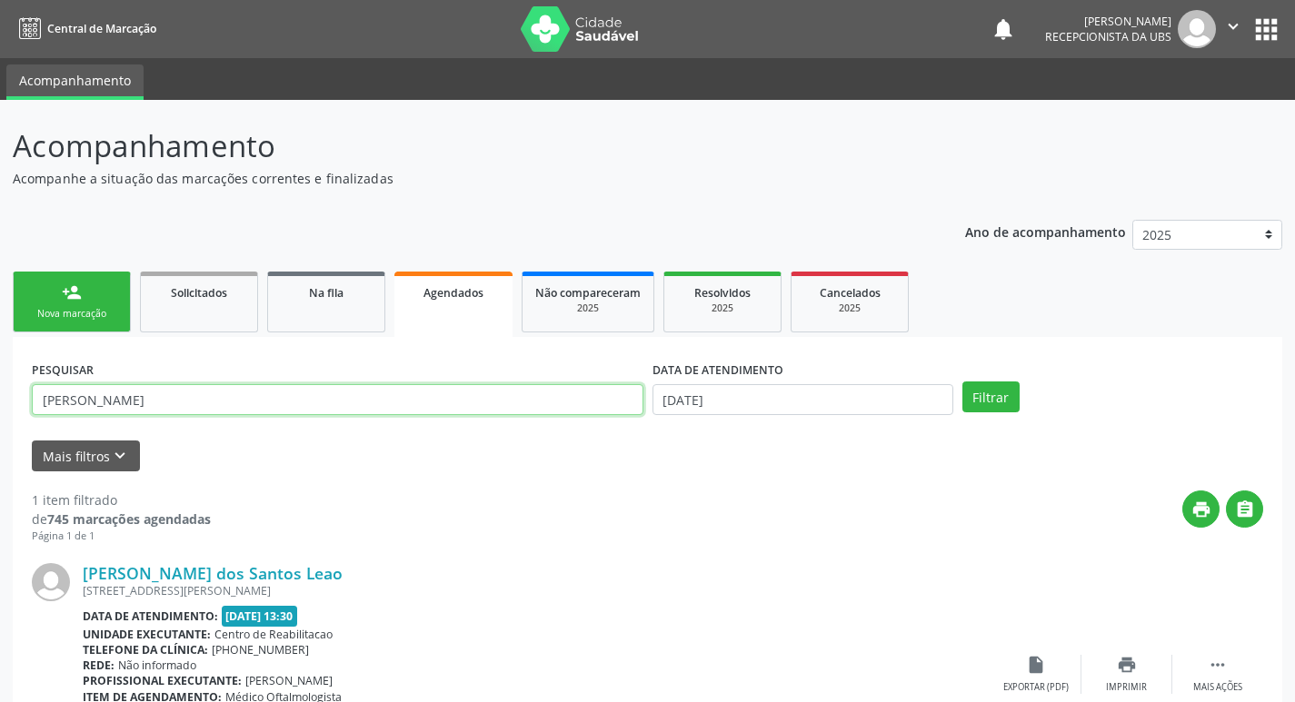
click at [164, 401] on input "anna vitoria" at bounding box center [337, 399] width 611 height 31
type input "a"
type input "antony"
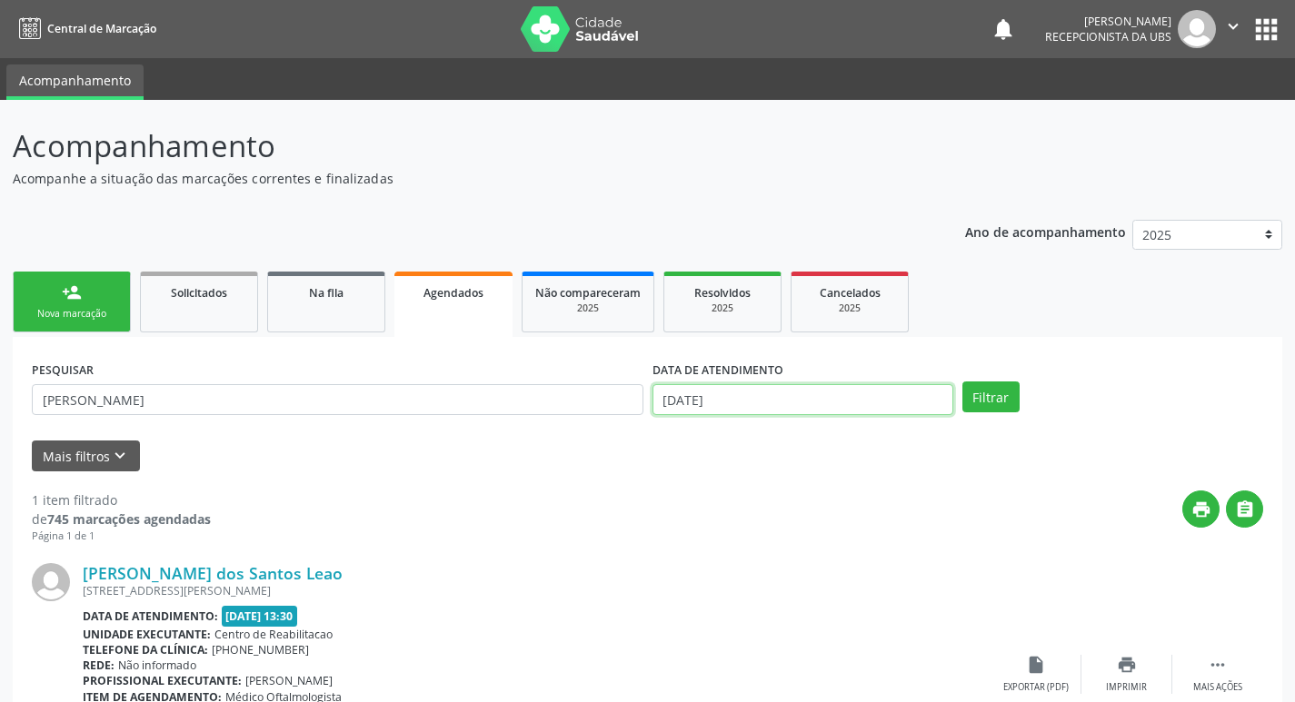
click at [746, 403] on input "[DATE]" at bounding box center [802, 399] width 301 height 31
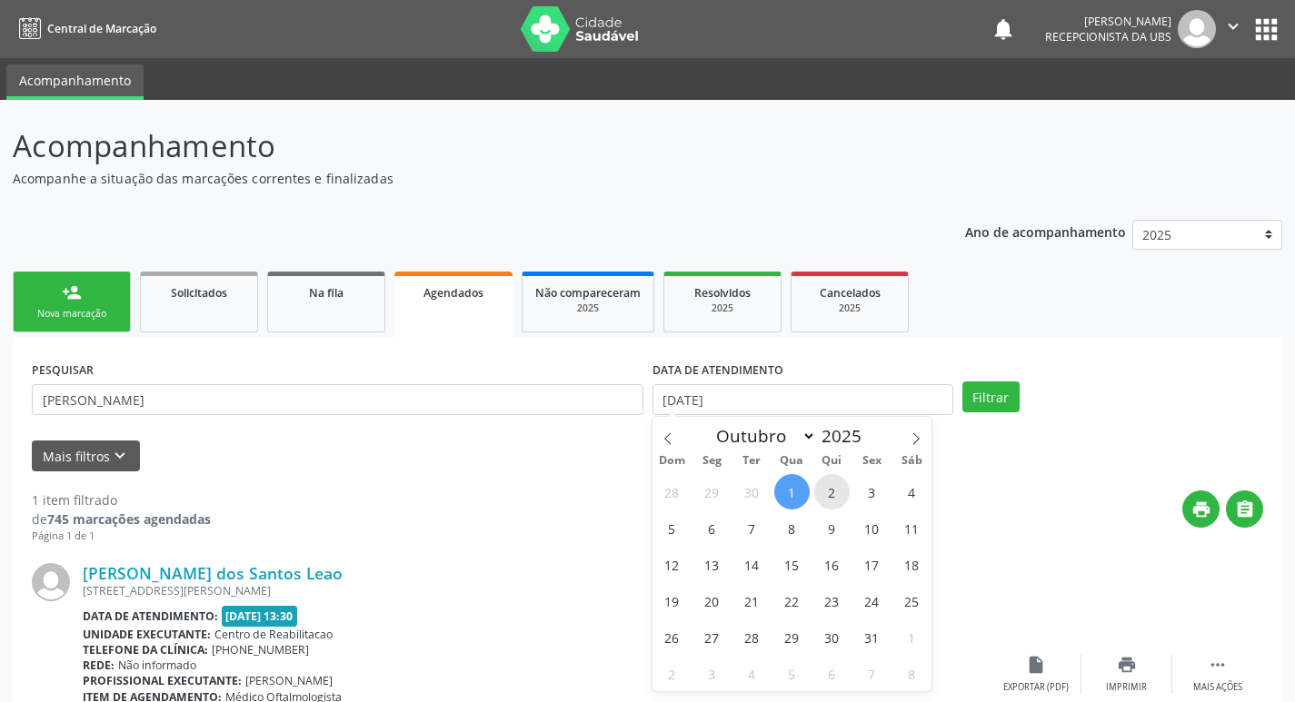
click at [829, 492] on span "2" at bounding box center [831, 491] width 35 height 35
type input "[DATE]"
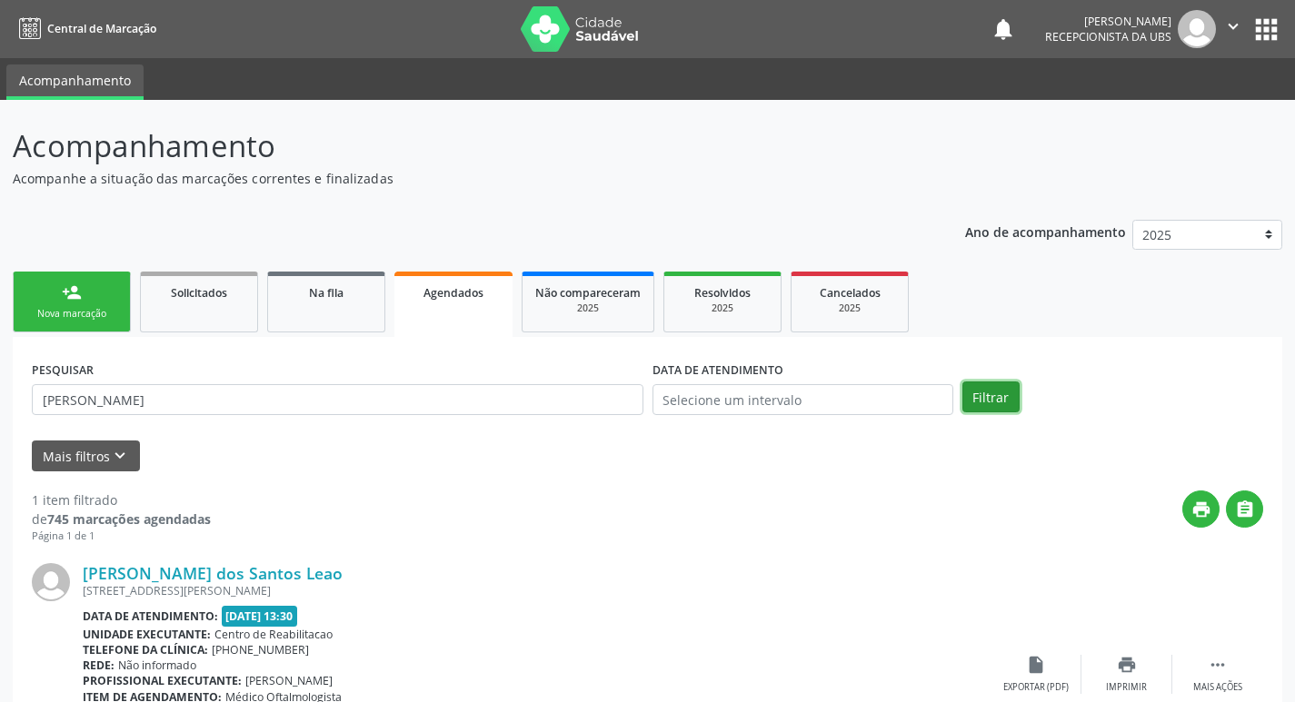
click at [989, 395] on button "Filtrar" at bounding box center [990, 397] width 57 height 31
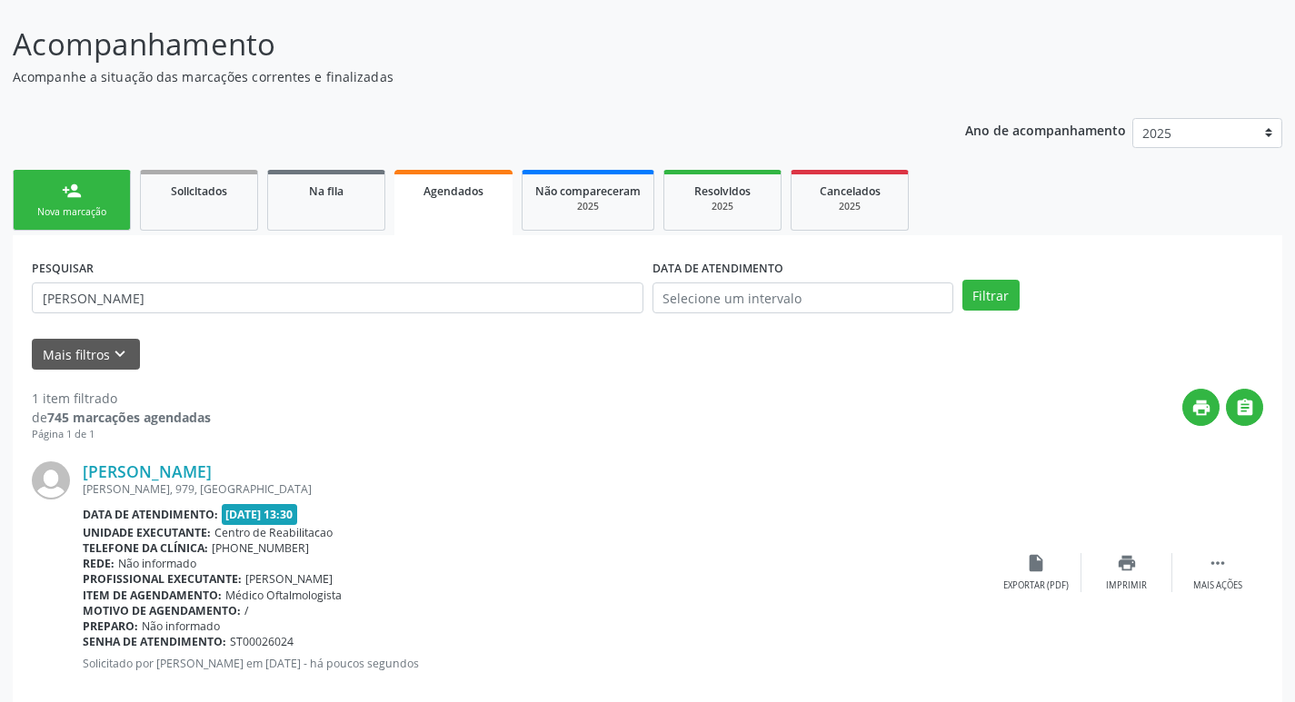
scroll to position [134, 0]
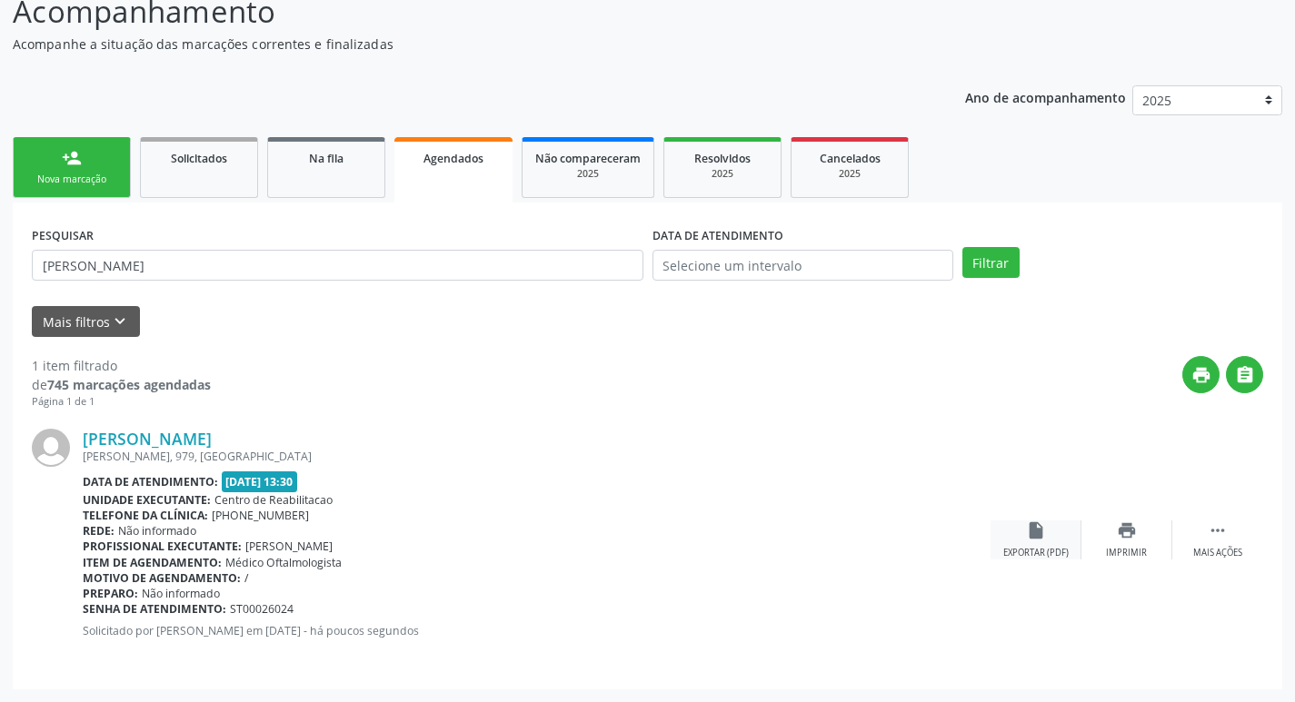
click at [1041, 540] on icon "insert_drive_file" at bounding box center [1036, 531] width 20 height 20
click at [266, 270] on input "antony" at bounding box center [337, 265] width 611 height 31
type input "antonio alves"
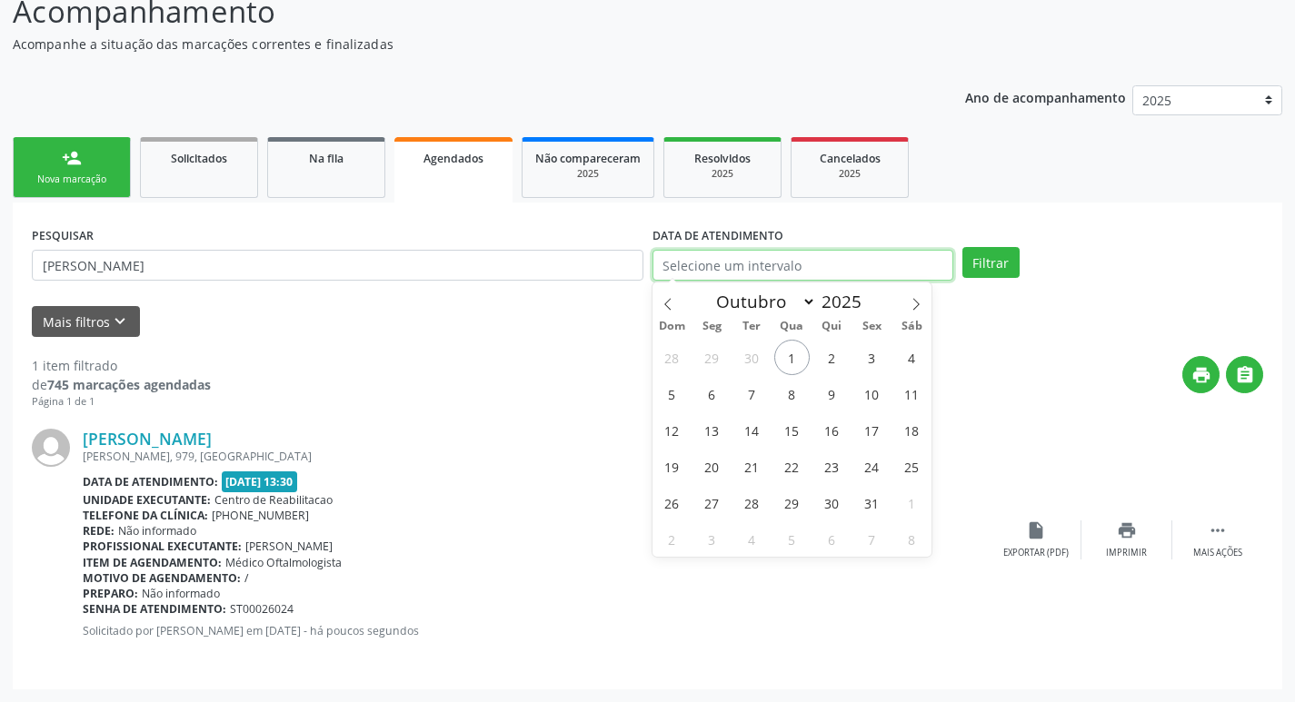
click at [824, 261] on input "text" at bounding box center [802, 265] width 301 height 31
click at [832, 362] on span "2" at bounding box center [831, 357] width 35 height 35
type input "[DATE]"
click at [988, 254] on button "Filtrar" at bounding box center [990, 262] width 57 height 31
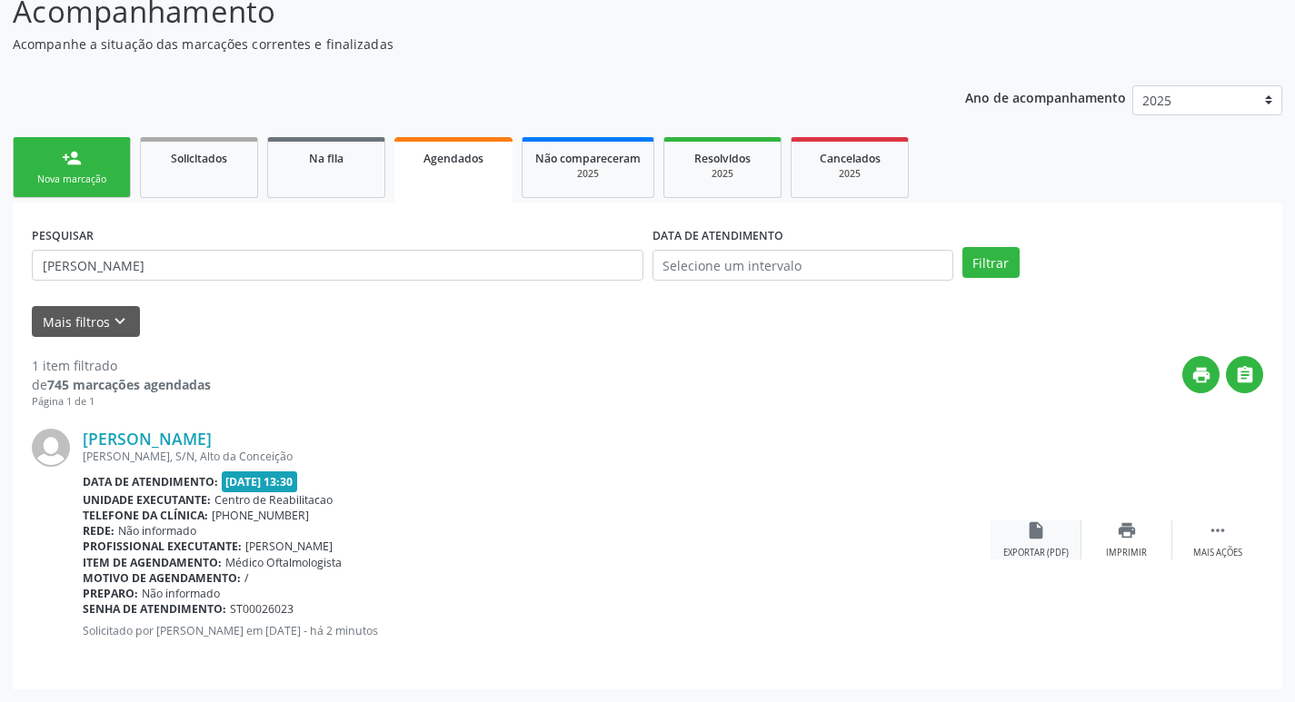
click at [1034, 524] on icon "insert_drive_file" at bounding box center [1036, 531] width 20 height 20
